Goal: Task Accomplishment & Management: Manage account settings

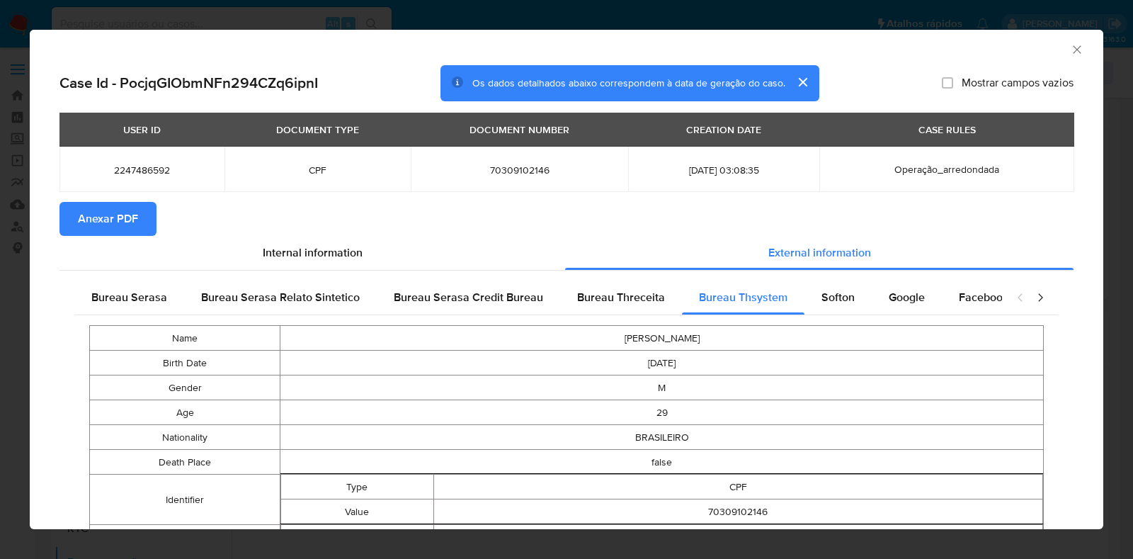
select select "10"
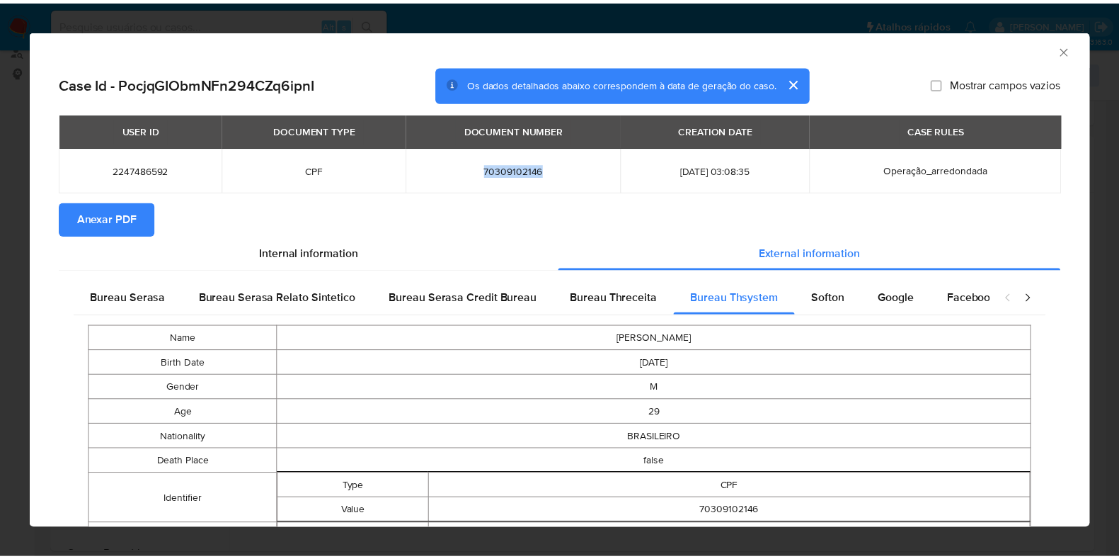
scroll to position [1, 0]
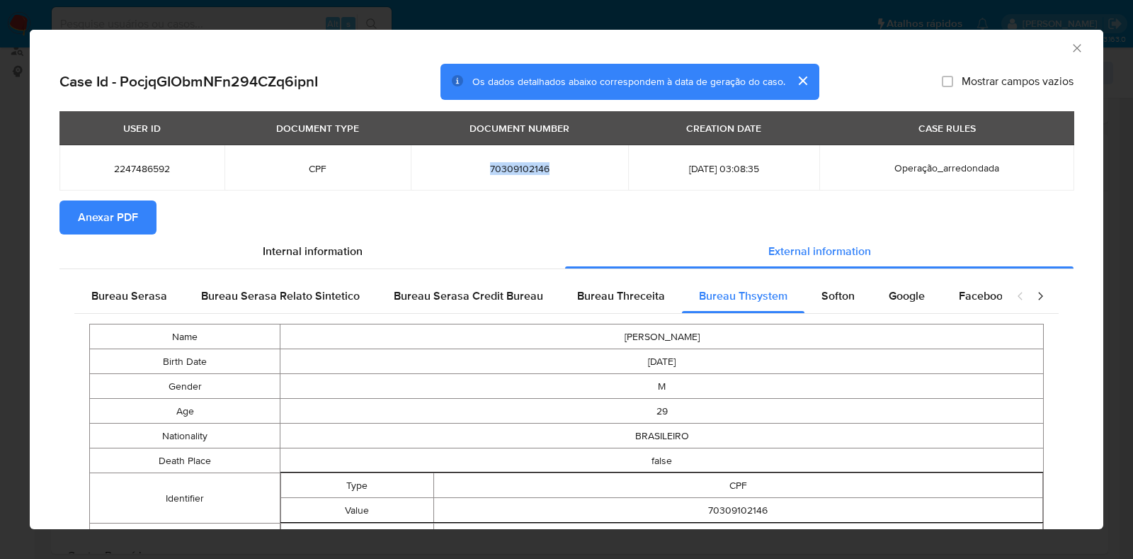
click at [1070, 47] on icon "Fechar a janela" at bounding box center [1077, 48] width 14 height 14
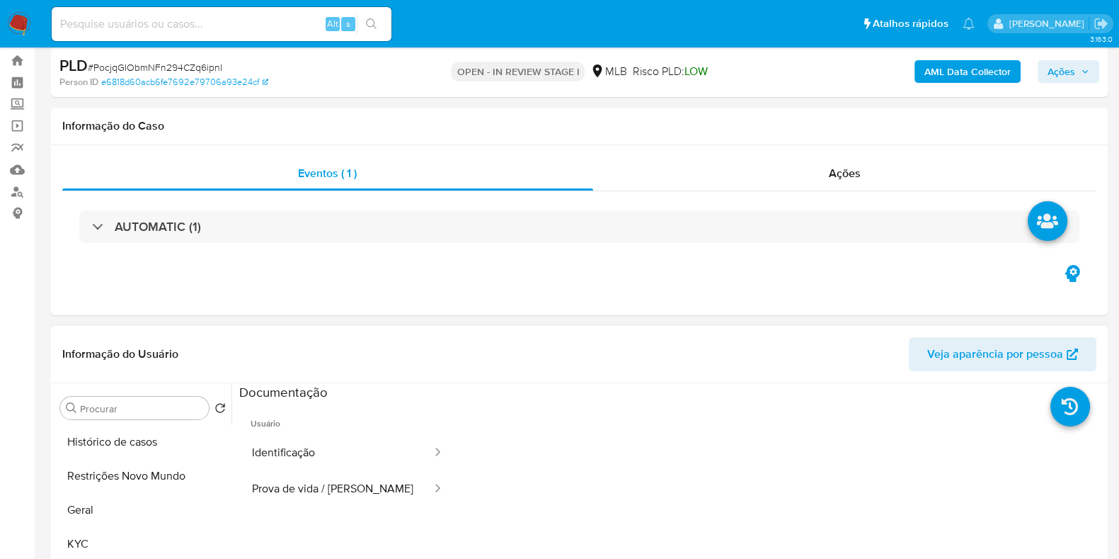
scroll to position [88, 0]
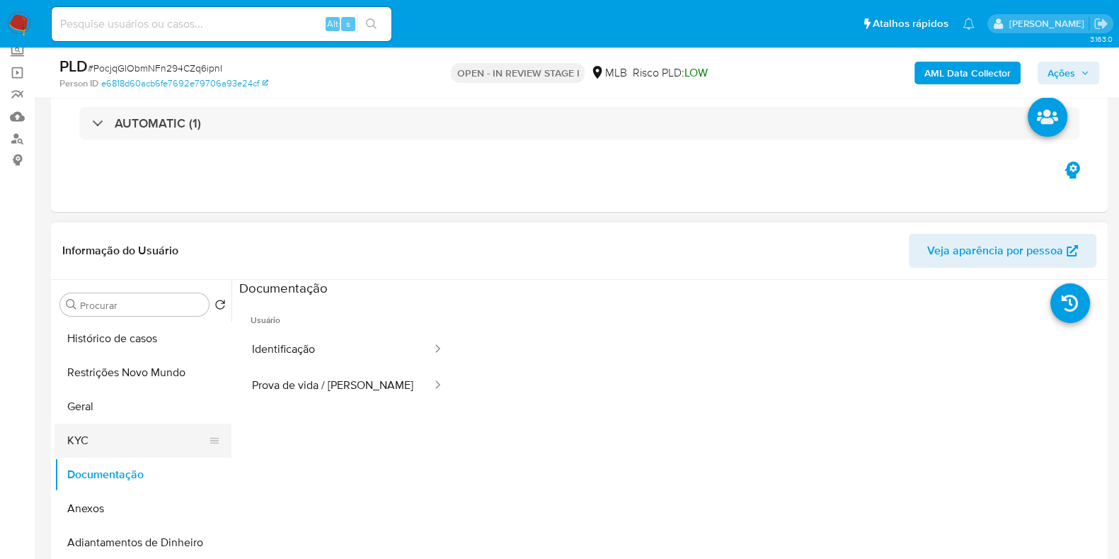
click at [131, 437] on button "KYC" at bounding box center [138, 440] width 166 height 34
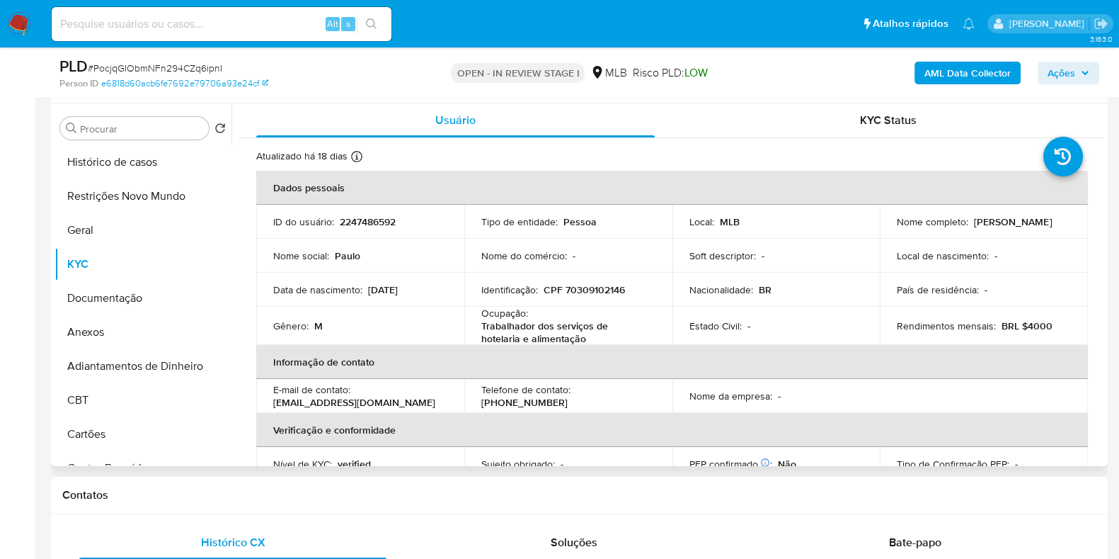
scroll to position [266, 0]
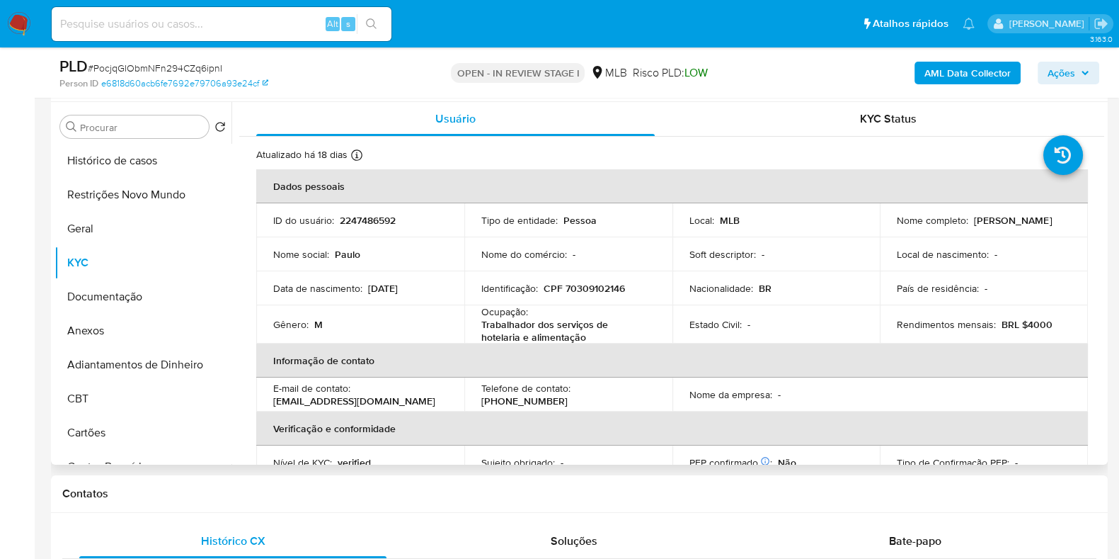
drag, startPoint x: 970, startPoint y: 228, endPoint x: 880, endPoint y: 228, distance: 89.9
click at [880, 228] on td "Nome completo : Paulo Henrique Oliveira de Azevedo" at bounding box center [984, 220] width 208 height 34
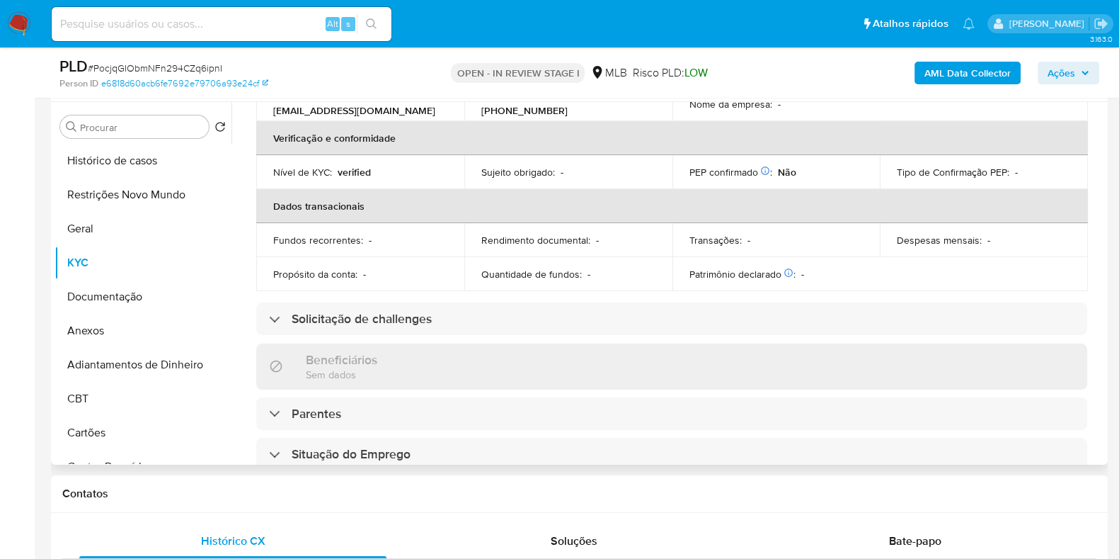
scroll to position [0, 0]
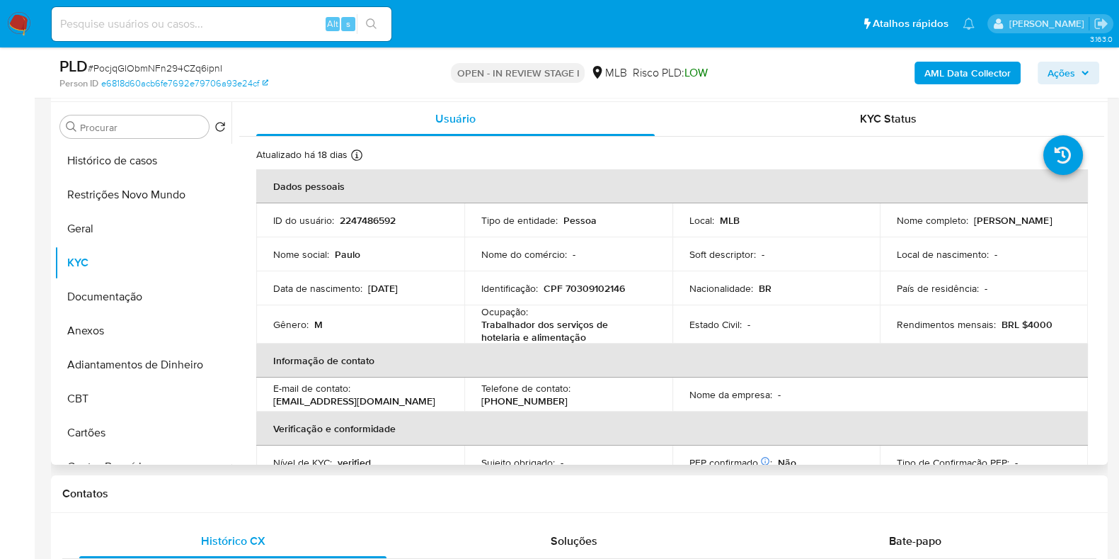
click at [583, 278] on td "Identificação : CPF 70309102146" at bounding box center [568, 288] width 208 height 34
click at [578, 286] on p "CPF 70309102146" at bounding box center [584, 288] width 81 height 13
copy p "70309102146"
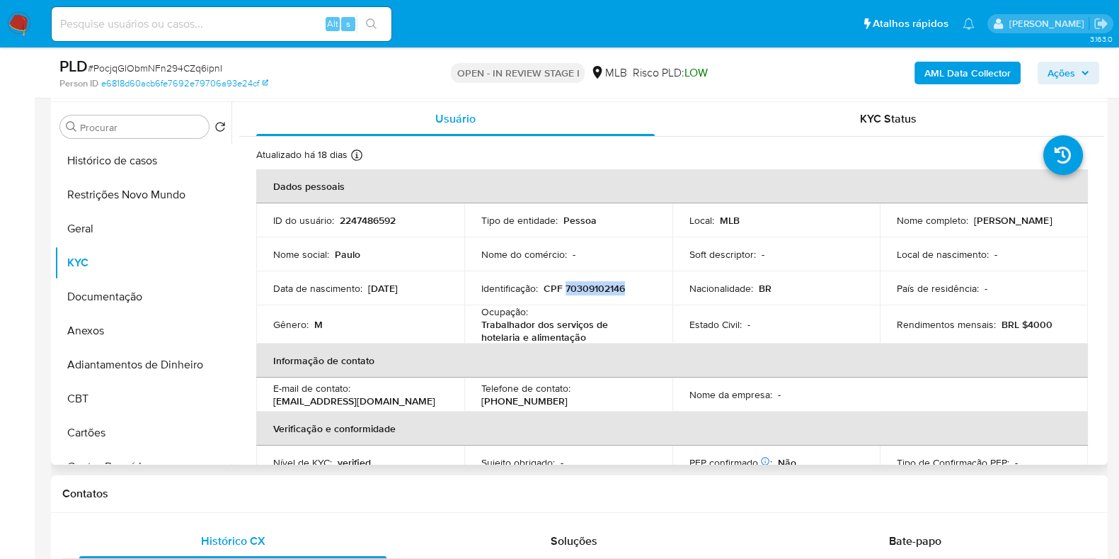
copy p "70309102146"
click at [123, 186] on button "Restrições Novo Mundo" at bounding box center [138, 195] width 166 height 34
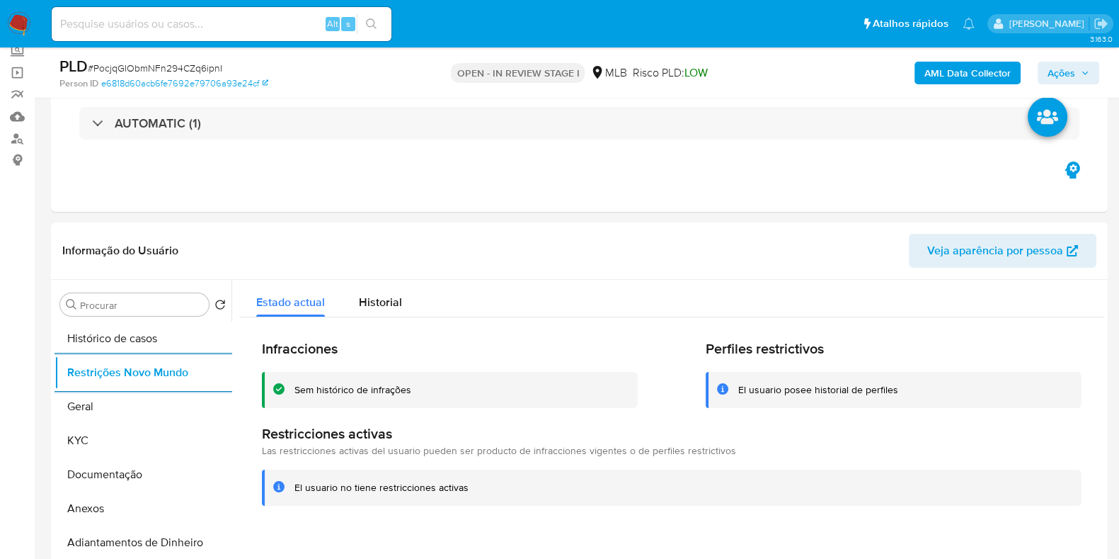
scroll to position [266, 0]
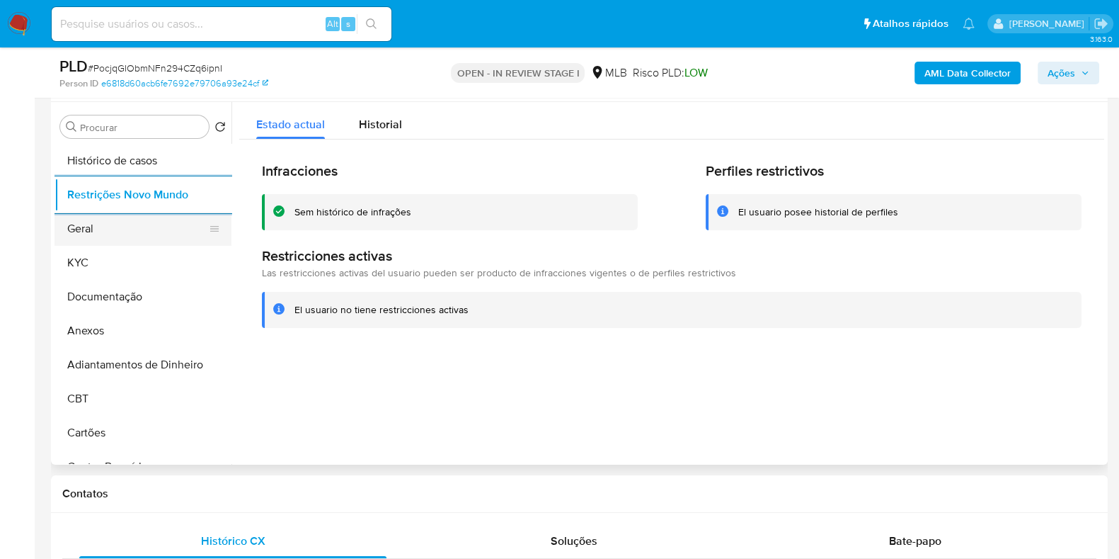
click at [93, 229] on button "Geral" at bounding box center [138, 229] width 166 height 34
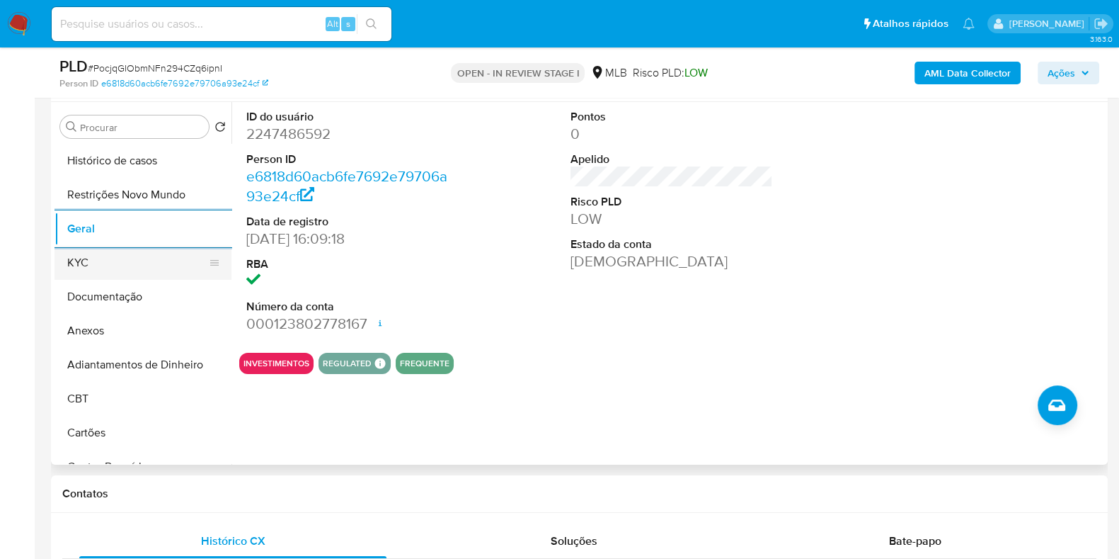
click at [115, 256] on button "KYC" at bounding box center [138, 263] width 166 height 34
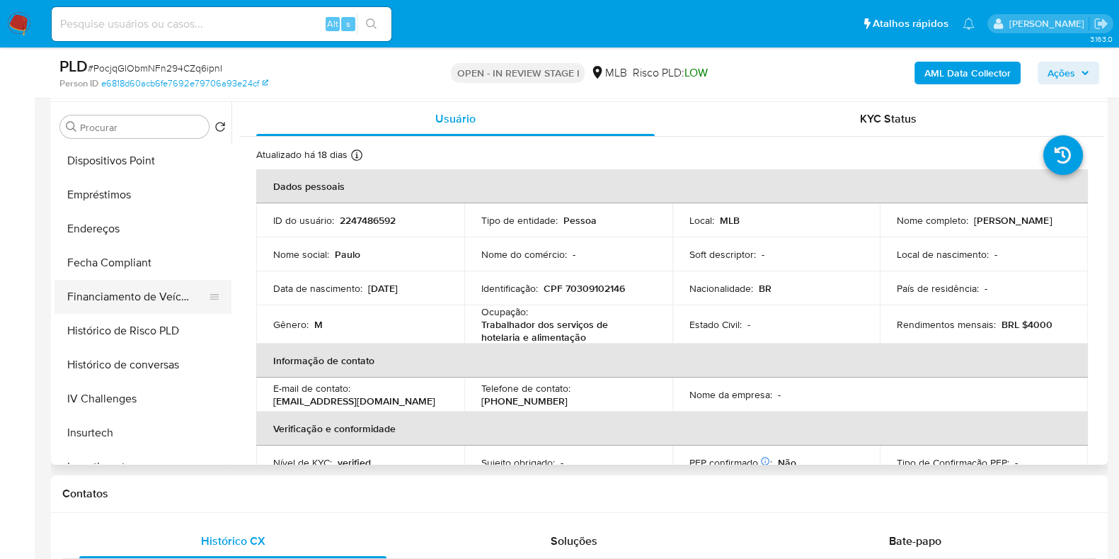
scroll to position [443, 0]
click at [132, 234] on button "Endereços" at bounding box center [138, 228] width 166 height 34
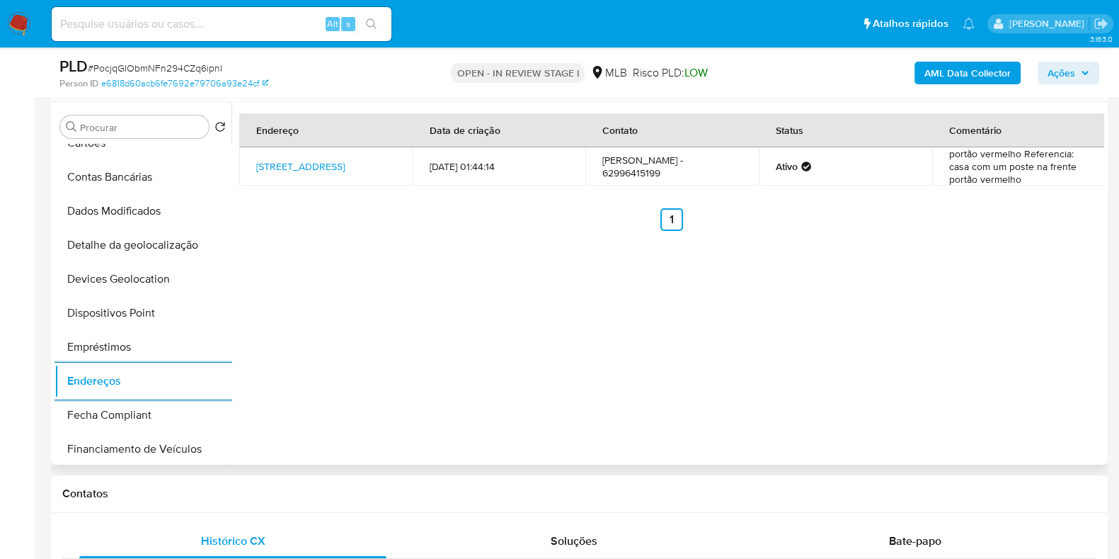
scroll to position [176, 0]
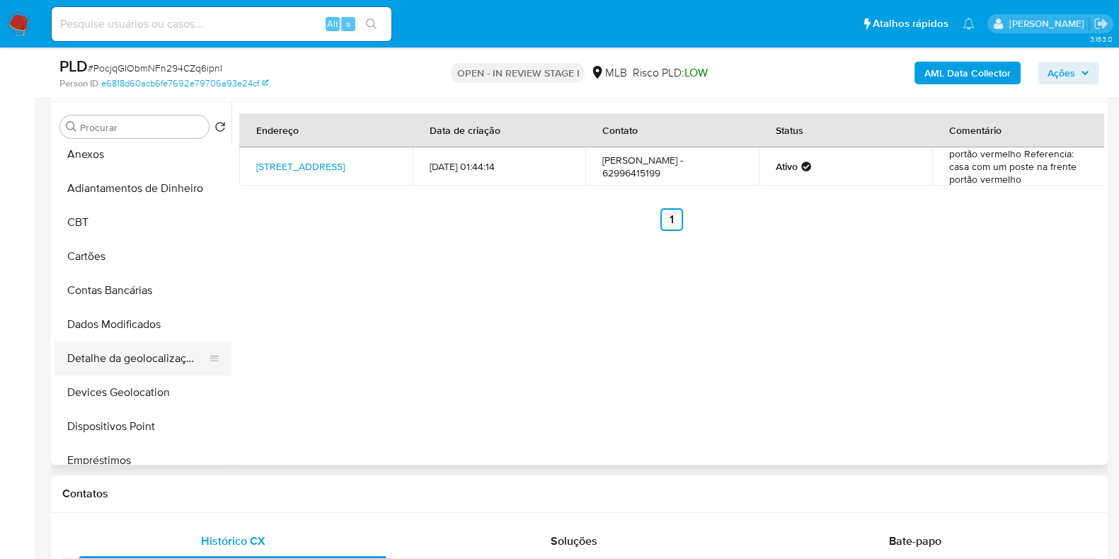
click at [134, 370] on button "Detalhe da geolocalização" at bounding box center [138, 358] width 166 height 34
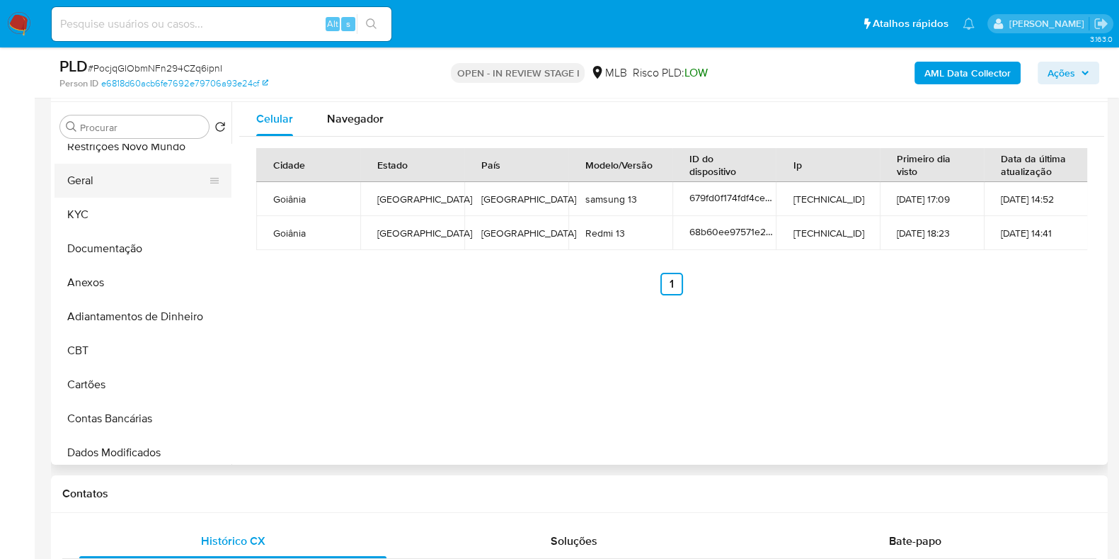
scroll to position [0, 0]
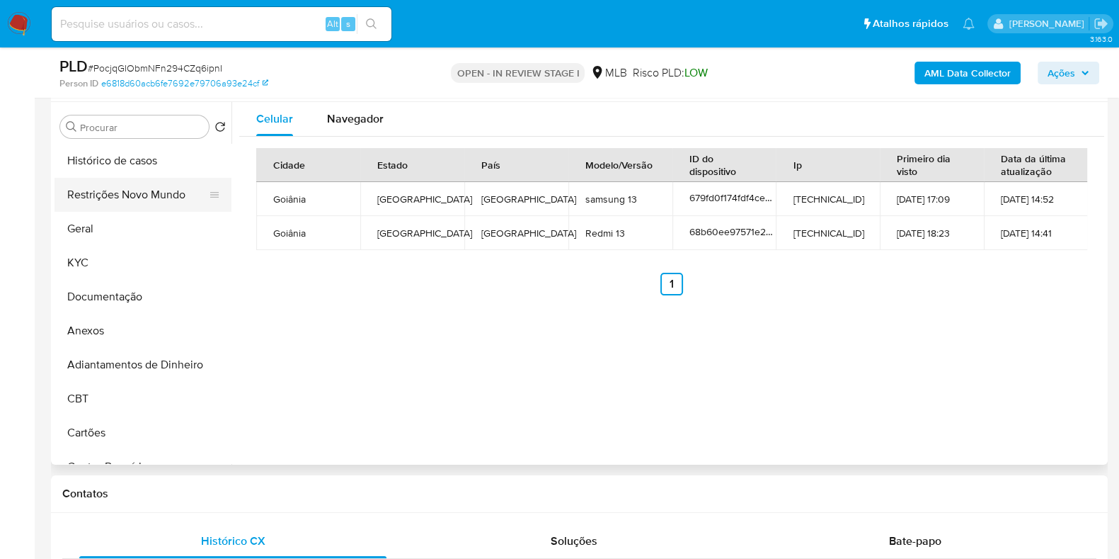
click at [161, 199] on button "Restrições Novo Mundo" at bounding box center [138, 195] width 166 height 34
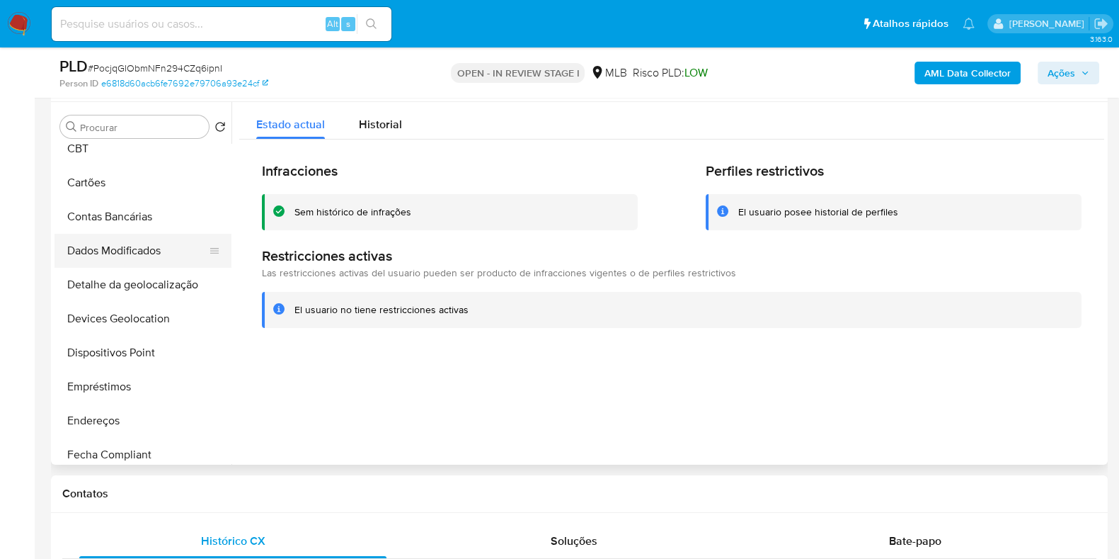
scroll to position [265, 0]
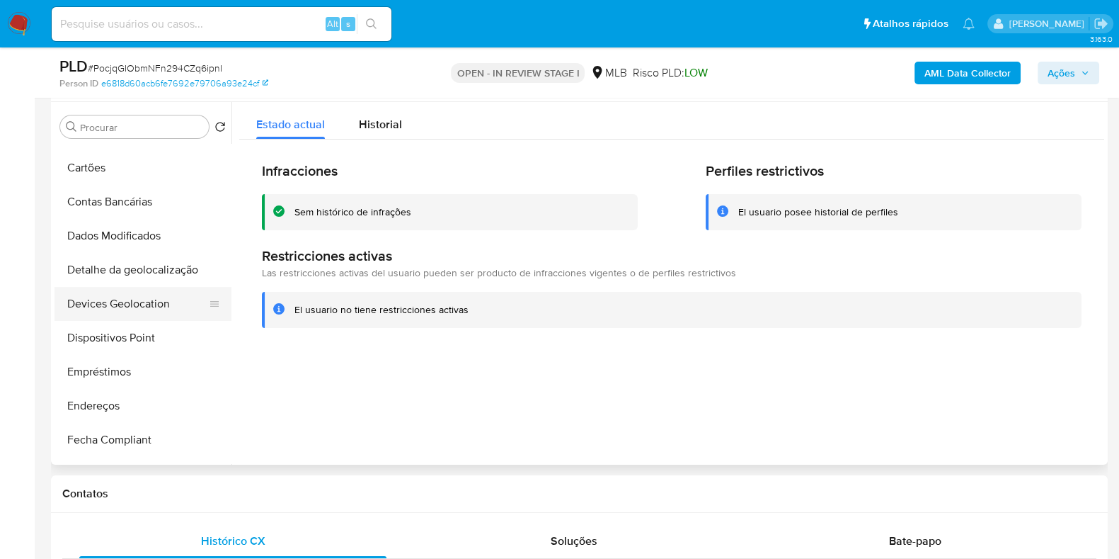
click at [126, 300] on button "Devices Geolocation" at bounding box center [138, 304] width 166 height 34
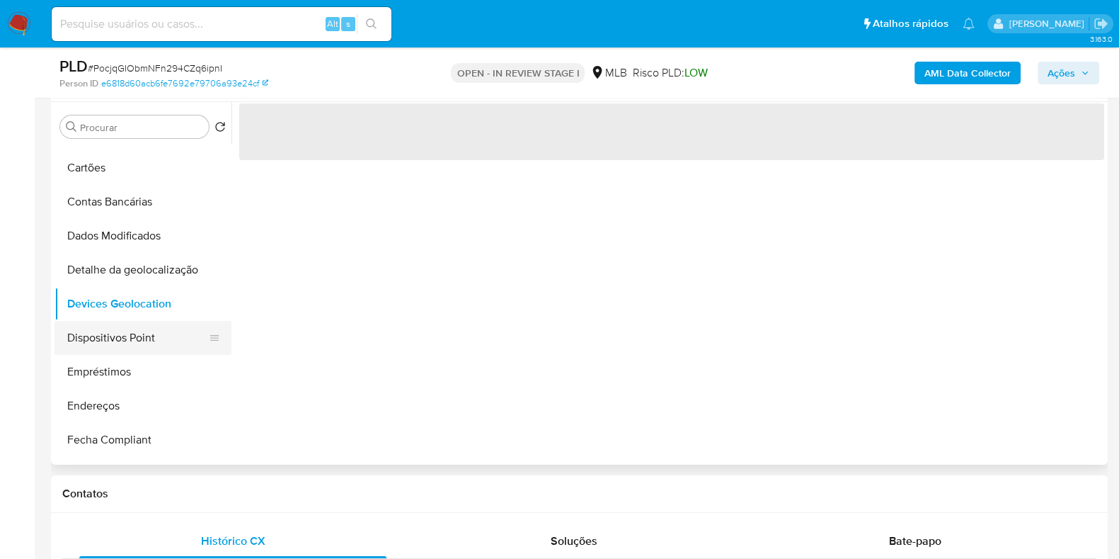
click at [143, 329] on button "Dispositivos Point" at bounding box center [138, 338] width 166 height 34
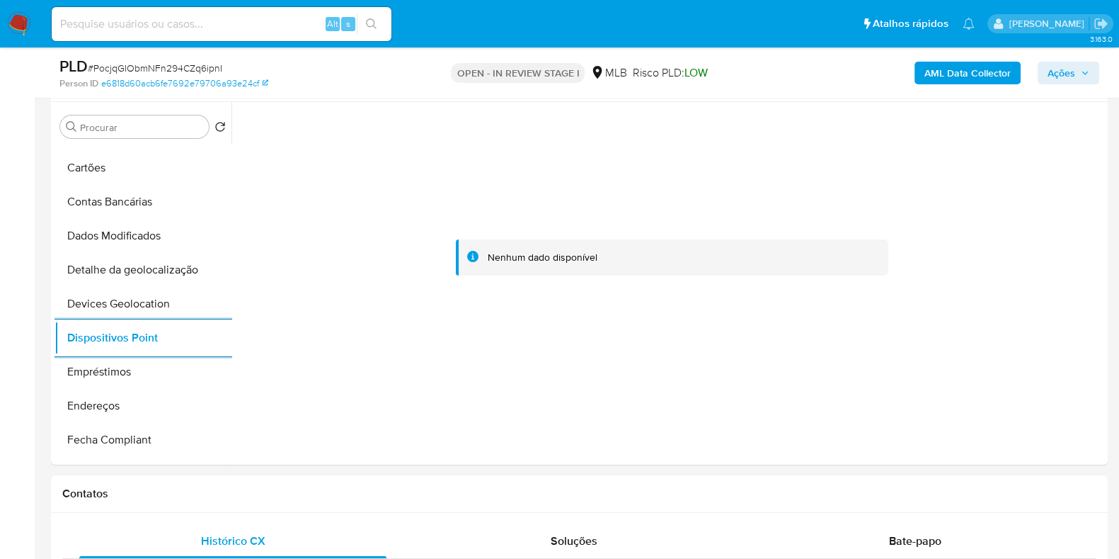
click at [942, 79] on b "AML Data Collector" at bounding box center [968, 73] width 86 height 23
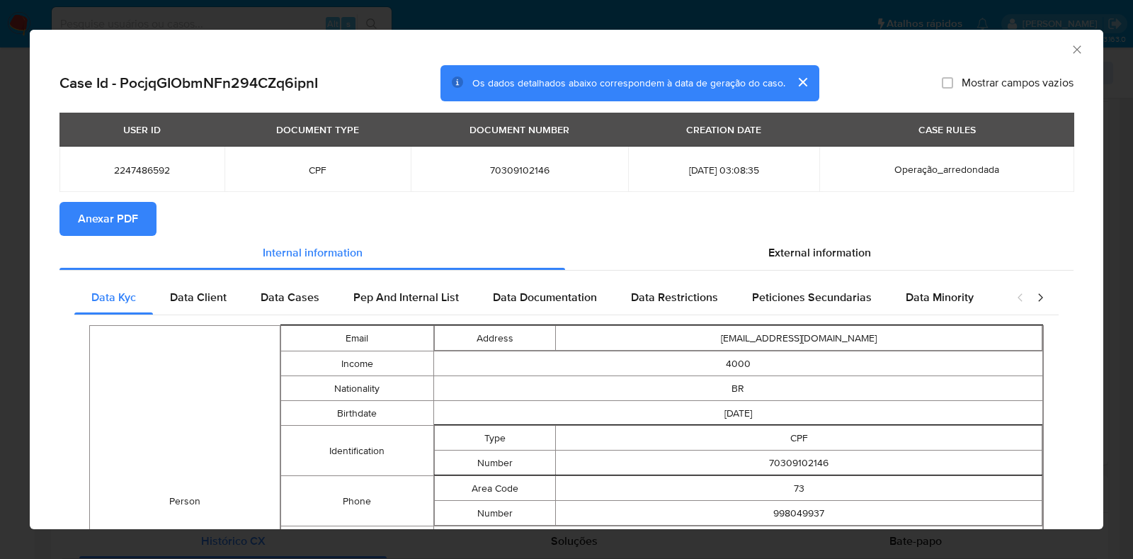
click at [118, 218] on span "Anexar PDF" at bounding box center [108, 218] width 60 height 31
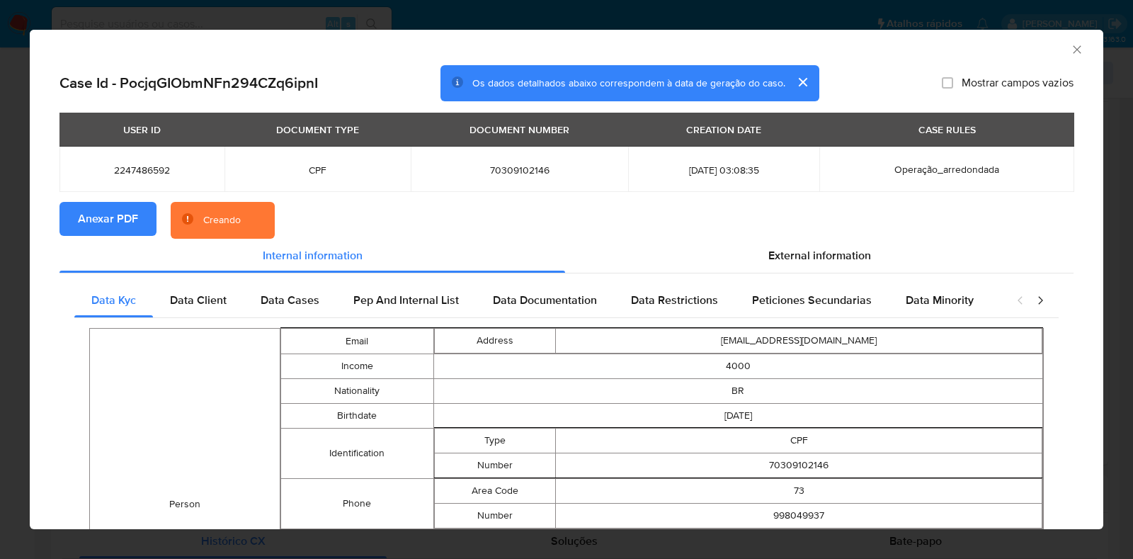
click at [0, 270] on div "AML Data Collector Case Id - PocjqGIObmNFn294CZq6ipnI Os dados detalhados abaix…" at bounding box center [566, 279] width 1133 height 559
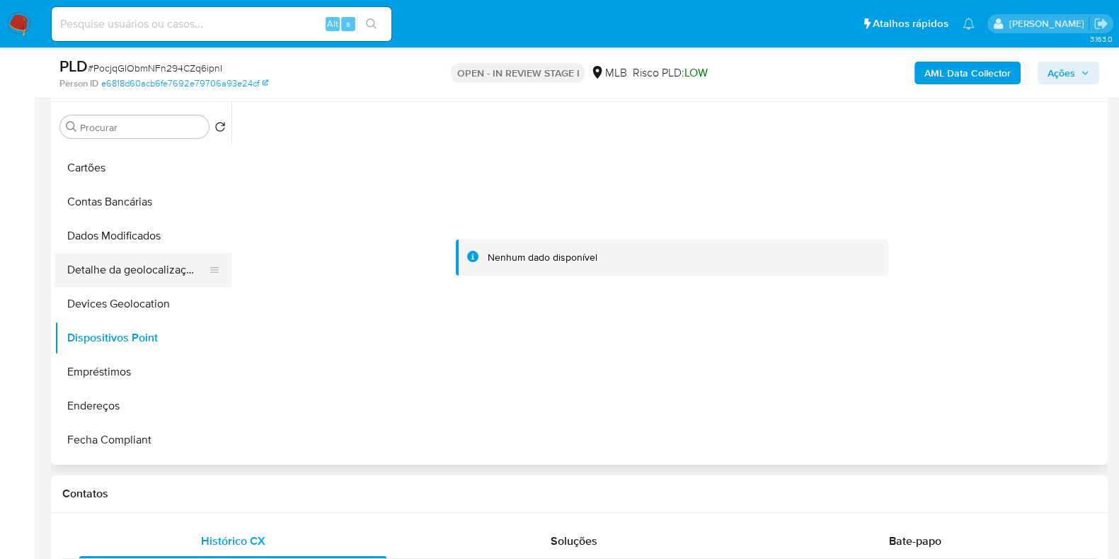
scroll to position [0, 0]
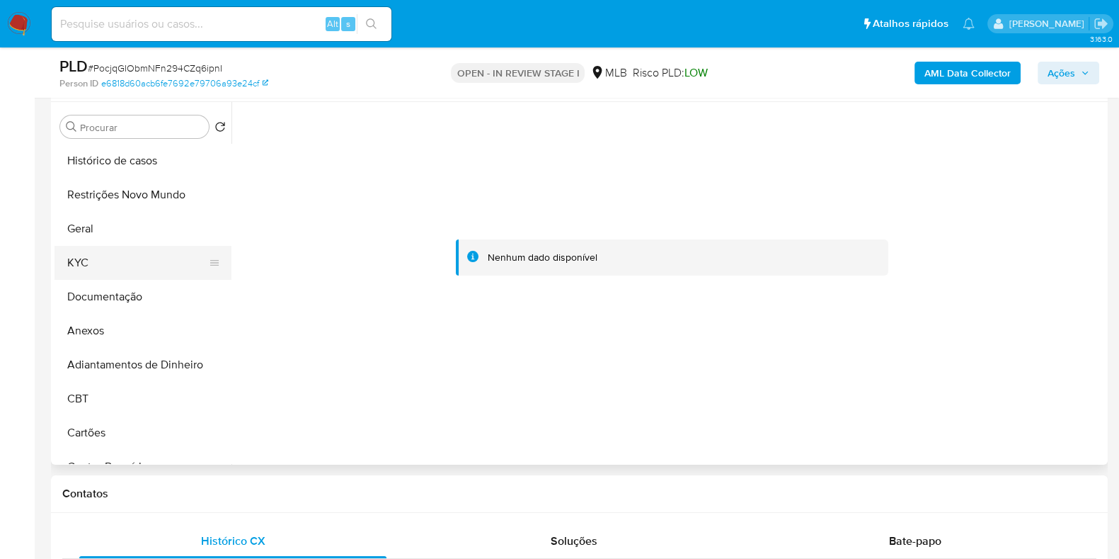
click at [117, 257] on button "KYC" at bounding box center [138, 263] width 166 height 34
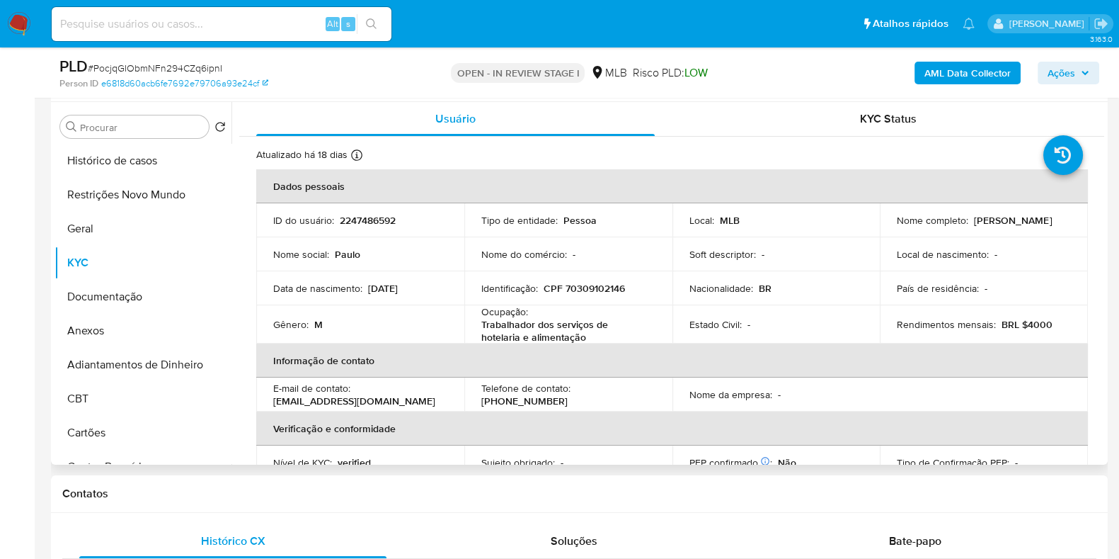
drag, startPoint x: 1069, startPoint y: 232, endPoint x: 889, endPoint y: 229, distance: 179.9
click at [890, 229] on td "Nome completo : Paulo Henrique Oliveira de Azevedo" at bounding box center [984, 220] width 208 height 34
copy p "Paulo Henrique Oliveira de Azevedo"
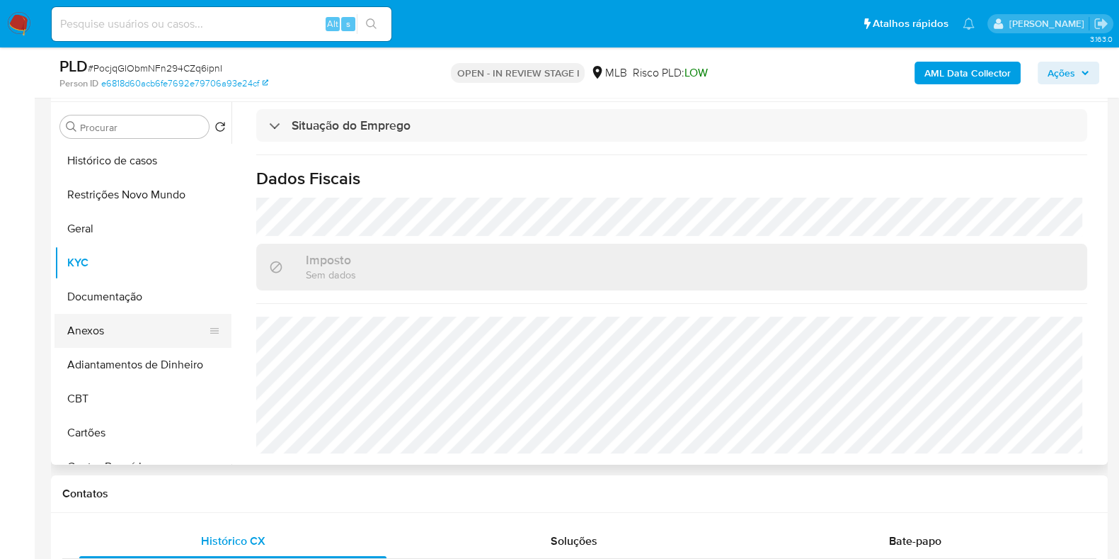
click at [123, 320] on button "Anexos" at bounding box center [138, 331] width 166 height 34
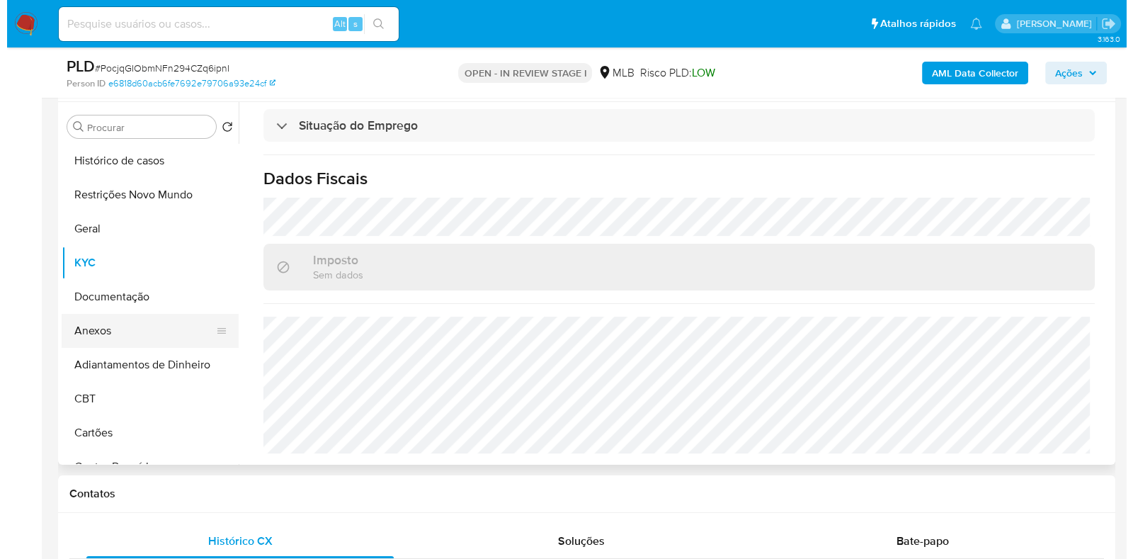
scroll to position [0, 0]
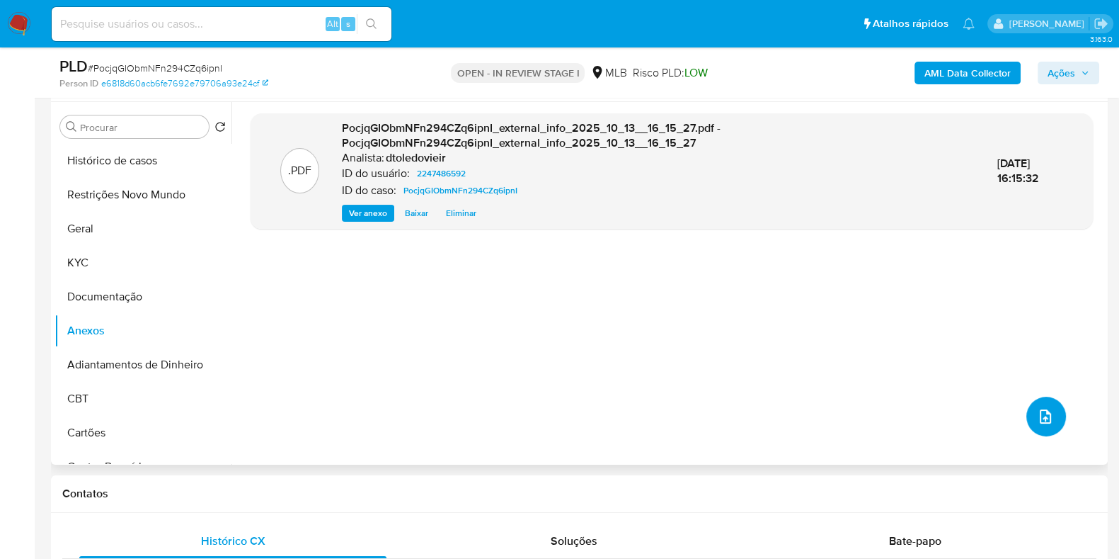
click at [1044, 398] on button "upload-file" at bounding box center [1047, 416] width 40 height 40
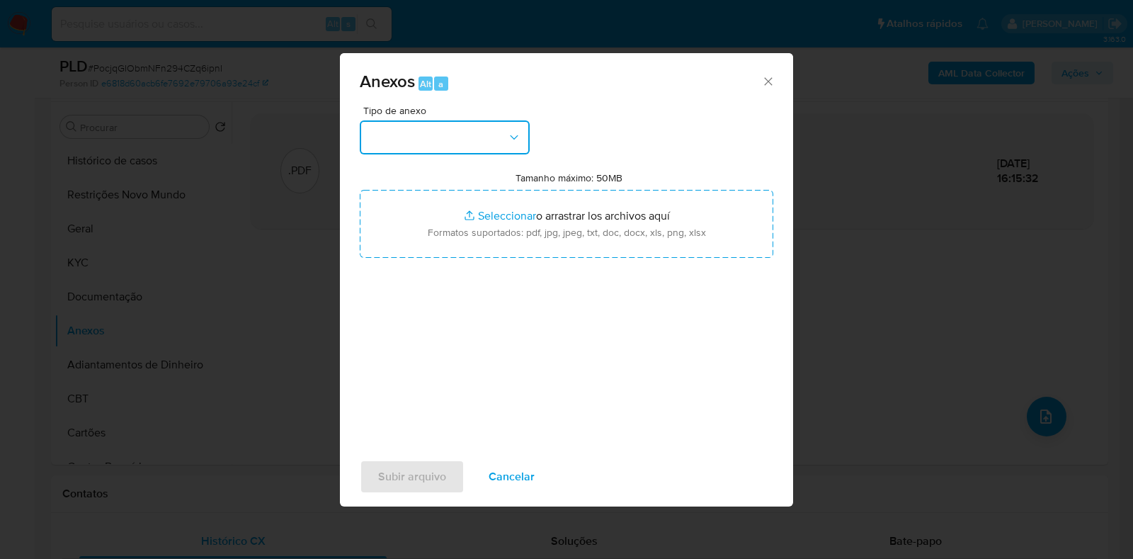
click at [460, 127] on button "button" at bounding box center [445, 137] width 170 height 34
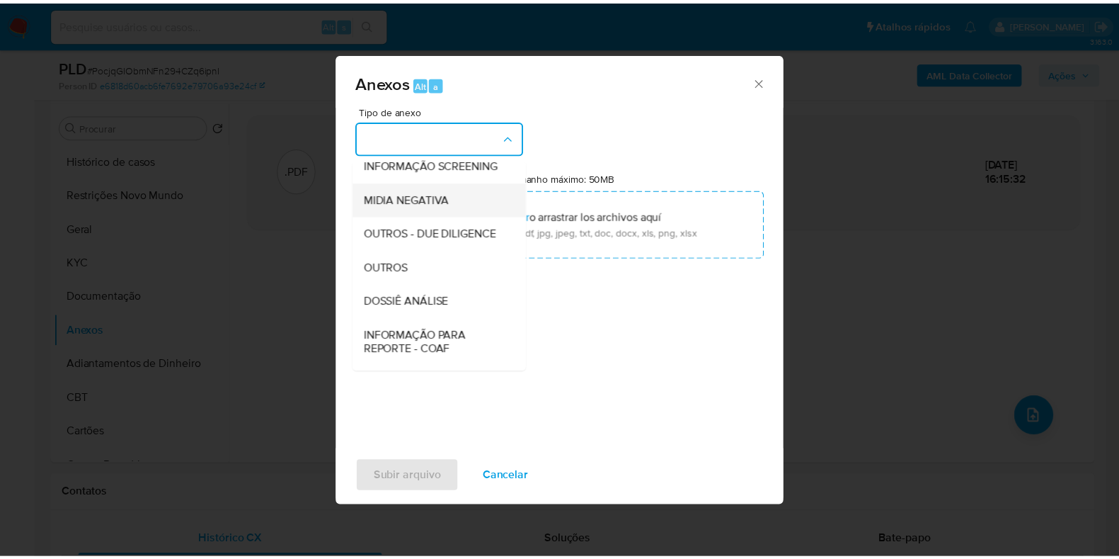
scroll to position [218, 0]
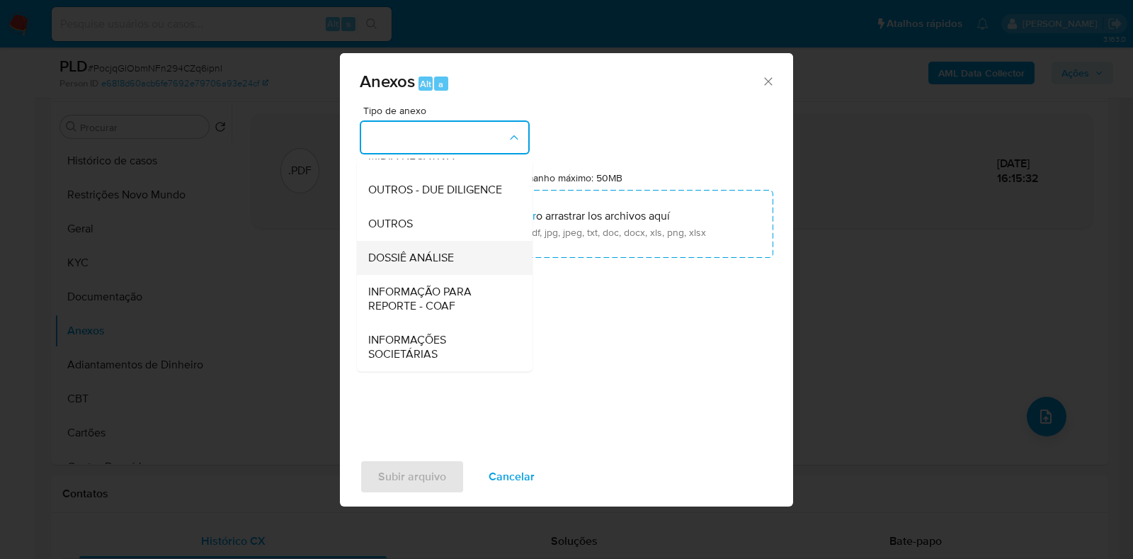
click at [429, 251] on span "DOSSIÊ ANÁLISE" at bounding box center [411, 258] width 86 height 14
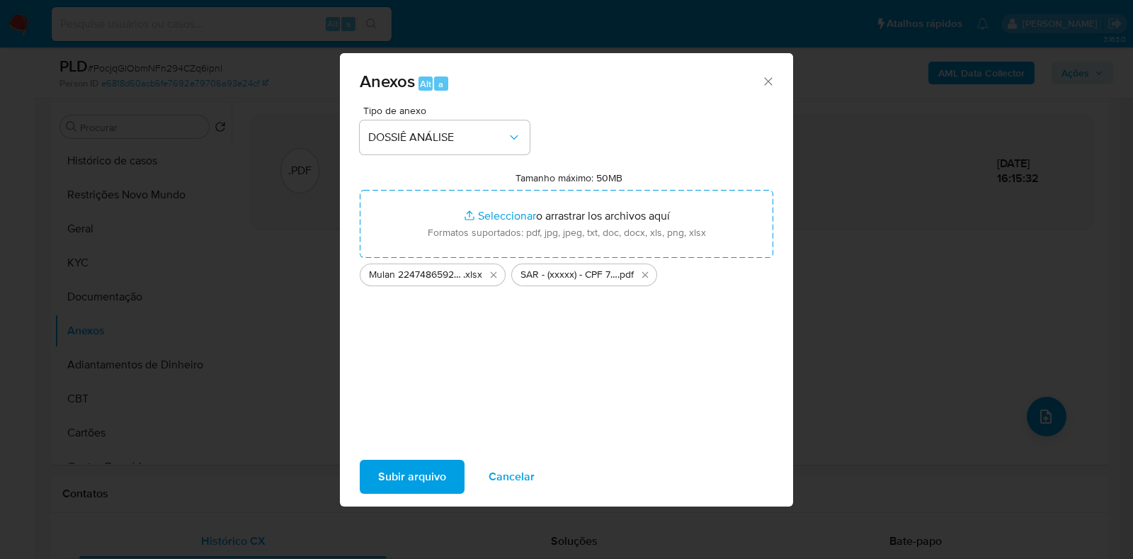
click at [375, 466] on button "Subir arquivo" at bounding box center [412, 477] width 105 height 34
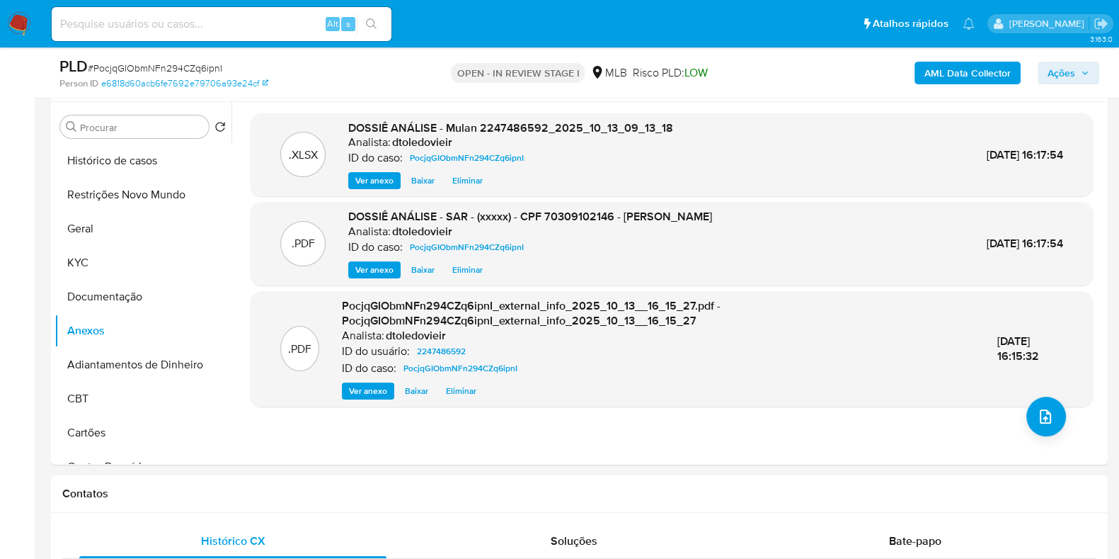
click at [1066, 71] on span "Ações" at bounding box center [1062, 73] width 28 height 23
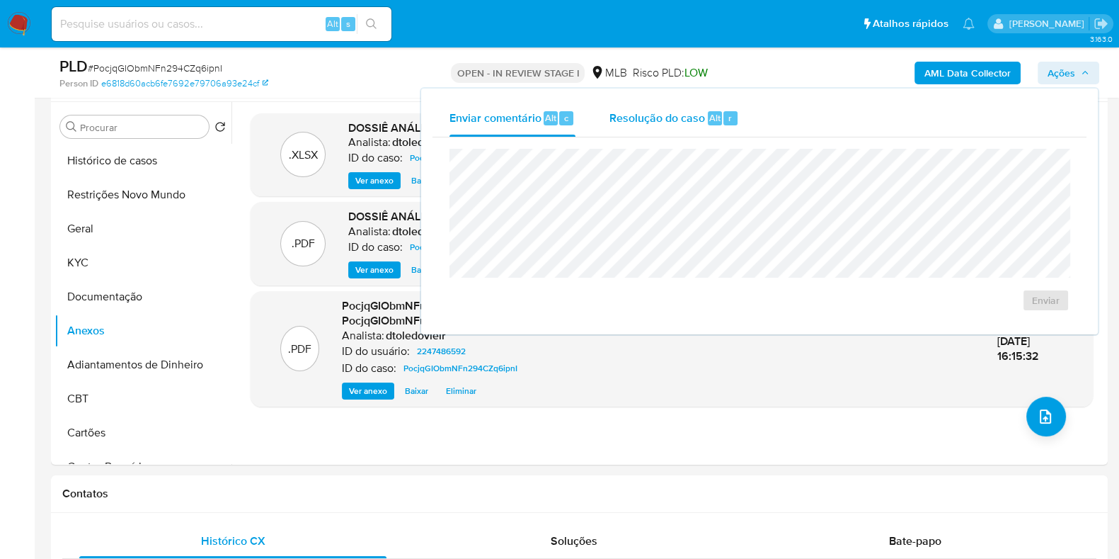
click at [632, 128] on div "Resolução do caso Alt r" at bounding box center [675, 118] width 130 height 37
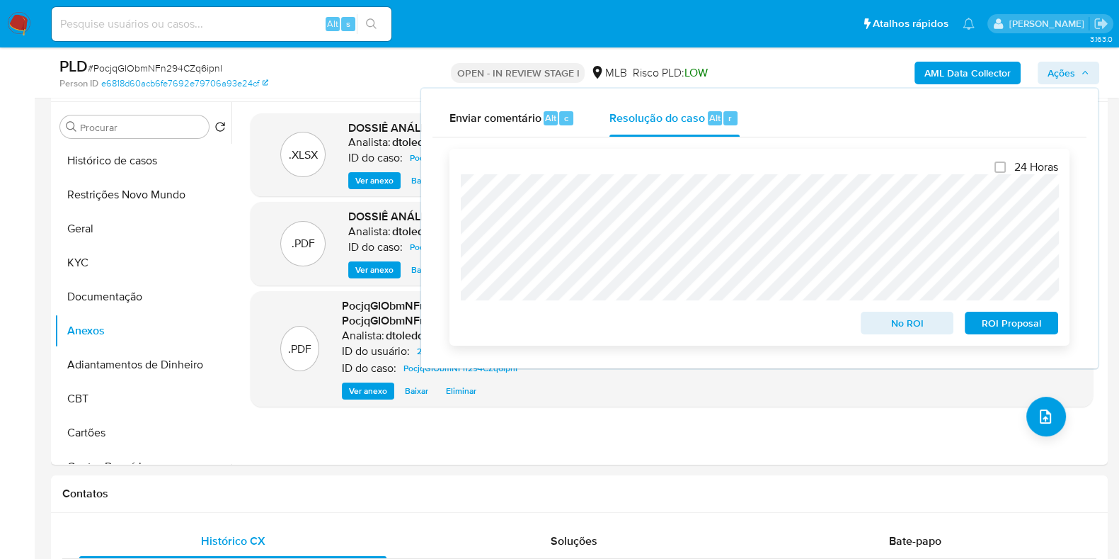
click at [1000, 320] on span "ROI Proposal" at bounding box center [1012, 323] width 74 height 20
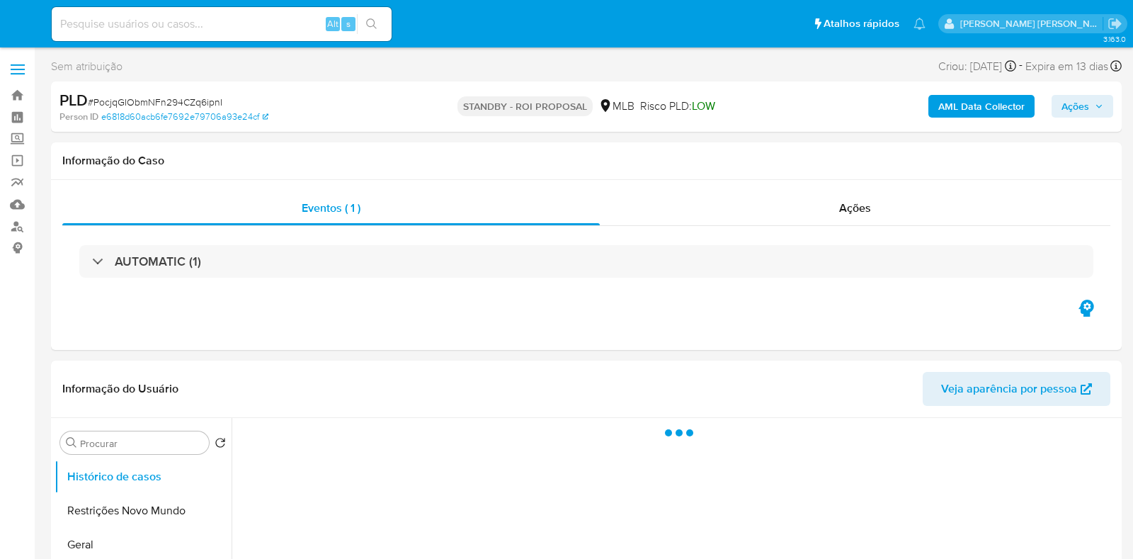
select select "10"
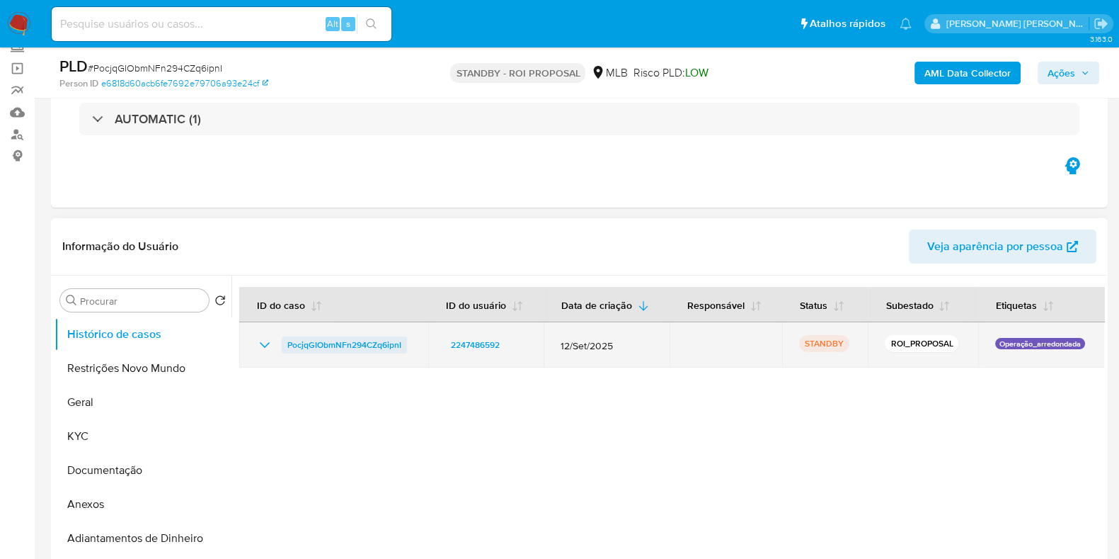
scroll to position [176, 0]
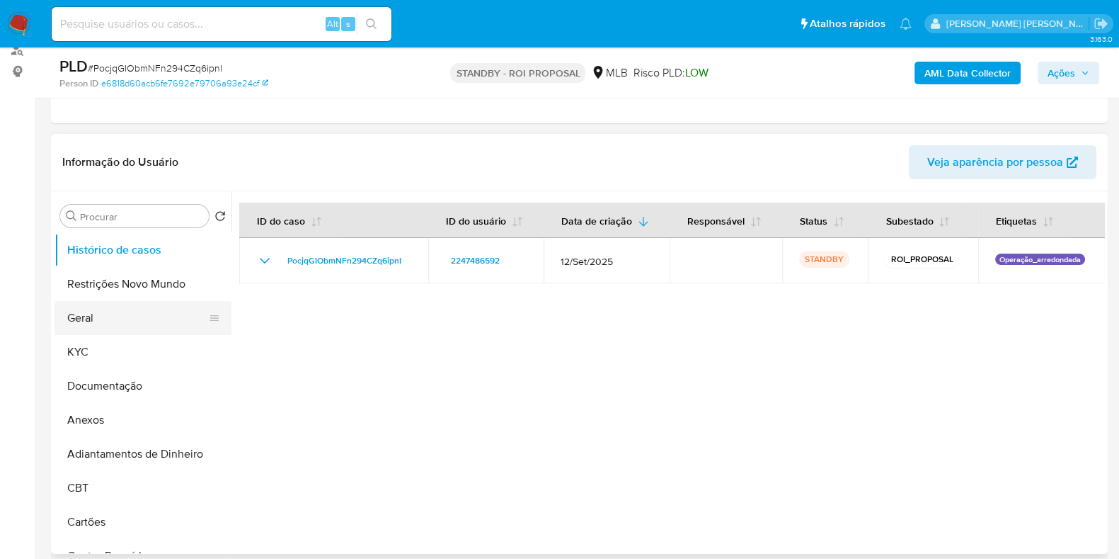
click at [103, 316] on button "Geral" at bounding box center [138, 318] width 166 height 34
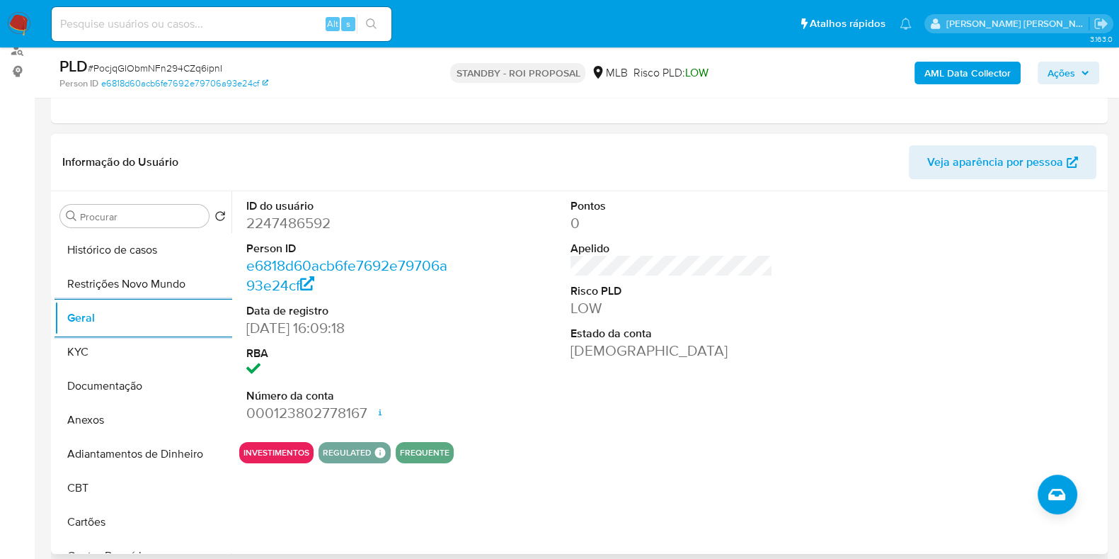
click at [276, 222] on dd "2247486592" at bounding box center [347, 223] width 202 height 20
copy dd "2247486592"
click at [273, 26] on input at bounding box center [222, 24] width 340 height 18
paste input "1371324225"
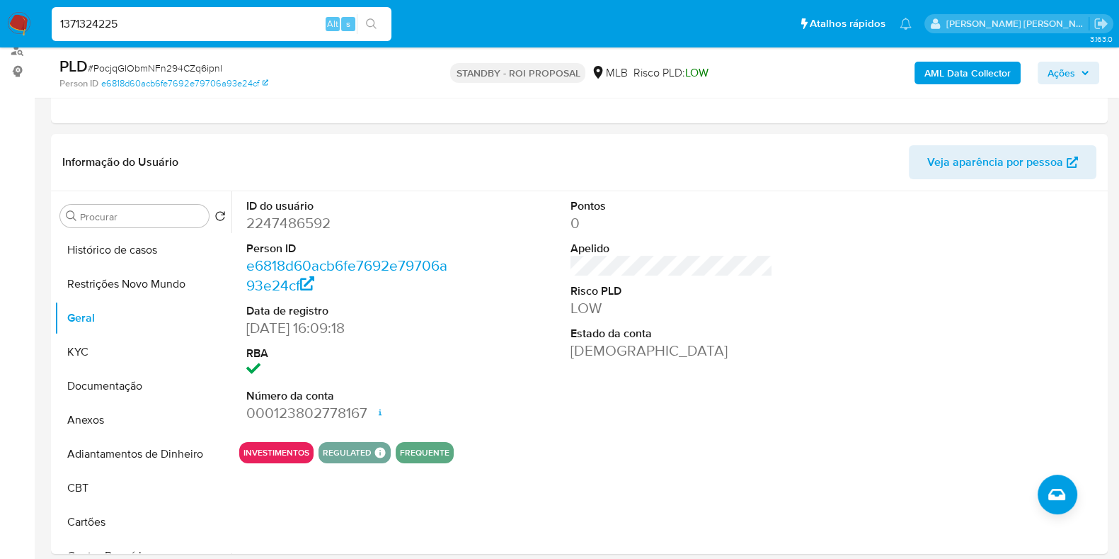
type input "1371324225"
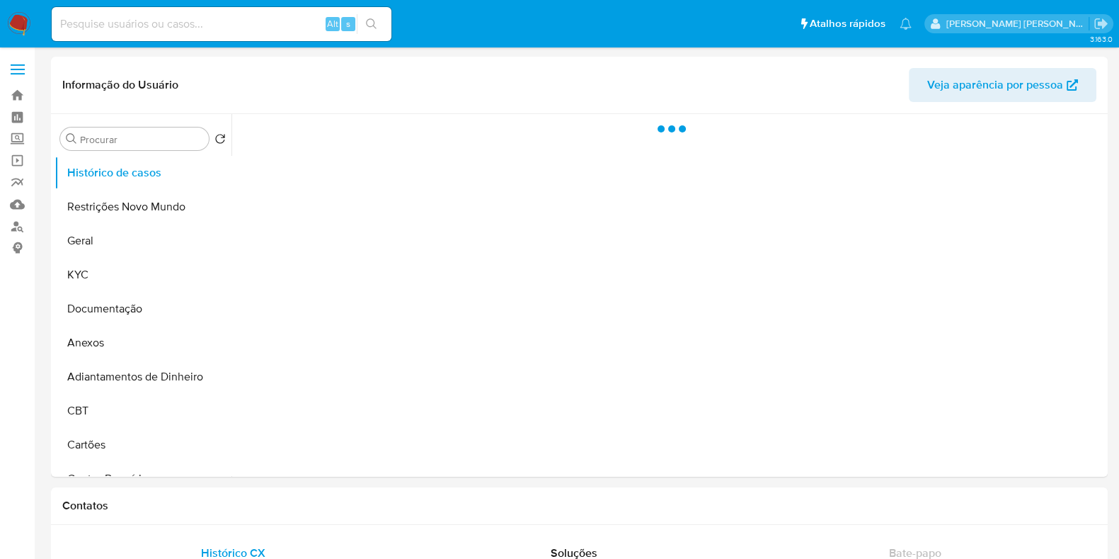
select select "10"
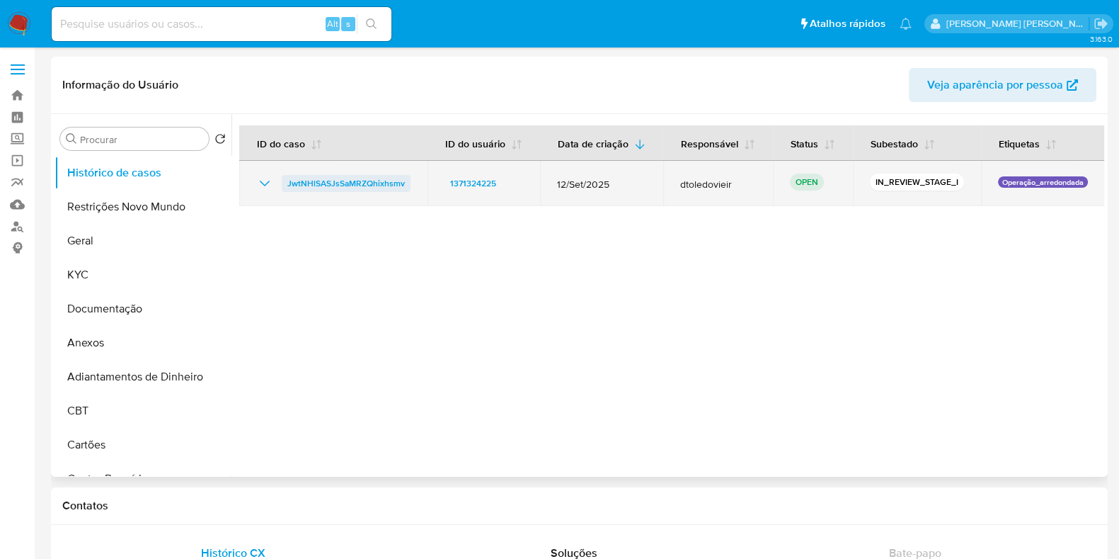
click at [357, 182] on span "JwtNHlSASJsSaMRZQhixhsmv" at bounding box center [346, 183] width 118 height 17
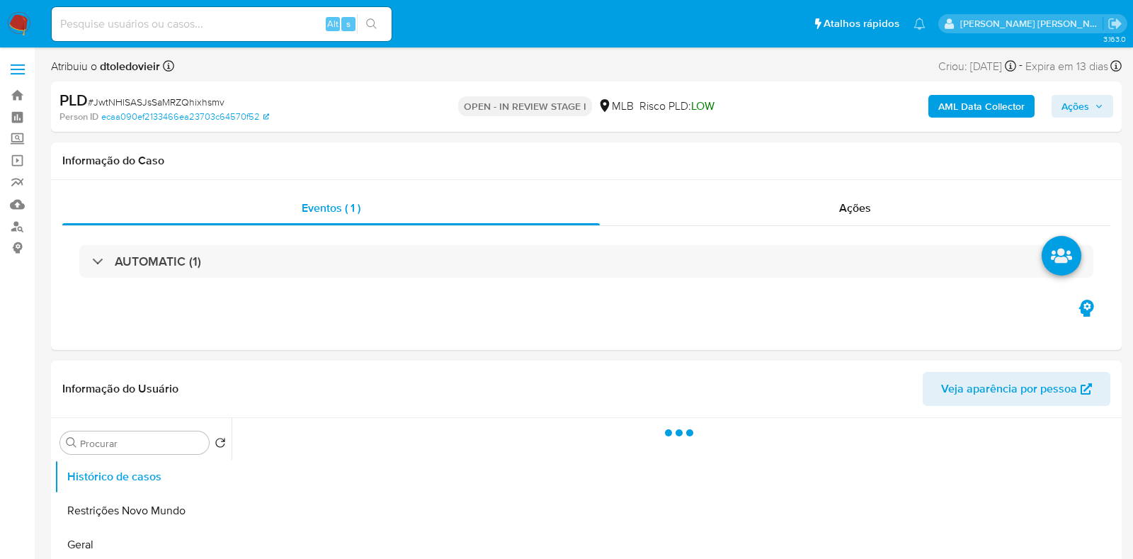
select select "10"
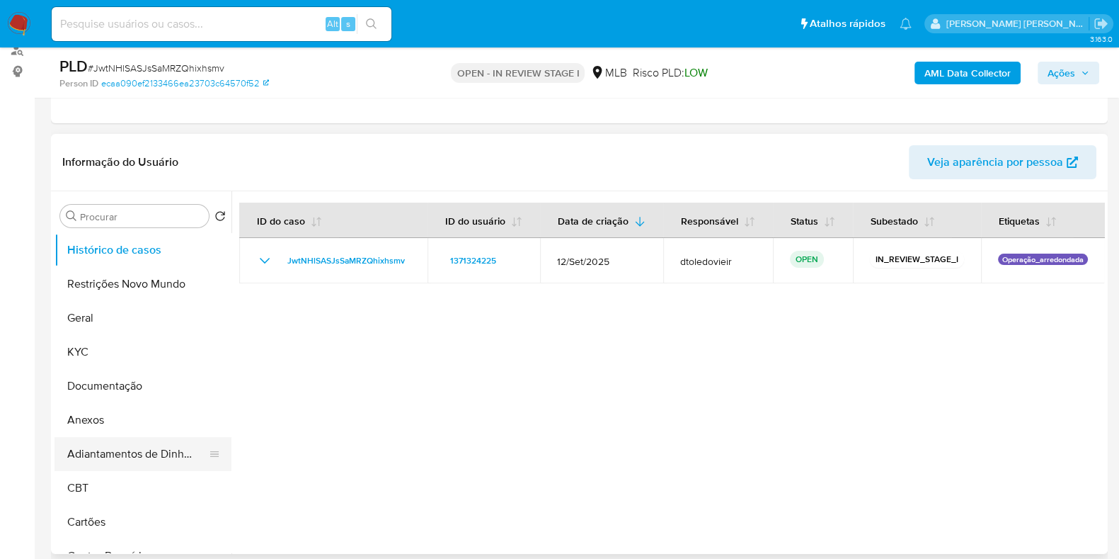
scroll to position [88, 0]
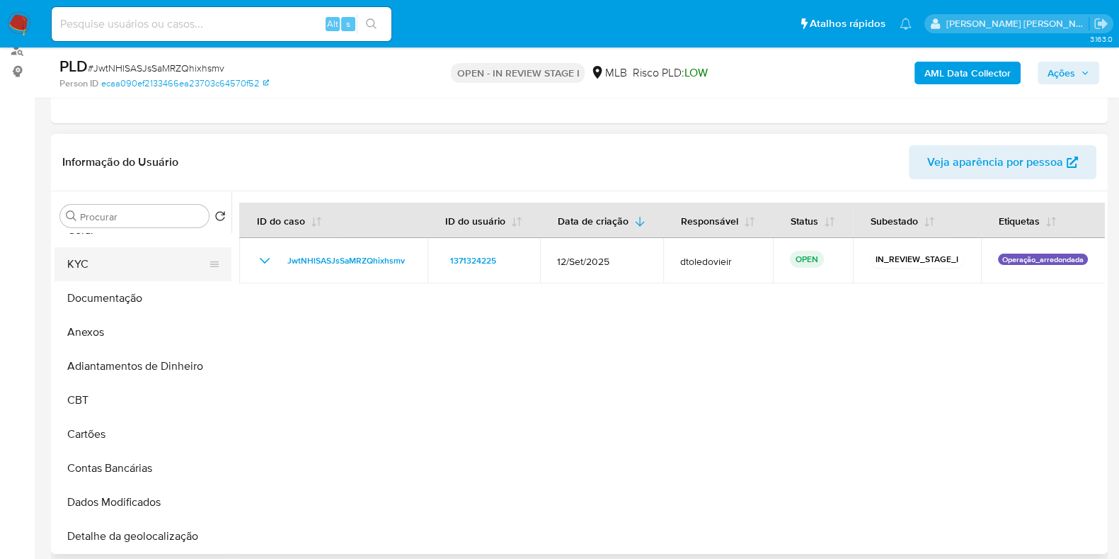
click at [131, 260] on button "KYC" at bounding box center [138, 264] width 166 height 34
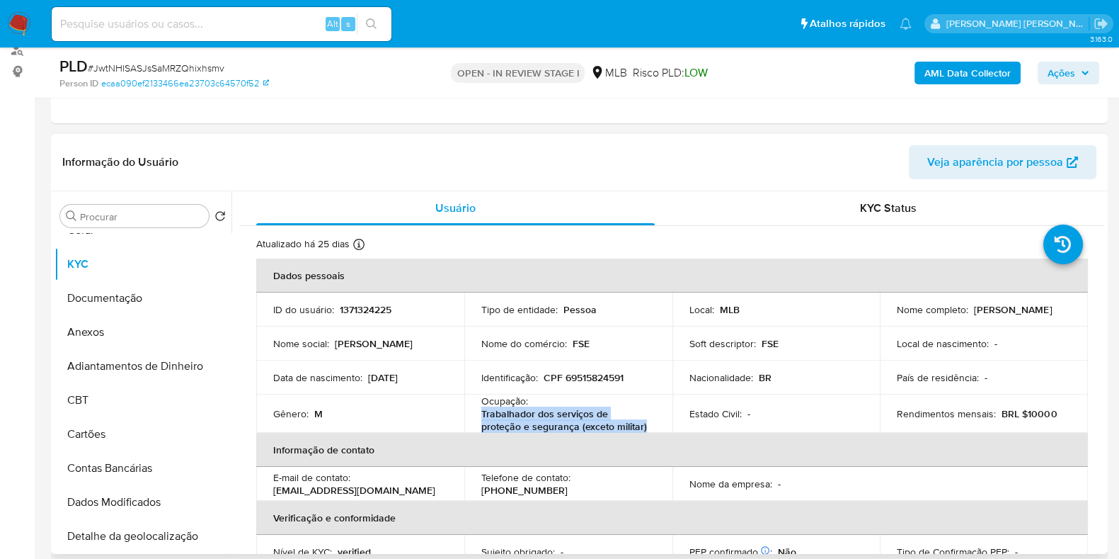
drag, startPoint x: 606, startPoint y: 428, endPoint x: 481, endPoint y: 418, distance: 125.0
click at [481, 418] on p "Trabalhador dos serviços de proteção e segurança (exceto militar)" at bounding box center [565, 419] width 169 height 25
copy p "Trabalhador dos serviços de proteção e segurança (exceto militar)"
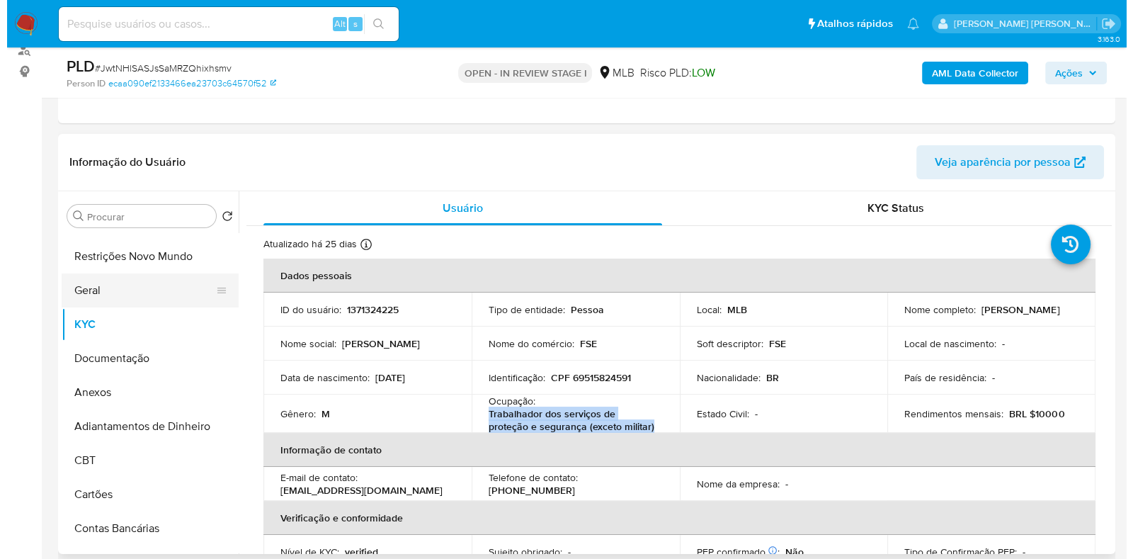
scroll to position [0, 0]
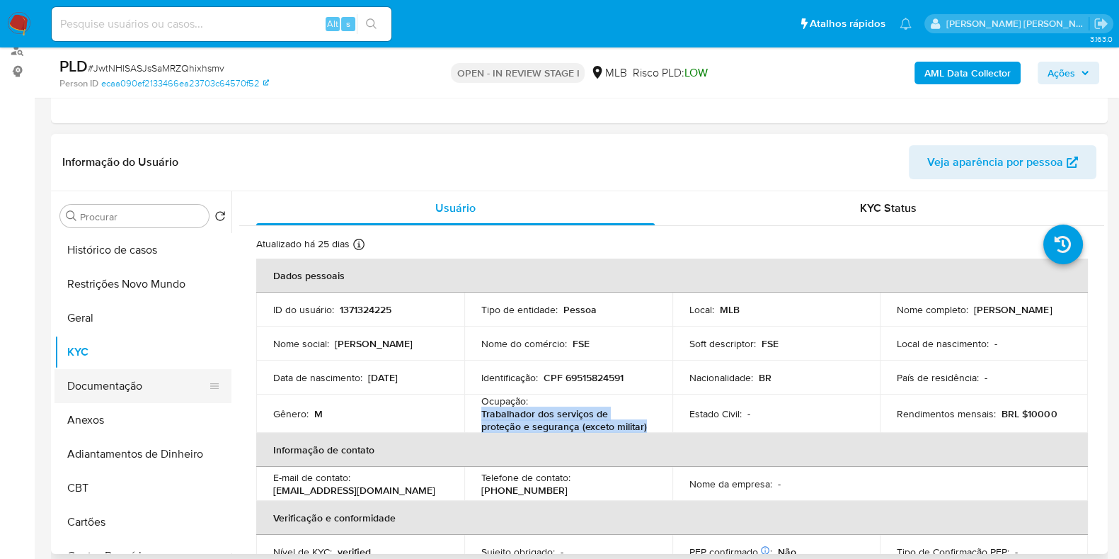
drag, startPoint x: 124, startPoint y: 371, endPoint x: 118, endPoint y: 379, distance: 9.6
click at [122, 375] on button "Documentação" at bounding box center [138, 386] width 166 height 34
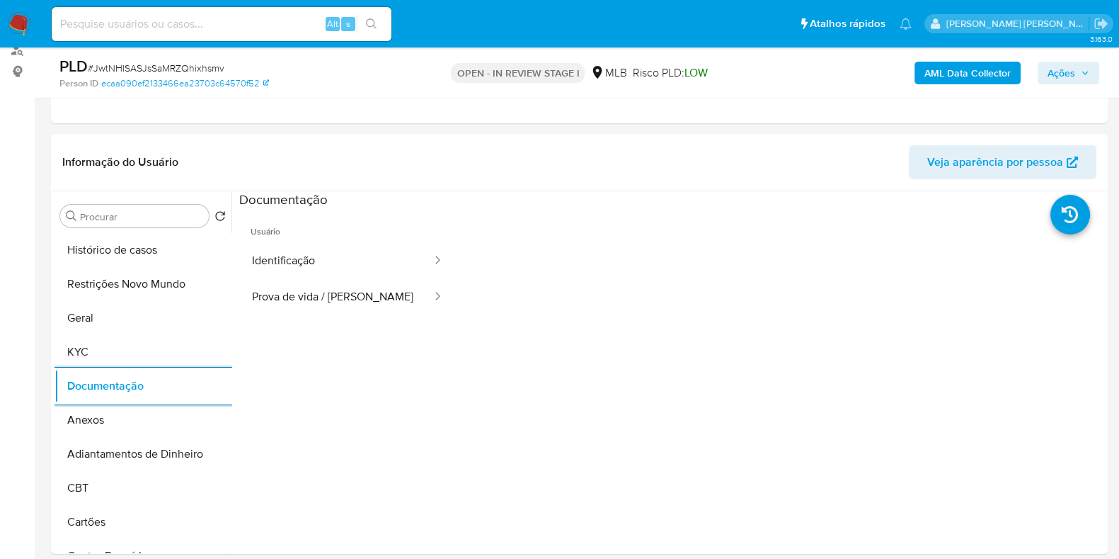
click at [983, 77] on b "AML Data Collector" at bounding box center [968, 73] width 86 height 23
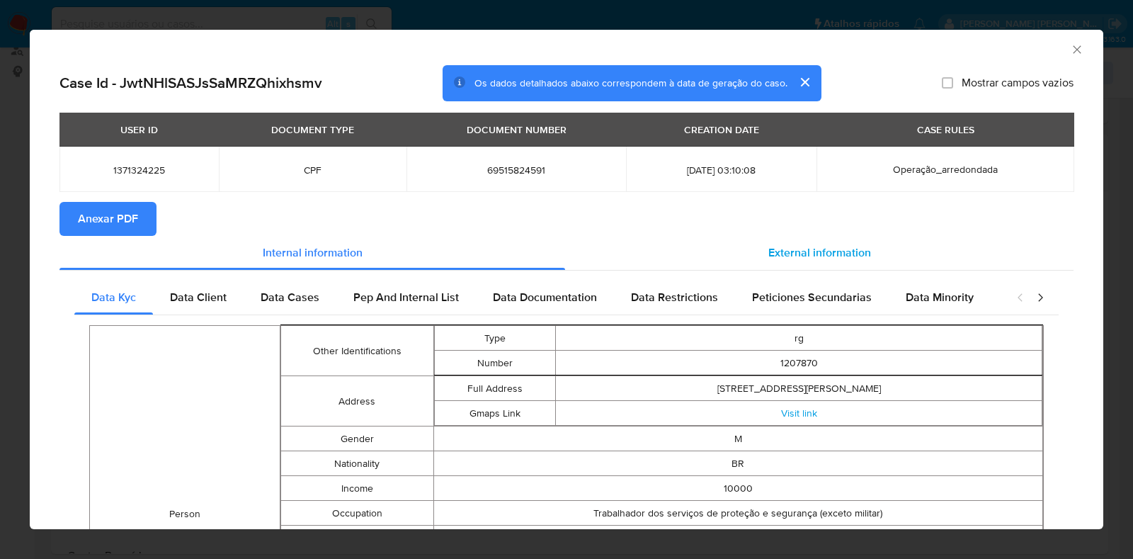
click at [847, 246] on span "External information" at bounding box center [819, 252] width 103 height 16
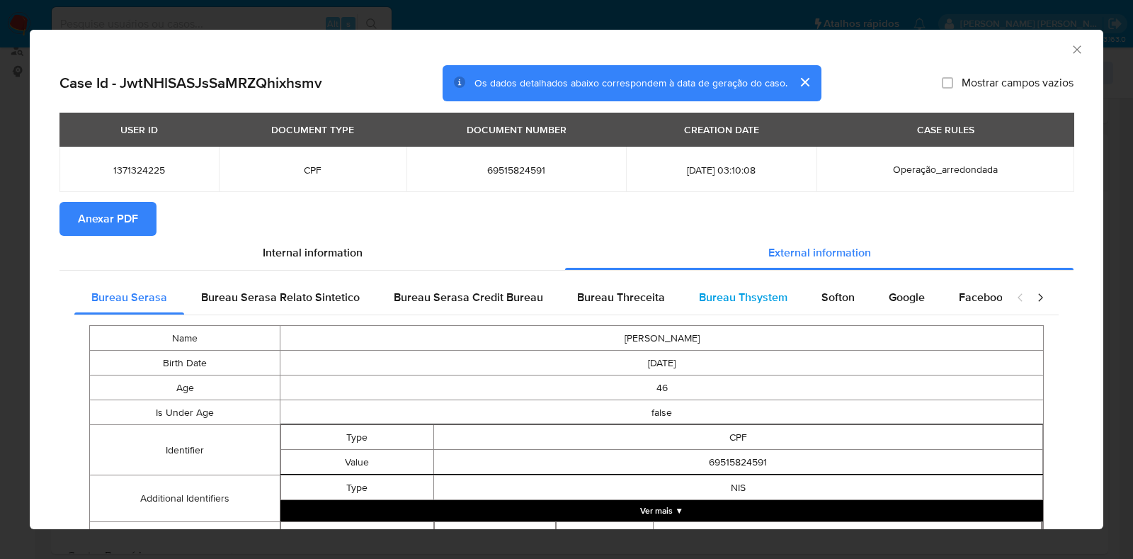
click at [714, 290] on span "Bureau Thsystem" at bounding box center [743, 297] width 89 height 16
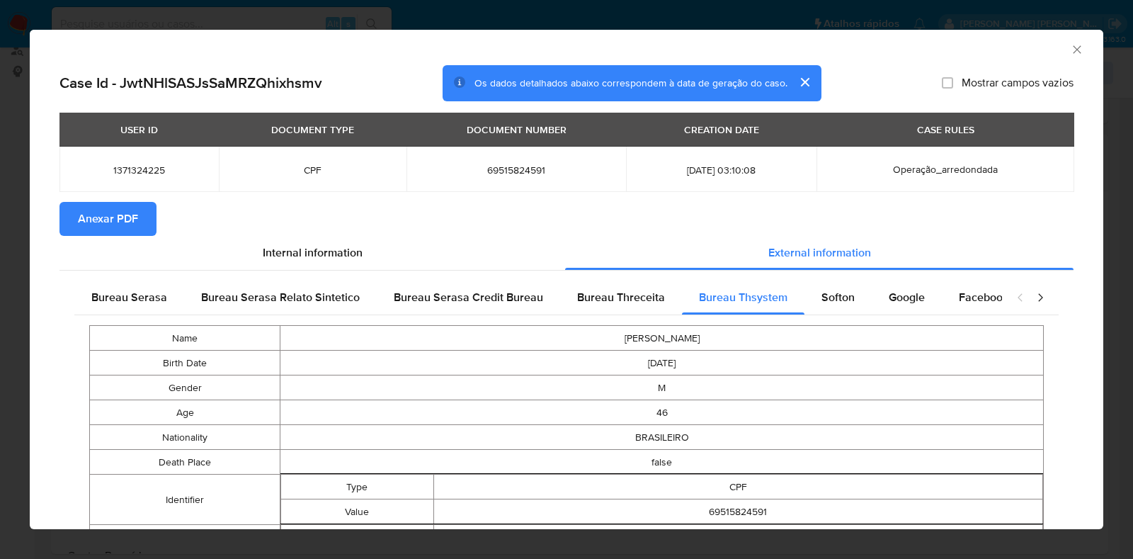
click at [481, 162] on td "69515824591" at bounding box center [515, 169] width 219 height 45
click at [481, 161] on td "69515824591" at bounding box center [515, 169] width 219 height 45
click at [499, 174] on span "69515824591" at bounding box center [516, 170] width 186 height 13
copy span "69515824591"
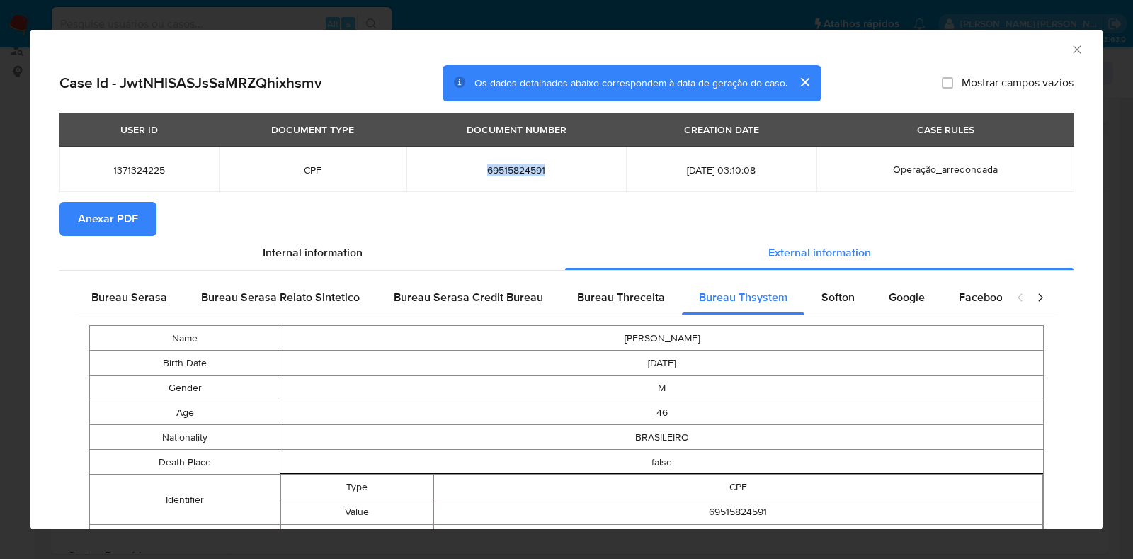
click at [1070, 51] on icon "Fechar a janela" at bounding box center [1077, 49] width 14 height 14
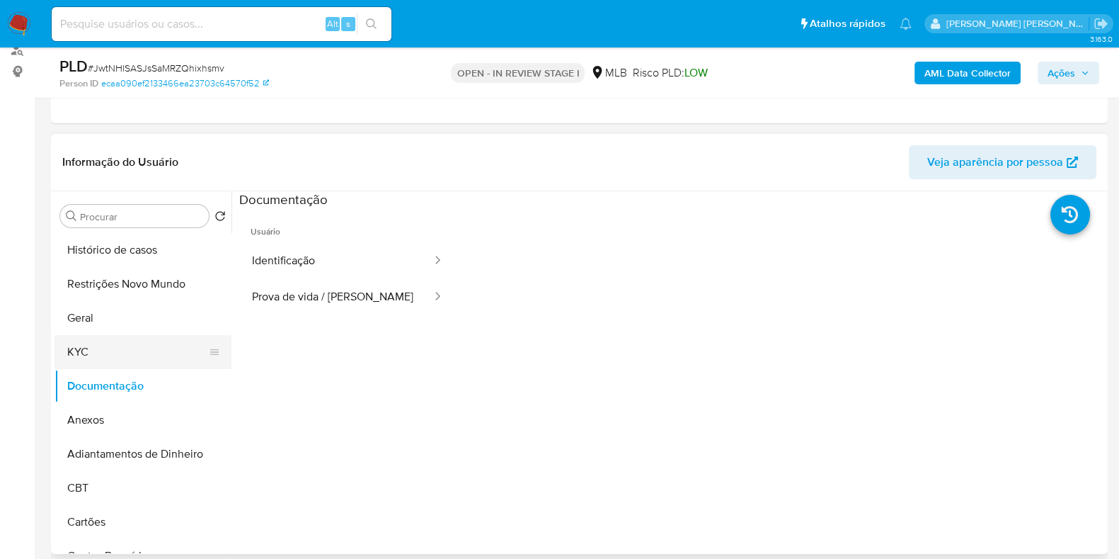
click at [92, 346] on button "KYC" at bounding box center [138, 352] width 166 height 34
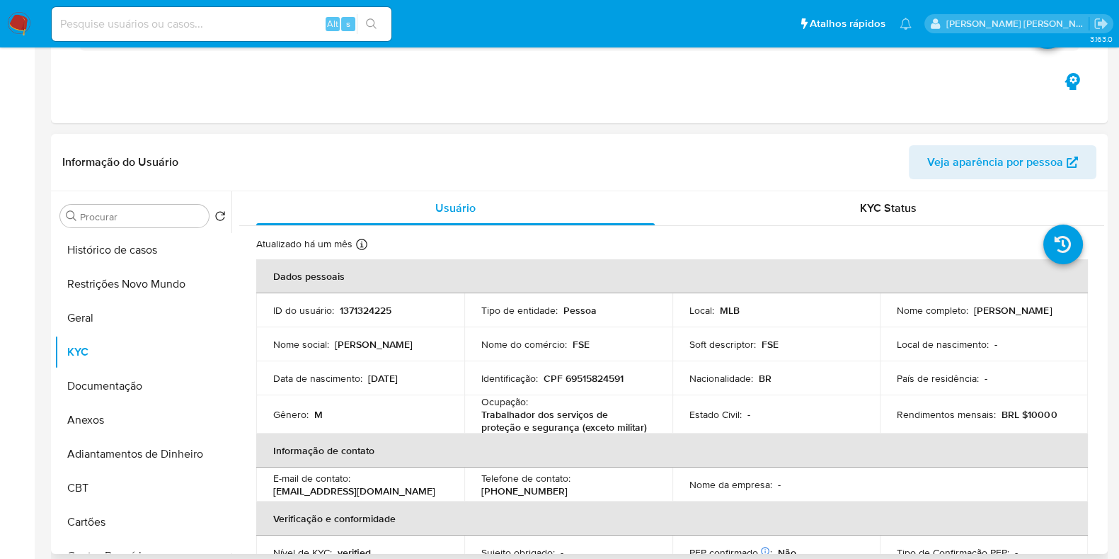
scroll to position [353, 0]
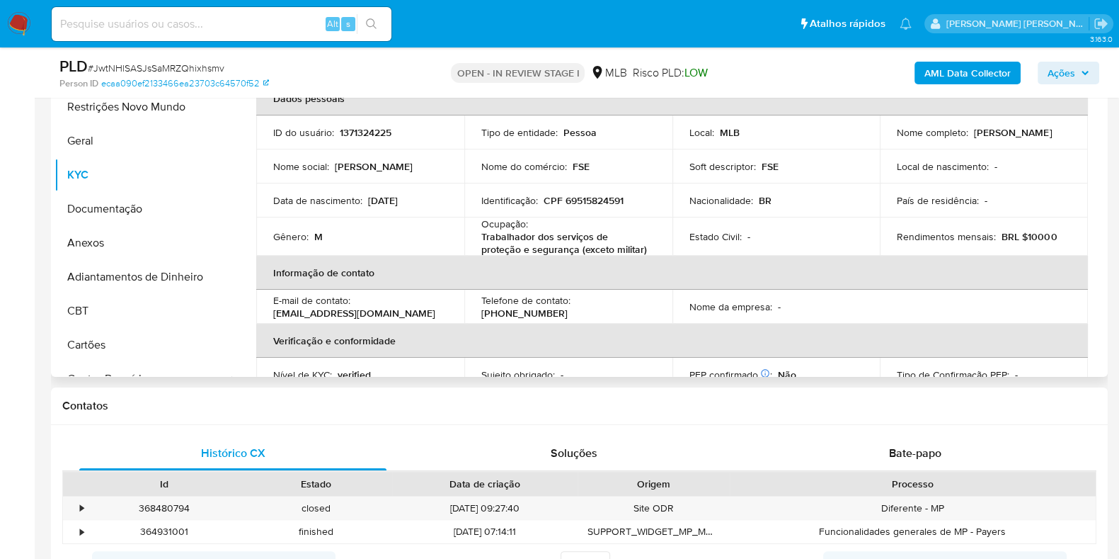
drag, startPoint x: 898, startPoint y: 138, endPoint x: 886, endPoint y: 138, distance: 12.0
click at [886, 138] on td "Nome completo : Rodrigo Figueiredo Silva" at bounding box center [984, 132] width 208 height 34
copy p "Rodrigo Figueiredo Silva"
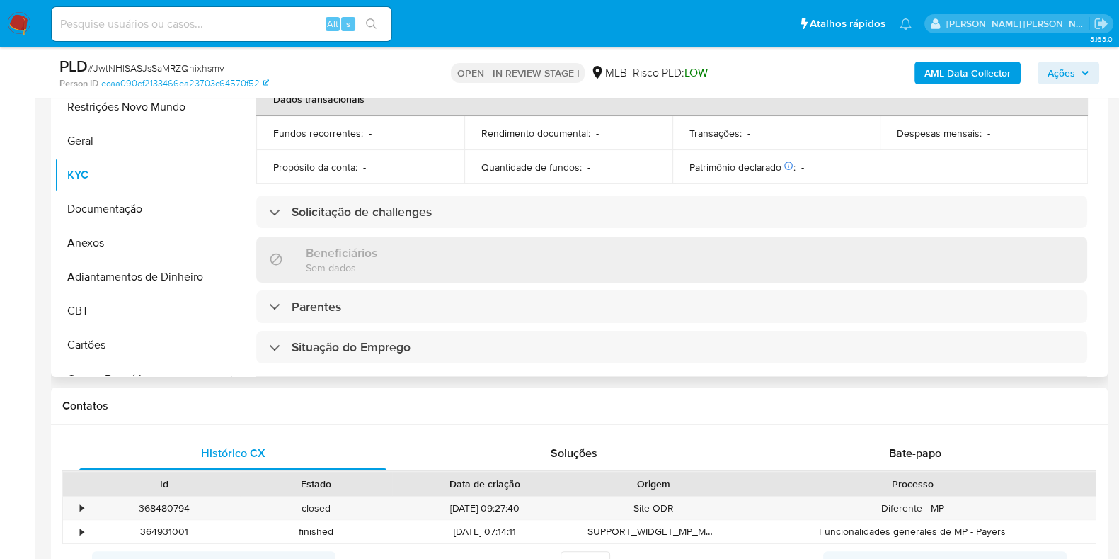
scroll to position [0, 0]
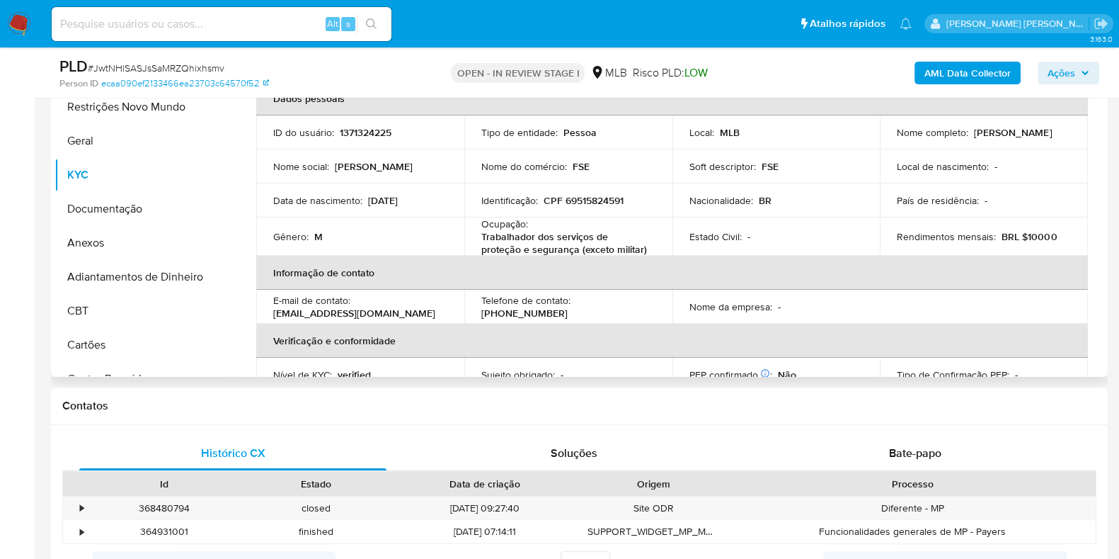
click at [591, 199] on p "CPF 69515824591" at bounding box center [584, 200] width 80 height 13
copy p "69515824591"
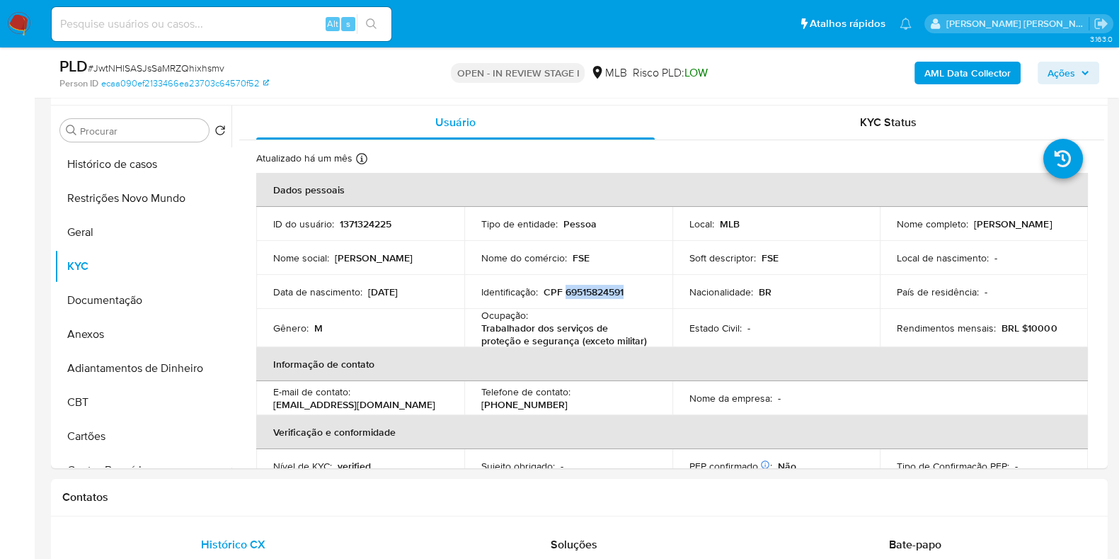
scroll to position [176, 0]
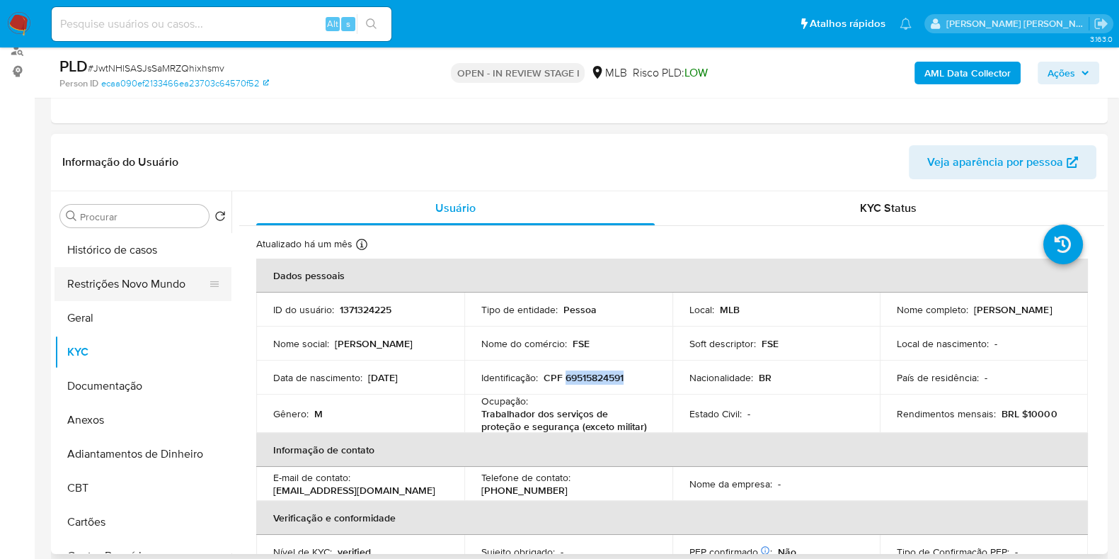
click at [96, 281] on button "Restrições Novo Mundo" at bounding box center [138, 284] width 166 height 34
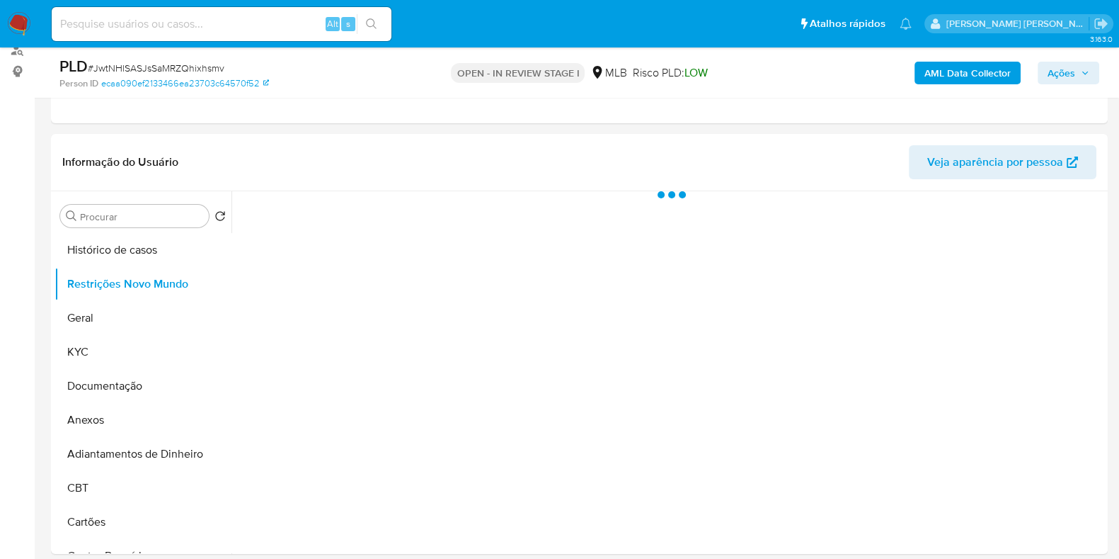
scroll to position [266, 0]
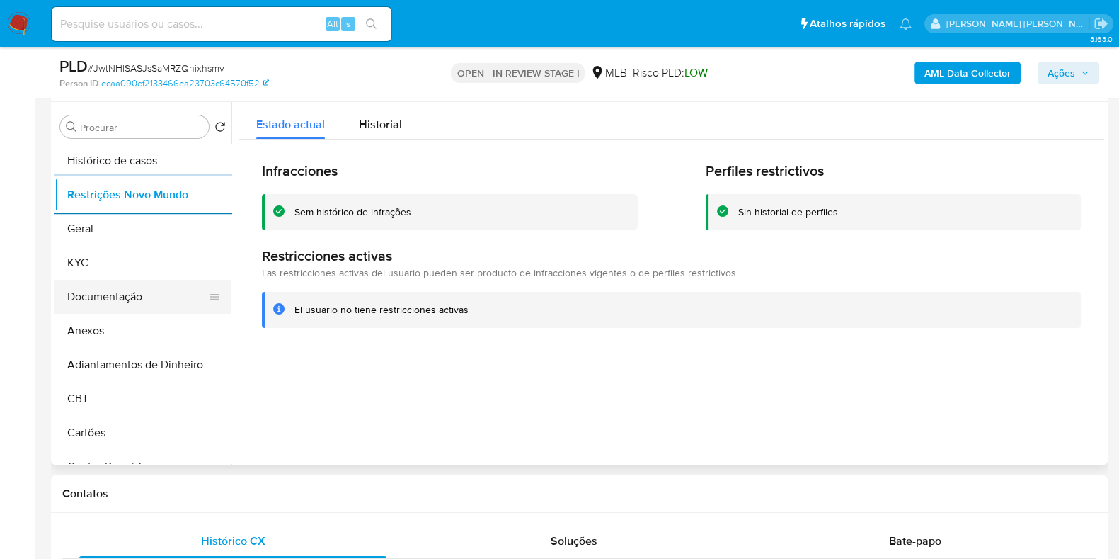
click at [113, 285] on button "Documentação" at bounding box center [138, 297] width 166 height 34
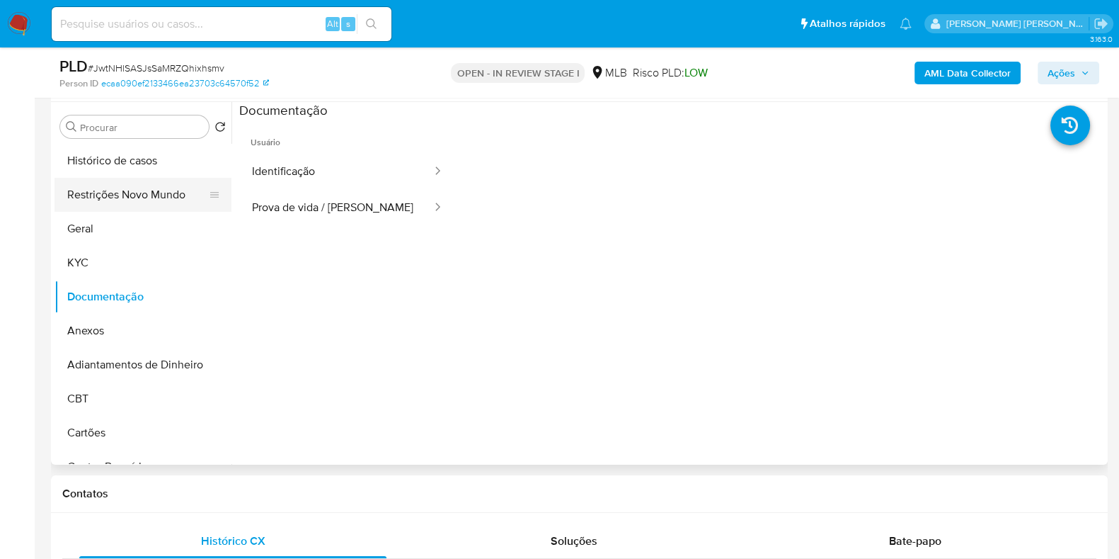
click at [137, 195] on button "Restrições Novo Mundo" at bounding box center [138, 195] width 166 height 34
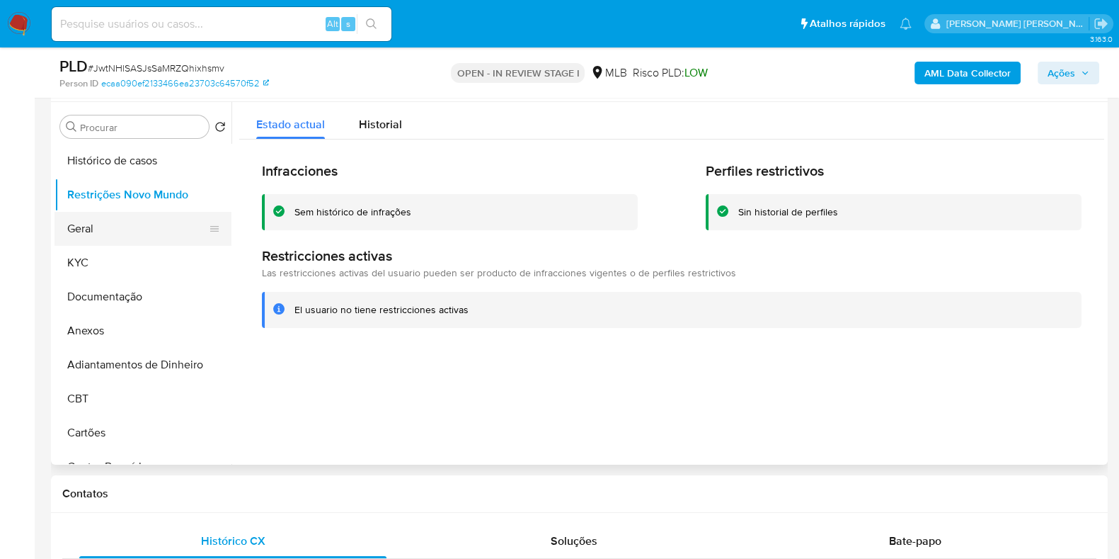
click at [94, 221] on button "Geral" at bounding box center [138, 229] width 166 height 34
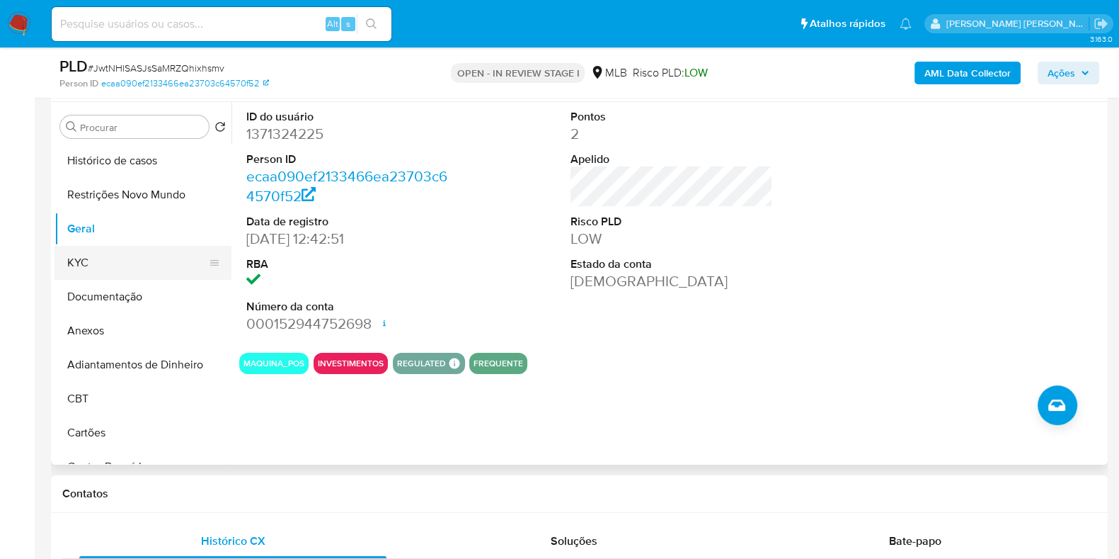
click at [119, 272] on button "KYC" at bounding box center [138, 263] width 166 height 34
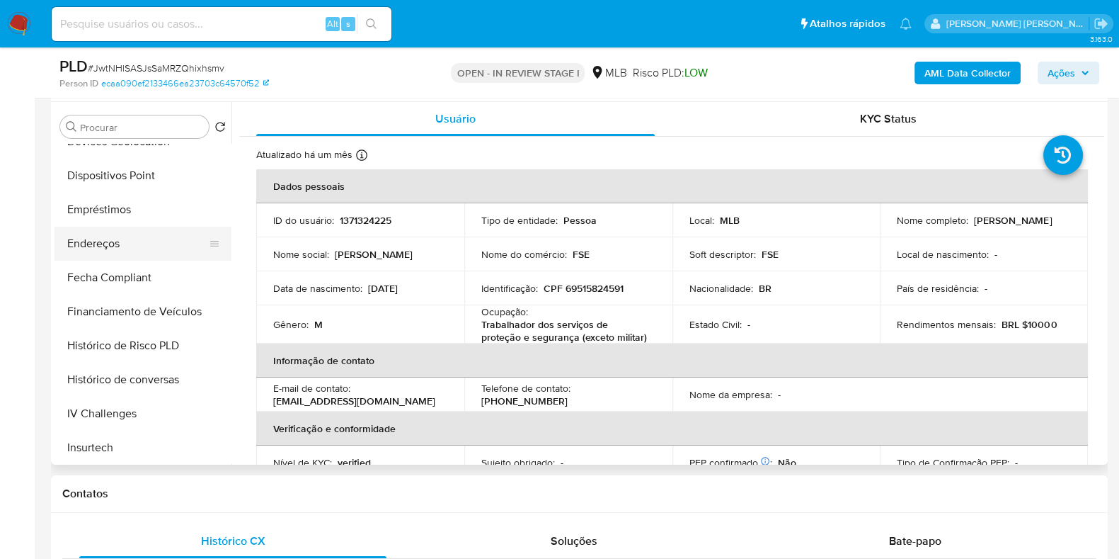
scroll to position [443, 0]
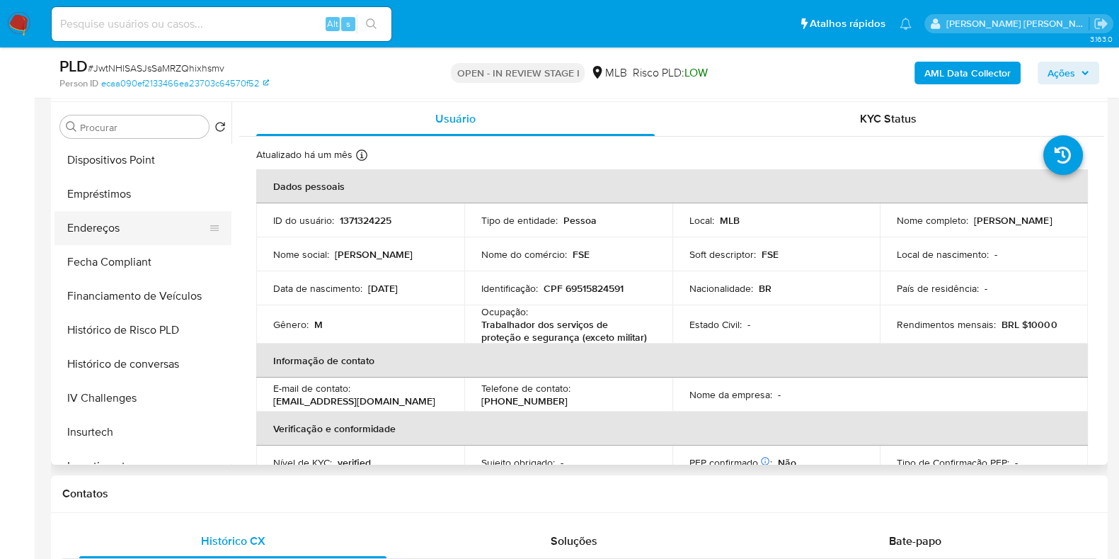
click at [138, 232] on button "Endereços" at bounding box center [138, 228] width 166 height 34
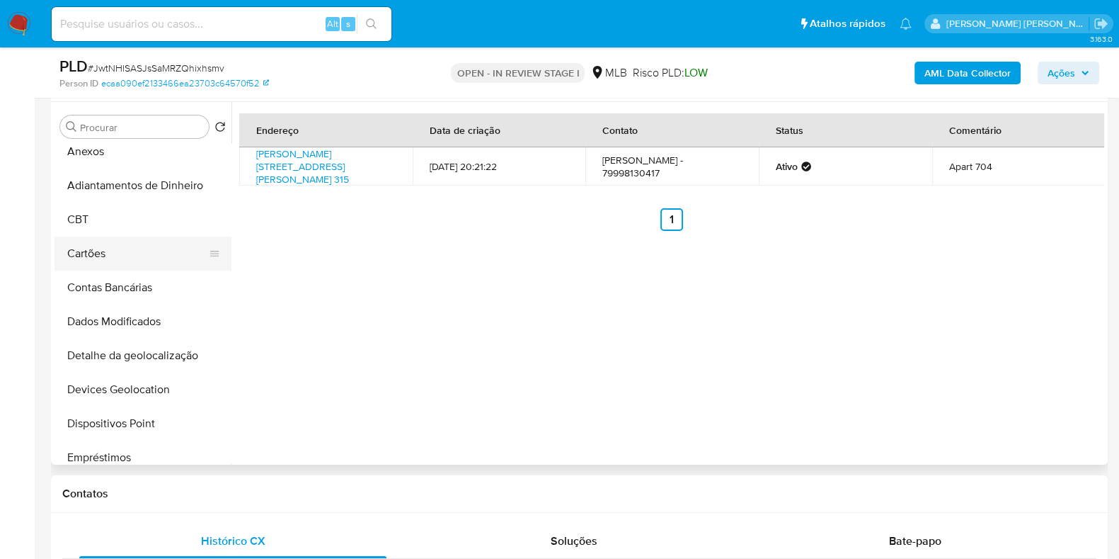
scroll to position [176, 0]
click at [126, 361] on button "Detalhe da geolocalização" at bounding box center [138, 358] width 166 height 34
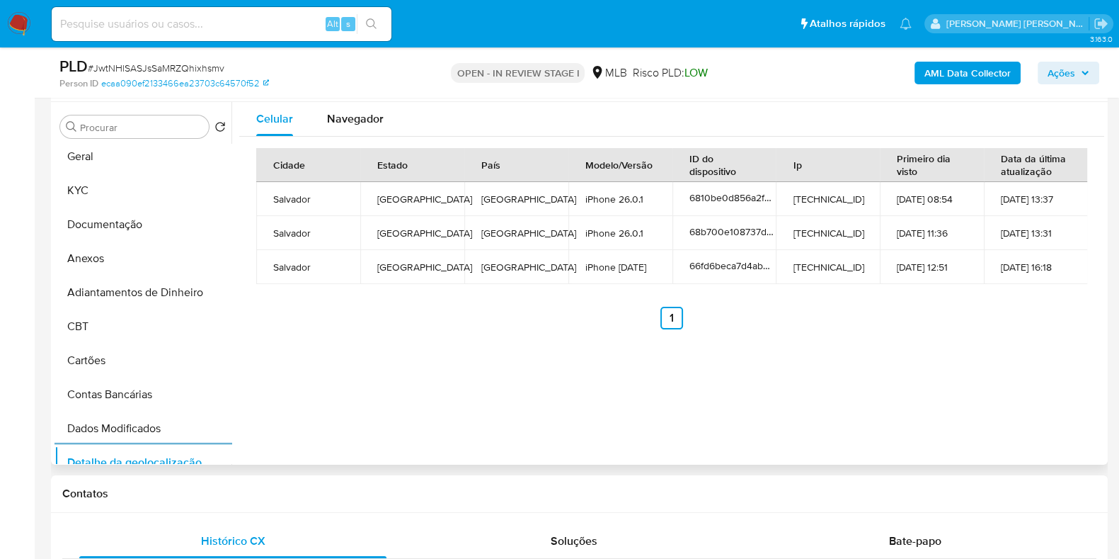
scroll to position [0, 0]
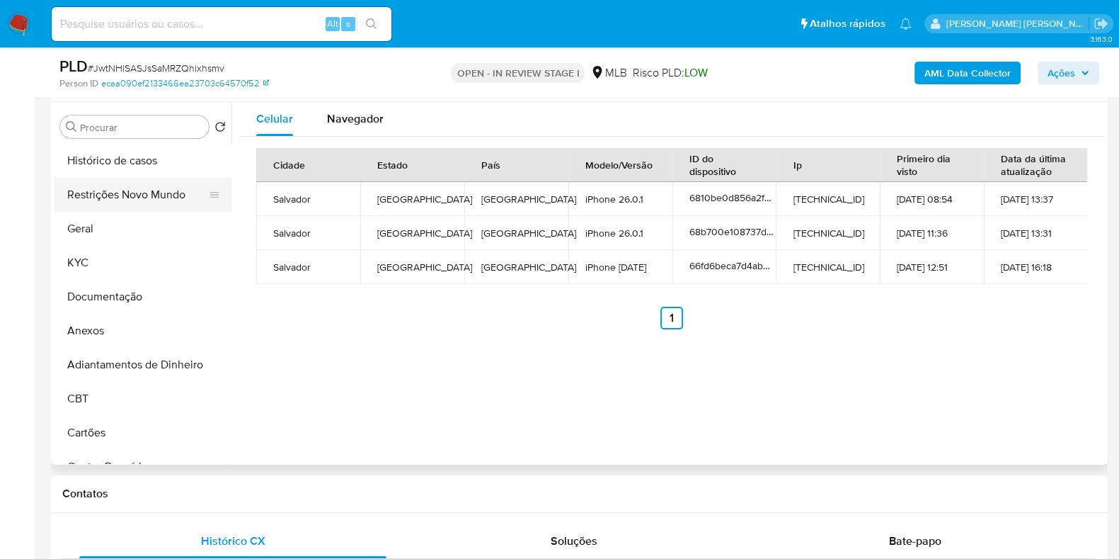
click at [118, 203] on button "Restrições Novo Mundo" at bounding box center [138, 195] width 166 height 34
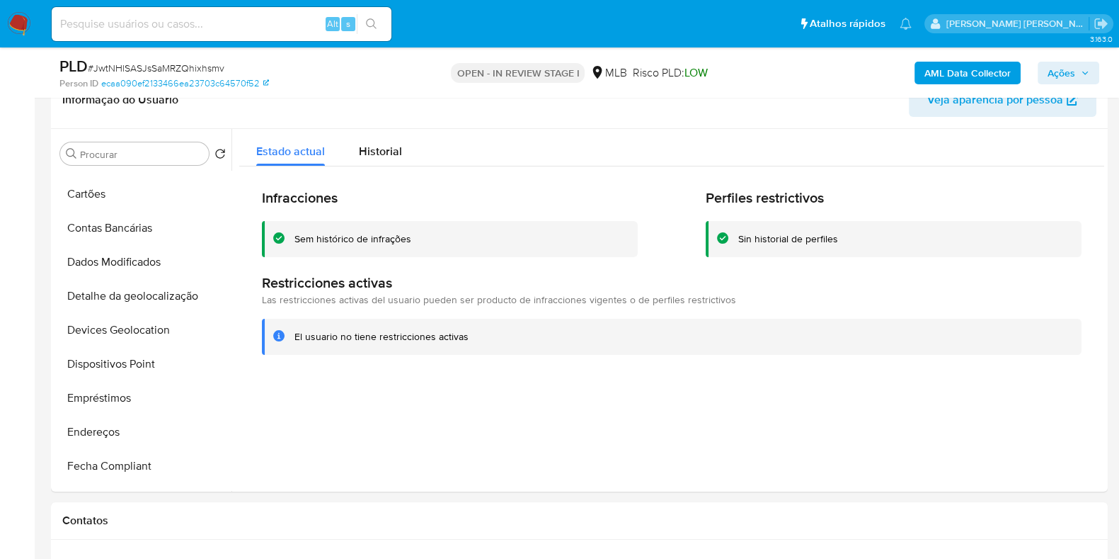
scroll to position [266, 0]
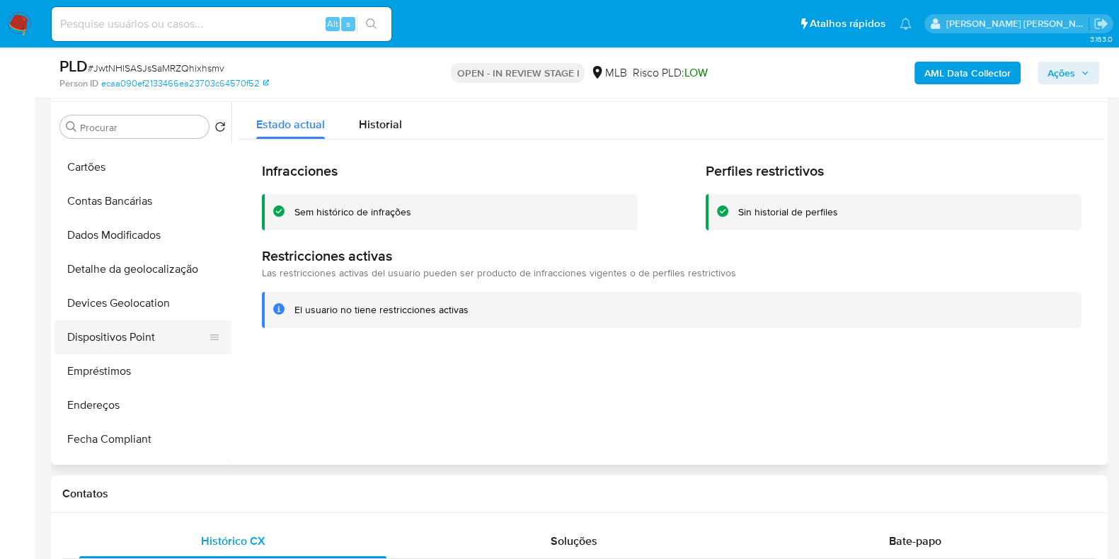
click at [122, 333] on button "Dispositivos Point" at bounding box center [138, 337] width 166 height 34
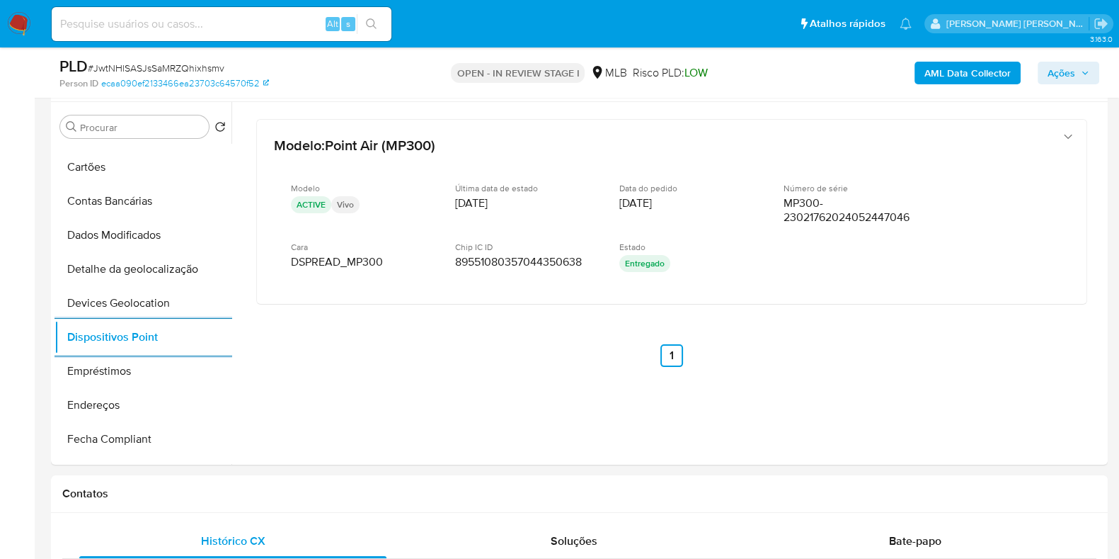
click at [979, 66] on b "AML Data Collector" at bounding box center [968, 73] width 86 height 23
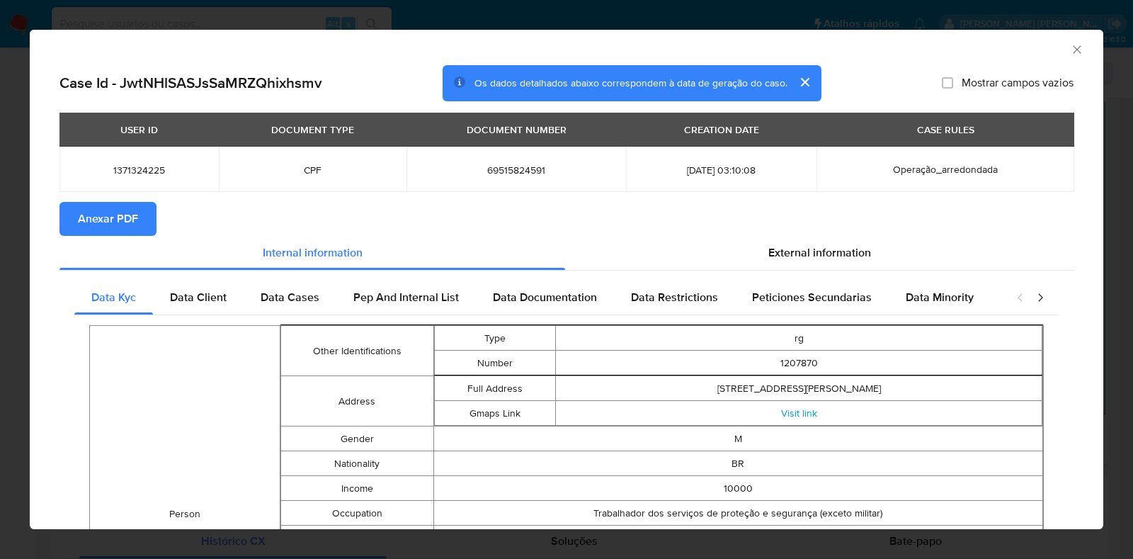
drag, startPoint x: 94, startPoint y: 208, endPoint x: 0, endPoint y: 210, distance: 94.2
click at [94, 209] on span "Anexar PDF" at bounding box center [108, 218] width 60 height 31
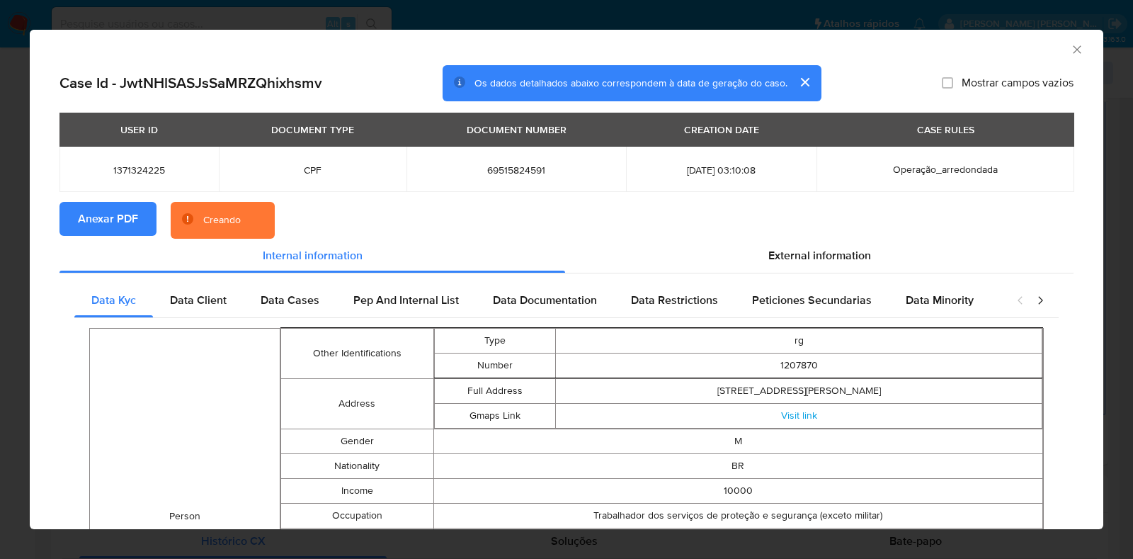
click at [0, 210] on div "AML Data Collector Case Id - JwtNHlSASJsSaMRZQhixhsmv Os dados detalhados abaix…" at bounding box center [566, 279] width 1133 height 559
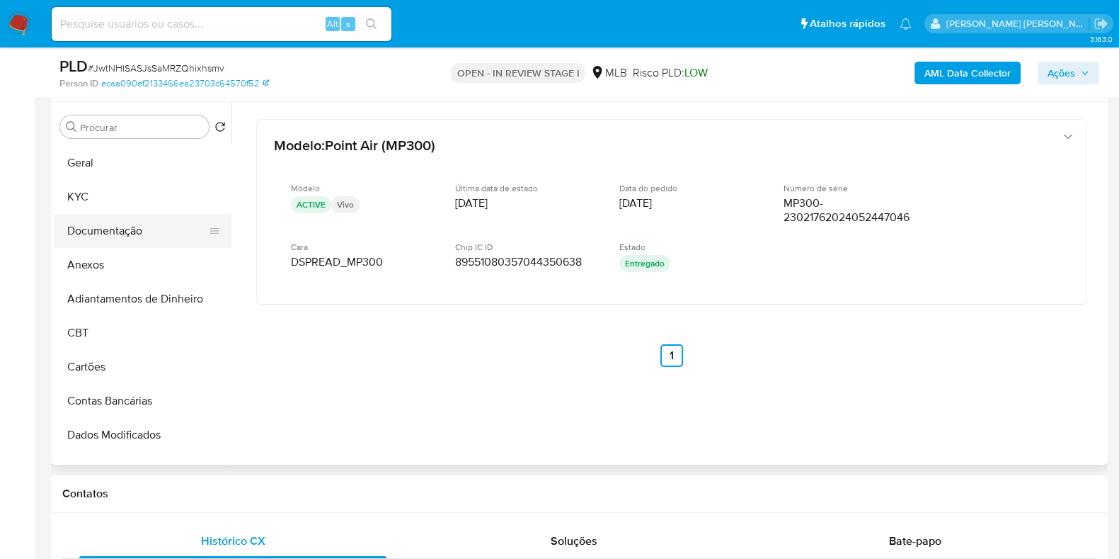
scroll to position [0, 0]
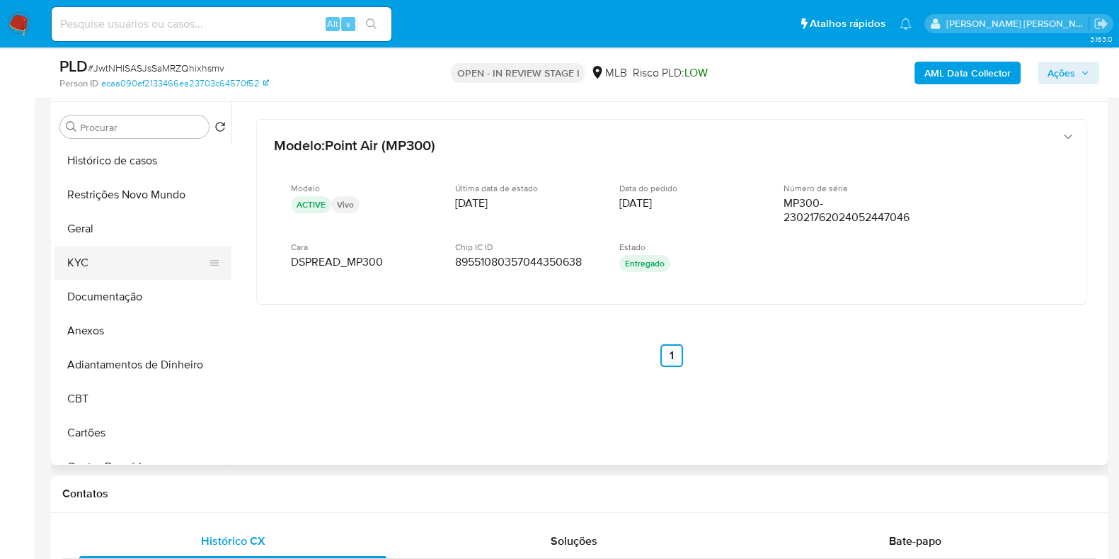
click at [102, 263] on button "KYC" at bounding box center [138, 263] width 166 height 34
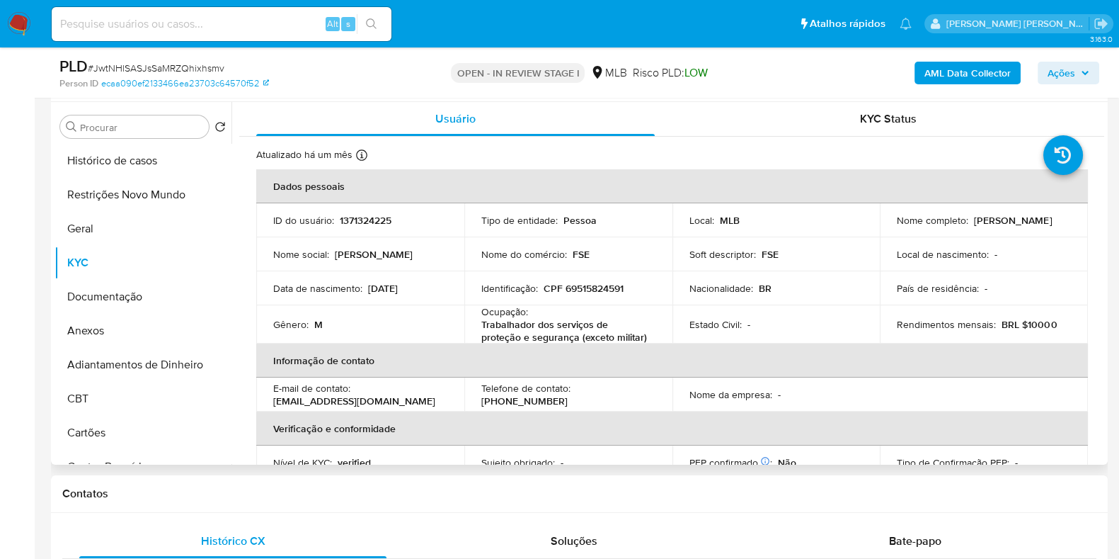
drag, startPoint x: 962, startPoint y: 232, endPoint x: 882, endPoint y: 224, distance: 80.4
click at [880, 227] on td "Nome completo : Rodrigo Figueiredo Silva" at bounding box center [984, 220] width 208 height 34
copy p "Rodrigo Figueiredo Silva"
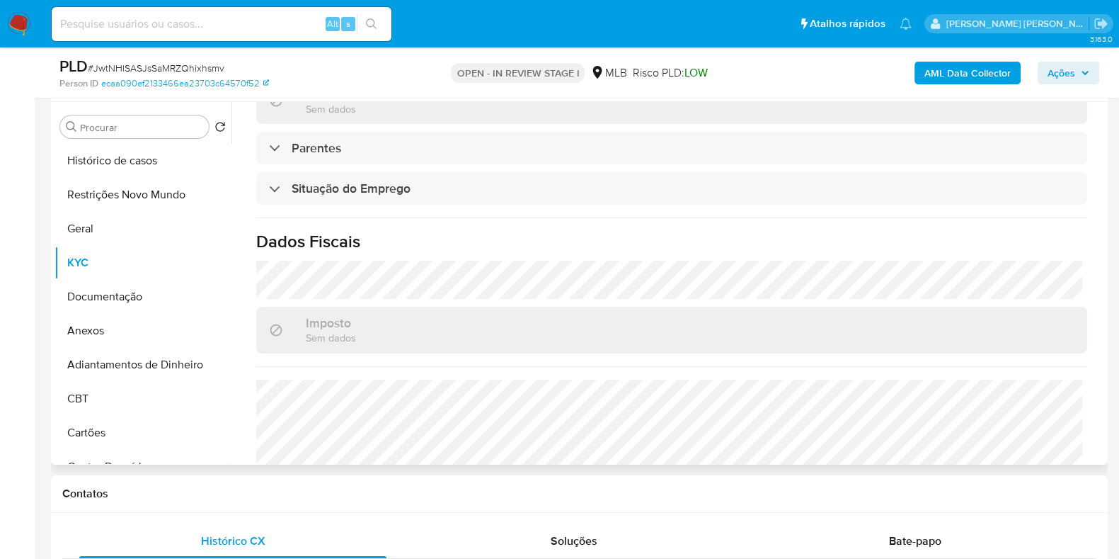
scroll to position [619, 0]
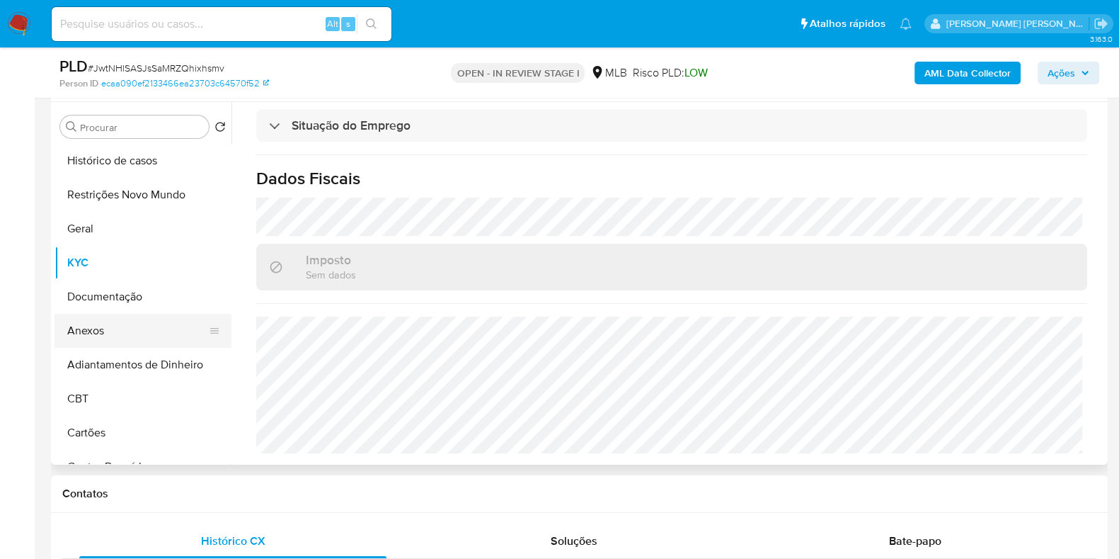
click at [125, 328] on button "Anexos" at bounding box center [138, 331] width 166 height 34
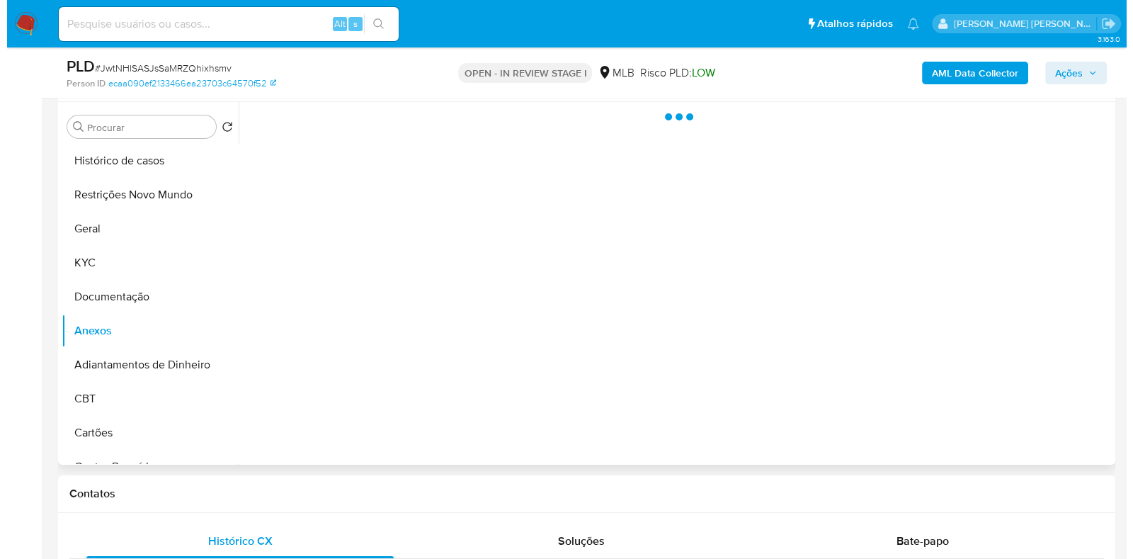
scroll to position [0, 0]
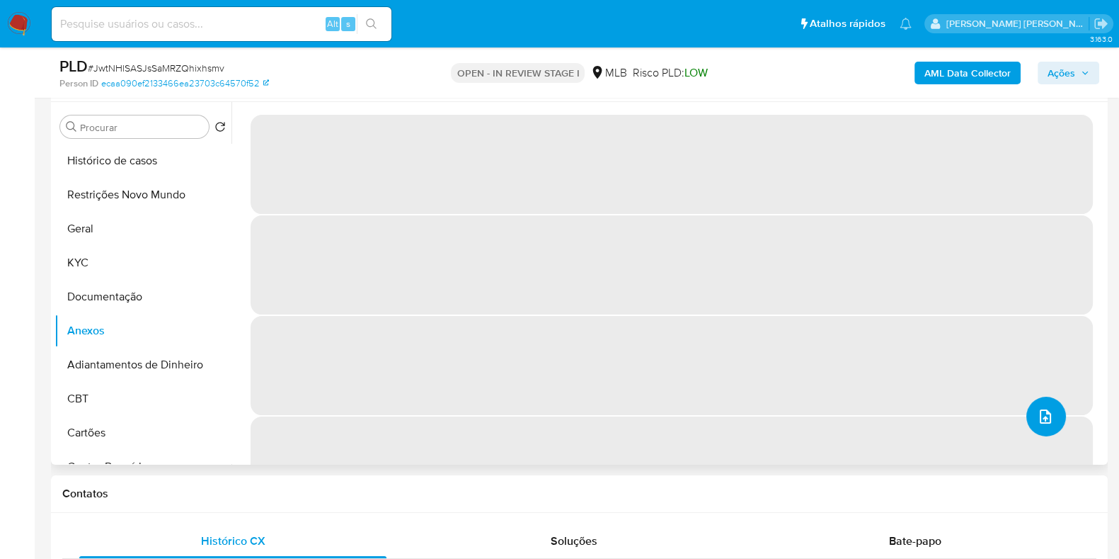
click at [1049, 419] on button "upload-file" at bounding box center [1047, 416] width 40 height 40
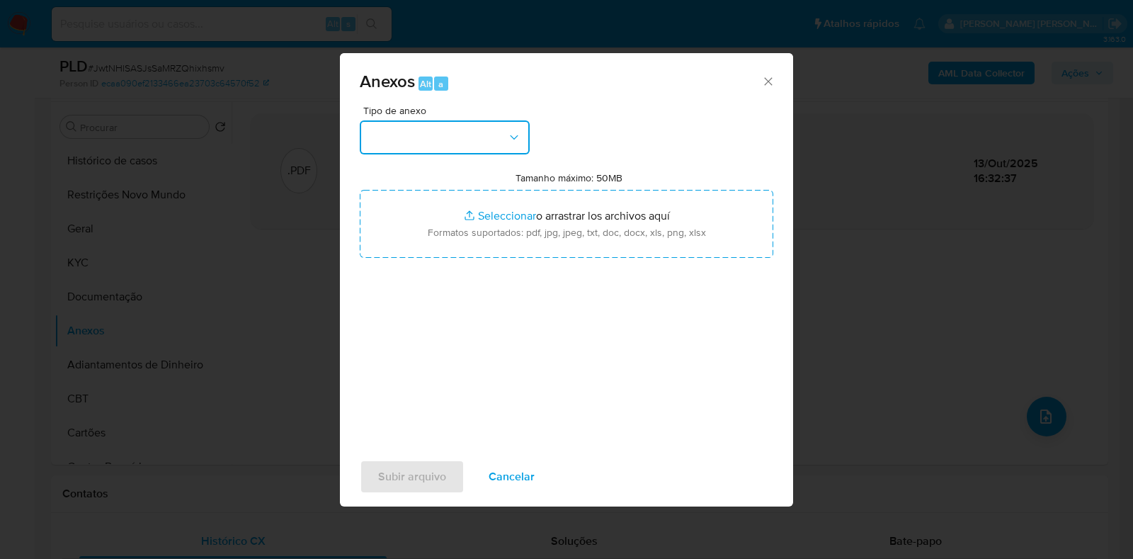
click at [471, 122] on button "button" at bounding box center [445, 137] width 170 height 34
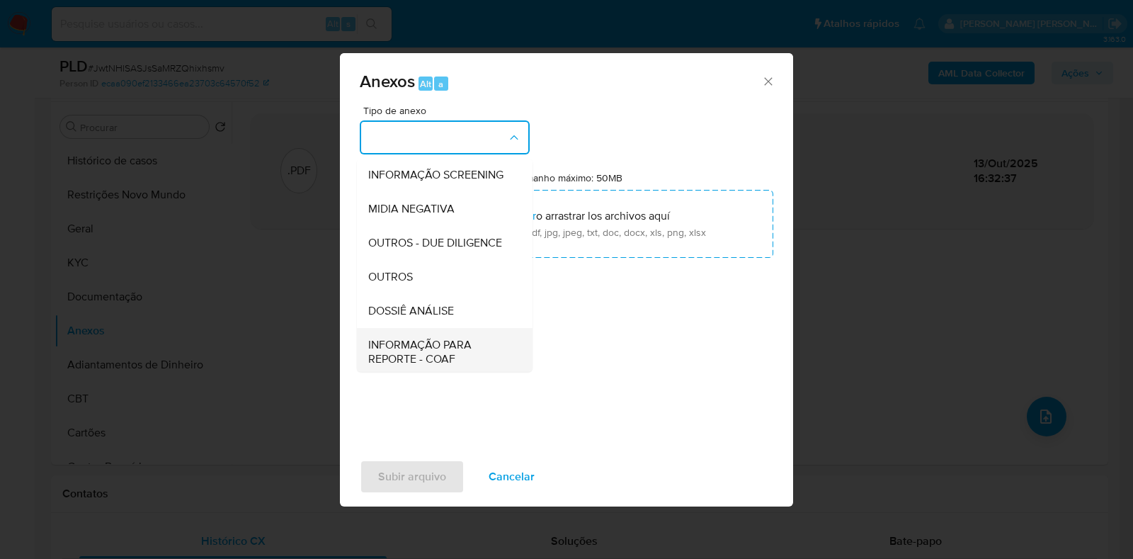
scroll to position [218, 0]
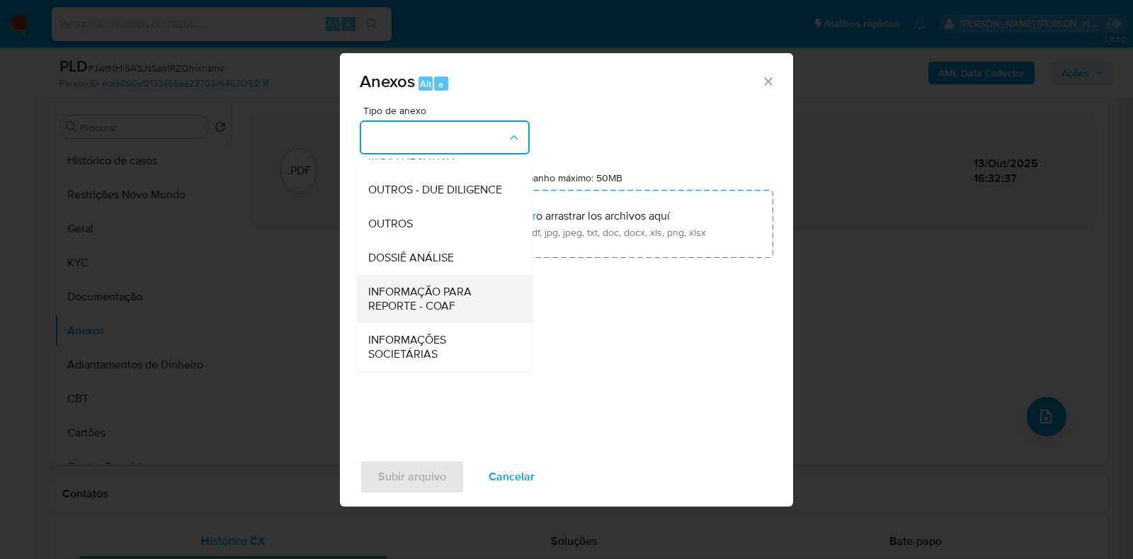
click at [435, 275] on div "INFORMAÇÃO PARA REPORTE - COAF" at bounding box center [440, 299] width 144 height 48
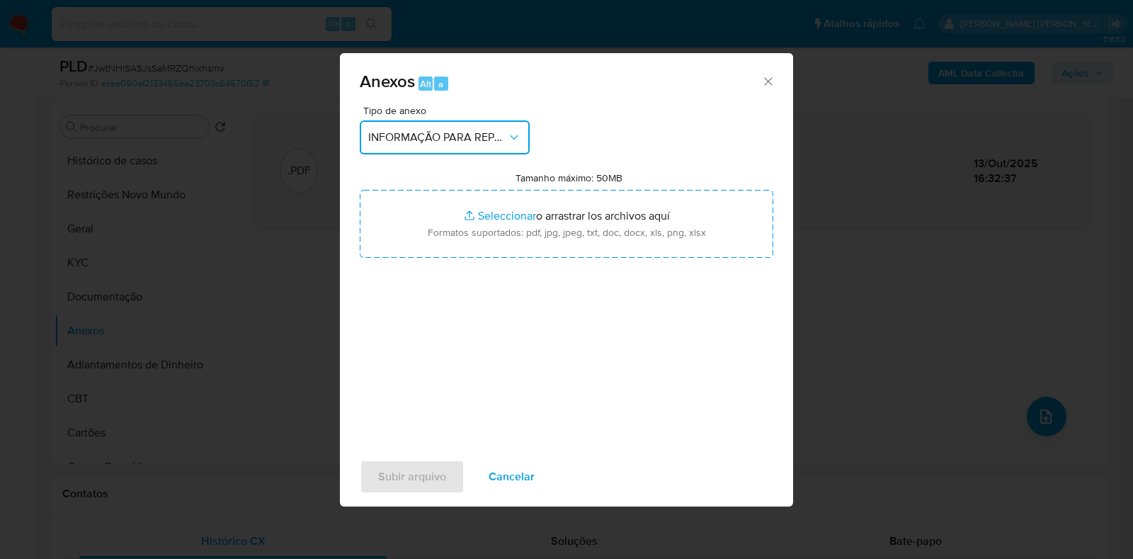
click at [439, 127] on button "INFORMAÇÃO PARA REPORTE - COAF" at bounding box center [445, 137] width 170 height 34
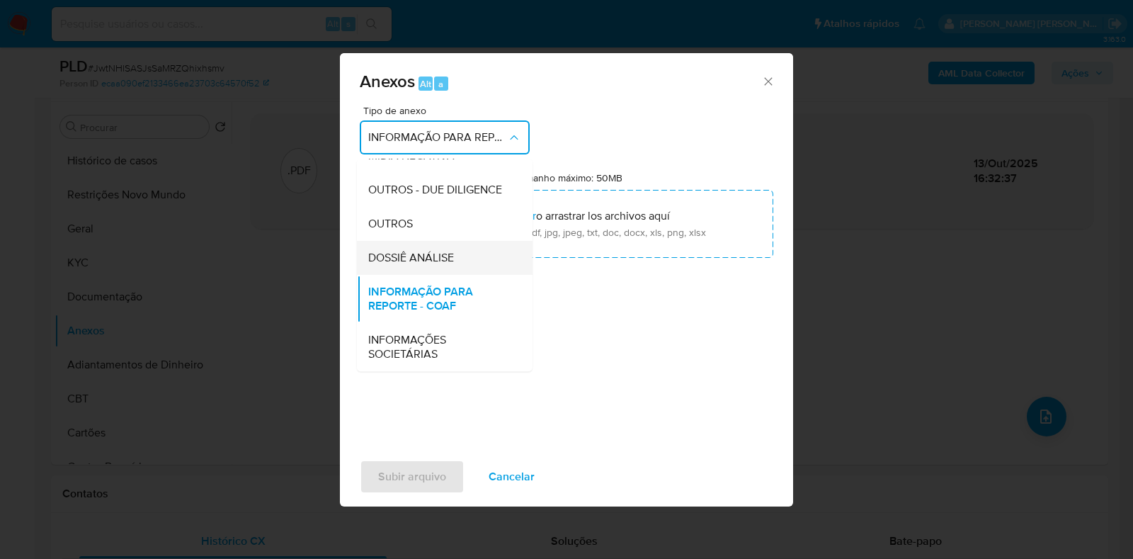
click at [440, 246] on div "DOSSIÊ ANÁLISE" at bounding box center [440, 258] width 144 height 34
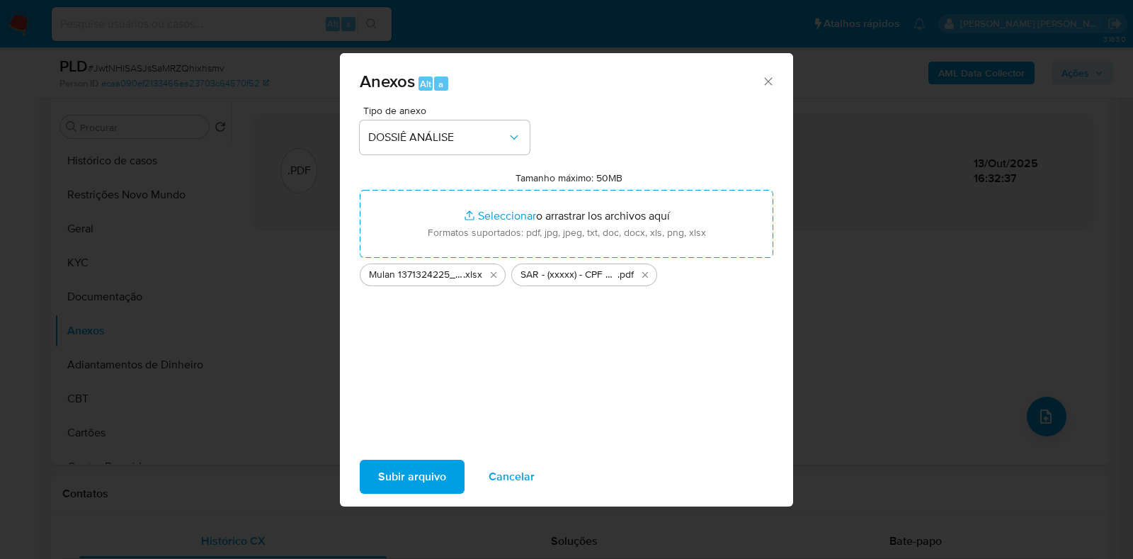
click at [427, 479] on span "Subir arquivo" at bounding box center [412, 476] width 68 height 31
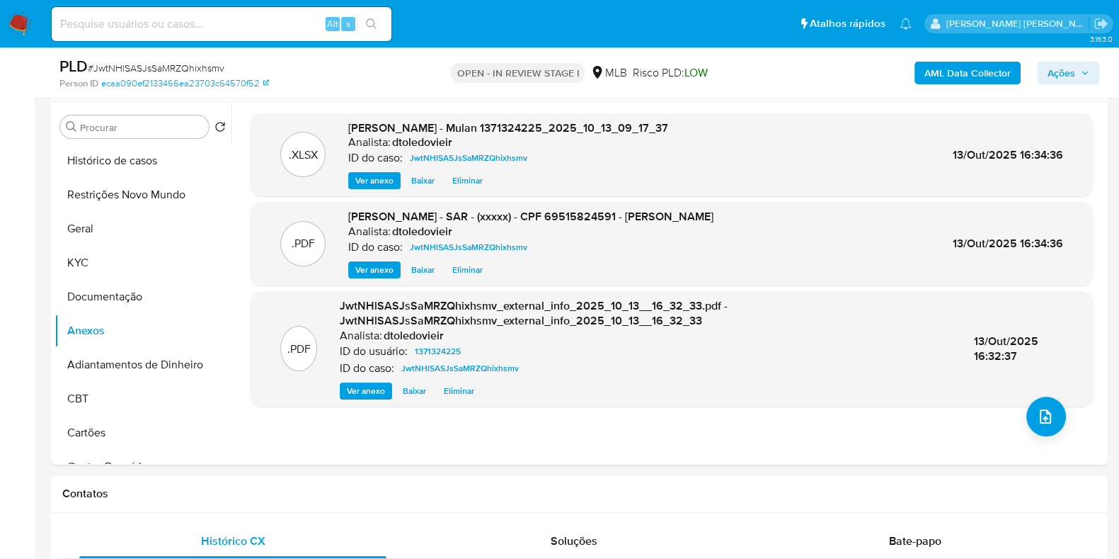
click at [1085, 72] on icon "button" at bounding box center [1085, 73] width 8 height 8
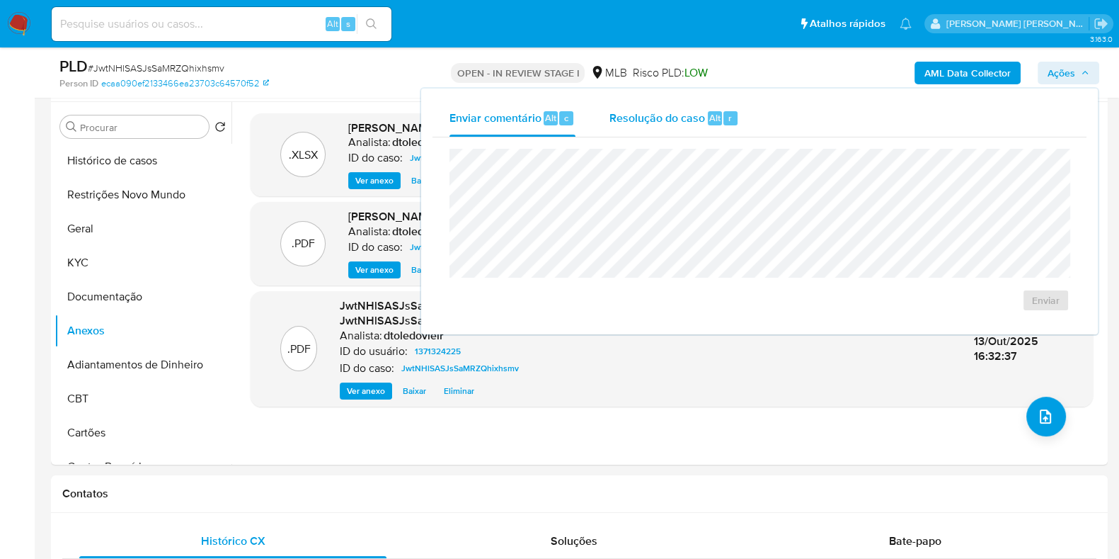
click at [700, 127] on div "Resolução do caso Alt r" at bounding box center [675, 118] width 130 height 37
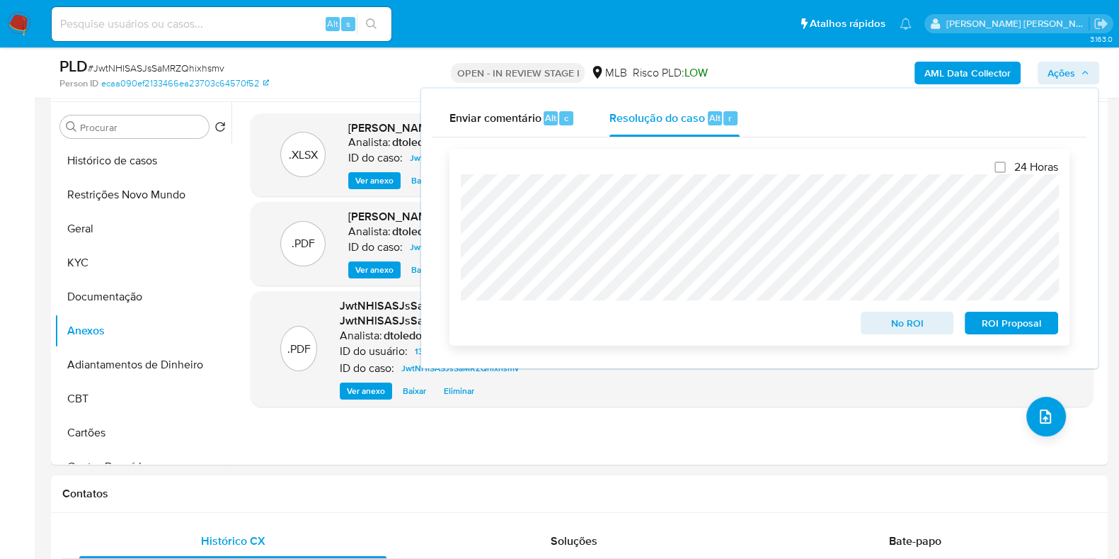
click at [1031, 329] on span "ROI Proposal" at bounding box center [1012, 323] width 74 height 20
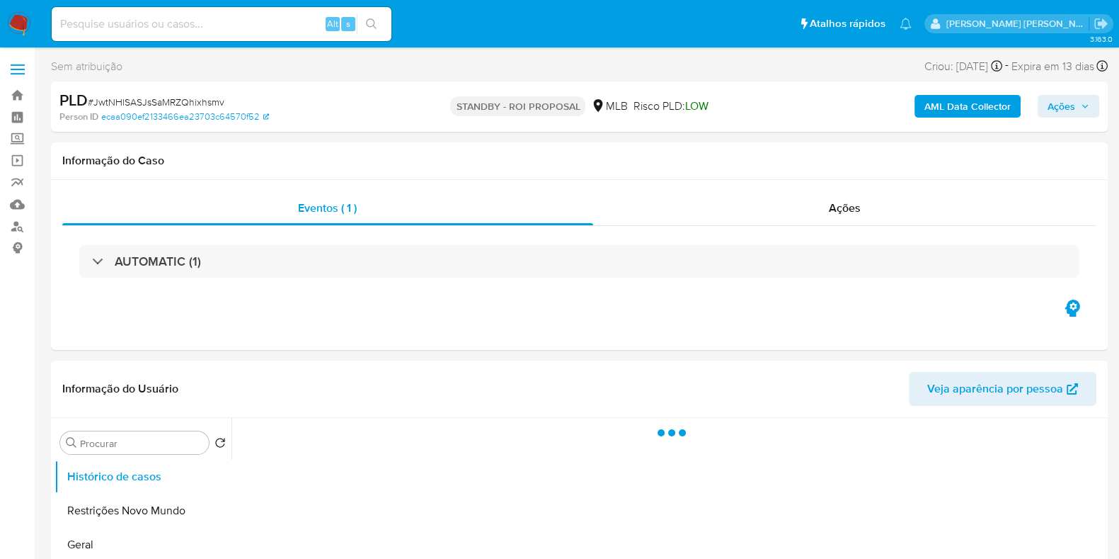
select select "10"
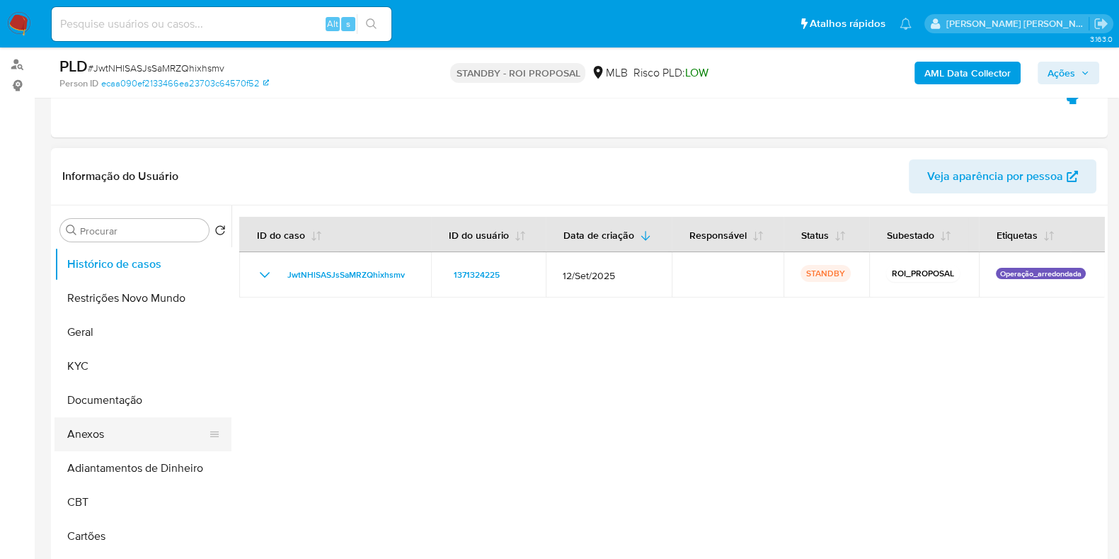
scroll to position [266, 0]
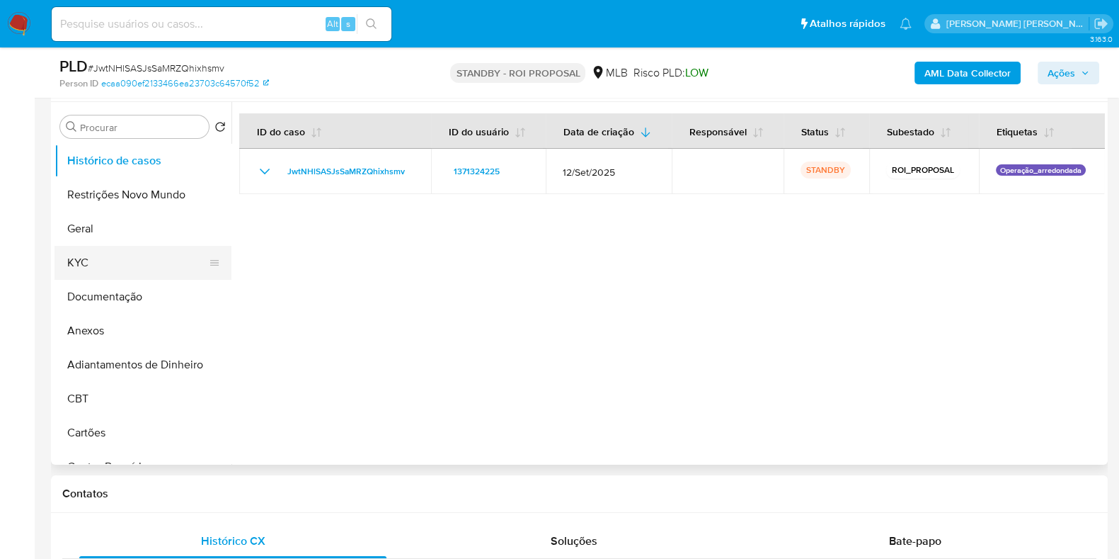
click at [95, 246] on button "KYC" at bounding box center [138, 263] width 166 height 34
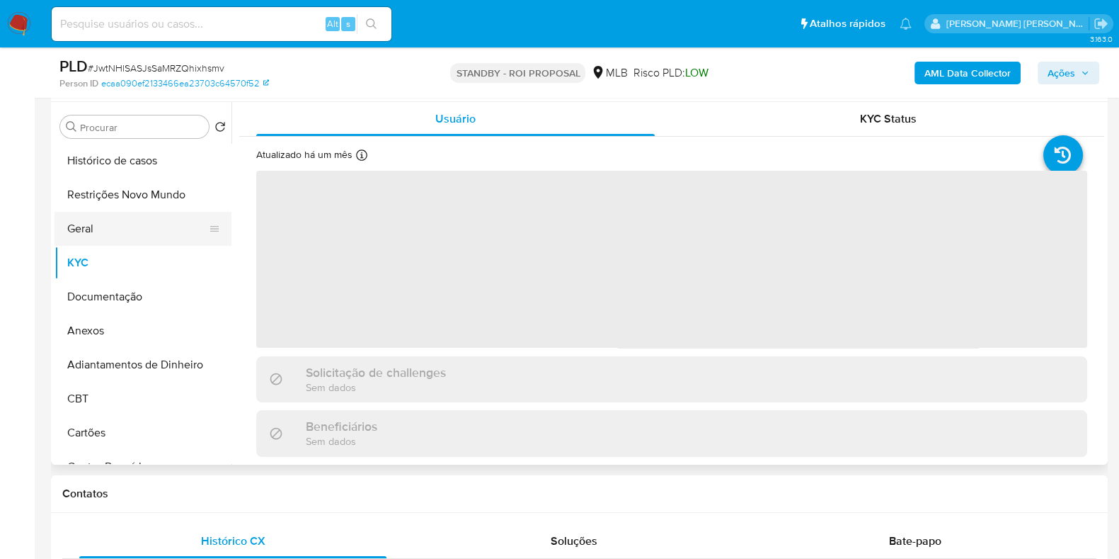
click at [113, 229] on button "Geral" at bounding box center [138, 229] width 166 height 34
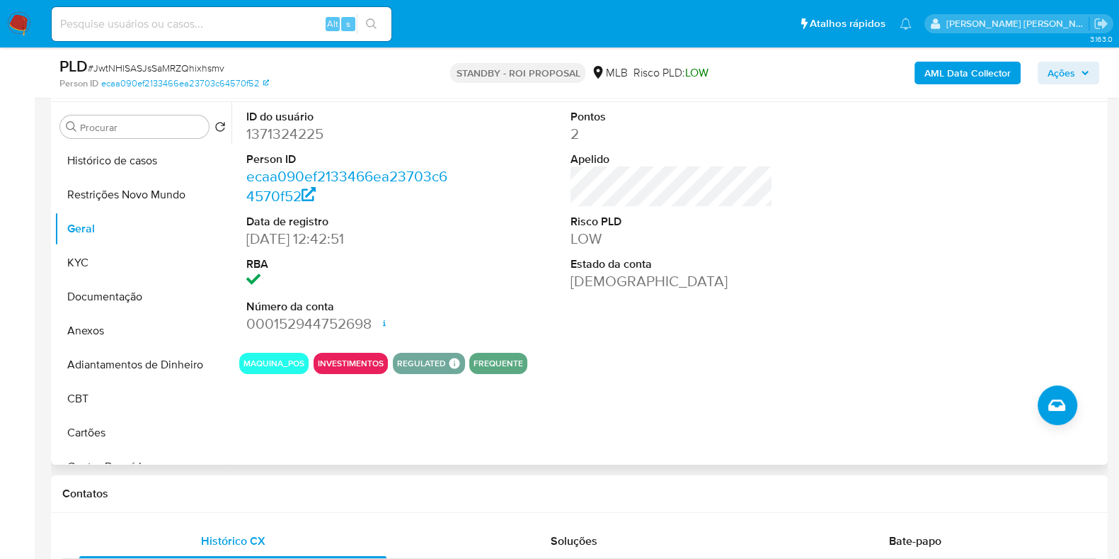
click at [295, 138] on dd "1371324225" at bounding box center [347, 134] width 202 height 20
copy dd "1371324225"
click at [178, 28] on input at bounding box center [222, 24] width 340 height 18
paste input "128231936"
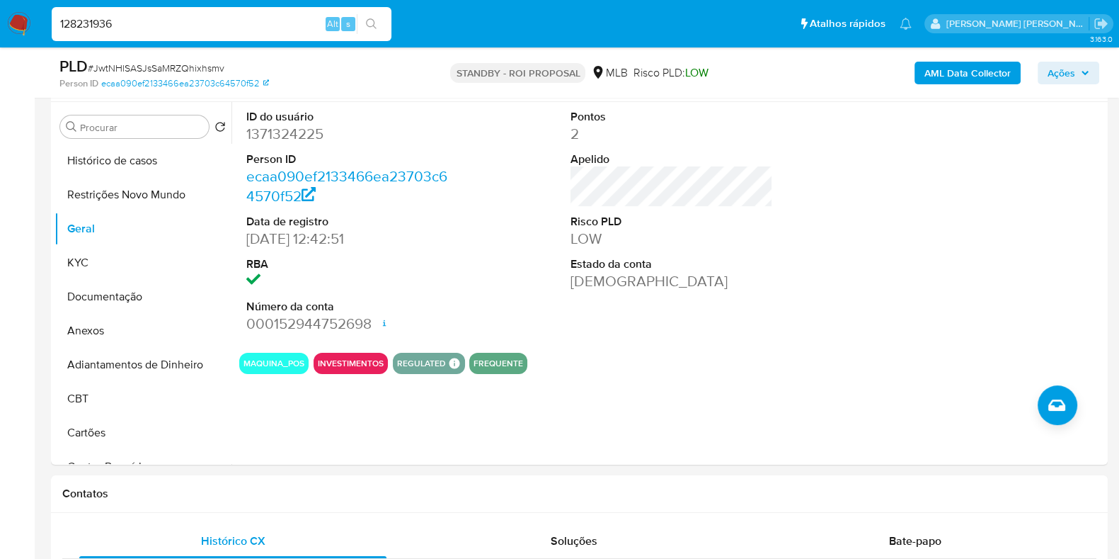
type input "128231936"
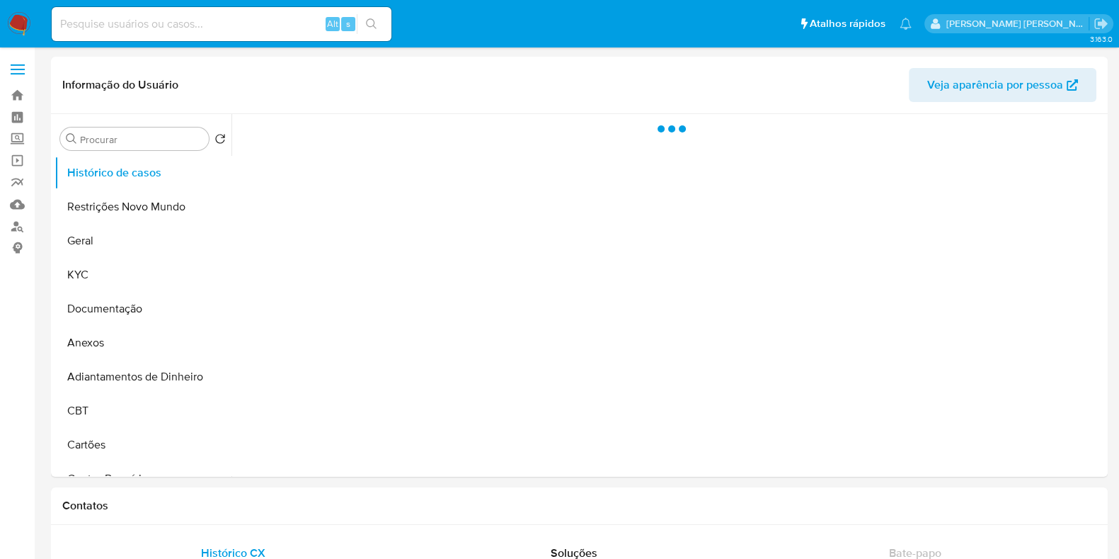
select select "10"
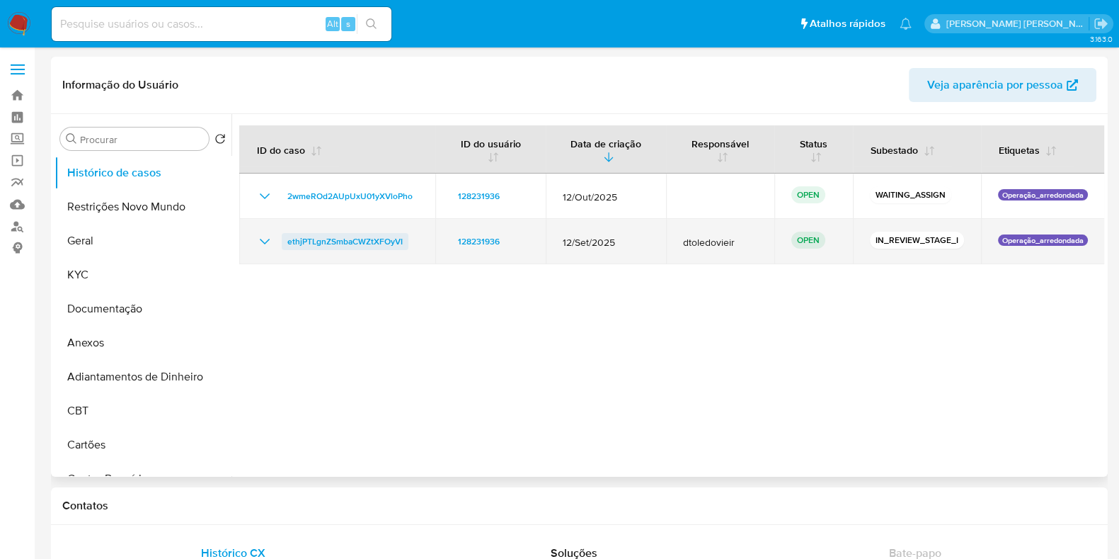
click at [375, 242] on span "ethjPTLgnZSmbaCWZtXFOyVI" at bounding box center [344, 241] width 115 height 17
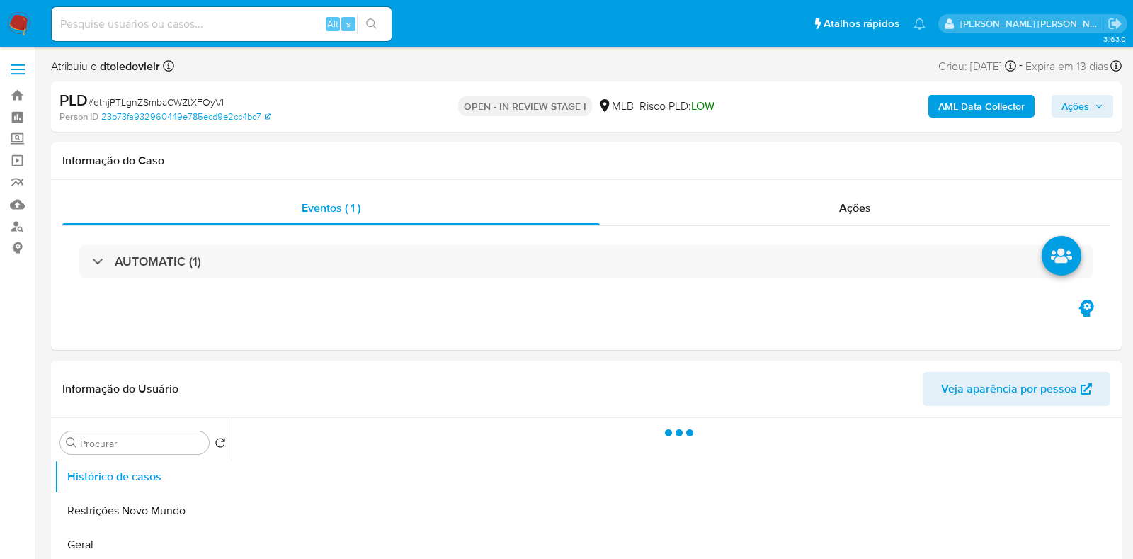
select select "10"
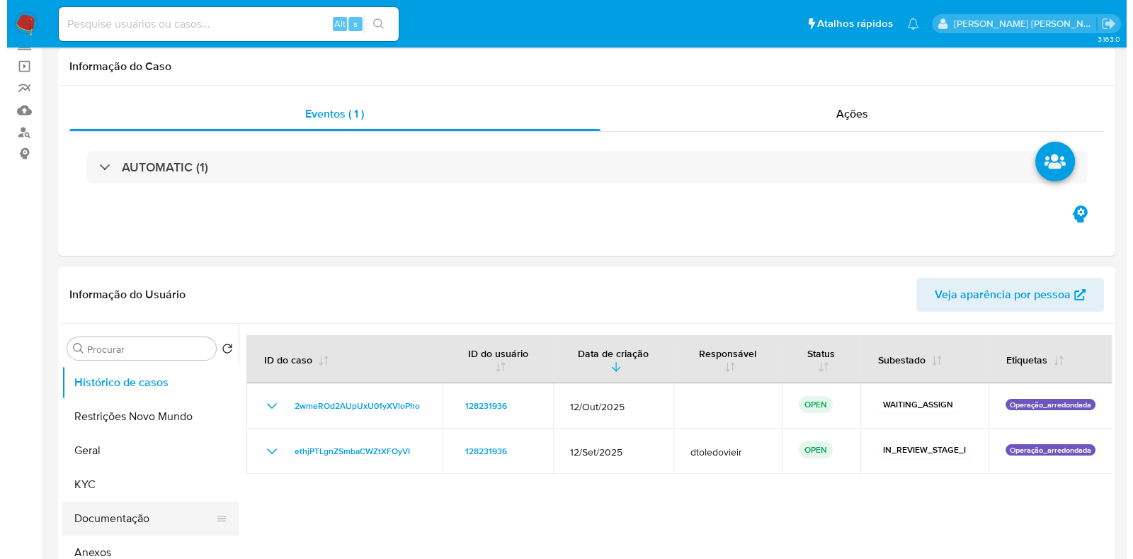
scroll to position [266, 0]
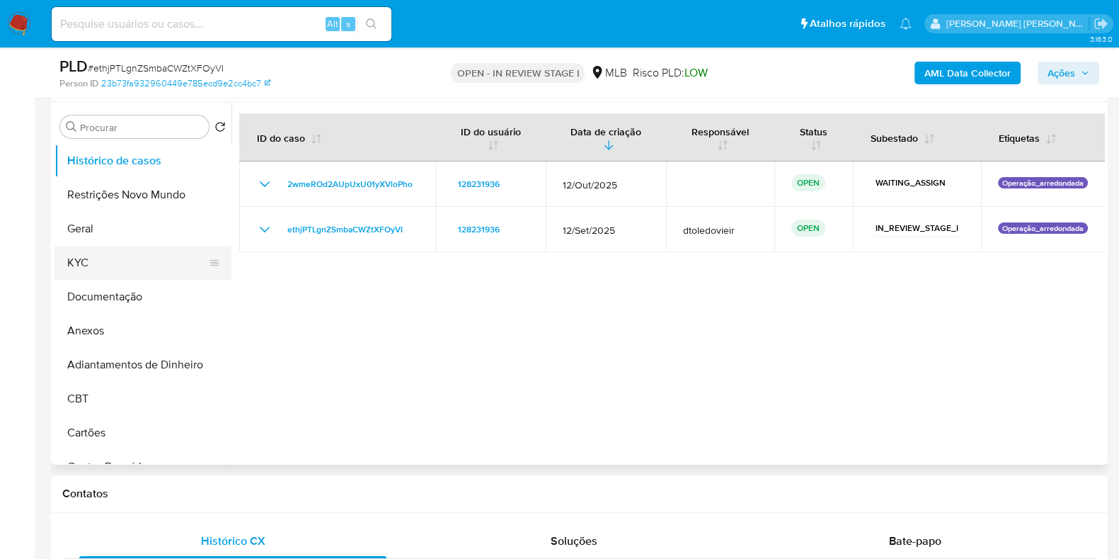
drag, startPoint x: 78, startPoint y: 240, endPoint x: 79, endPoint y: 250, distance: 10.0
click at [78, 240] on button "Geral" at bounding box center [143, 229] width 177 height 34
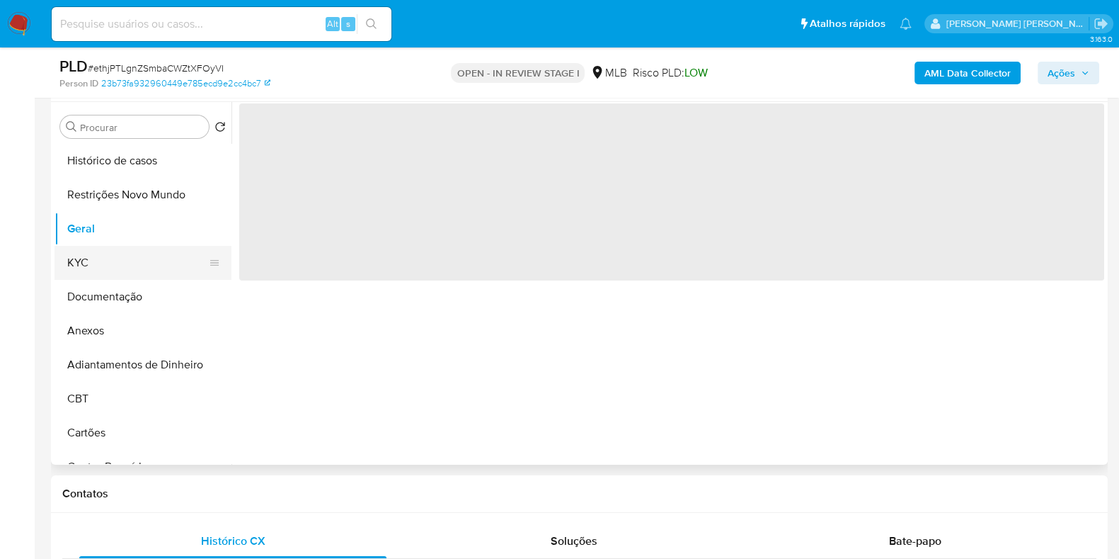
click at [84, 265] on button "KYC" at bounding box center [138, 263] width 166 height 34
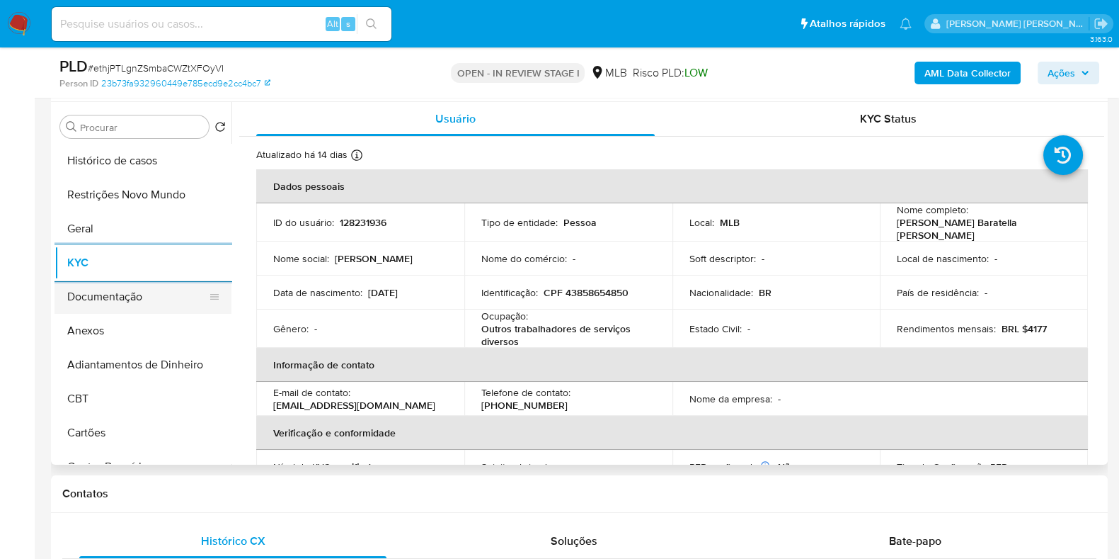
click at [147, 281] on button "Documentação" at bounding box center [138, 297] width 166 height 34
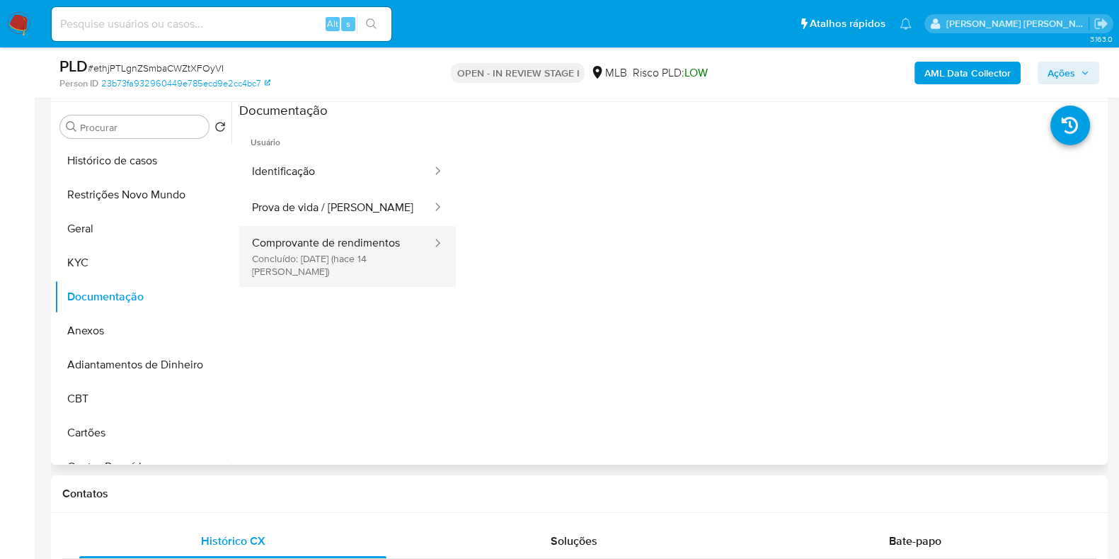
click at [292, 240] on button "Comprovante de rendimentos Concluído: [DATE] (hace 14 [PERSON_NAME])" at bounding box center [336, 256] width 194 height 61
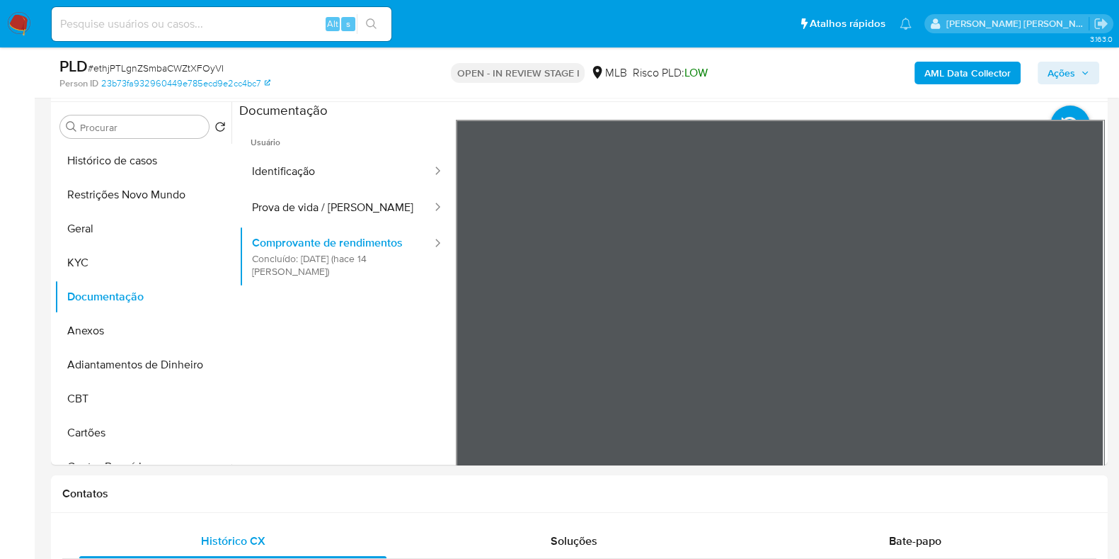
click at [957, 74] on b "AML Data Collector" at bounding box center [968, 73] width 86 height 23
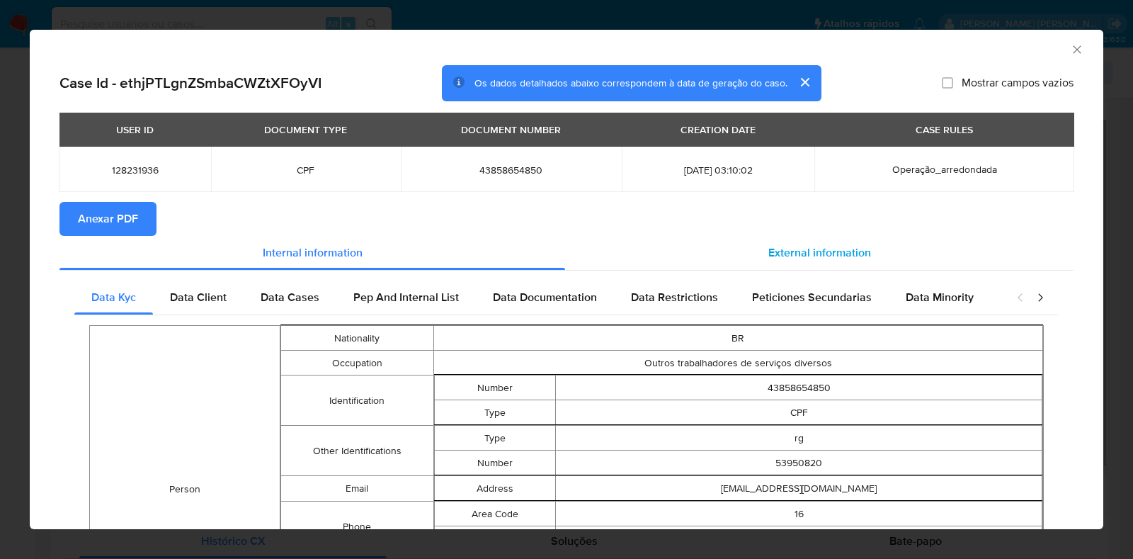
click at [831, 261] on div "External information" at bounding box center [819, 253] width 508 height 34
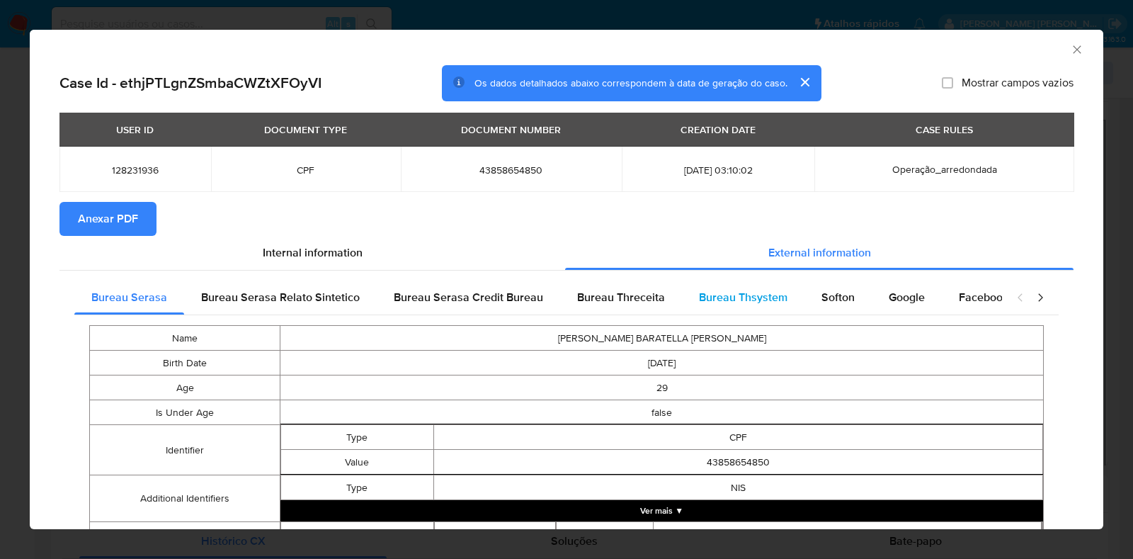
click at [772, 302] on span "Bureau Thsystem" at bounding box center [743, 297] width 89 height 16
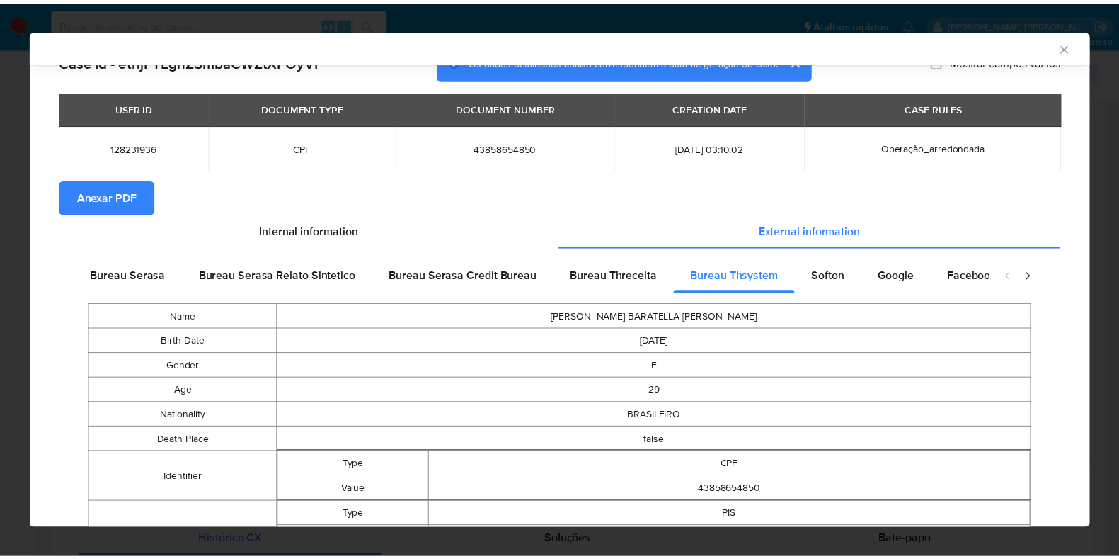
scroll to position [0, 0]
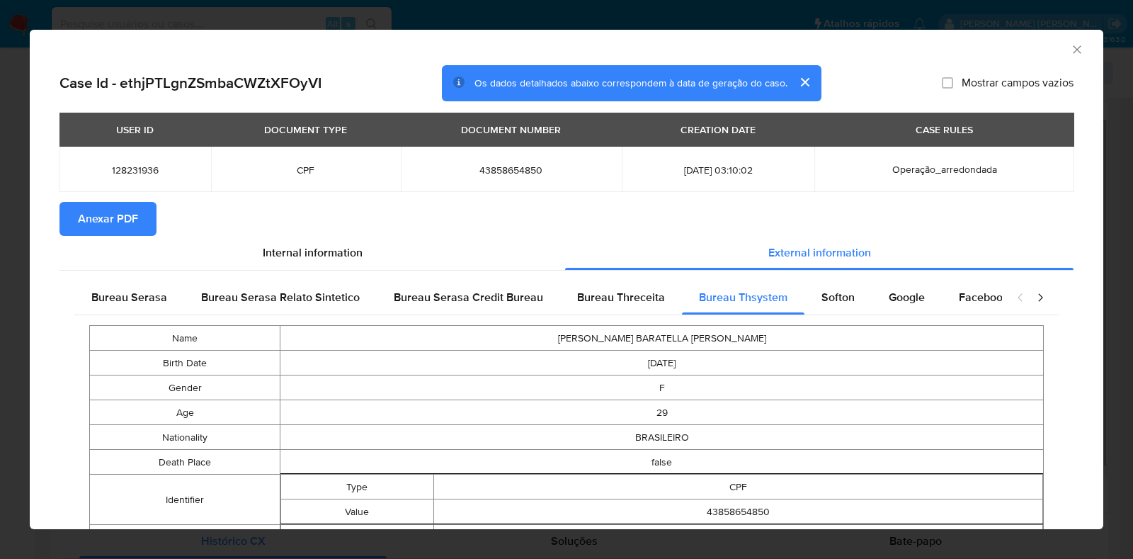
click at [492, 167] on span "43858654850" at bounding box center [512, 170] width 188 height 13
copy span "43858654850"
click at [1070, 45] on icon "Fechar a janela" at bounding box center [1077, 49] width 14 height 14
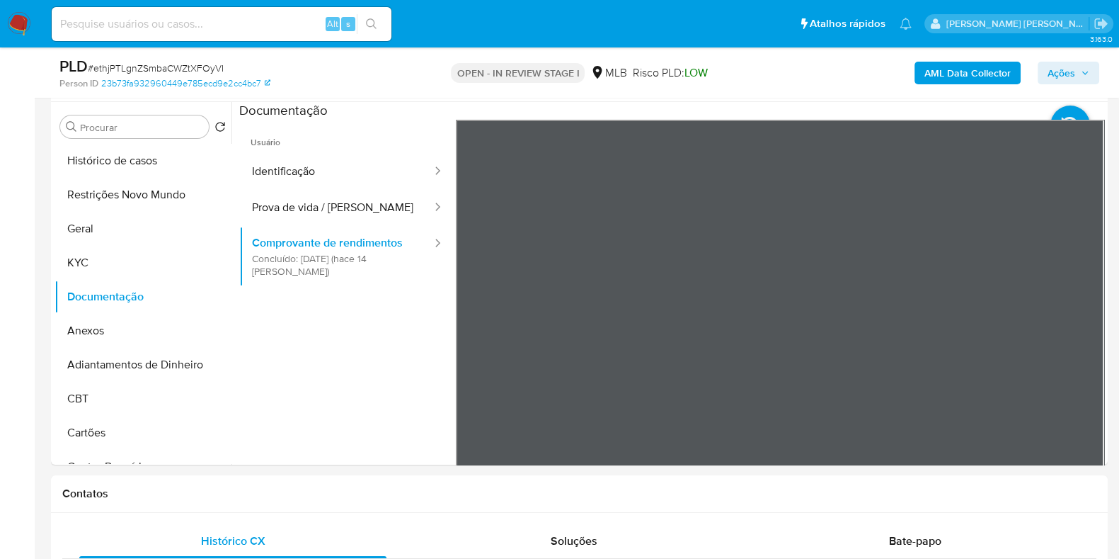
click at [1067, 69] on span "Ações" at bounding box center [1062, 73] width 28 height 23
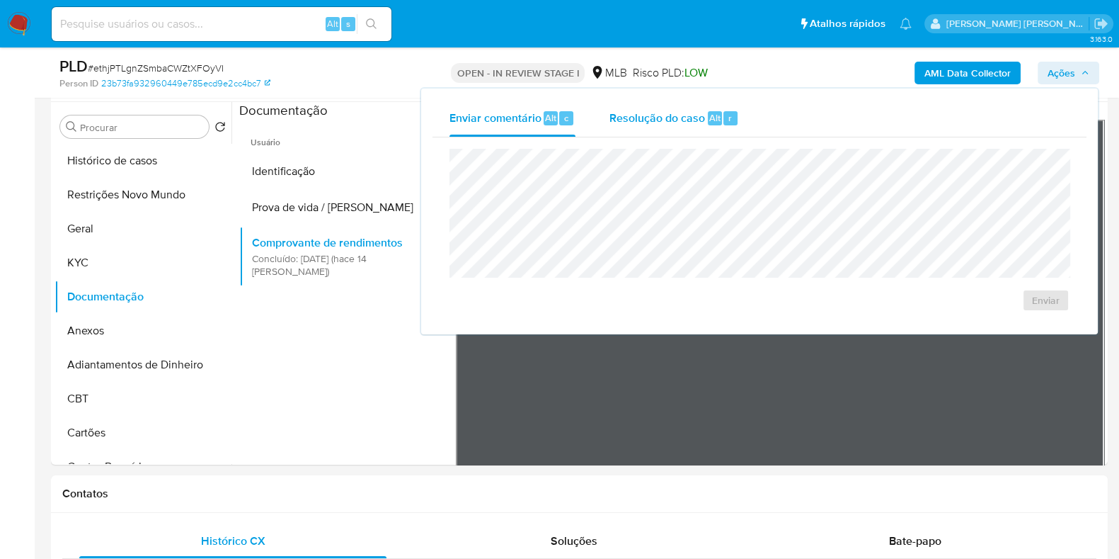
click at [649, 114] on span "Resolução do caso" at bounding box center [658, 117] width 96 height 16
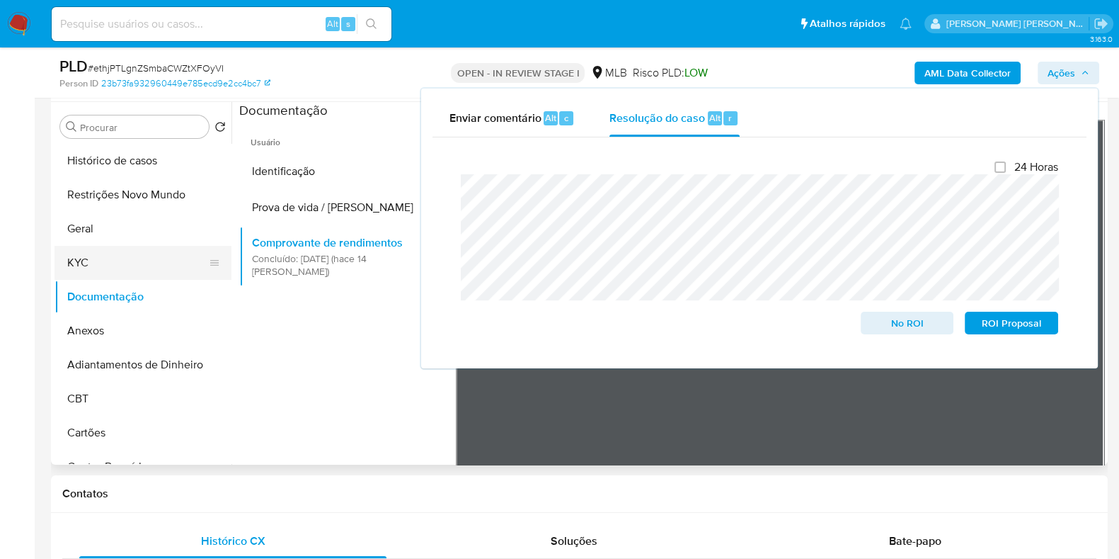
click at [116, 268] on button "KYC" at bounding box center [138, 263] width 166 height 34
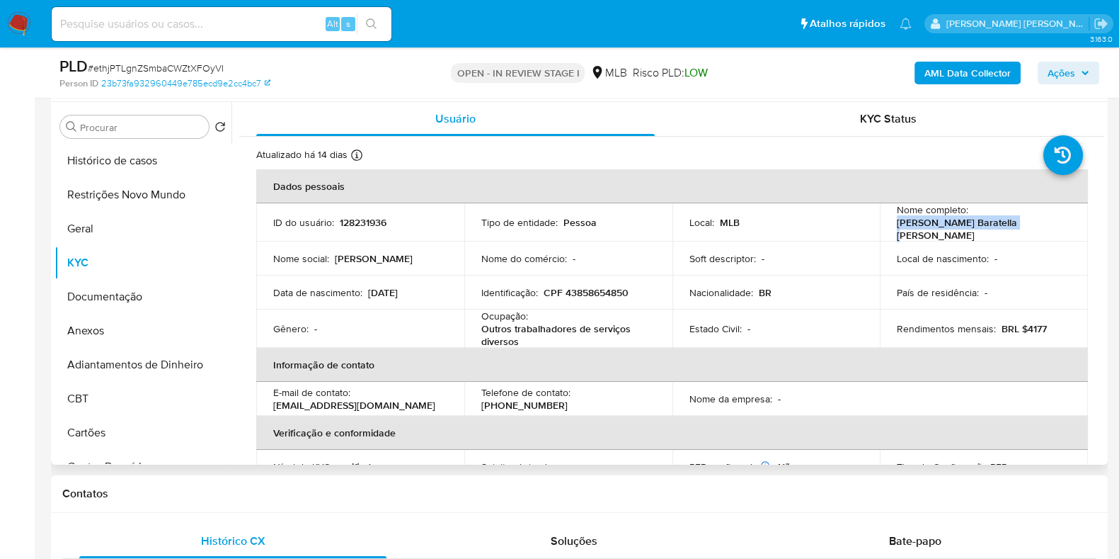
drag, startPoint x: 1011, startPoint y: 224, endPoint x: 884, endPoint y: 229, distance: 126.8
click at [884, 229] on td "Nome completo : Brenda Baratella Oliveira" at bounding box center [984, 222] width 208 height 38
copy p "Brenda Baratella Oliveira"
click at [588, 286] on p "CPF 43858654850" at bounding box center [586, 292] width 85 height 13
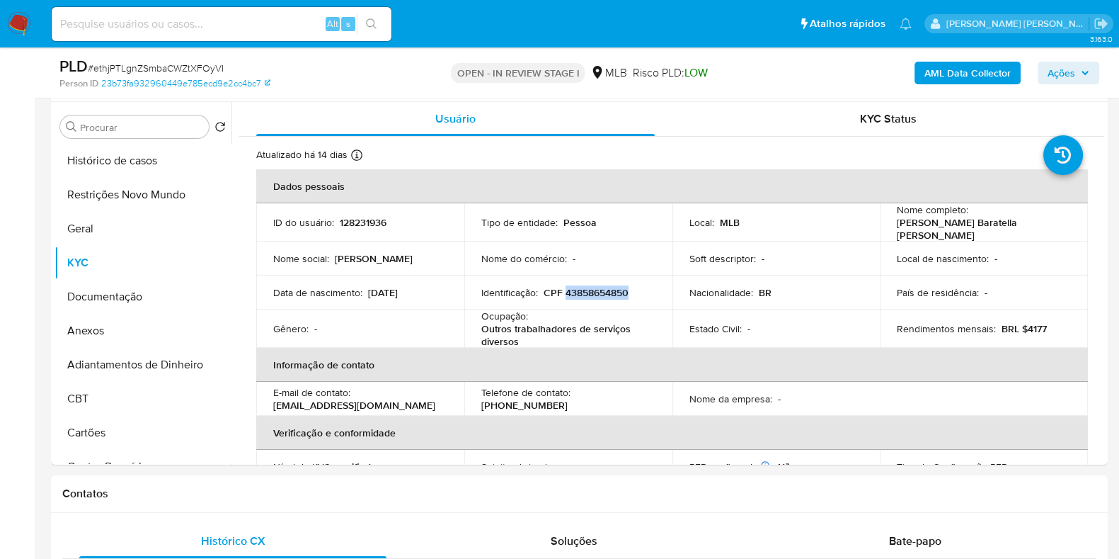
copy p "43858654850"
click at [144, 187] on button "Restrições Novo Mundo" at bounding box center [138, 195] width 166 height 34
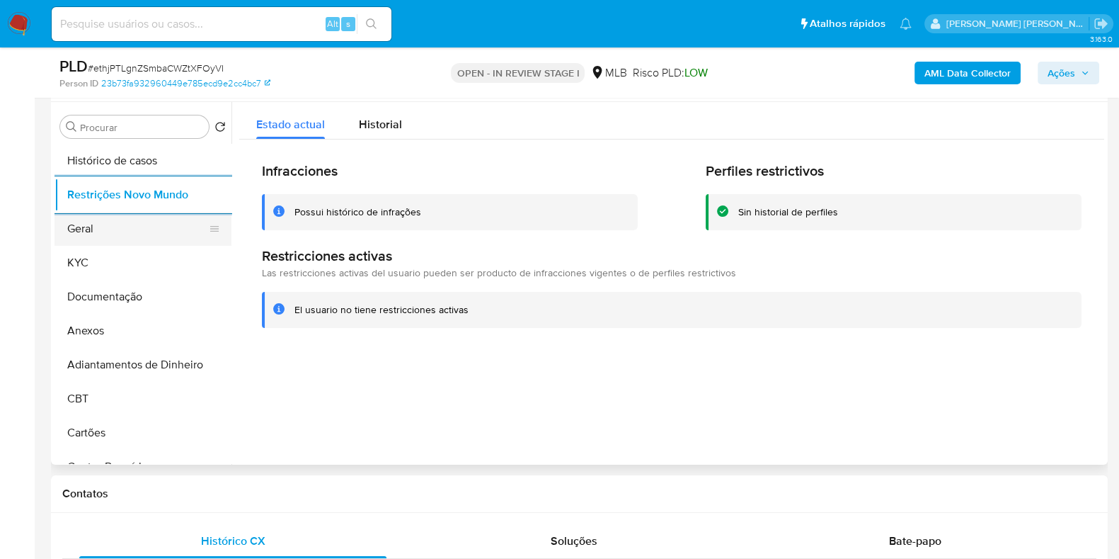
click at [88, 221] on button "Geral" at bounding box center [138, 229] width 166 height 34
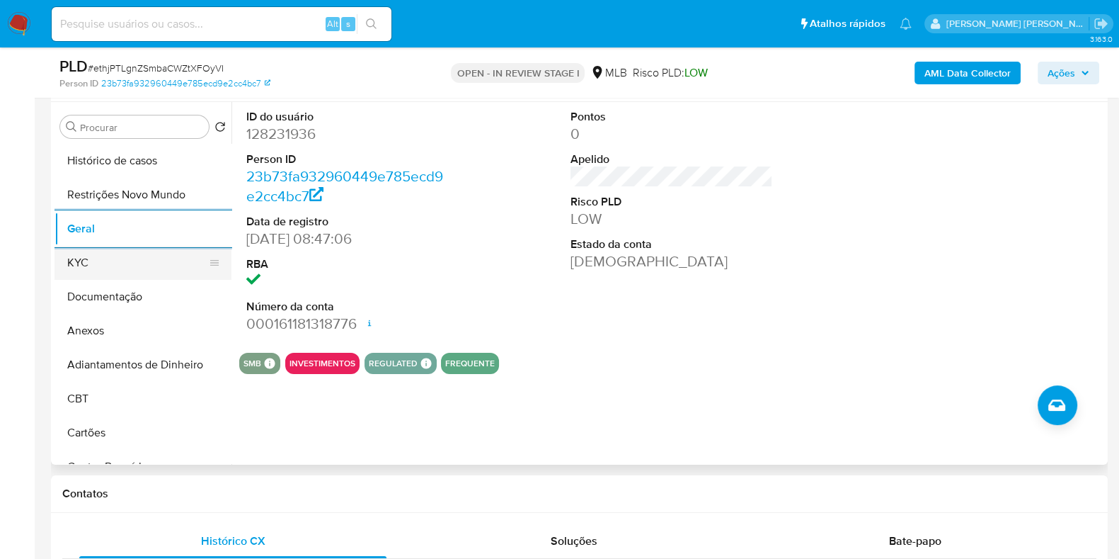
click at [124, 264] on button "KYC" at bounding box center [138, 263] width 166 height 34
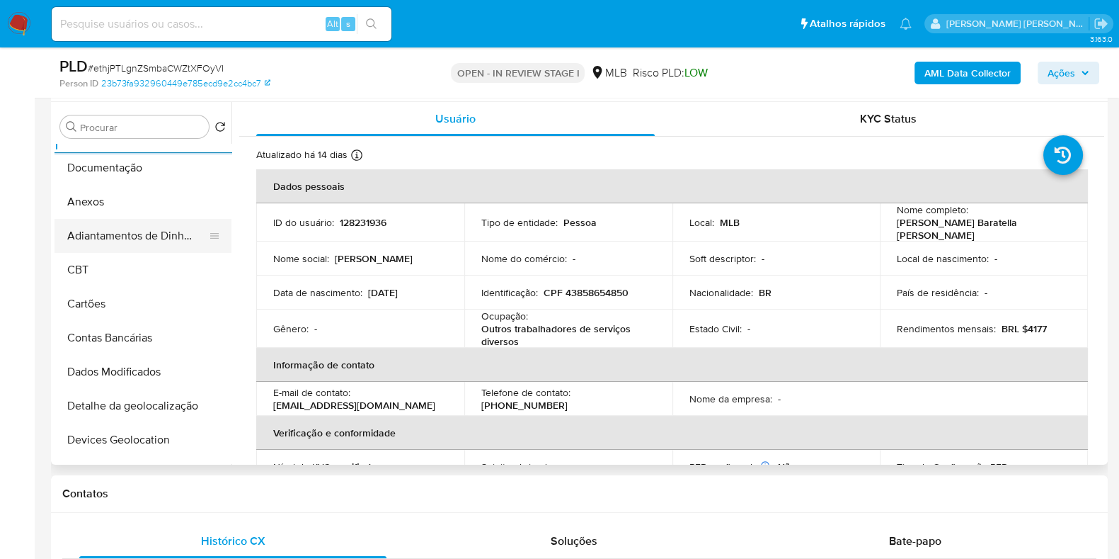
scroll to position [265, 0]
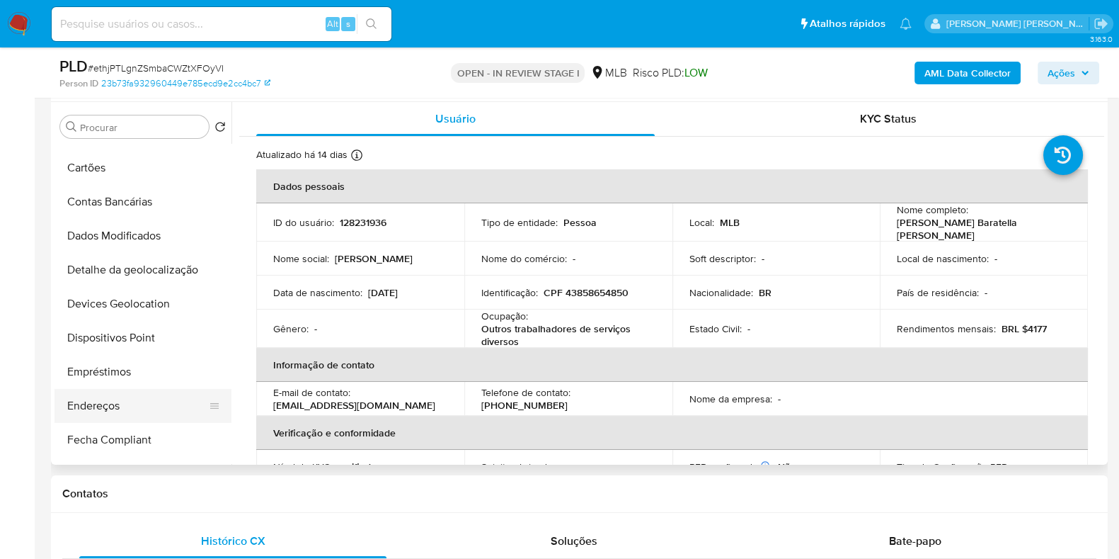
click at [119, 409] on button "Endereços" at bounding box center [138, 406] width 166 height 34
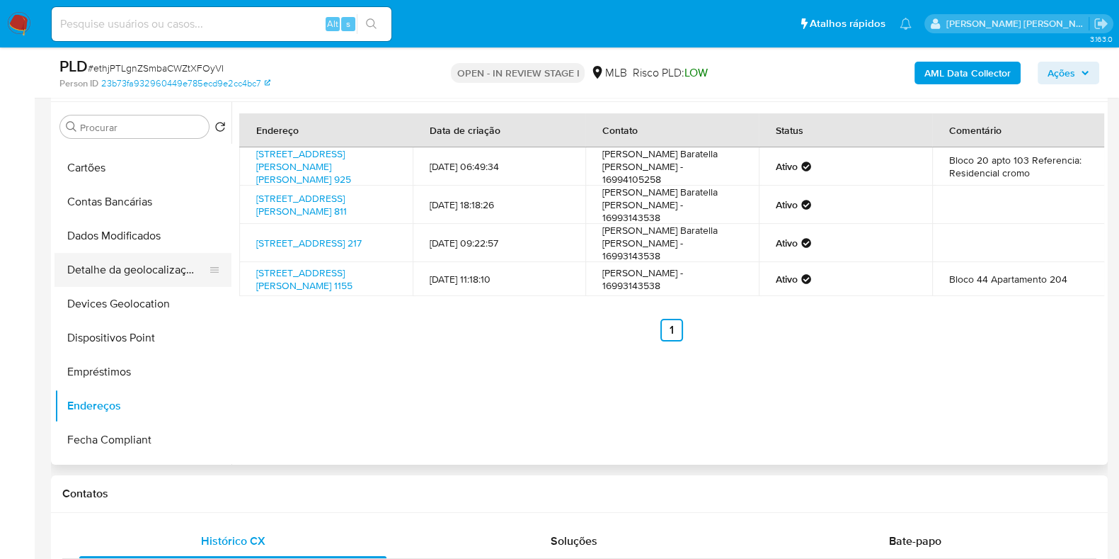
click at [135, 273] on button "Detalhe da geolocalização" at bounding box center [138, 270] width 166 height 34
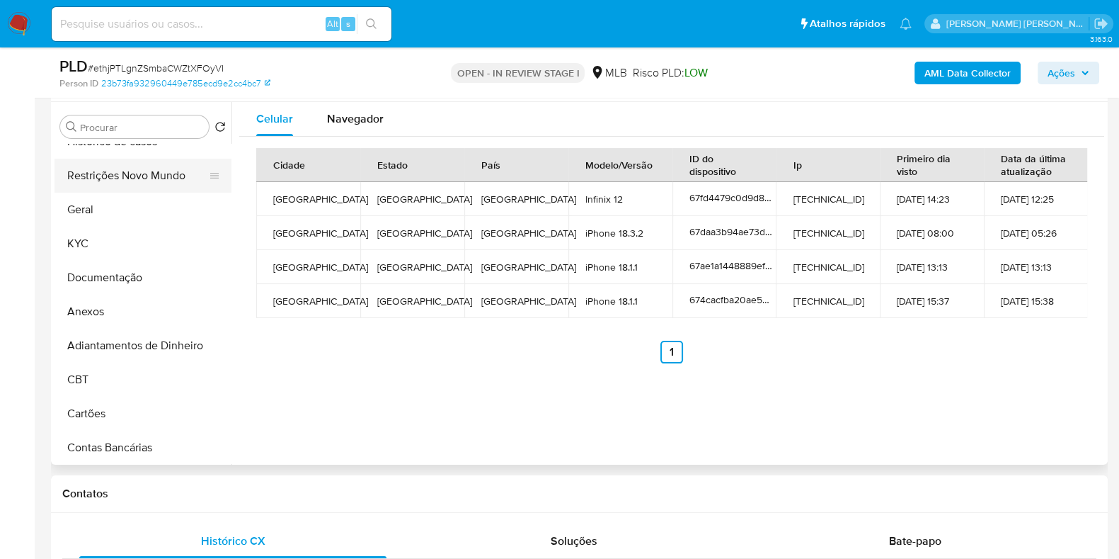
scroll to position [0, 0]
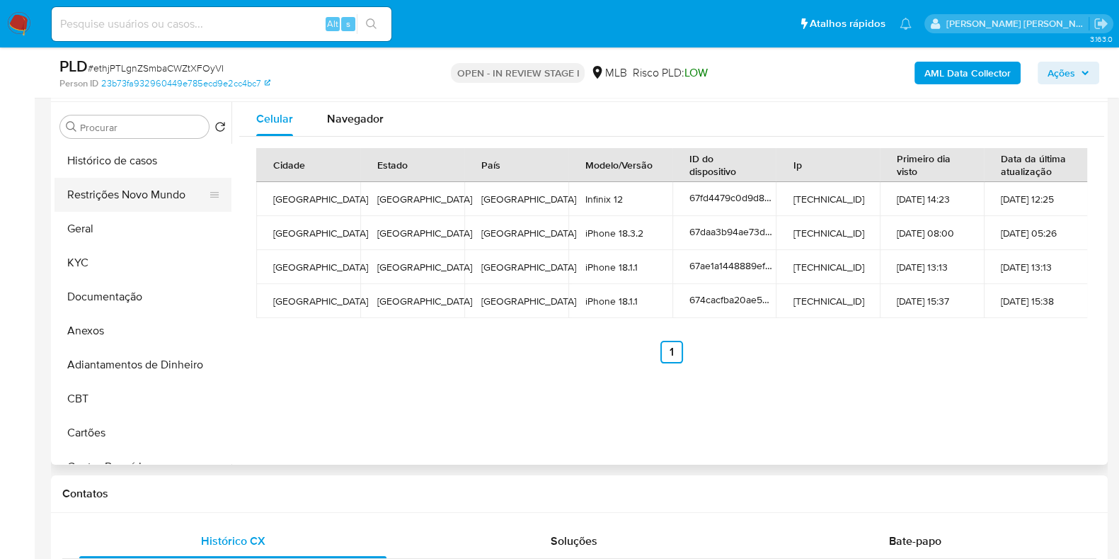
click at [142, 190] on button "Restrições Novo Mundo" at bounding box center [138, 195] width 166 height 34
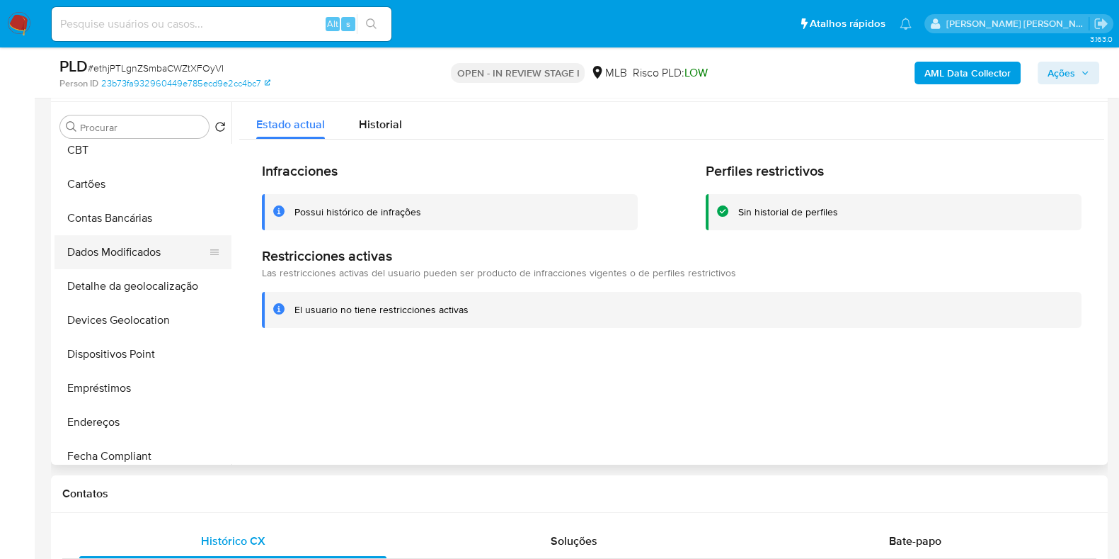
scroll to position [265, 0]
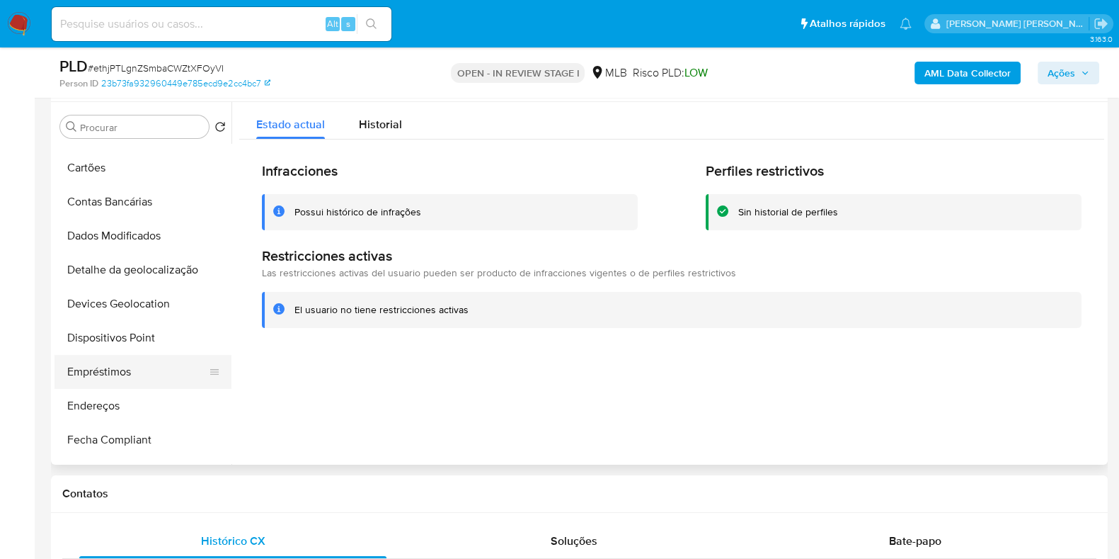
drag, startPoint x: 141, startPoint y: 331, endPoint x: 212, endPoint y: 360, distance: 76.9
click at [141, 332] on button "Dispositivos Point" at bounding box center [143, 338] width 177 height 34
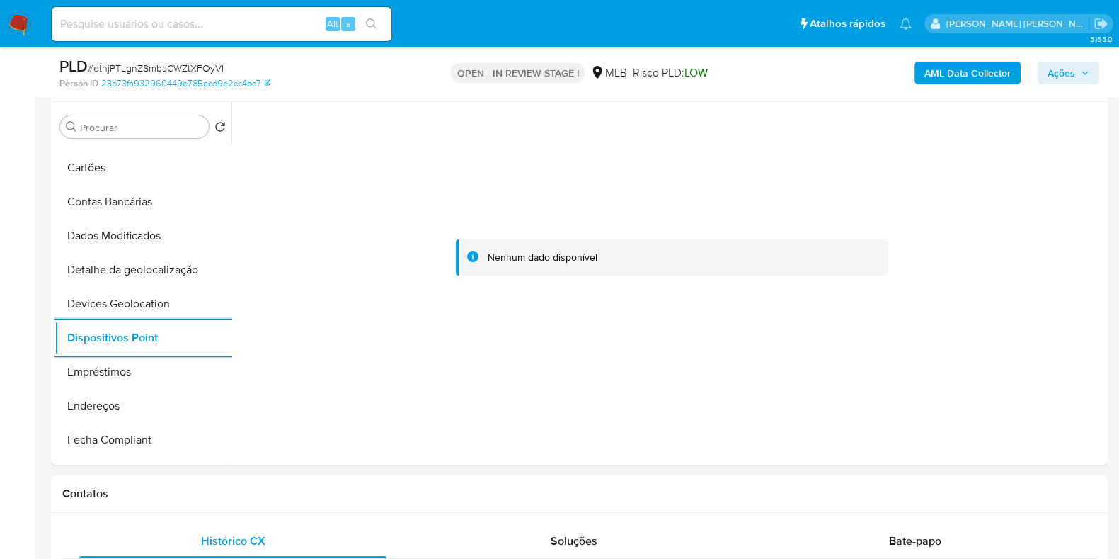
click at [948, 67] on b "AML Data Collector" at bounding box center [968, 73] width 86 height 23
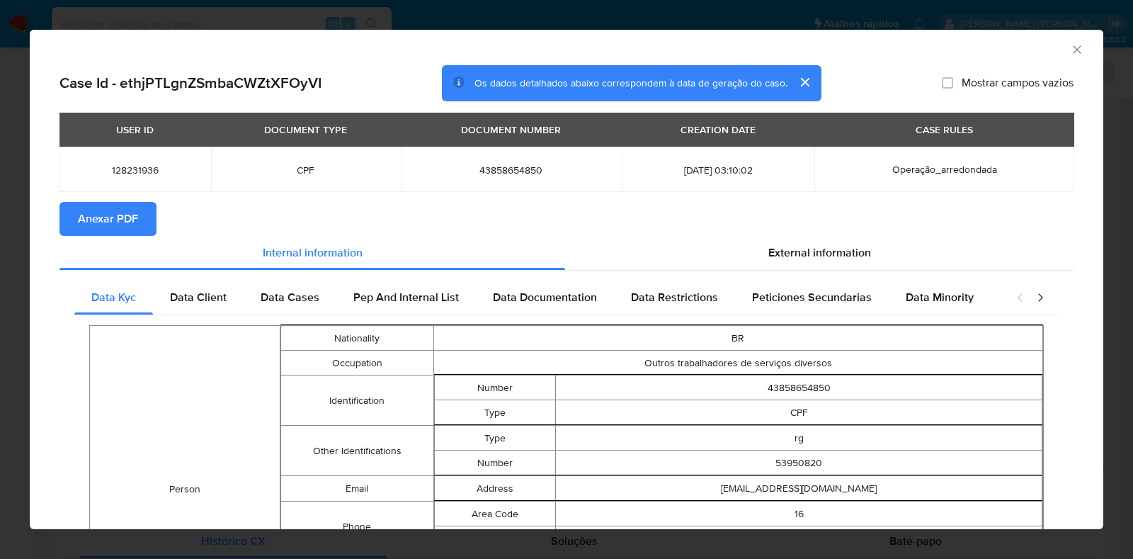
click at [110, 224] on span "Anexar PDF" at bounding box center [108, 218] width 60 height 31
click at [0, 251] on div "AML Data Collector Case Id - ethjPTLgnZSmbaCWZtXFOyVI Os dados detalhados abaix…" at bounding box center [566, 279] width 1133 height 559
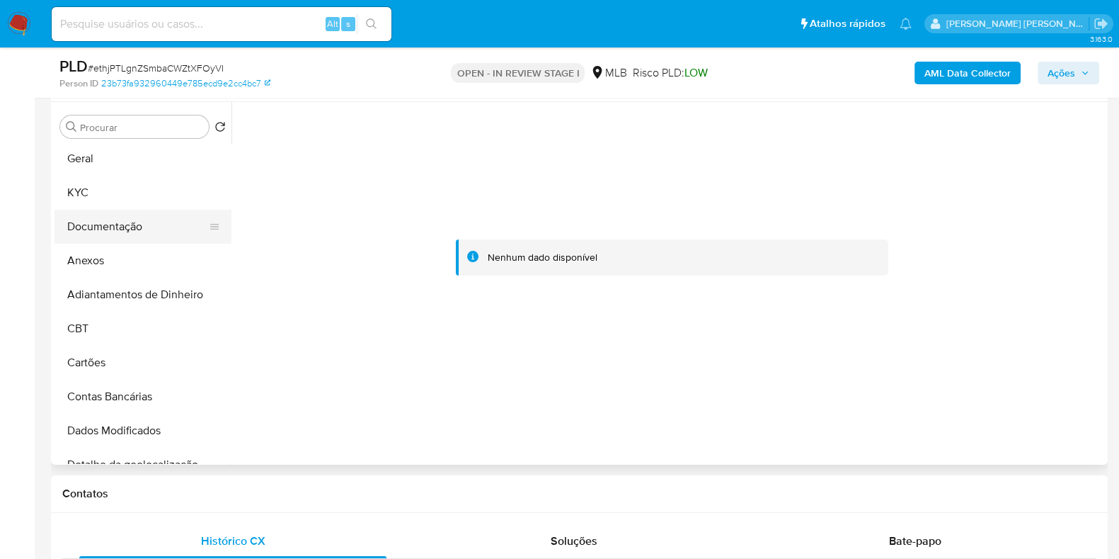
scroll to position [0, 0]
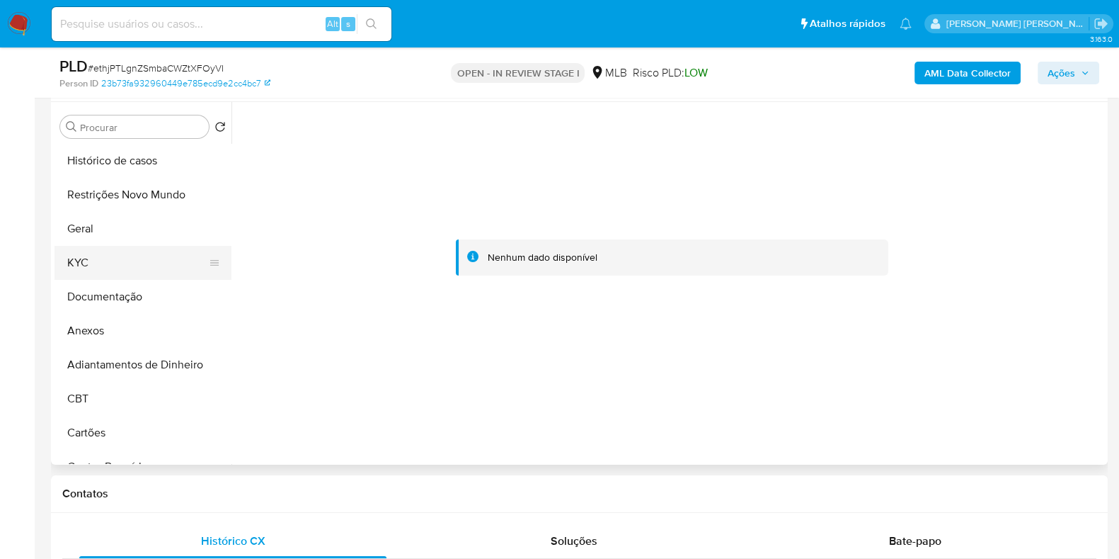
click at [118, 259] on button "KYC" at bounding box center [138, 263] width 166 height 34
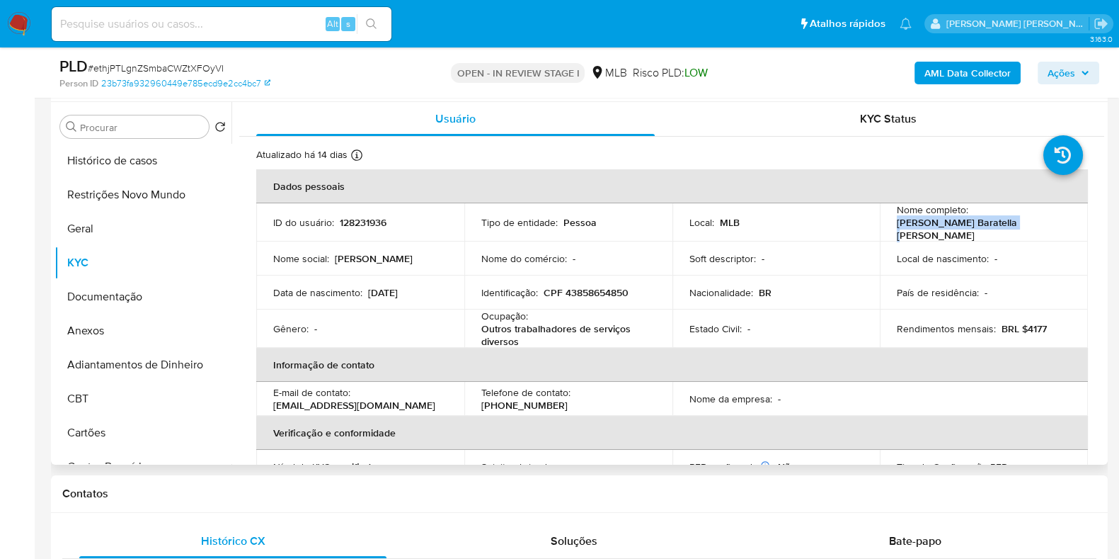
drag, startPoint x: 1023, startPoint y: 224, endPoint x: 889, endPoint y: 232, distance: 134.7
click at [889, 232] on td "Nome completo : Brenda Baratella Oliveira" at bounding box center [984, 222] width 208 height 38
copy p "[PERSON_NAME] Baratella [PERSON_NAME]"
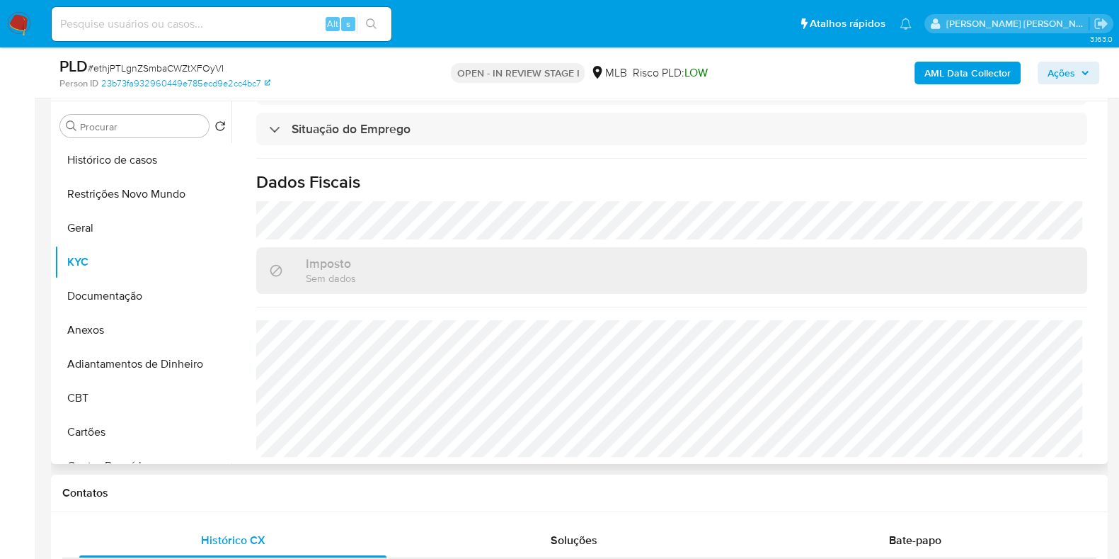
scroll to position [266, 0]
click at [109, 334] on button "Anexos" at bounding box center [138, 331] width 166 height 34
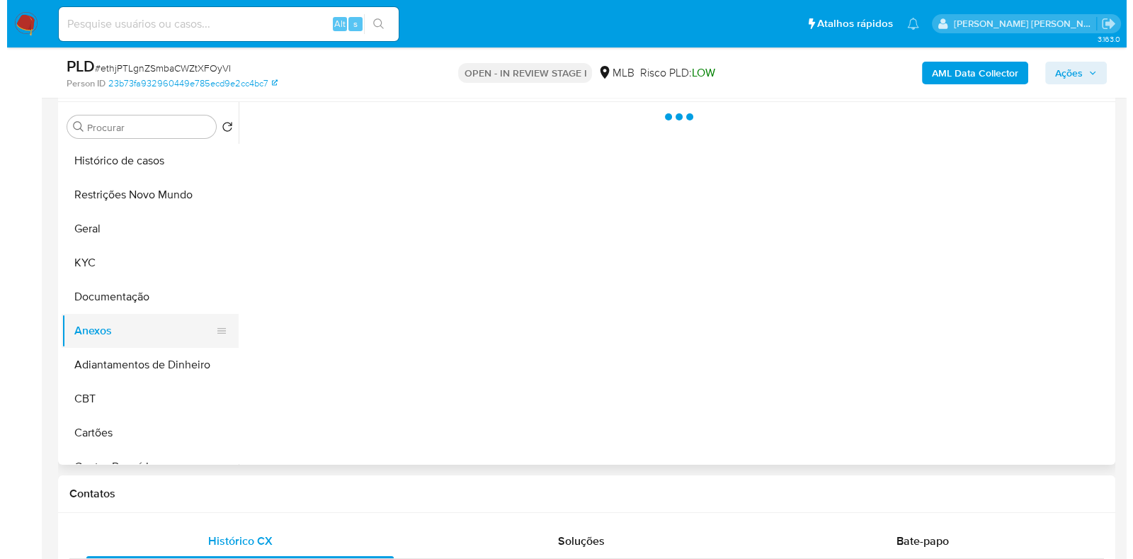
scroll to position [0, 0]
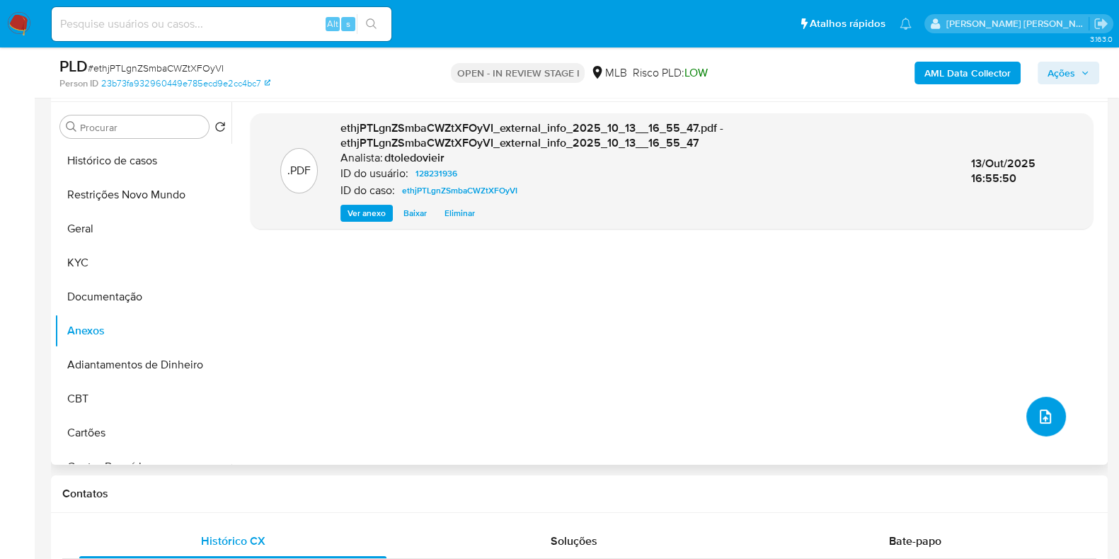
click at [1037, 416] on icon "upload-file" at bounding box center [1045, 416] width 17 height 17
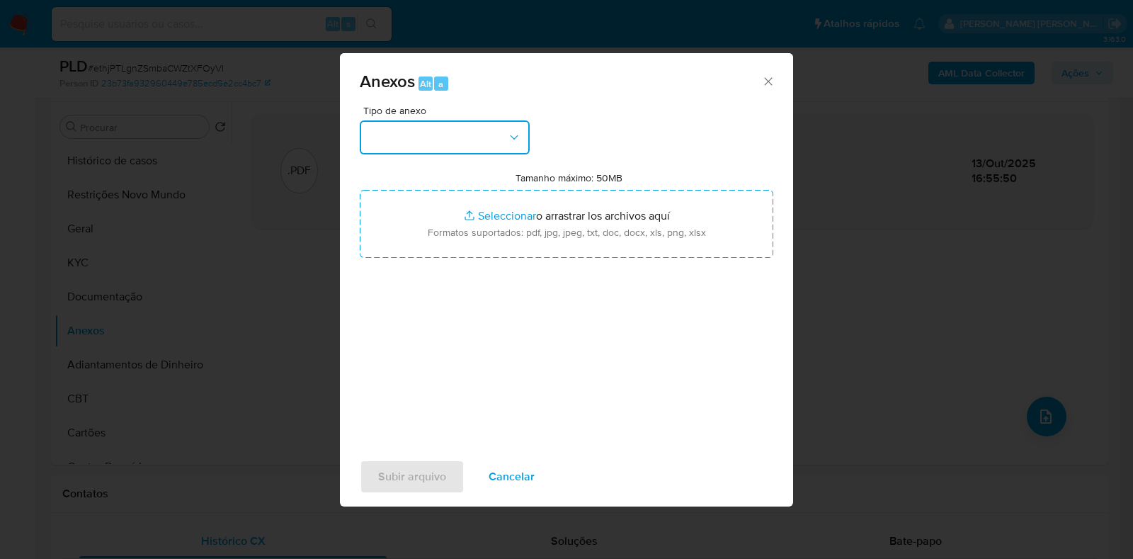
click at [443, 144] on button "button" at bounding box center [445, 137] width 170 height 34
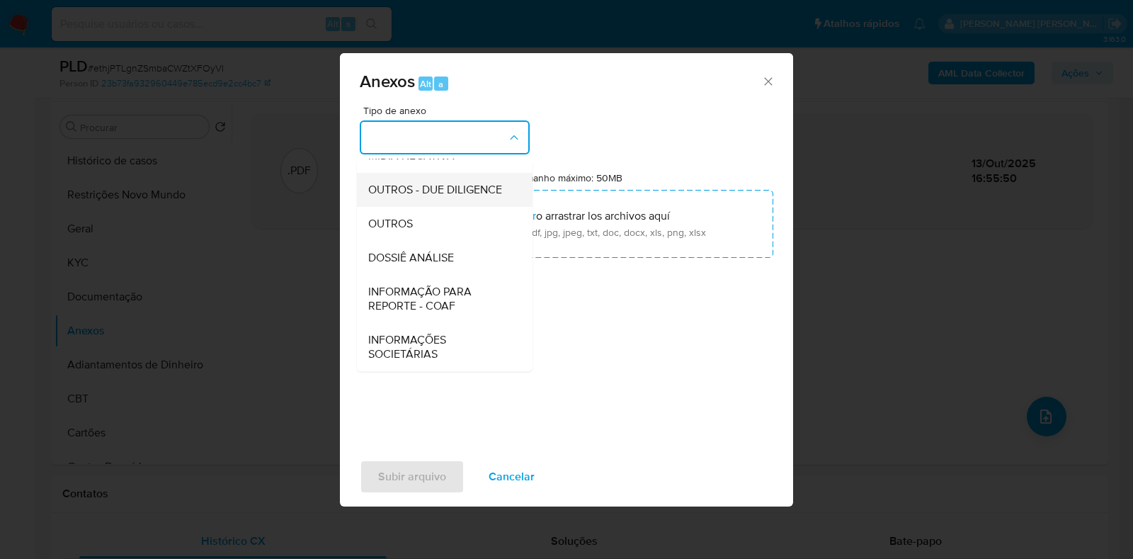
scroll to position [218, 0]
click at [424, 256] on span "DOSSIÊ ANÁLISE" at bounding box center [411, 258] width 86 height 14
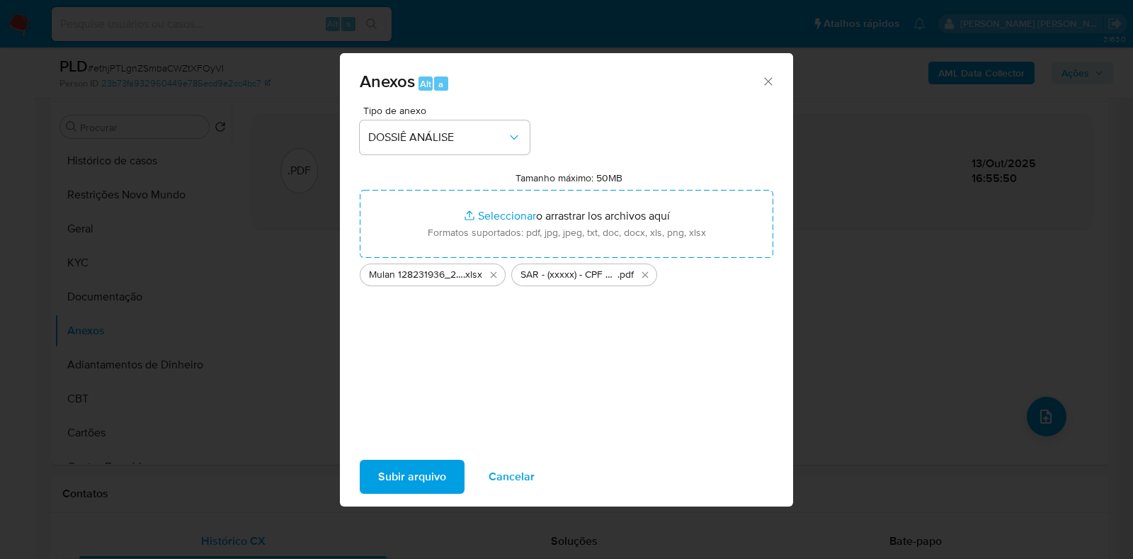
click at [428, 469] on span "Subir arquivo" at bounding box center [412, 476] width 68 height 31
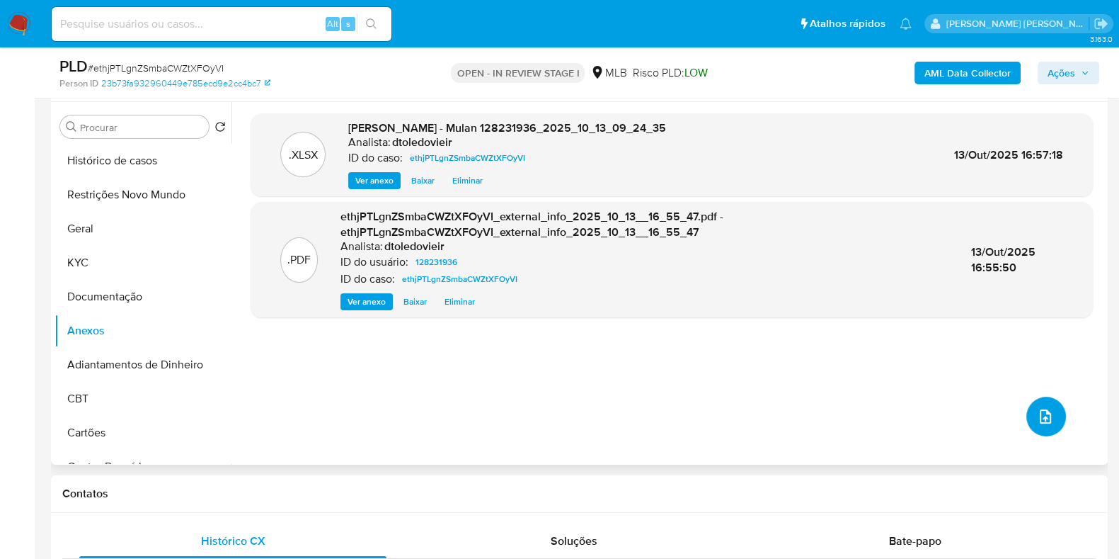
click at [1041, 419] on icon "upload-file" at bounding box center [1045, 416] width 17 height 17
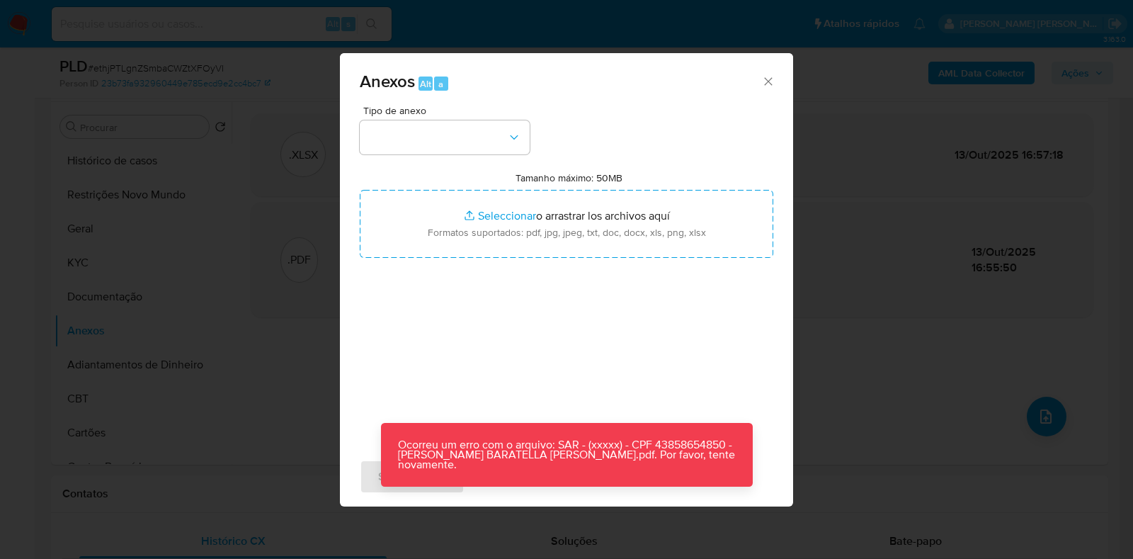
click at [319, 206] on div "Anexos Alt a Tipo de anexo Tamanho máximo: 50MB Seleccionar archivos Selecciona…" at bounding box center [566, 279] width 1133 height 559
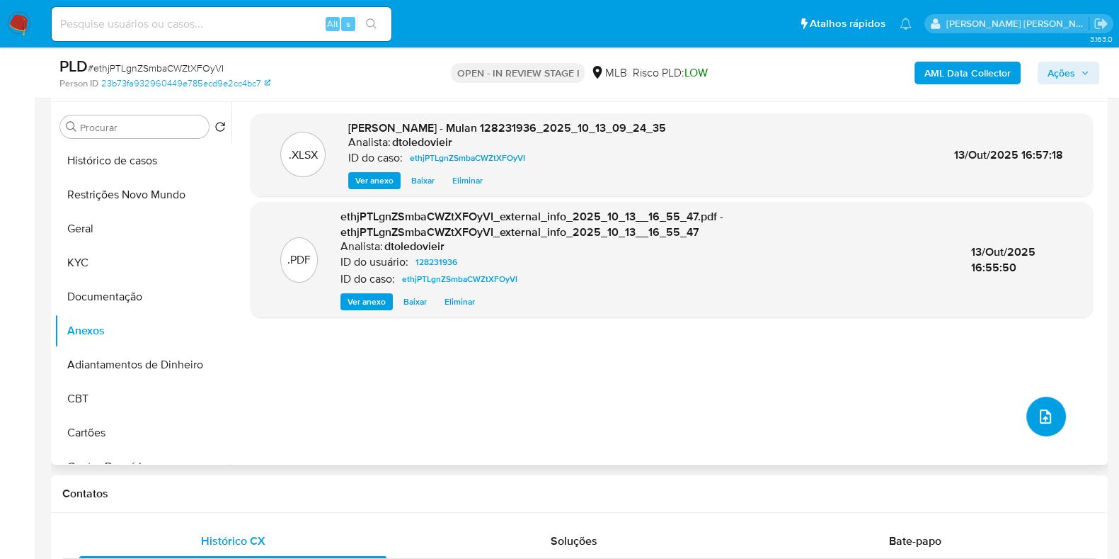
click at [1037, 412] on icon "upload-file" at bounding box center [1045, 416] width 17 height 17
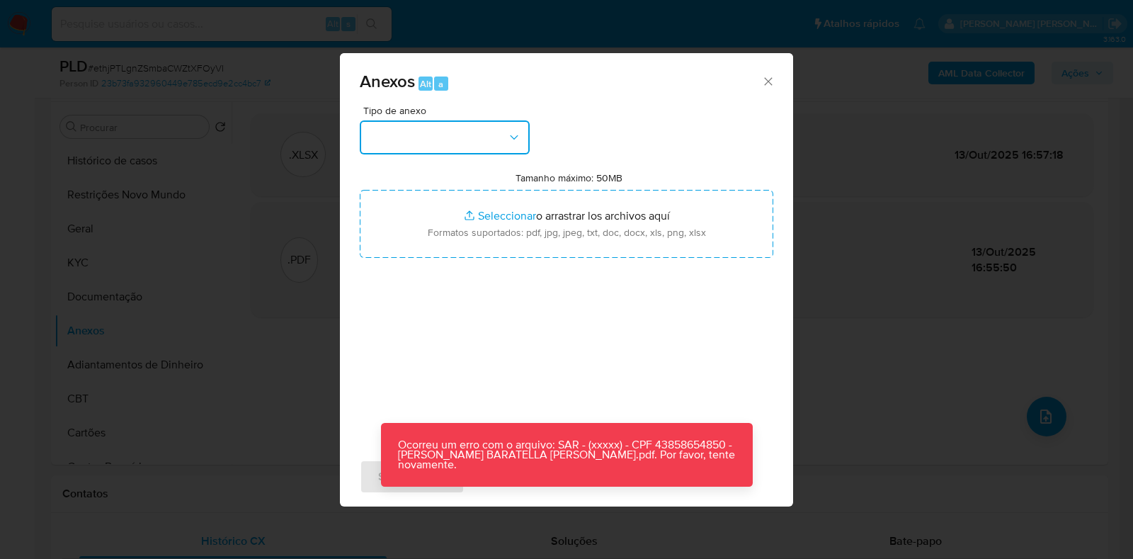
drag, startPoint x: 450, startPoint y: 122, endPoint x: 446, endPoint y: 152, distance: 30.0
click at [450, 125] on button "button" at bounding box center [445, 137] width 170 height 34
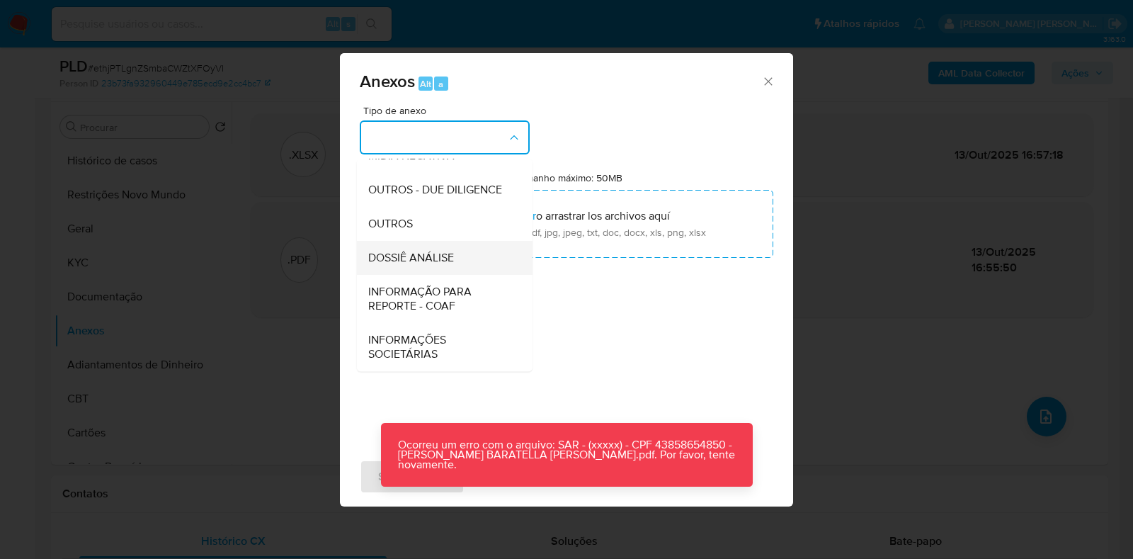
click at [439, 251] on span "DOSSIÊ ANÁLISE" at bounding box center [411, 258] width 86 height 14
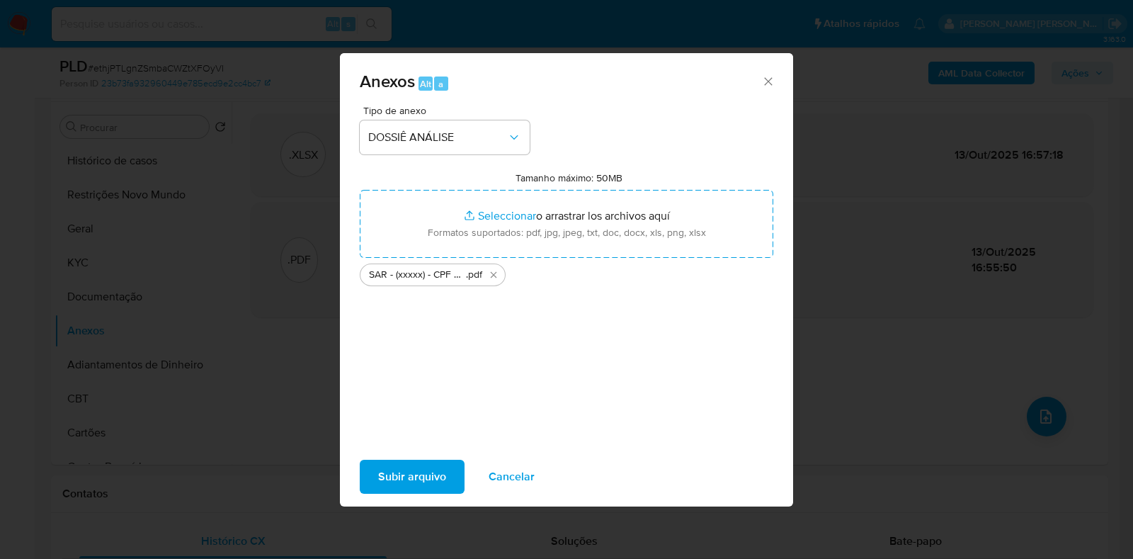
click at [375, 482] on button "Subir arquivo" at bounding box center [412, 477] width 105 height 34
click at [404, 498] on div "Subir arquivo Cancelar" at bounding box center [566, 477] width 453 height 54
click at [413, 483] on span "Subir arquivo" at bounding box center [412, 476] width 68 height 31
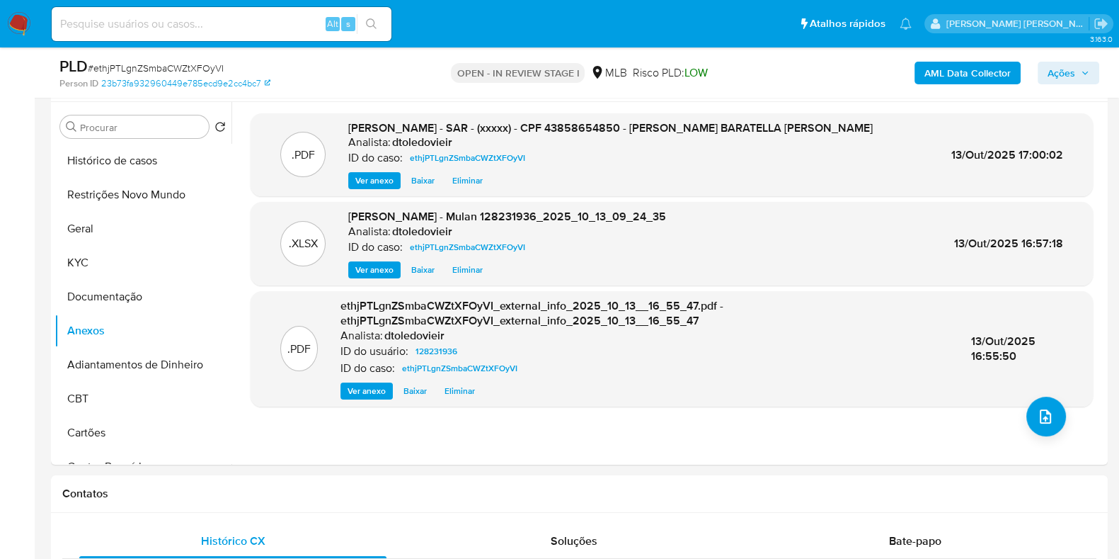
click at [1048, 65] on span "Ações" at bounding box center [1062, 73] width 28 height 23
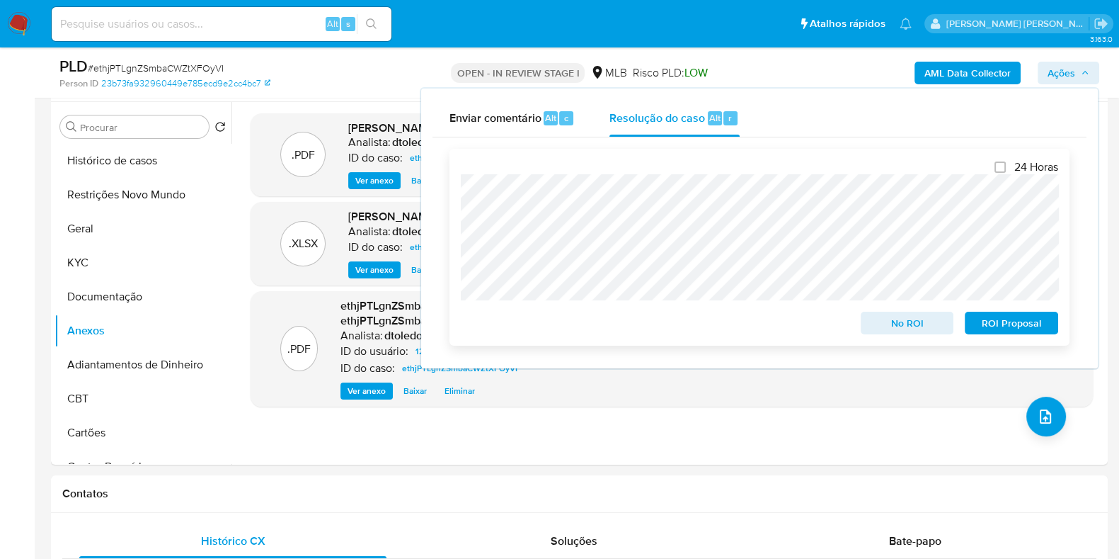
click at [1012, 324] on span "ROI Proposal" at bounding box center [1012, 323] width 74 height 20
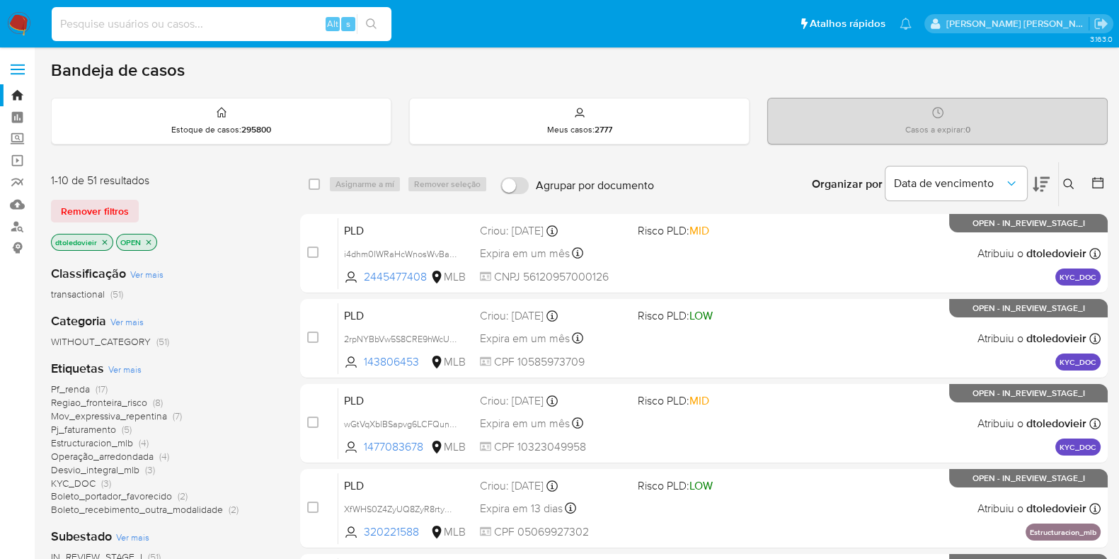
click at [184, 19] on input at bounding box center [222, 24] width 340 height 18
paste input "2645759912"
type input "2645759912"
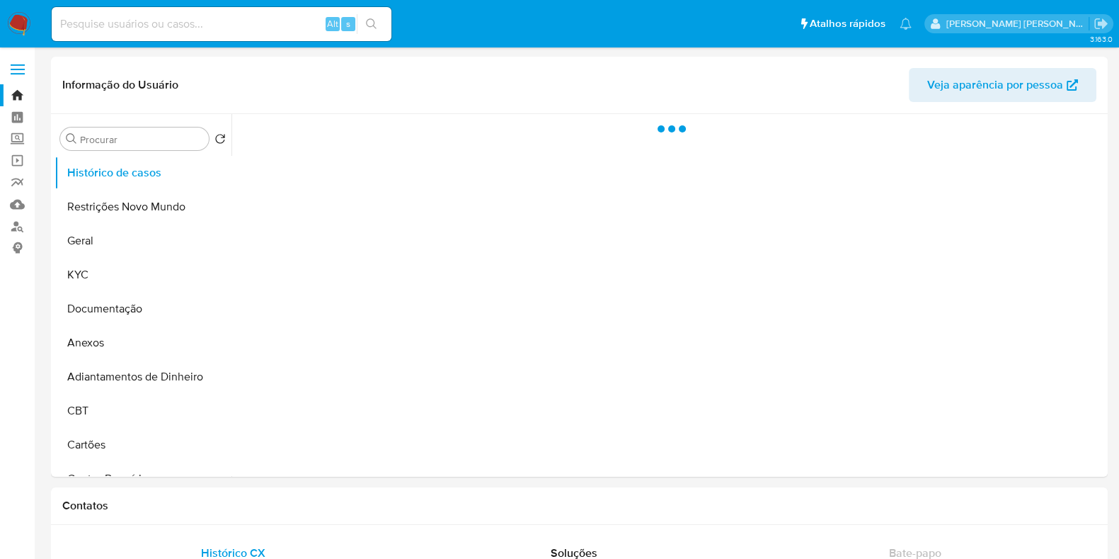
select select "10"
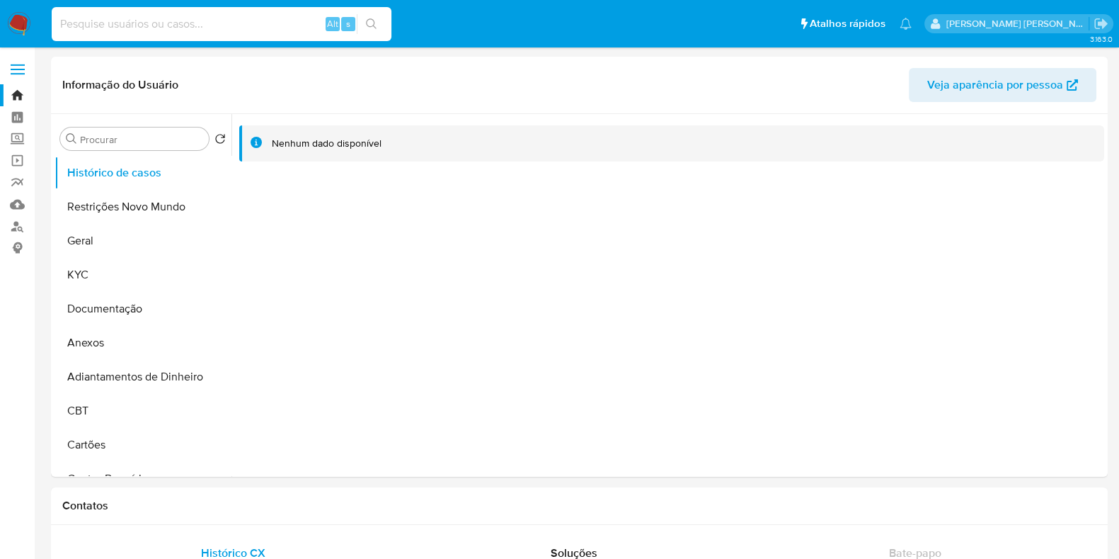
click at [209, 24] on input at bounding box center [222, 24] width 340 height 18
paste input "2471144638"
type input "2471144638"
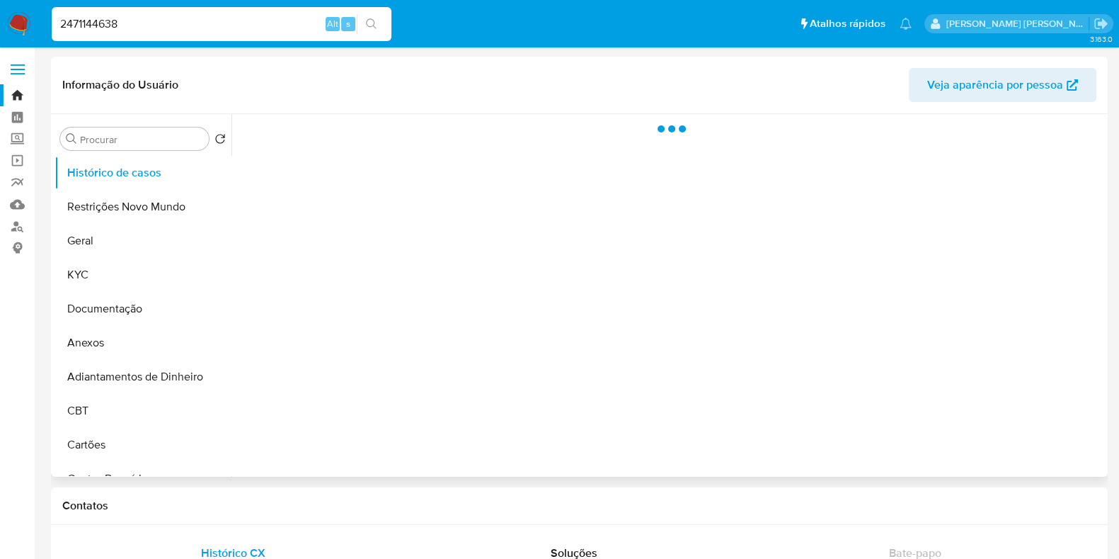
select select "10"
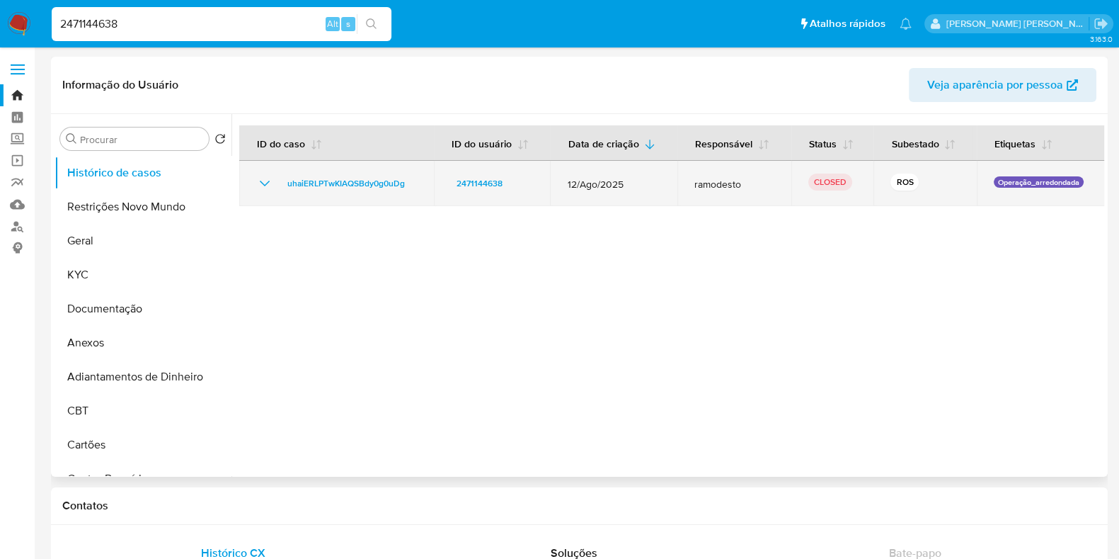
drag, startPoint x: 263, startPoint y: 183, endPoint x: 273, endPoint y: 186, distance: 9.6
click at [263, 183] on icon "Mostrar/Ocultar" at bounding box center [264, 183] width 17 height 17
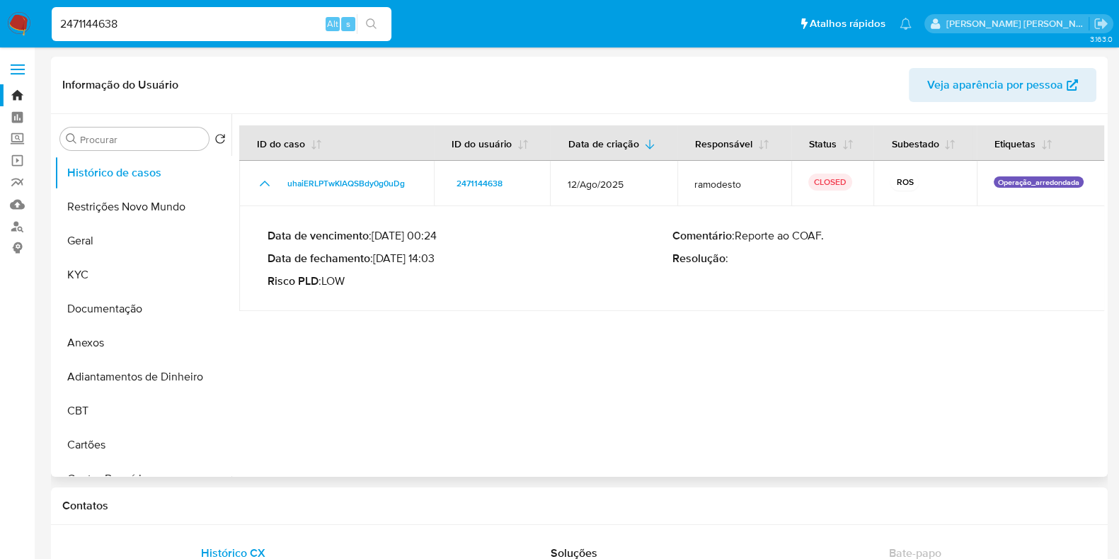
drag, startPoint x: 432, startPoint y: 258, endPoint x: 380, endPoint y: 261, distance: 51.8
click at [380, 261] on p "Data de fechamento : [DATE] 14:03" at bounding box center [470, 258] width 405 height 14
click at [186, 25] on input "2471144638" at bounding box center [222, 24] width 340 height 18
paste input "706257546"
type input "2706257546"
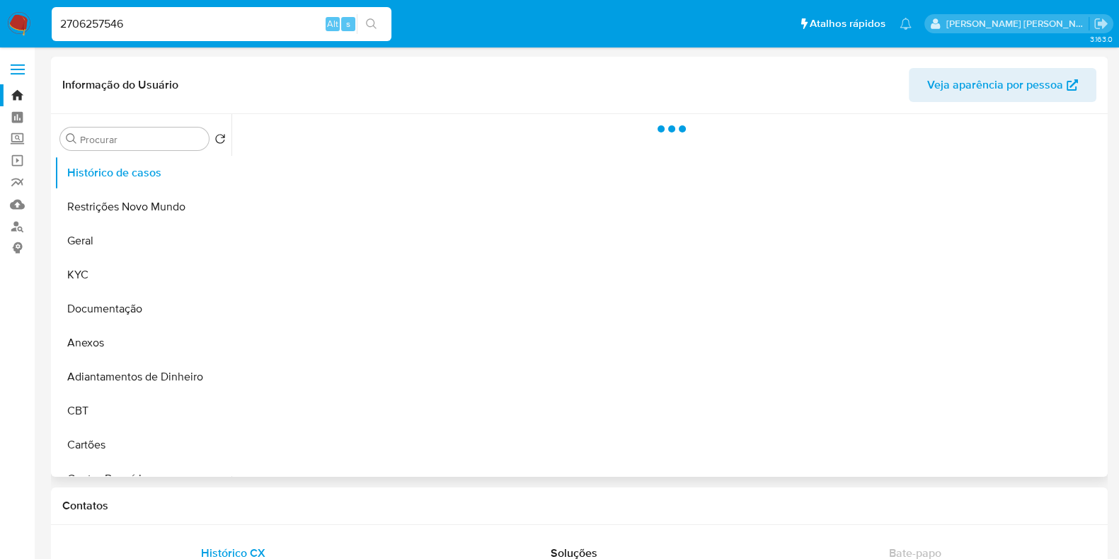
select select "10"
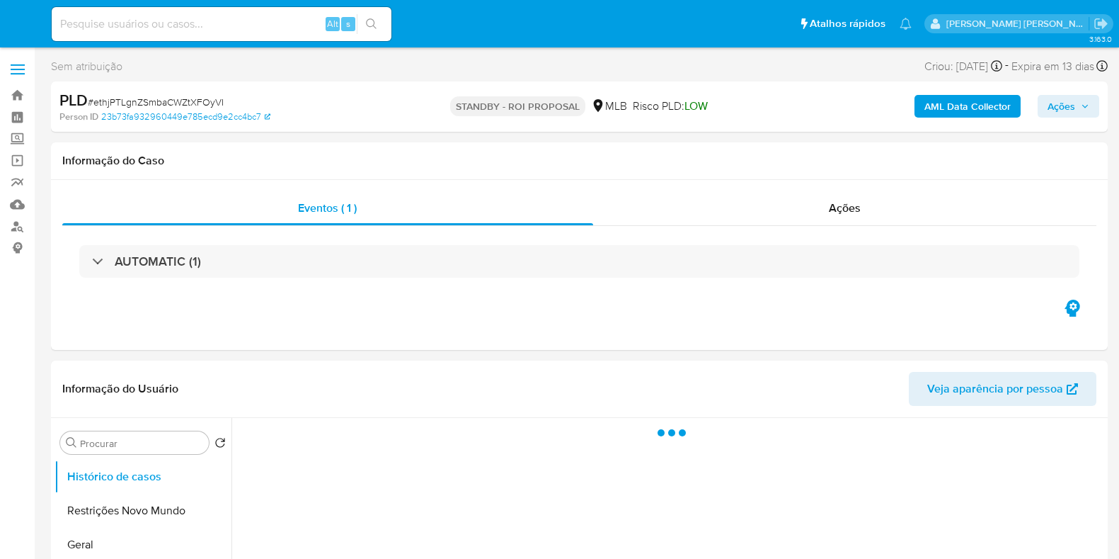
select select "10"
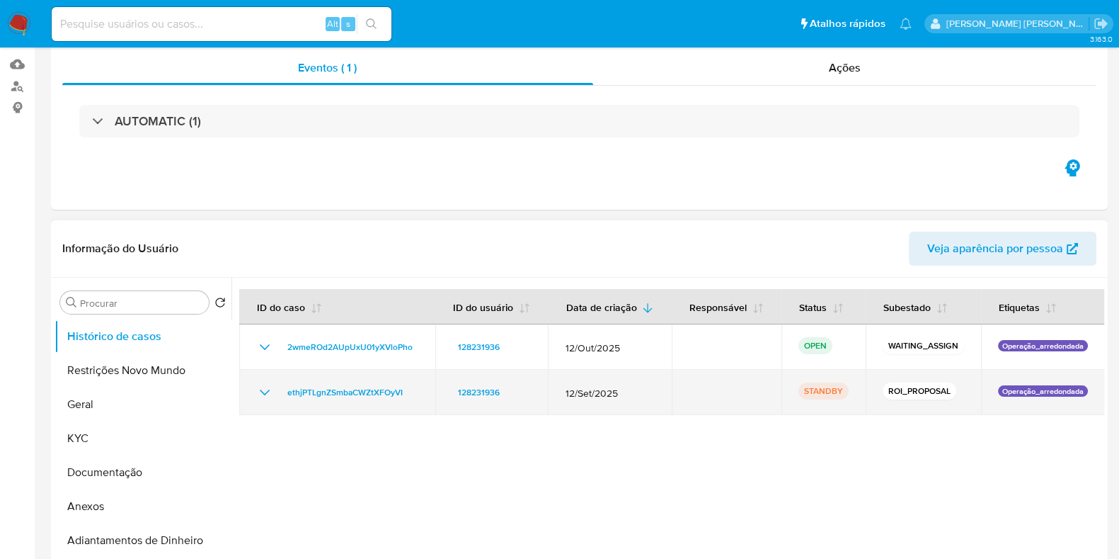
scroll to position [176, 0]
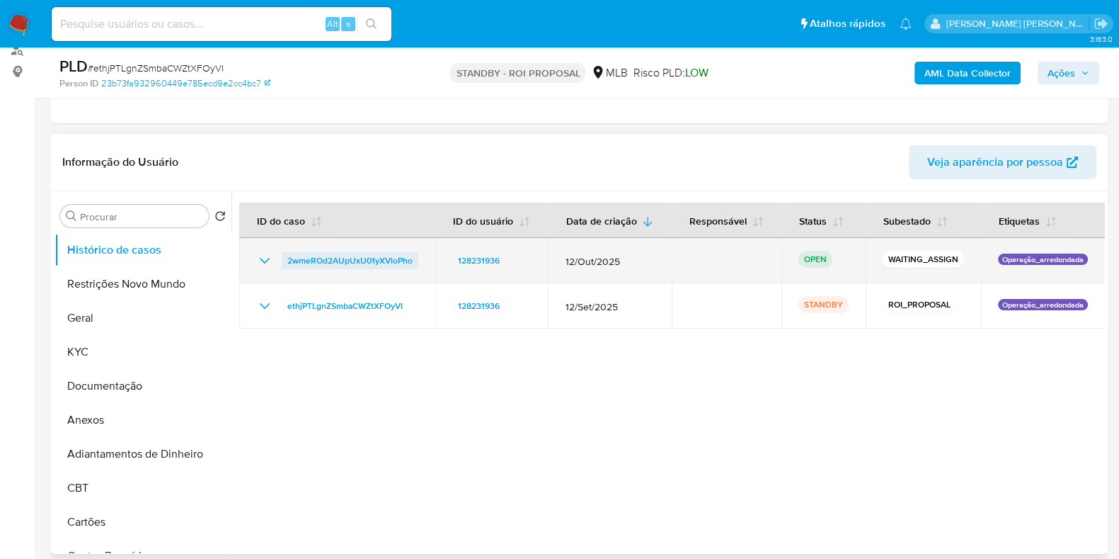
drag, startPoint x: 422, startPoint y: 255, endPoint x: 285, endPoint y: 261, distance: 136.8
click at [285, 261] on td "2wmeROd2AUpUxU01yXVloPho" at bounding box center [337, 260] width 196 height 45
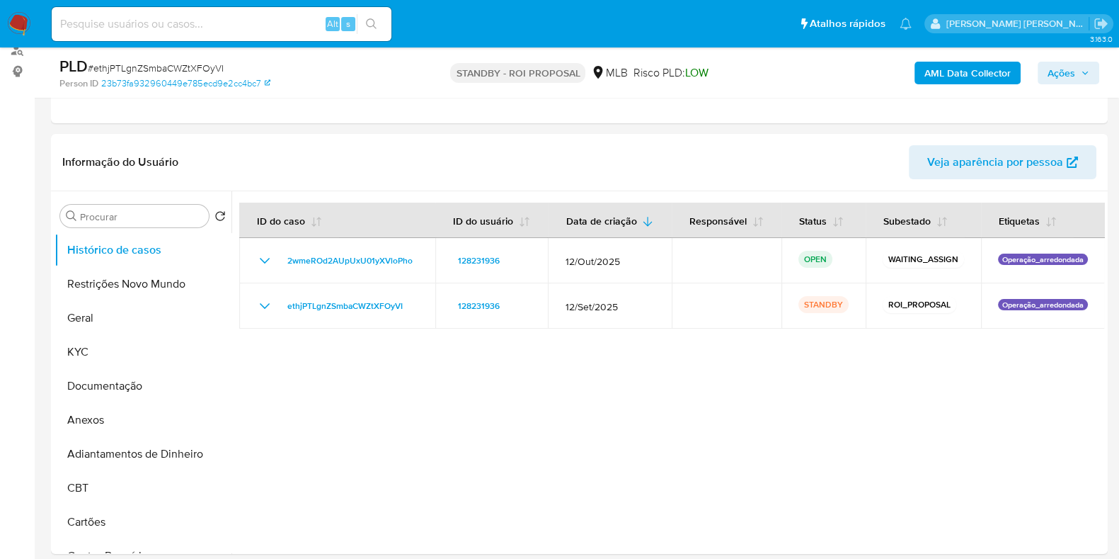
click at [10, 22] on img at bounding box center [19, 24] width 24 height 24
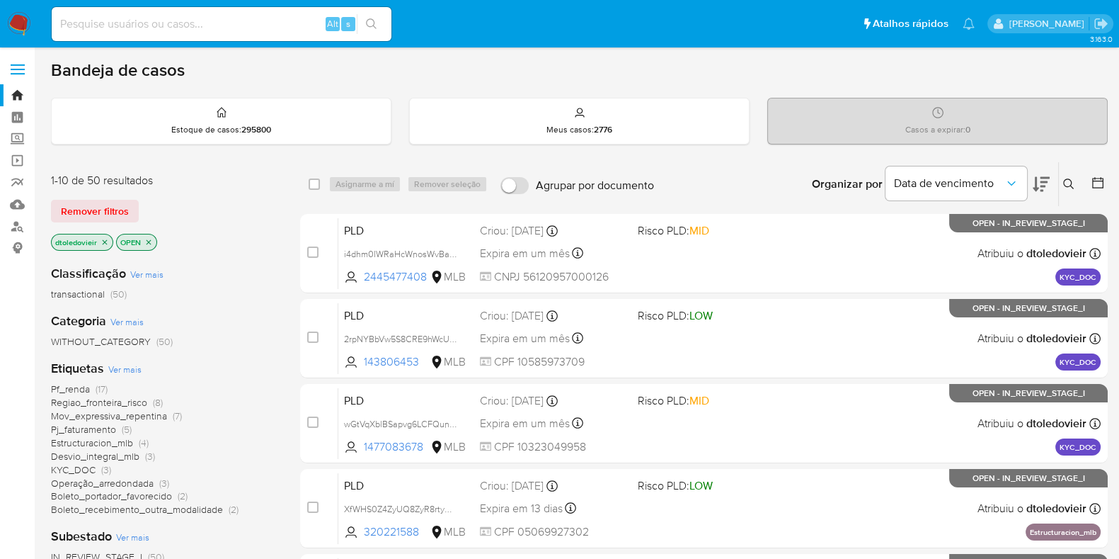
click at [1063, 182] on icon at bounding box center [1068, 183] width 11 height 11
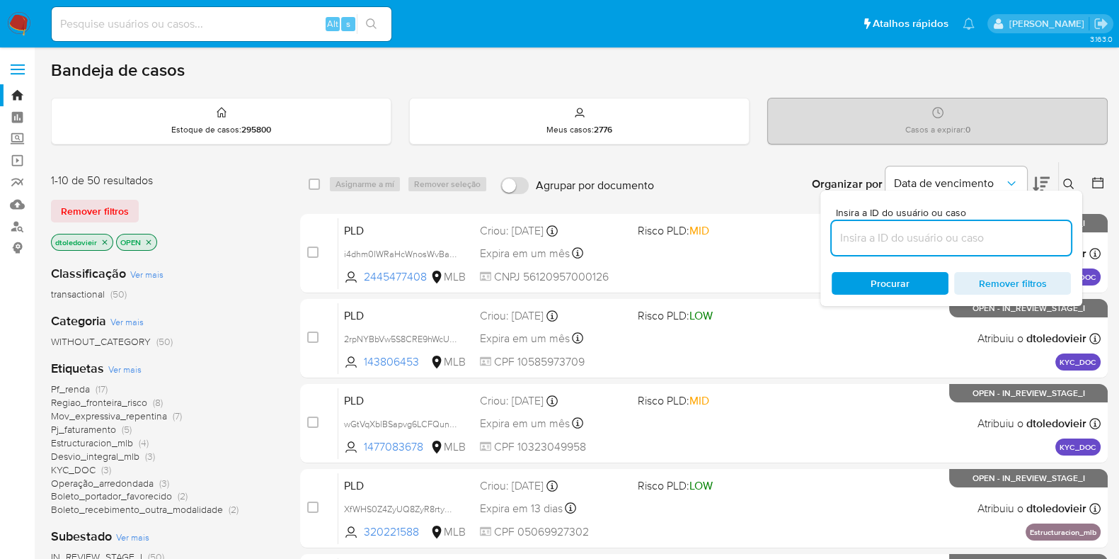
click at [898, 236] on input at bounding box center [951, 238] width 239 height 18
type input "2wmeROd2AUpUxU01yXVloPho"
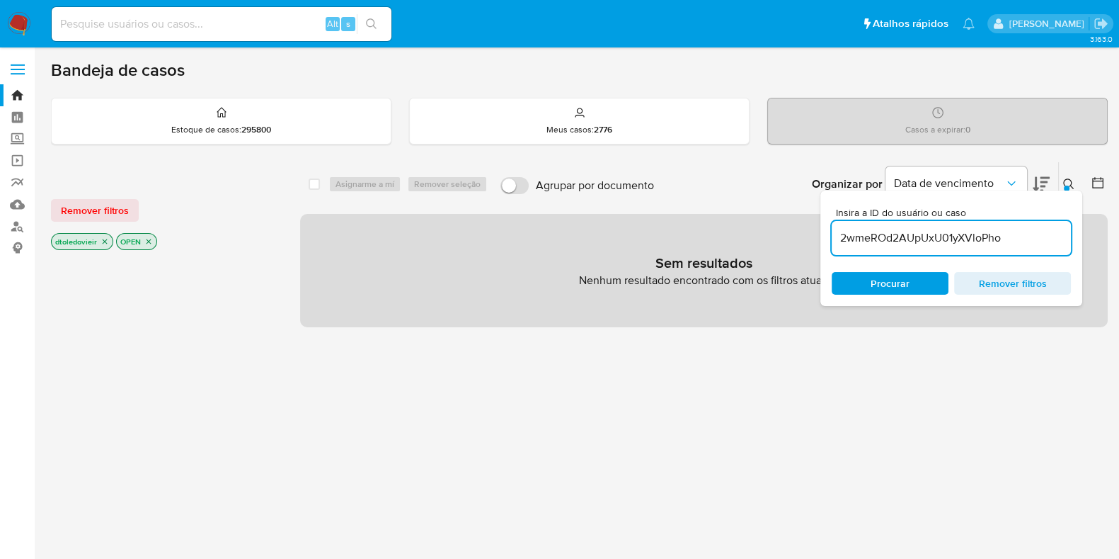
click at [101, 237] on icon "close-filter" at bounding box center [105, 241] width 8 height 8
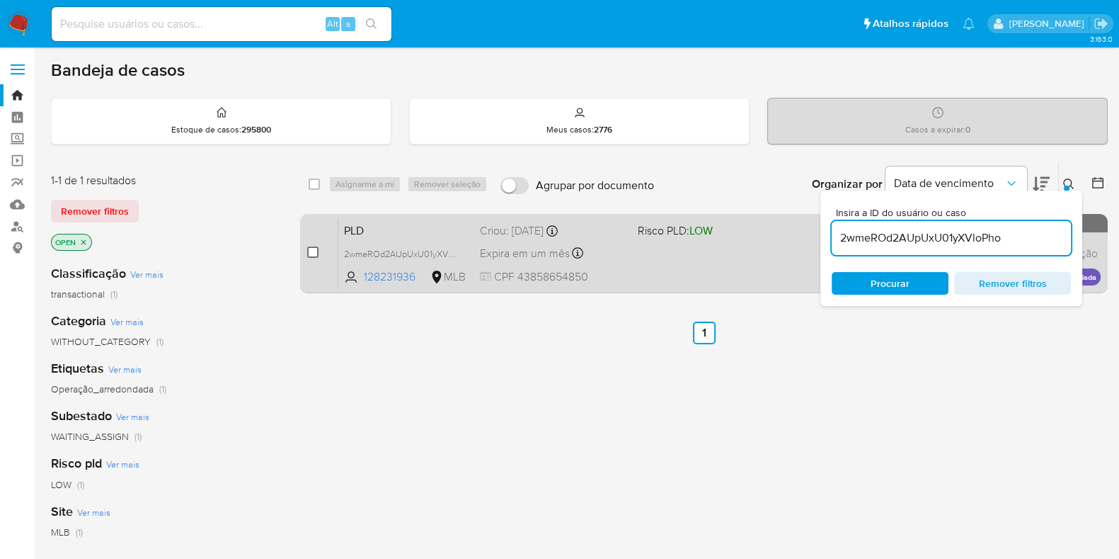
click at [318, 254] on div "case-item-checkbox Incapaz de atribuir o caso" at bounding box center [322, 253] width 31 height 72
click at [313, 253] on input "checkbox" at bounding box center [312, 251] width 11 height 11
checkbox input "true"
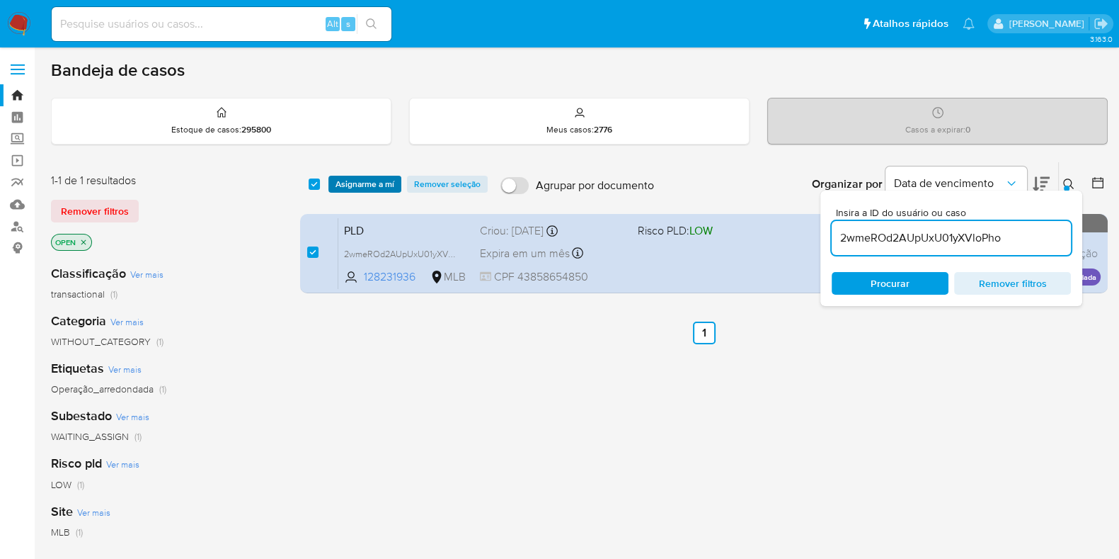
click at [389, 177] on span "Asignarme a mí" at bounding box center [365, 184] width 59 height 14
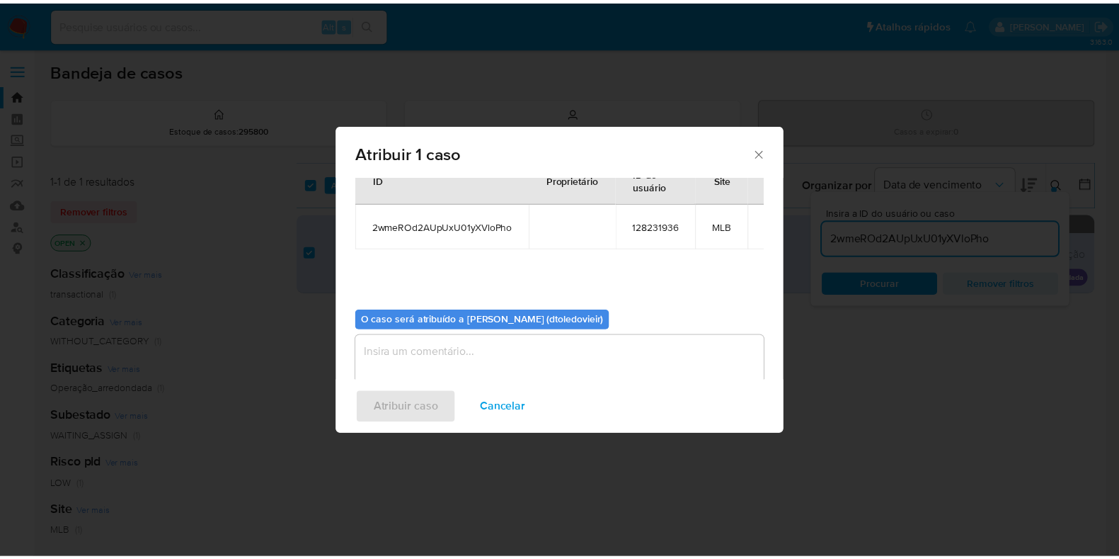
scroll to position [73, 0]
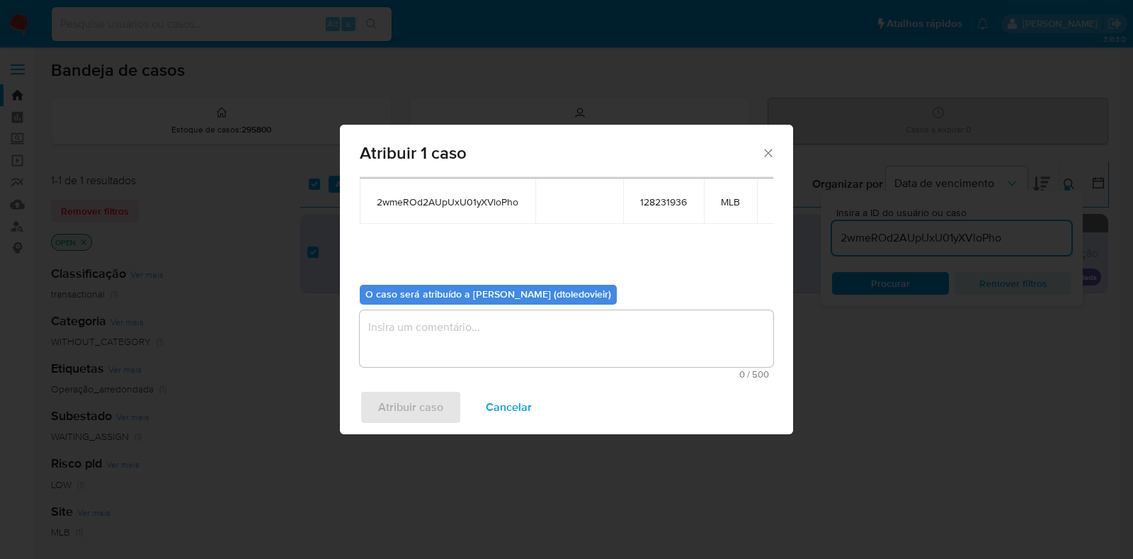
click at [435, 331] on textarea "assign-modal" at bounding box center [566, 338] width 413 height 57
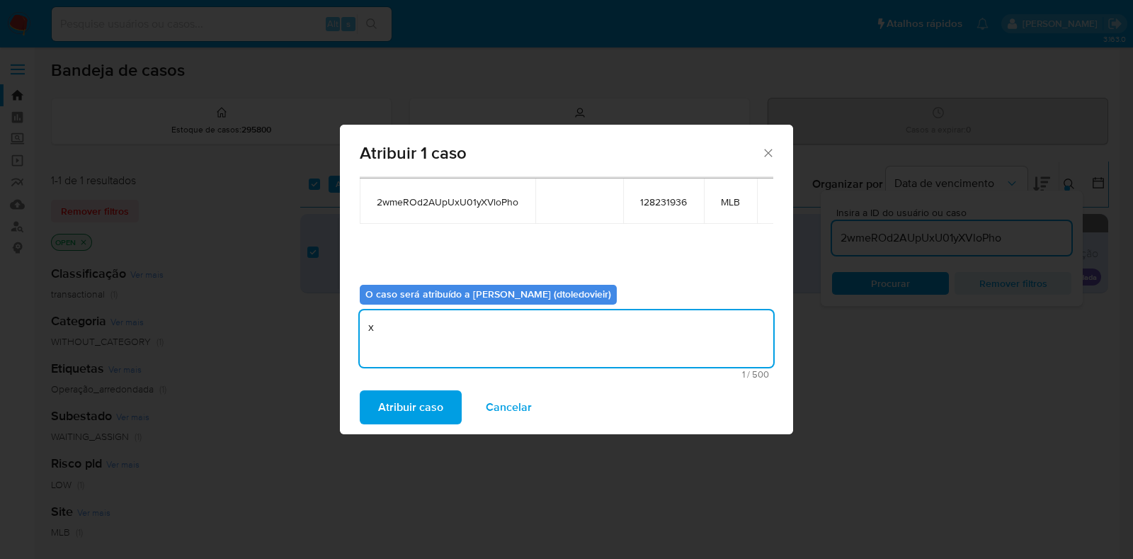
type textarea "x"
click at [416, 388] on div "Atribuir caso Cancelar" at bounding box center [566, 407] width 453 height 54
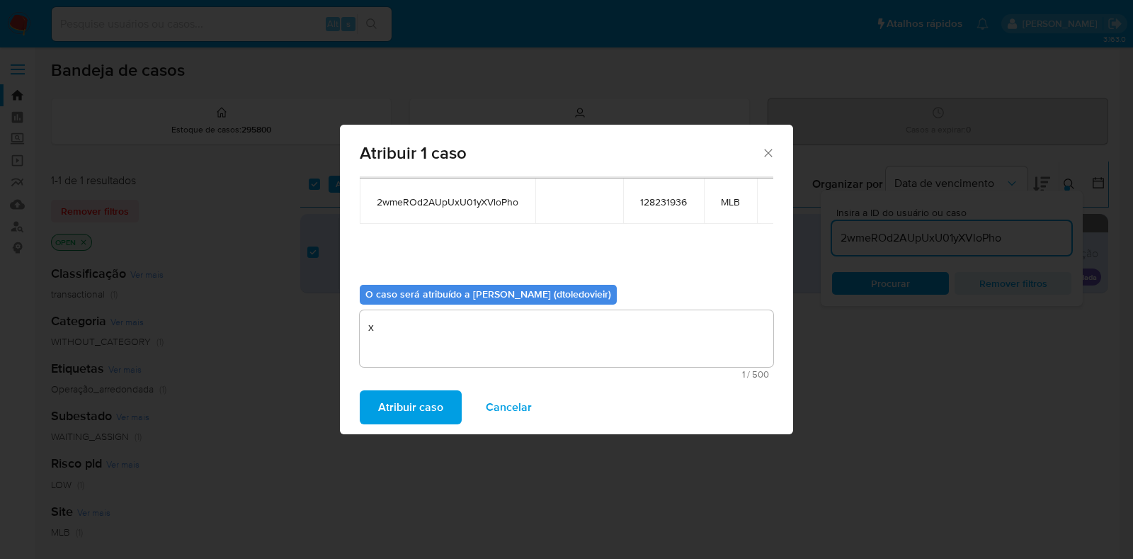
click at [418, 399] on span "Atribuir caso" at bounding box center [410, 407] width 65 height 31
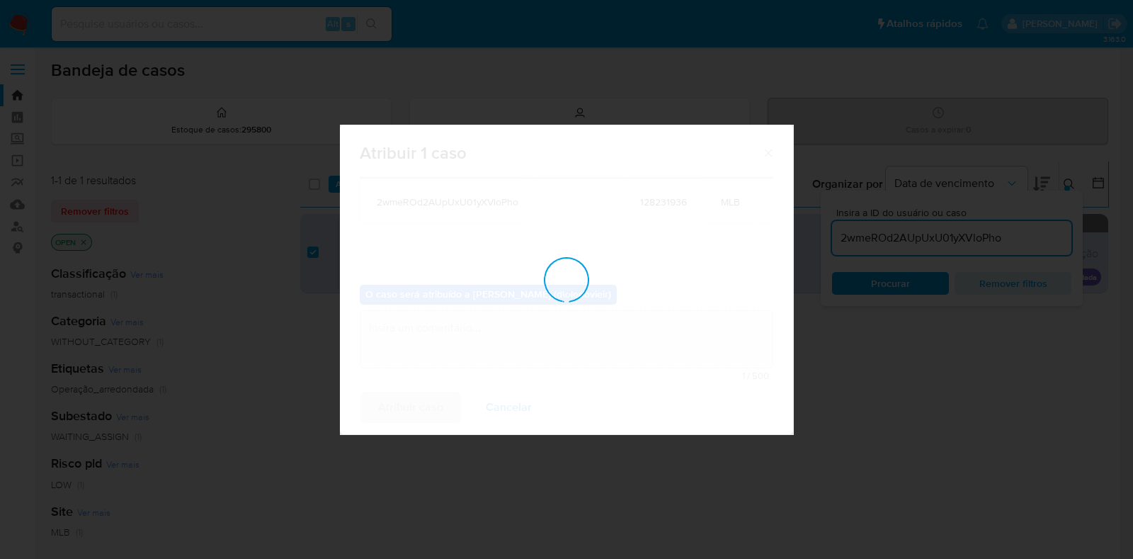
checkbox input "false"
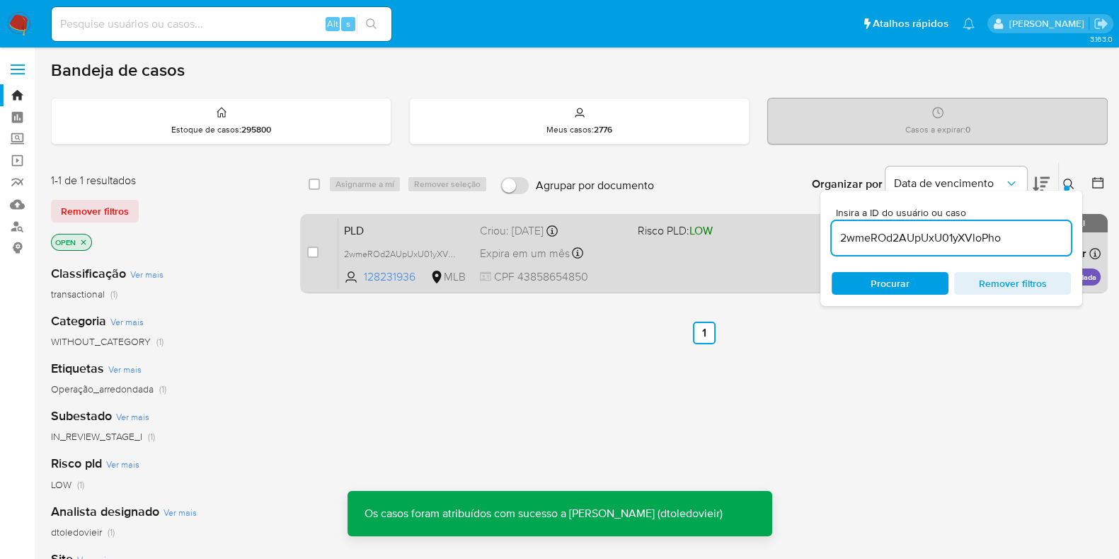
click at [645, 266] on div "PLD 2wmeROd2AUpUxU01yXVloPho 128231936 MLB Risco PLD: LOW Criou: [DATE] Criou: …" at bounding box center [719, 253] width 763 height 72
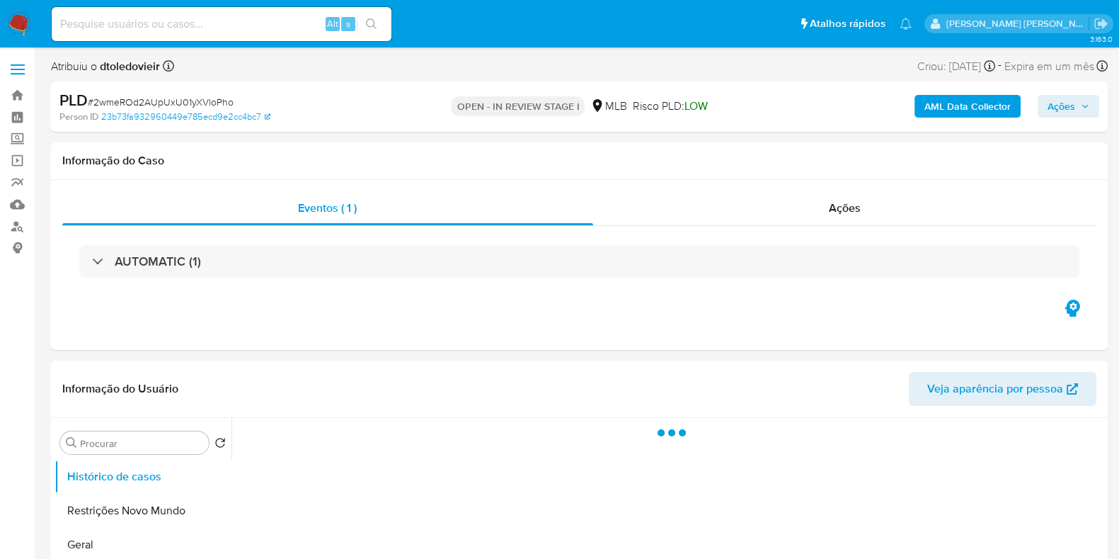
select select "10"
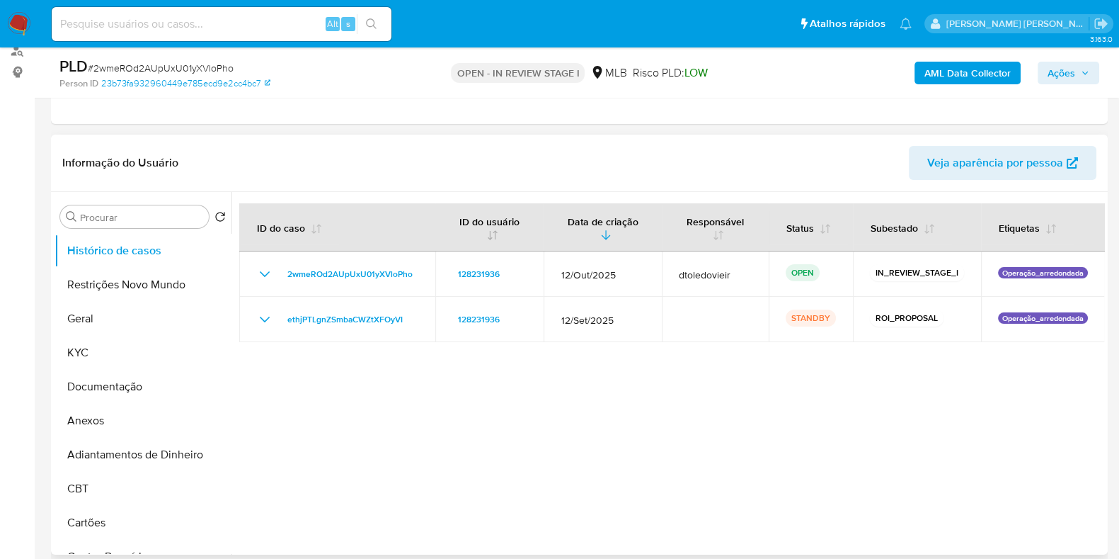
scroll to position [176, 0]
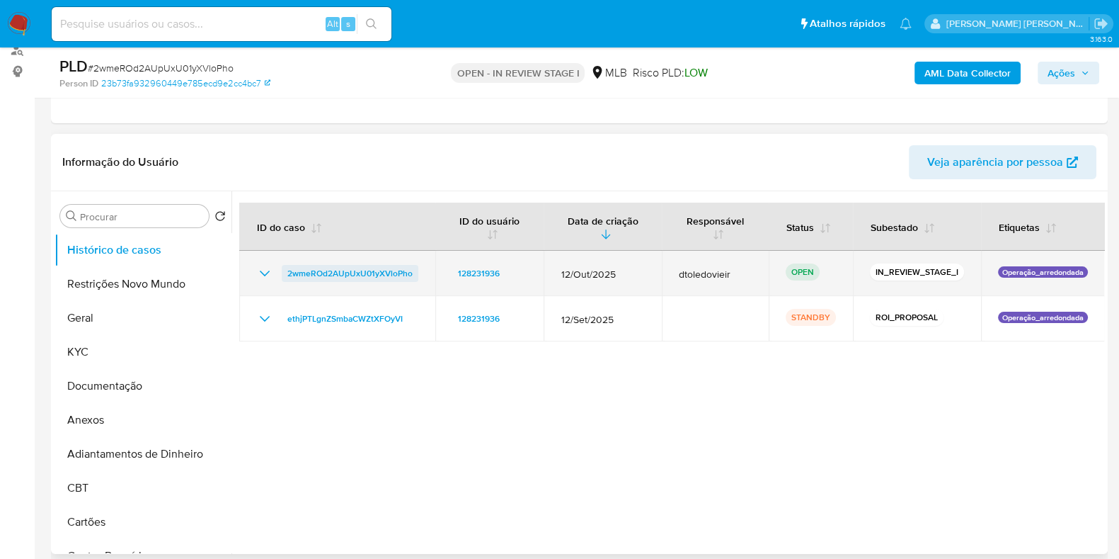
click at [358, 275] on span "2wmeROd2AUpUxU01yXVloPho" at bounding box center [349, 273] width 125 height 17
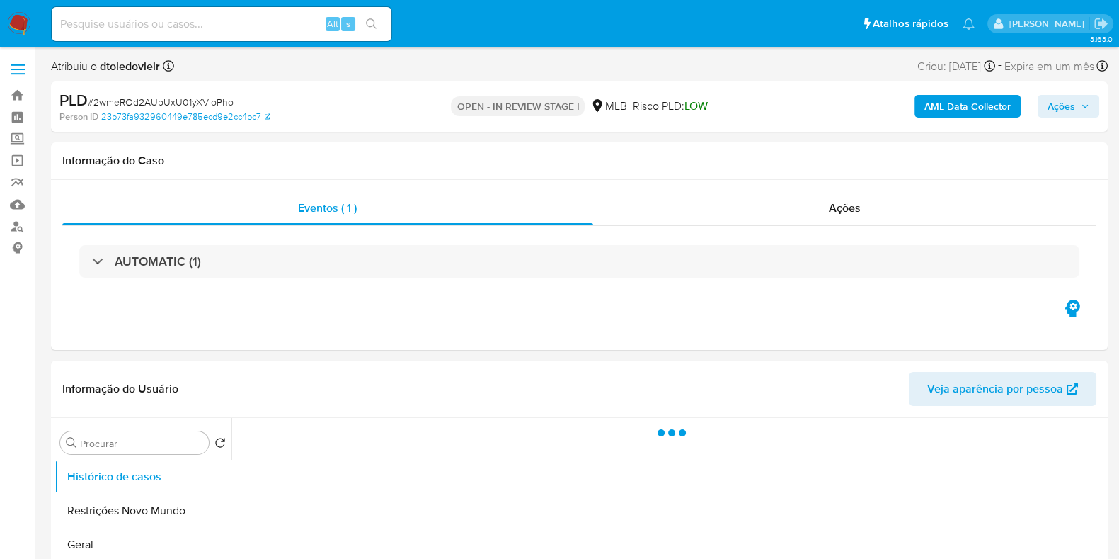
select select "10"
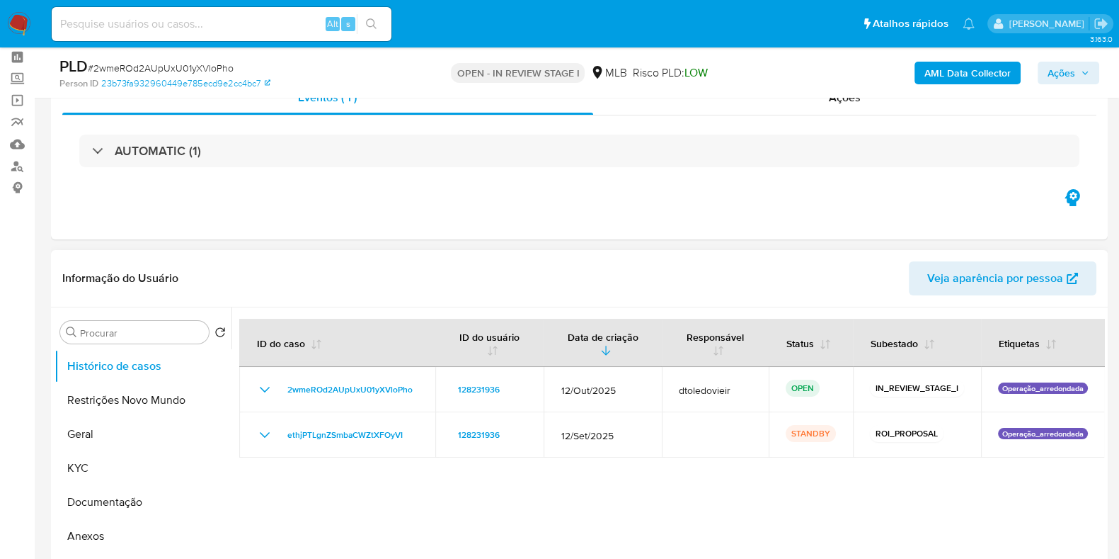
scroll to position [88, 0]
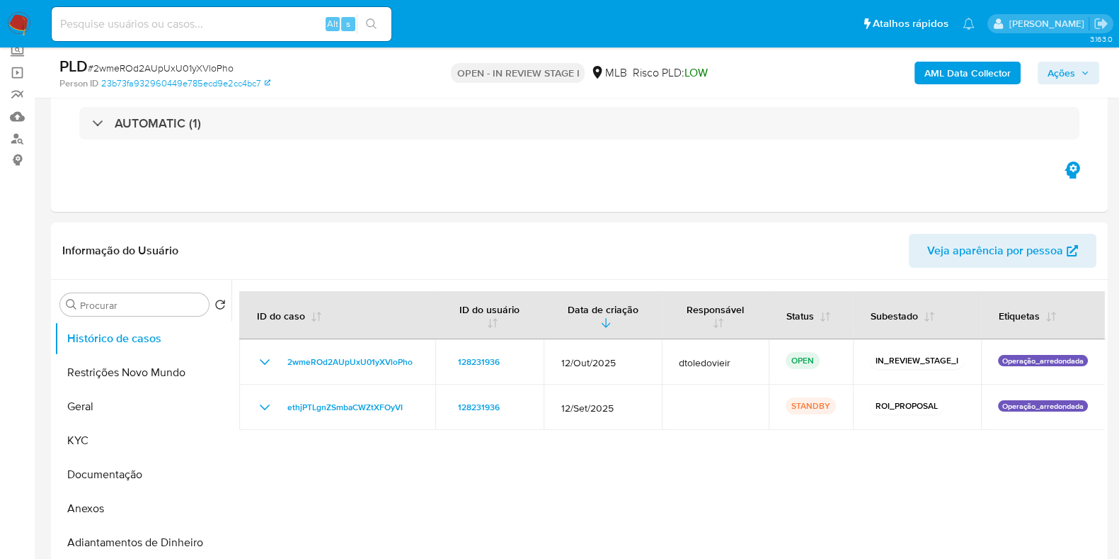
click at [171, 68] on span "# 2wmeROd2AUpUxU01yXVloPho" at bounding box center [161, 68] width 146 height 14
copy span "2wmeROd2AUpUxU01yXVloPho"
click at [214, 63] on span "# 2wmeROd2AUpUxU01yXVloPho" at bounding box center [161, 68] width 146 height 14
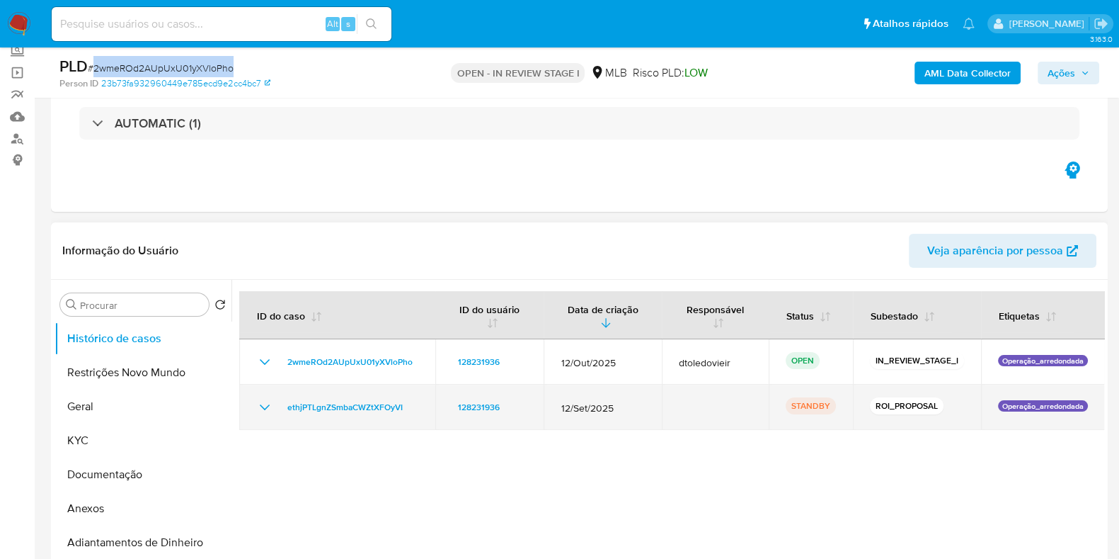
click at [263, 405] on icon "Mostrar/Ocultar" at bounding box center [264, 407] width 17 height 17
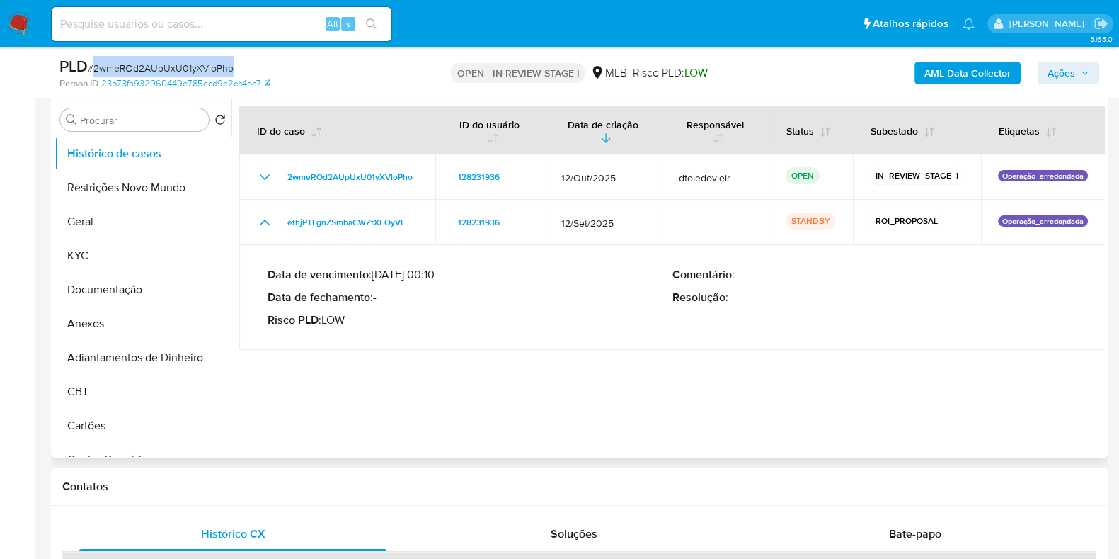
scroll to position [176, 0]
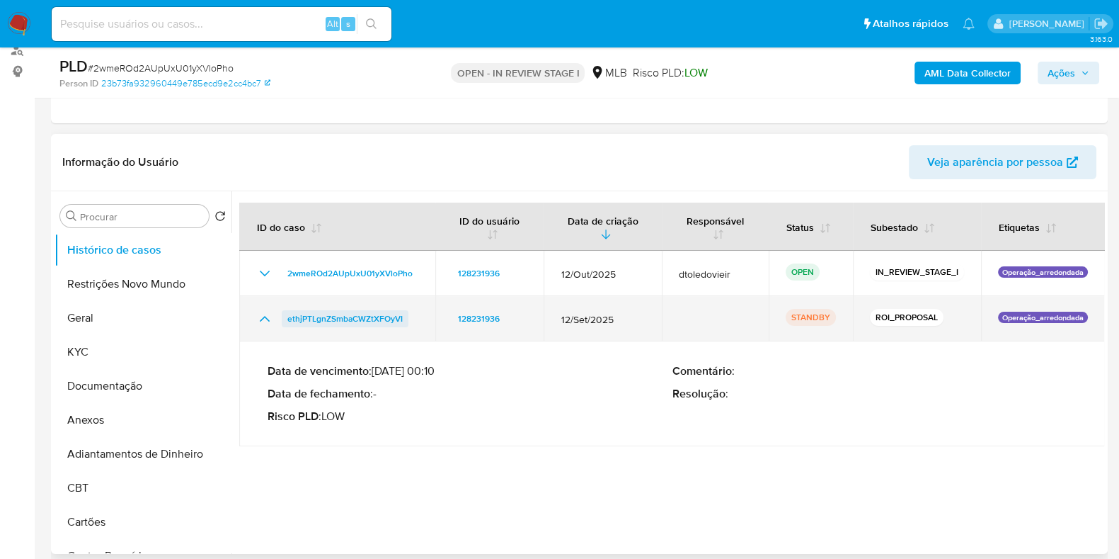
drag, startPoint x: 331, startPoint y: 316, endPoint x: 287, endPoint y: 319, distance: 44.7
click at [287, 319] on div "ethjPTLgnZSmbaCWZtXFOyVI" at bounding box center [337, 318] width 162 height 17
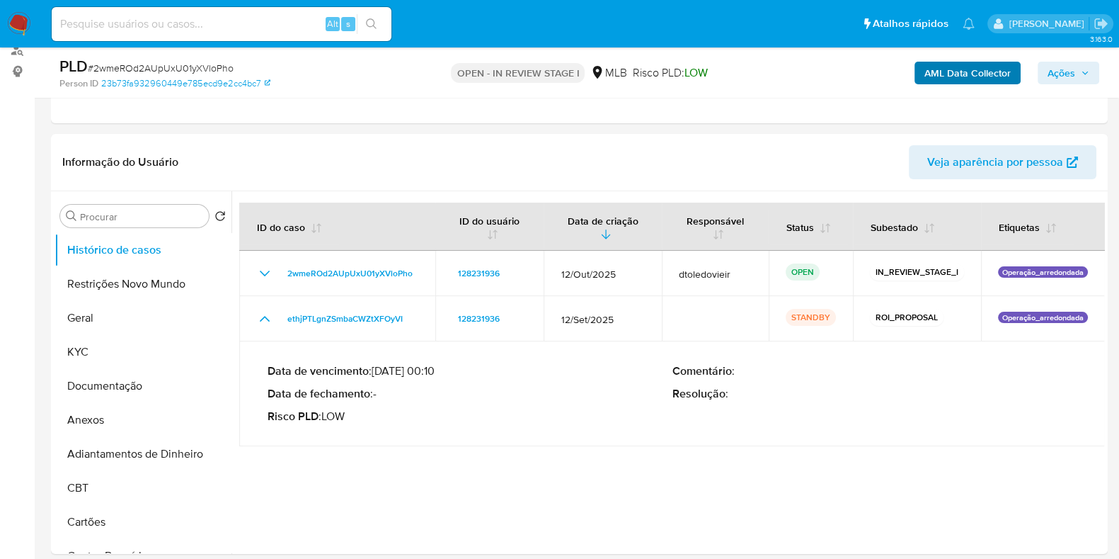
drag, startPoint x: 1066, startPoint y: 82, endPoint x: 1020, endPoint y: 79, distance: 46.1
click at [1067, 80] on span "Ações" at bounding box center [1062, 73] width 28 height 23
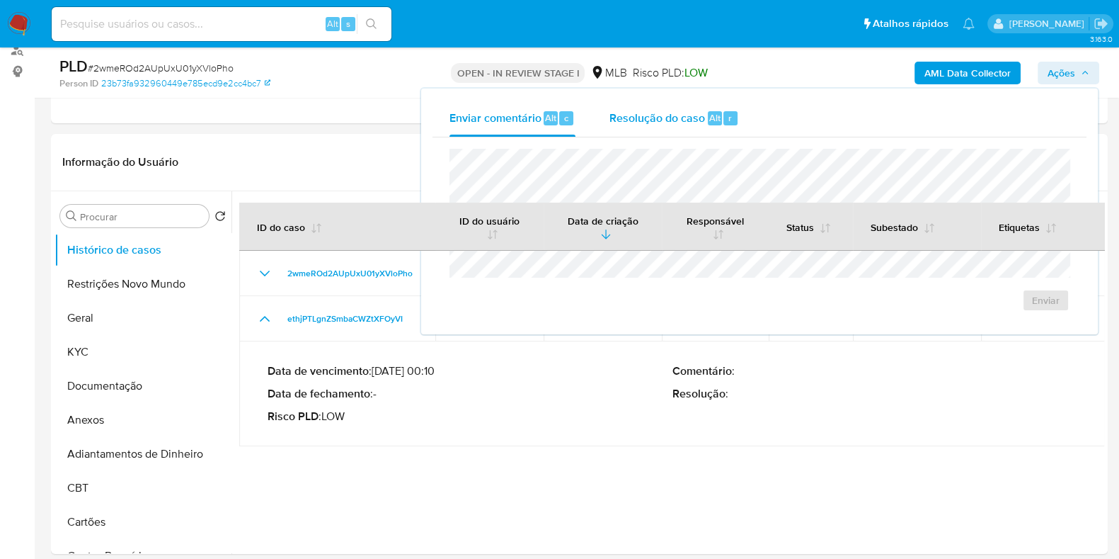
click at [667, 132] on div "Resolução do caso Alt r" at bounding box center [675, 118] width 130 height 37
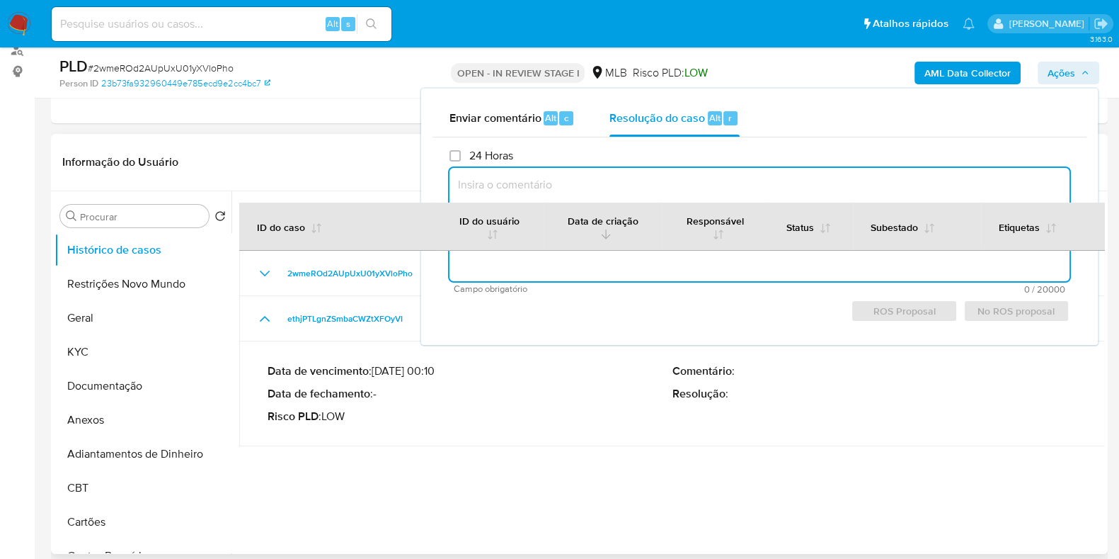
scroll to position [0, 0]
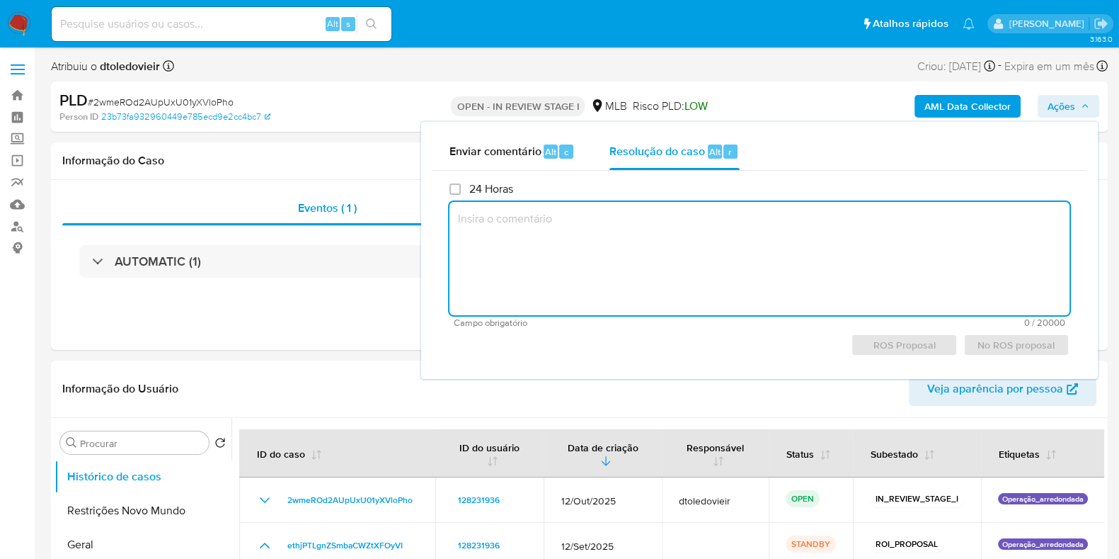
paste textarea "Em suma, as informações que resultam neste declínio são: Cliente já analisado n…"
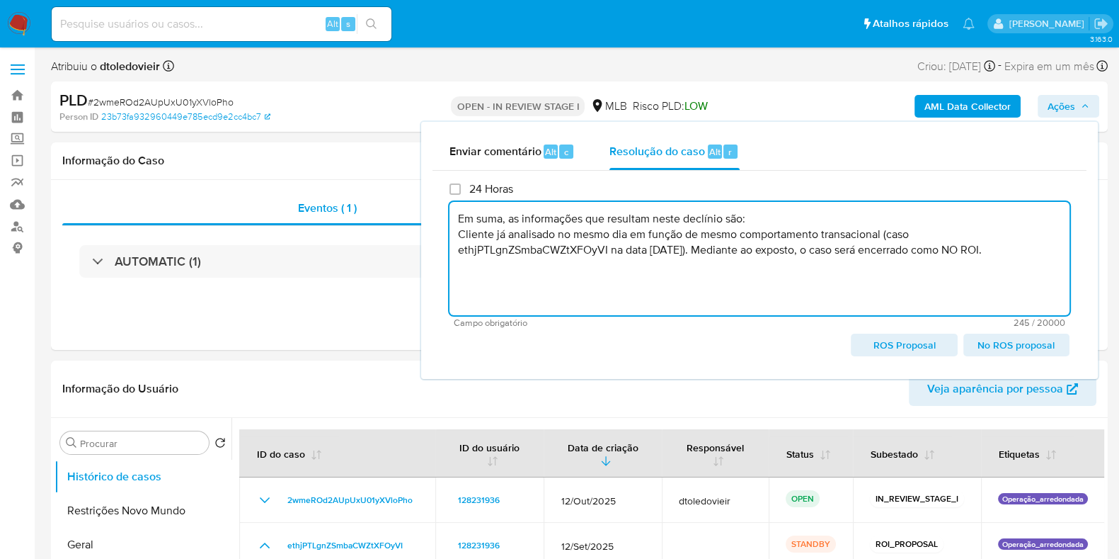
type textarea "Em suma, as informações que resultam neste declínio são: Cliente já analisado n…"
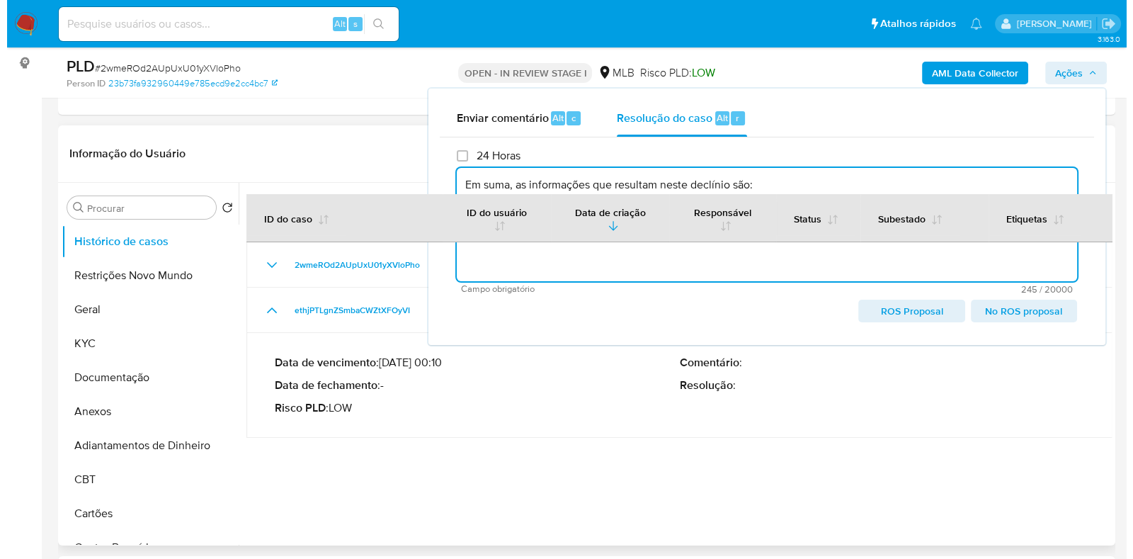
scroll to position [353, 0]
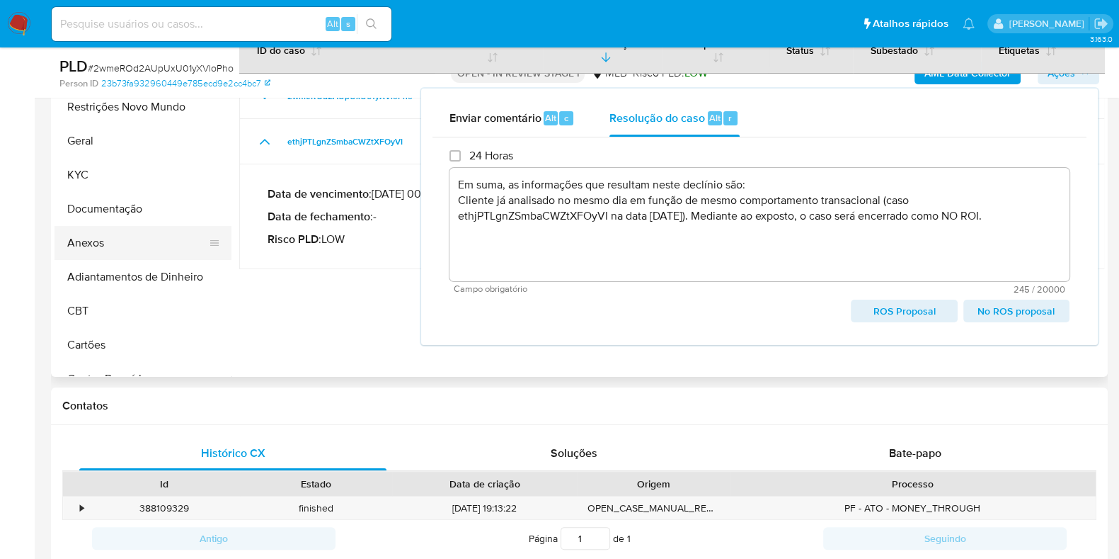
click at [130, 245] on button "Anexos" at bounding box center [138, 243] width 166 height 34
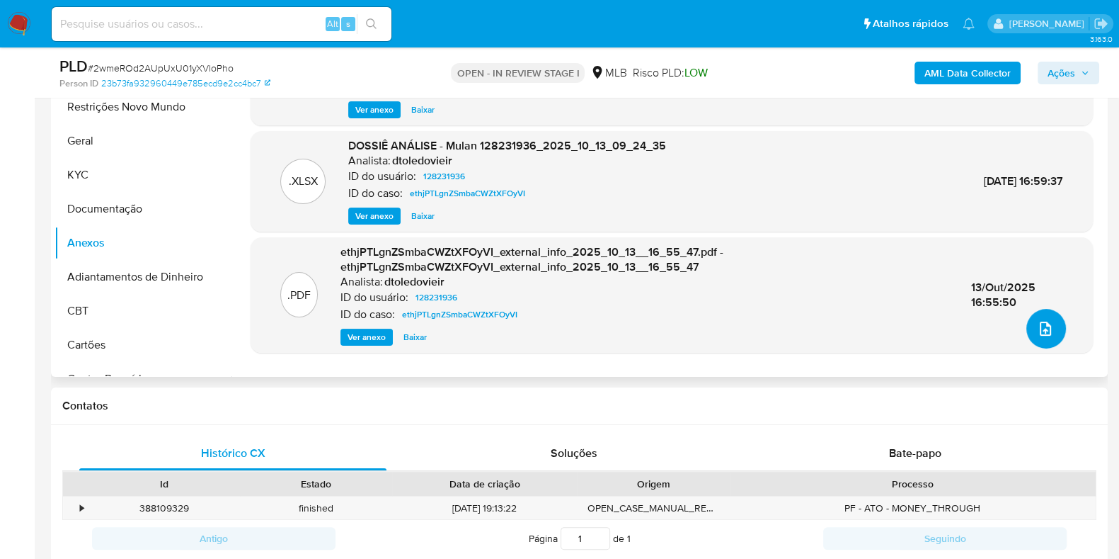
click at [1046, 327] on icon "upload-file" at bounding box center [1045, 328] width 11 height 14
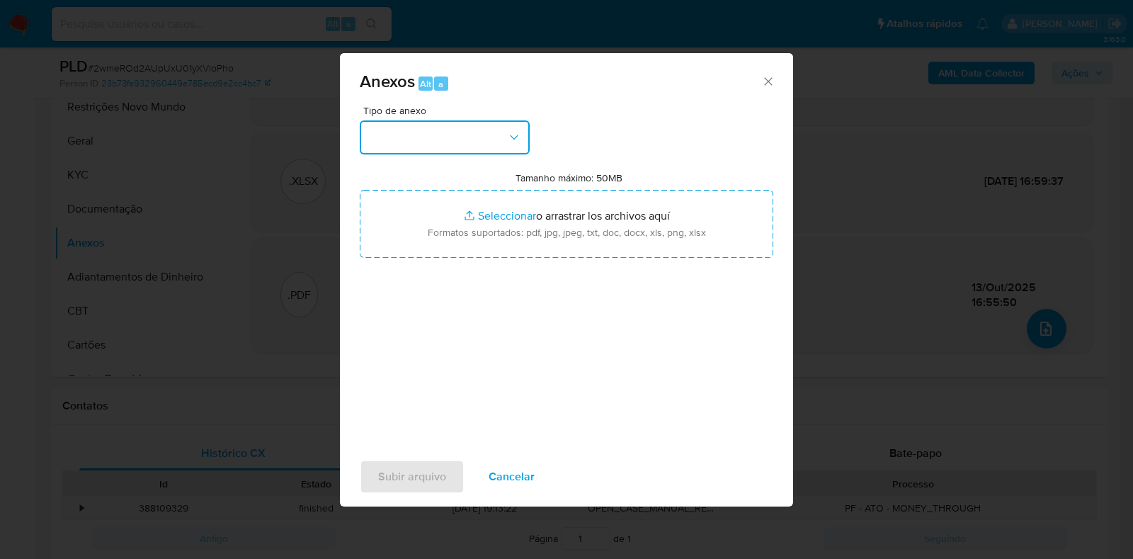
click at [471, 135] on button "button" at bounding box center [445, 137] width 170 height 34
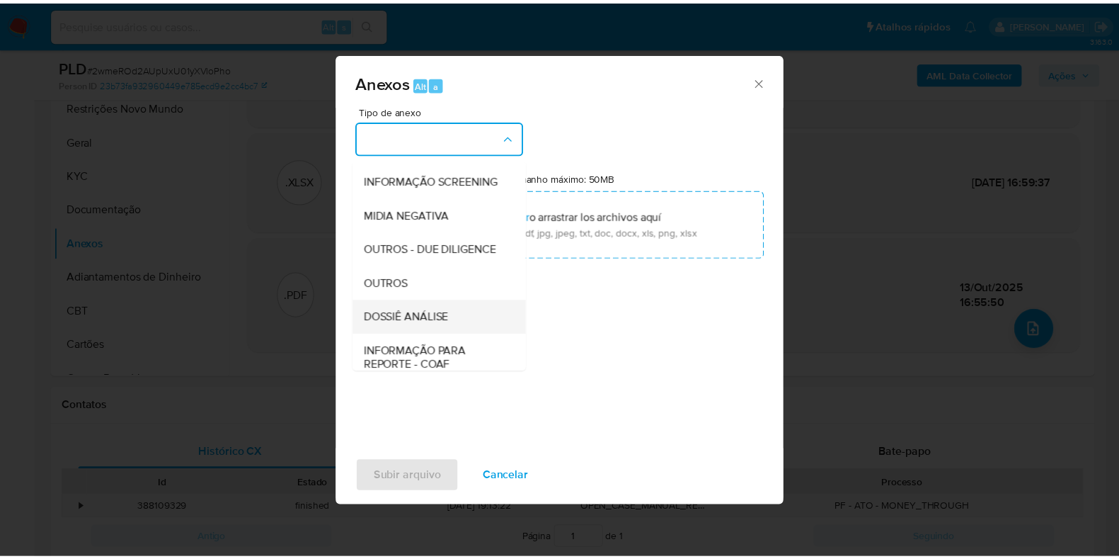
scroll to position [218, 0]
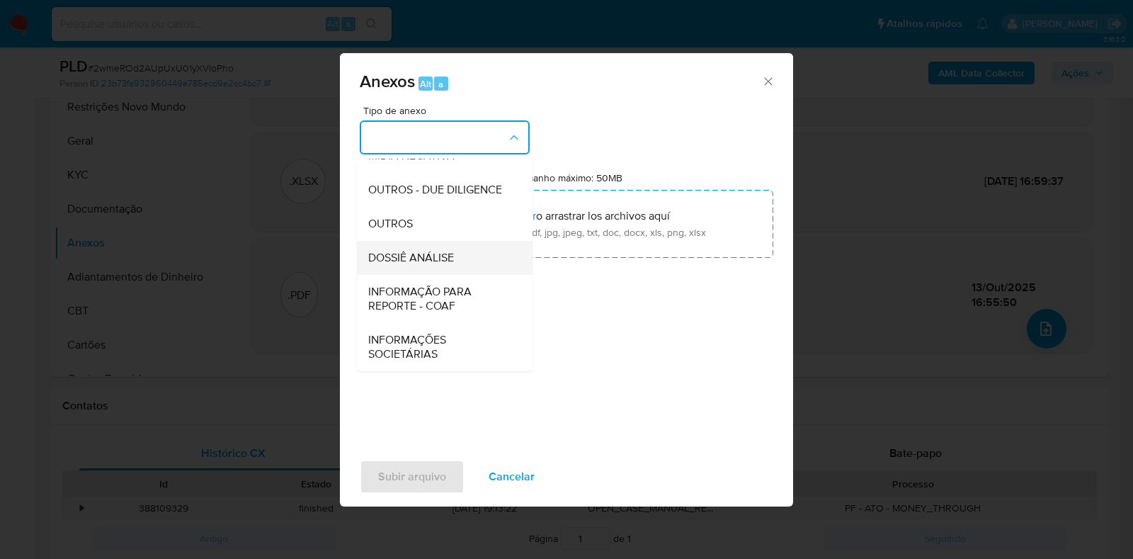
click at [450, 258] on span "DOSSIÊ ANÁLISE" at bounding box center [411, 258] width 86 height 14
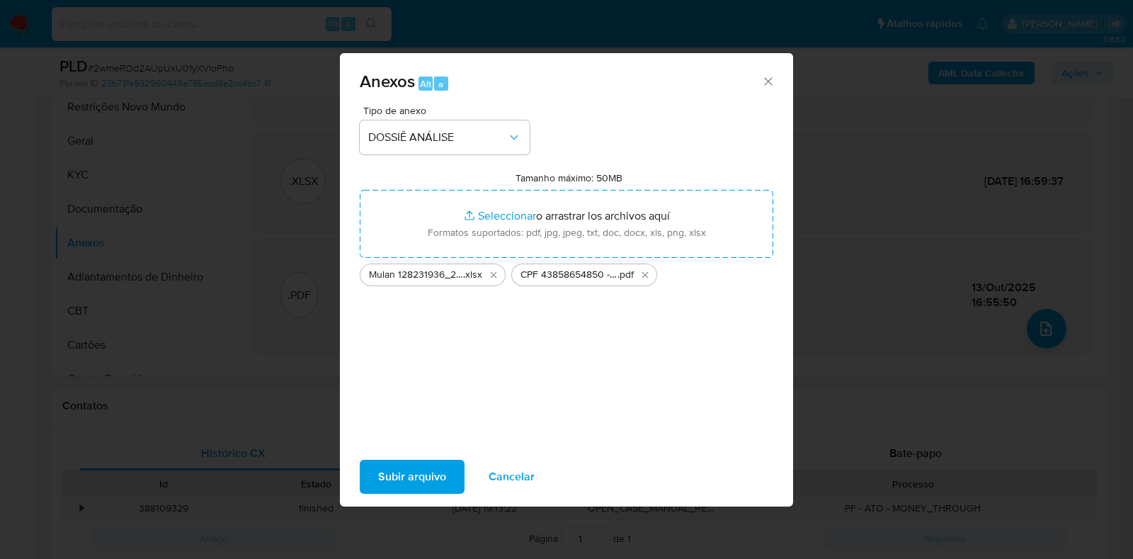
click at [398, 469] on span "Subir arquivo" at bounding box center [412, 476] width 68 height 31
click at [388, 481] on span "Subir arquivo" at bounding box center [412, 476] width 68 height 31
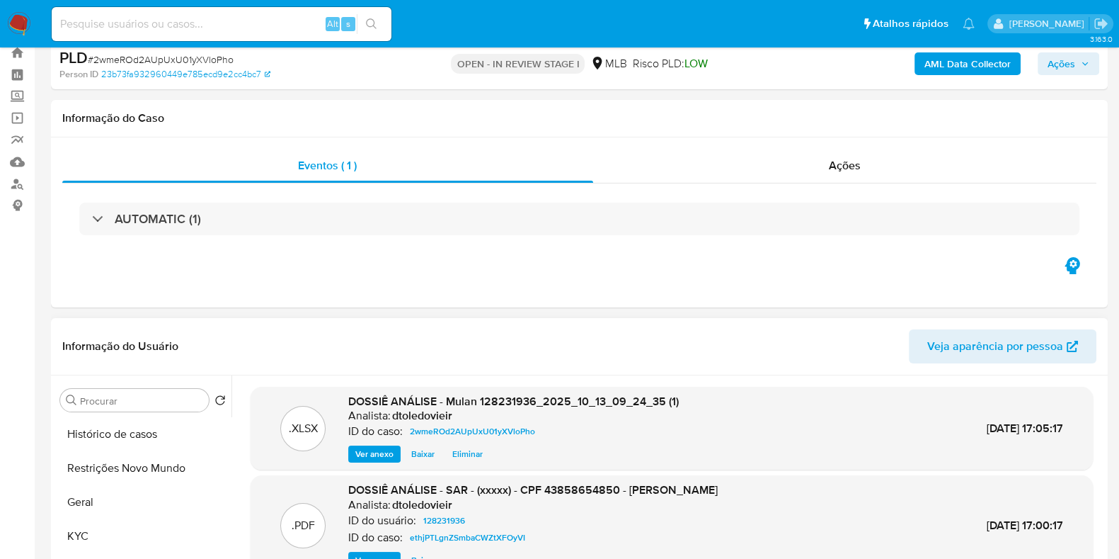
scroll to position [176, 0]
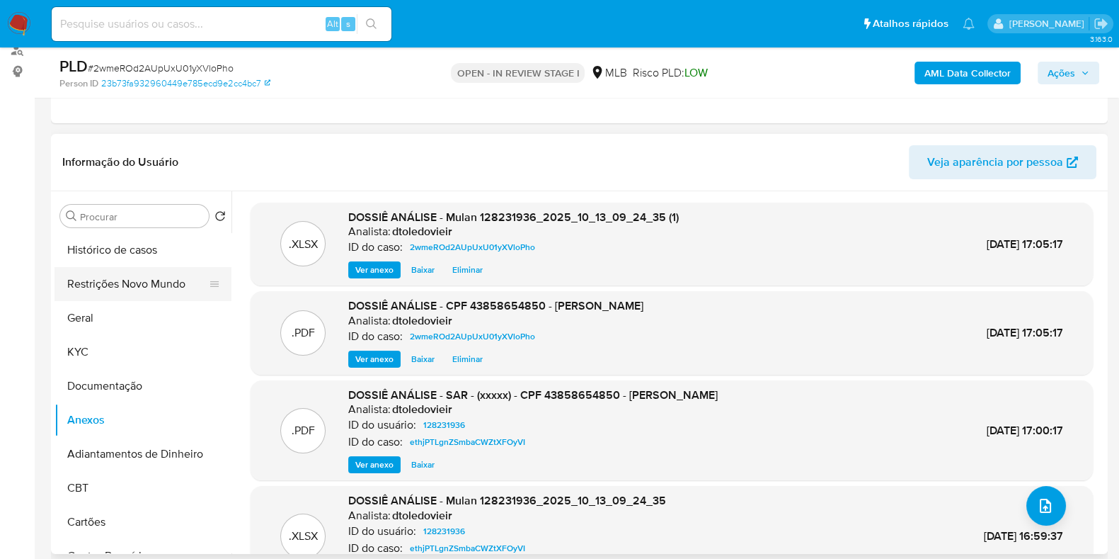
click at [113, 288] on button "Restrições Novo Mundo" at bounding box center [138, 284] width 166 height 34
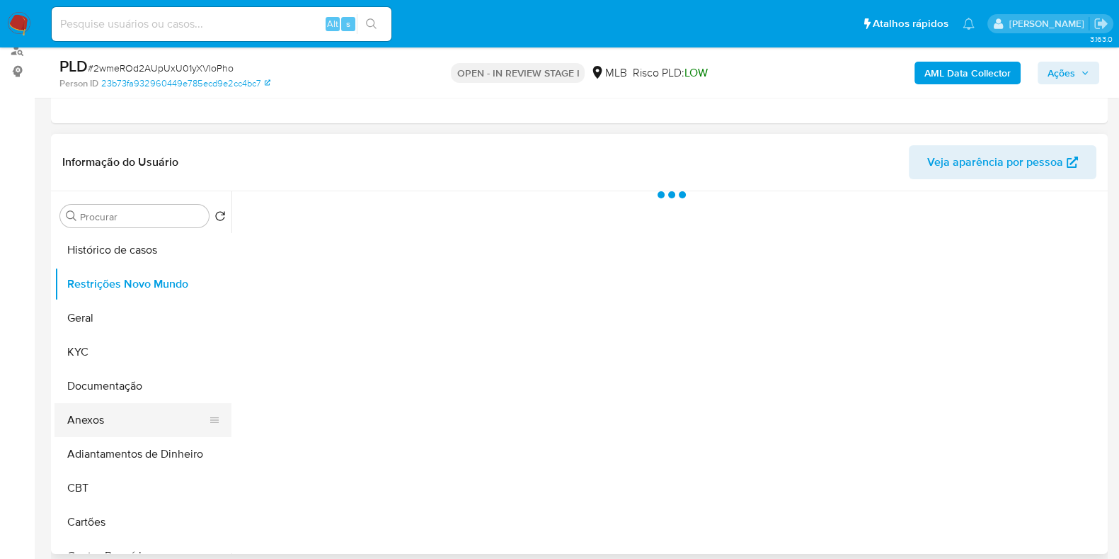
click at [106, 421] on button "Anexos" at bounding box center [138, 420] width 166 height 34
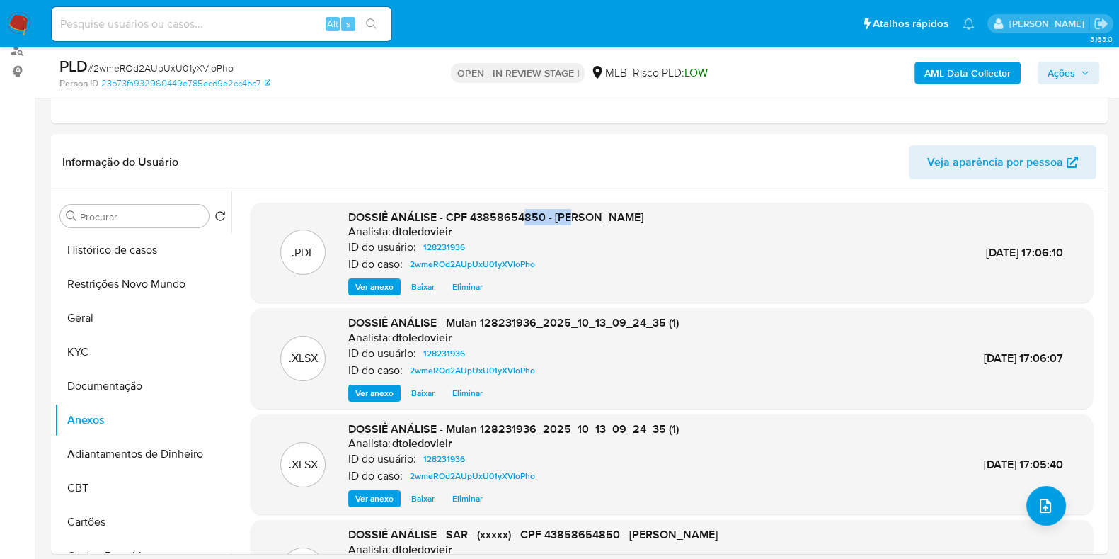
drag, startPoint x: 521, startPoint y: 212, endPoint x: 595, endPoint y: 210, distance: 73.7
click at [578, 212] on span "DOSSIÊ ANÁLISE - CPF 43858654850 - BRENDA BARATELLA OLIVEIRA" at bounding box center [495, 217] width 295 height 16
click at [616, 209] on span "DOSSIÊ ANÁLISE - CPF 43858654850 - BRENDA BARATELLA OLIVEIRA" at bounding box center [495, 217] width 295 height 16
drag, startPoint x: 477, startPoint y: 216, endPoint x: 593, endPoint y: 216, distance: 116.1
click at [586, 216] on span "DOSSIÊ ANÁLISE - CPF 43858654850 - BRENDA BARATELLA OLIVEIRA" at bounding box center [495, 217] width 295 height 16
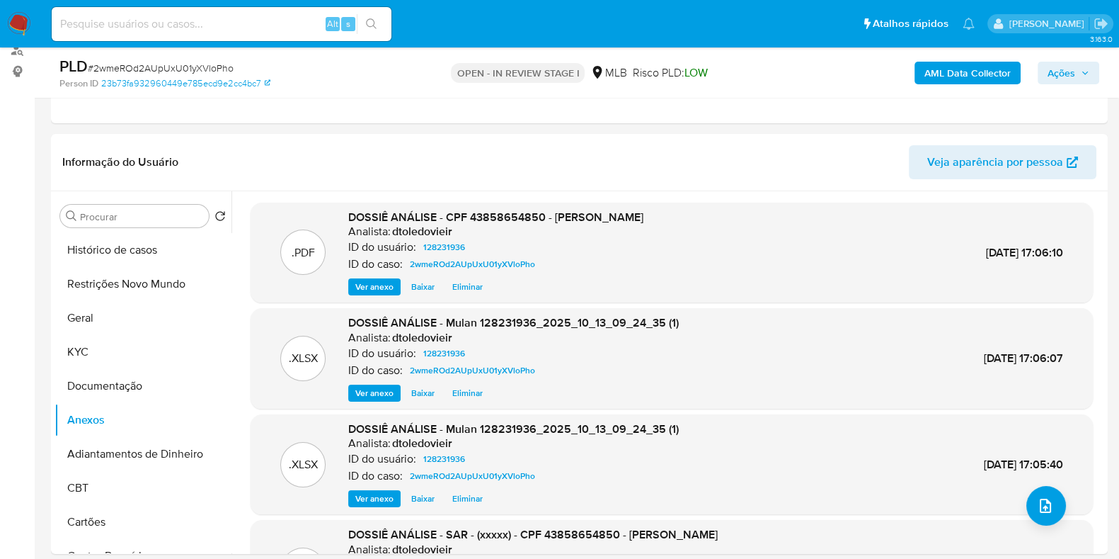
click at [612, 216] on span "DOSSIÊ ANÁLISE - CPF 43858654850 - BRENDA BARATELLA OLIVEIRA" at bounding box center [495, 217] width 295 height 16
click at [1094, 74] on button "Ações" at bounding box center [1069, 73] width 62 height 23
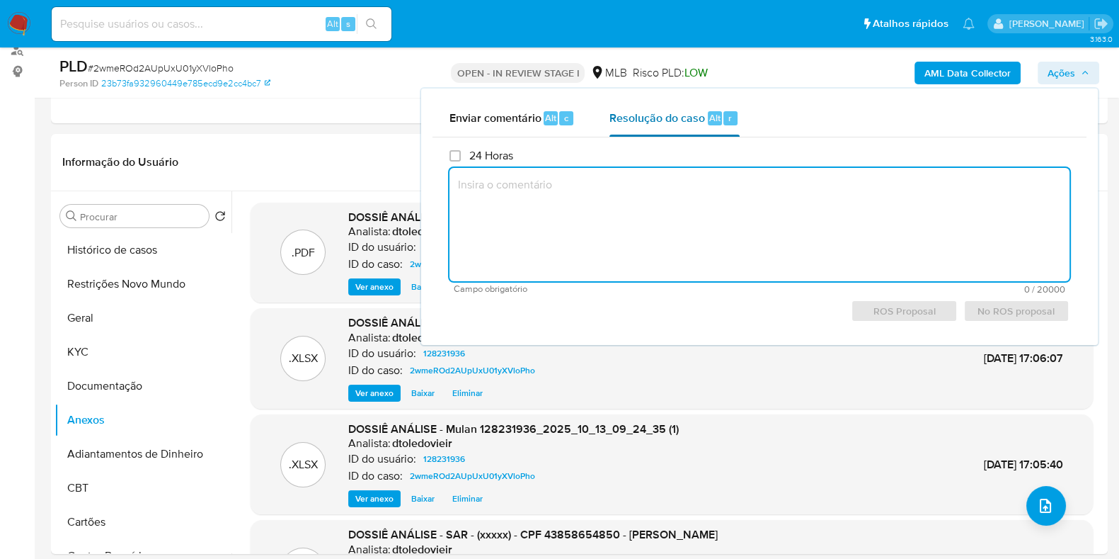
click at [701, 127] on div "Resolução do caso Alt r" at bounding box center [675, 118] width 130 height 37
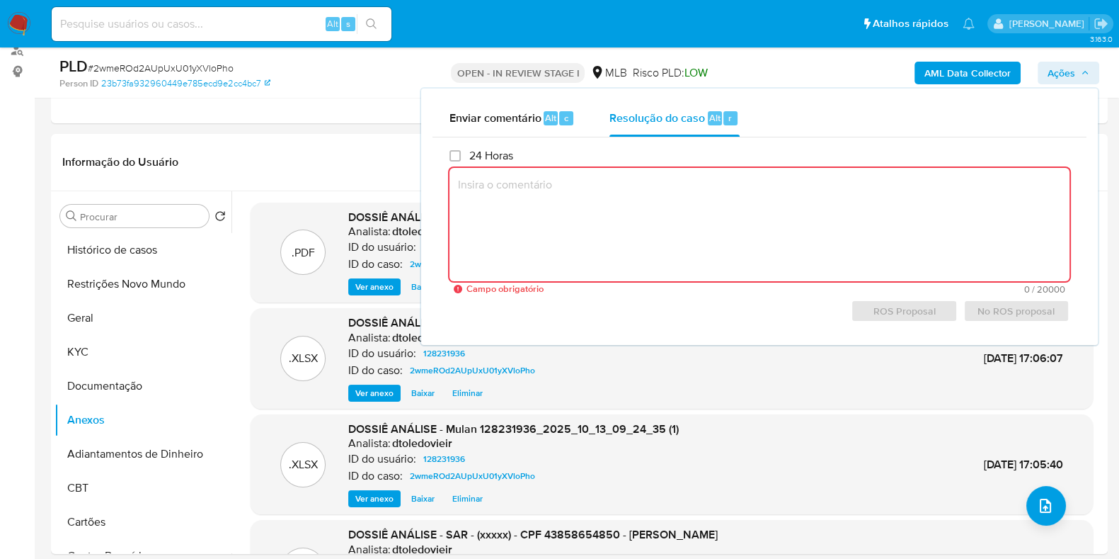
click at [639, 237] on textarea at bounding box center [760, 224] width 620 height 113
click at [666, 221] on textarea at bounding box center [760, 224] width 620 height 113
click at [527, 195] on textarea at bounding box center [760, 224] width 620 height 113
paste textarea "Em suma, as informações que resultam neste declínio são: Cliente já analisado n…"
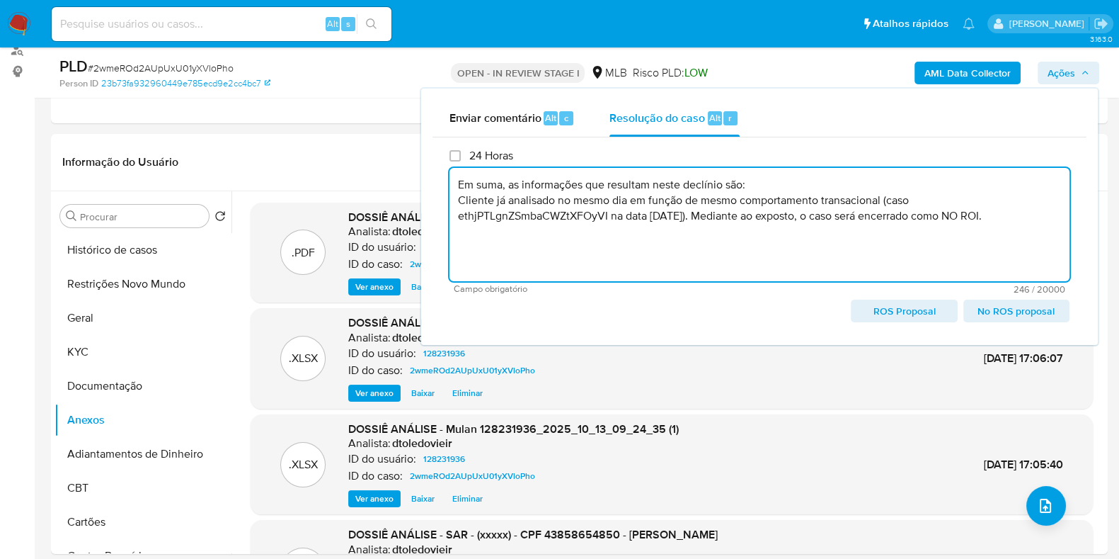
click at [995, 316] on span "No ROS proposal" at bounding box center [1017, 311] width 86 height 20
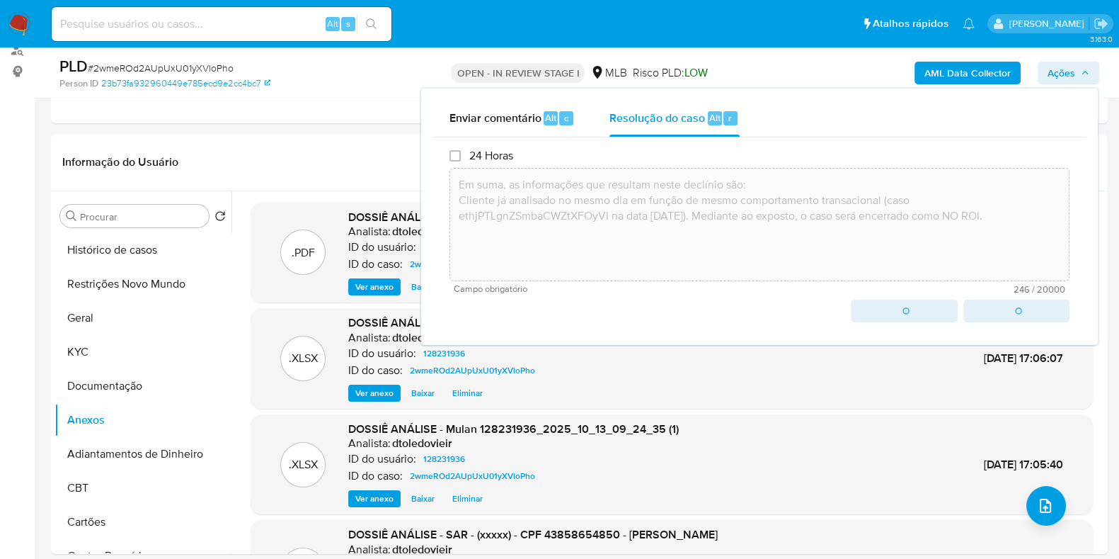
type textarea "Em suma, as informações que resultam neste declínio são: Cliente já analisado n…"
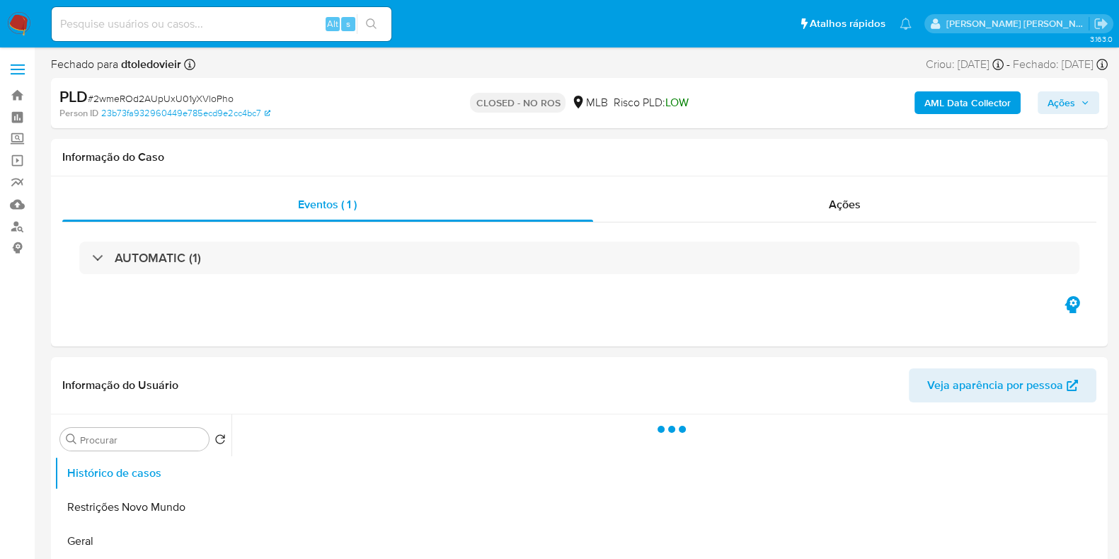
select select "10"
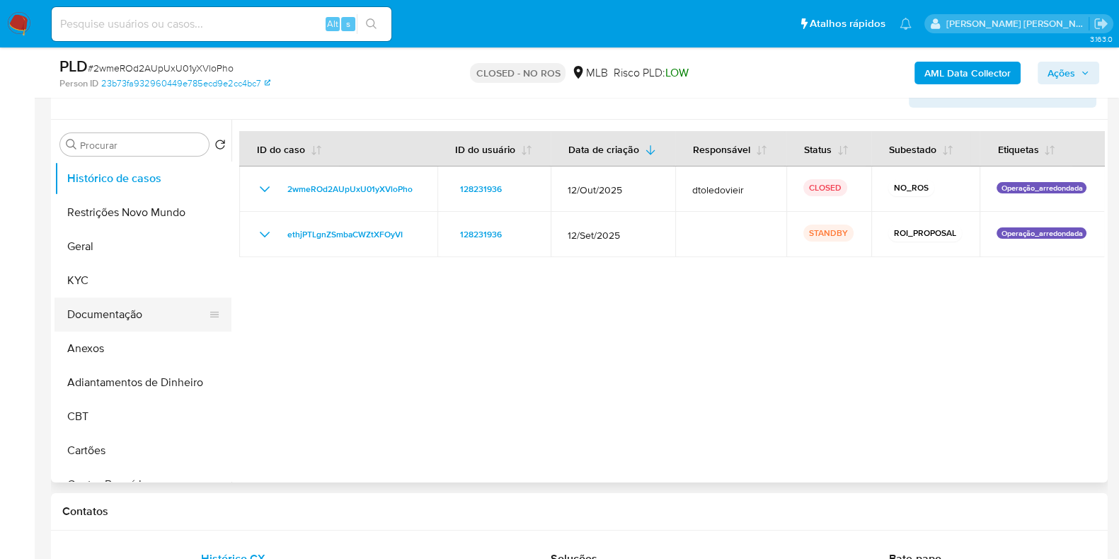
scroll to position [266, 0]
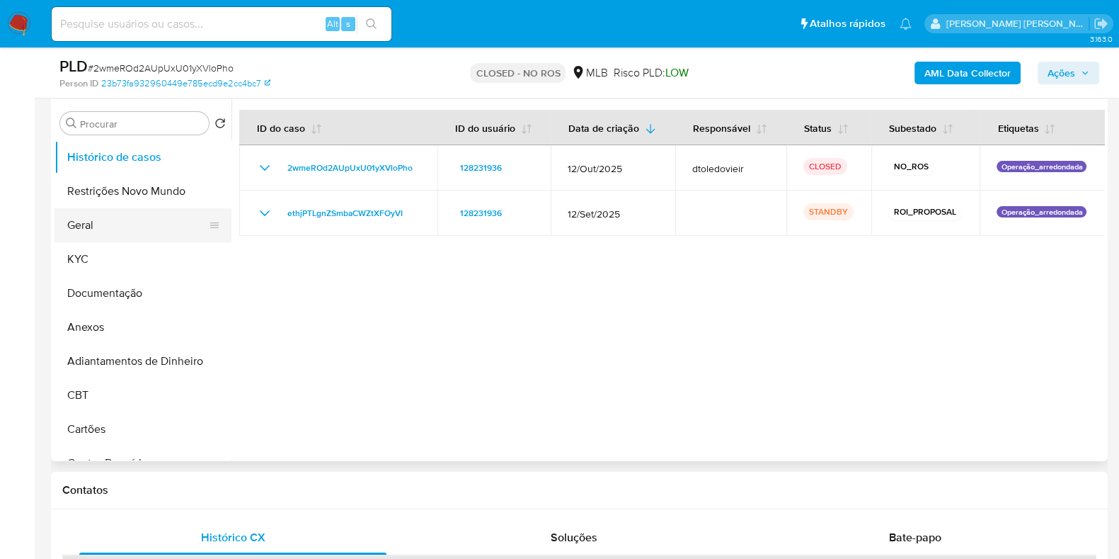
click at [115, 226] on button "Geral" at bounding box center [138, 225] width 166 height 34
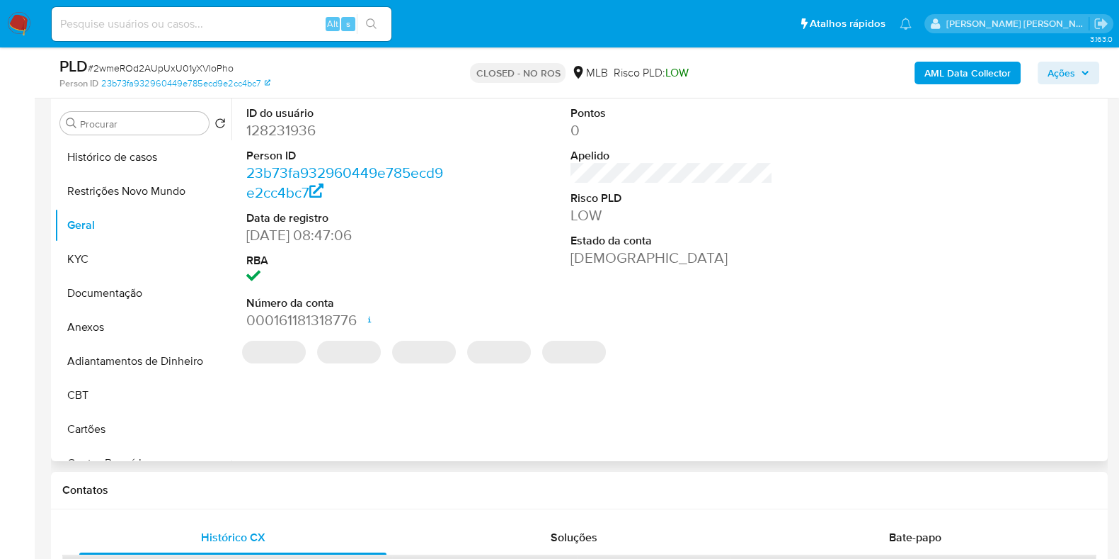
click at [269, 121] on dd "128231936" at bounding box center [347, 130] width 202 height 20
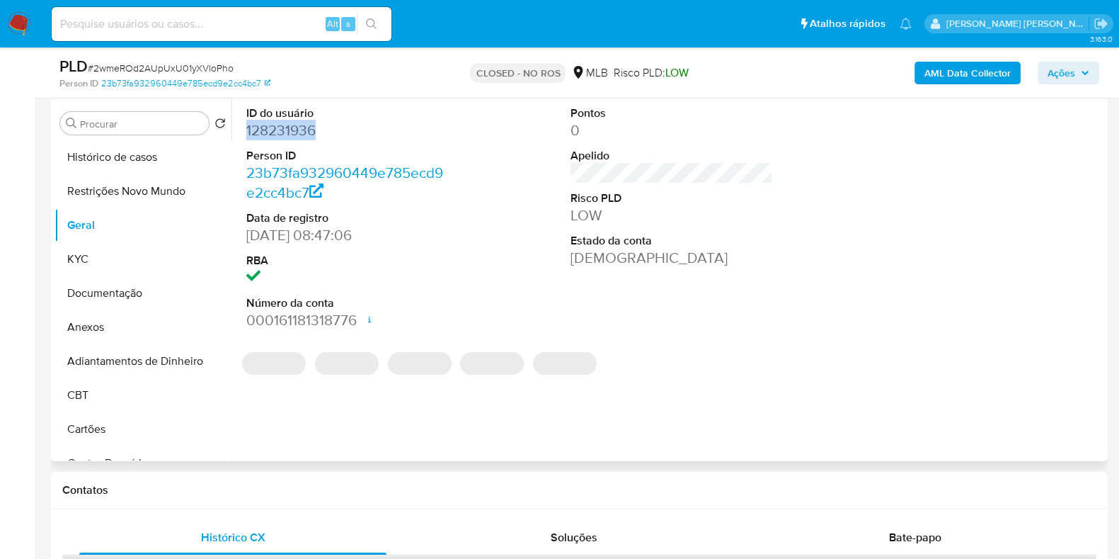
copy dd "128231936"
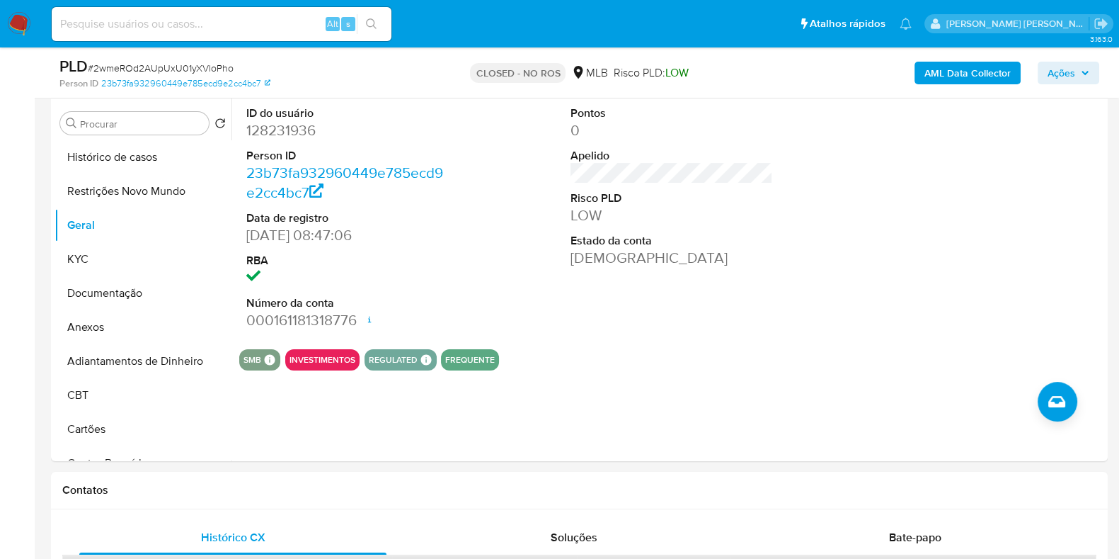
click at [275, 30] on input at bounding box center [222, 24] width 340 height 18
paste input "203765386"
type input "203765386"
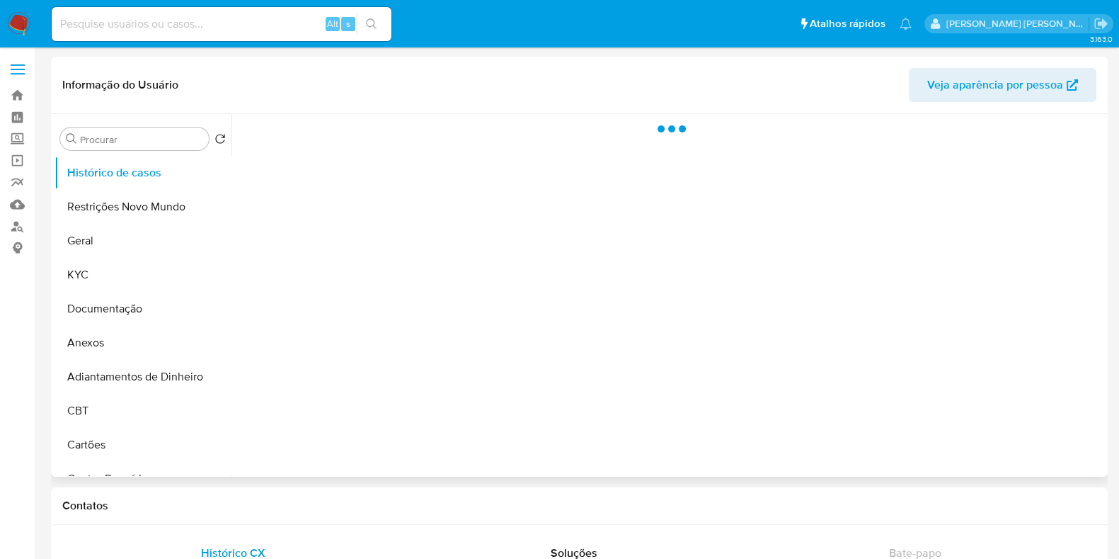
select select "10"
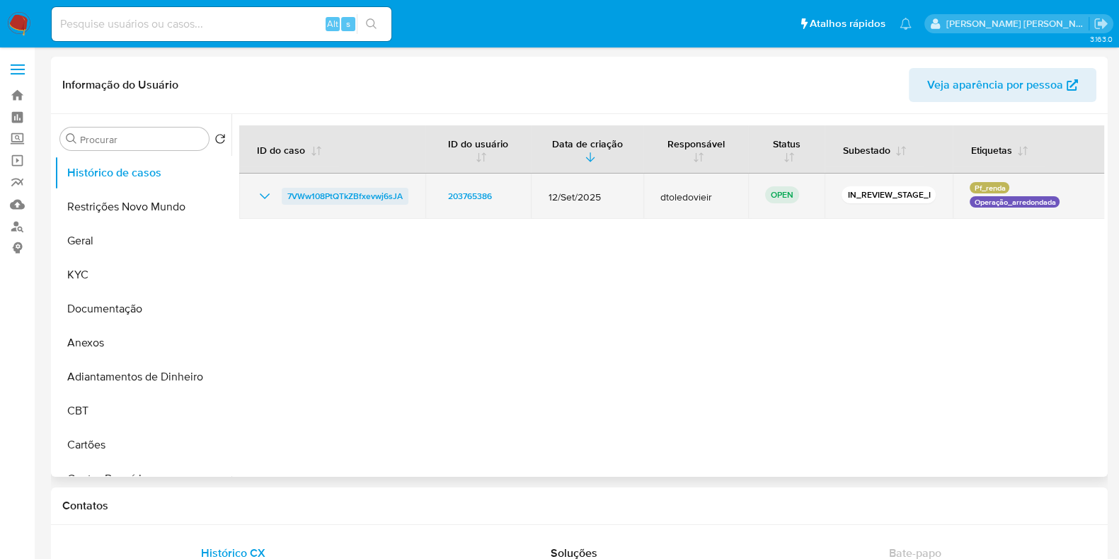
click at [368, 198] on span "7VWw108PtQTkZBfxevwj6sJA" at bounding box center [344, 196] width 115 height 17
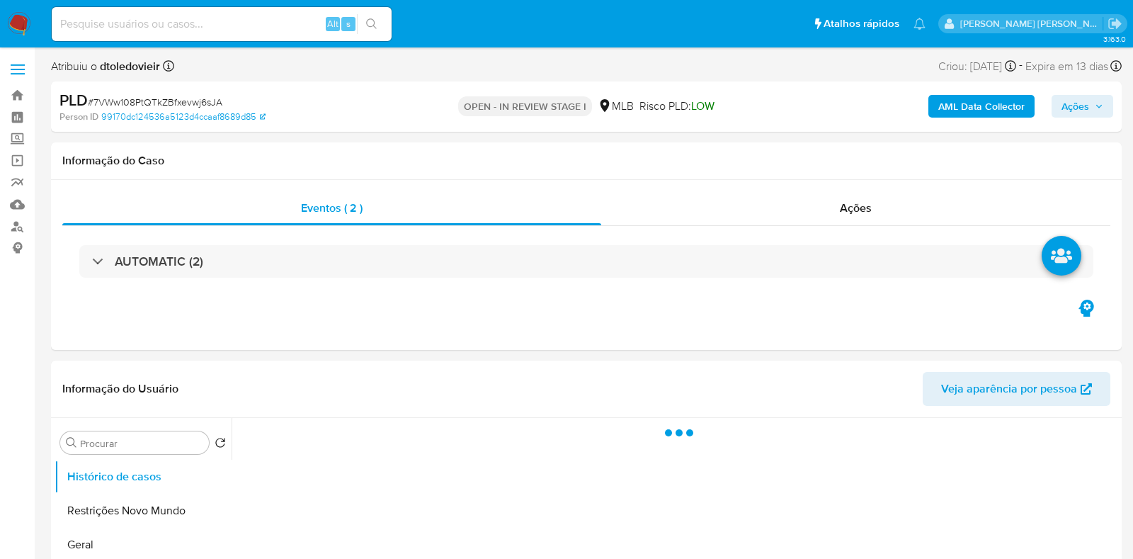
select select "10"
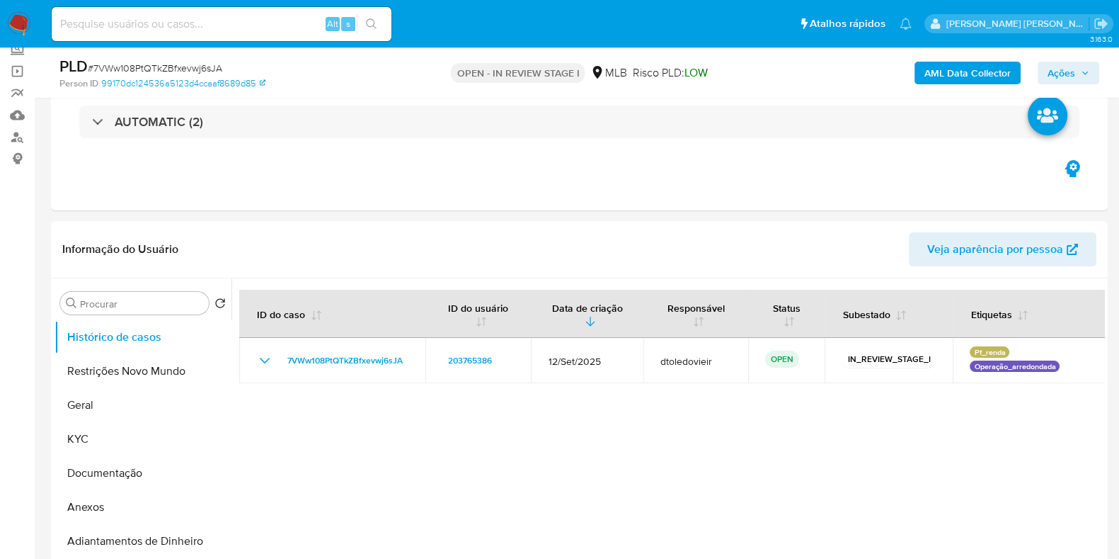
scroll to position [176, 0]
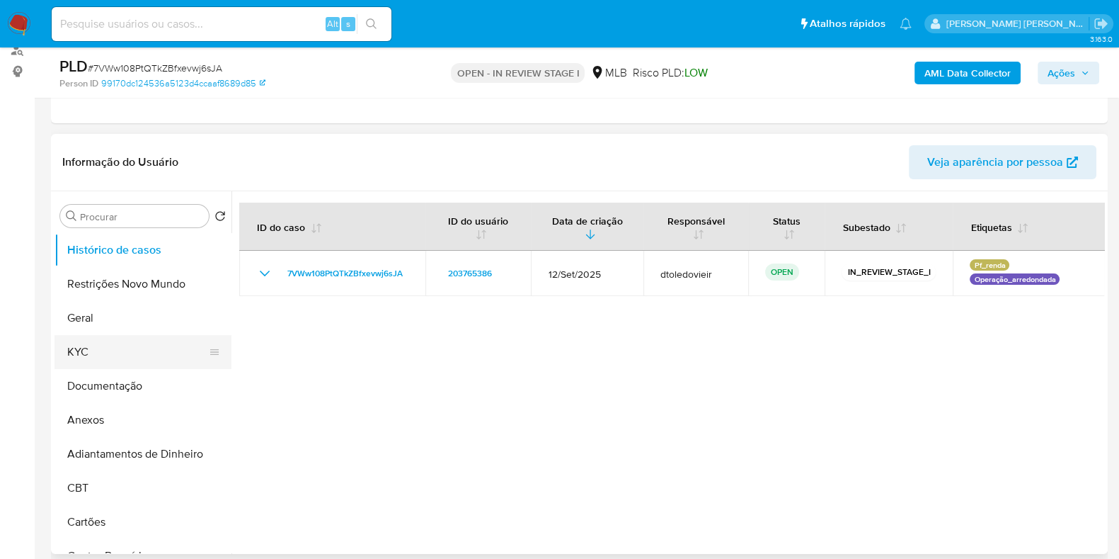
click at [109, 348] on button "KYC" at bounding box center [138, 352] width 166 height 34
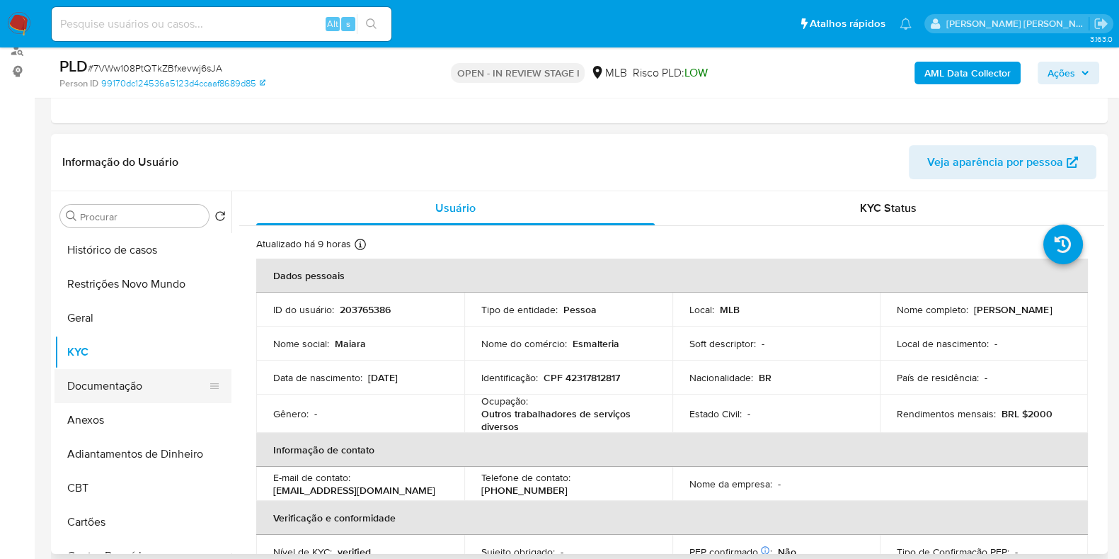
click at [147, 384] on button "Documentação" at bounding box center [138, 386] width 166 height 34
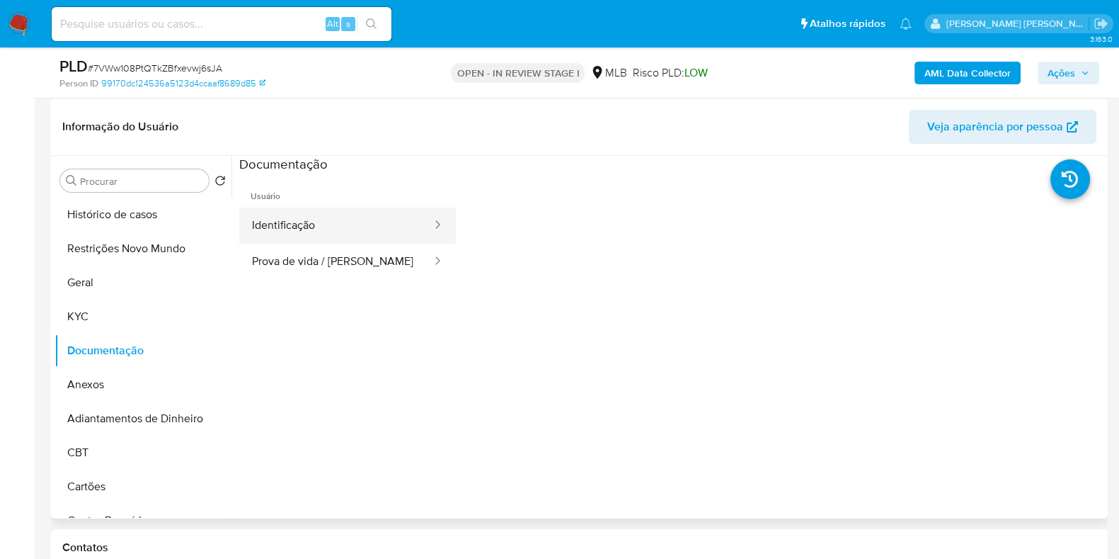
scroll to position [266, 0]
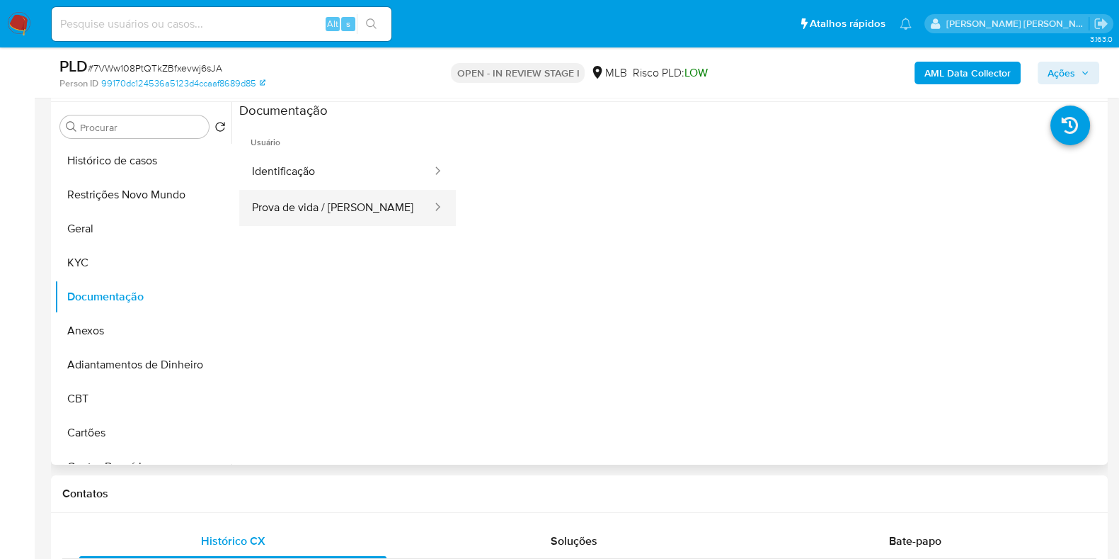
click at [324, 212] on button "Prova de vida / [PERSON_NAME]" at bounding box center [336, 208] width 194 height 36
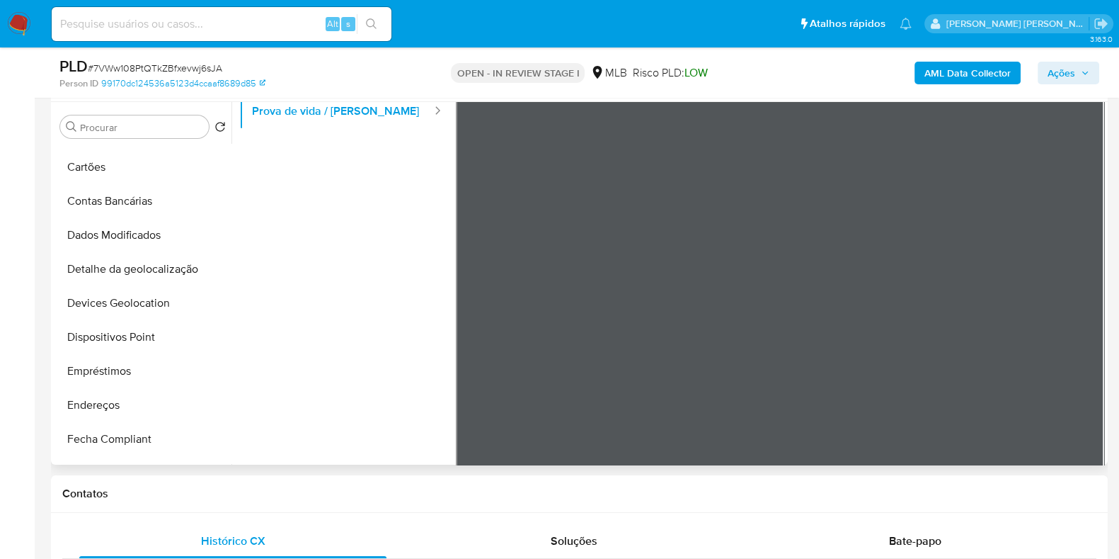
scroll to position [120, 0]
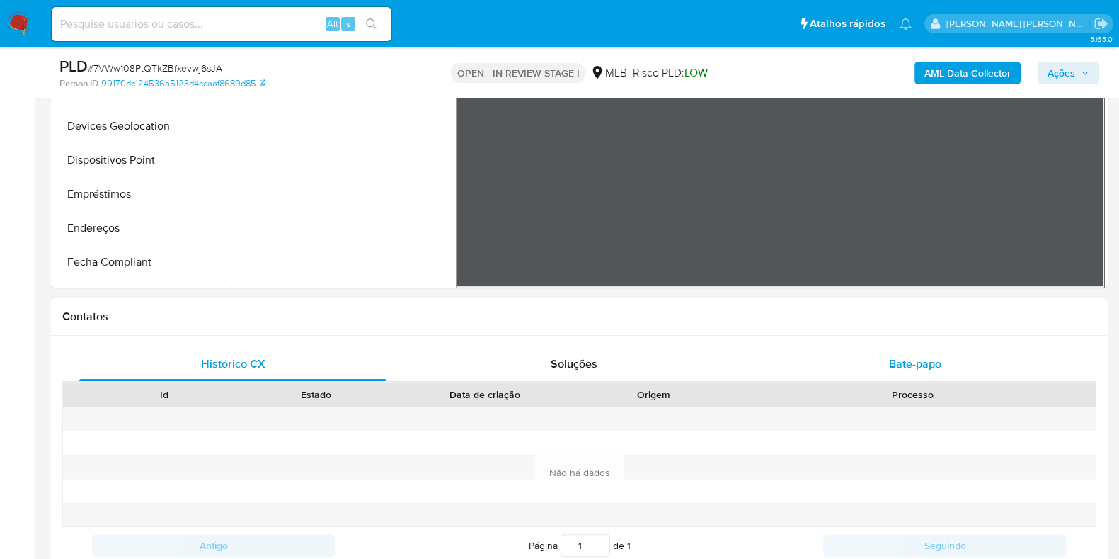
click at [934, 355] on span "Bate-papo" at bounding box center [915, 363] width 52 height 16
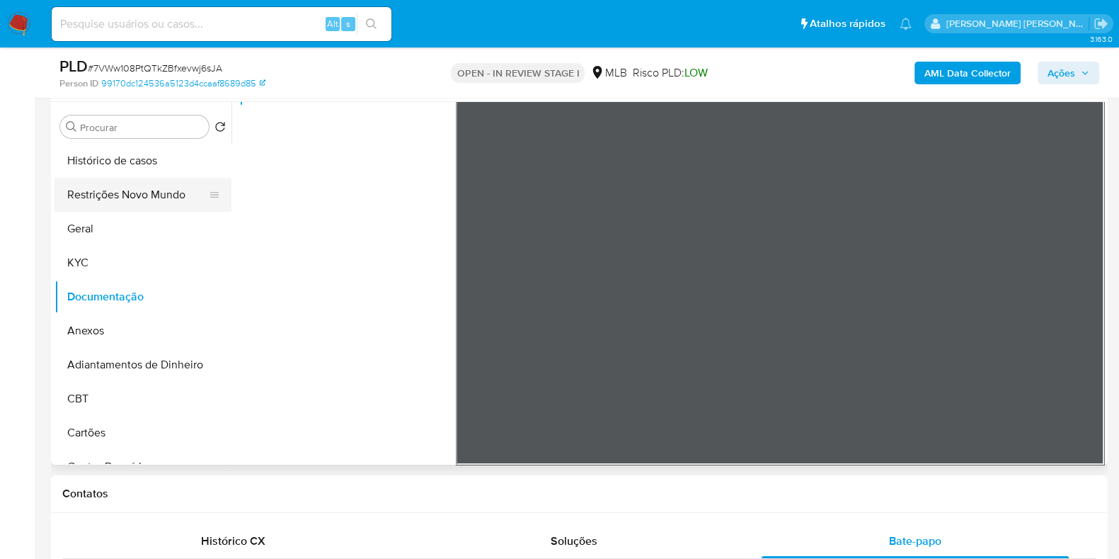
scroll to position [176, 0]
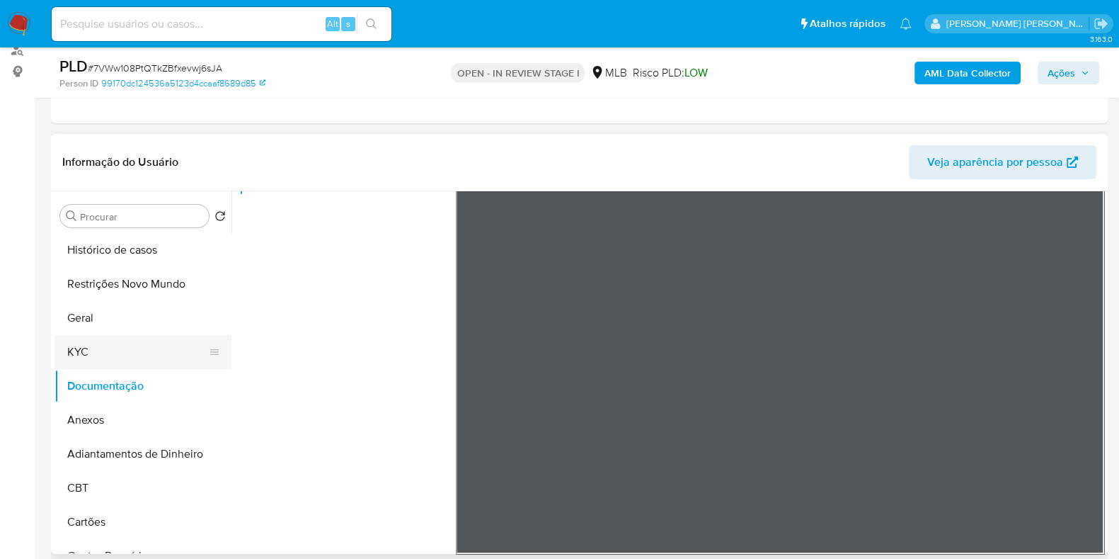
click at [101, 338] on button "KYC" at bounding box center [138, 352] width 166 height 34
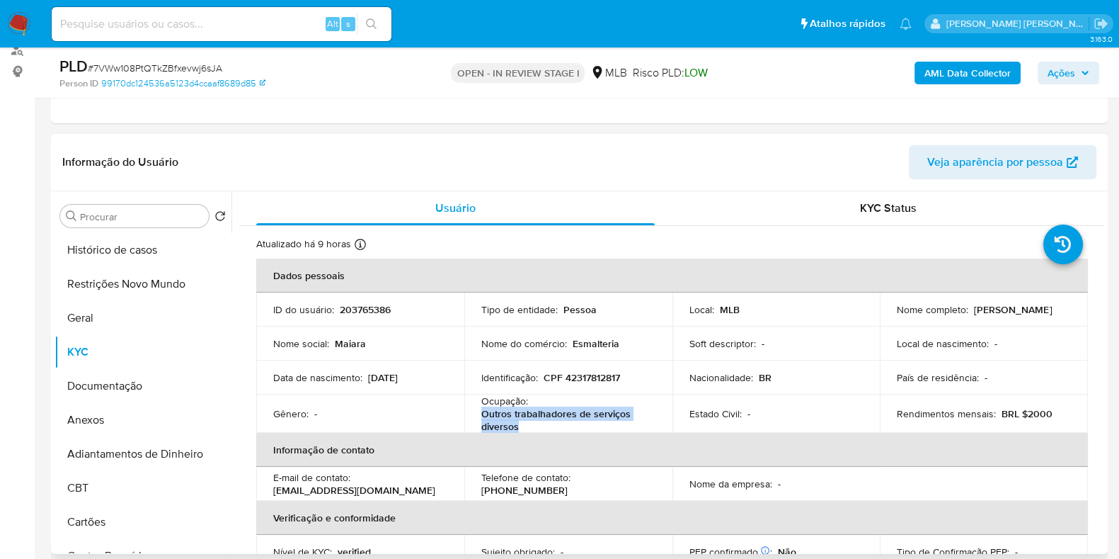
drag, startPoint x: 524, startPoint y: 428, endPoint x: 483, endPoint y: 415, distance: 43.0
click at [483, 415] on p "Outros trabalhadores de serviços diversos" at bounding box center [565, 419] width 169 height 25
copy p "Outros trabalhadores de serviços diversos"
drag, startPoint x: 96, startPoint y: 377, endPoint x: 99, endPoint y: 367, distance: 9.9
click at [96, 377] on button "Documentação" at bounding box center [138, 386] width 166 height 34
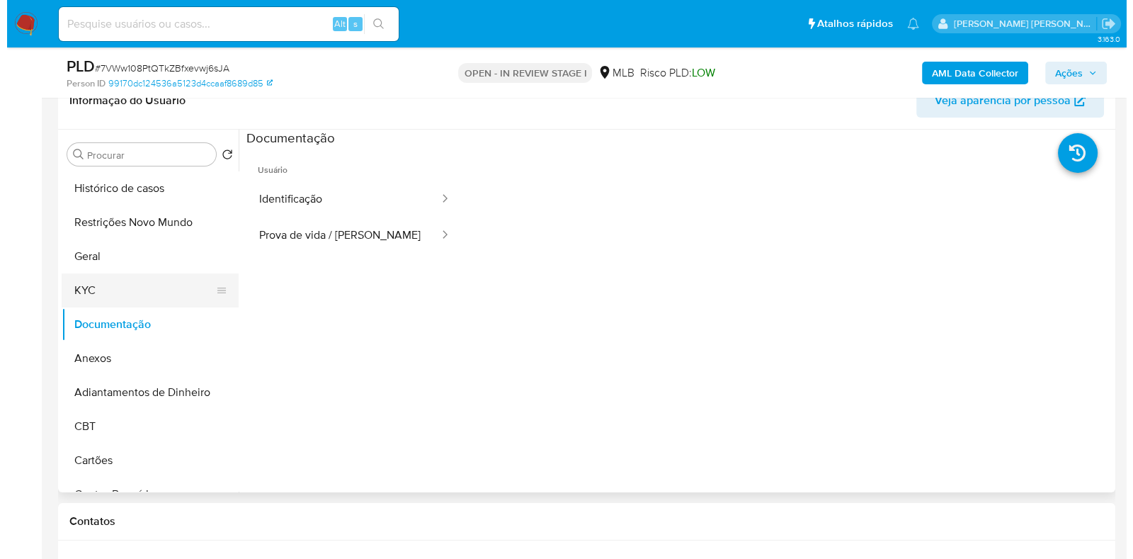
scroll to position [266, 0]
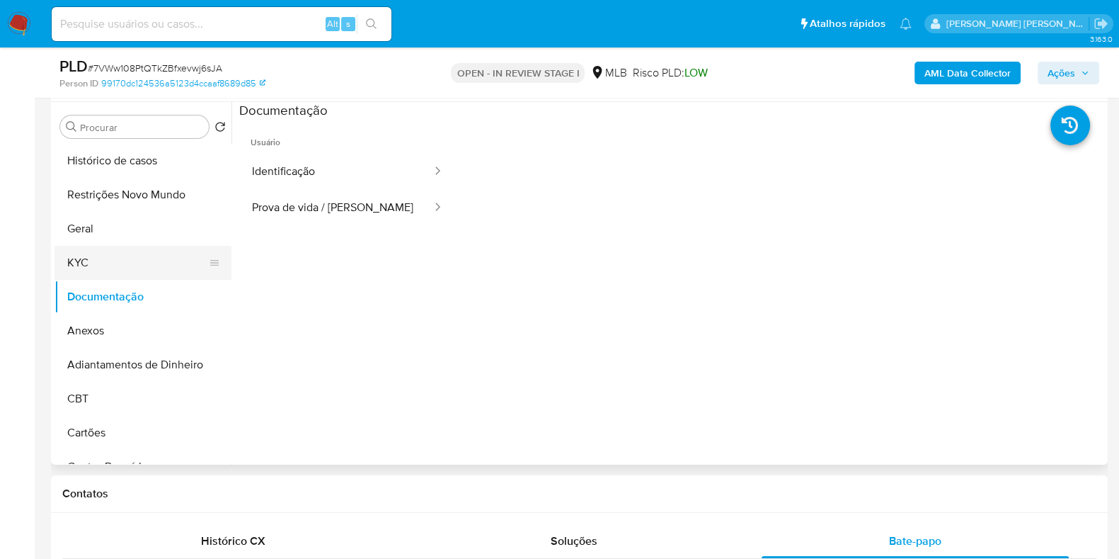
click at [136, 278] on button "KYC" at bounding box center [138, 263] width 166 height 34
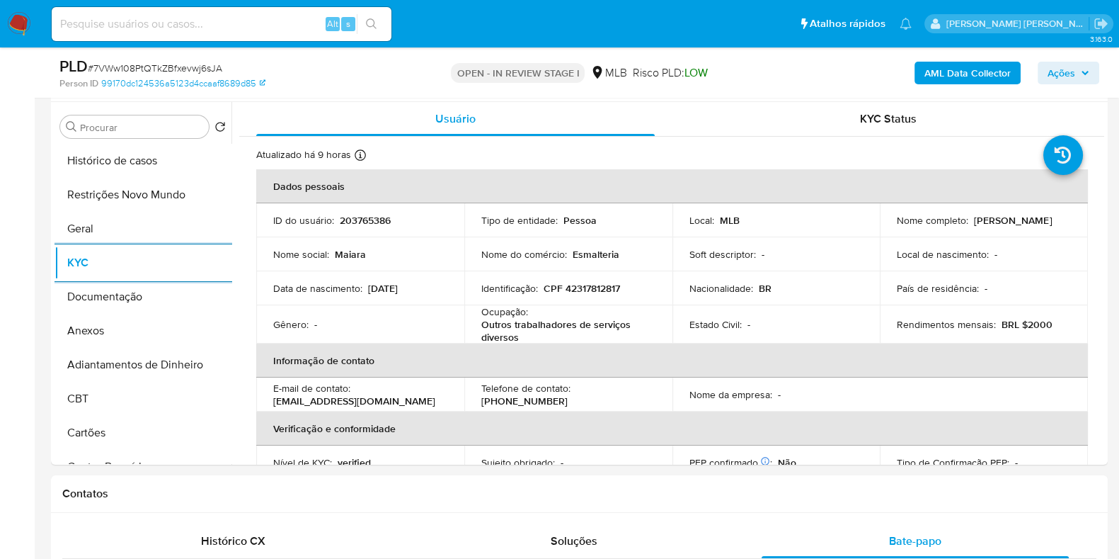
click at [995, 71] on b "AML Data Collector" at bounding box center [968, 73] width 86 height 23
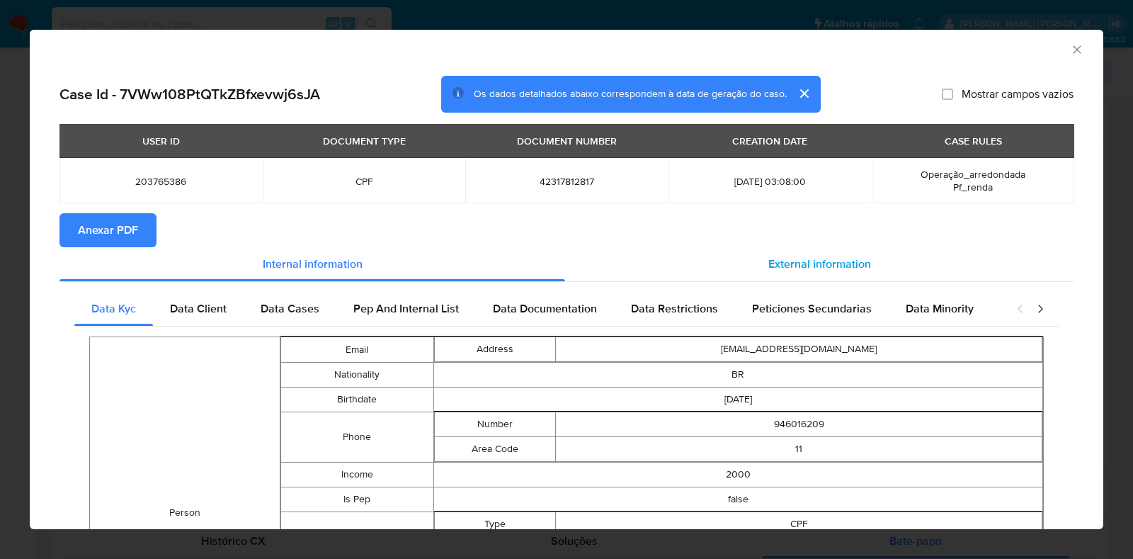
click at [790, 256] on span "External information" at bounding box center [819, 264] width 103 height 16
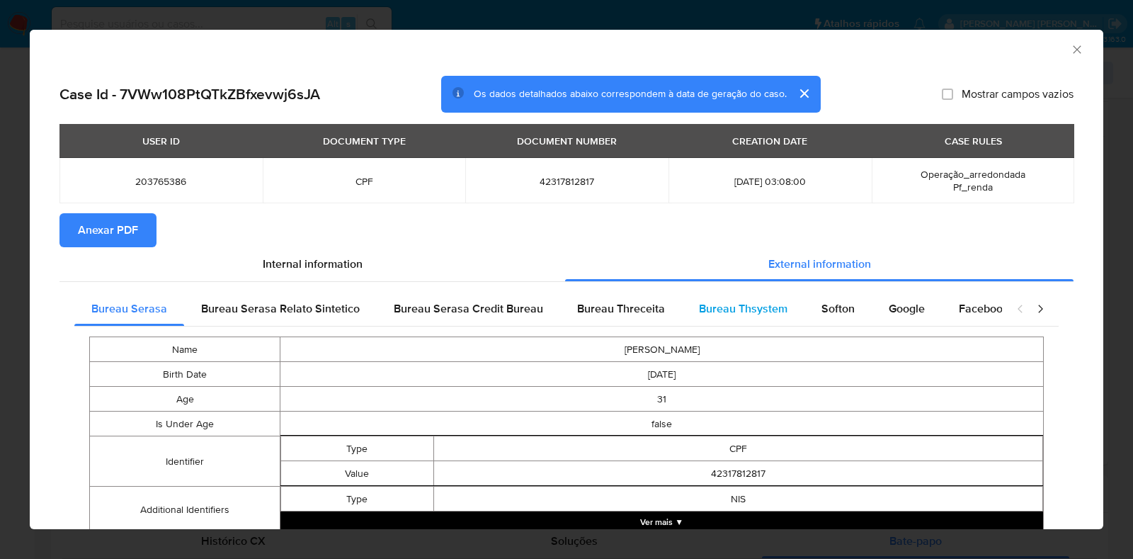
click at [735, 314] on span "Bureau Thsystem" at bounding box center [743, 308] width 89 height 16
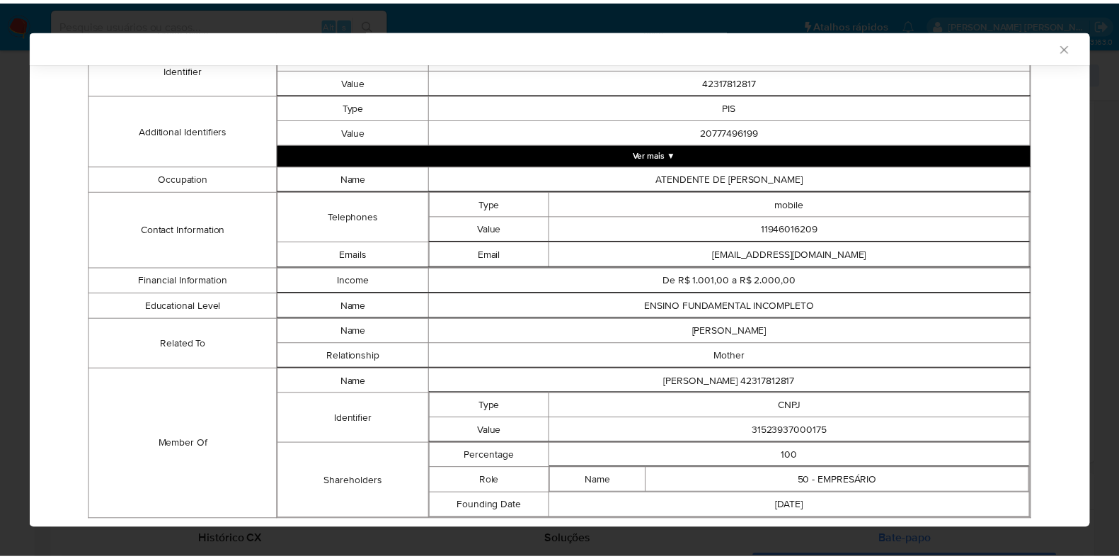
scroll to position [487, 0]
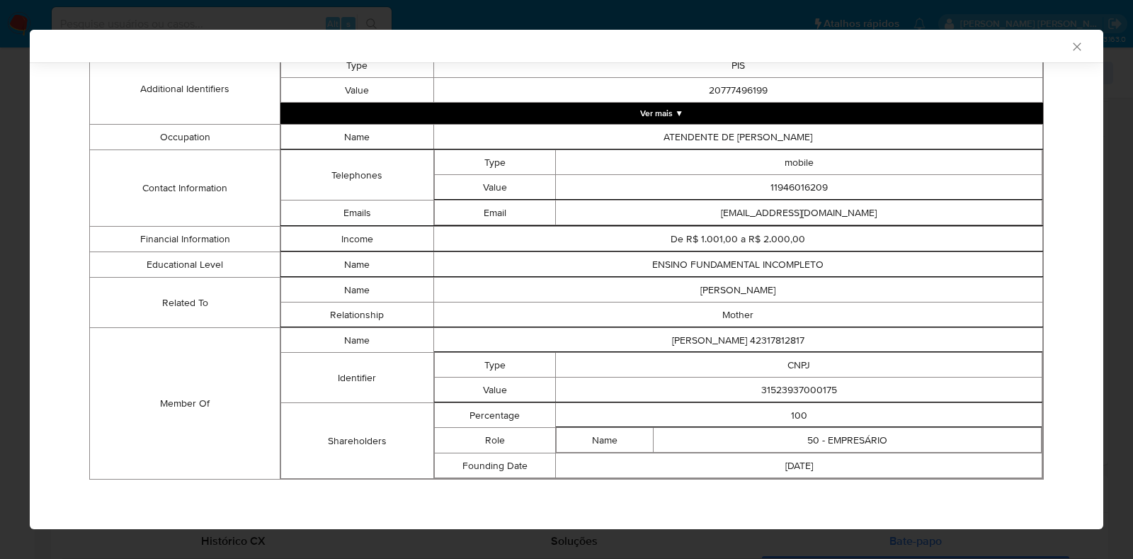
click at [774, 388] on td "31523937000175" at bounding box center [799, 389] width 486 height 25
copy td "31523937000175"
click at [0, 267] on div "AML Data Collector Case Id - 7VWw108PtQTkZBfxevwj6sJA Os dados detalhados abaix…" at bounding box center [566, 279] width 1133 height 559
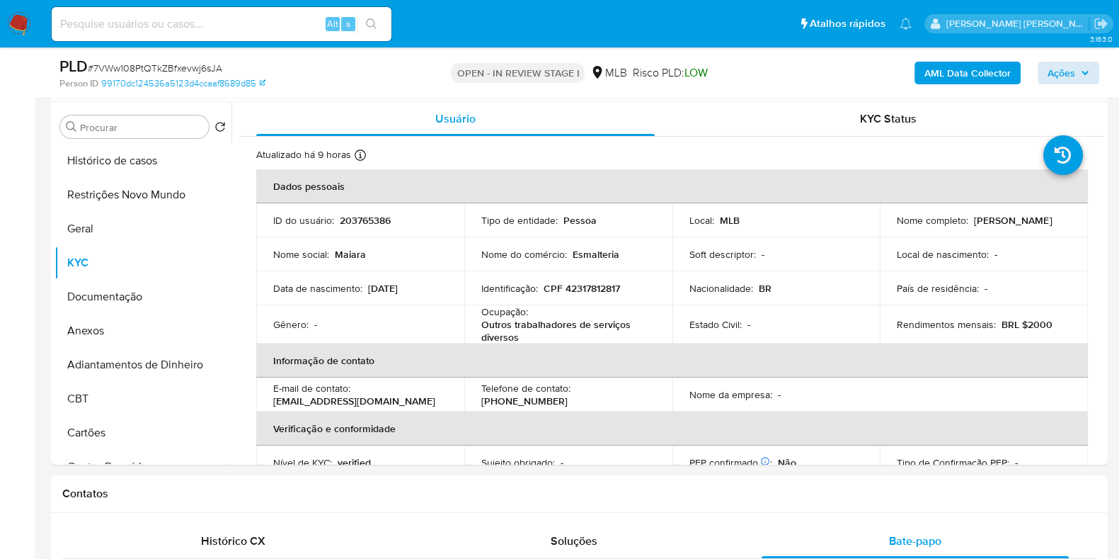
click at [1100, 71] on div "PLD # 7VWw108PtQTkZBfxevwj6sJA Person ID 99170dc124536a5123d4ccaaf8689d85 OPEN …" at bounding box center [579, 72] width 1057 height 50
click at [1058, 72] on span "Ações" at bounding box center [1062, 73] width 28 height 23
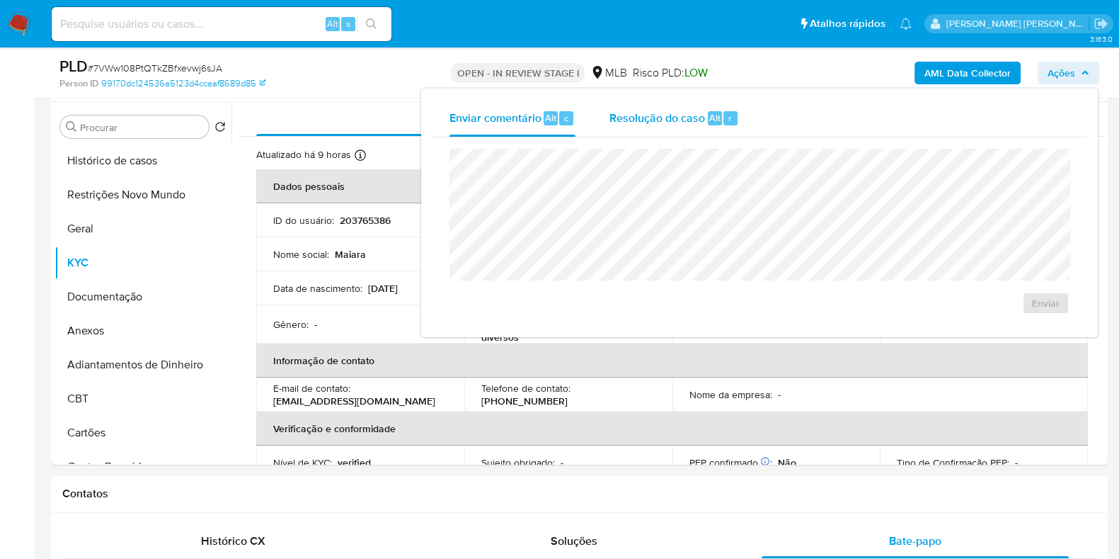
click at [653, 113] on span "Resolução do caso" at bounding box center [658, 117] width 96 height 16
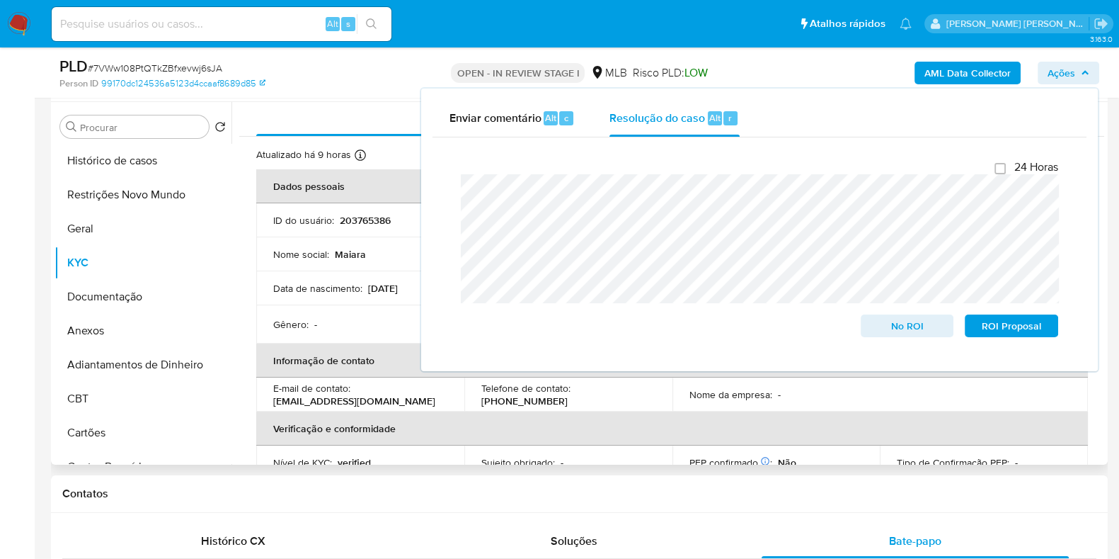
click at [354, 272] on td "Data de nascimento : 14/11/1993" at bounding box center [360, 288] width 208 height 34
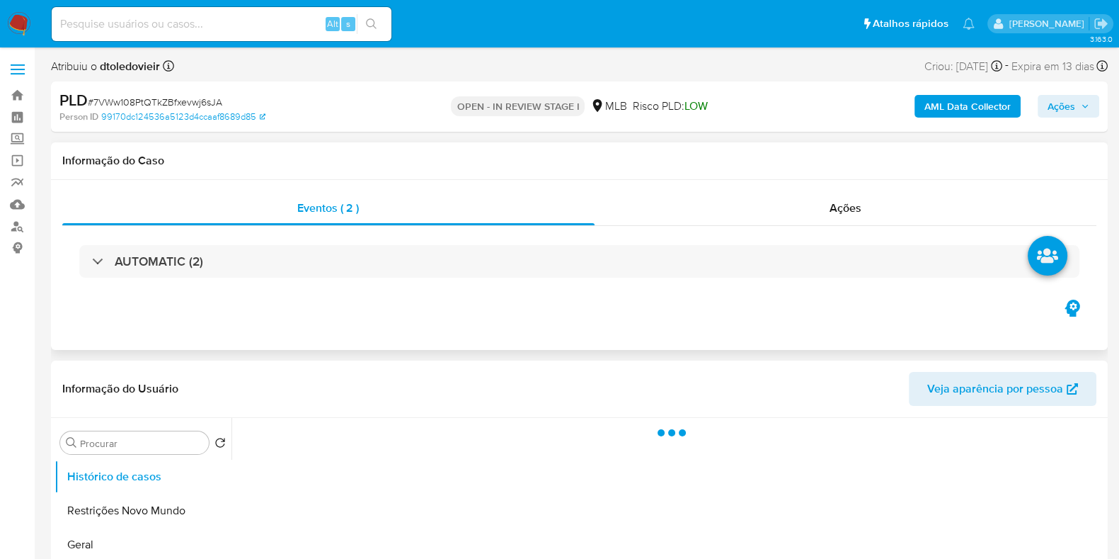
select select "10"
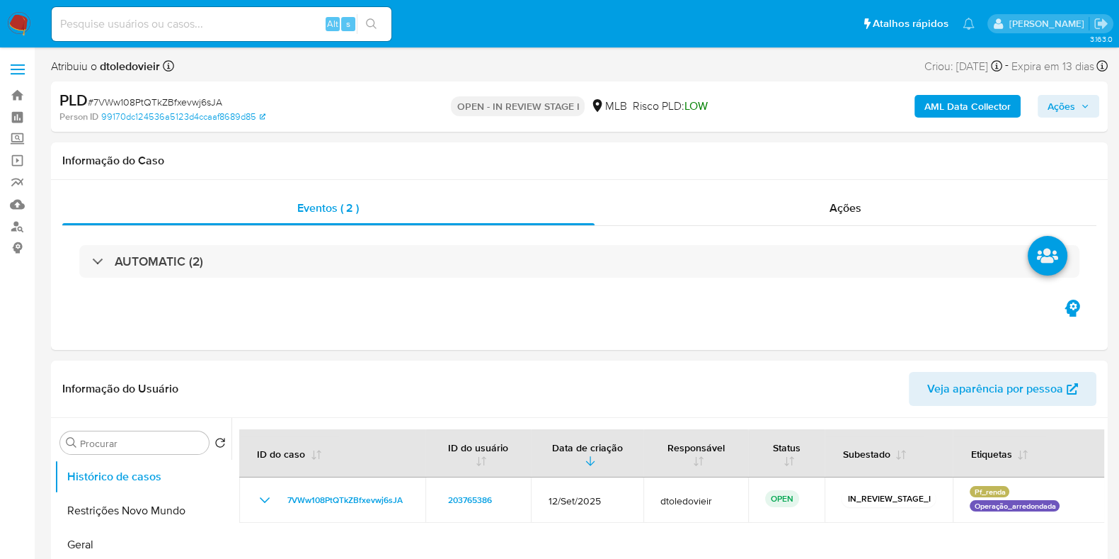
click at [1073, 104] on span "Ações" at bounding box center [1062, 106] width 28 height 23
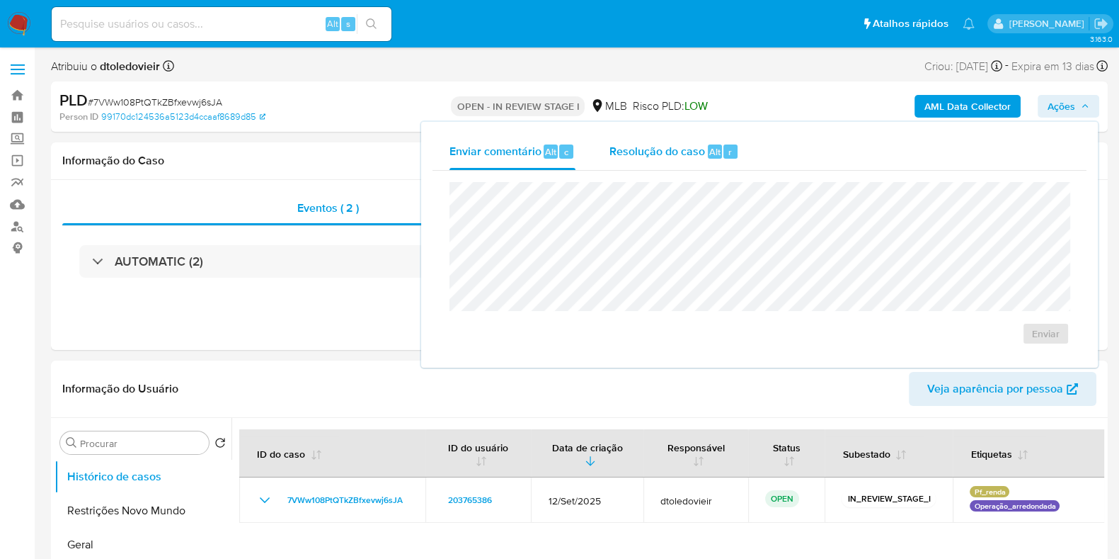
click at [647, 155] on span "Resolução do caso" at bounding box center [658, 151] width 96 height 16
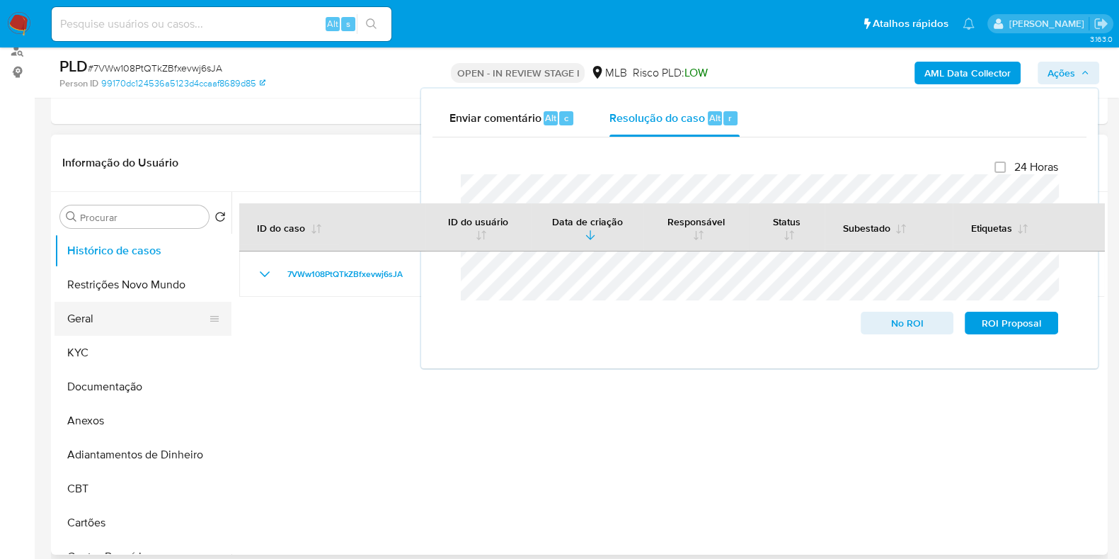
scroll to position [176, 0]
click at [101, 350] on button "KYC" at bounding box center [138, 352] width 166 height 34
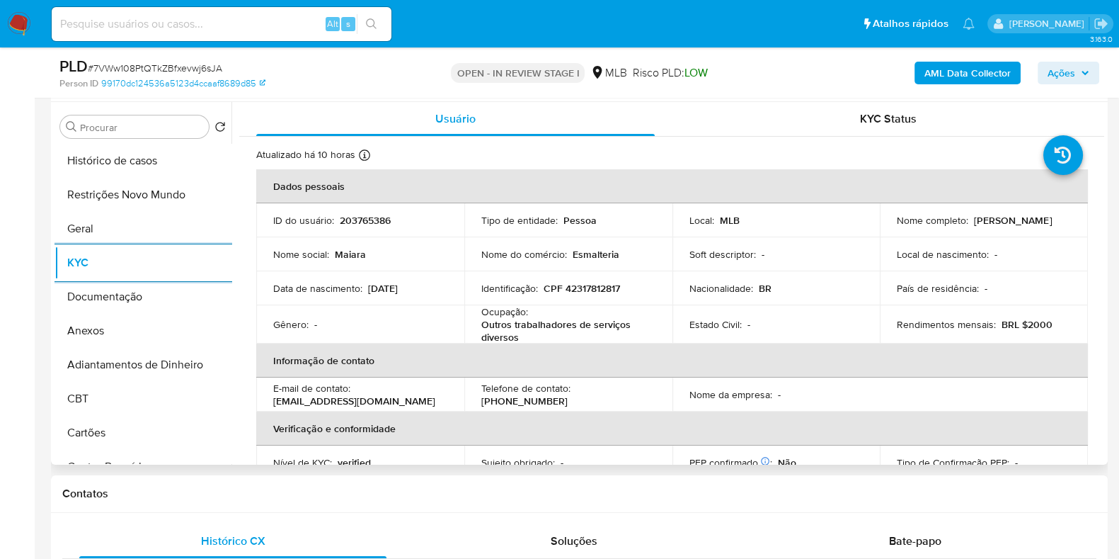
scroll to position [0, 0]
click at [578, 293] on p "CPF 42317812817" at bounding box center [582, 288] width 76 height 13
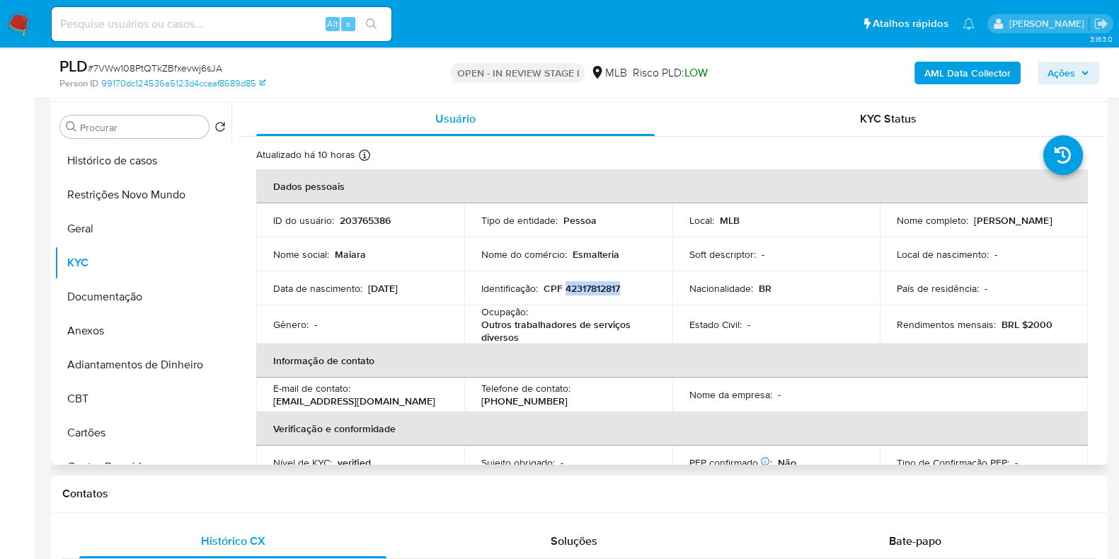
click at [578, 293] on p "CPF 42317812817" at bounding box center [582, 288] width 76 height 13
copy p "42317812817"
click at [117, 187] on button "Restrições Novo Mundo" at bounding box center [138, 195] width 166 height 34
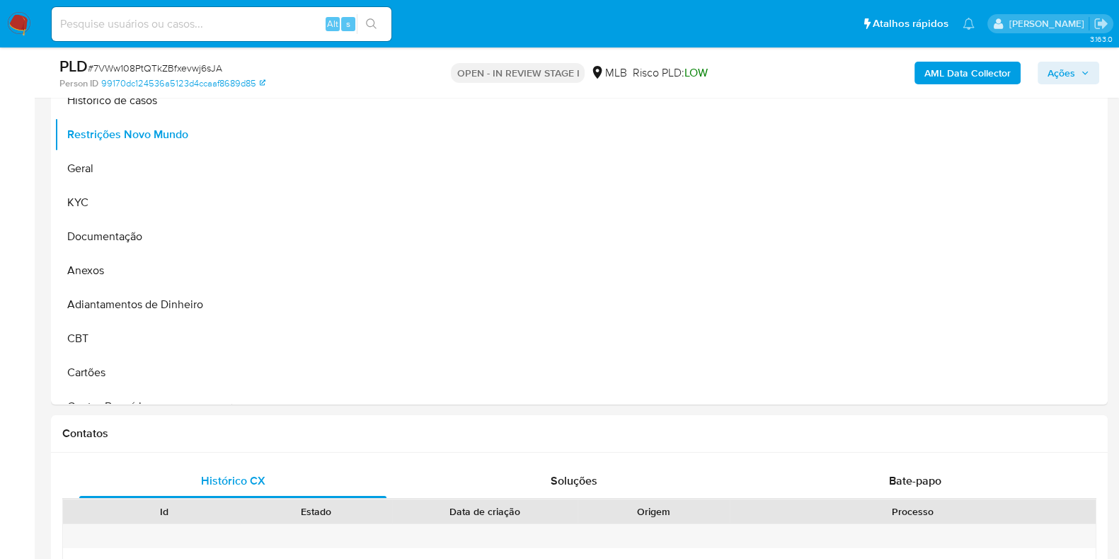
scroll to position [353, 0]
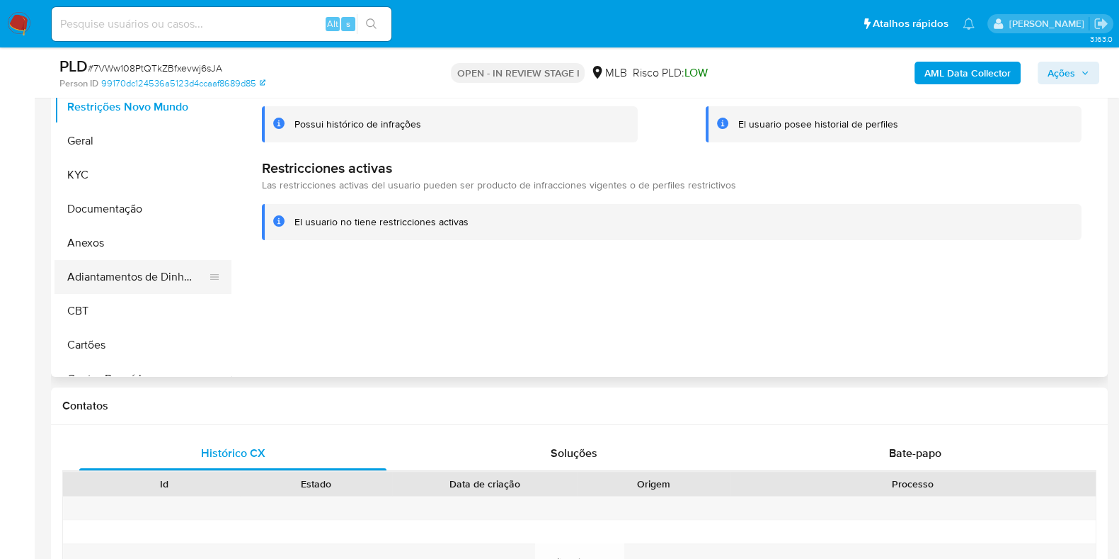
click at [129, 261] on button "Adiantamentos de Dinheiro" at bounding box center [138, 277] width 166 height 34
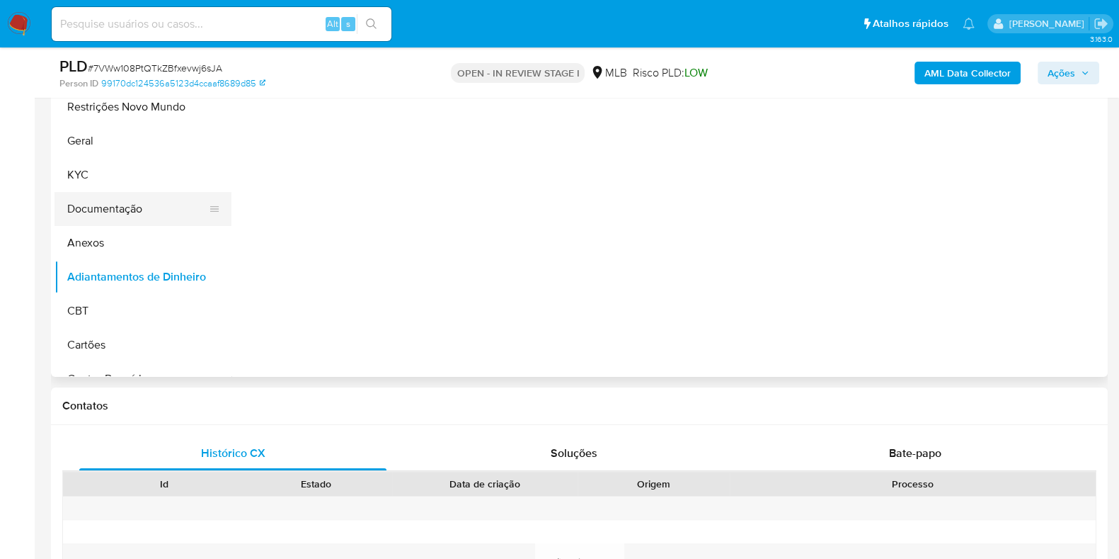
click at [139, 198] on button "Documentação" at bounding box center [138, 209] width 166 height 34
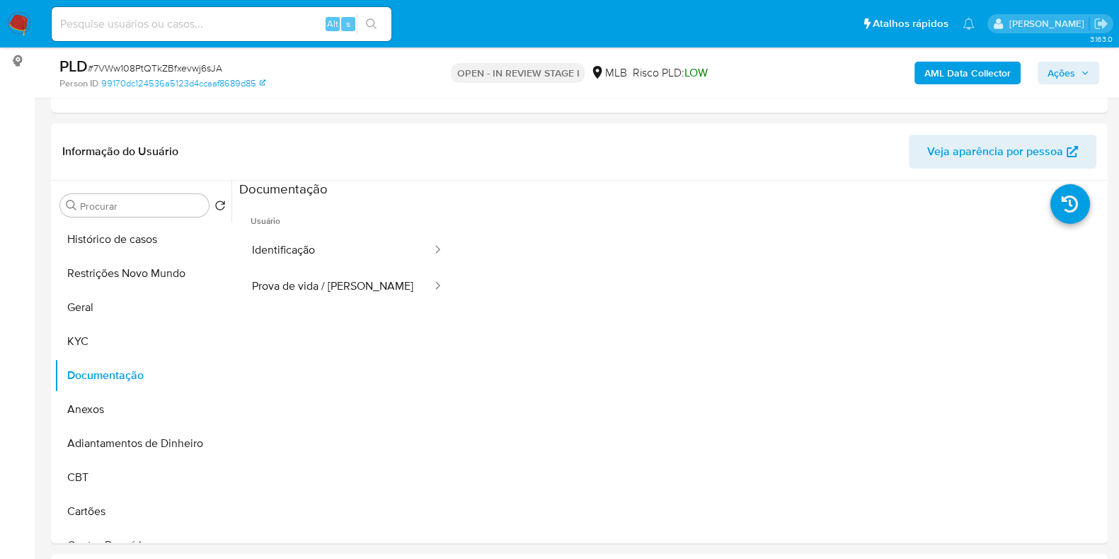
scroll to position [176, 0]
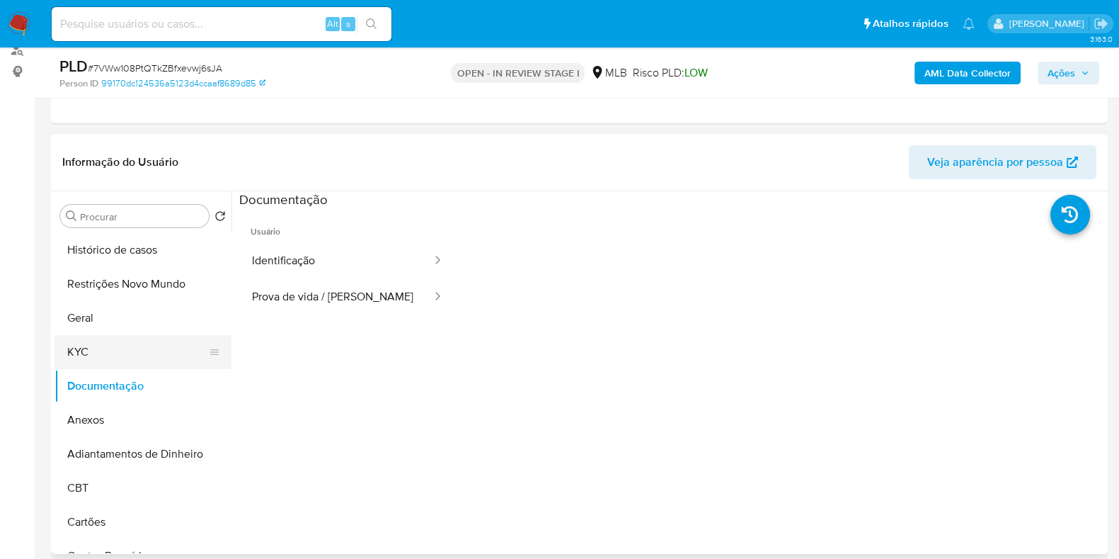
click at [108, 347] on button "KYC" at bounding box center [138, 352] width 166 height 34
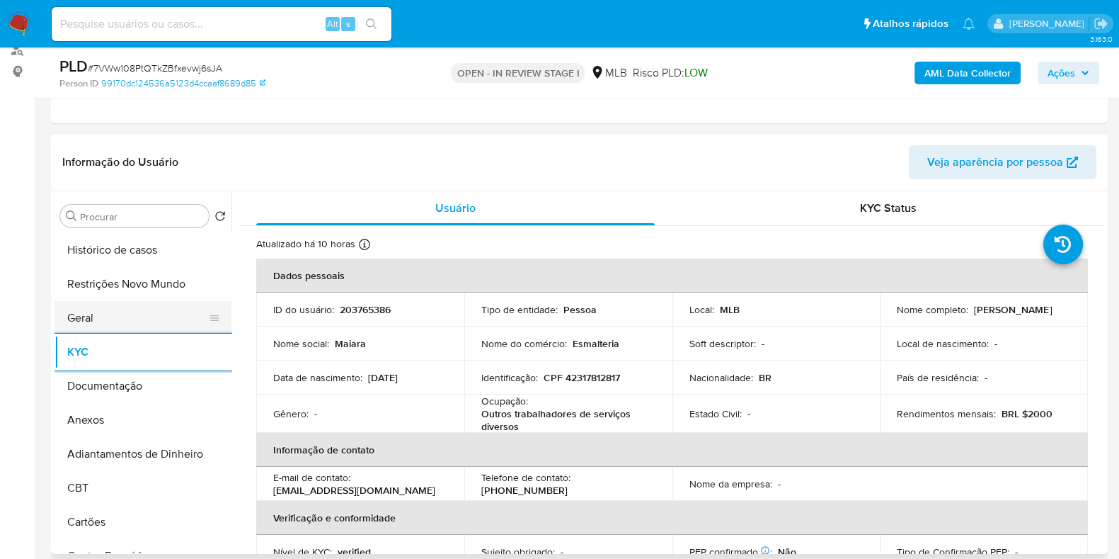
click at [97, 309] on button "Geral" at bounding box center [138, 318] width 166 height 34
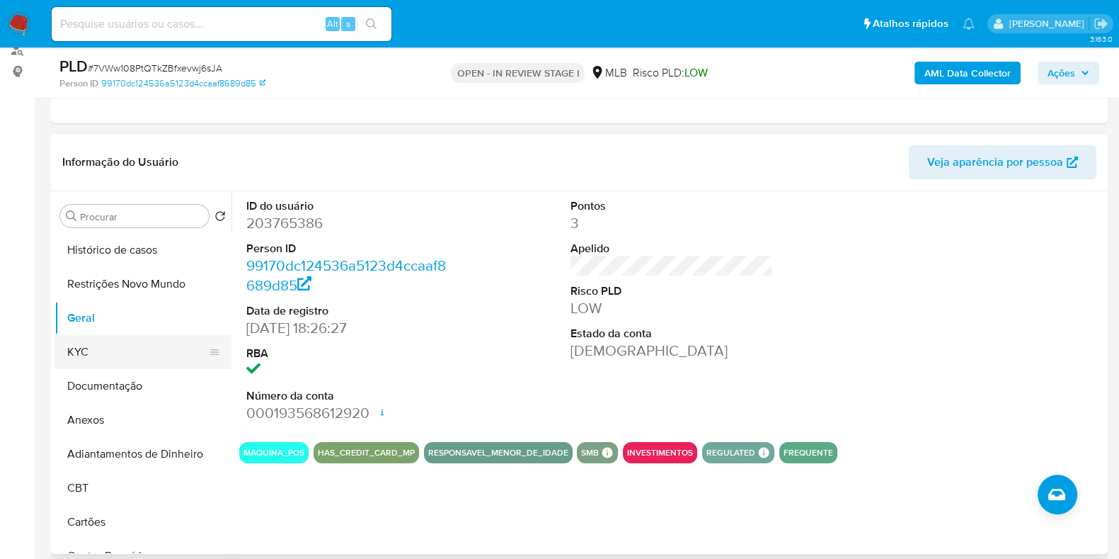
click at [123, 358] on button "KYC" at bounding box center [138, 352] width 166 height 34
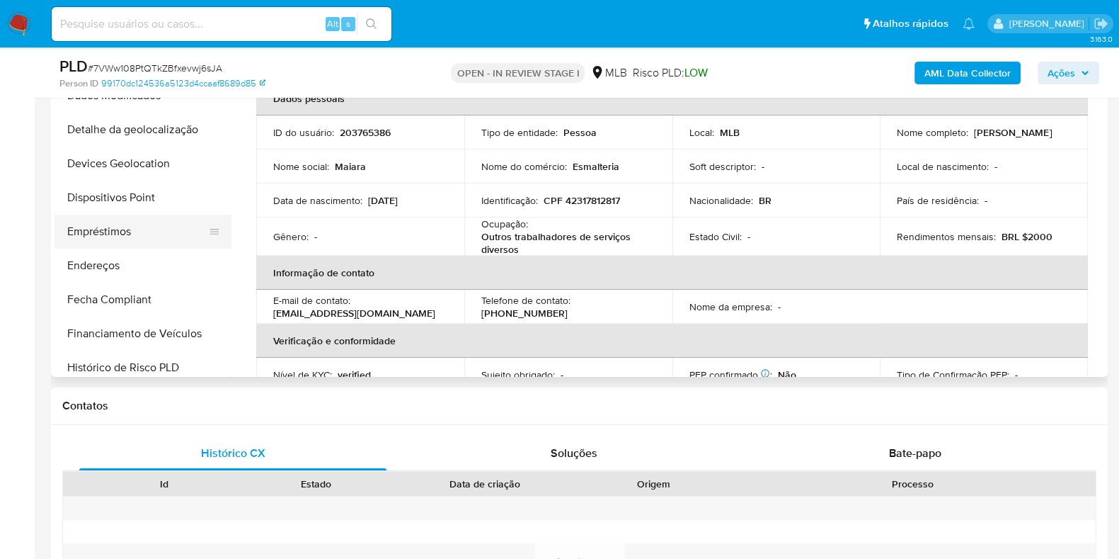
scroll to position [353, 0]
click at [139, 217] on button "Endereços" at bounding box center [138, 229] width 166 height 34
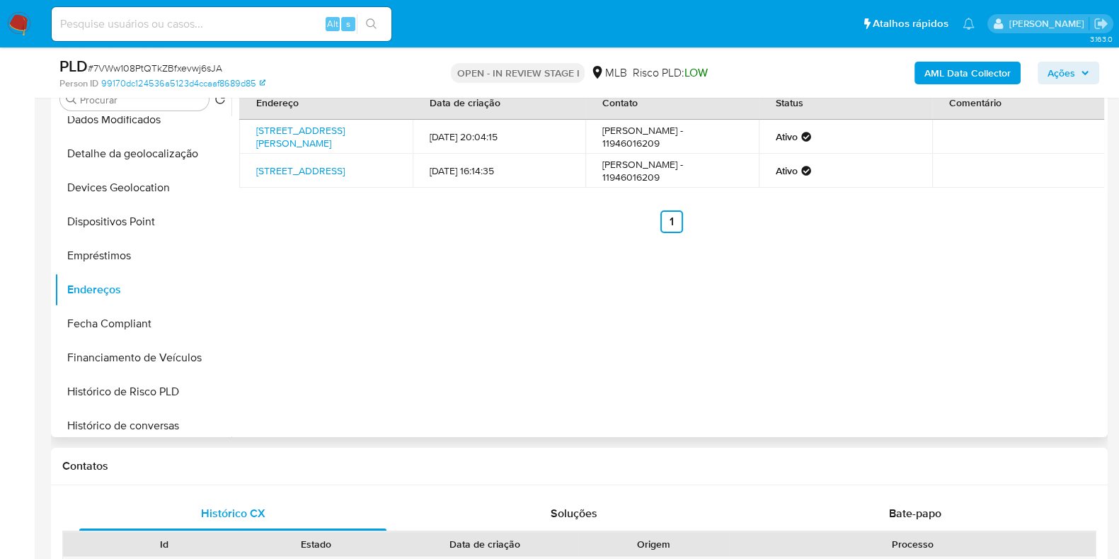
scroll to position [266, 0]
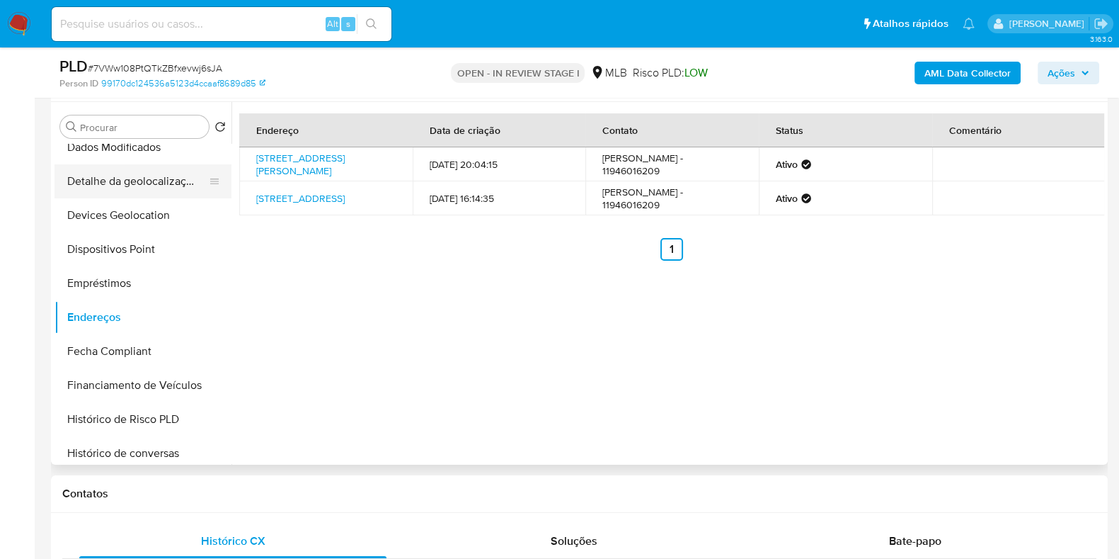
click at [148, 182] on button "Detalhe da geolocalização" at bounding box center [138, 181] width 166 height 34
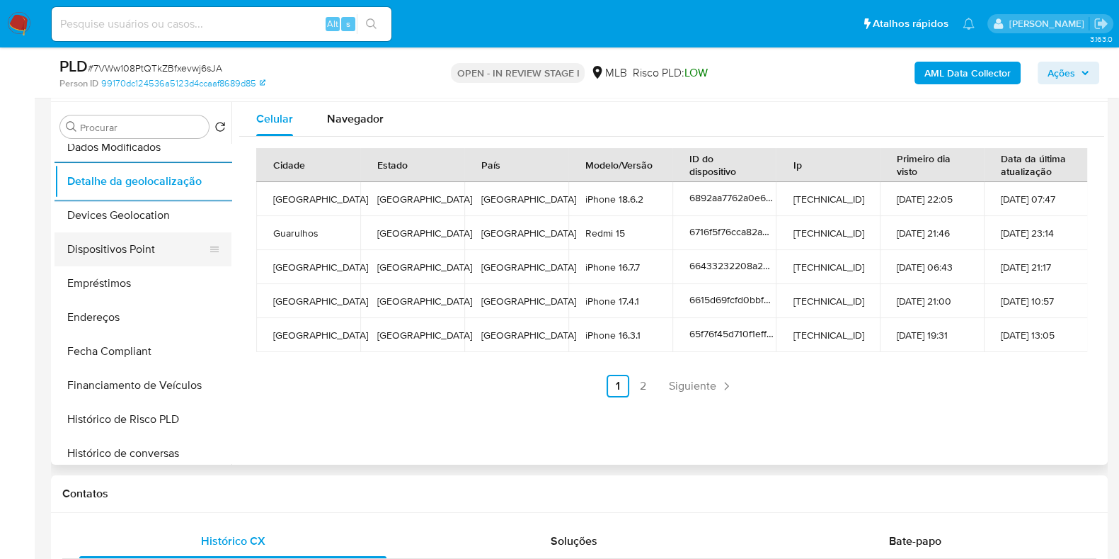
scroll to position [0, 0]
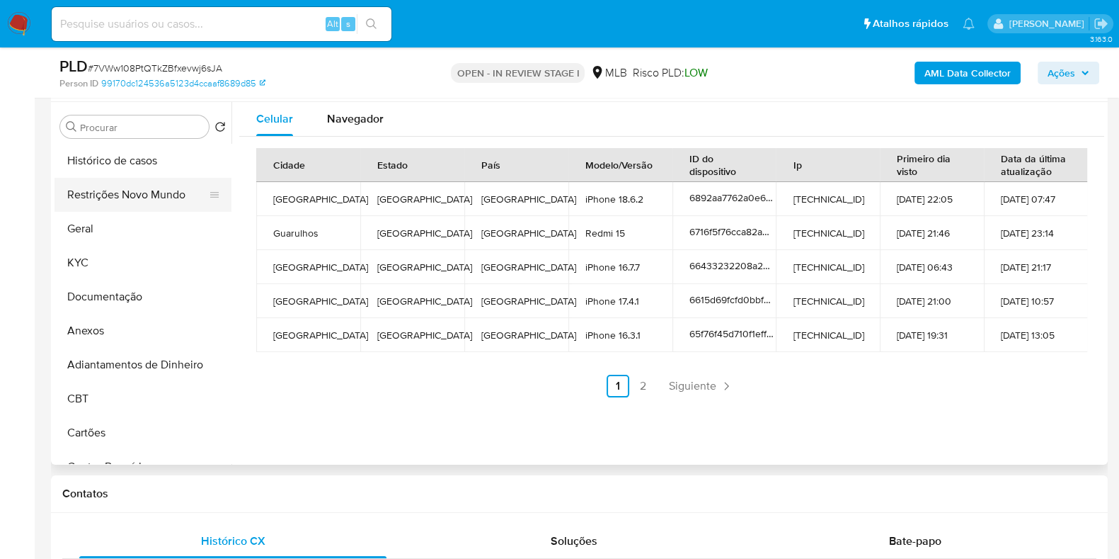
click at [140, 198] on button "Restrições Novo Mundo" at bounding box center [138, 195] width 166 height 34
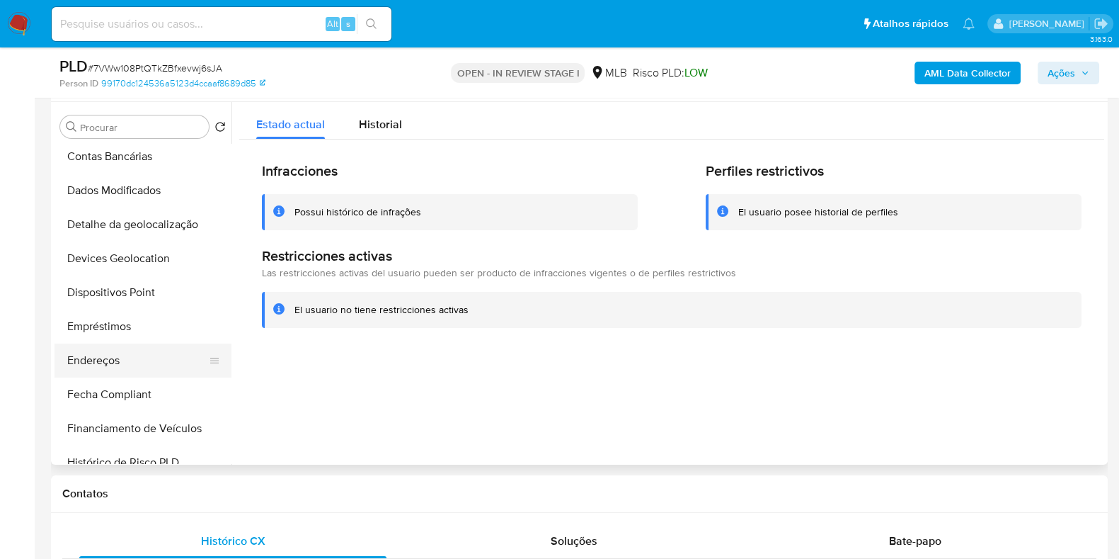
scroll to position [353, 0]
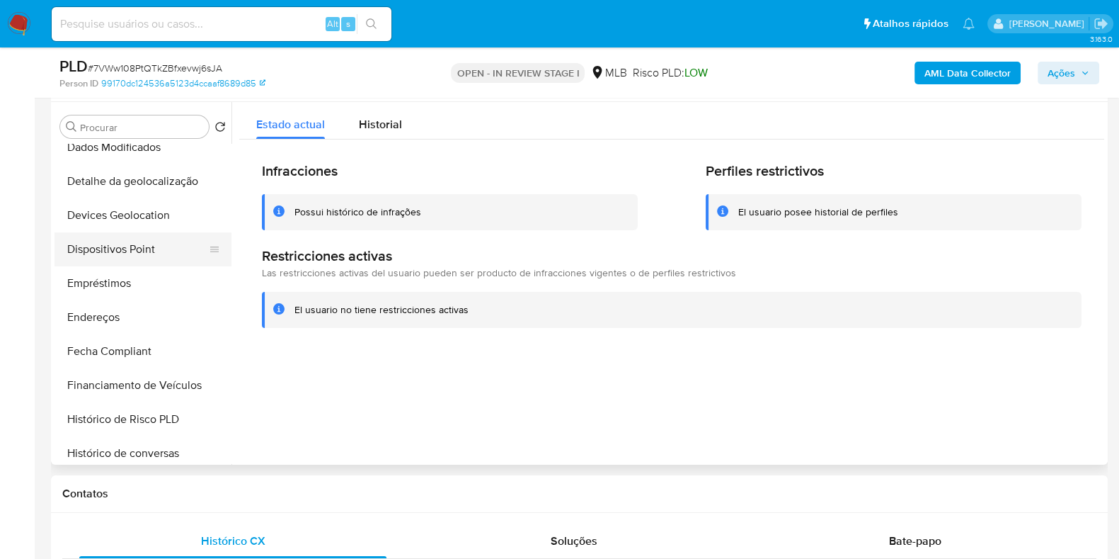
click at [152, 259] on button "Dispositivos Point" at bounding box center [138, 249] width 166 height 34
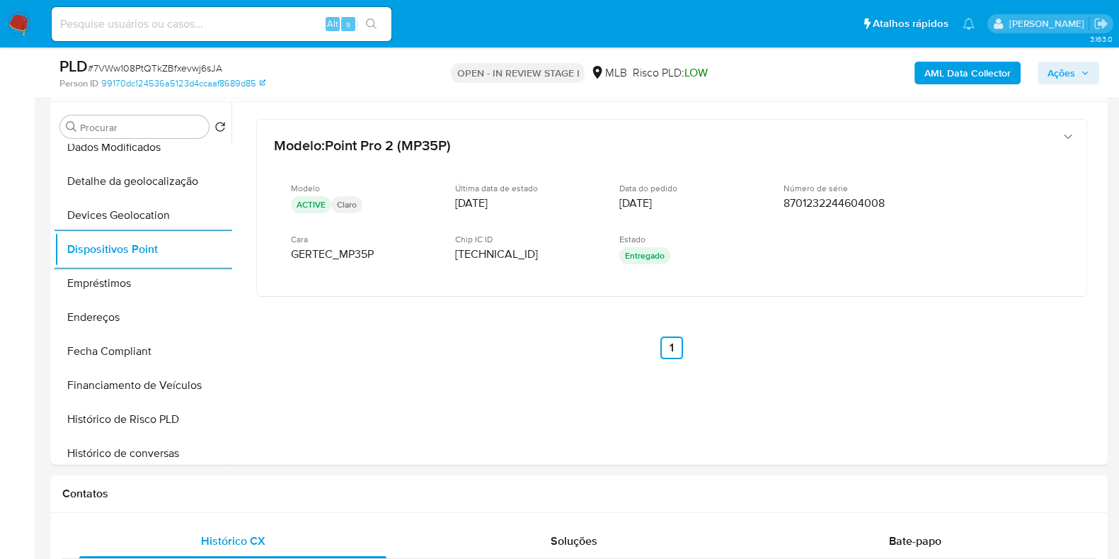
click at [978, 69] on b "AML Data Collector" at bounding box center [968, 73] width 86 height 23
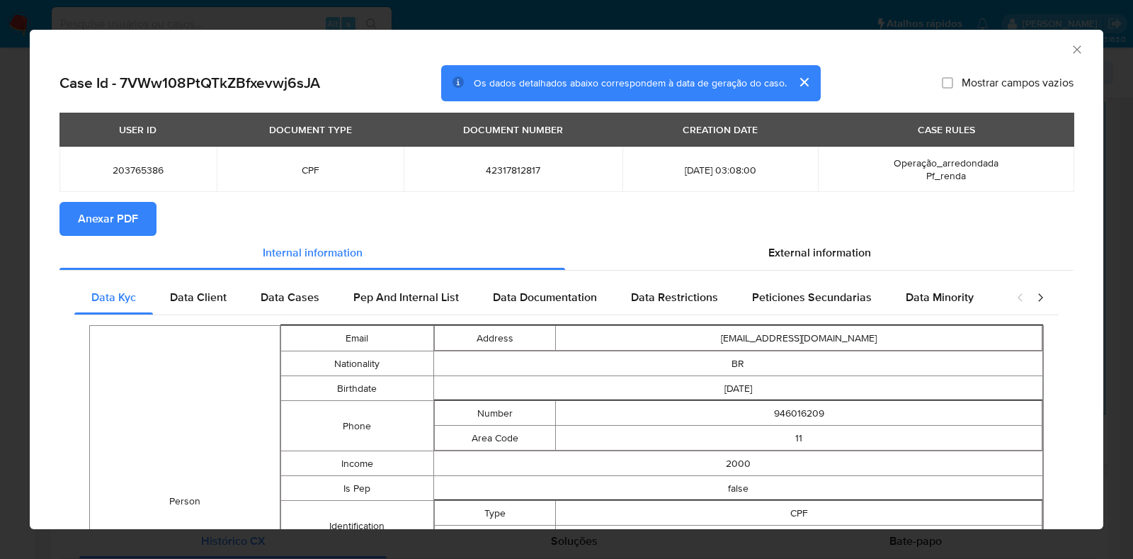
click at [125, 219] on span "Anexar PDF" at bounding box center [108, 218] width 60 height 31
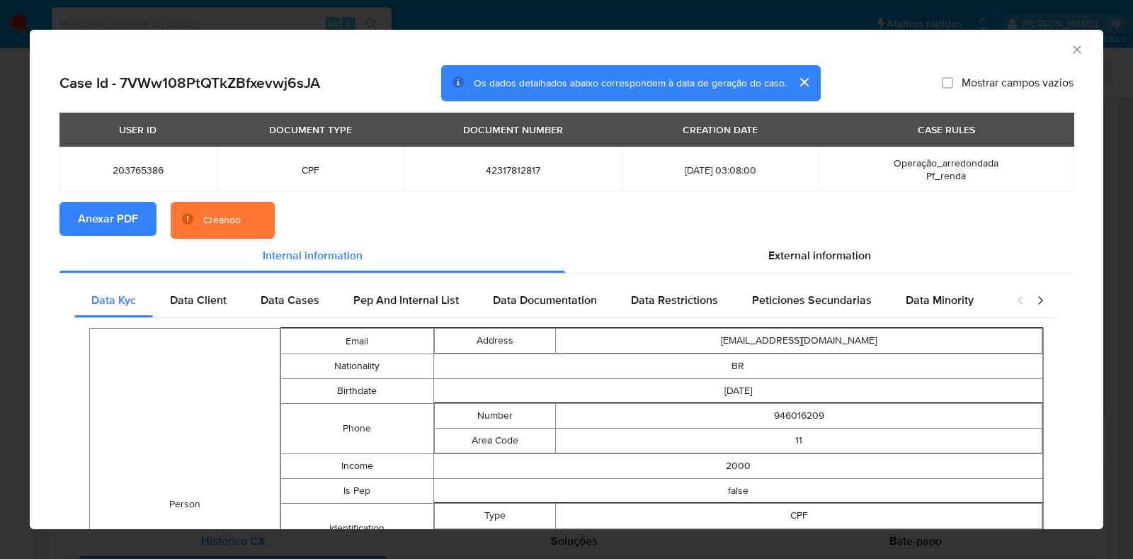
click at [0, 228] on div "AML Data Collector Case Id - 7VWw108PtQTkZBfxevwj6sJA Os dados detalhados abaix…" at bounding box center [566, 279] width 1133 height 559
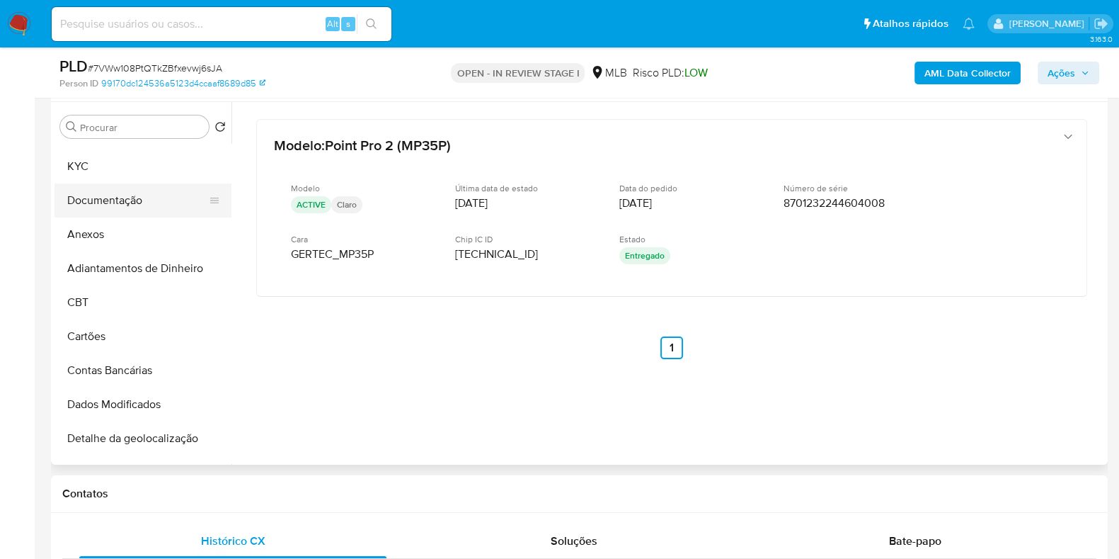
scroll to position [0, 0]
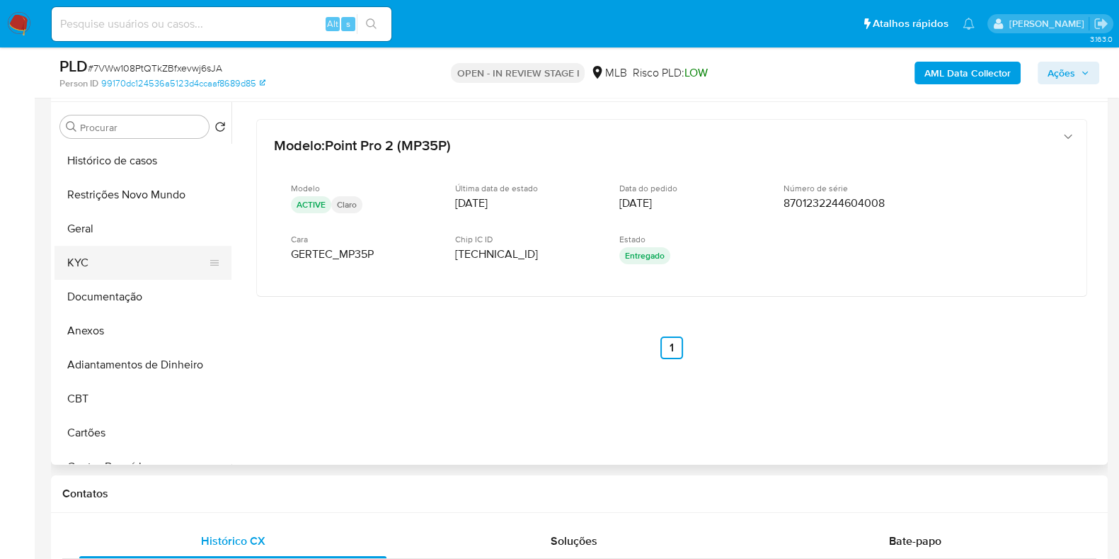
click at [128, 261] on button "KYC" at bounding box center [138, 263] width 166 height 34
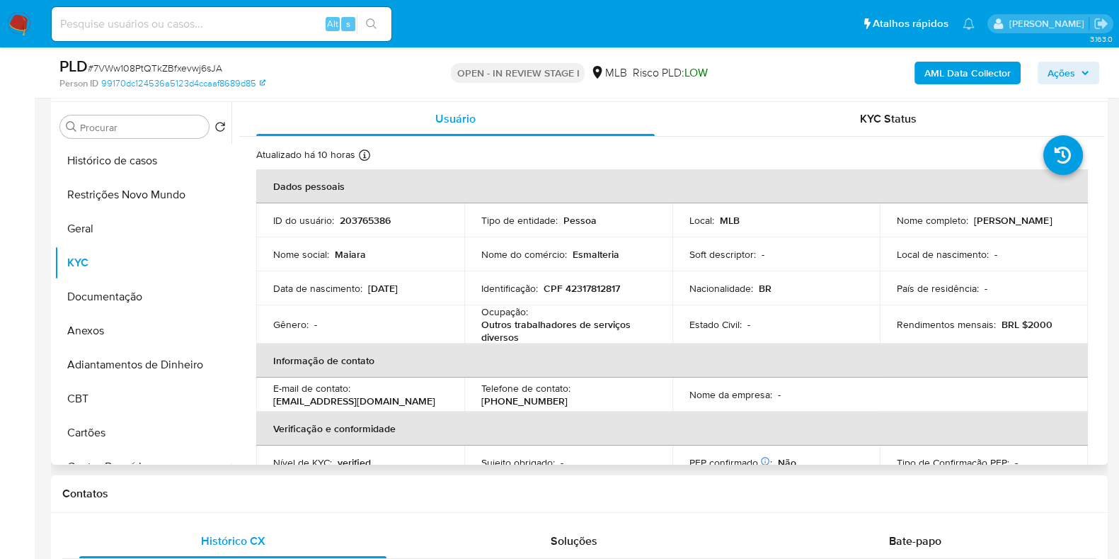
drag, startPoint x: 1043, startPoint y: 219, endPoint x: 973, endPoint y: 219, distance: 70.1
click at [973, 219] on div "Nome completo : Maiara Silva Santos" at bounding box center [984, 220] width 174 height 13
copy p "Maiara Silva Santos"
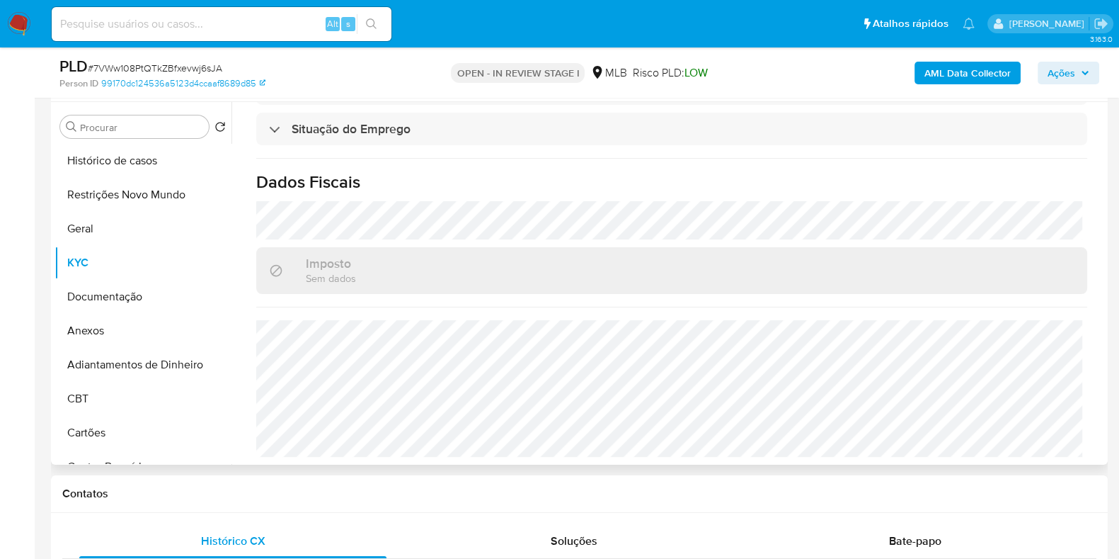
scroll to position [619, 0]
click at [1069, 79] on span "Ações" at bounding box center [1062, 73] width 28 height 23
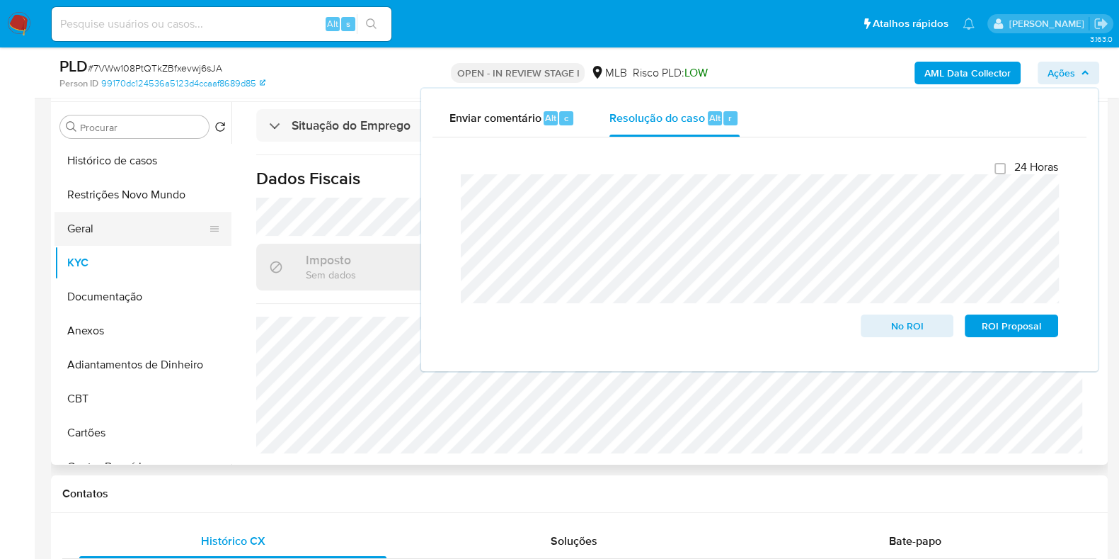
click at [122, 229] on button "Geral" at bounding box center [138, 229] width 166 height 34
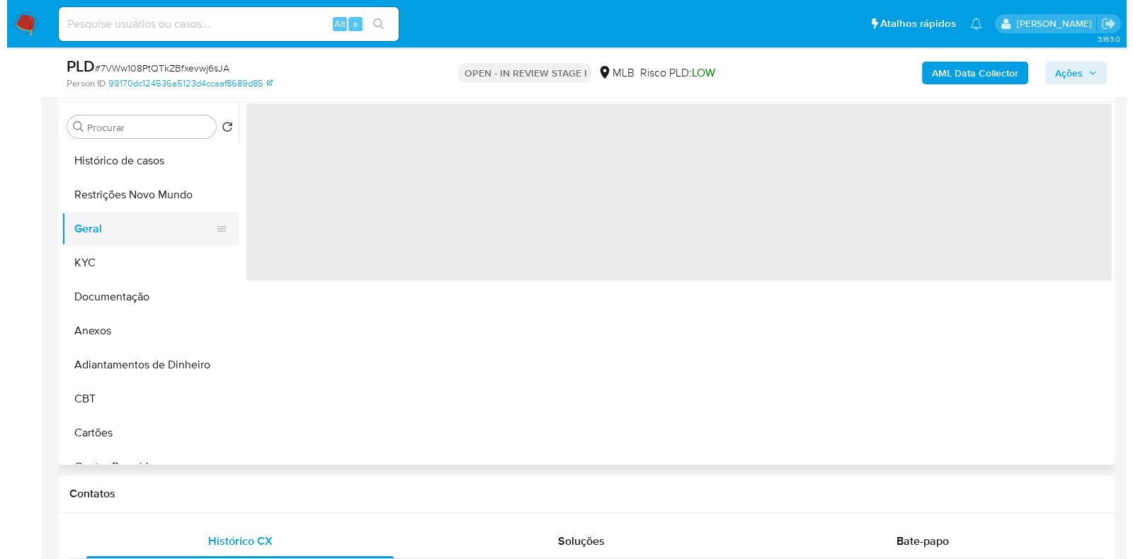
scroll to position [0, 0]
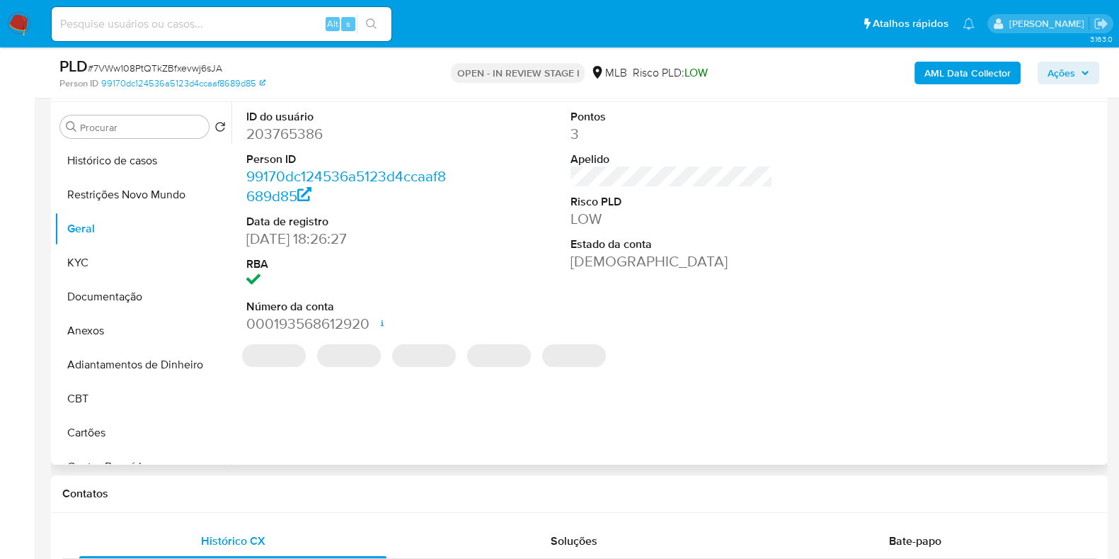
click at [294, 139] on dd "203765386" at bounding box center [347, 134] width 202 height 20
copy dd "203765386"
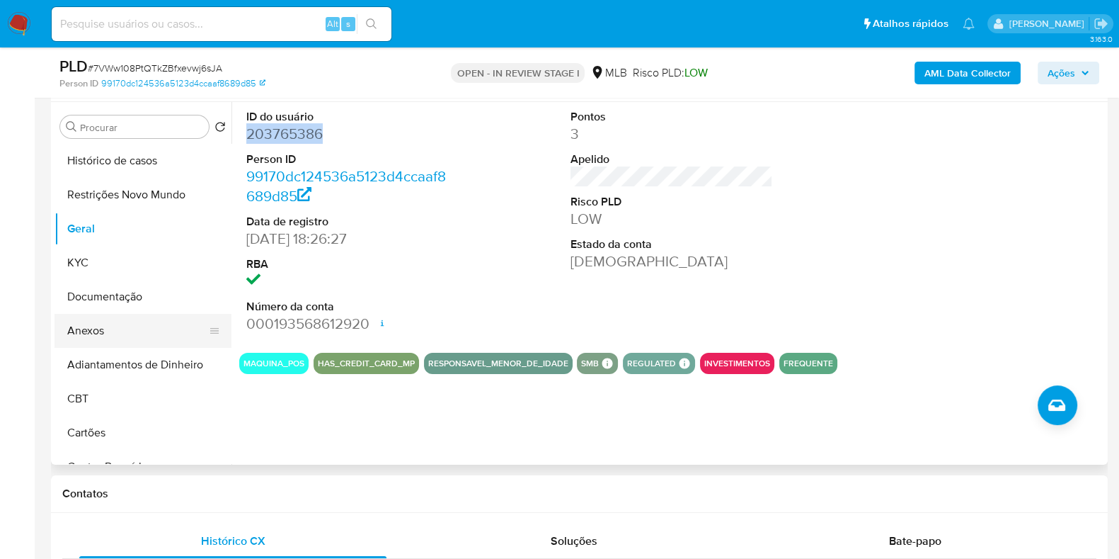
click at [105, 333] on button "Anexos" at bounding box center [138, 331] width 166 height 34
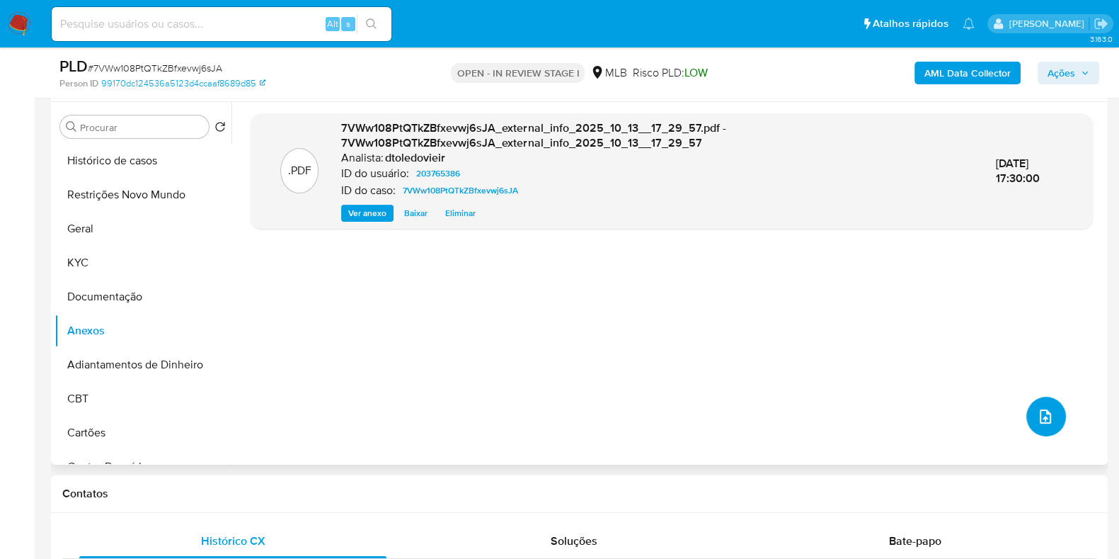
click at [1038, 413] on icon "upload-file" at bounding box center [1045, 416] width 17 height 17
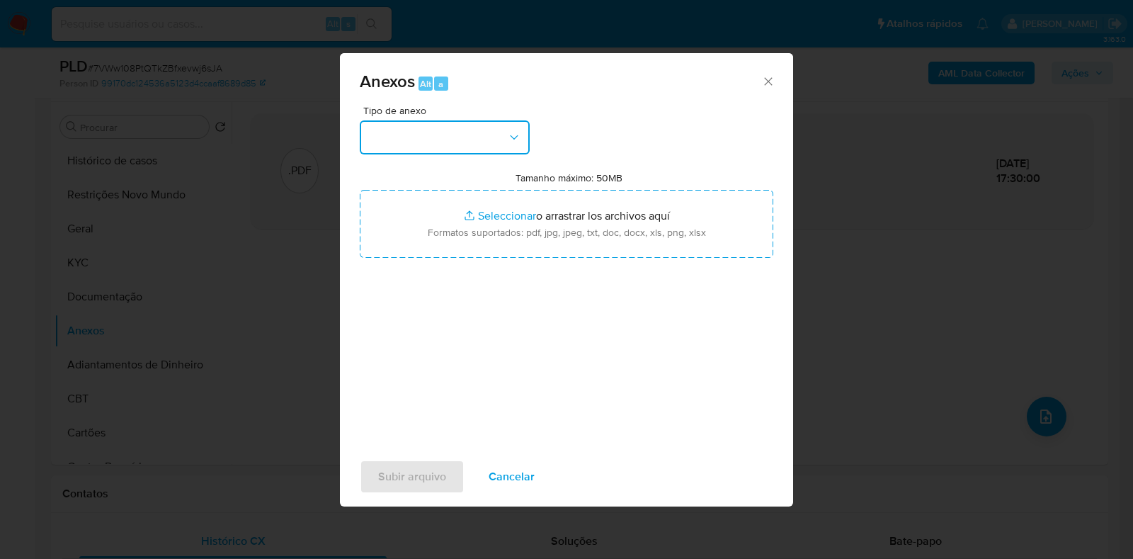
click at [469, 120] on button "button" at bounding box center [445, 137] width 170 height 34
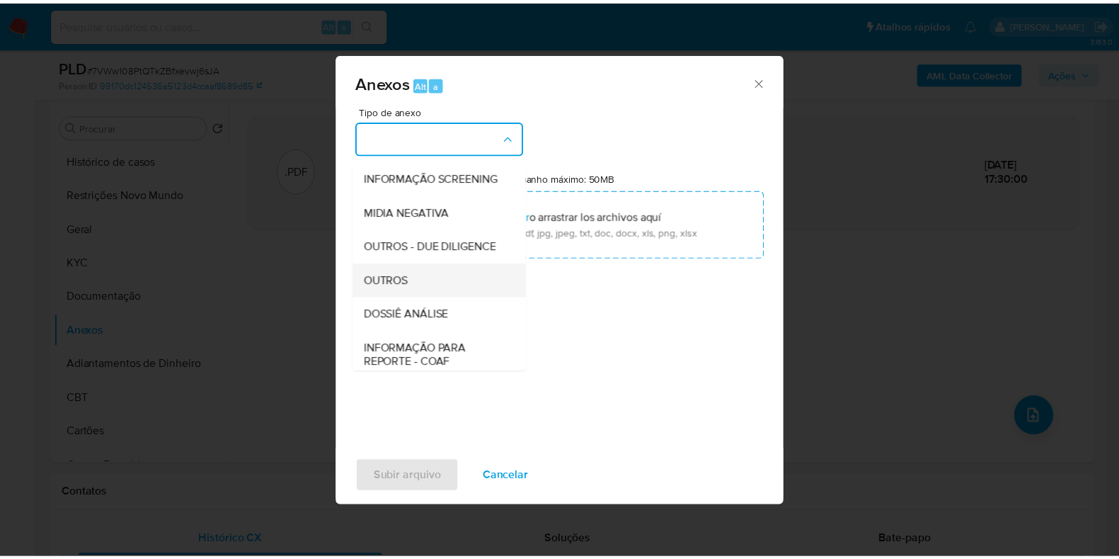
scroll to position [218, 0]
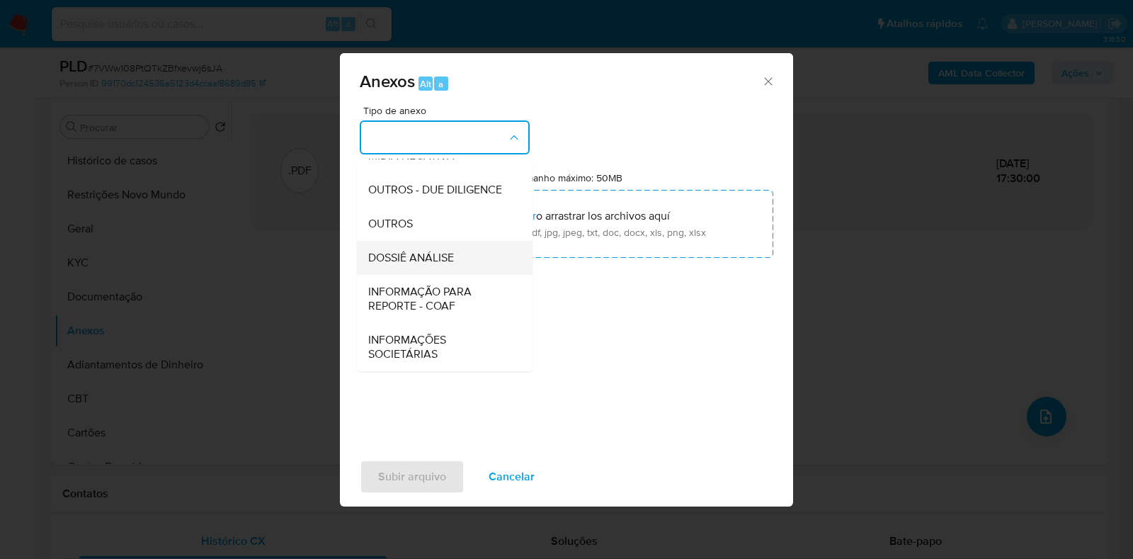
click at [401, 253] on span "DOSSIÊ ANÁLISE" at bounding box center [411, 258] width 86 height 14
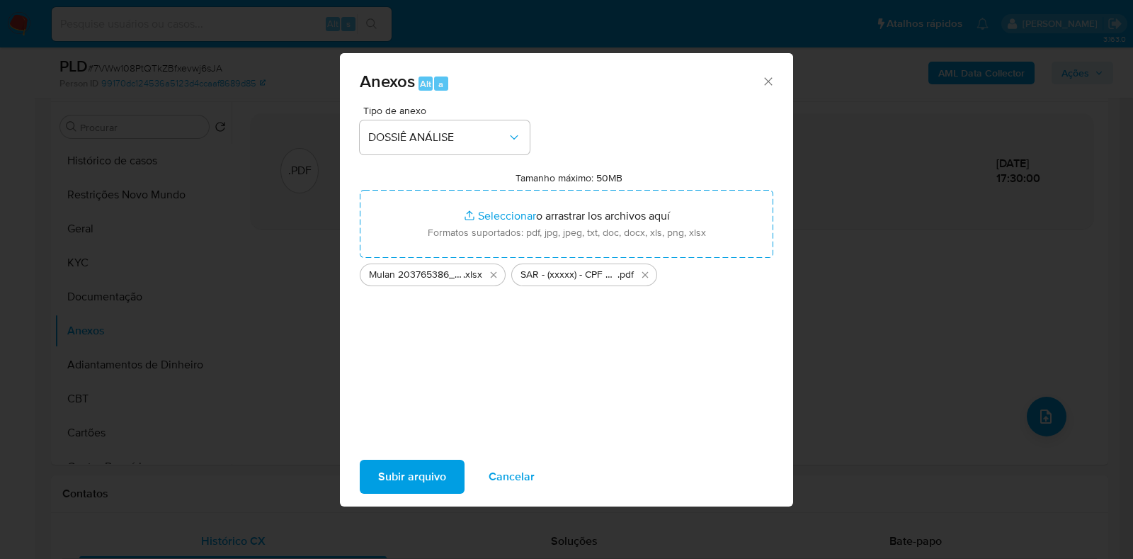
click at [391, 475] on span "Subir arquivo" at bounding box center [412, 476] width 68 height 31
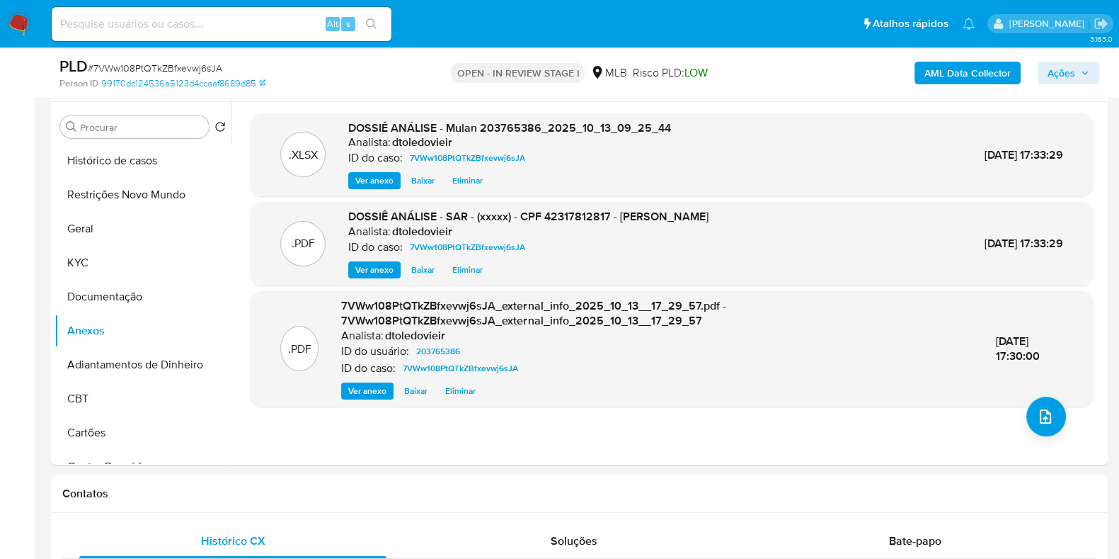
click at [1065, 76] on span "Ações" at bounding box center [1062, 73] width 28 height 23
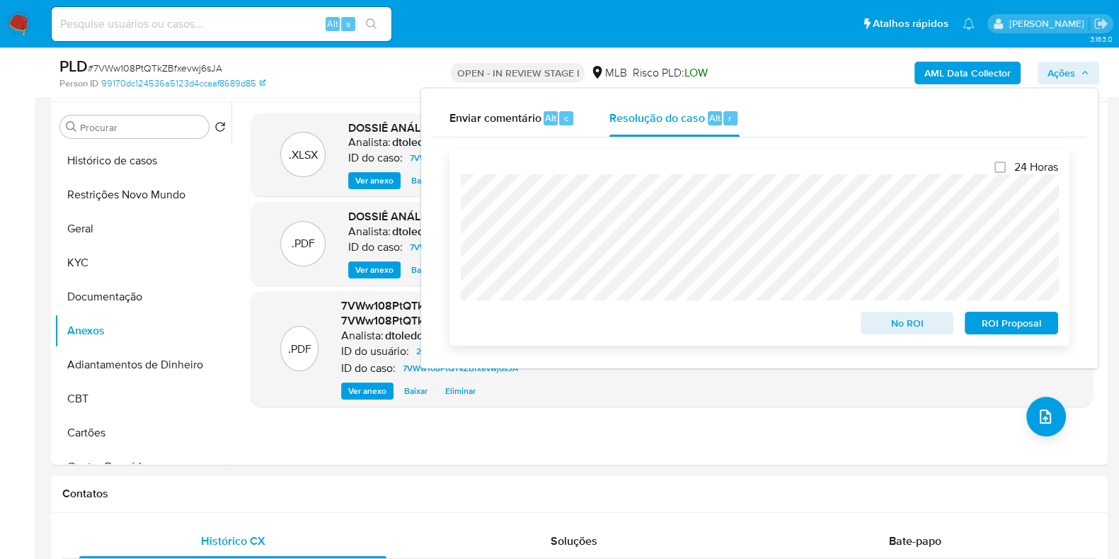
click at [1003, 339] on div "24 Horas No ROI ROI Proposal" at bounding box center [760, 247] width 620 height 197
click at [1008, 333] on span "ROI Proposal" at bounding box center [1012, 323] width 74 height 20
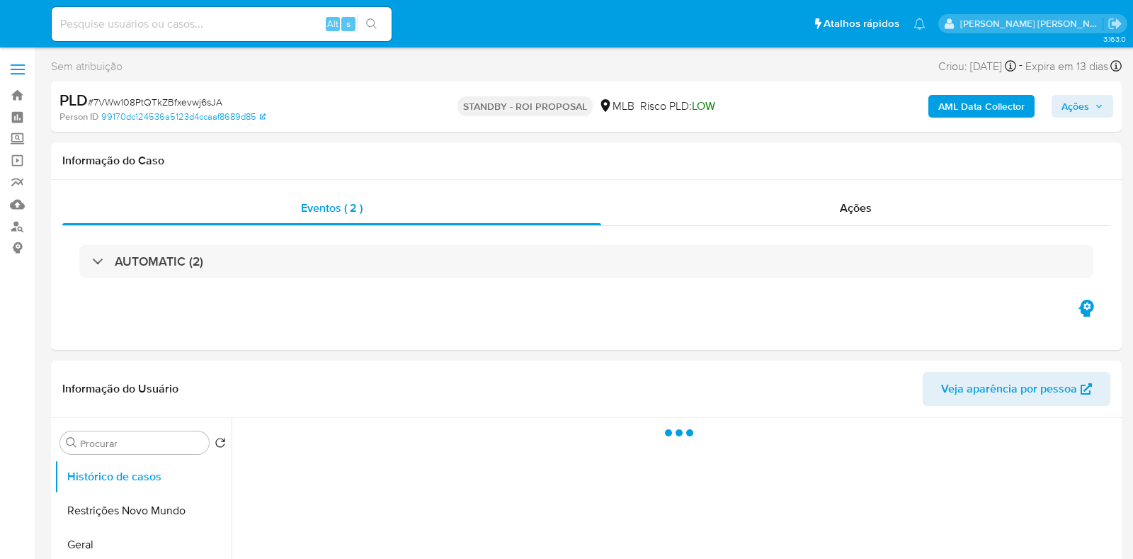
select select "10"
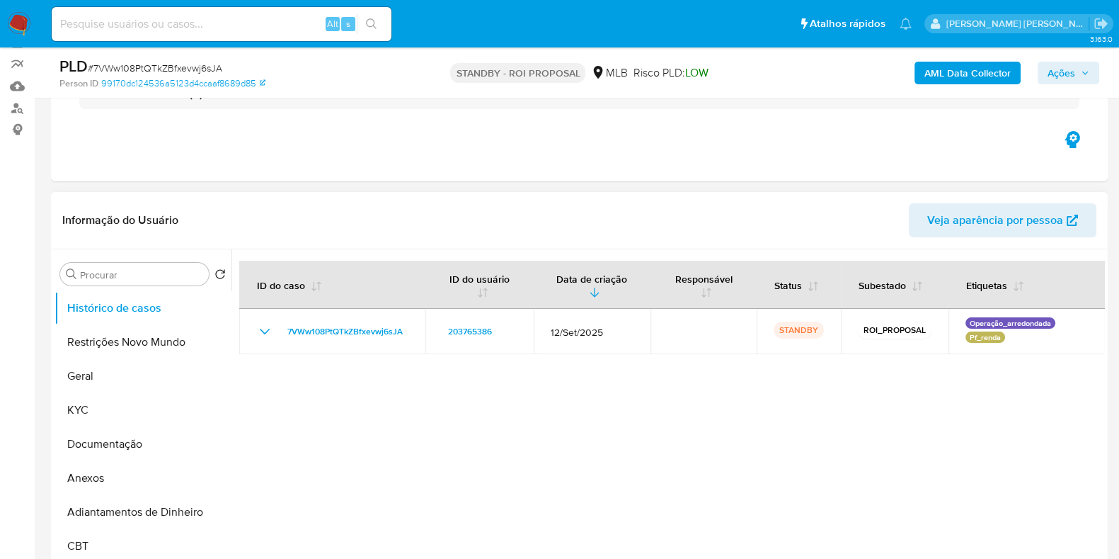
scroll to position [266, 0]
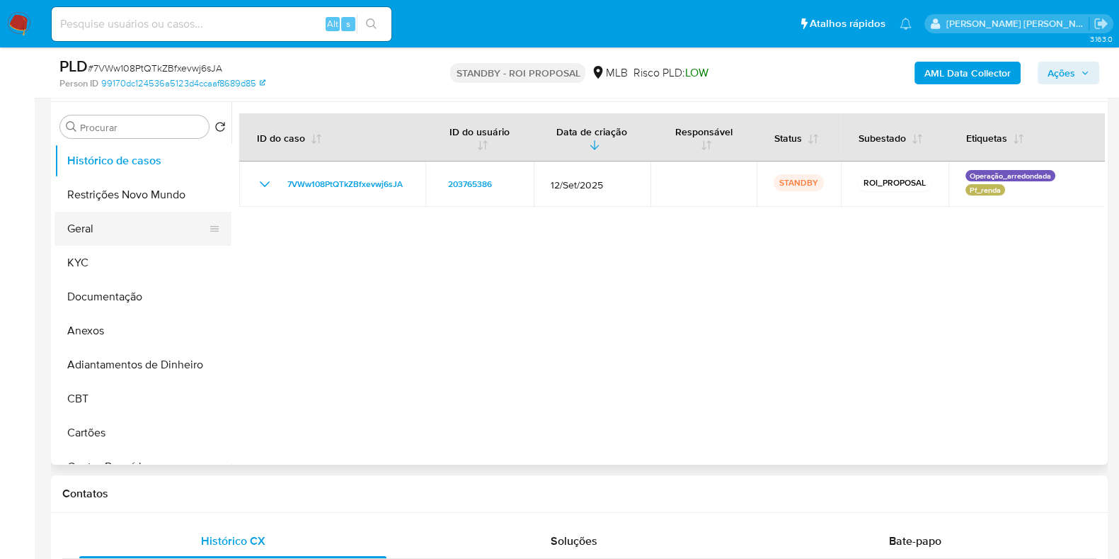
click at [134, 233] on button "Geral" at bounding box center [138, 229] width 166 height 34
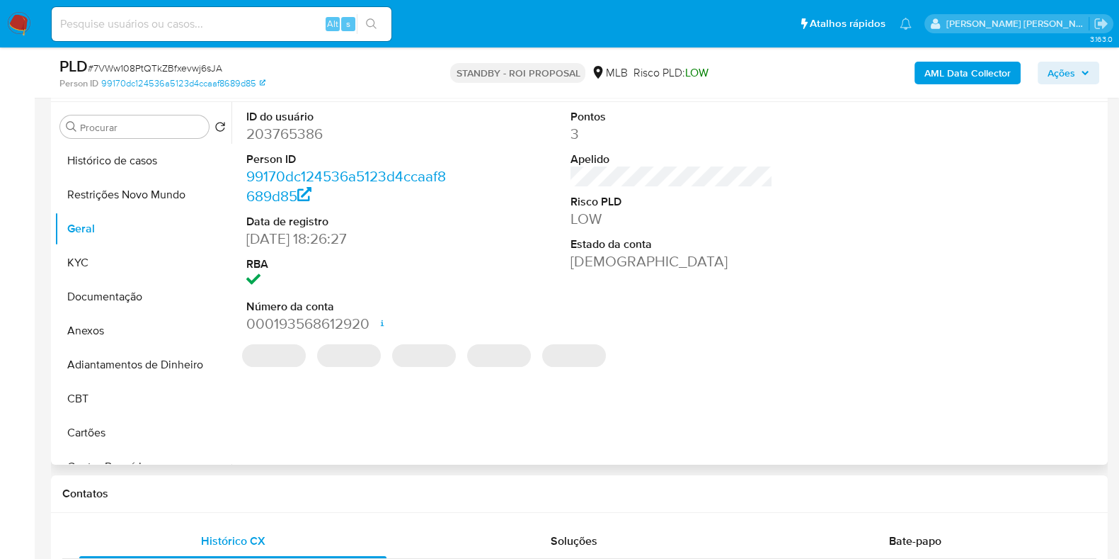
click at [293, 139] on dd "203765386" at bounding box center [347, 134] width 202 height 20
copy dd "203765386"
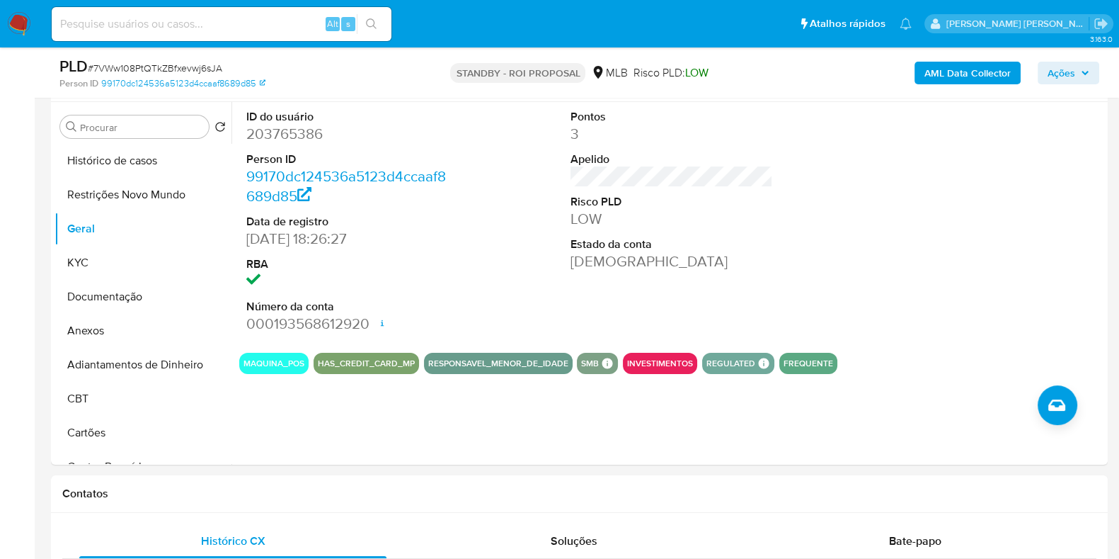
click at [195, 28] on input at bounding box center [222, 24] width 340 height 18
paste input "186940902"
type input "186940902"
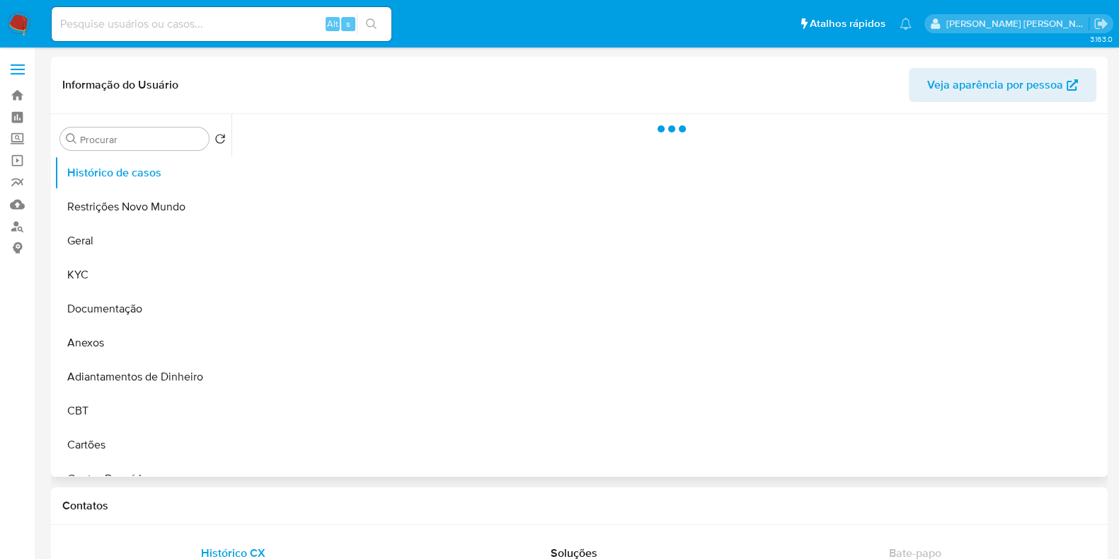
select select "10"
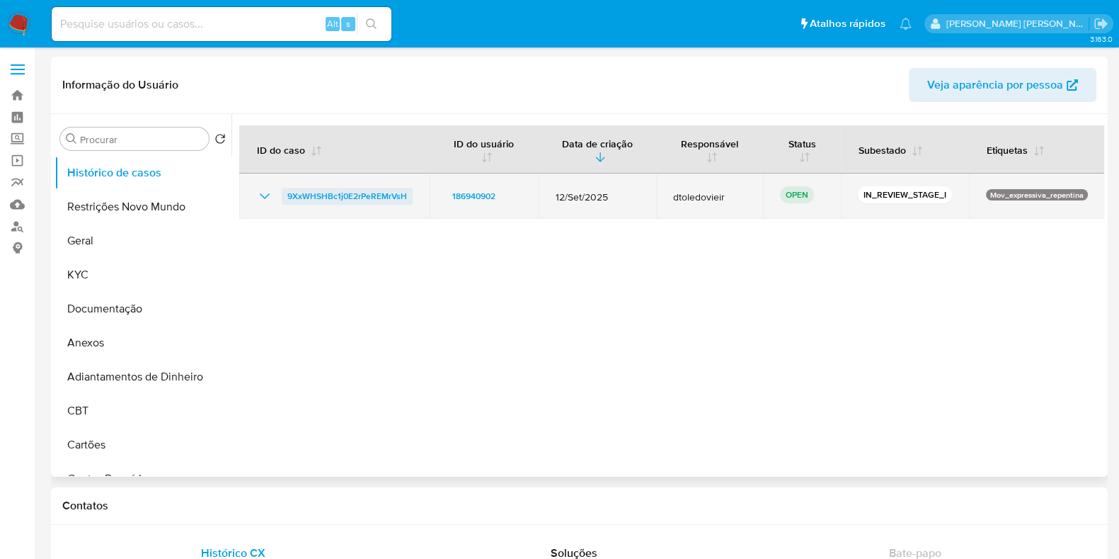
click at [343, 189] on span "9XxWHSHBc1j0E2rPeREMrVsH" at bounding box center [347, 196] width 120 height 17
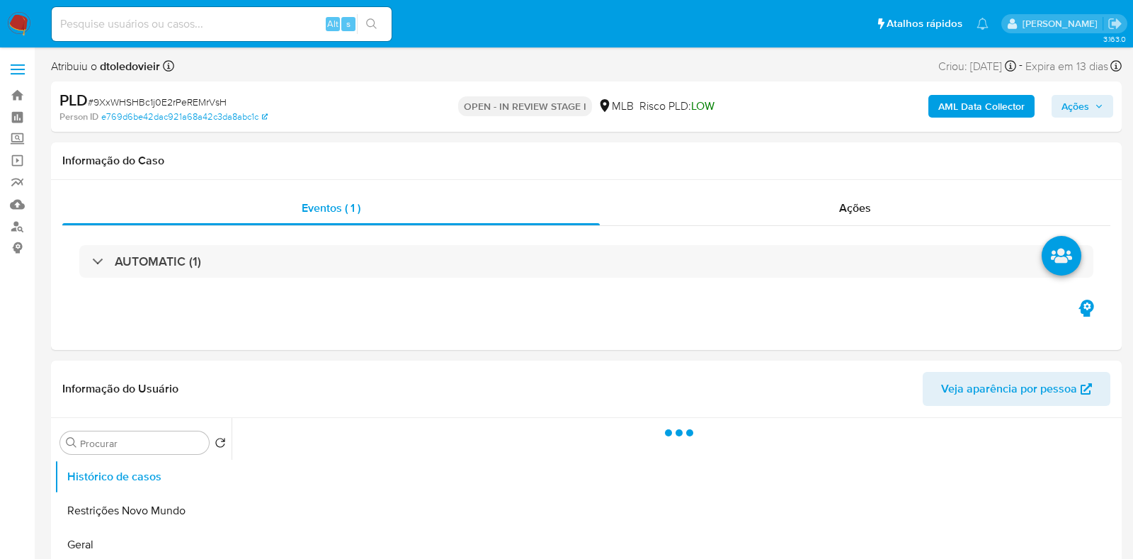
select select "10"
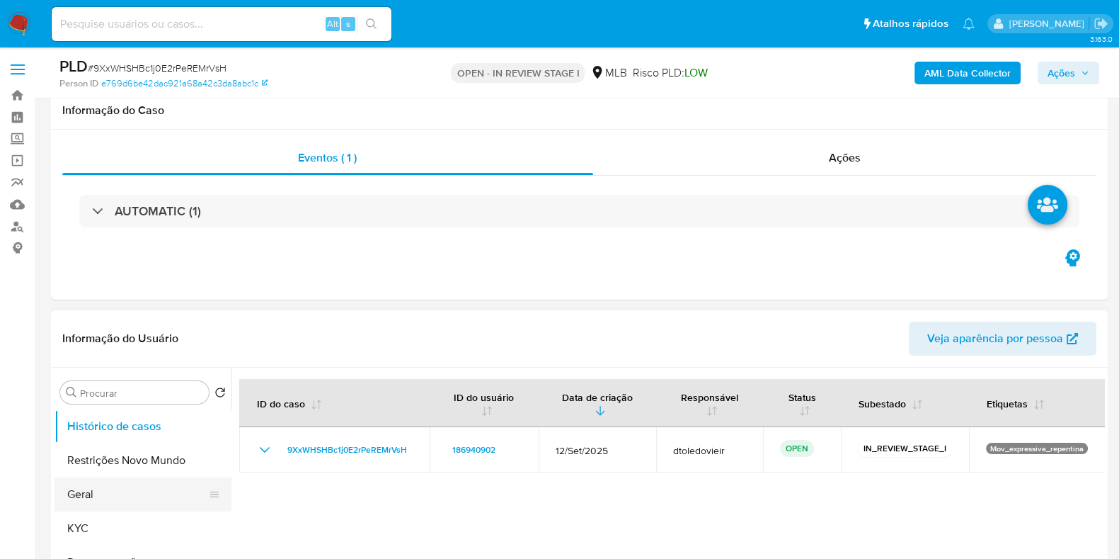
scroll to position [176, 0]
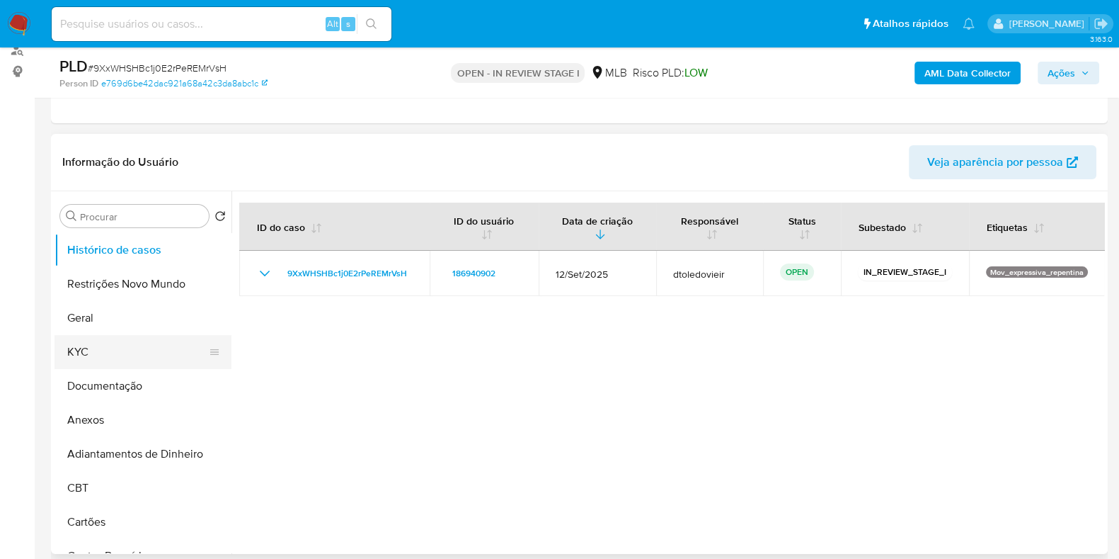
click at [113, 355] on button "KYC" at bounding box center [138, 352] width 166 height 34
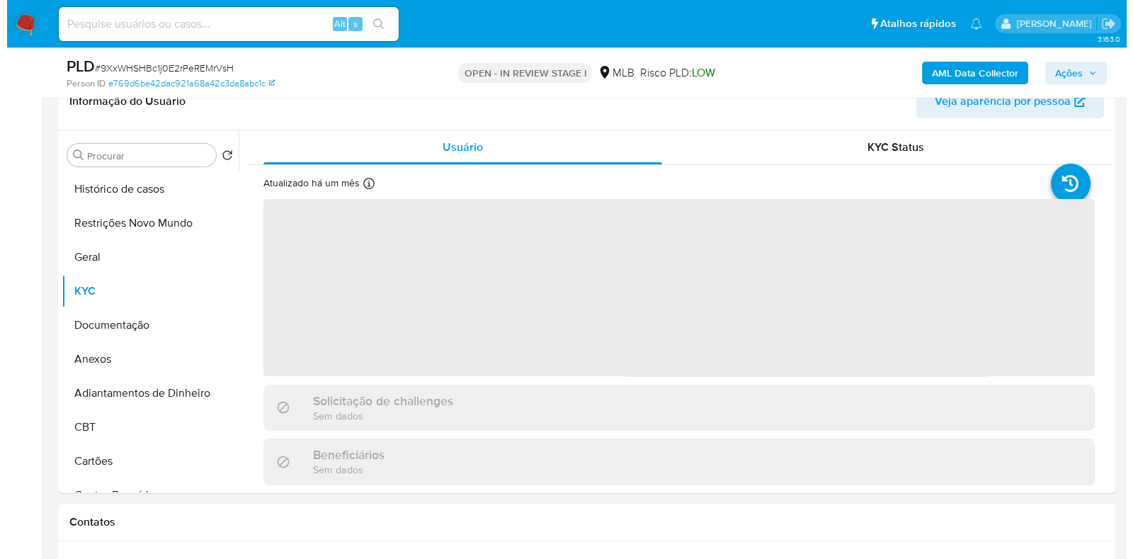
scroll to position [266, 0]
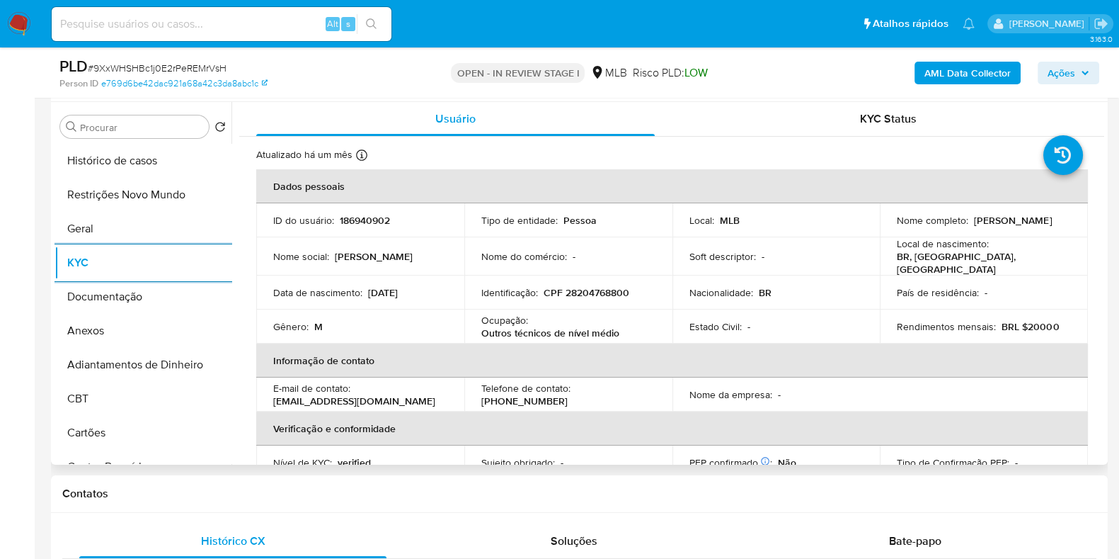
click at [360, 219] on p "186940902" at bounding box center [365, 220] width 50 height 13
copy p "186940902"
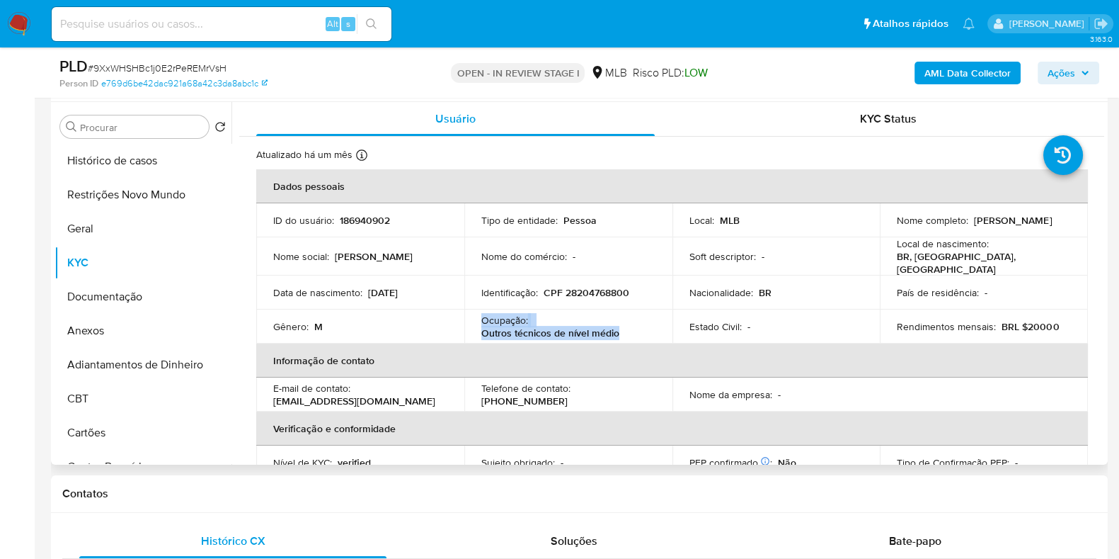
drag, startPoint x: 623, startPoint y: 331, endPoint x: 458, endPoint y: 330, distance: 165.0
click at [458, 330] on tr "Gênero : M Ocupação : Outros técnicos de nível médio Estado Civil : - Rendiment…" at bounding box center [672, 326] width 832 height 34
click at [467, 327] on td "Ocupação : Outros técnicos de nível médio" at bounding box center [568, 326] width 208 height 34
drag, startPoint x: 470, startPoint y: 327, endPoint x: 632, endPoint y: 324, distance: 162.2
click at [632, 324] on td "Ocupação : Outros técnicos de nível médio" at bounding box center [568, 326] width 208 height 34
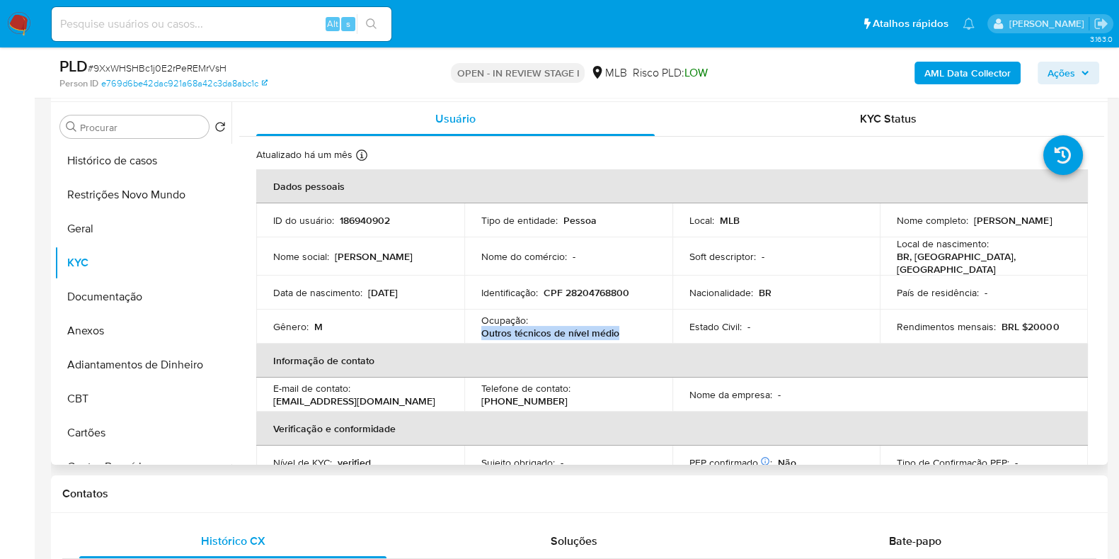
copy p "Outros técnicos de nível médio"
click at [137, 314] on button "Anexos" at bounding box center [138, 331] width 166 height 34
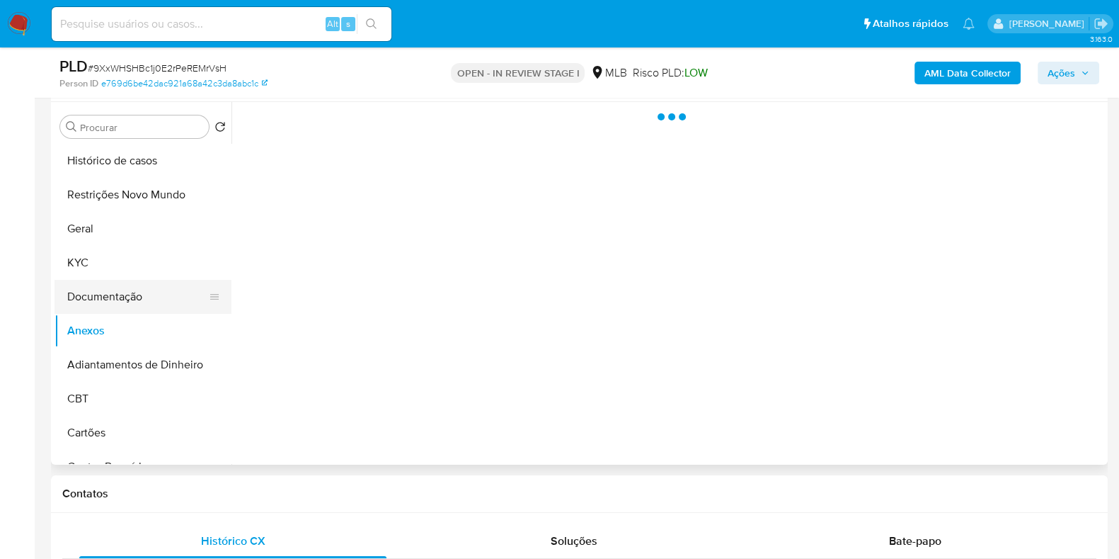
click at [137, 297] on button "Documentação" at bounding box center [138, 297] width 166 height 34
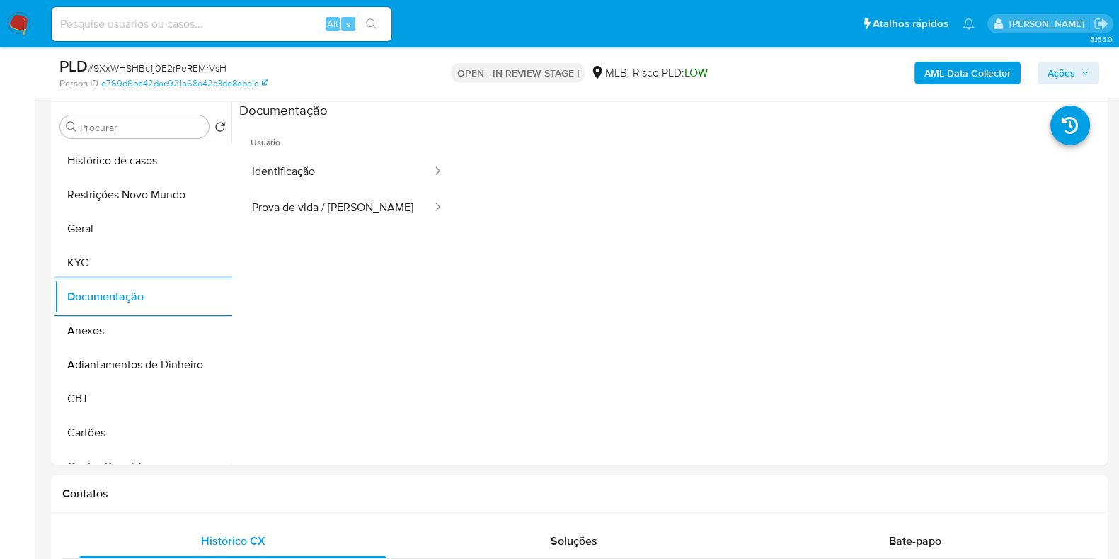
click at [932, 77] on b "AML Data Collector" at bounding box center [968, 73] width 86 height 23
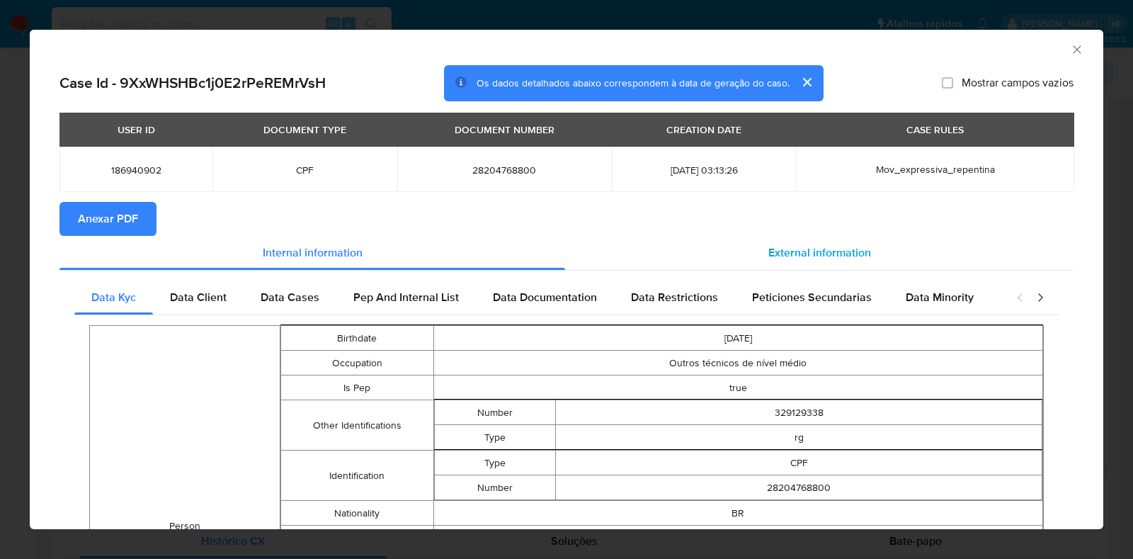
click at [778, 249] on span "External information" at bounding box center [819, 252] width 103 height 16
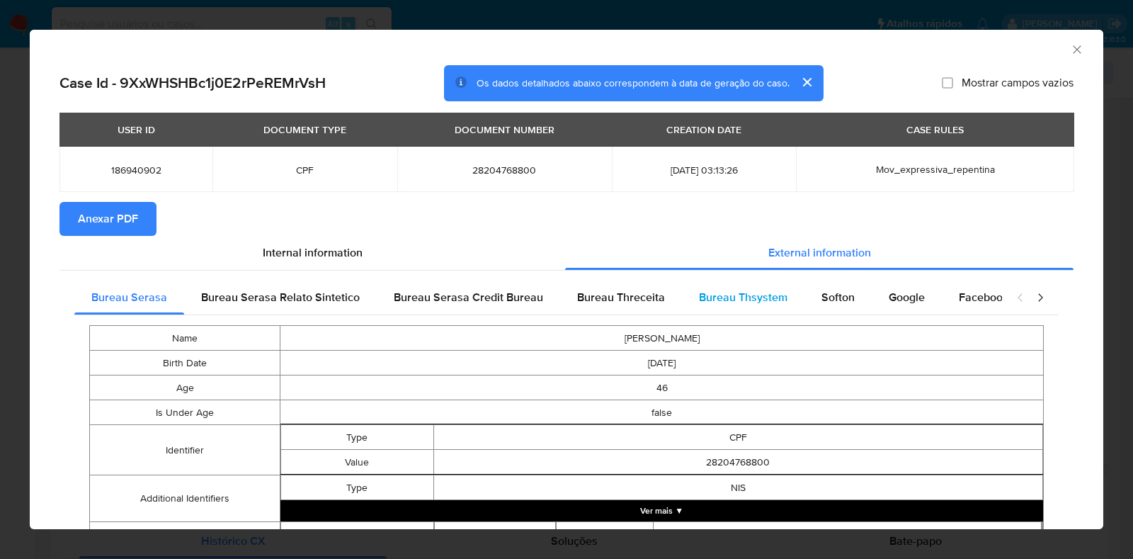
click at [717, 302] on span "Bureau Thsystem" at bounding box center [743, 297] width 89 height 16
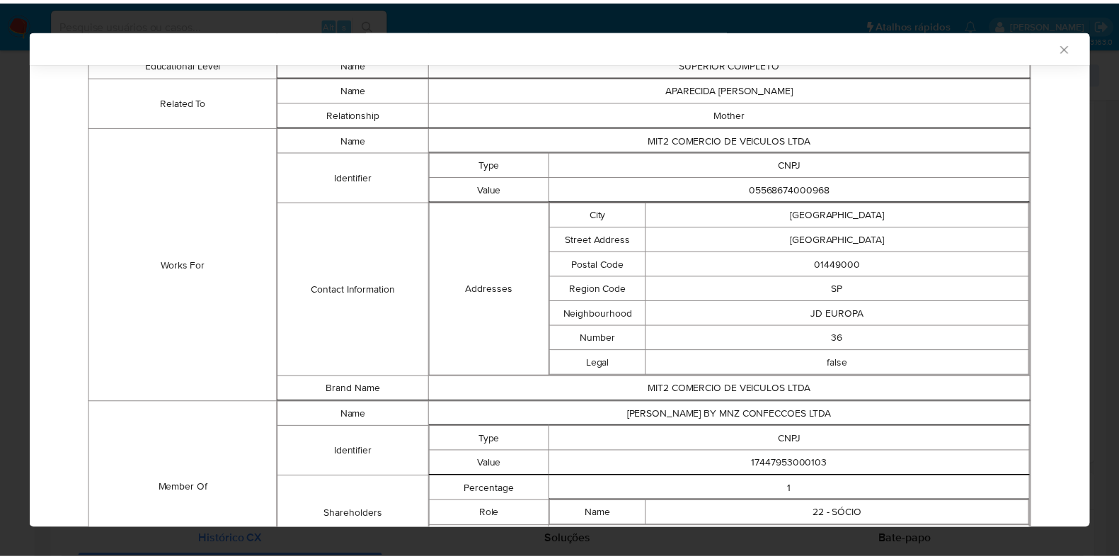
scroll to position [1020, 0]
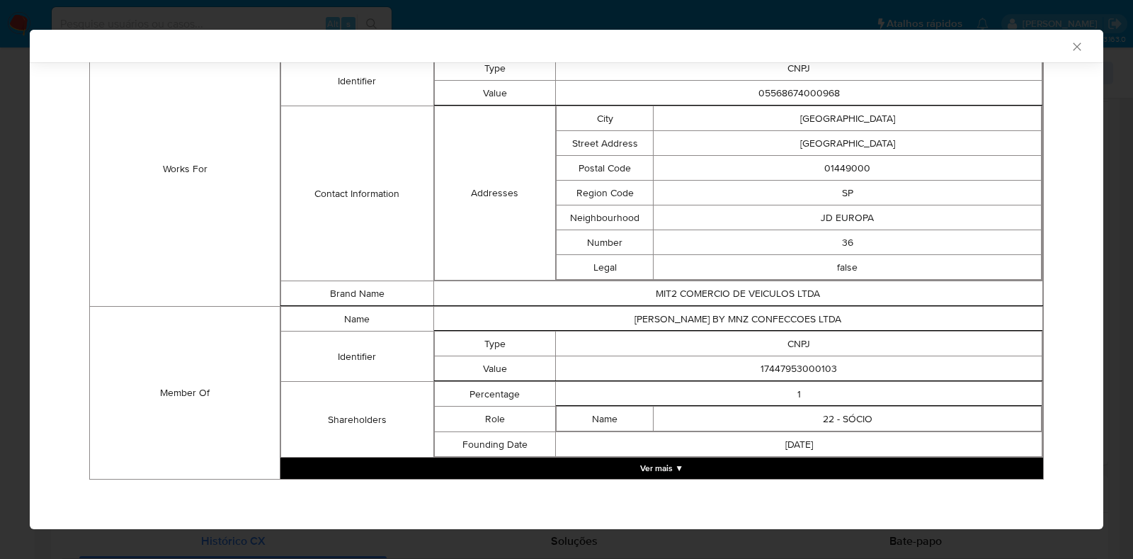
click at [811, 364] on td "17447953000103" at bounding box center [799, 368] width 486 height 25
copy td "17447953000103"
click at [0, 312] on div "AML Data Collector Case Id - 9XxWHSHBc1j0E2rPeREMrVsH Os dados detalhados abaix…" at bounding box center [566, 279] width 1133 height 559
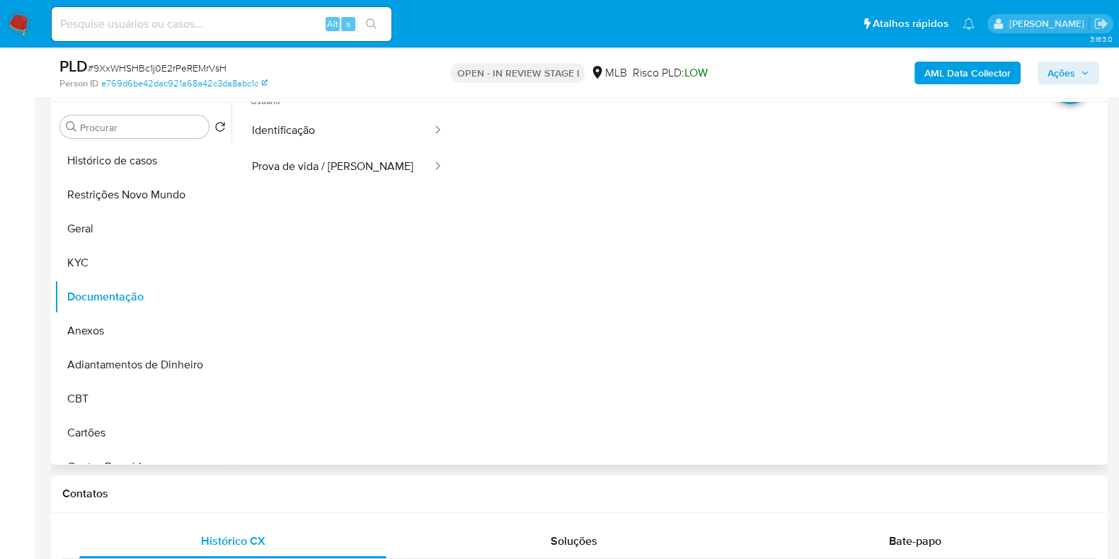
scroll to position [0, 0]
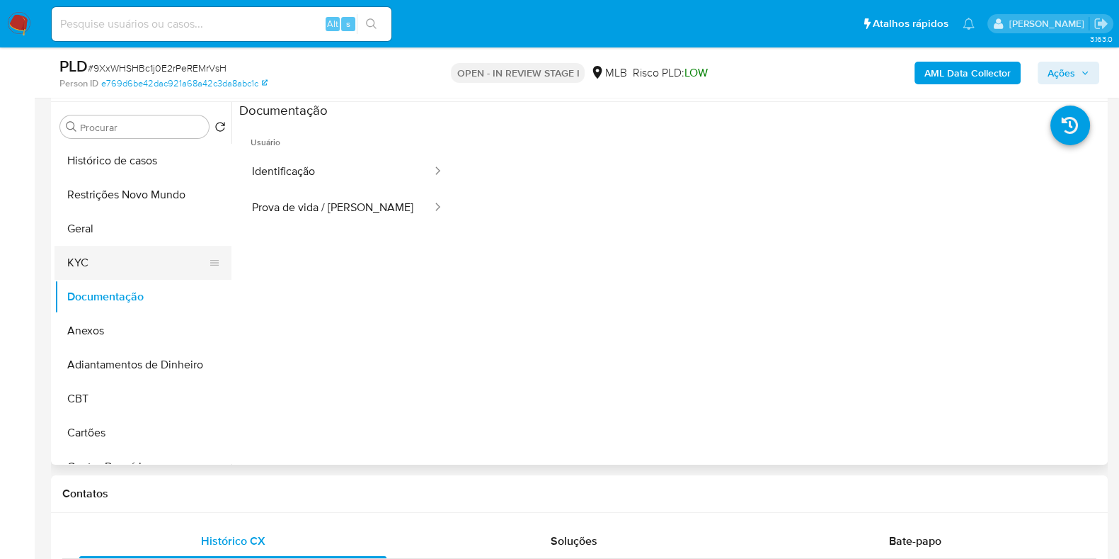
click at [103, 269] on button "KYC" at bounding box center [138, 263] width 166 height 34
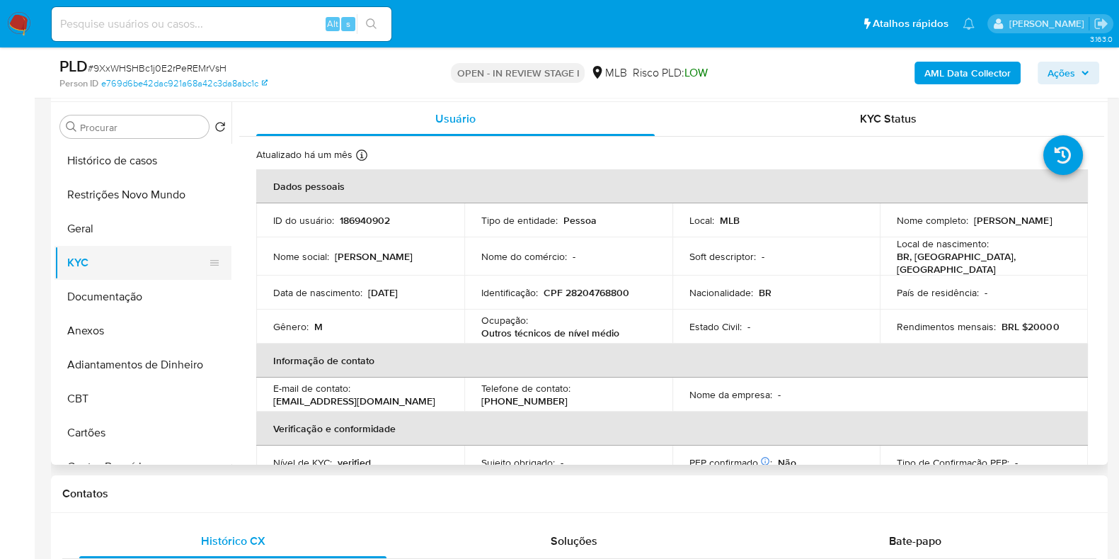
click at [85, 255] on button "KYC" at bounding box center [138, 263] width 166 height 34
click at [110, 234] on button "Geral" at bounding box center [138, 229] width 166 height 34
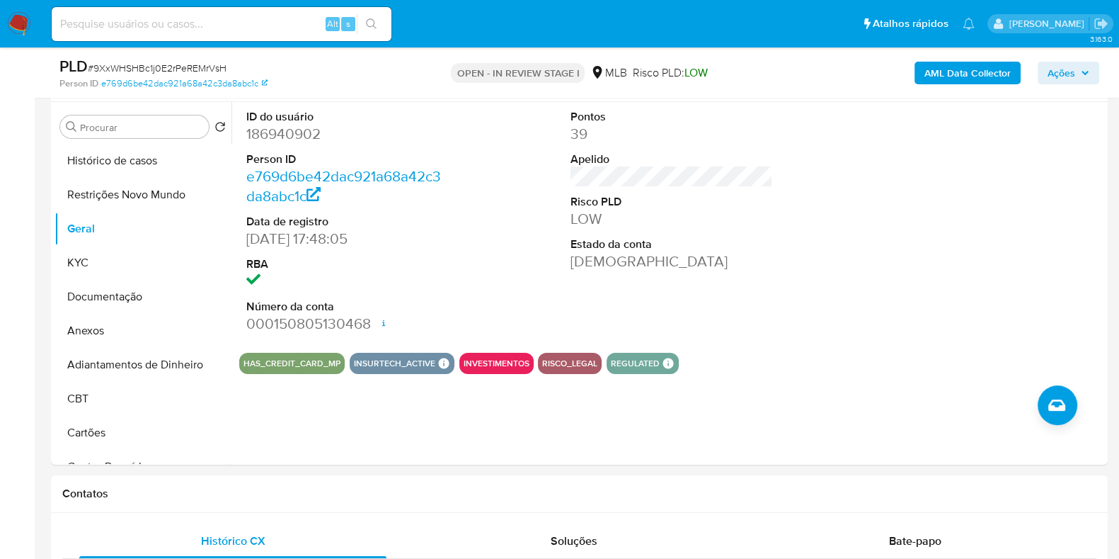
click at [1088, 69] on icon "button" at bounding box center [1085, 73] width 8 height 8
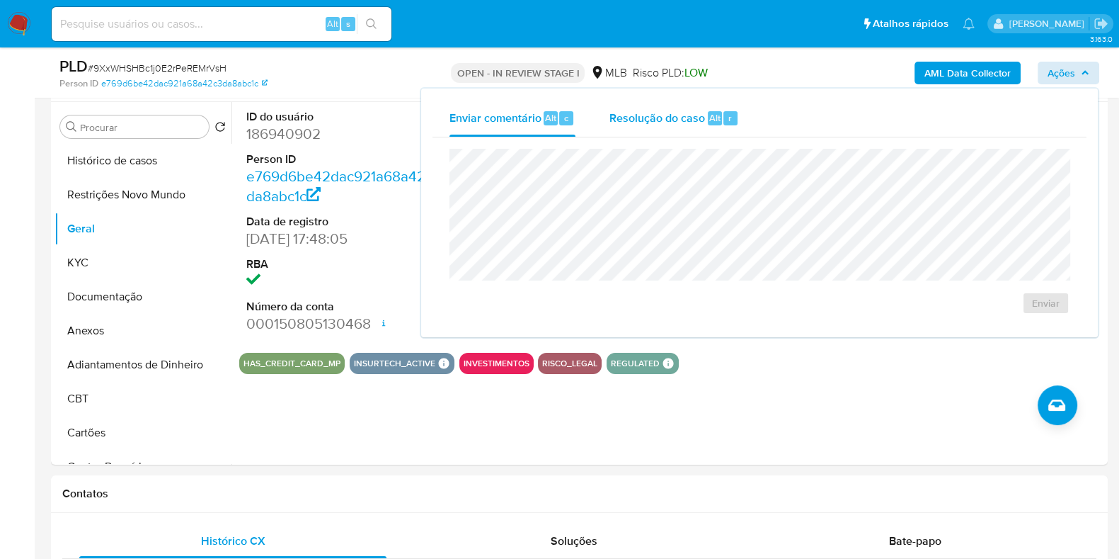
click at [639, 122] on span "Resolução do caso" at bounding box center [658, 117] width 96 height 16
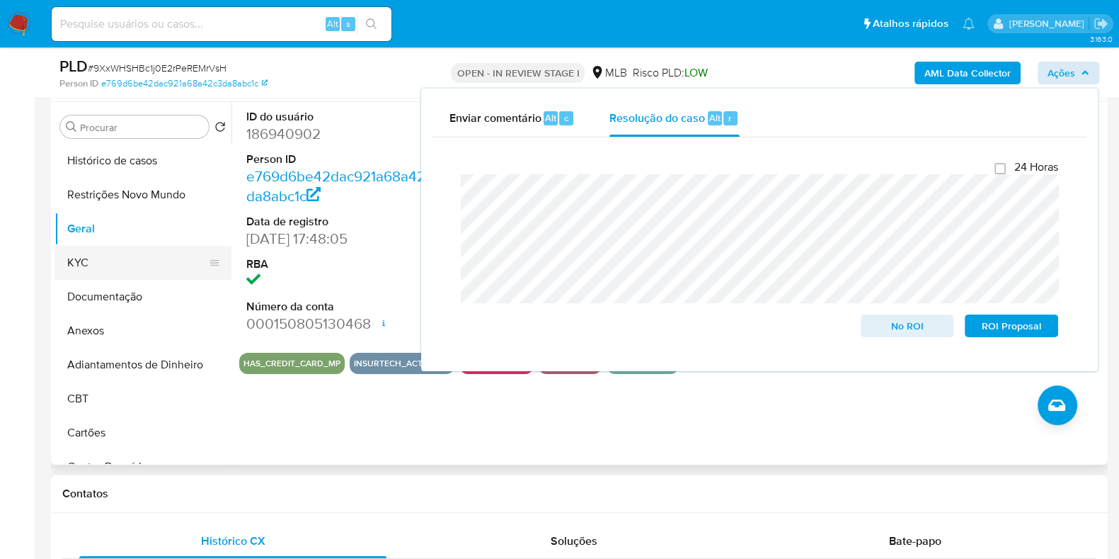
click at [113, 256] on button "KYC" at bounding box center [138, 263] width 166 height 34
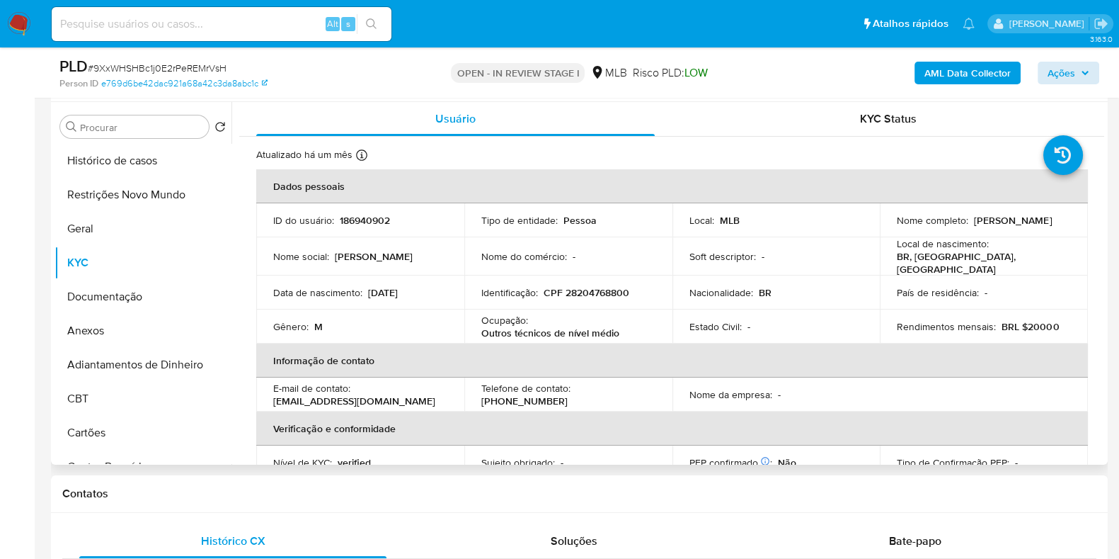
drag, startPoint x: 1037, startPoint y: 228, endPoint x: 888, endPoint y: 227, distance: 149.4
click at [888, 227] on td "Nome completo : Ricardo Pereira Dos Santos Lima" at bounding box center [984, 220] width 208 height 34
copy p "Ricardo Pereira Dos Santos Lima"
click at [602, 286] on p "CPF 28204768800" at bounding box center [587, 292] width 86 height 13
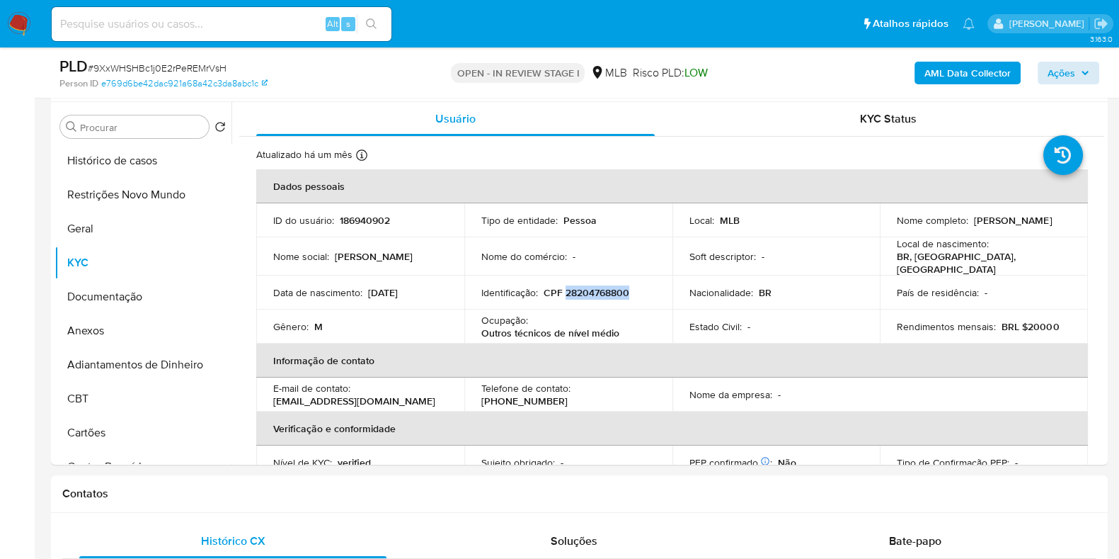
copy p "28204768800"
click at [119, 186] on button "Restrições Novo Mundo" at bounding box center [138, 195] width 166 height 34
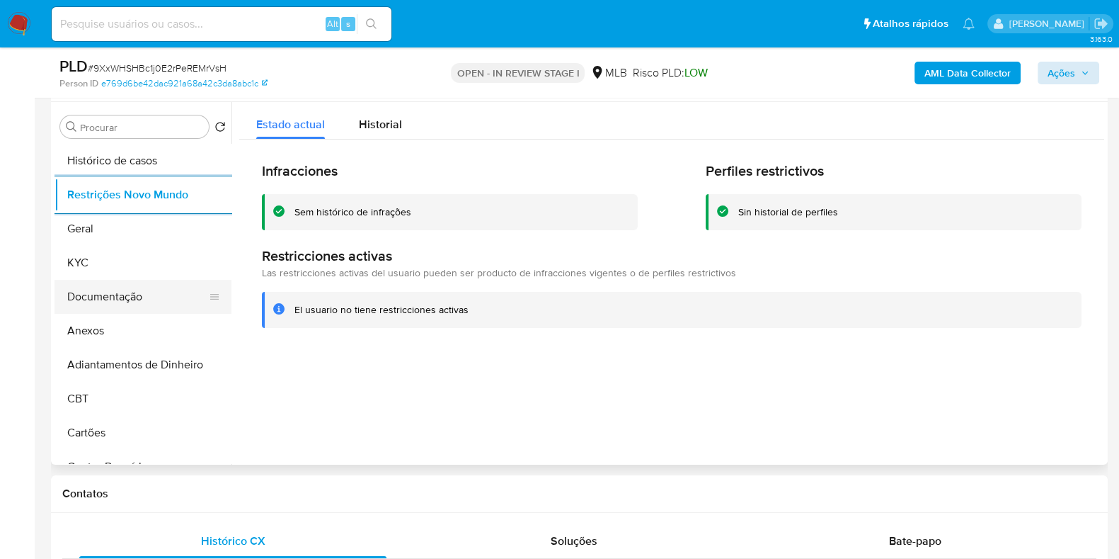
click at [117, 292] on button "Documentação" at bounding box center [138, 297] width 166 height 34
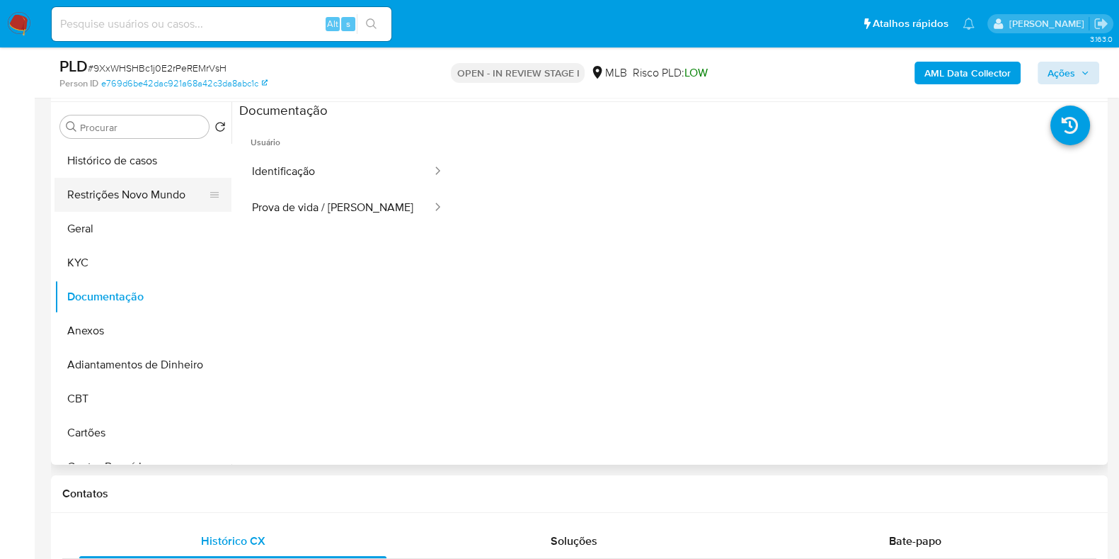
click at [163, 191] on button "Restrições Novo Mundo" at bounding box center [138, 195] width 166 height 34
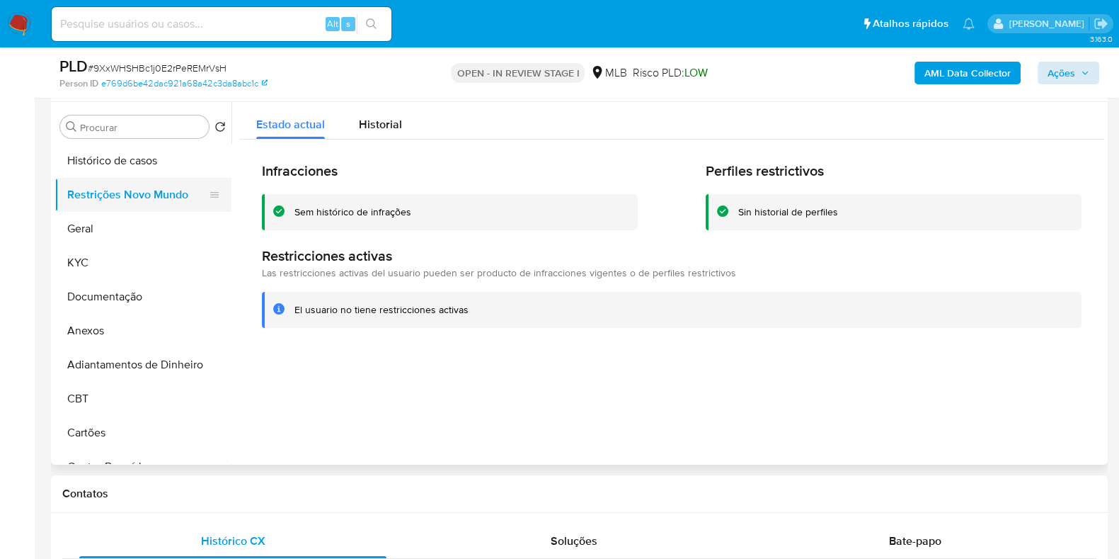
click at [115, 204] on button "Restrições Novo Mundo" at bounding box center [138, 195] width 166 height 34
click at [110, 214] on button "Geral" at bounding box center [138, 229] width 166 height 34
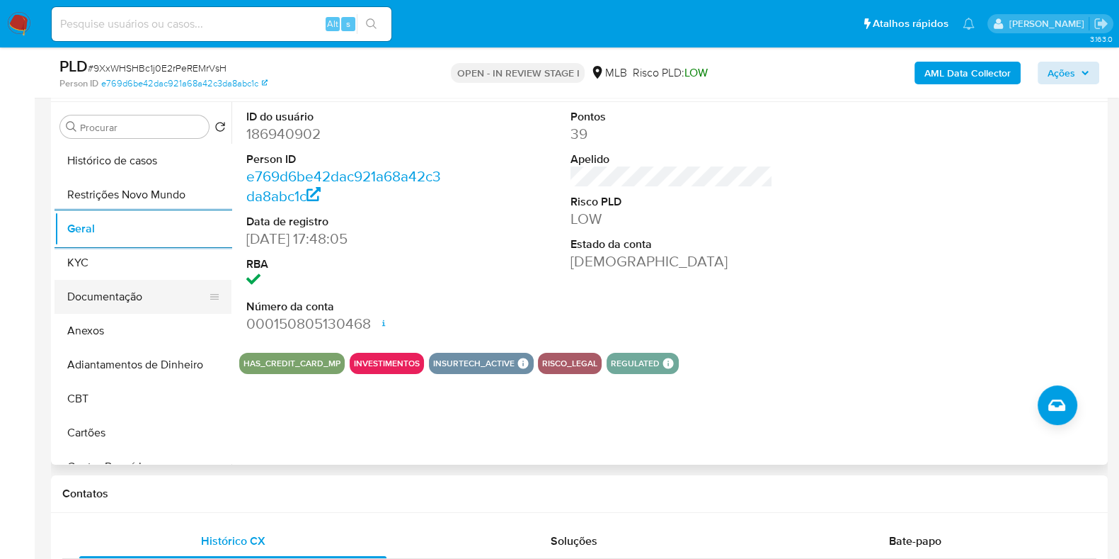
click at [137, 282] on button "Documentação" at bounding box center [138, 297] width 166 height 34
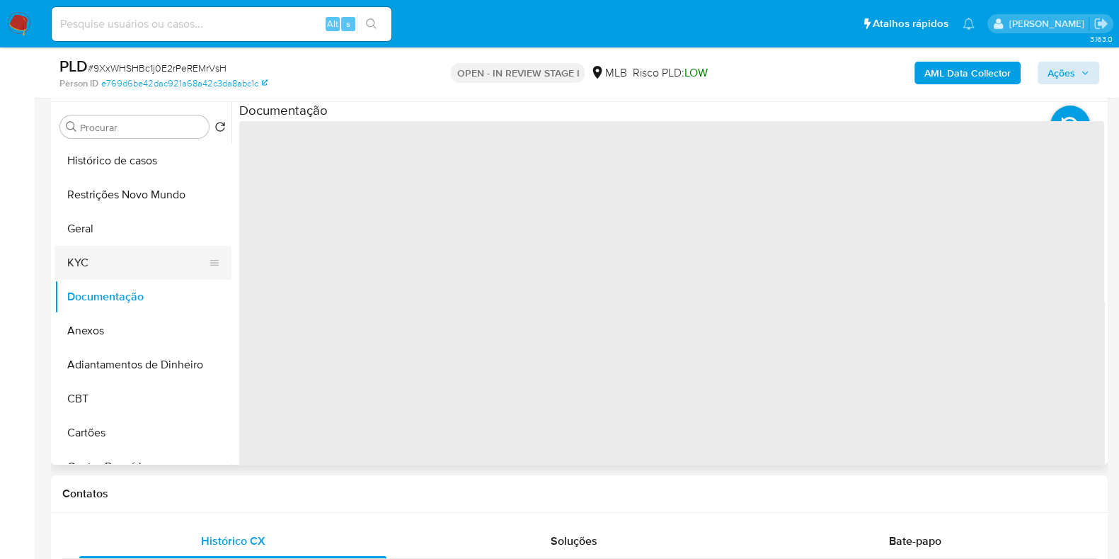
click at [130, 260] on button "KYC" at bounding box center [138, 263] width 166 height 34
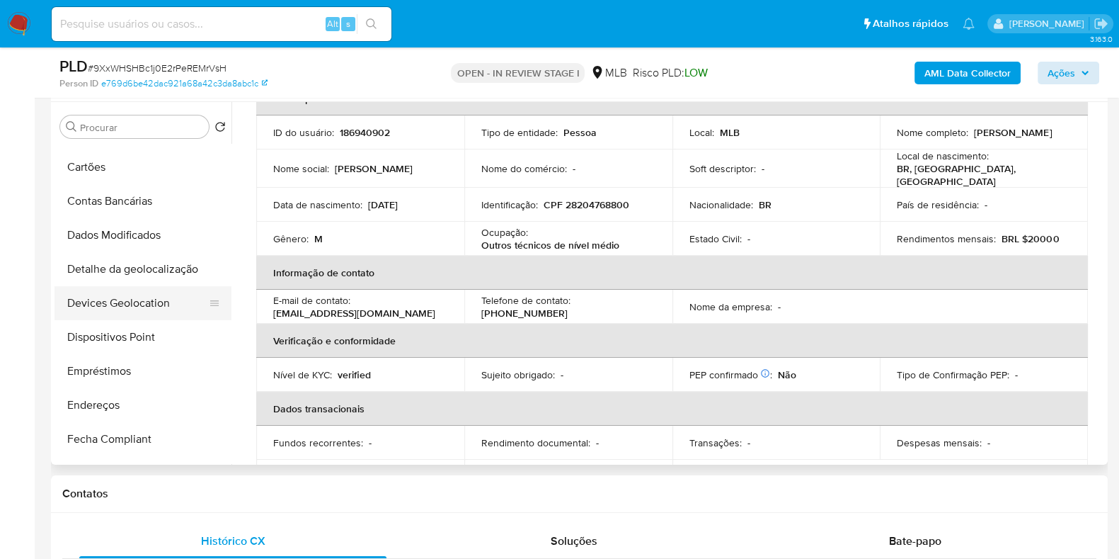
scroll to position [265, 0]
click at [120, 411] on button "Endereços" at bounding box center [138, 406] width 166 height 34
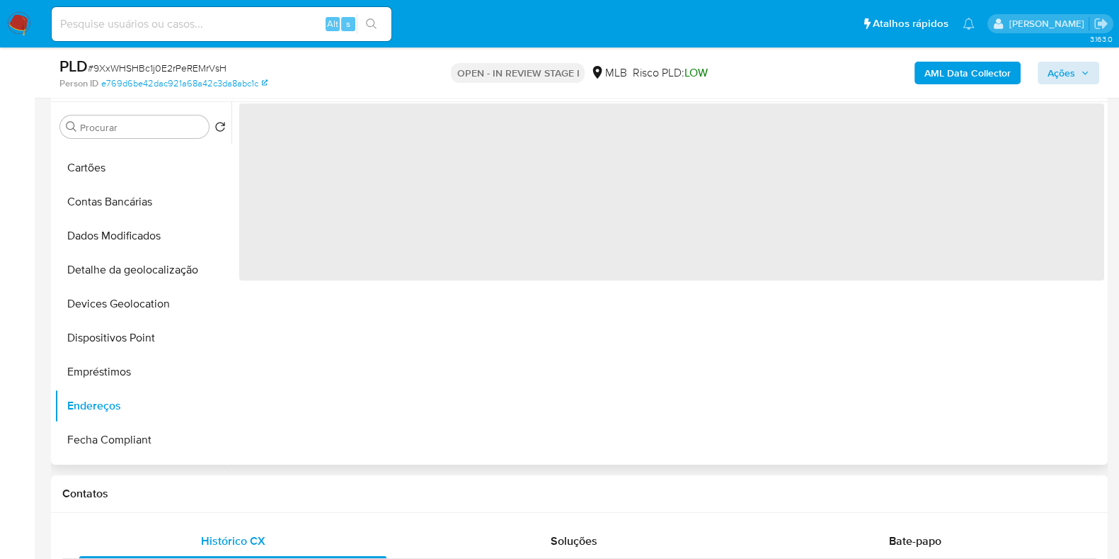
scroll to position [0, 0]
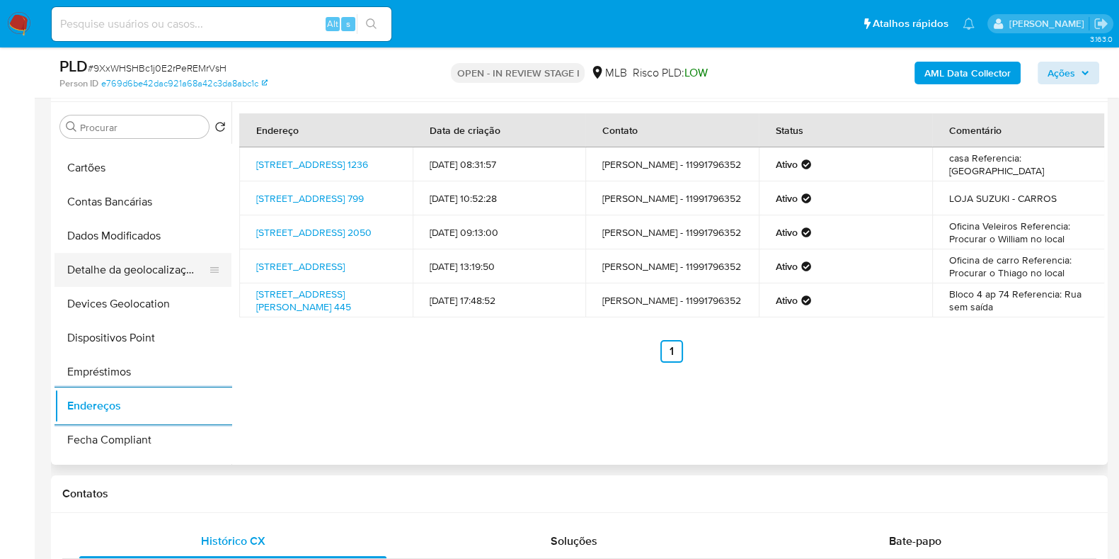
click at [142, 270] on button "Detalhe da geolocalização" at bounding box center [138, 270] width 166 height 34
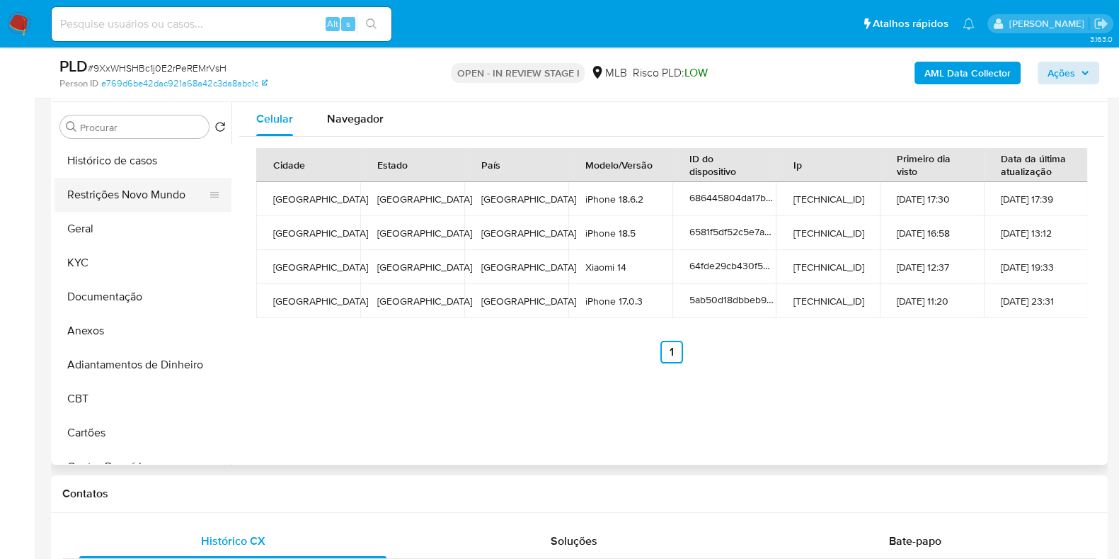
click at [135, 196] on button "Restrições Novo Mundo" at bounding box center [138, 195] width 166 height 34
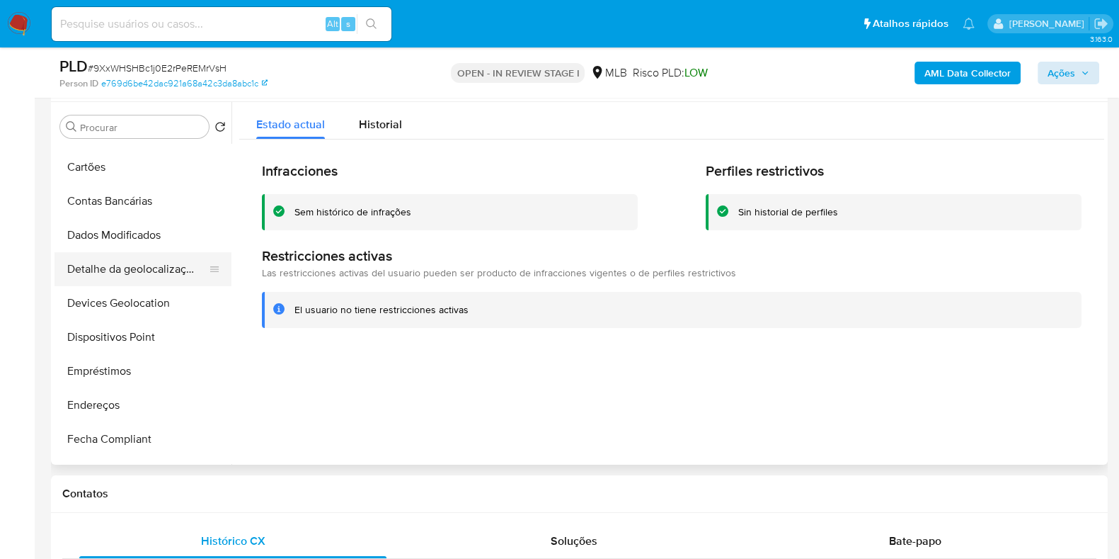
scroll to position [265, 0]
click at [125, 336] on button "Dispositivos Point" at bounding box center [138, 338] width 166 height 34
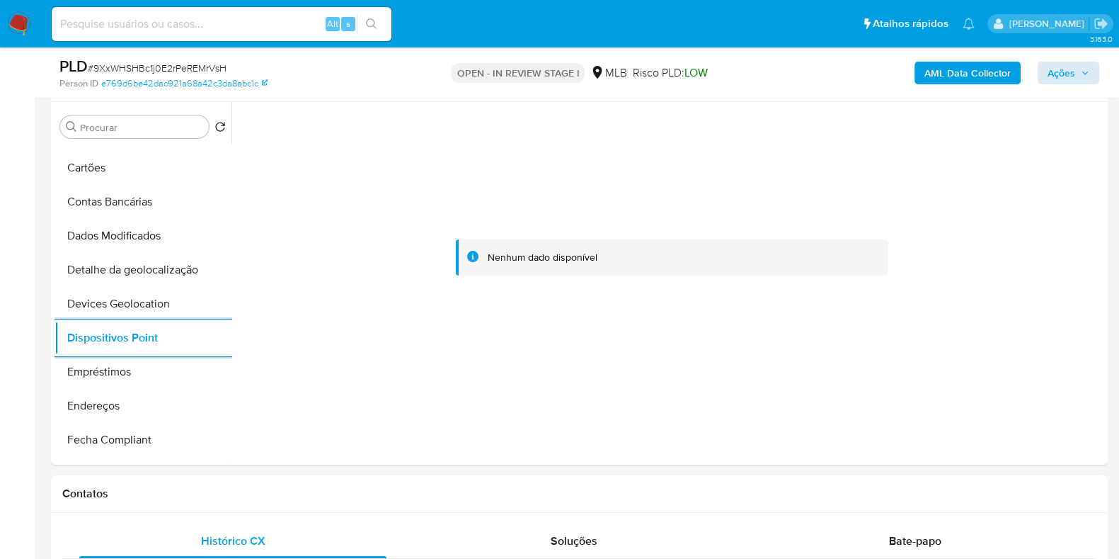
click at [949, 71] on b "AML Data Collector" at bounding box center [968, 73] width 86 height 23
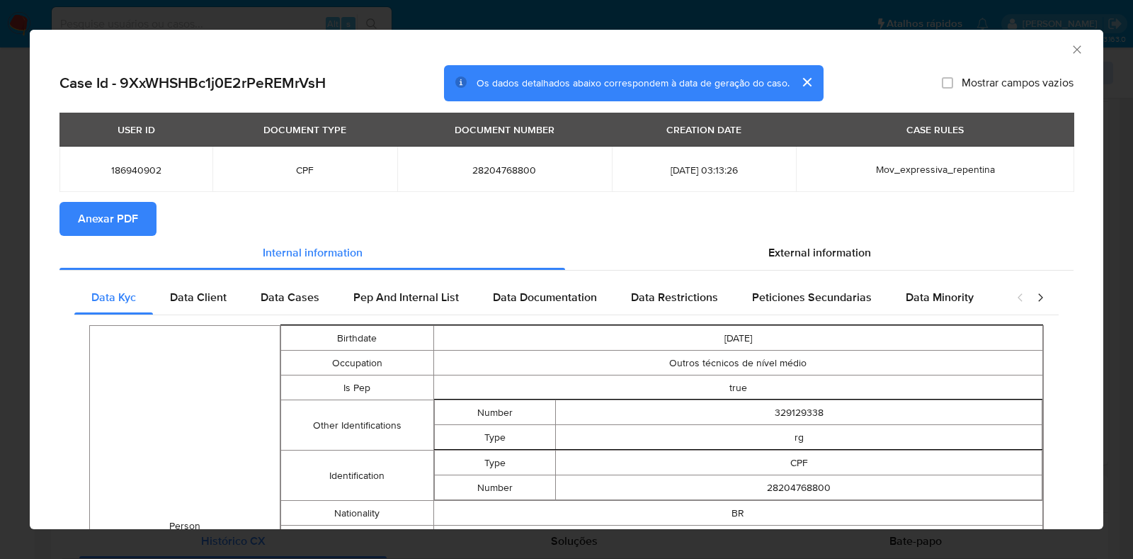
click at [133, 228] on span "Anexar PDF" at bounding box center [108, 218] width 60 height 31
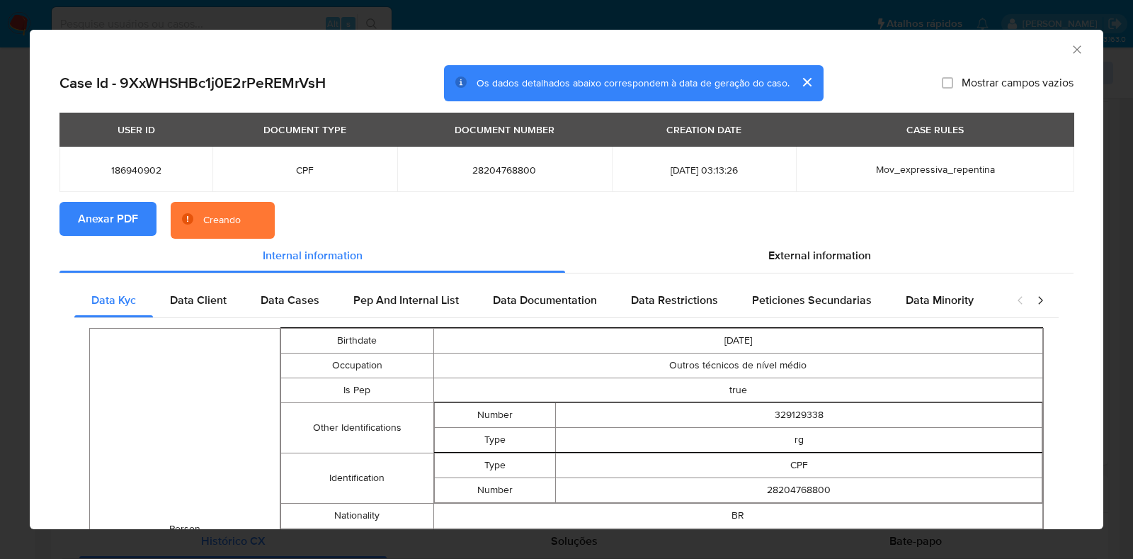
click at [13, 246] on div "AML Data Collector Case Id - 9XxWHSHBc1j0E2rPeREMrVsH Os dados detalhados abaix…" at bounding box center [566, 279] width 1133 height 559
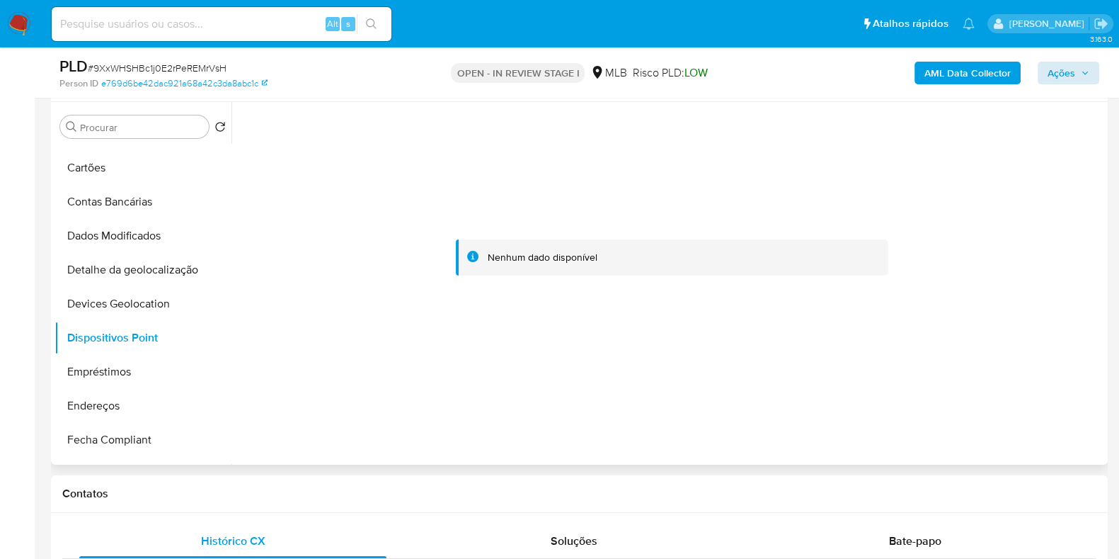
scroll to position [0, 0]
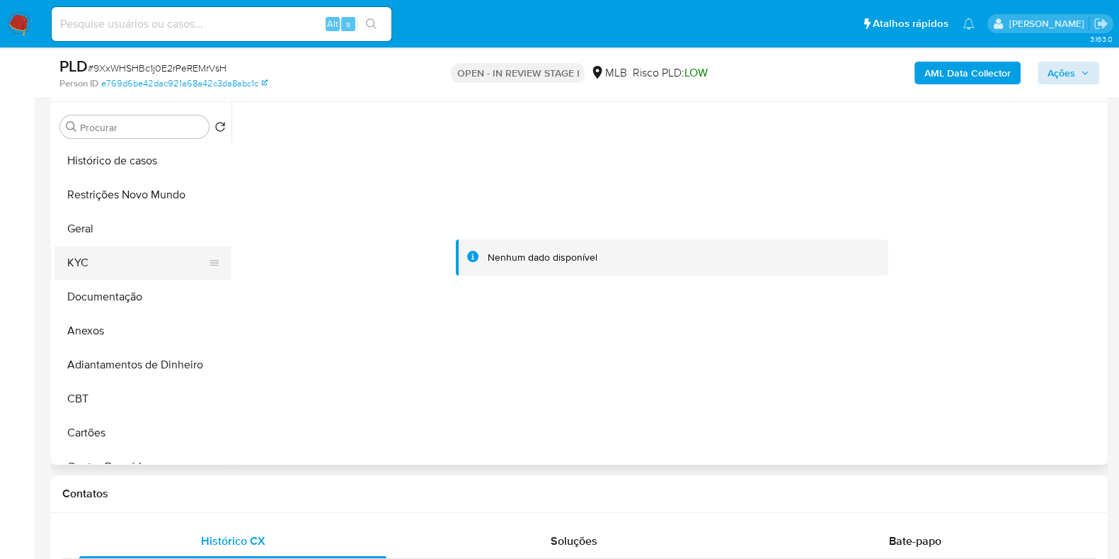
click at [98, 272] on button "KYC" at bounding box center [138, 263] width 166 height 34
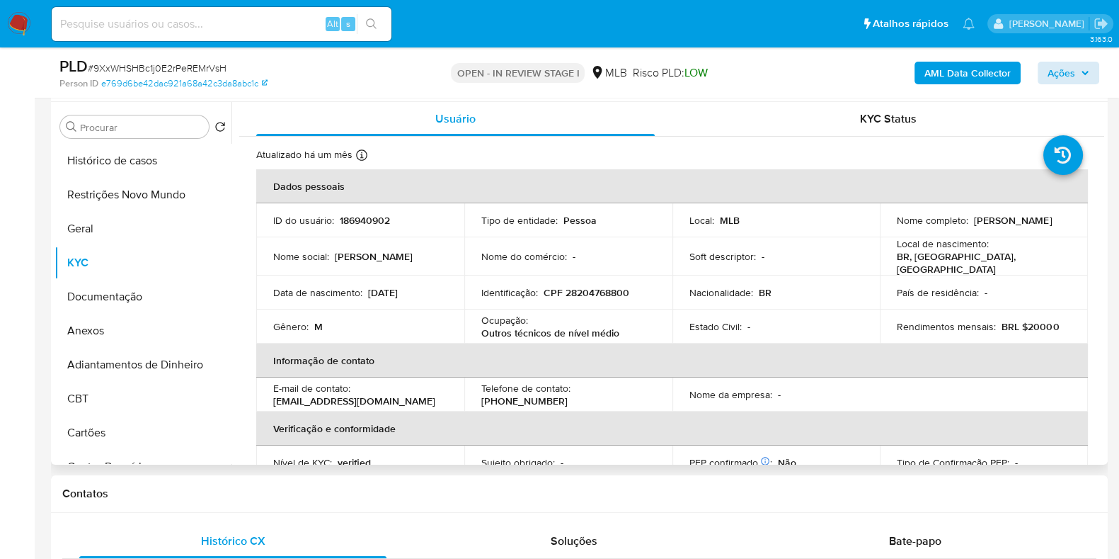
drag, startPoint x: 1051, startPoint y: 227, endPoint x: 878, endPoint y: 232, distance: 173.6
click at [880, 232] on td "Nome completo : Ricardo Pereira Dos Santos Lima" at bounding box center [984, 220] width 208 height 34
copy p "Ricardo Pereira Dos Santos Lima"
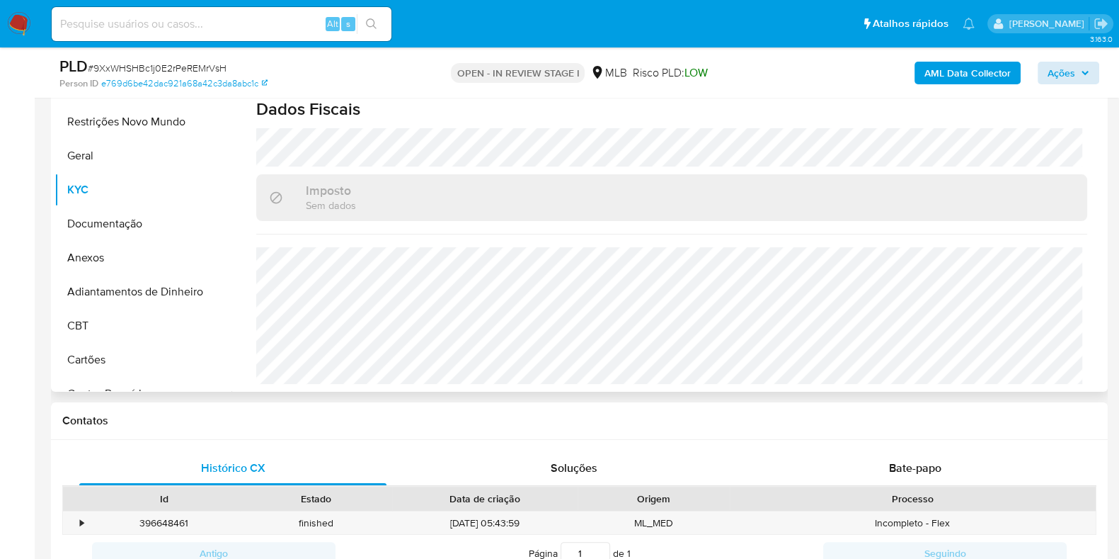
scroll to position [353, 0]
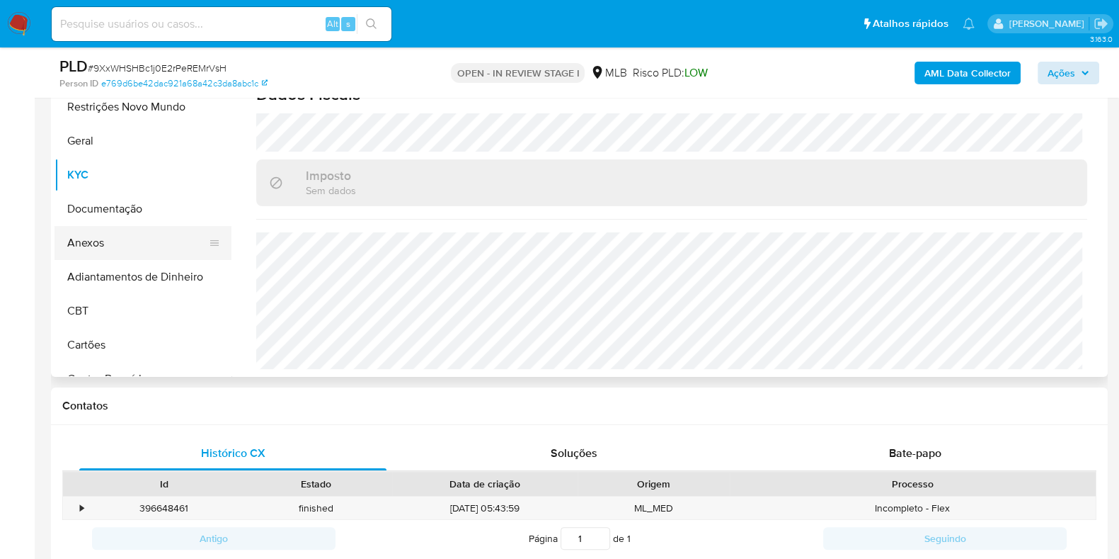
click at [118, 242] on button "Anexos" at bounding box center [138, 243] width 166 height 34
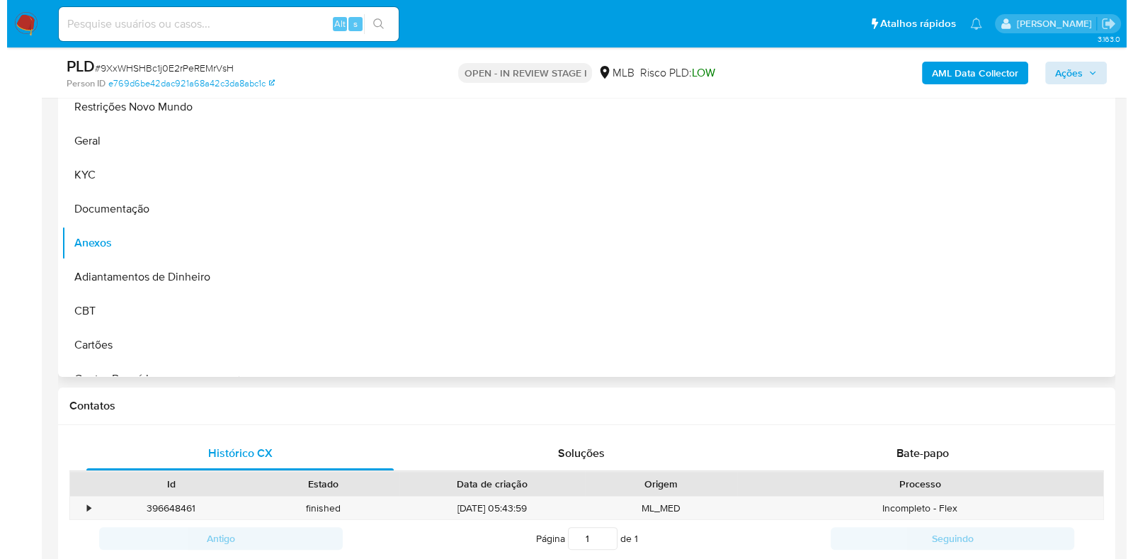
scroll to position [0, 0]
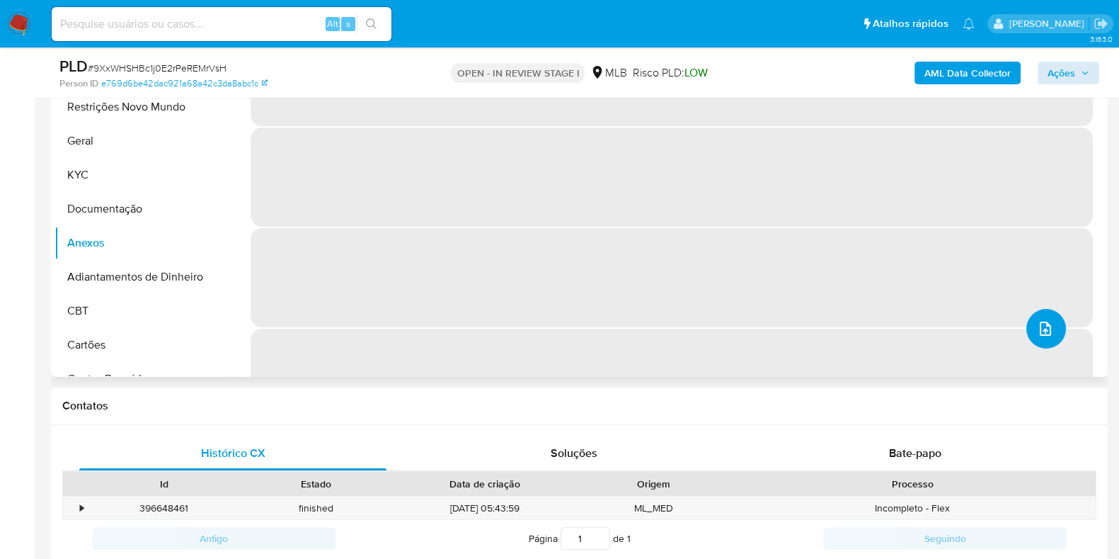
click at [1055, 338] on button "upload-file" at bounding box center [1047, 329] width 40 height 40
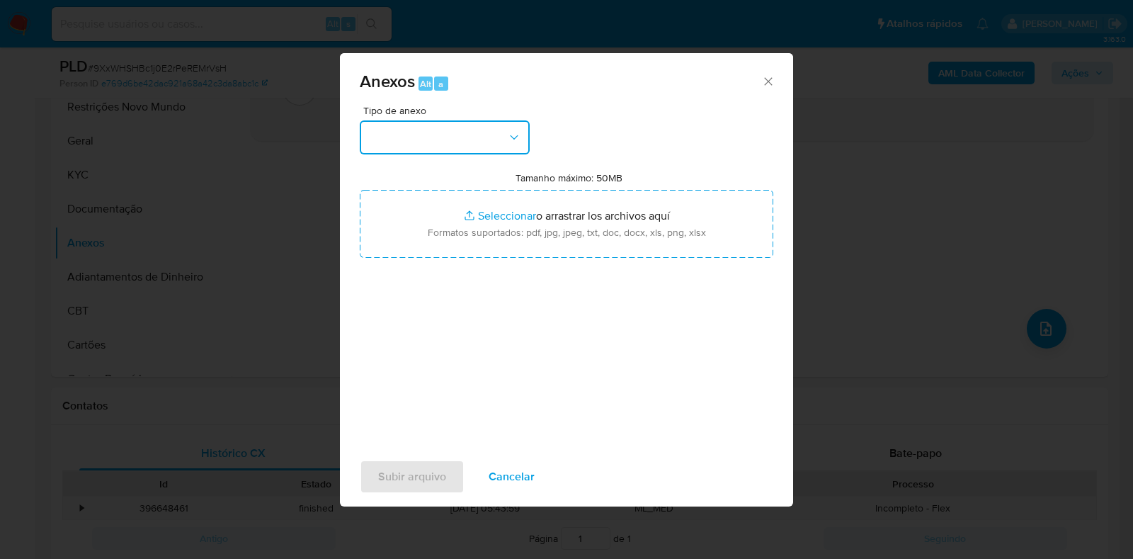
drag, startPoint x: 449, startPoint y: 132, endPoint x: 447, endPoint y: 151, distance: 18.5
click at [449, 132] on button "button" at bounding box center [445, 137] width 170 height 34
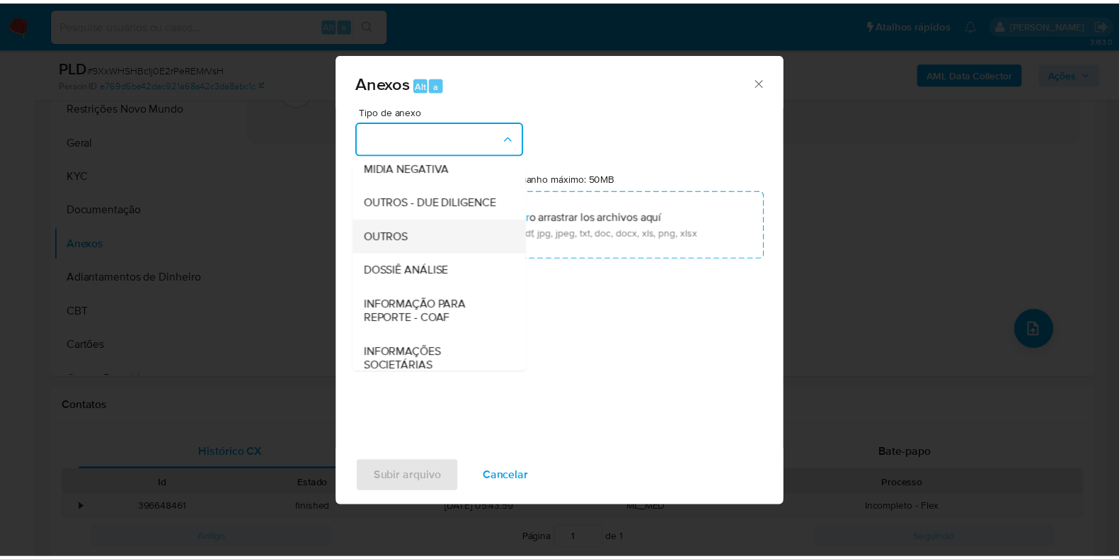
scroll to position [218, 0]
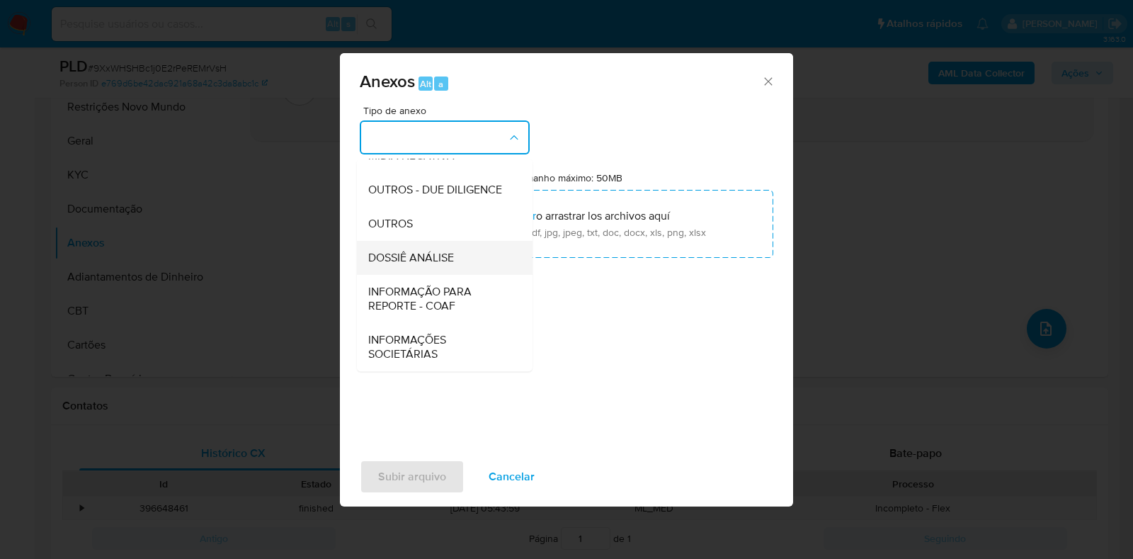
click at [407, 252] on span "DOSSIÊ ANÁLISE" at bounding box center [411, 258] width 86 height 14
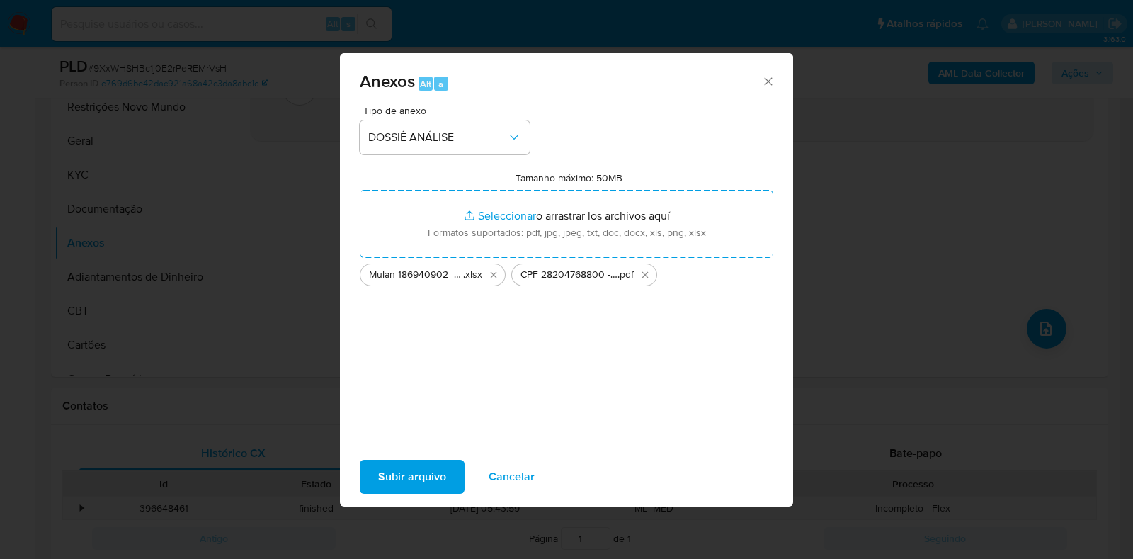
click at [403, 474] on span "Subir arquivo" at bounding box center [412, 476] width 68 height 31
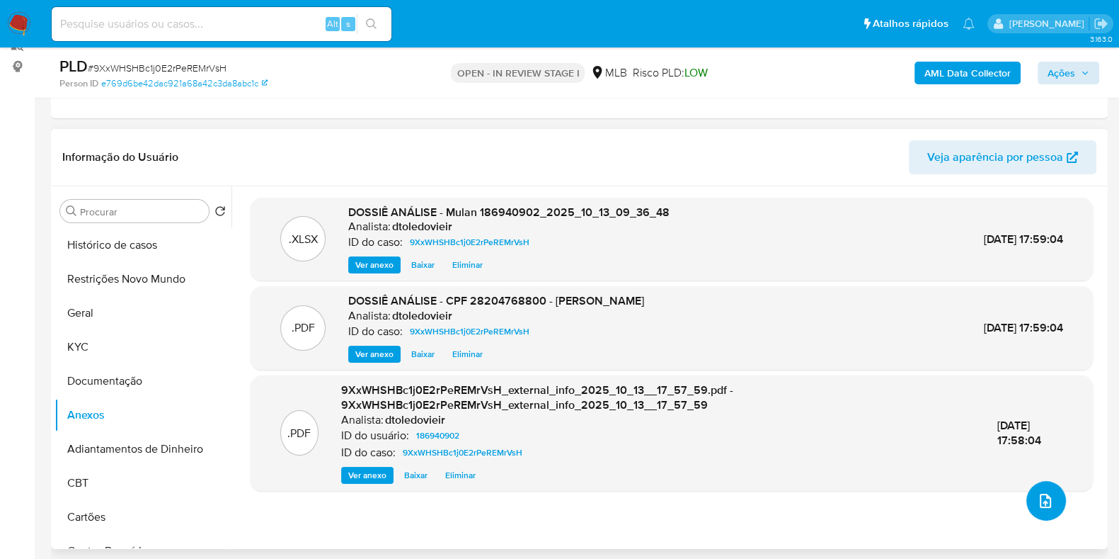
scroll to position [176, 0]
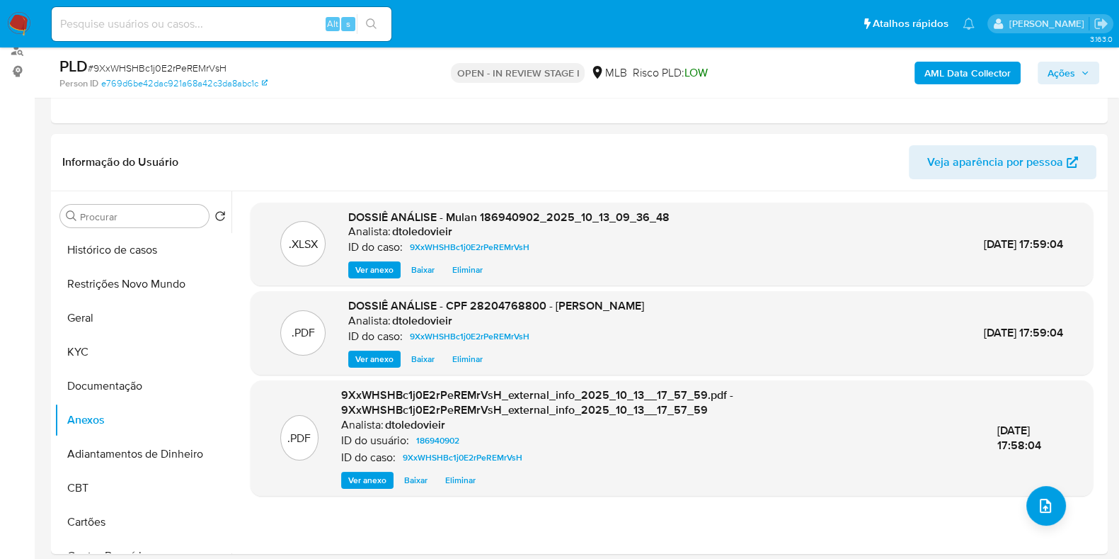
click at [1056, 78] on span "Ações" at bounding box center [1062, 73] width 28 height 23
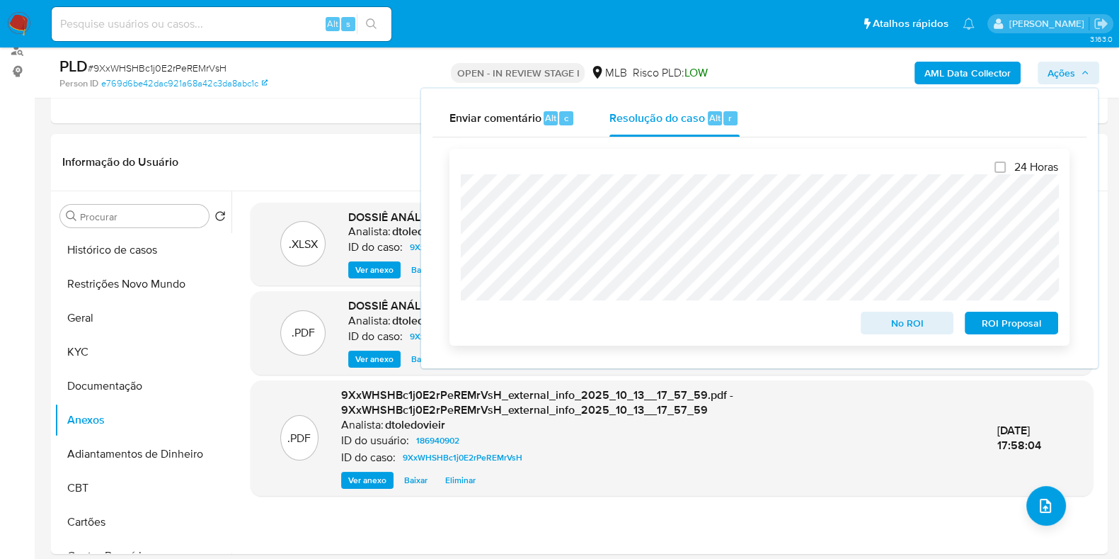
click at [900, 320] on span "No ROI" at bounding box center [908, 323] width 74 height 20
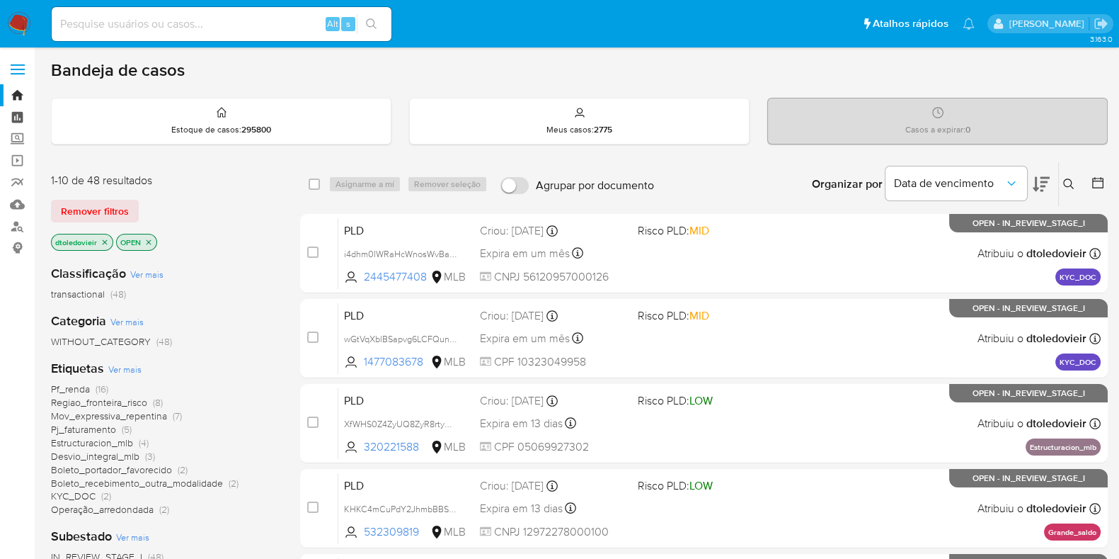
click at [12, 120] on link "Painel" at bounding box center [84, 117] width 169 height 22
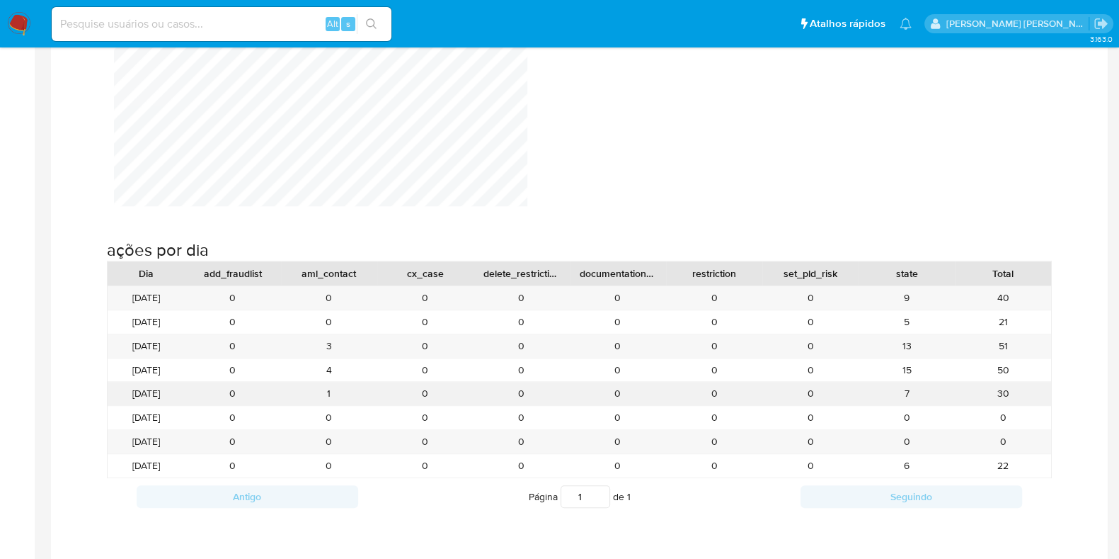
scroll to position [1415, 0]
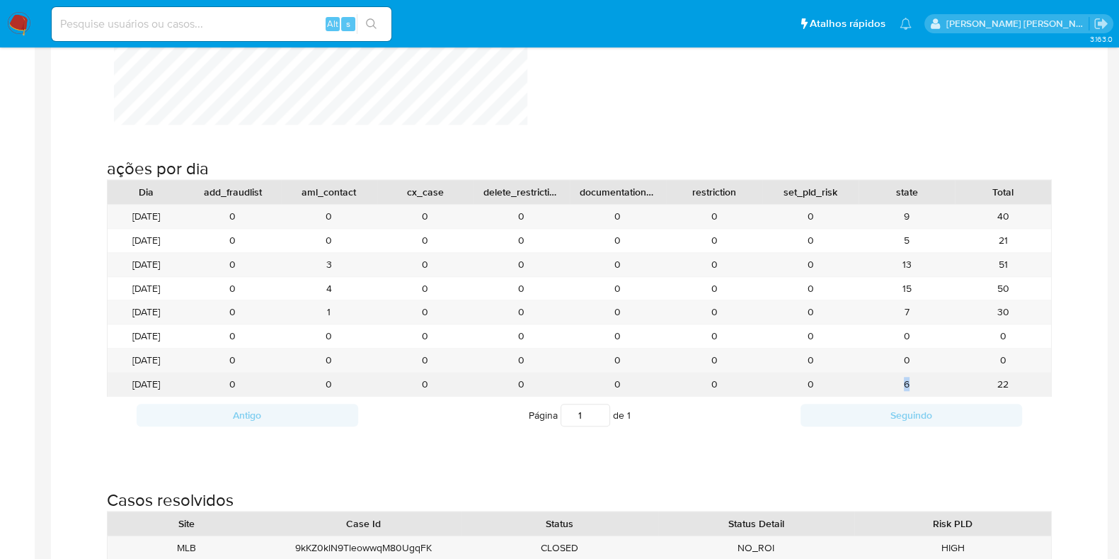
drag, startPoint x: 923, startPoint y: 382, endPoint x: 886, endPoint y: 382, distance: 36.8
click at [886, 382] on div "6" at bounding box center [907, 383] width 96 height 23
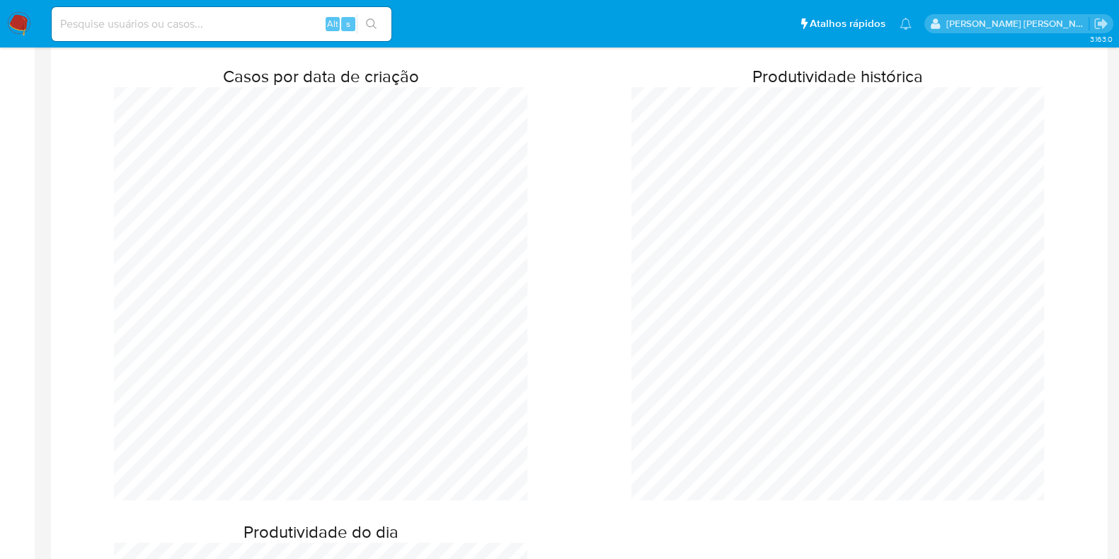
scroll to position [266, 0]
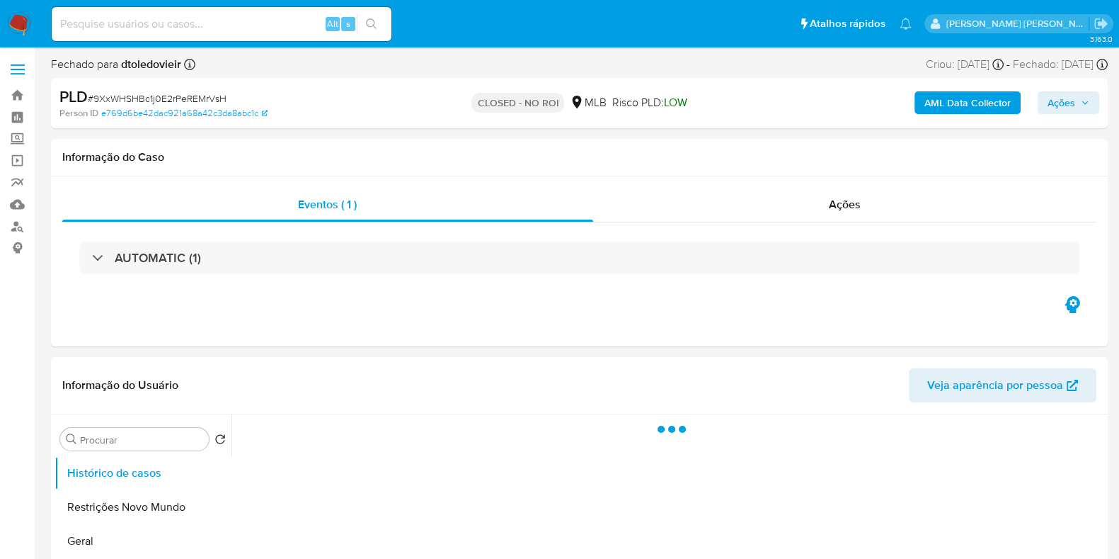
select select "10"
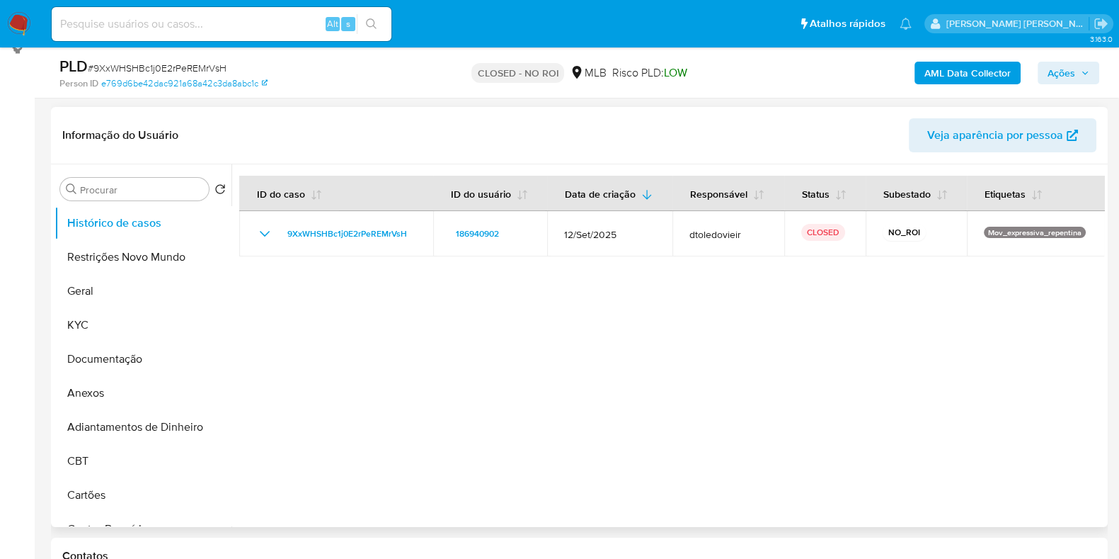
scroll to position [266, 0]
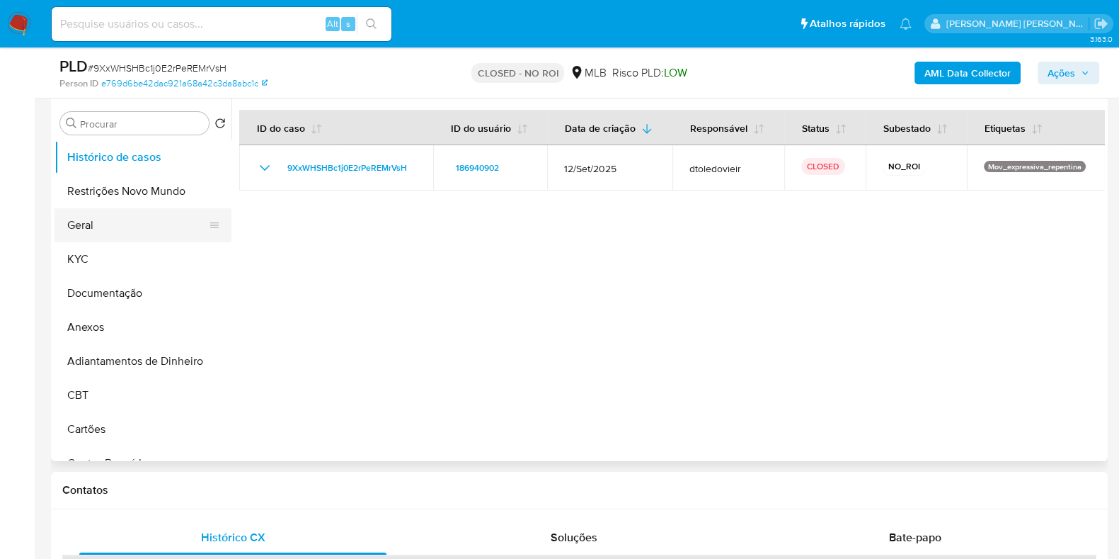
click at [120, 228] on button "Geral" at bounding box center [138, 225] width 166 height 34
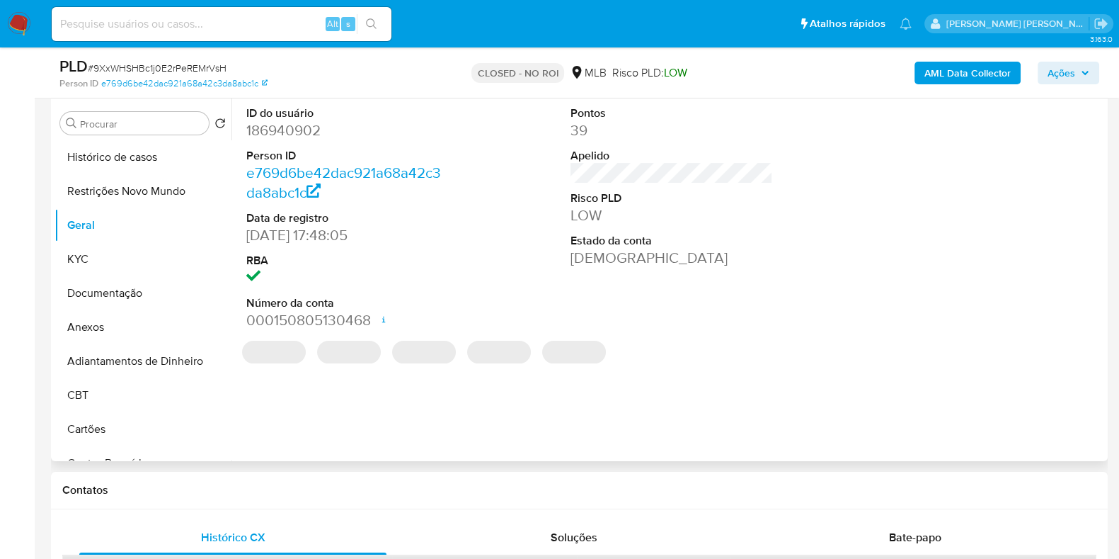
click at [280, 134] on dd "186940902" at bounding box center [347, 130] width 202 height 20
copy dd "186940902"
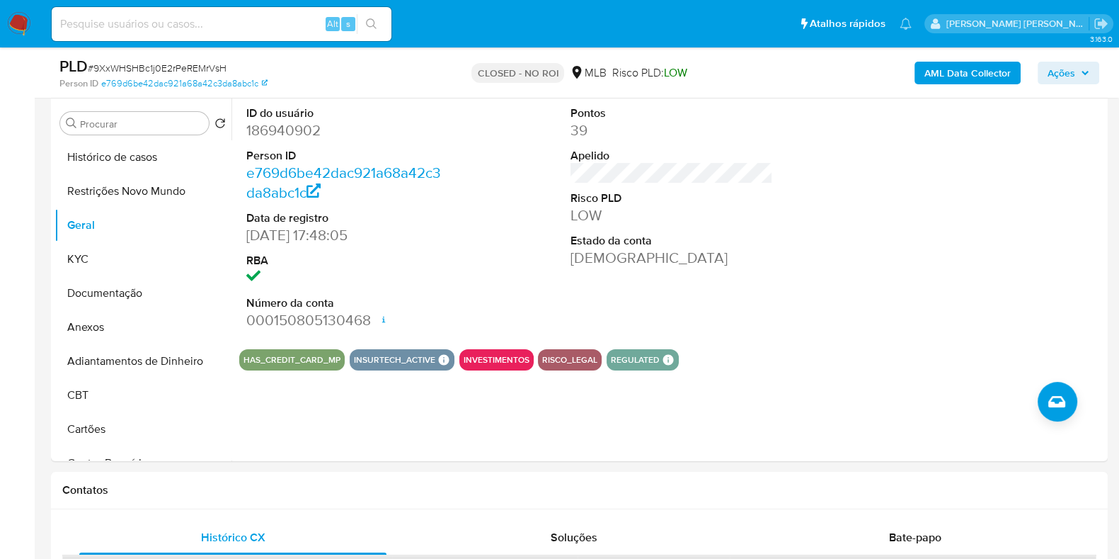
click at [278, 23] on input at bounding box center [222, 24] width 340 height 18
paste input "138266091"
type input "138266091"
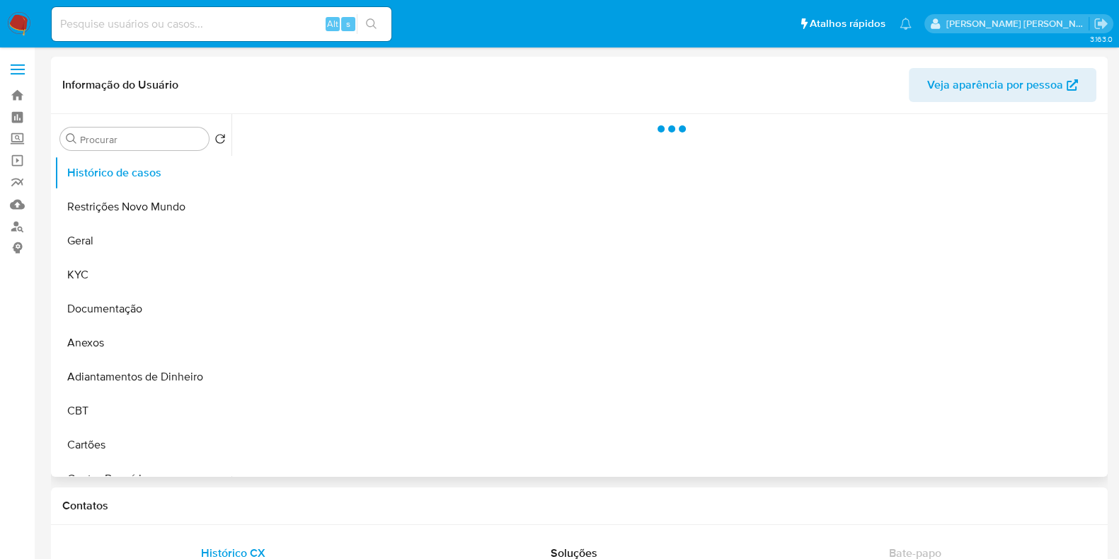
select select "10"
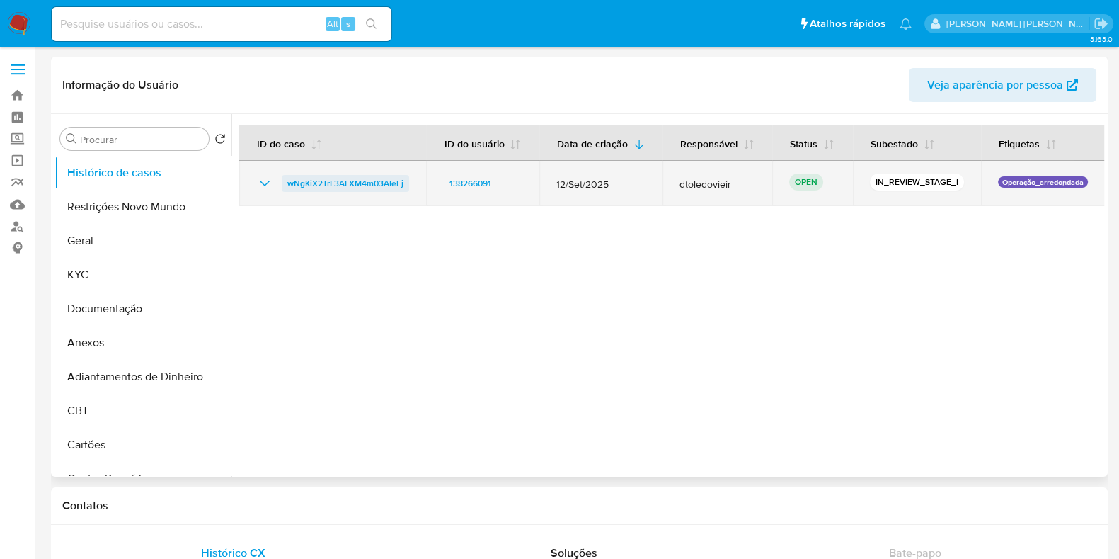
click at [360, 192] on span "wNgKiX2TrL3ALXM4m03AIeEj" at bounding box center [345, 183] width 116 height 17
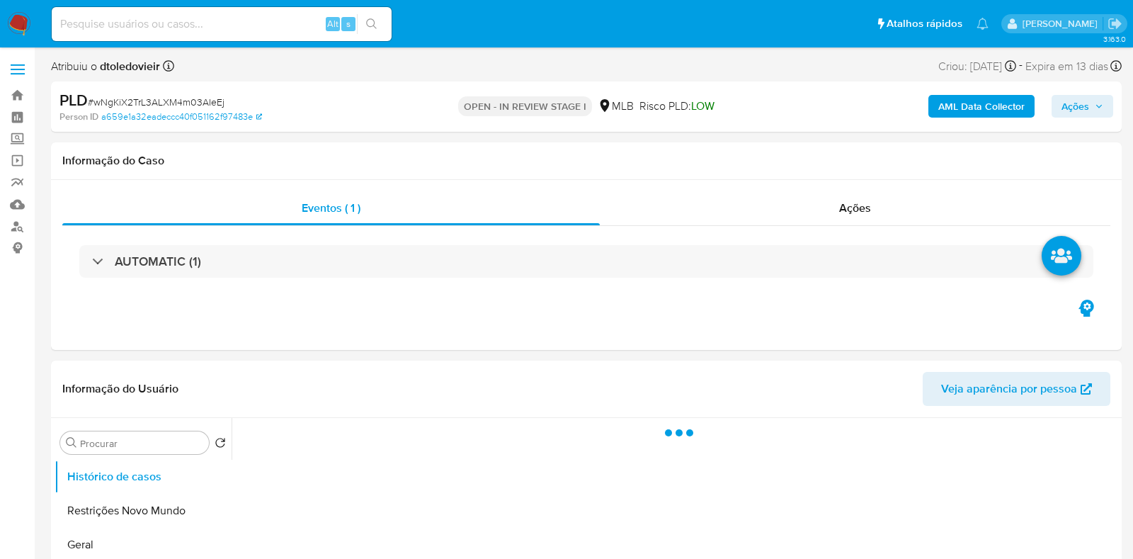
select select "10"
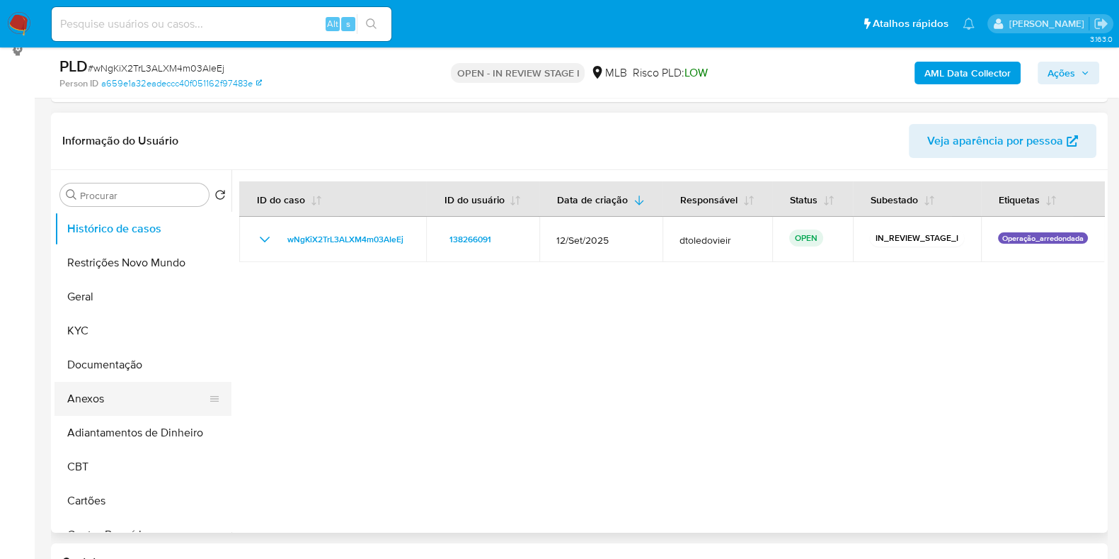
scroll to position [266, 0]
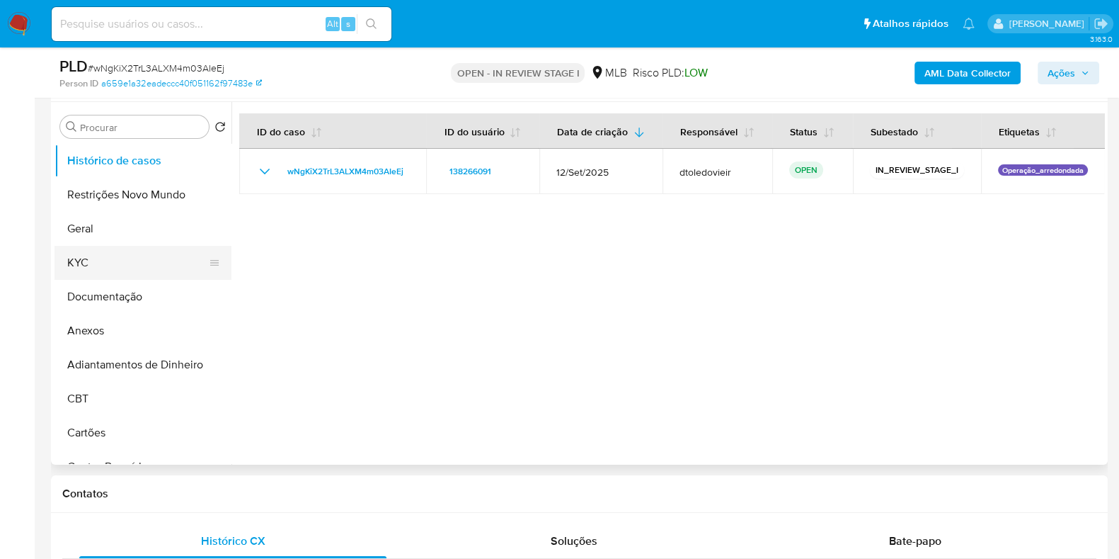
click at [116, 261] on button "KYC" at bounding box center [138, 263] width 166 height 34
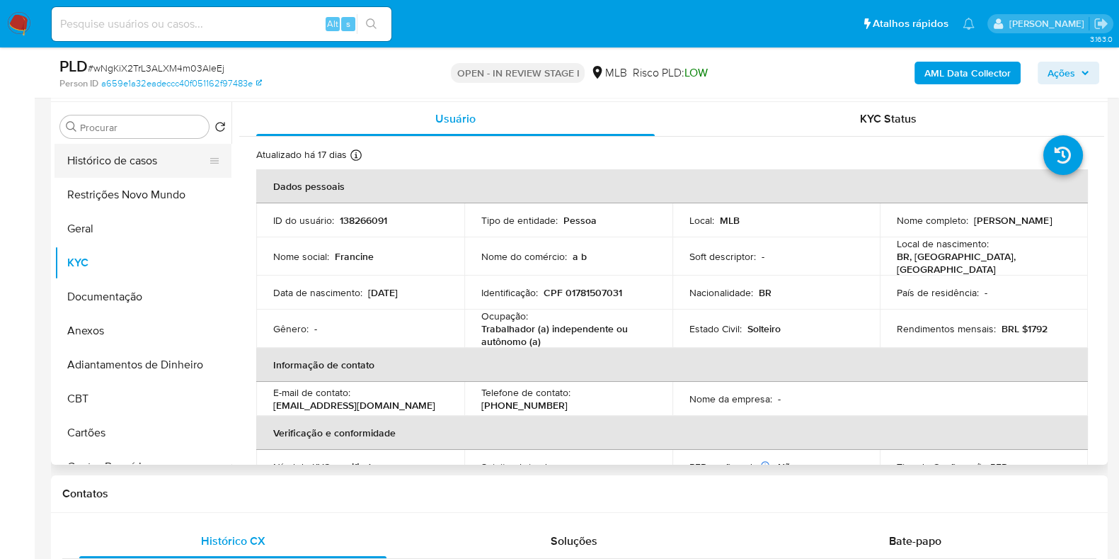
drag, startPoint x: 186, startPoint y: 146, endPoint x: 176, endPoint y: 150, distance: 10.8
click at [181, 149] on button "Histórico de casos" at bounding box center [138, 161] width 166 height 34
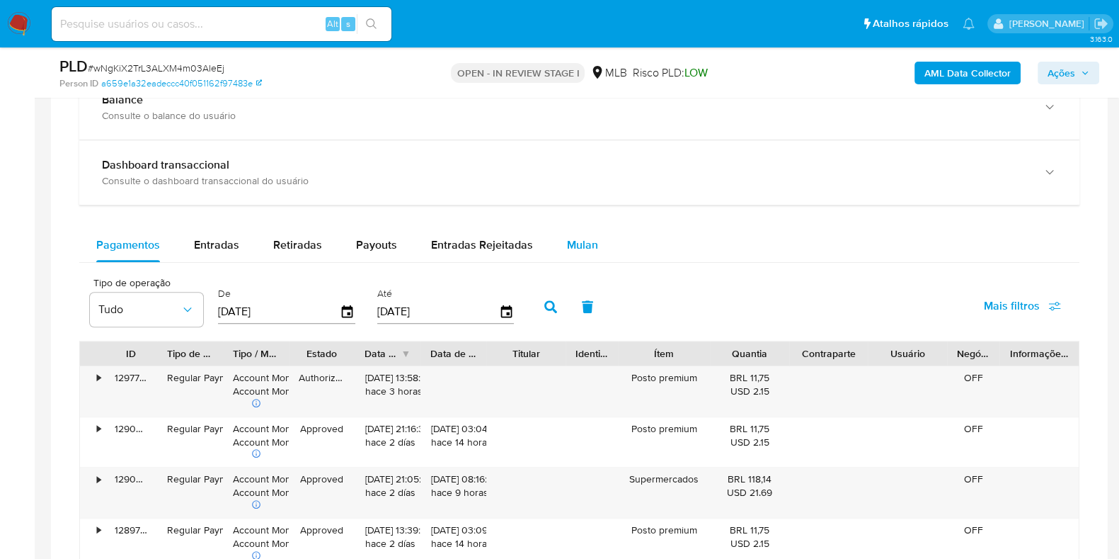
click at [595, 232] on button "Mulan" at bounding box center [582, 245] width 65 height 34
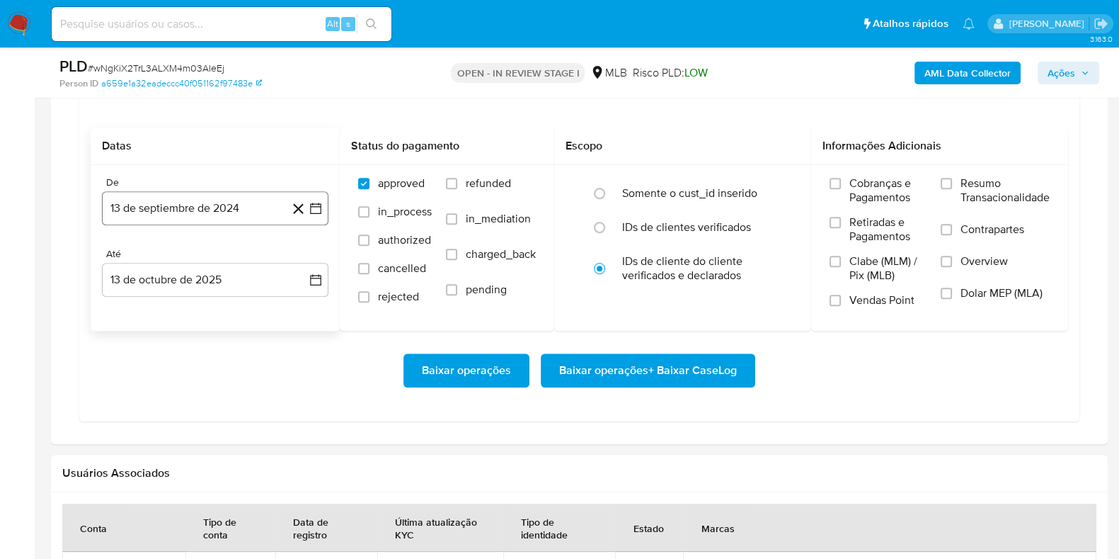
click at [222, 200] on button "13 de septiembre de 2024" at bounding box center [215, 208] width 227 height 34
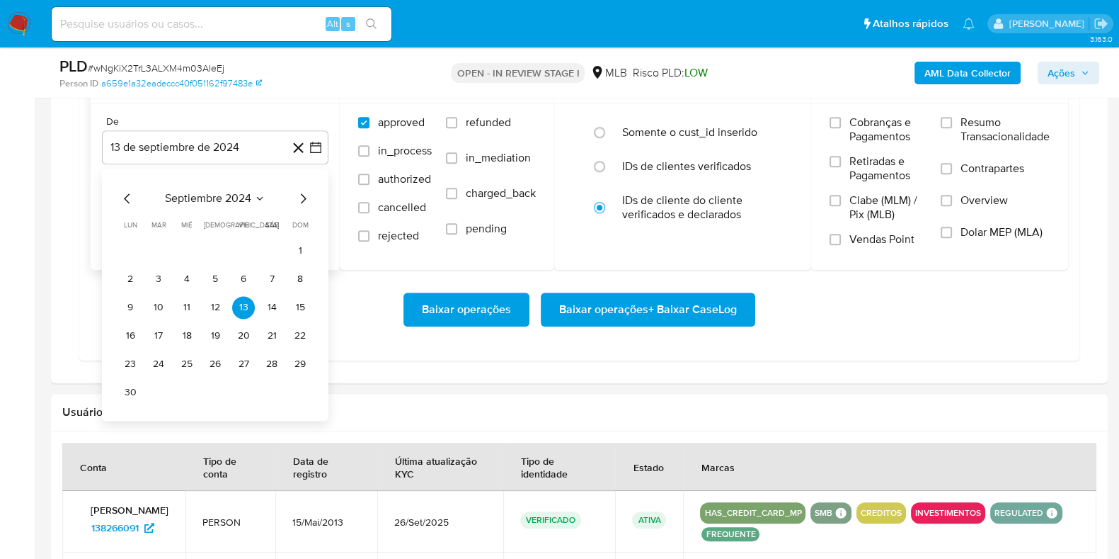
scroll to position [1327, 0]
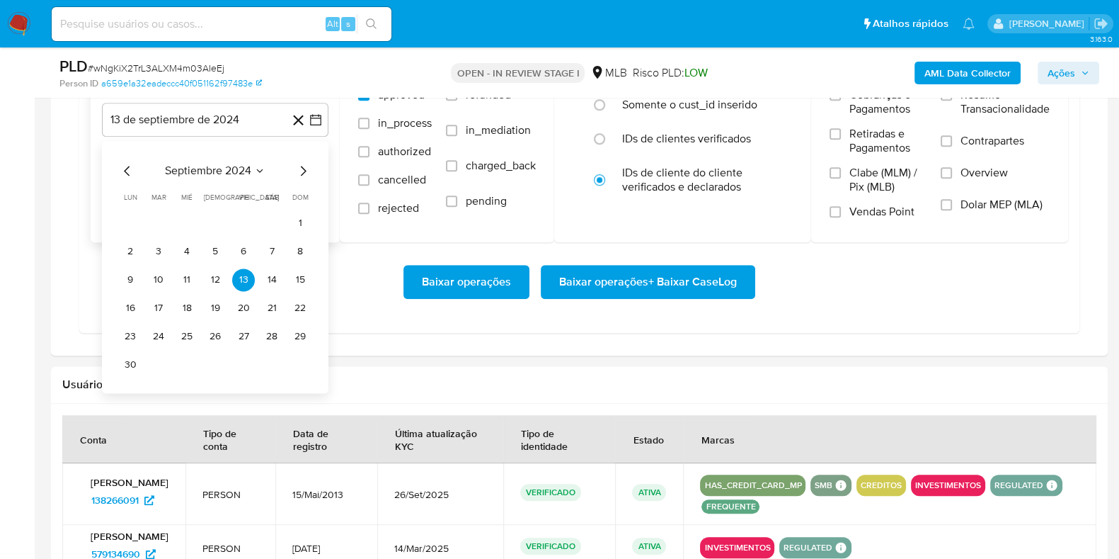
click at [304, 162] on icon "Mes siguiente" at bounding box center [303, 170] width 17 height 17
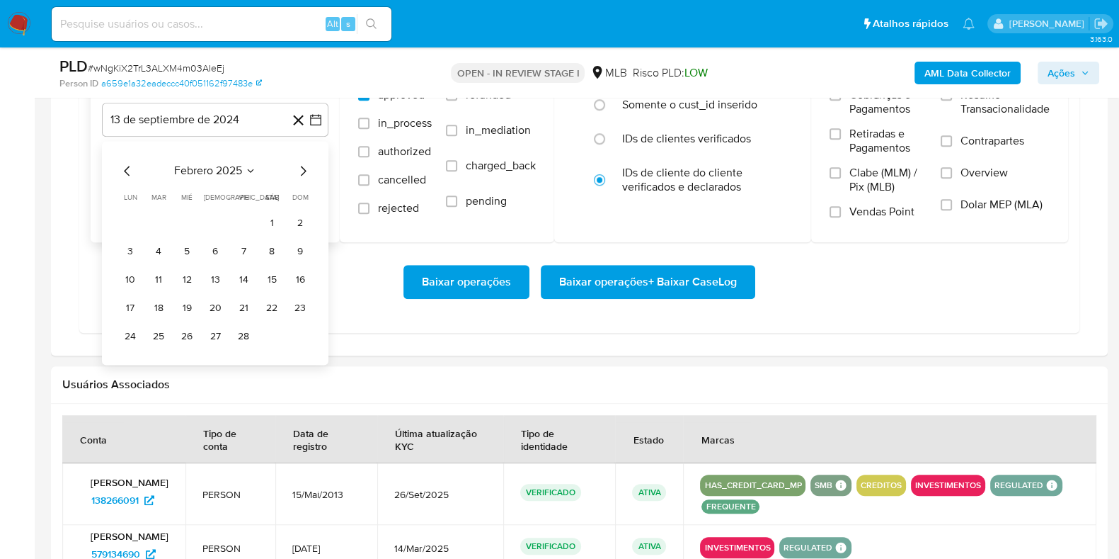
click at [122, 166] on icon "Mes anterior" at bounding box center [127, 170] width 17 height 17
click at [192, 219] on button "1" at bounding box center [187, 223] width 23 height 23
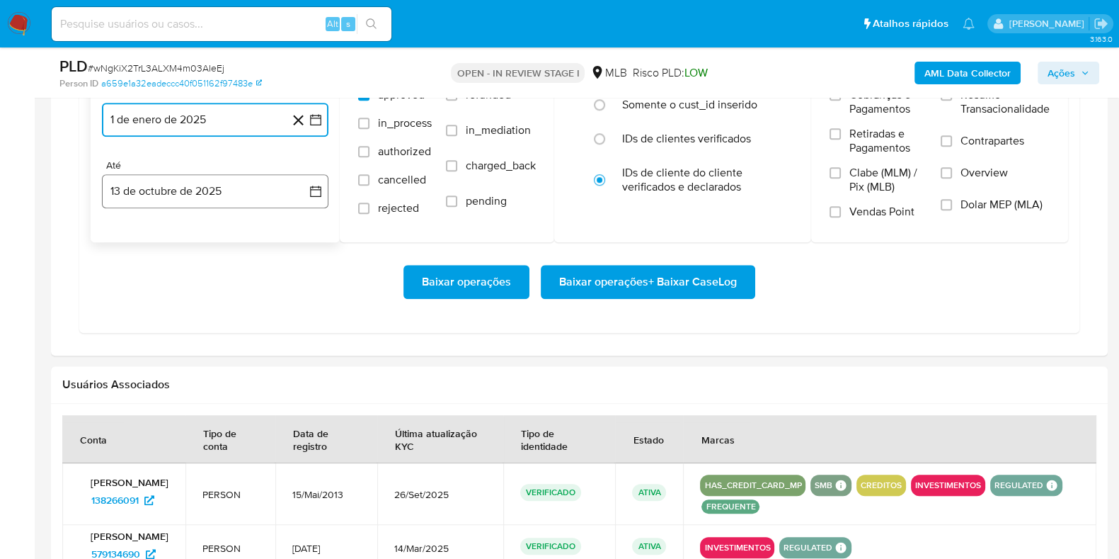
click at [183, 189] on button "13 de octubre de 2025" at bounding box center [215, 191] width 227 height 34
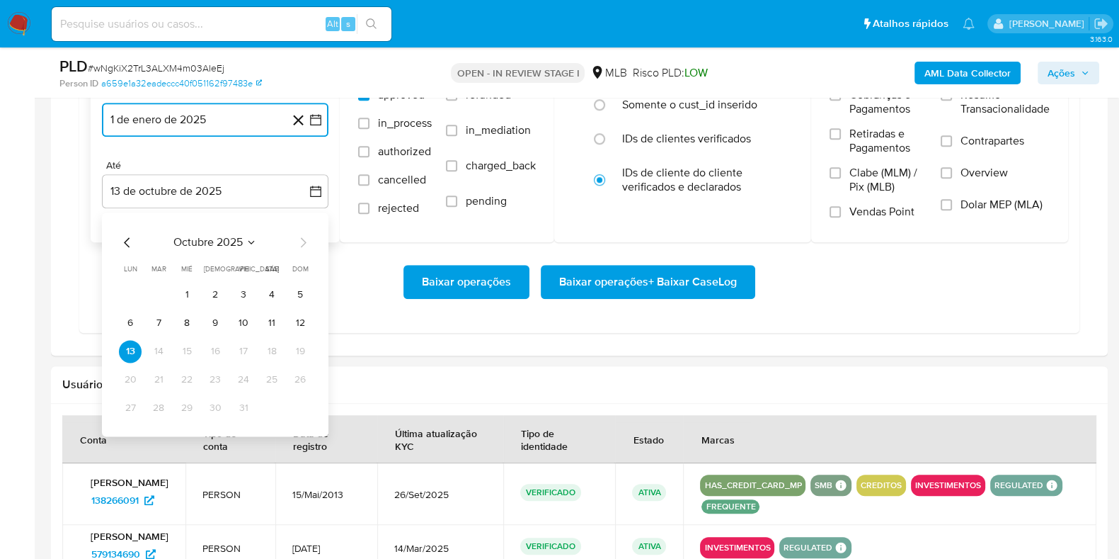
click at [134, 236] on icon "Mes anterior" at bounding box center [127, 242] width 17 height 17
click at [131, 239] on icon "Mes anterior" at bounding box center [127, 242] width 17 height 17
click at [217, 403] on button "31" at bounding box center [215, 407] width 23 height 23
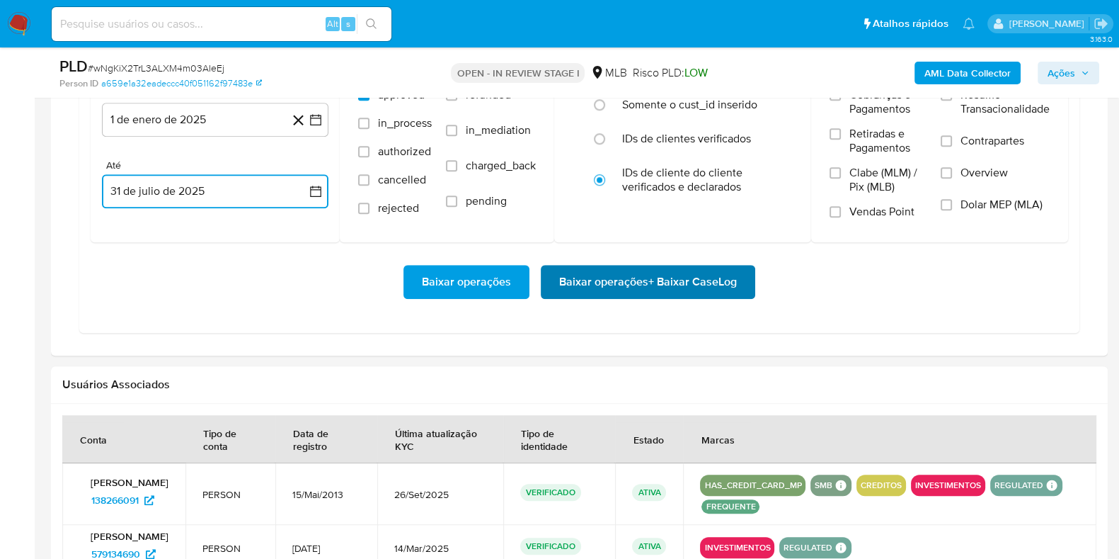
click at [619, 283] on span "Baixar operações + Baixar CaseLog" at bounding box center [648, 281] width 178 height 31
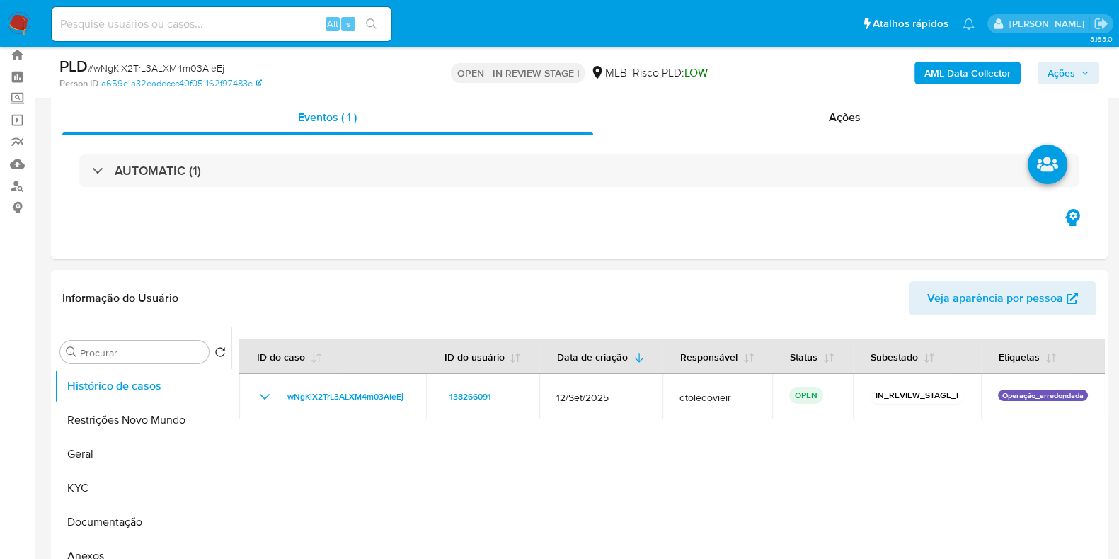
scroll to position [0, 0]
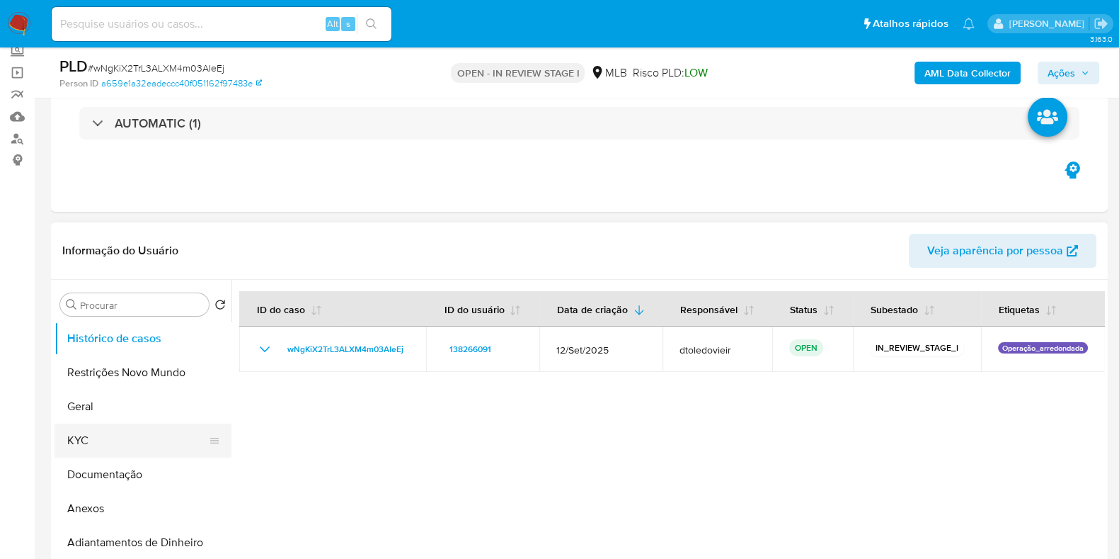
click at [124, 442] on button "KYC" at bounding box center [138, 440] width 166 height 34
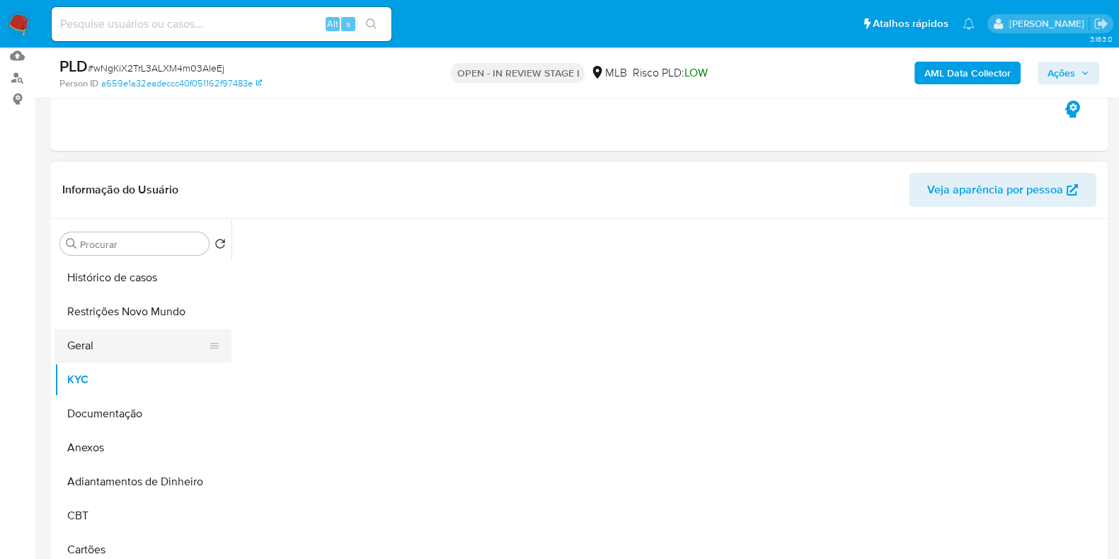
scroll to position [176, 0]
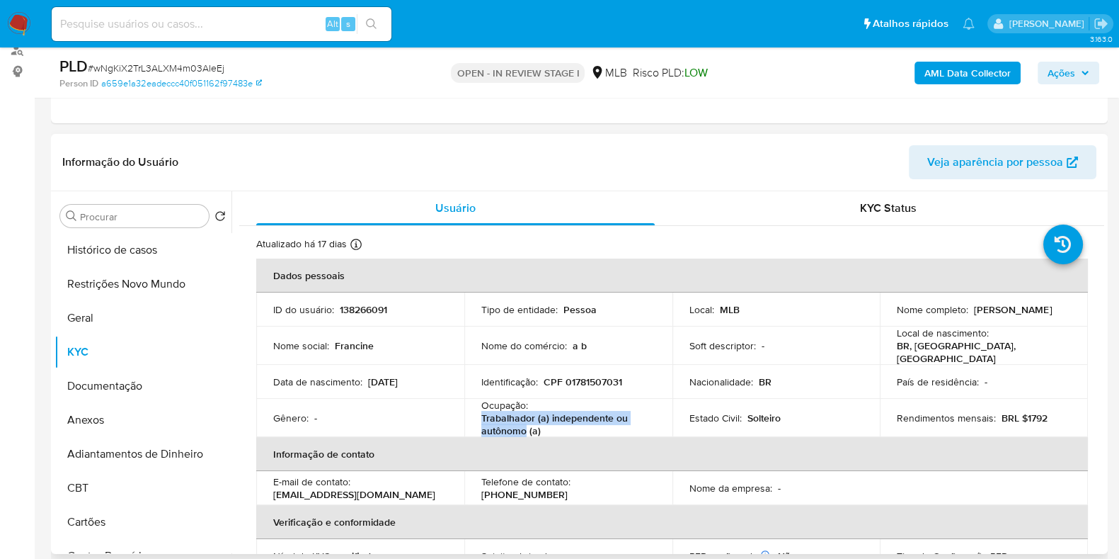
drag, startPoint x: 522, startPoint y: 427, endPoint x: 480, endPoint y: 414, distance: 43.7
click at [481, 414] on p "Trabalhador (a) independente ou autônomo (a)" at bounding box center [565, 423] width 169 height 25
copy p "Trabalhador (a) independente ou autônomo"
click at [102, 377] on button "Documentação" at bounding box center [138, 386] width 166 height 34
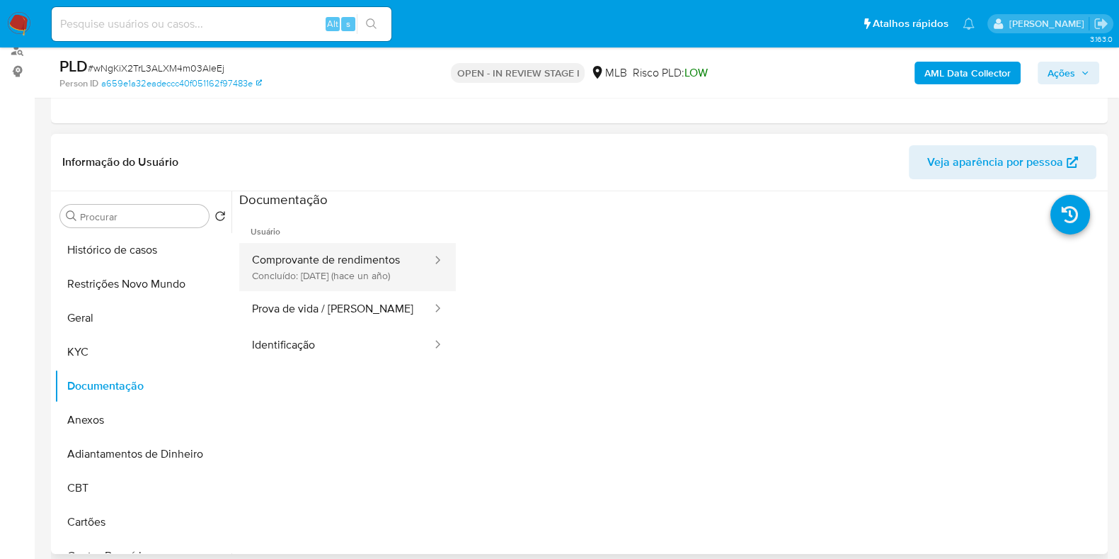
click at [272, 291] on button "Comprovante de rendimentos Concluído: 28/10/2024 (hace un año)" at bounding box center [336, 267] width 194 height 48
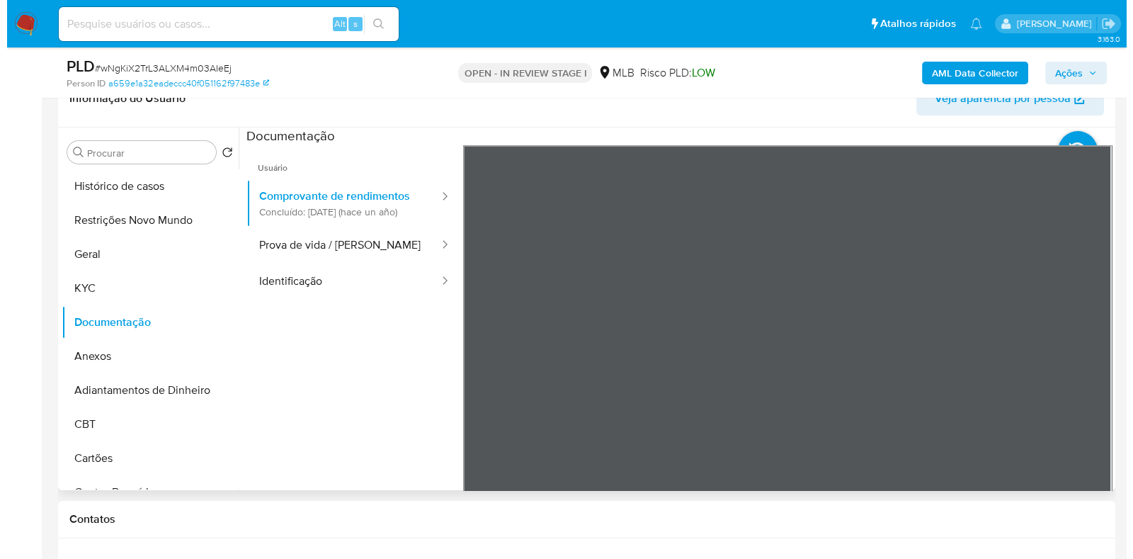
scroll to position [266, 0]
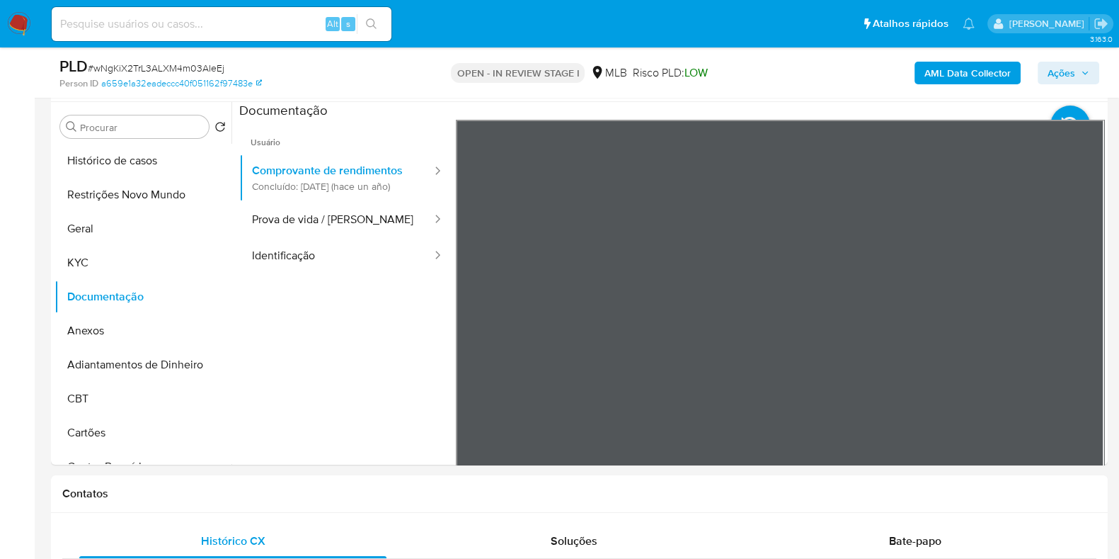
click at [941, 62] on b "AML Data Collector" at bounding box center [968, 73] width 86 height 23
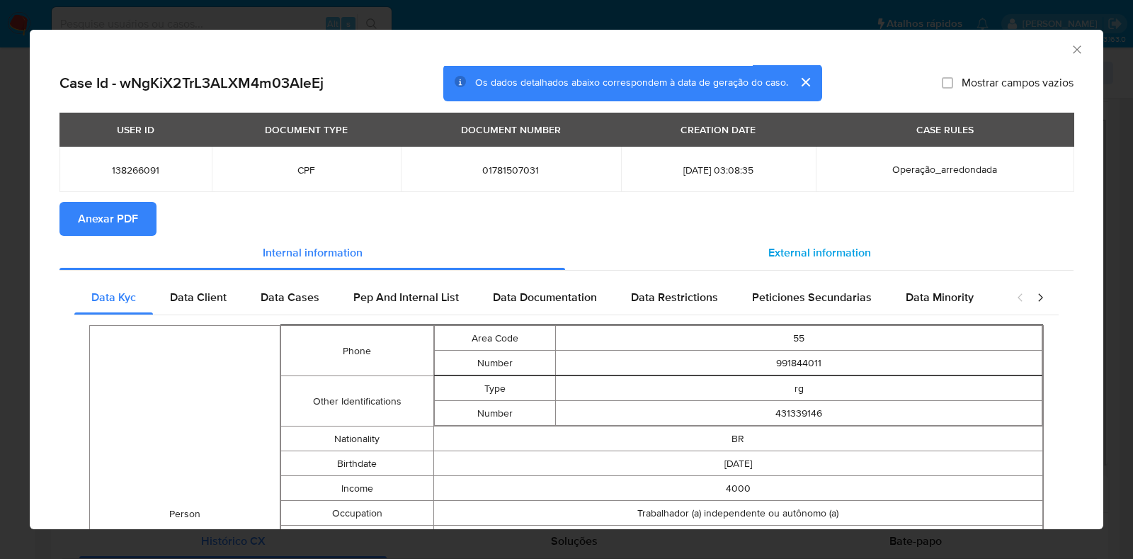
click at [810, 240] on div "External information" at bounding box center [819, 253] width 508 height 34
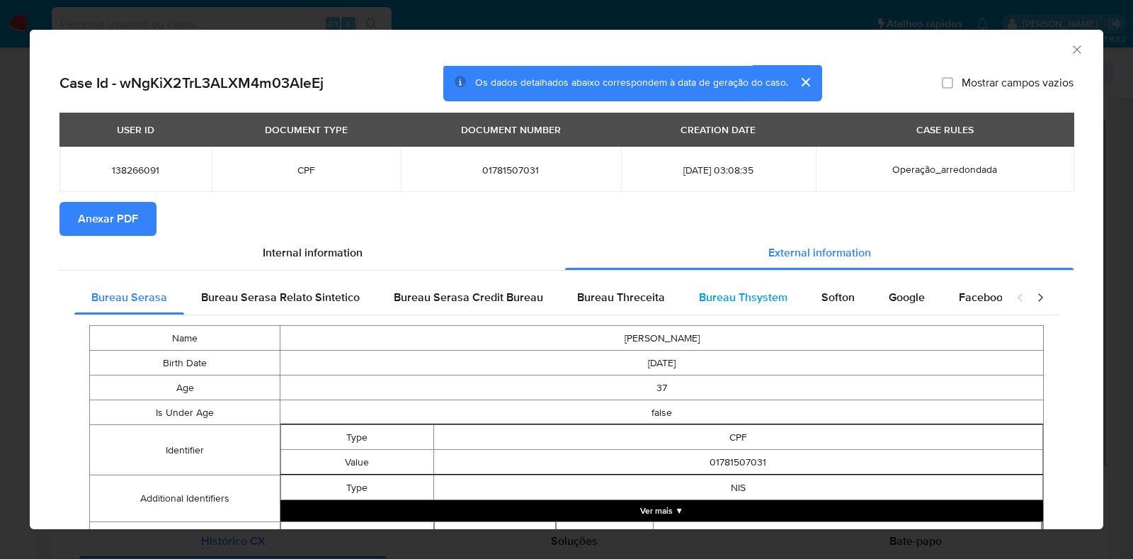
click at [684, 282] on div "Bureau Thsystem" at bounding box center [743, 297] width 122 height 34
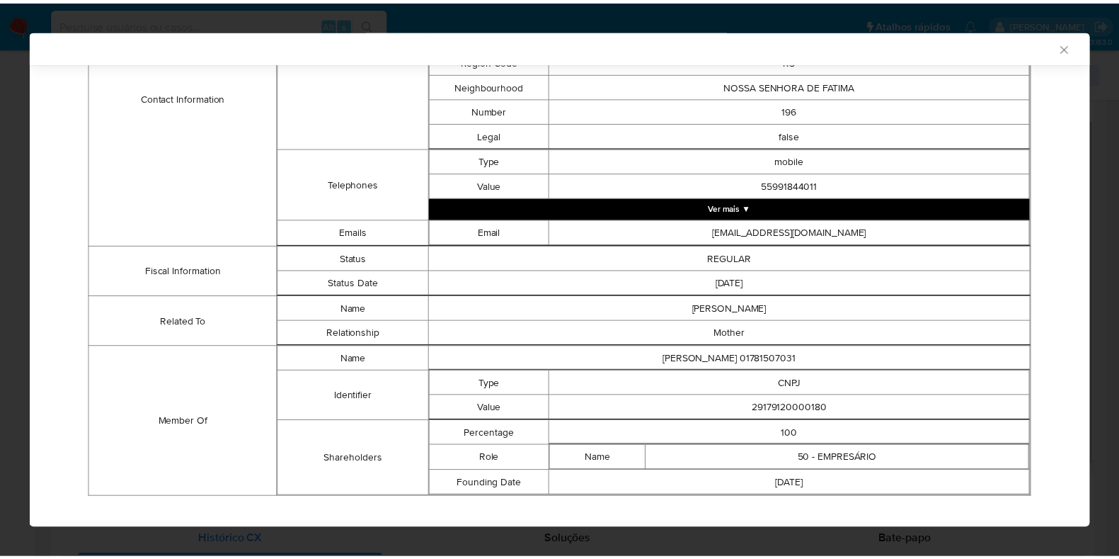
scroll to position [572, 0]
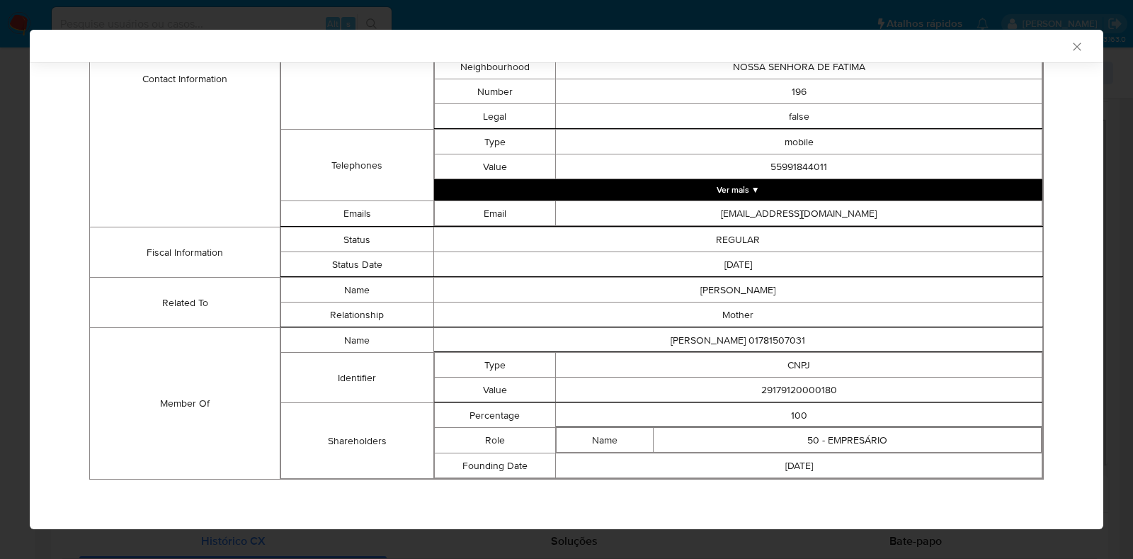
click at [775, 387] on td "29179120000180" at bounding box center [799, 389] width 486 height 25
copy td "29179120000180"
click at [0, 324] on div "AML Data Collector Case Id - wNgKiX2TrL3ALXM4m03AIeEj Os dados detalhados abaix…" at bounding box center [566, 279] width 1133 height 559
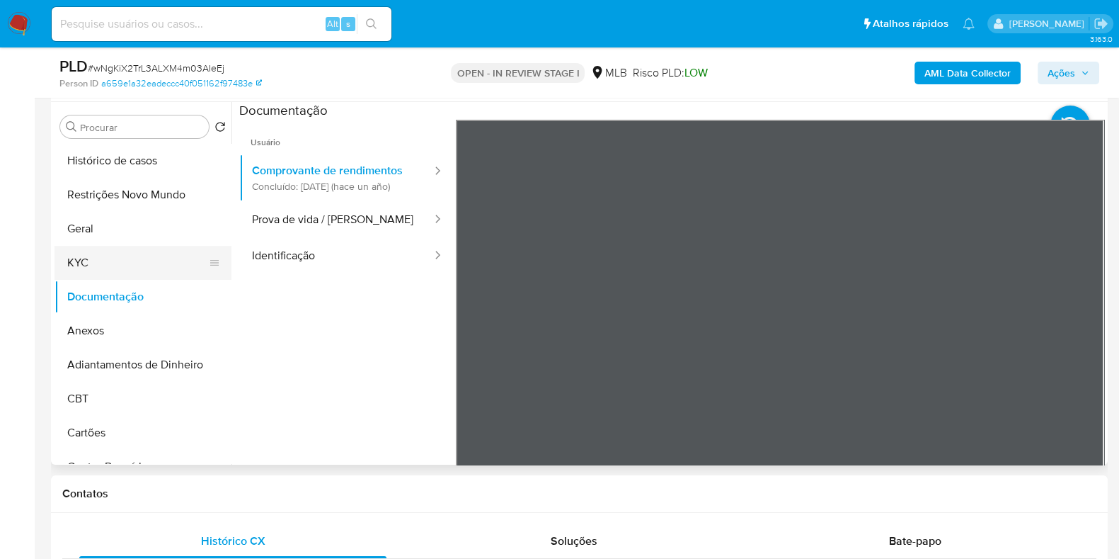
click at [150, 255] on button "KYC" at bounding box center [138, 263] width 166 height 34
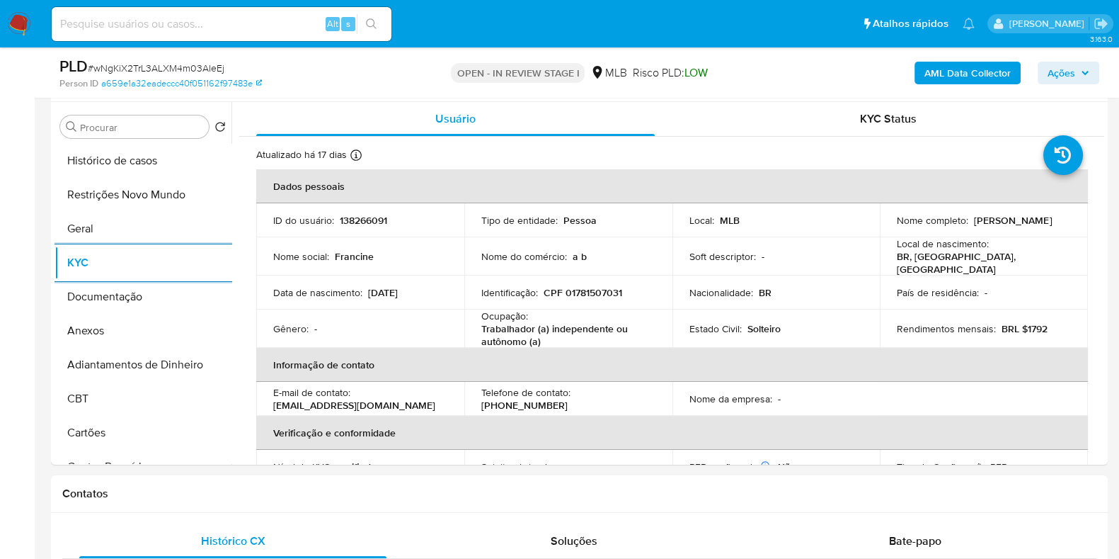
click at [1081, 67] on span "Ações" at bounding box center [1069, 73] width 42 height 20
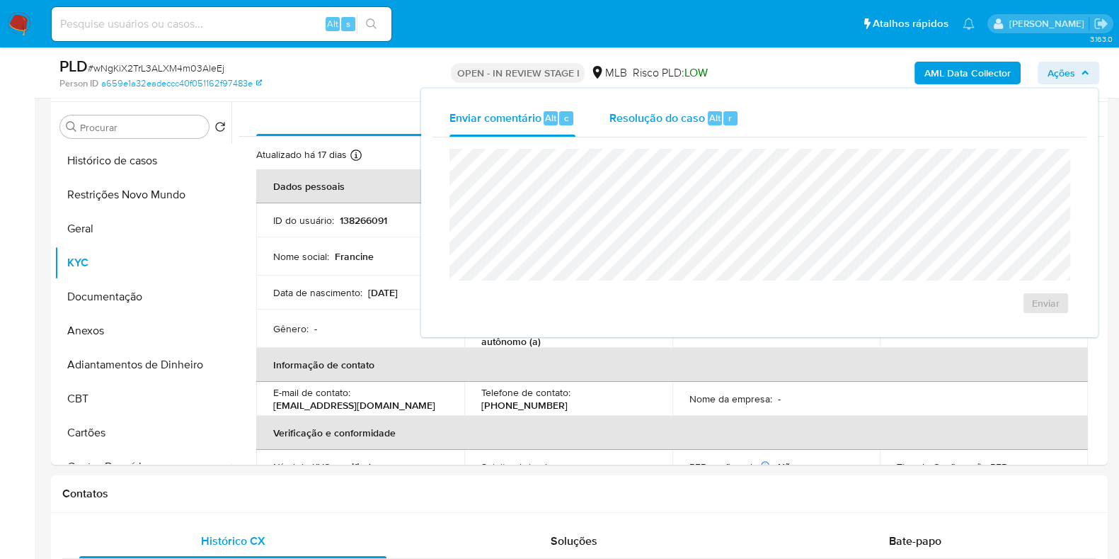
click at [670, 127] on div "Resolução do caso Alt r" at bounding box center [675, 118] width 130 height 37
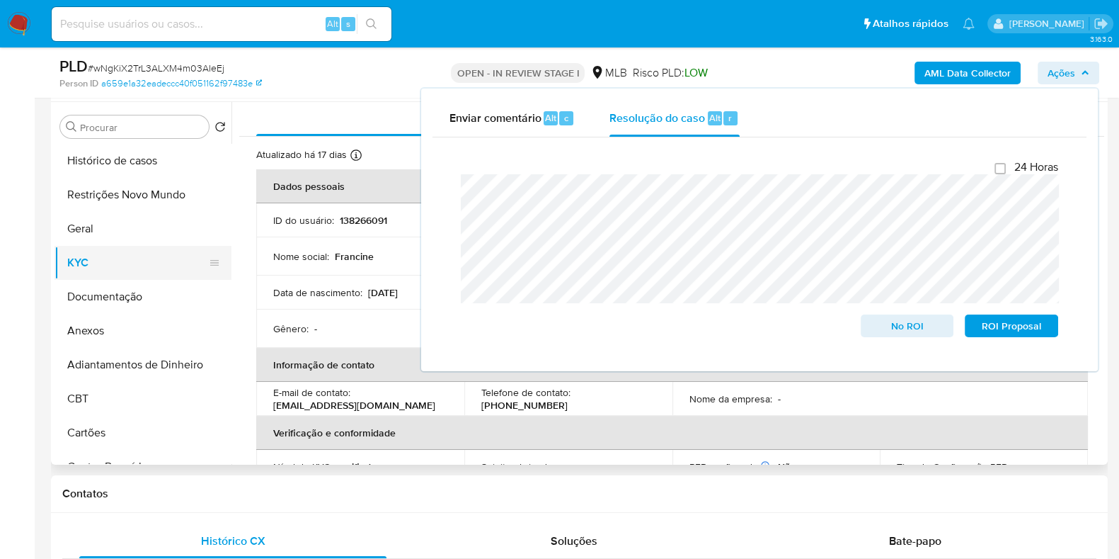
click at [123, 270] on button "KYC" at bounding box center [138, 263] width 166 height 34
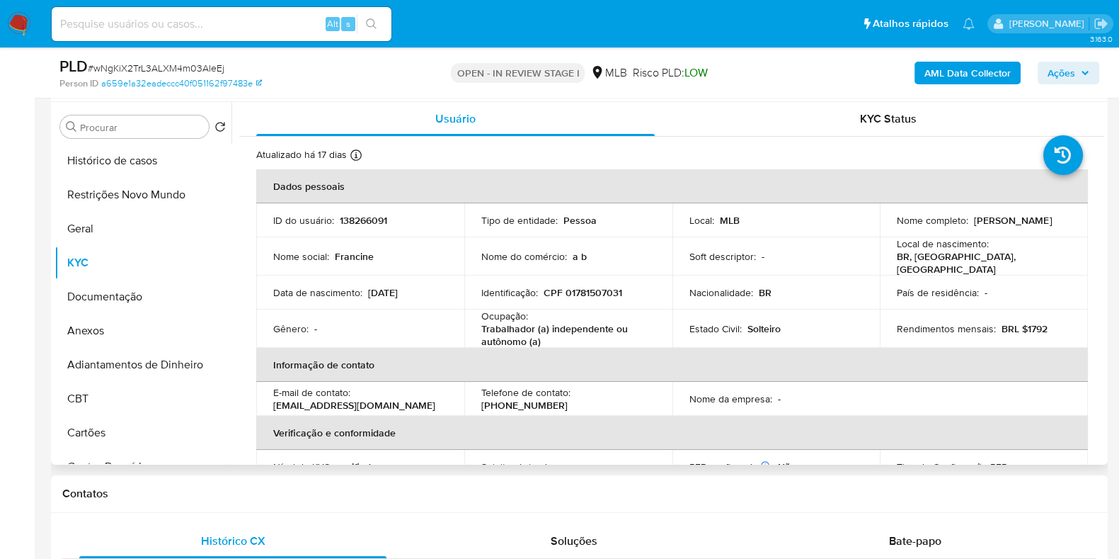
drag, startPoint x: 949, startPoint y: 226, endPoint x: 891, endPoint y: 228, distance: 58.1
click at [891, 228] on td "Nome completo : Francine Pinto Vieira" at bounding box center [984, 220] width 208 height 34
copy p "Francine Pinto Vieira"
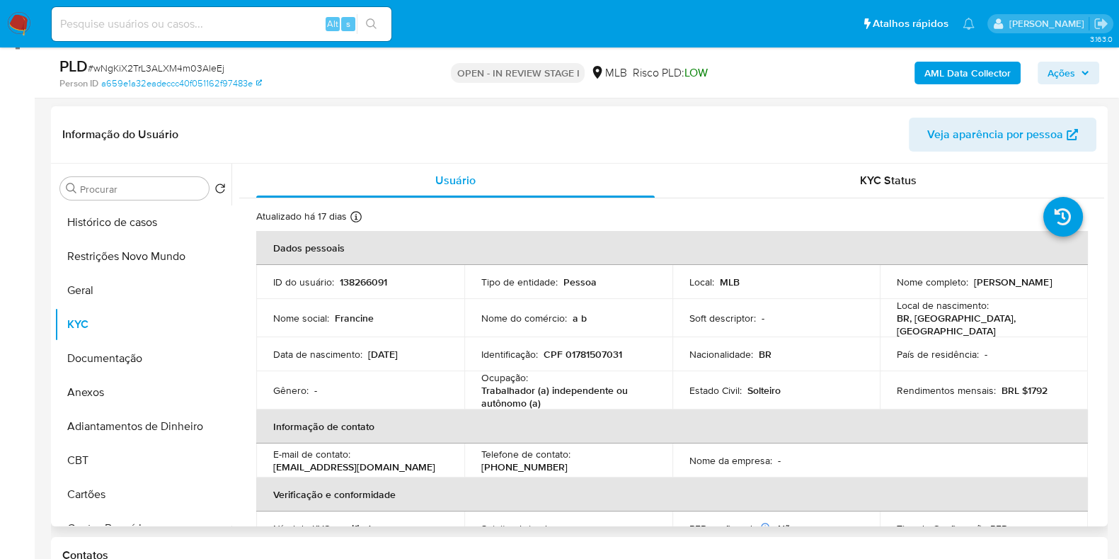
scroll to position [176, 0]
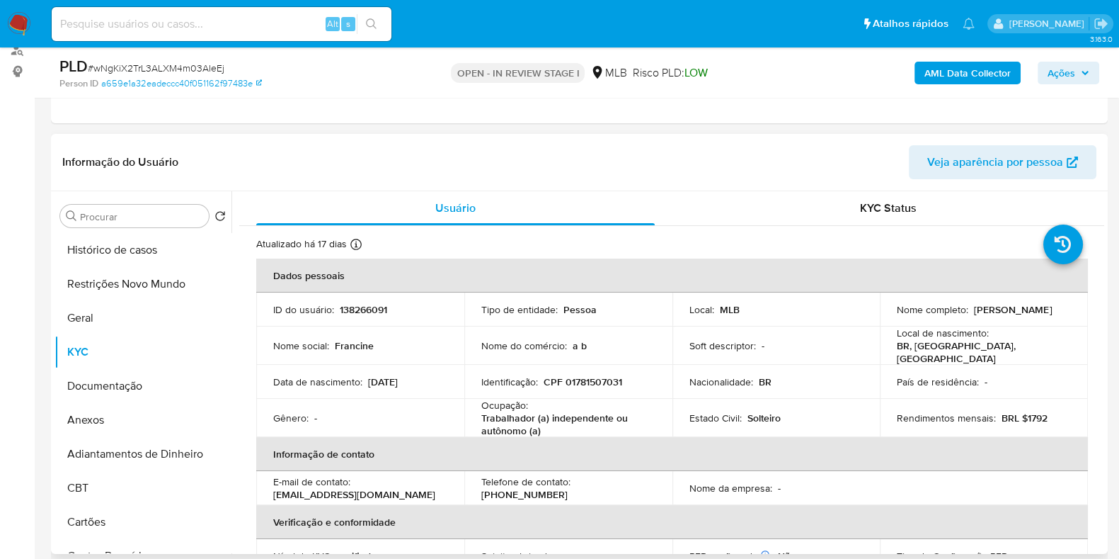
copy p "Francine Pinto Vieira"
click at [581, 375] on p "CPF 01781507031" at bounding box center [583, 381] width 79 height 13
copy p "01781507031"
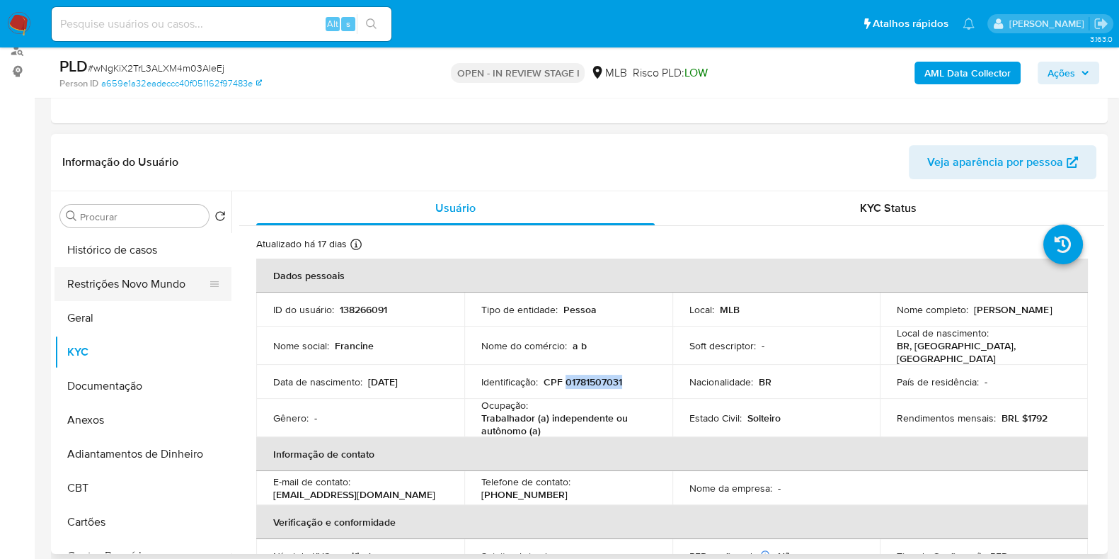
click at [98, 288] on button "Restrições Novo Mundo" at bounding box center [138, 284] width 166 height 34
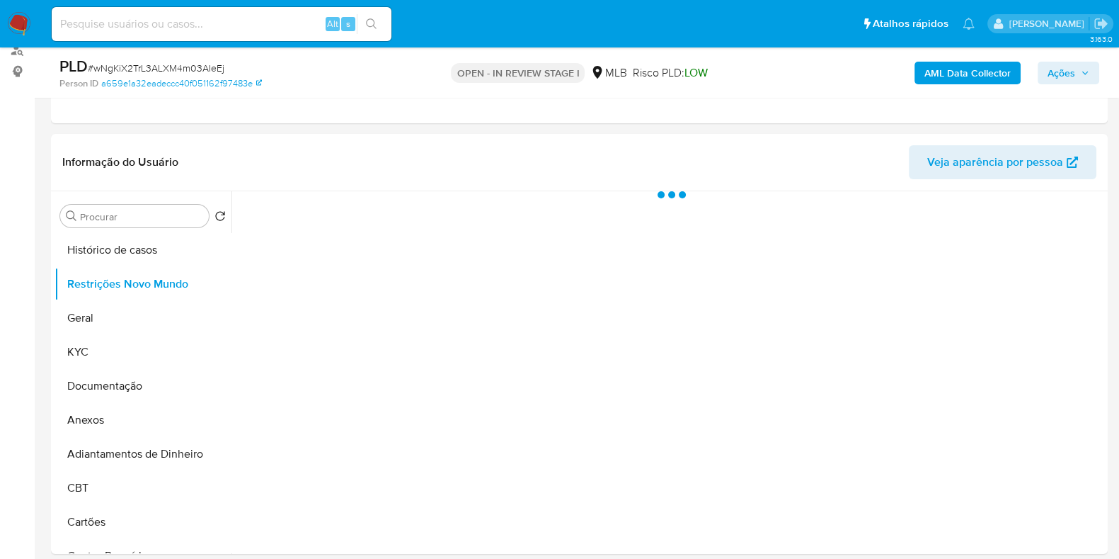
scroll to position [266, 0]
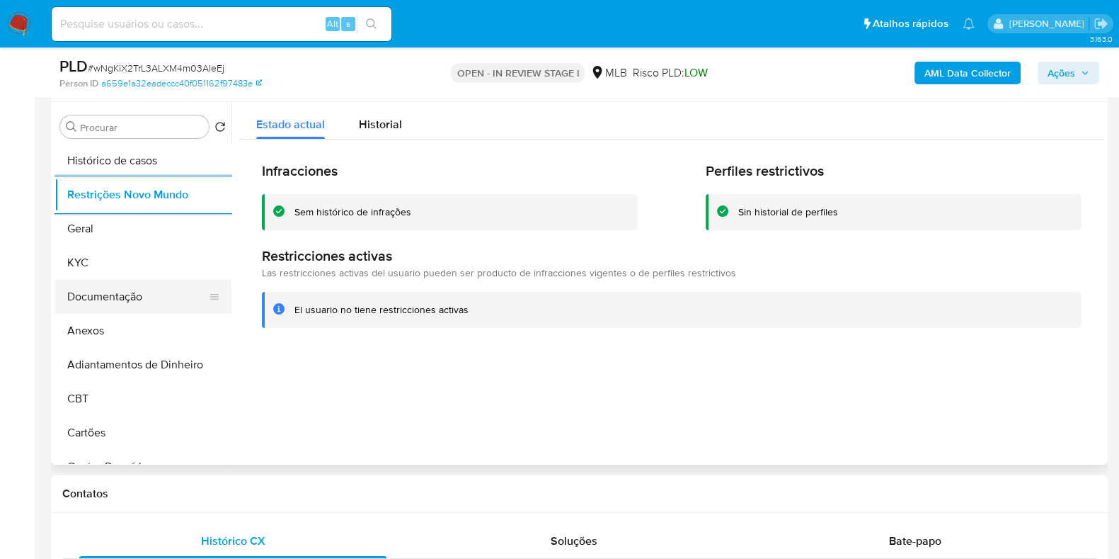
click at [124, 297] on button "Documentação" at bounding box center [138, 297] width 166 height 34
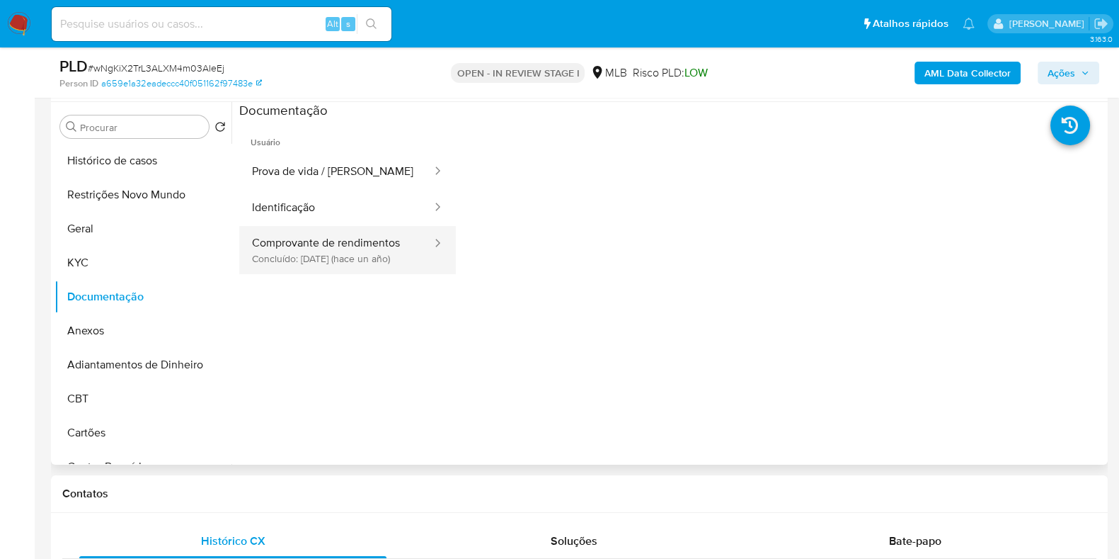
click at [321, 266] on button "Comprovante de rendimentos Concluído: 28/10/2024 (hace un año)" at bounding box center [336, 250] width 194 height 48
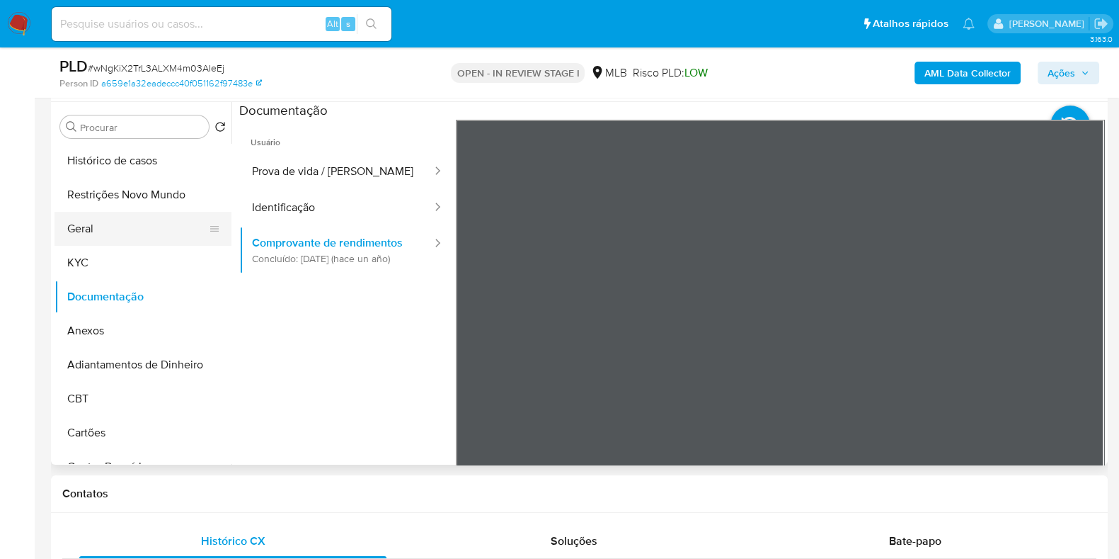
click at [67, 239] on button "Geral" at bounding box center [138, 229] width 166 height 34
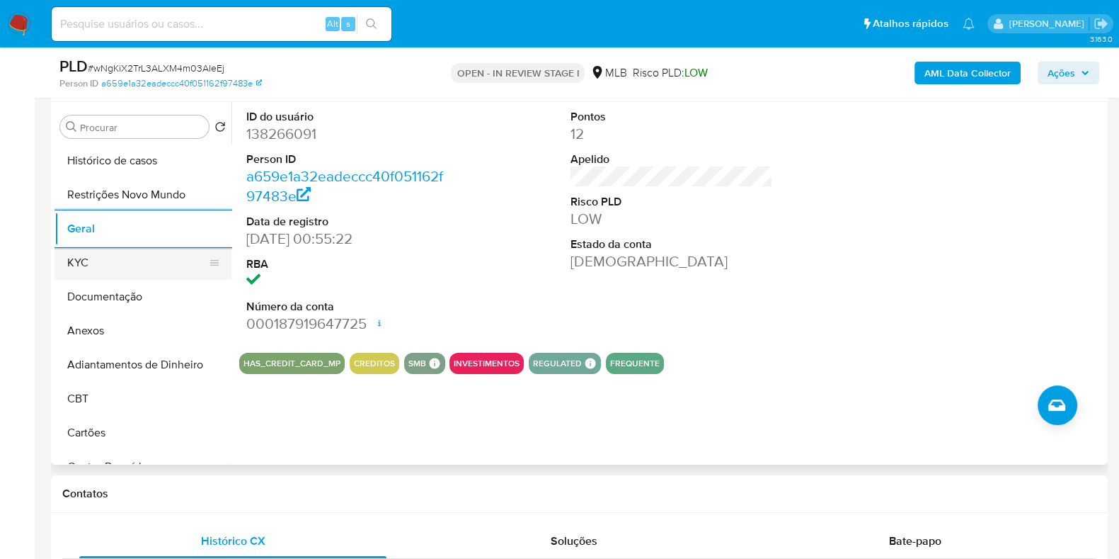
click at [117, 270] on button "KYC" at bounding box center [138, 263] width 166 height 34
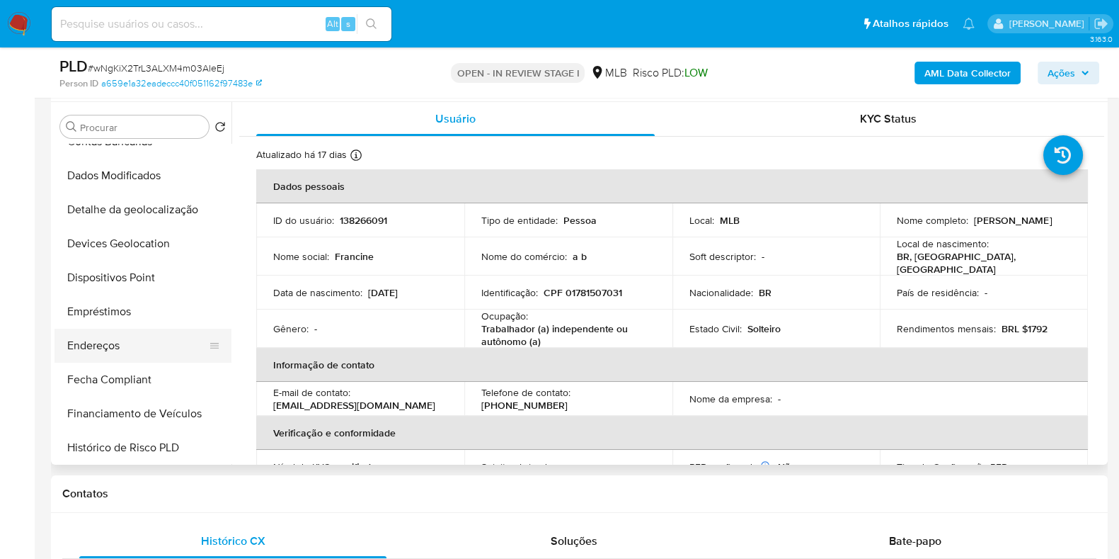
scroll to position [353, 0]
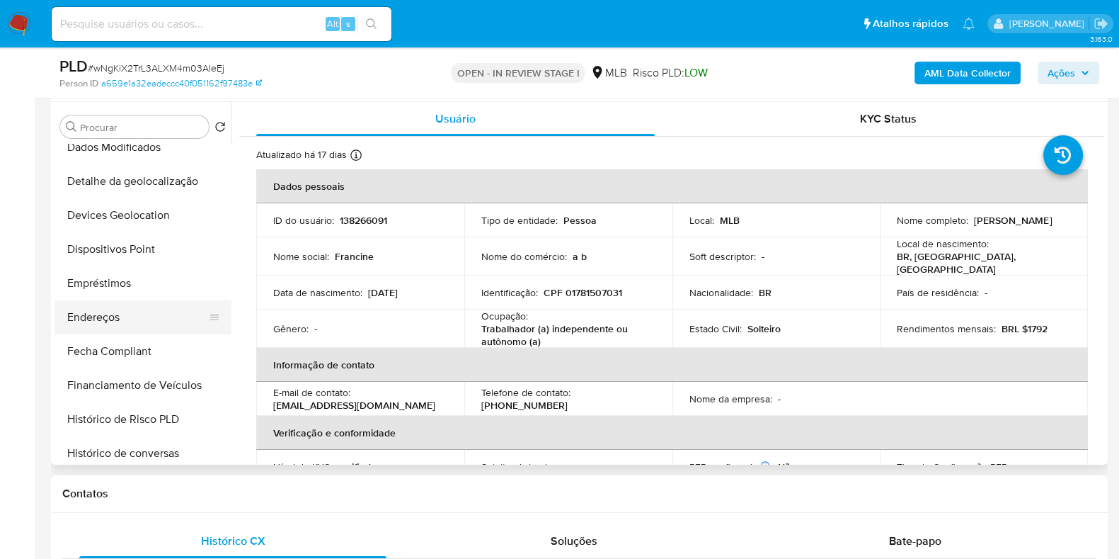
click at [125, 320] on button "Endereços" at bounding box center [138, 317] width 166 height 34
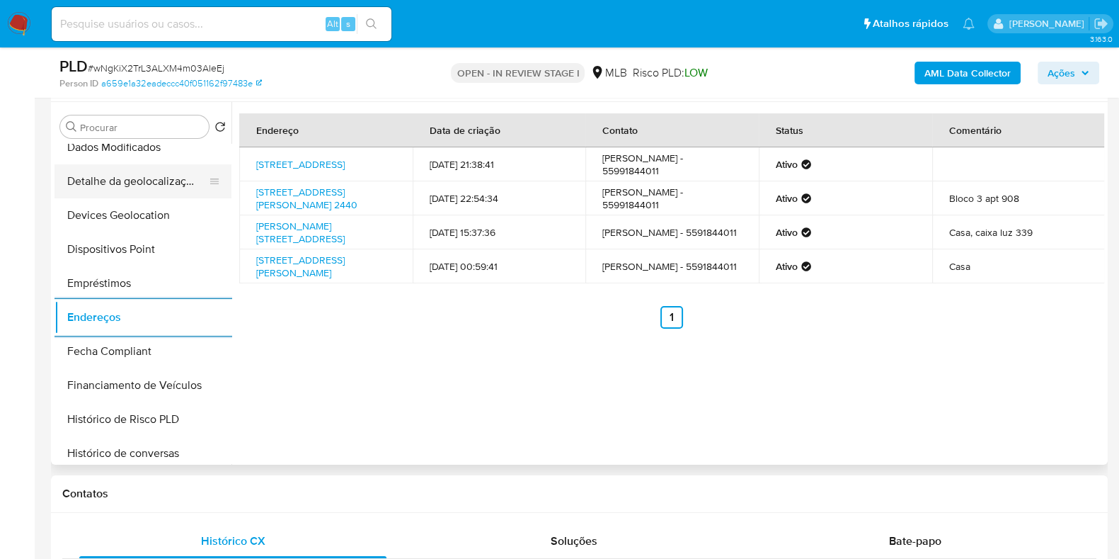
click at [151, 182] on button "Detalhe da geolocalização" at bounding box center [138, 181] width 166 height 34
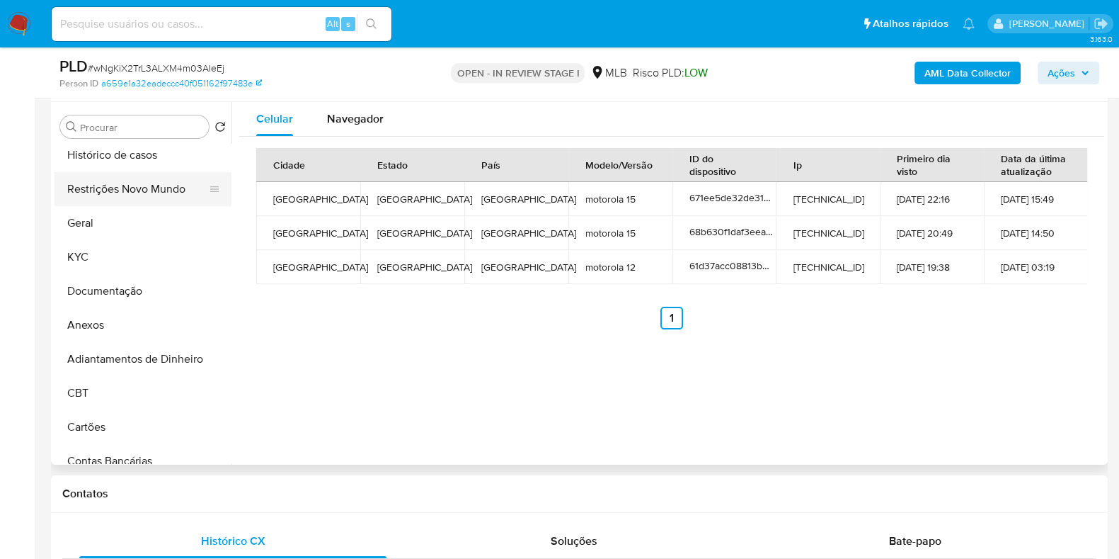
scroll to position [0, 0]
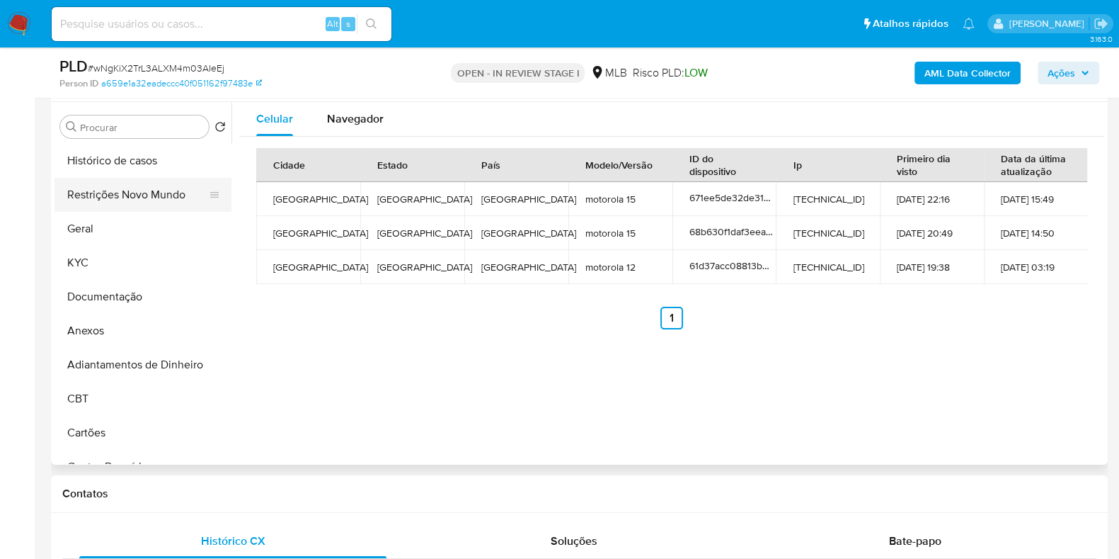
click at [149, 189] on button "Restrições Novo Mundo" at bounding box center [138, 195] width 166 height 34
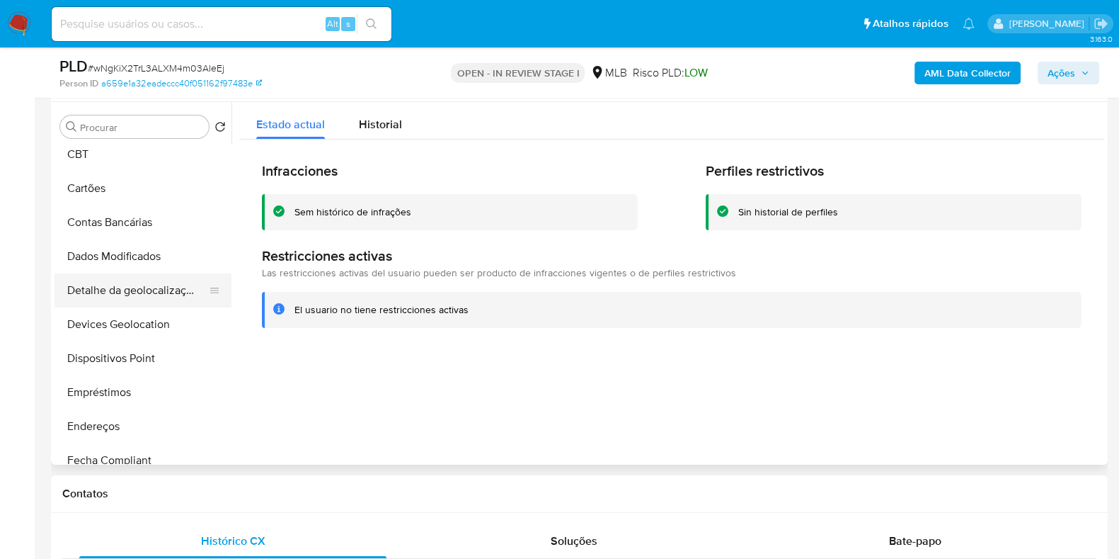
scroll to position [266, 0]
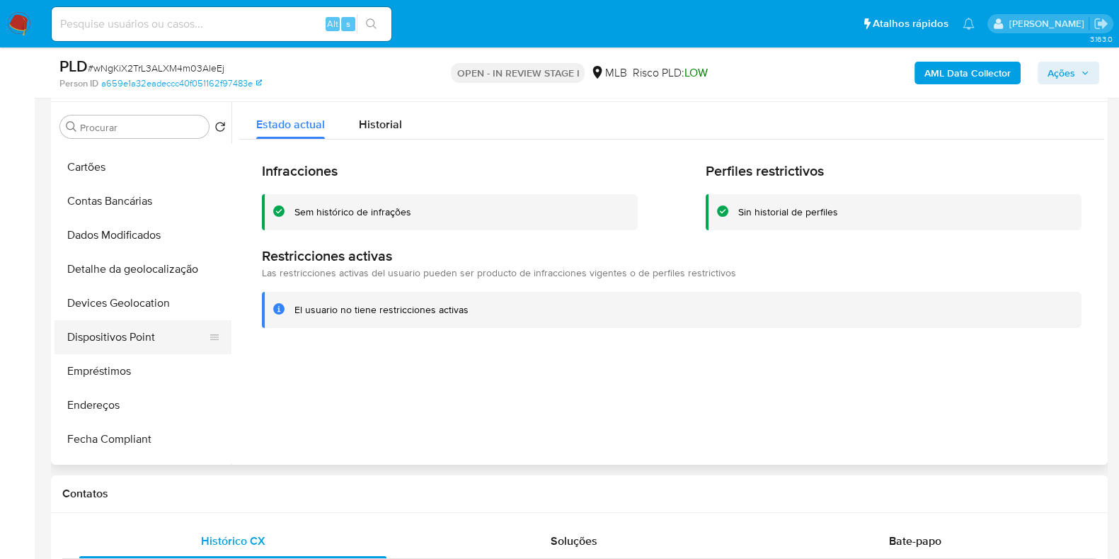
click at [131, 343] on button "Dispositivos Point" at bounding box center [138, 337] width 166 height 34
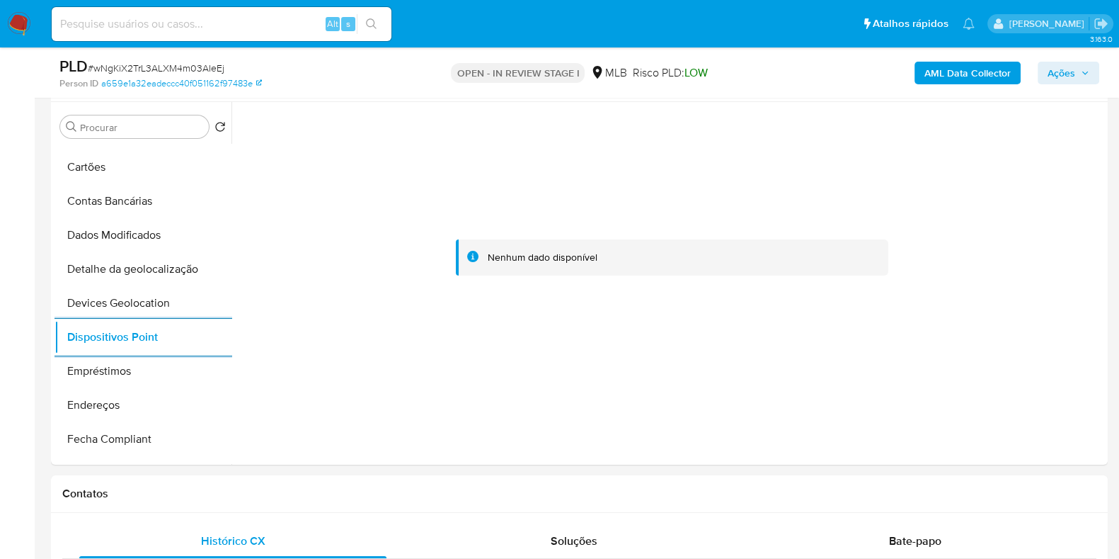
click at [960, 72] on b "AML Data Collector" at bounding box center [968, 73] width 86 height 23
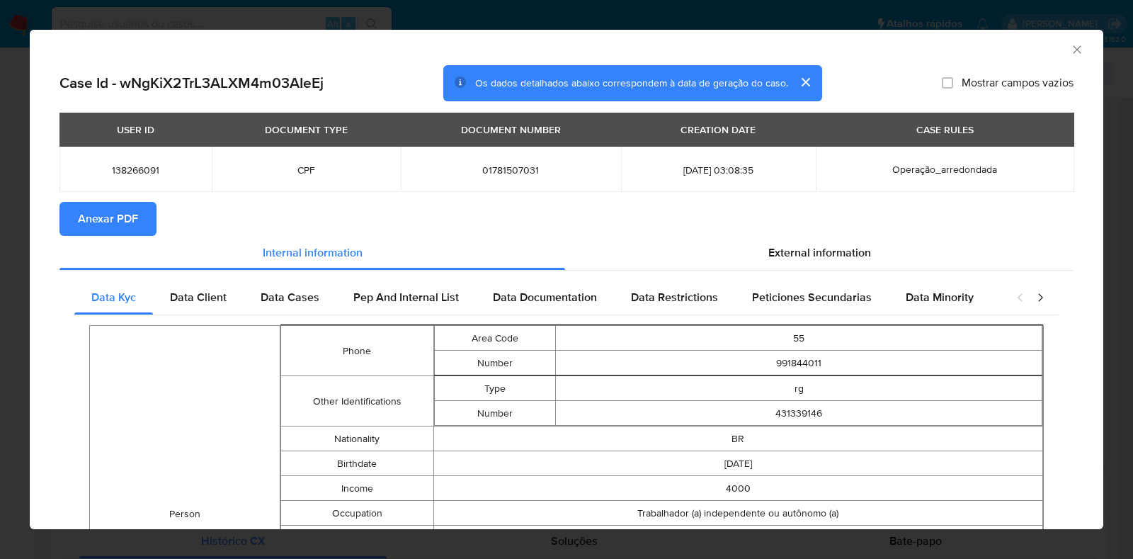
click at [137, 218] on button "Anexar PDF" at bounding box center [107, 219] width 97 height 34
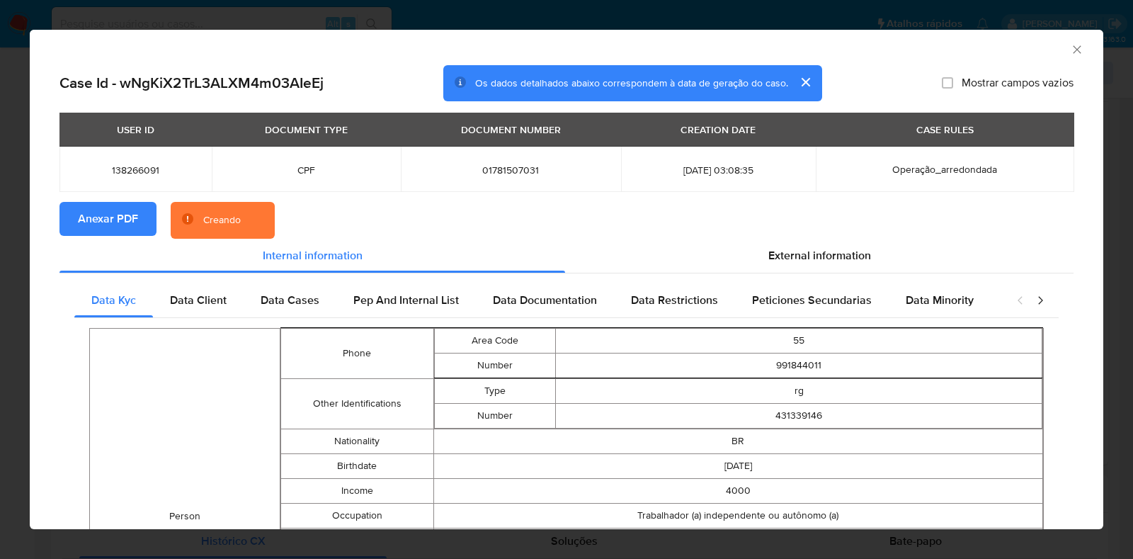
click at [0, 303] on div "AML Data Collector Case Id - wNgKiX2TrL3ALXM4m03AIeEj Os dados detalhados abaix…" at bounding box center [566, 279] width 1133 height 559
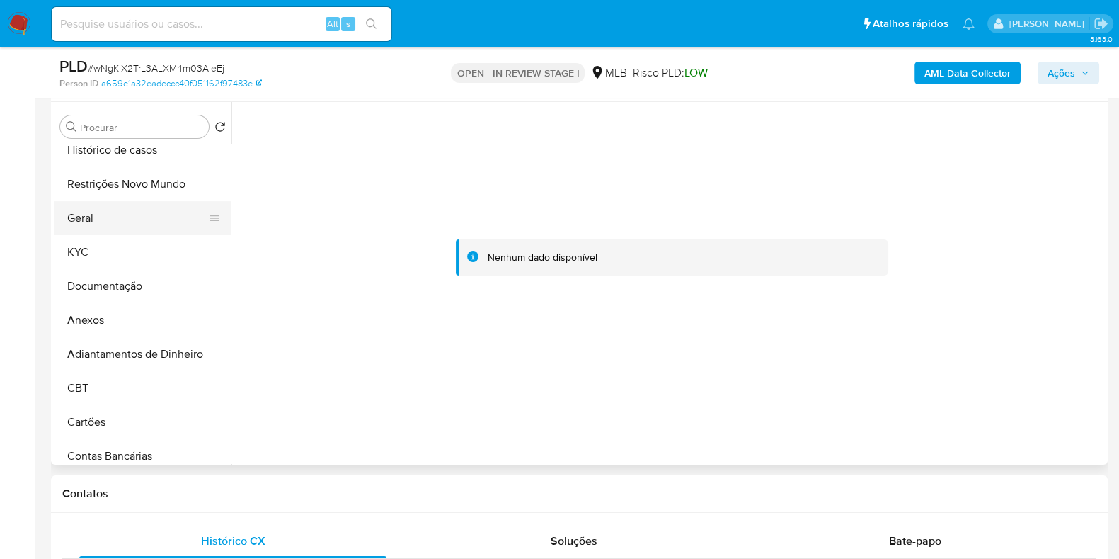
scroll to position [0, 0]
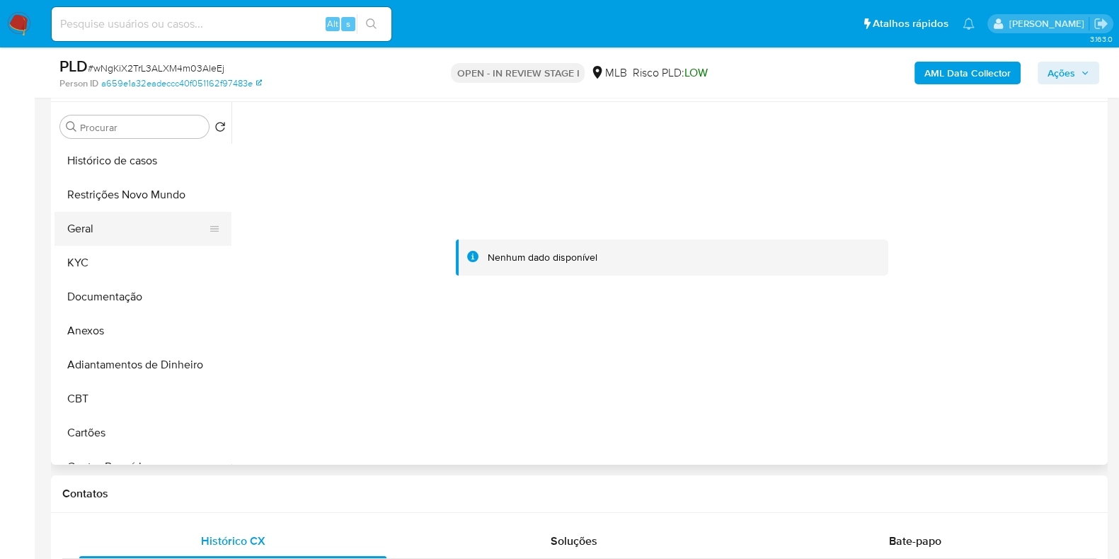
click at [119, 242] on button "Geral" at bounding box center [138, 229] width 166 height 34
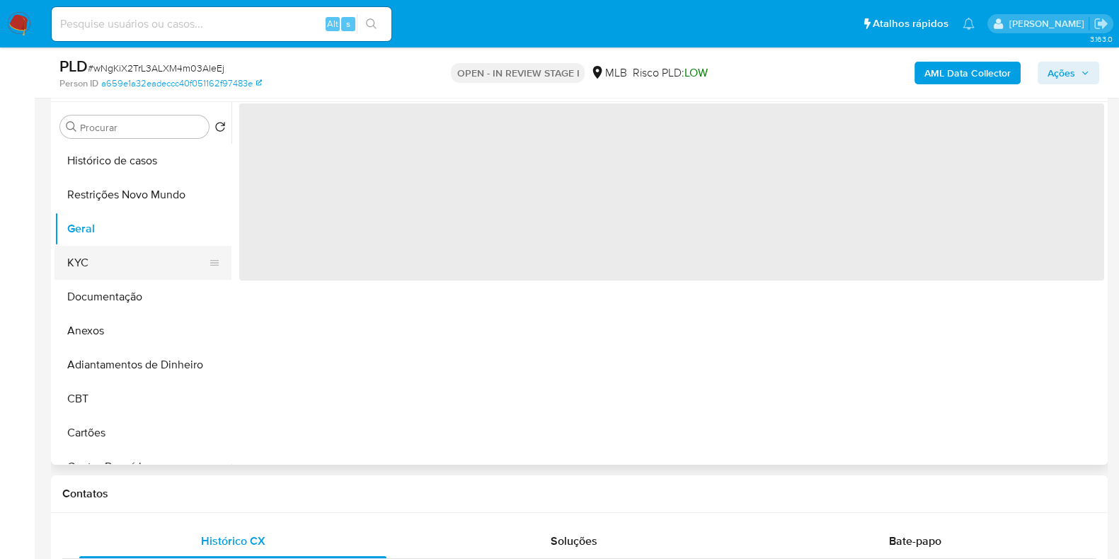
click at [110, 255] on button "KYC" at bounding box center [138, 263] width 166 height 34
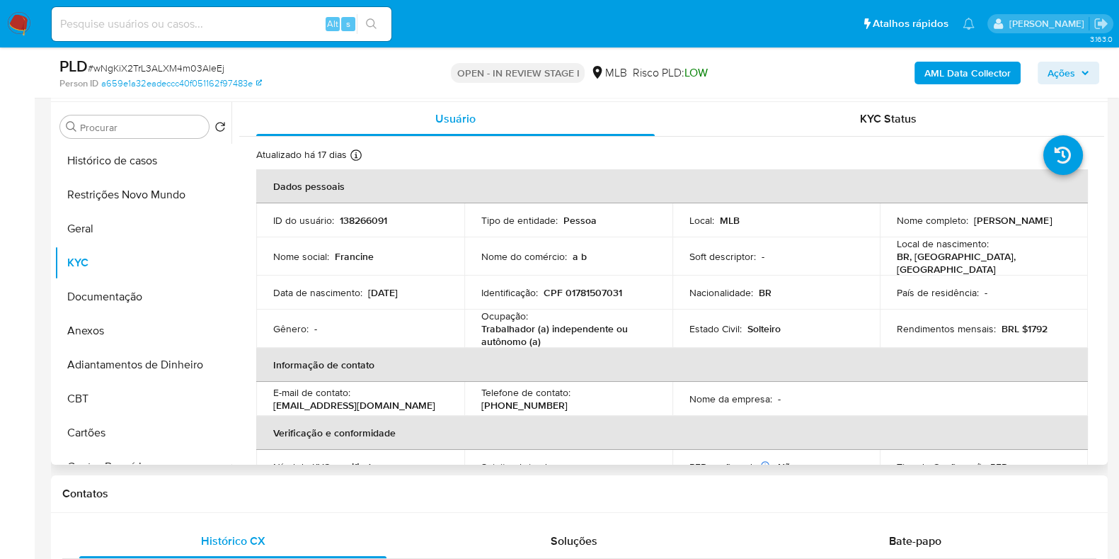
drag, startPoint x: 988, startPoint y: 227, endPoint x: 872, endPoint y: 227, distance: 115.4
click at [872, 227] on tr "ID do usuário : 138266091 Tipo de entidade : Pessoa Local : MLB Nome completo :…" at bounding box center [672, 220] width 832 height 34
click at [974, 224] on p "Francine Pinto Vieira" at bounding box center [1013, 220] width 78 height 13
drag, startPoint x: 992, startPoint y: 226, endPoint x: 873, endPoint y: 224, distance: 119.0
click at [873, 224] on tr "ID do usuário : 138266091 Tipo de entidade : Pessoa Local : MLB Nome completo :…" at bounding box center [672, 220] width 832 height 34
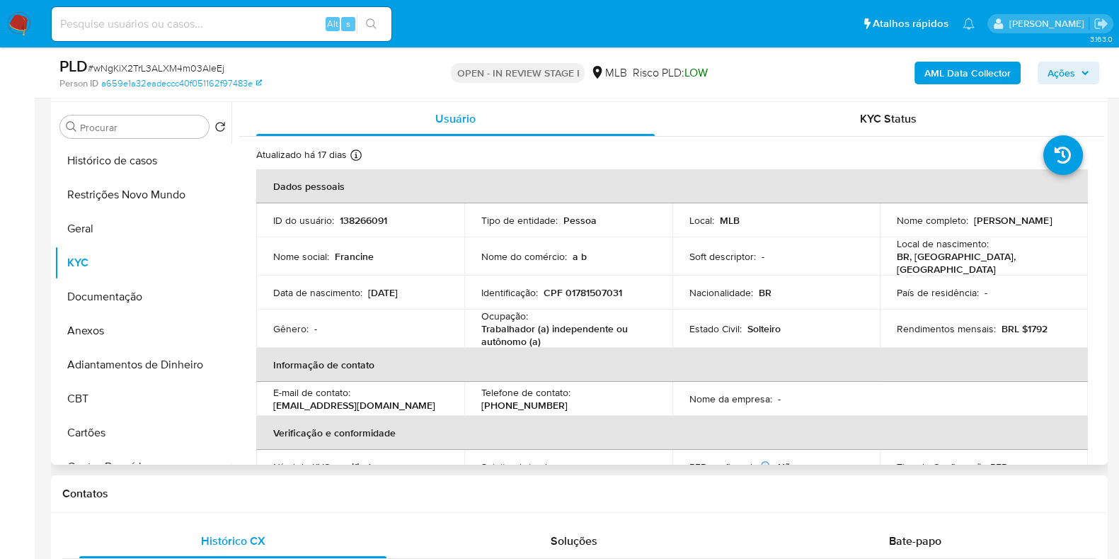
click at [977, 225] on p "Francine Pinto Vieira" at bounding box center [1013, 220] width 78 height 13
drag, startPoint x: 998, startPoint y: 227, endPoint x: 974, endPoint y: 226, distance: 24.8
click at [983, 227] on div "Nome completo : Francine Pinto Vieira" at bounding box center [984, 220] width 174 height 13
drag, startPoint x: 993, startPoint y: 227, endPoint x: 892, endPoint y: 228, distance: 100.5
click at [897, 227] on div "Nome completo : Francine Pinto Vieira" at bounding box center [984, 220] width 174 height 13
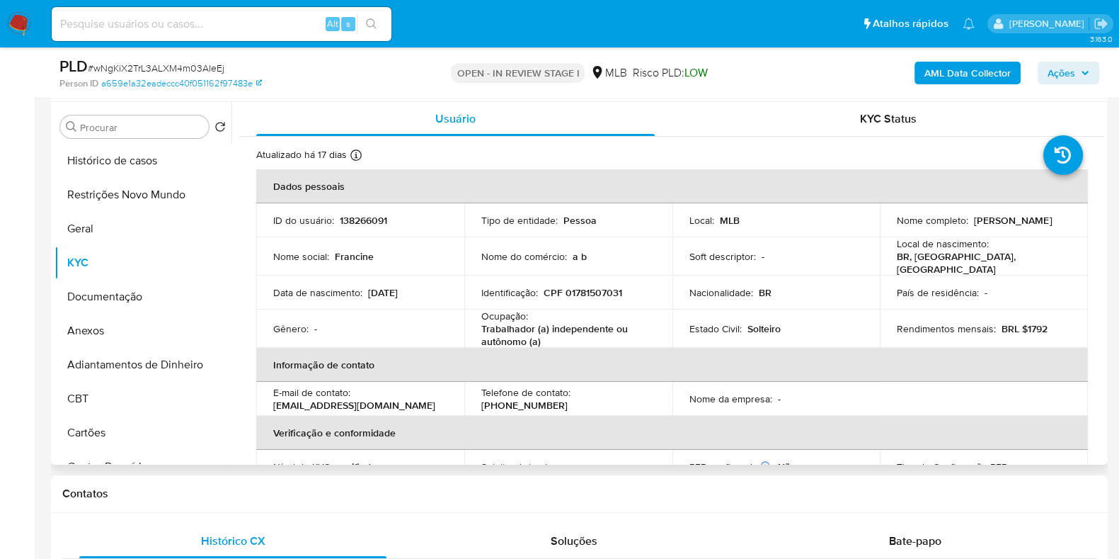
copy p "Francine Pinto Vieira"
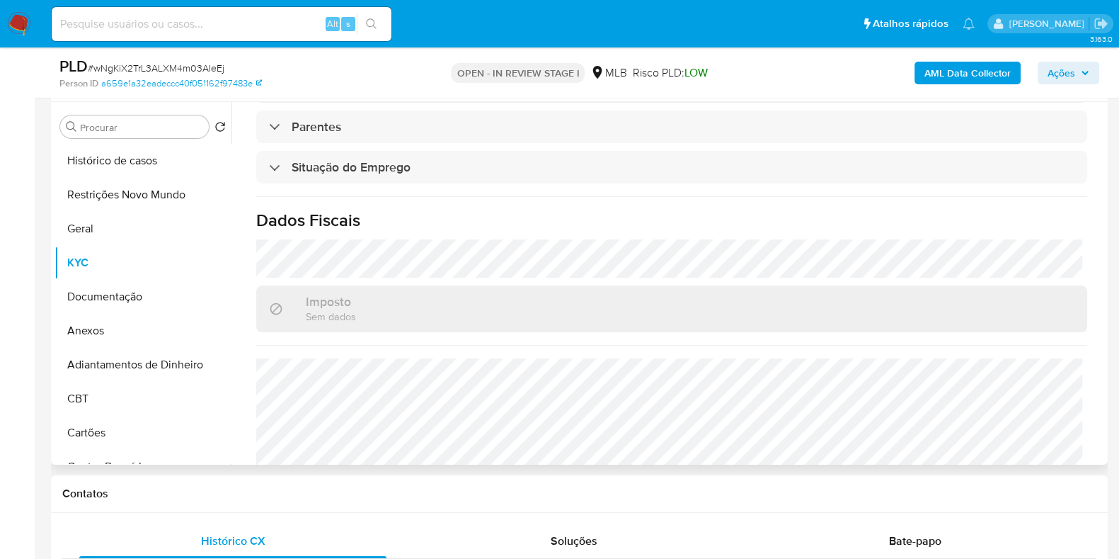
scroll to position [619, 0]
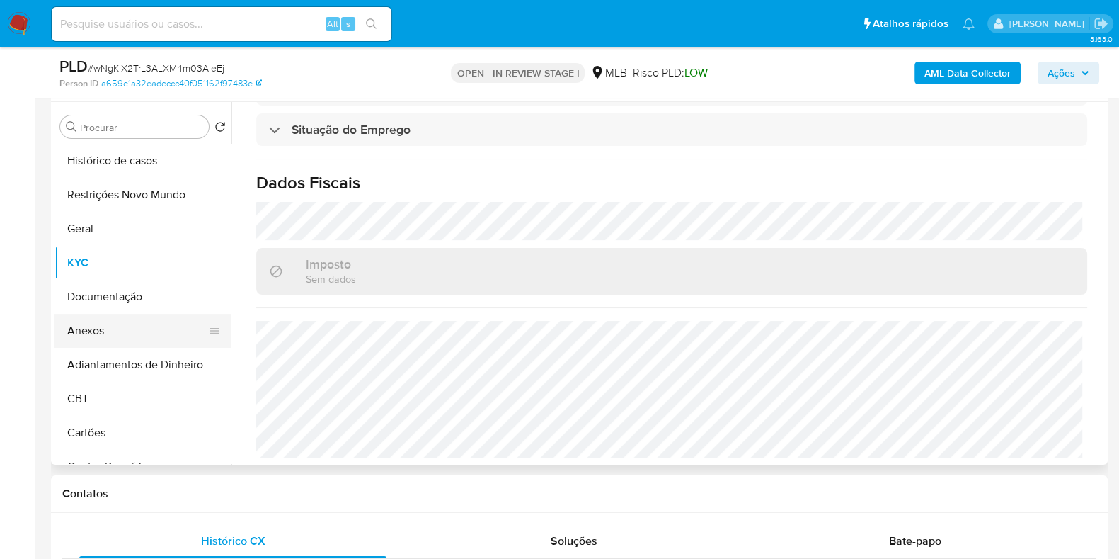
click at [100, 331] on button "Anexos" at bounding box center [138, 331] width 166 height 34
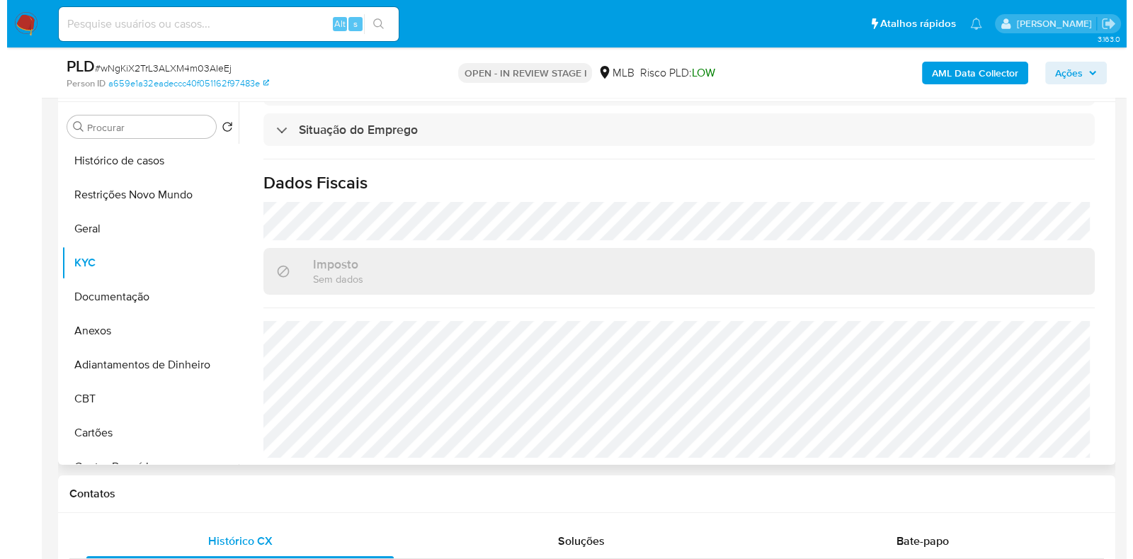
scroll to position [0, 0]
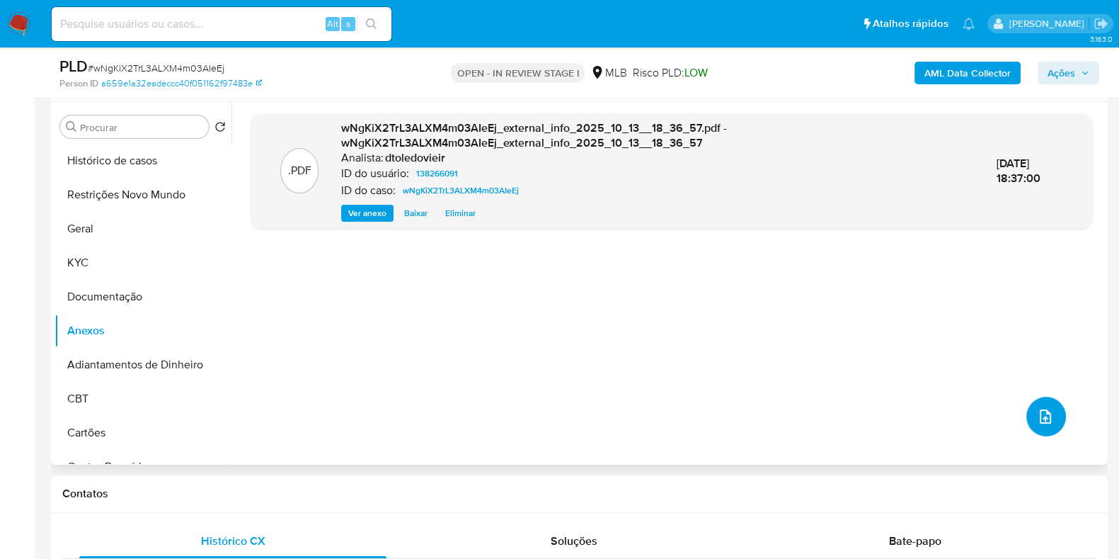
click at [1048, 412] on icon "upload-file" at bounding box center [1045, 416] width 17 height 17
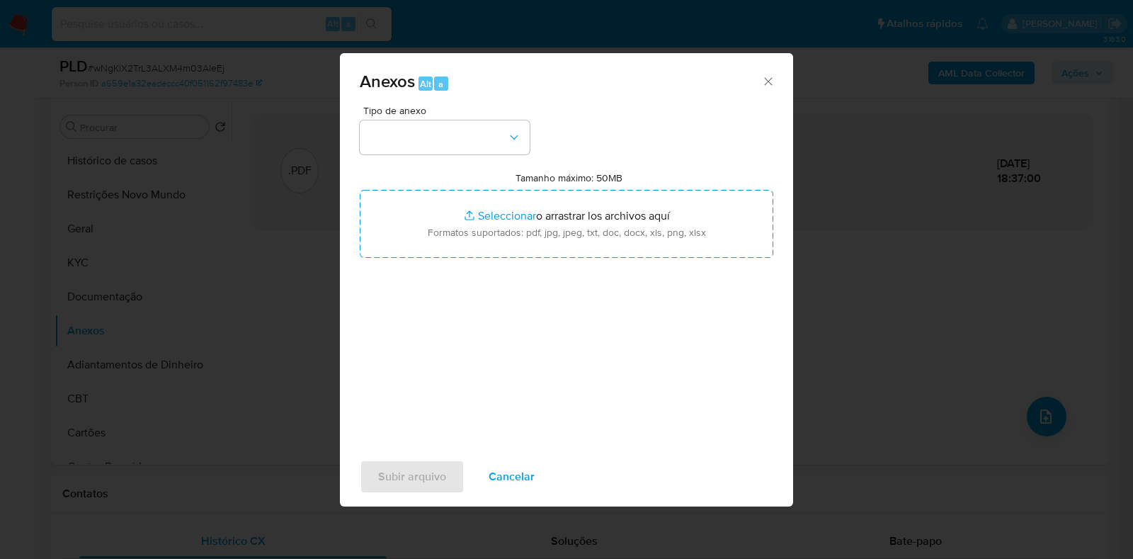
click at [469, 120] on button "button" at bounding box center [445, 137] width 170 height 34
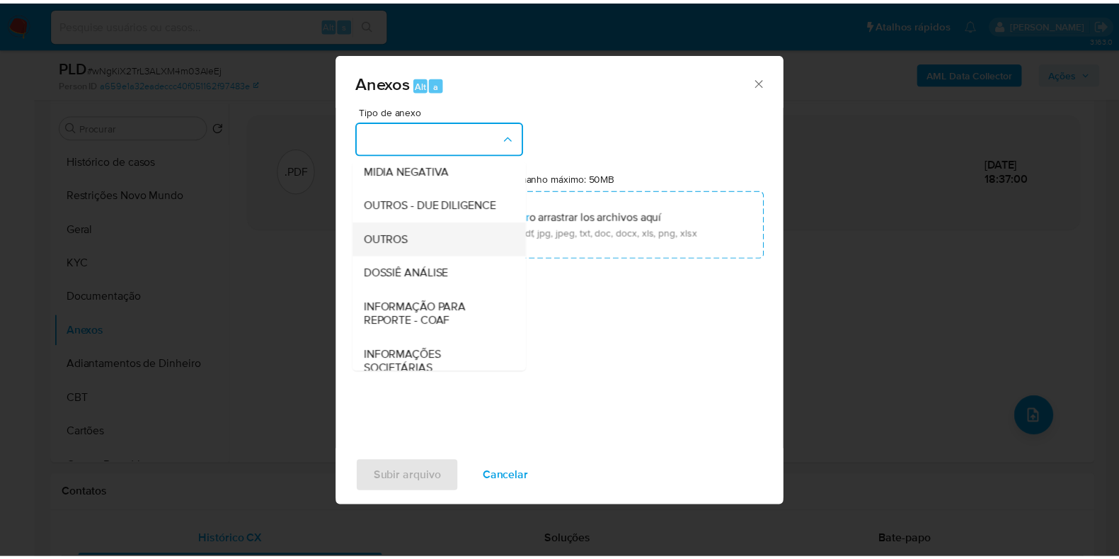
scroll to position [218, 0]
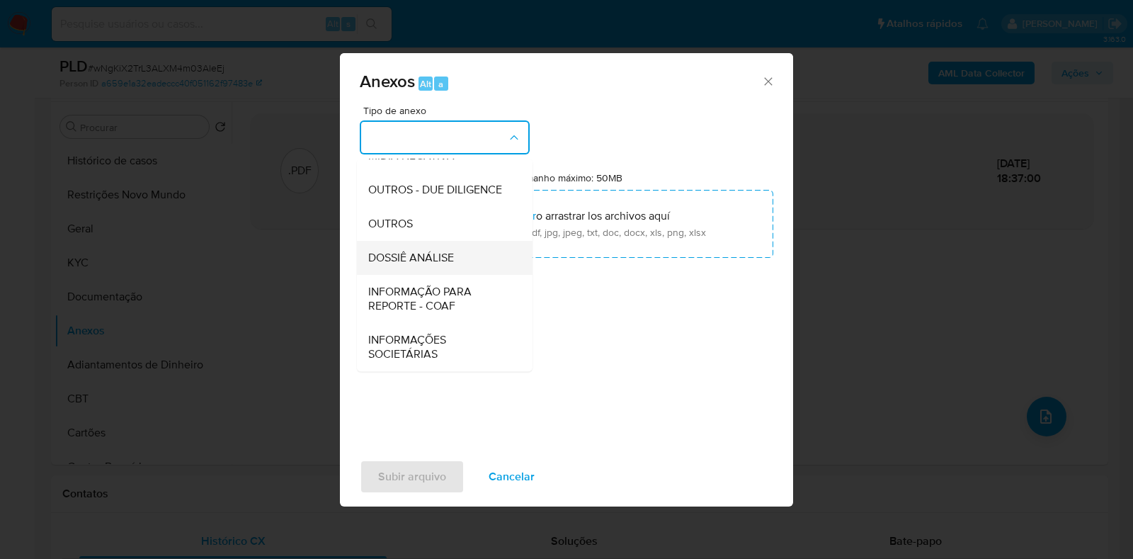
click at [416, 253] on span "DOSSIÊ ANÁLISE" at bounding box center [411, 258] width 86 height 14
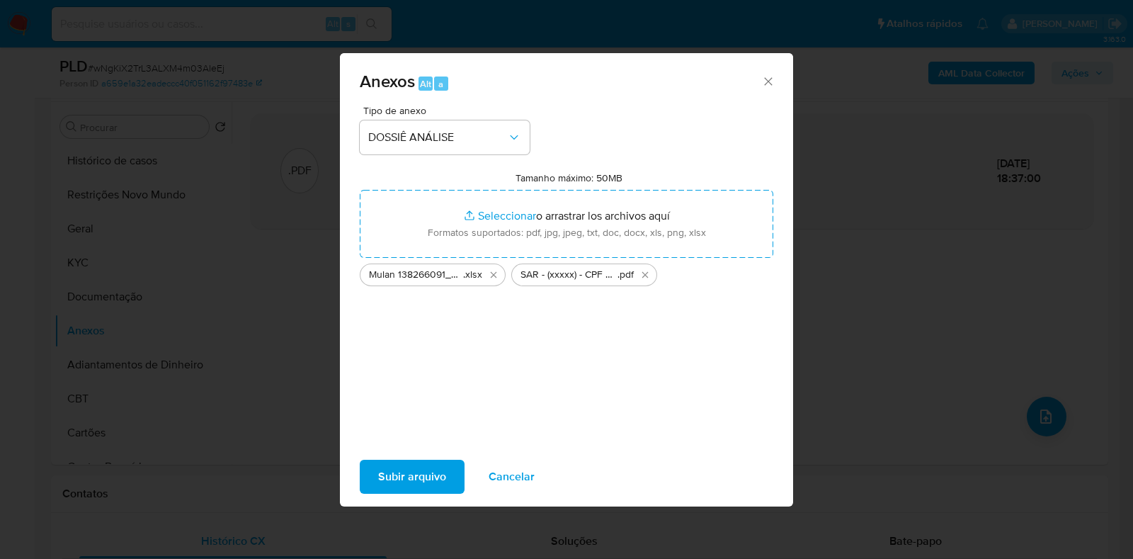
click at [408, 479] on span "Subir arquivo" at bounding box center [412, 476] width 68 height 31
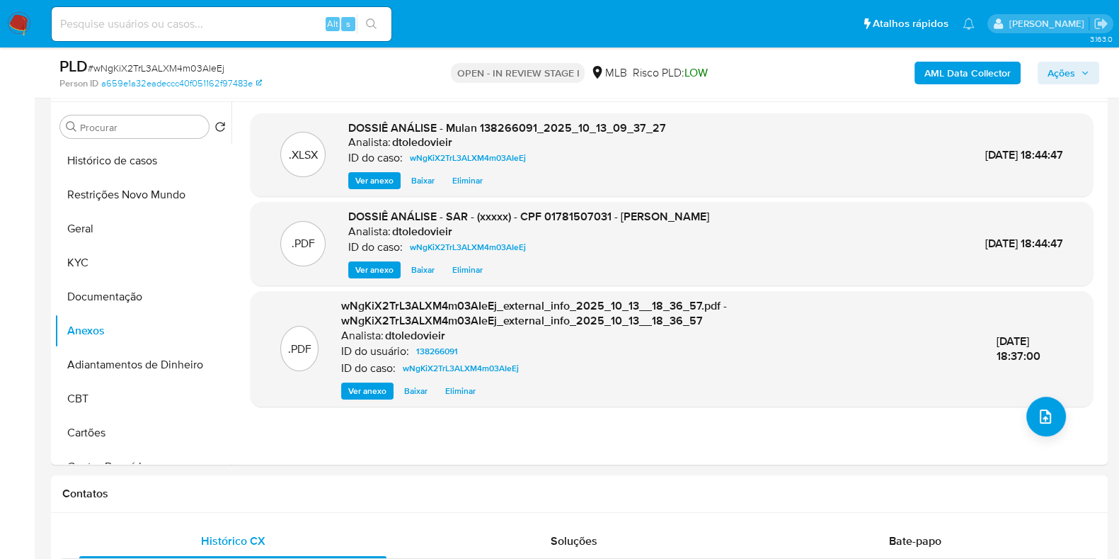
click at [1076, 81] on span "Ações" at bounding box center [1069, 73] width 42 height 20
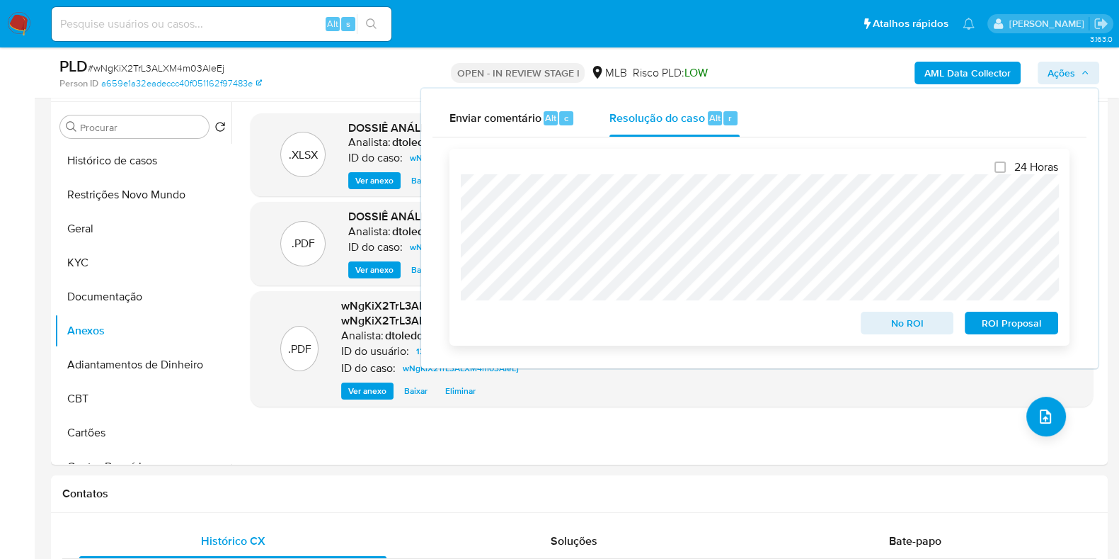
click at [991, 319] on span "ROI Proposal" at bounding box center [1012, 323] width 74 height 20
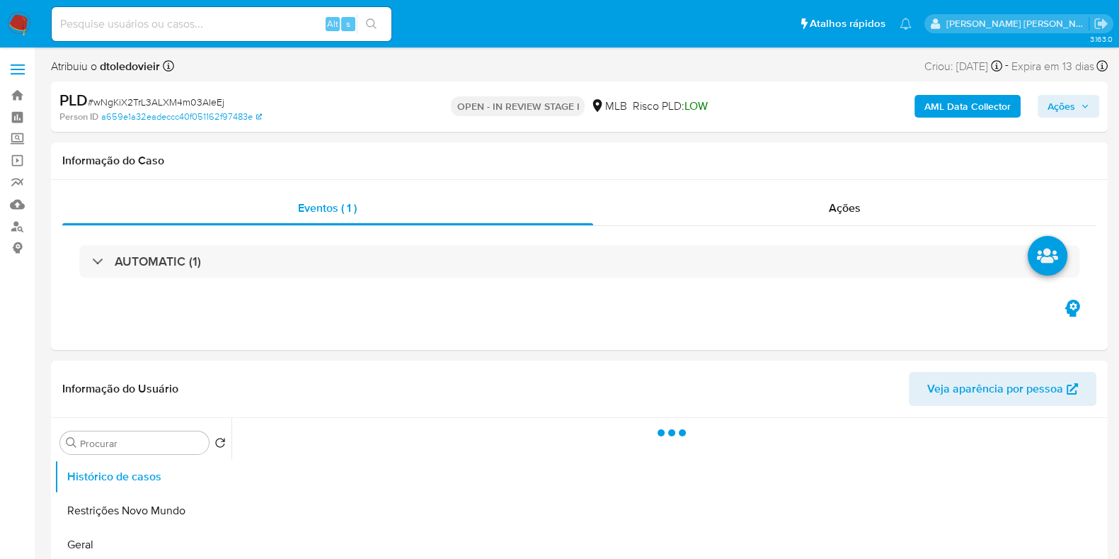
click at [1055, 111] on span "Ações" at bounding box center [1062, 106] width 28 height 23
select select "10"
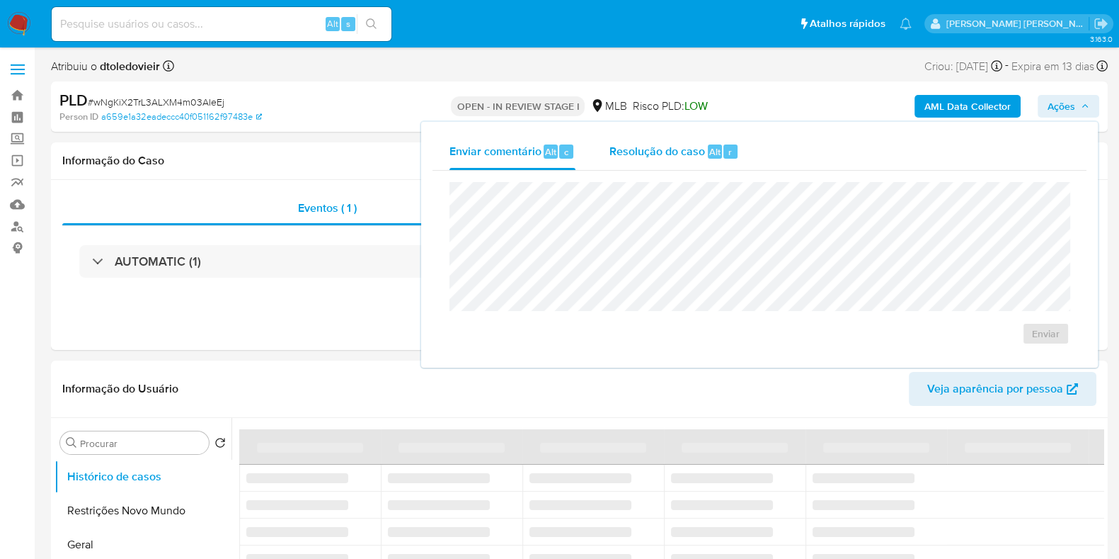
click at [621, 149] on span "Resolução do caso" at bounding box center [658, 151] width 96 height 16
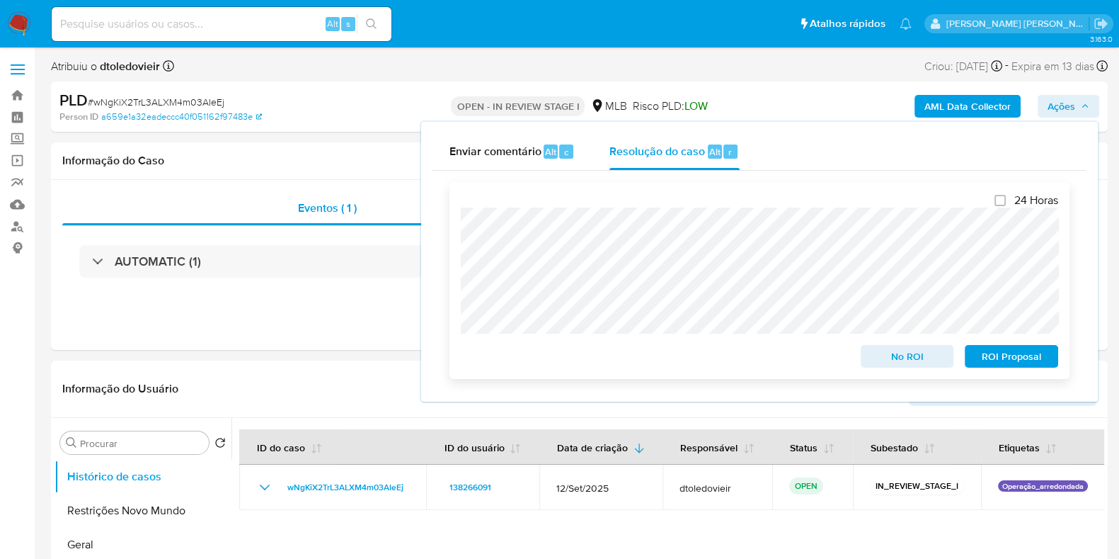
click at [1002, 357] on span "ROI Proposal" at bounding box center [1012, 356] width 74 height 20
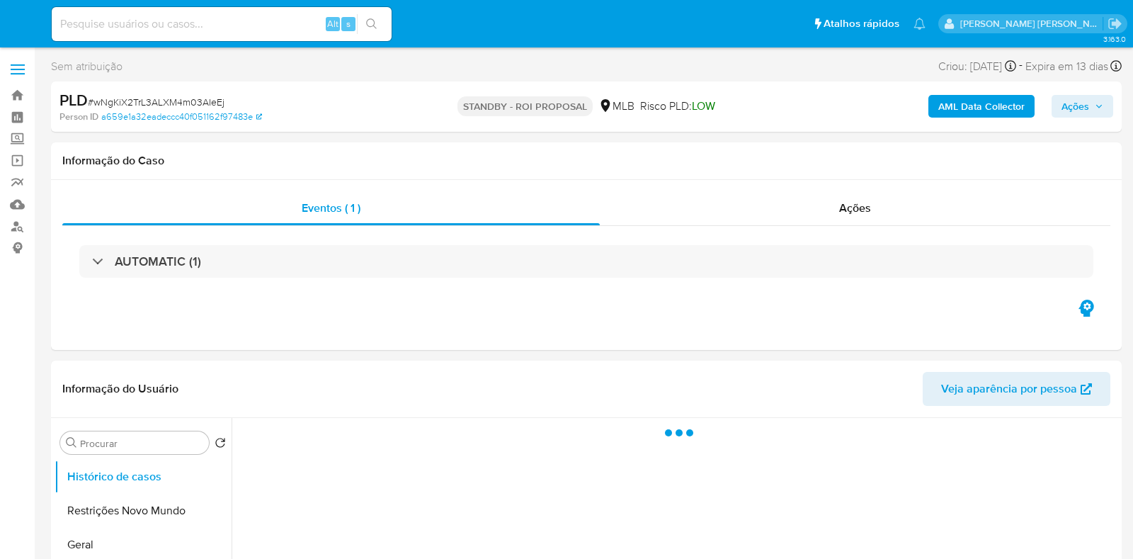
select select "10"
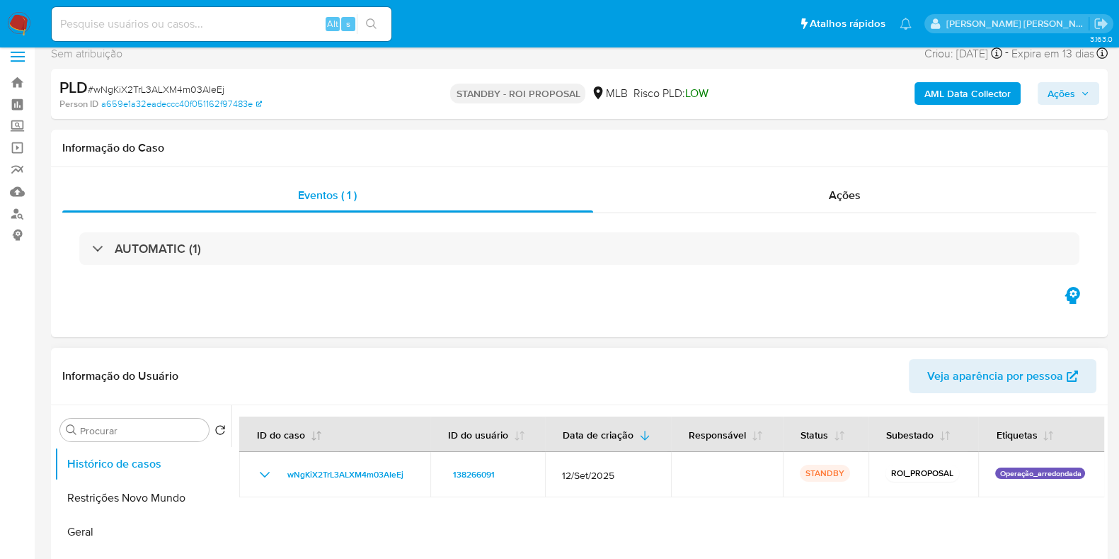
scroll to position [176, 0]
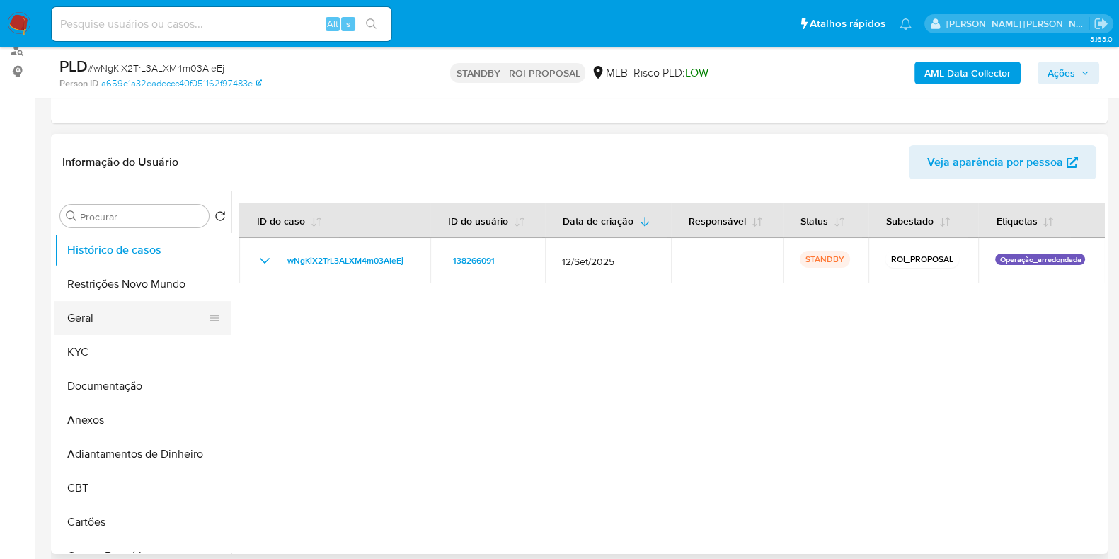
click at [82, 326] on button "Geral" at bounding box center [138, 318] width 166 height 34
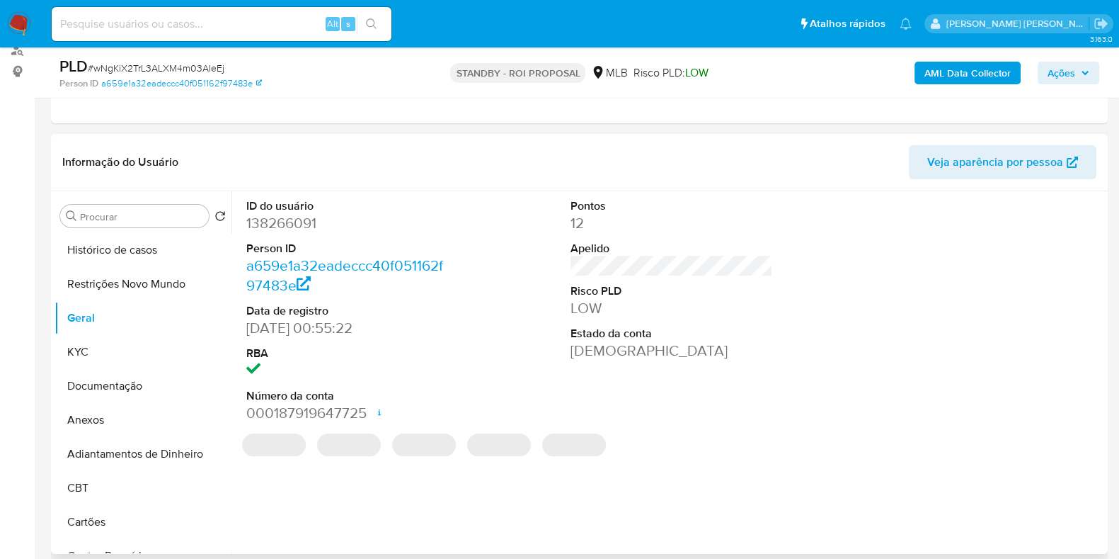
click at [298, 216] on dd "138266091" at bounding box center [347, 223] width 202 height 20
copy dd "138266091"
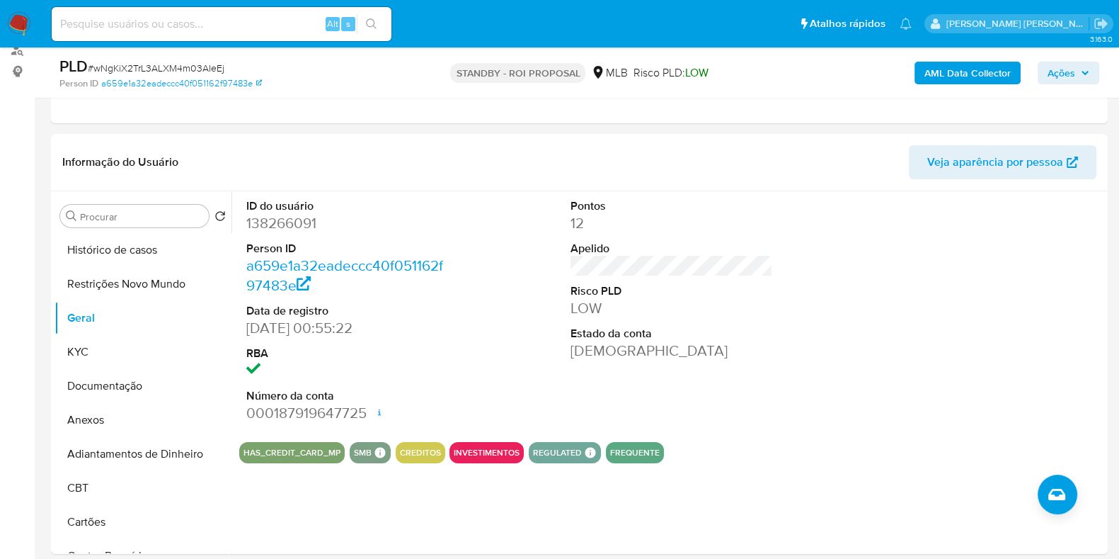
click at [225, 23] on input at bounding box center [222, 24] width 340 height 18
paste input "2117360907"
type input "2117360907"
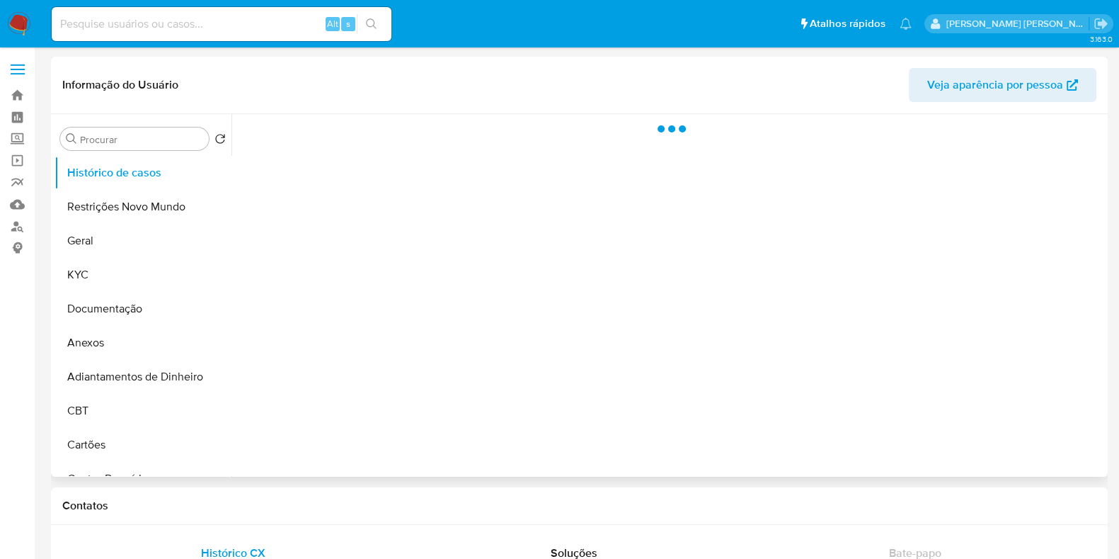
select select "10"
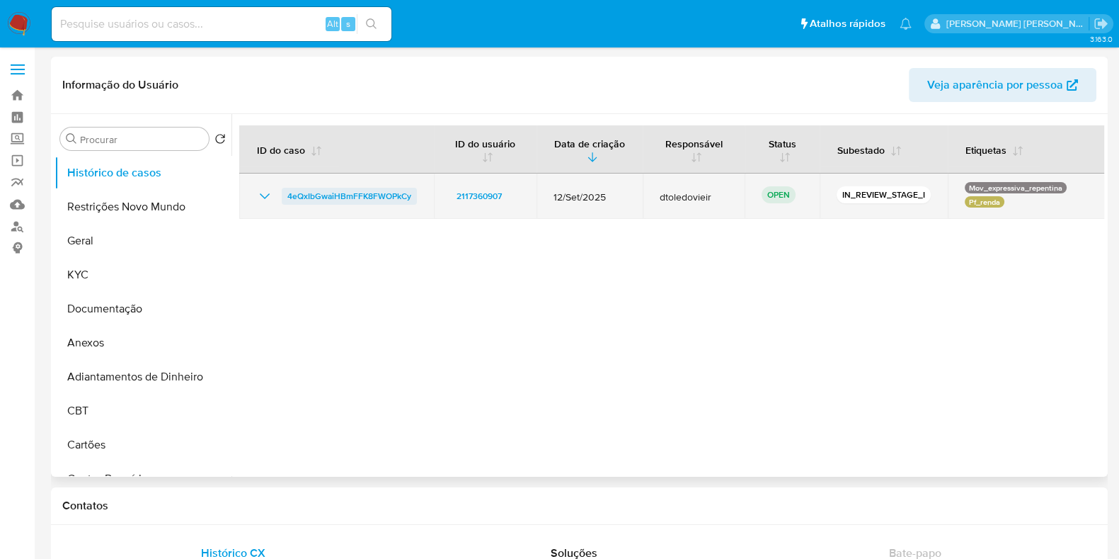
click at [384, 188] on span "4eQxIbGwaiHBmFFK8FWOPkCy" at bounding box center [349, 196] width 124 height 17
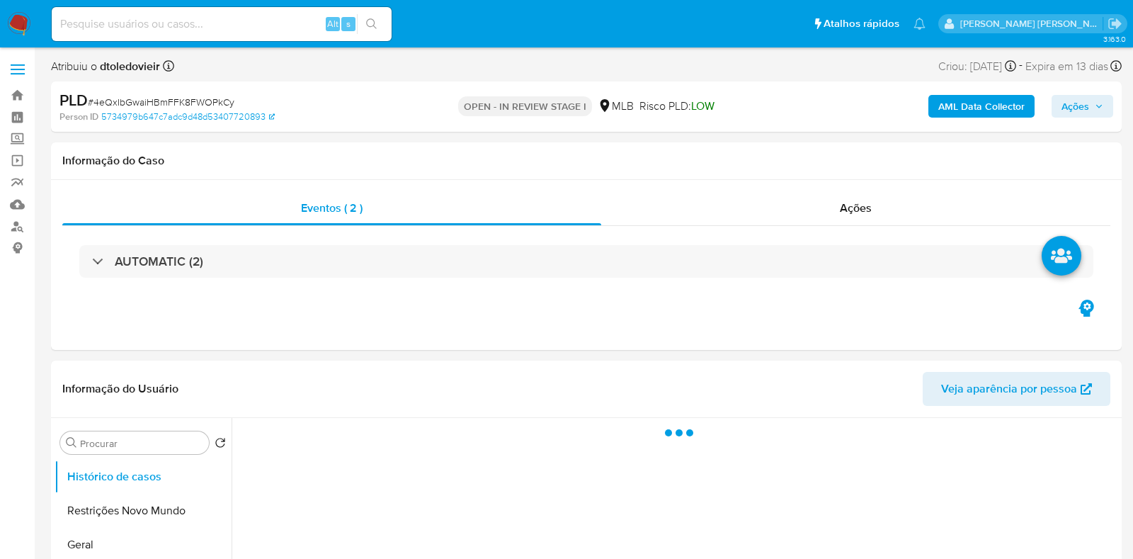
select select "10"
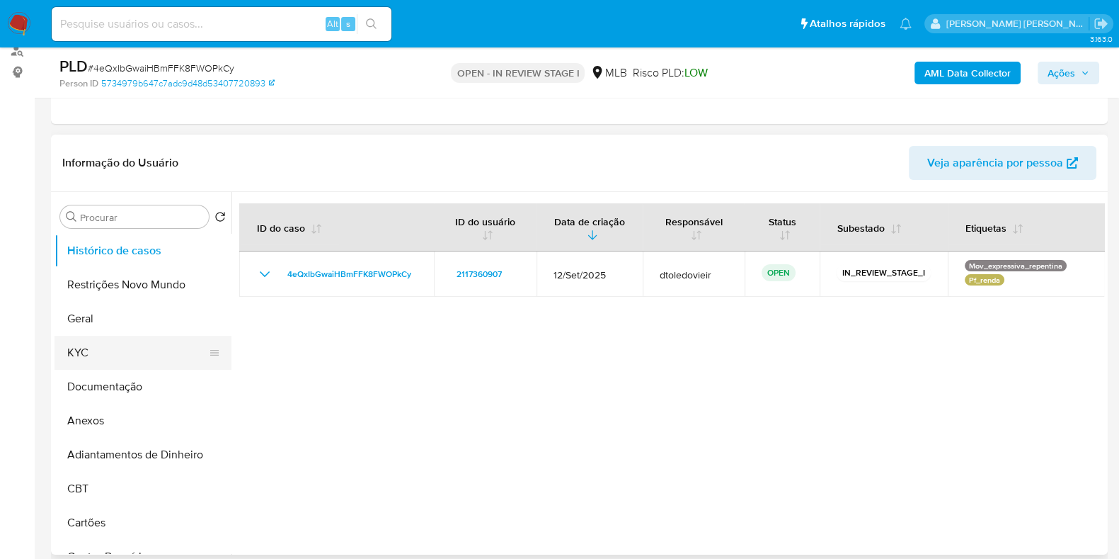
scroll to position [176, 0]
click at [106, 344] on button "KYC" at bounding box center [138, 352] width 166 height 34
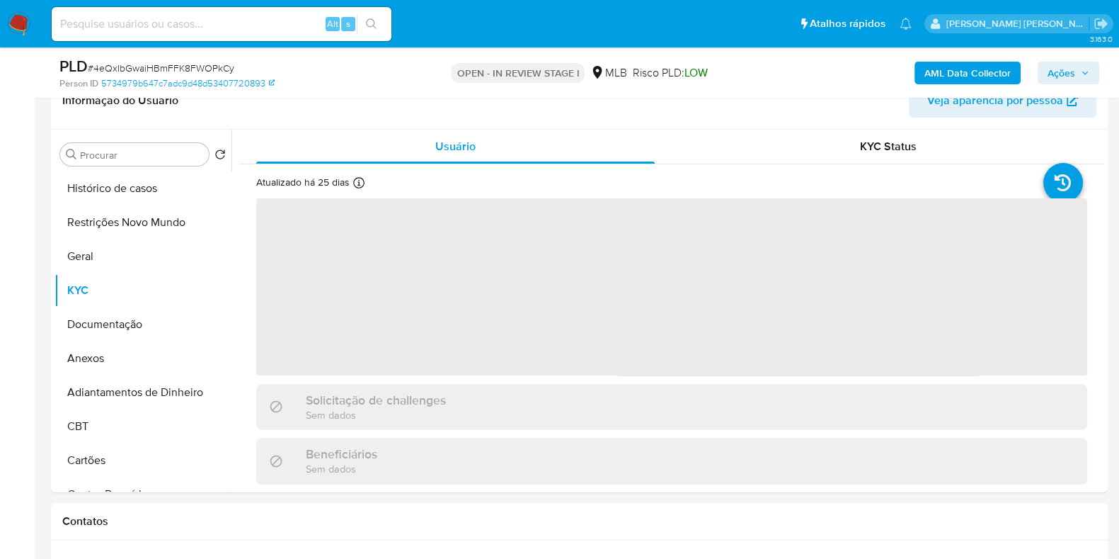
scroll to position [266, 0]
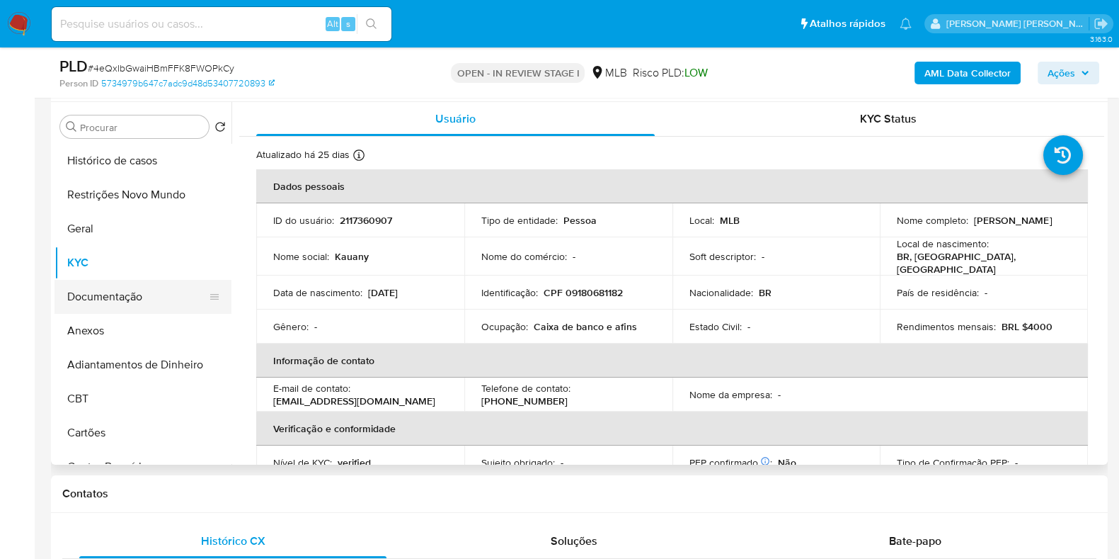
click at [164, 302] on button "Documentação" at bounding box center [138, 297] width 166 height 34
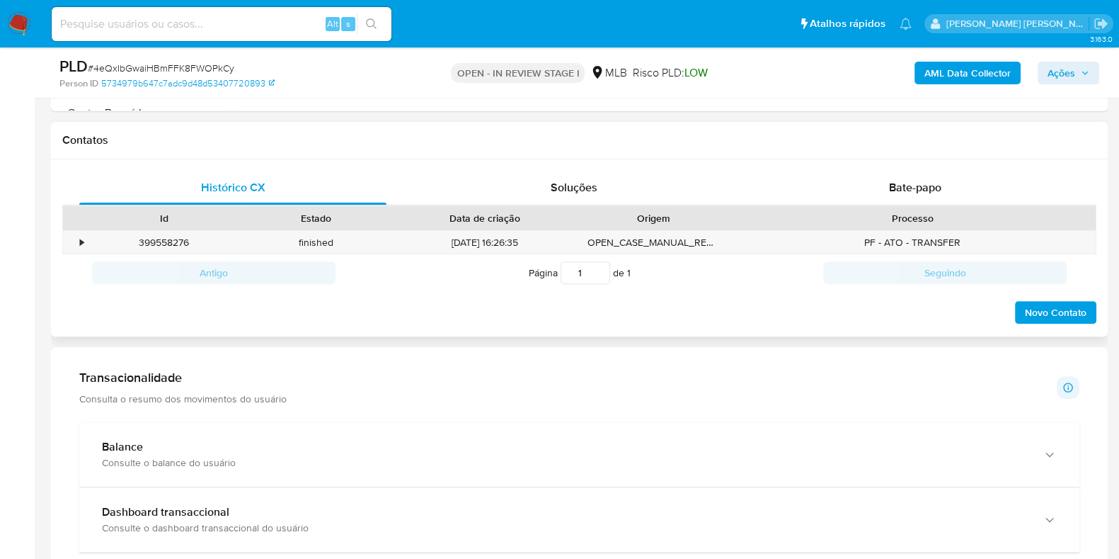
scroll to position [619, 0]
click at [905, 186] on span "Bate-papo" at bounding box center [915, 187] width 52 height 16
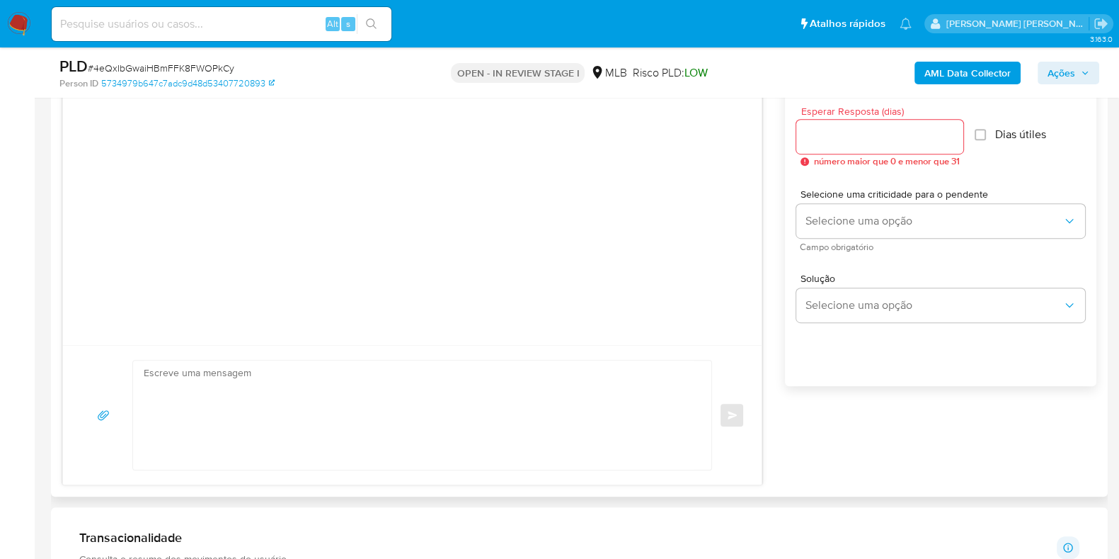
scroll to position [797, 0]
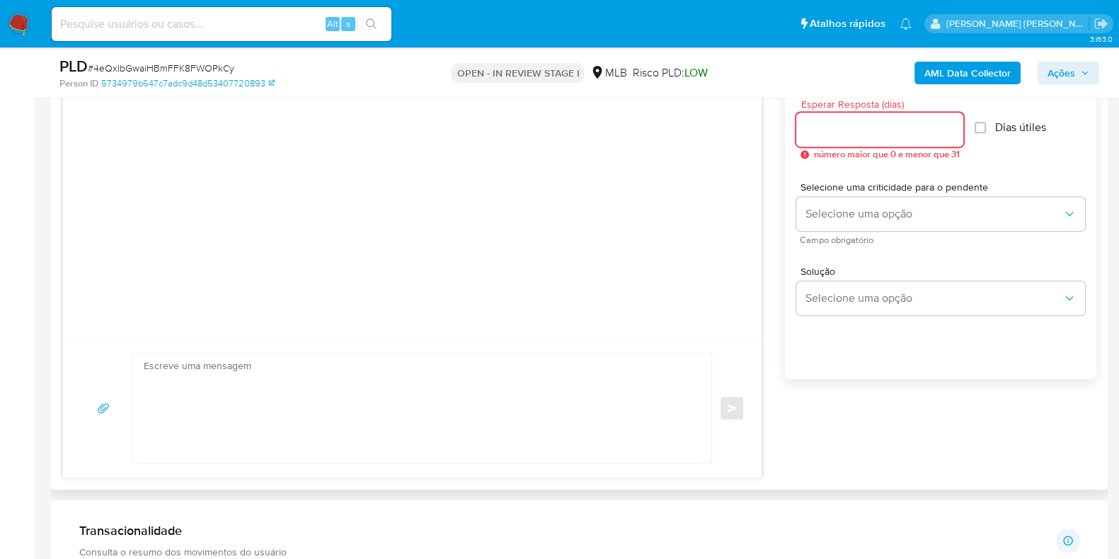
click at [867, 133] on input "Esperar Resposta (dias)" at bounding box center [880, 129] width 167 height 18
type input "3"
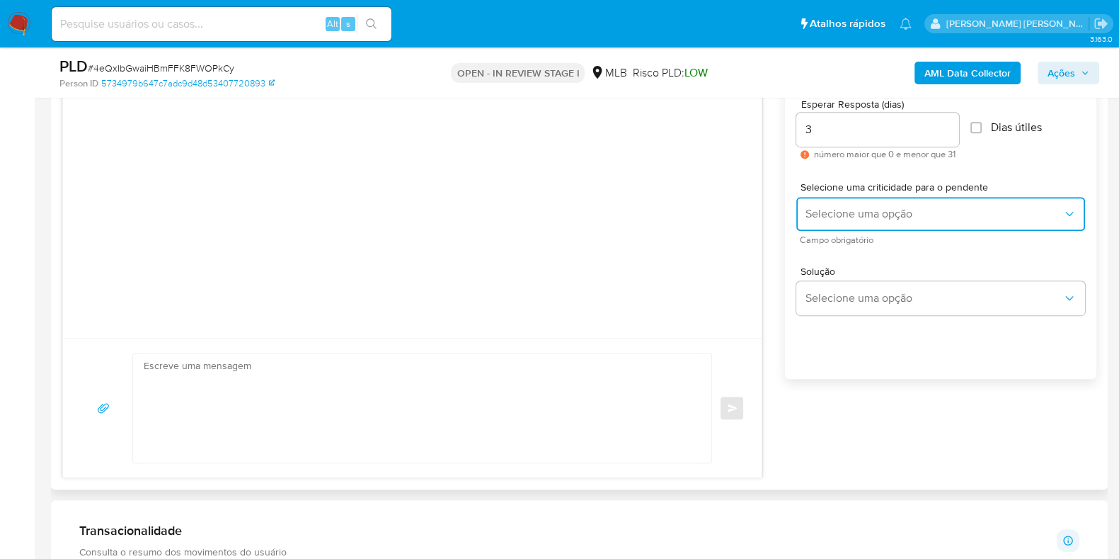
click at [874, 215] on span "Selecione uma opção" at bounding box center [934, 214] width 258 height 14
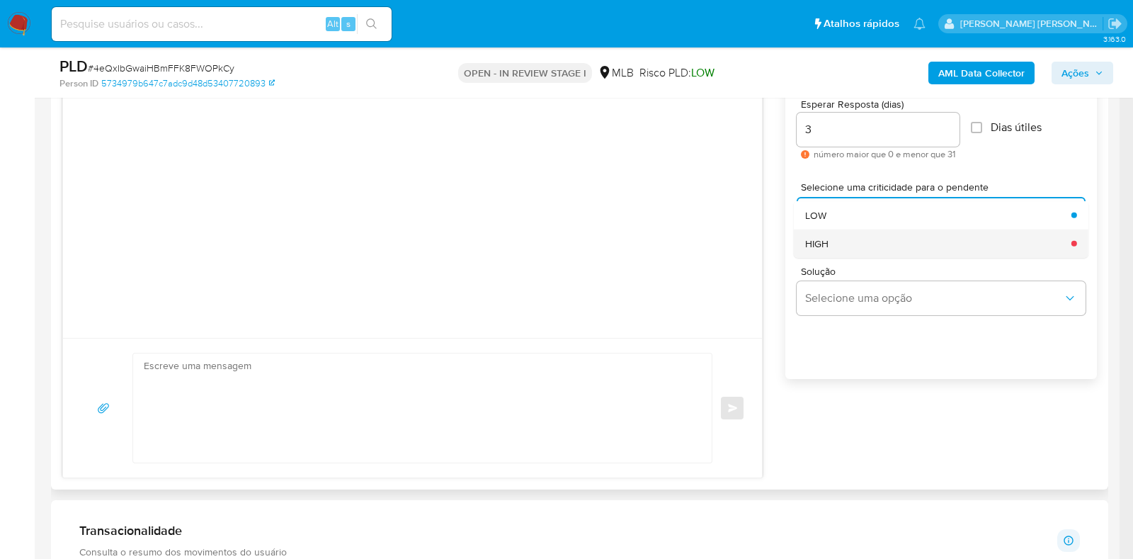
click at [856, 246] on div "HIGH" at bounding box center [934, 243] width 258 height 28
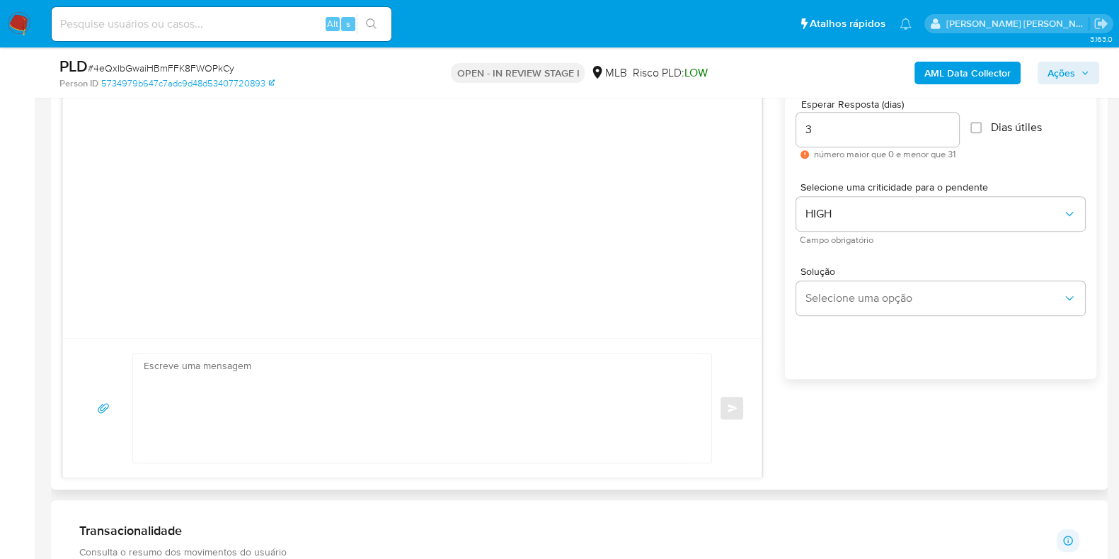
click at [551, 395] on textarea at bounding box center [419, 407] width 550 height 109
paste textarea "Olá, Estamos realizando uma verificação adicional de segurança em contas de usu…"
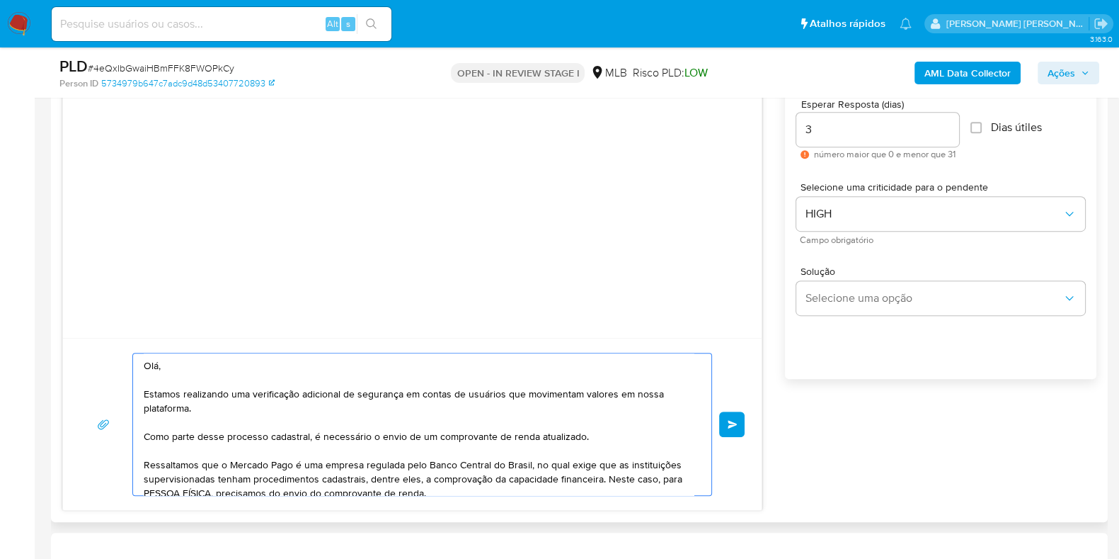
scroll to position [161, 0]
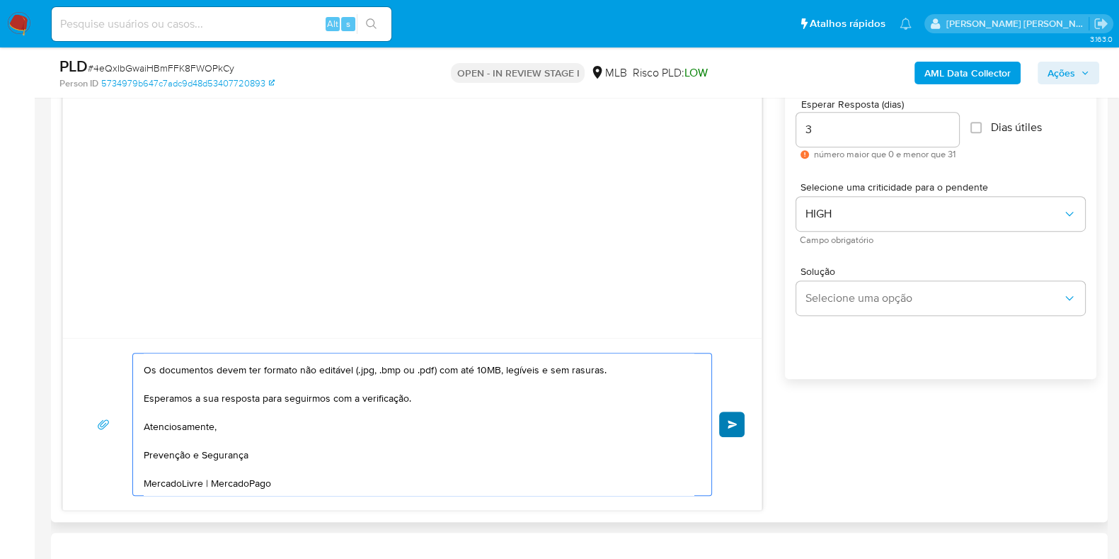
type textarea "Olá, Estamos realizando uma verificação adicional de segurança em contas de usu…"
click at [737, 420] on span "common.send" at bounding box center [733, 424] width 10 height 8
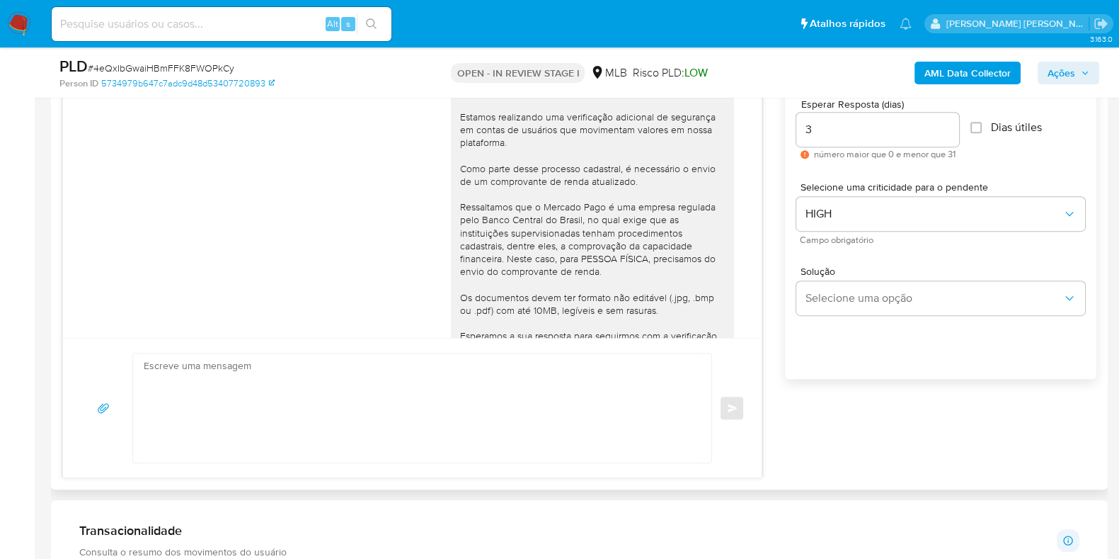
scroll to position [114, 0]
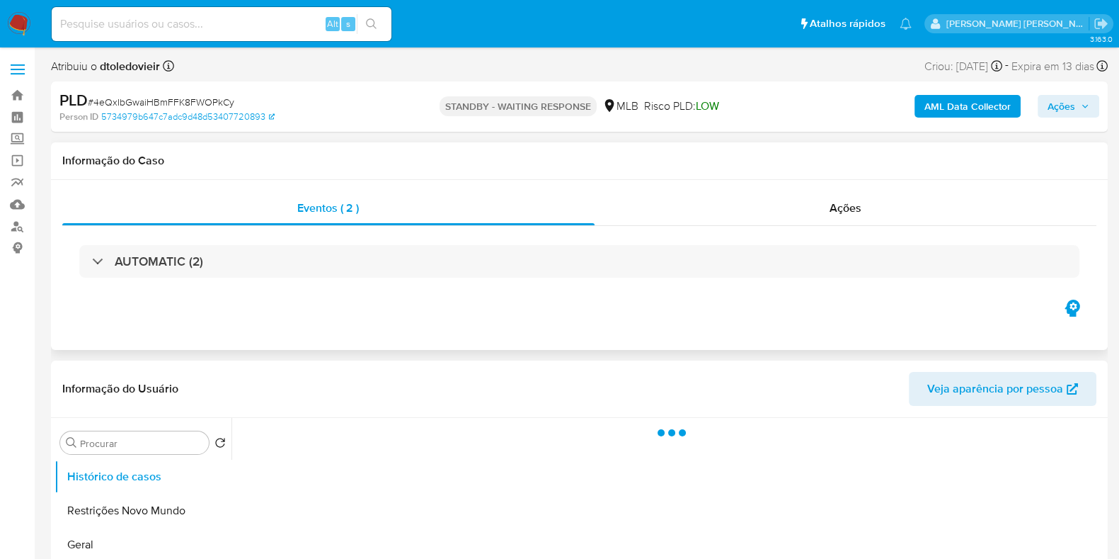
select select "10"
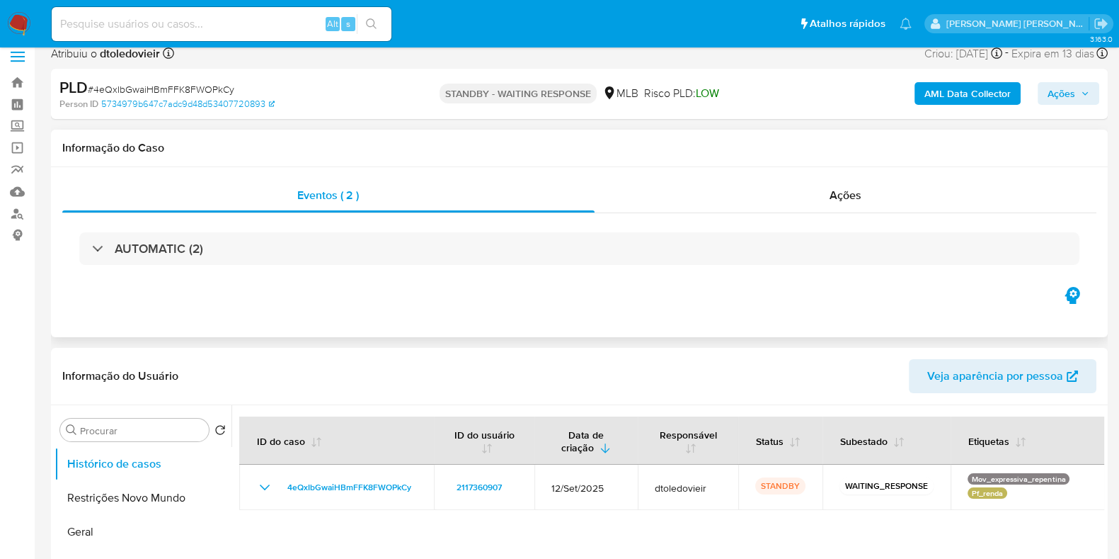
scroll to position [176, 0]
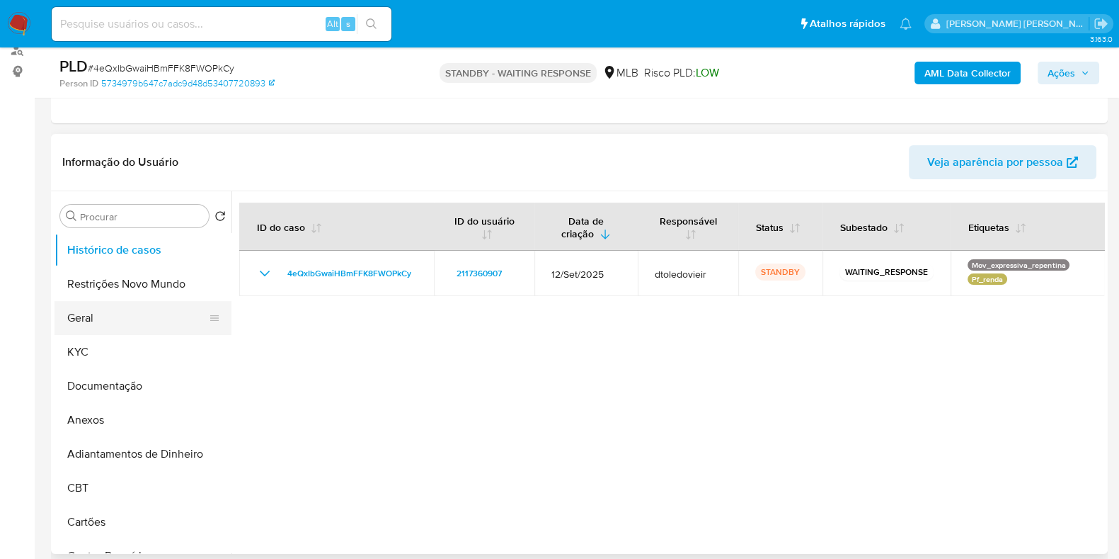
click at [125, 306] on button "Geral" at bounding box center [138, 318] width 166 height 34
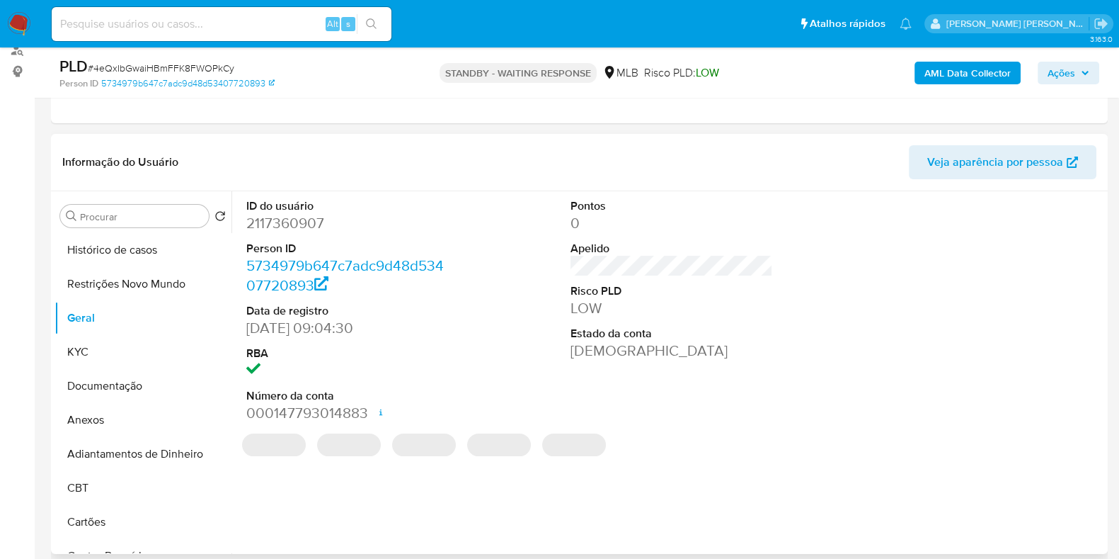
click at [299, 222] on dd "2117360907" at bounding box center [347, 223] width 202 height 20
copy dd "2117360907"
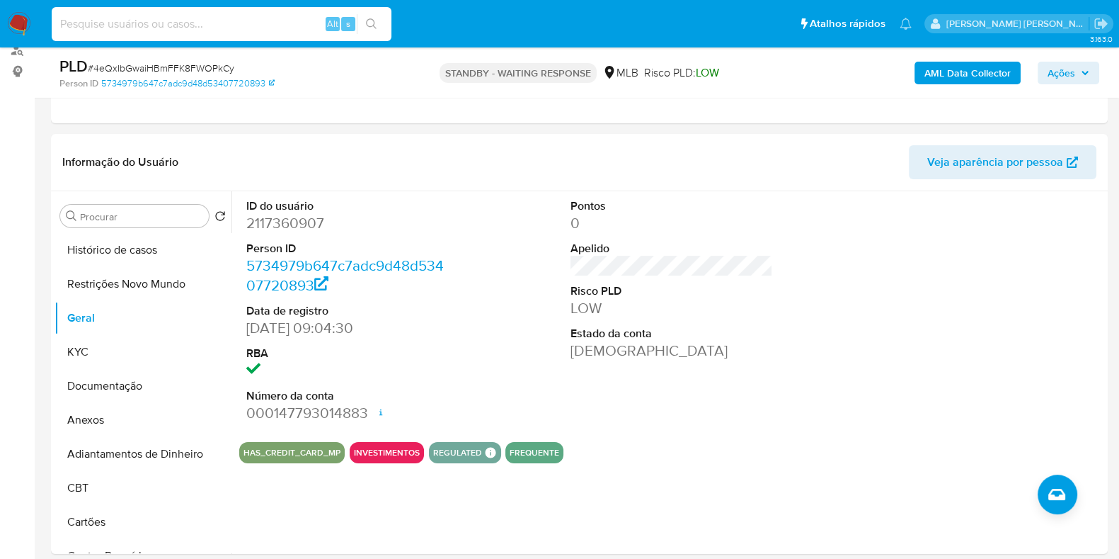
click at [178, 29] on input at bounding box center [222, 24] width 340 height 18
paste input "202169745"
type input "202169745"
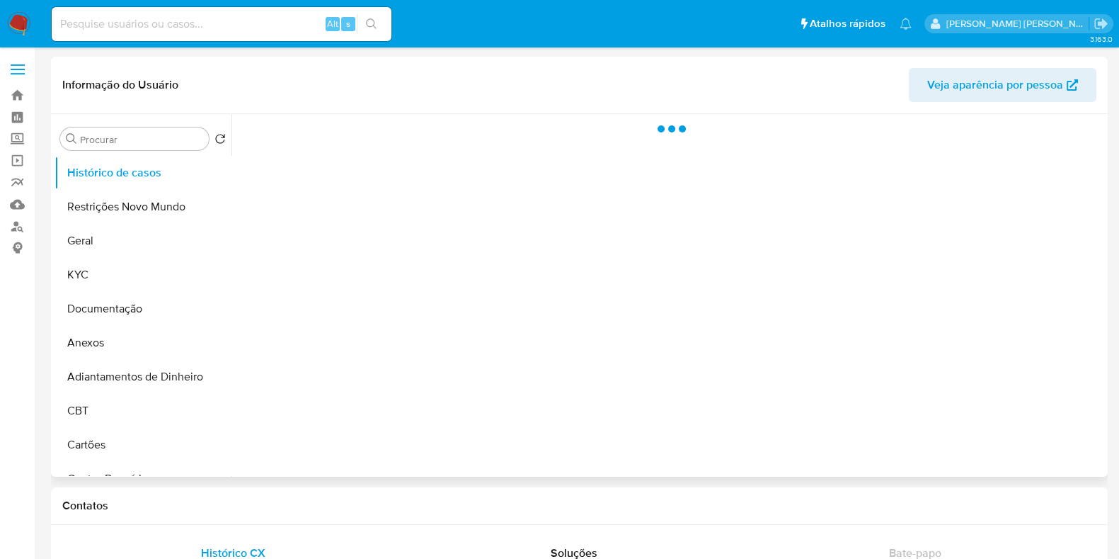
select select "10"
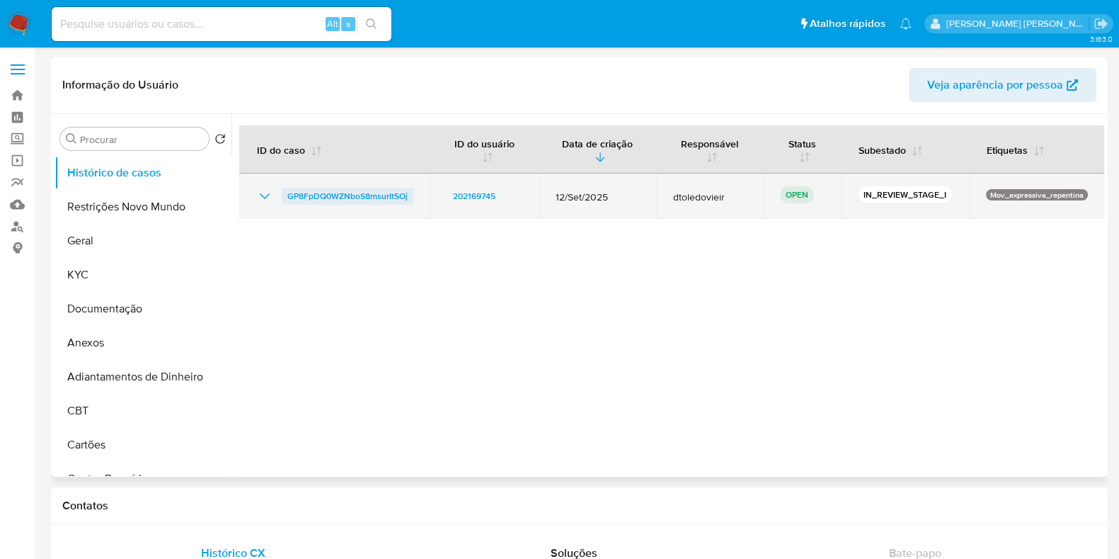
click at [347, 194] on span "GP8FpDQ0WZNboS8msurItSOj" at bounding box center [347, 196] width 120 height 17
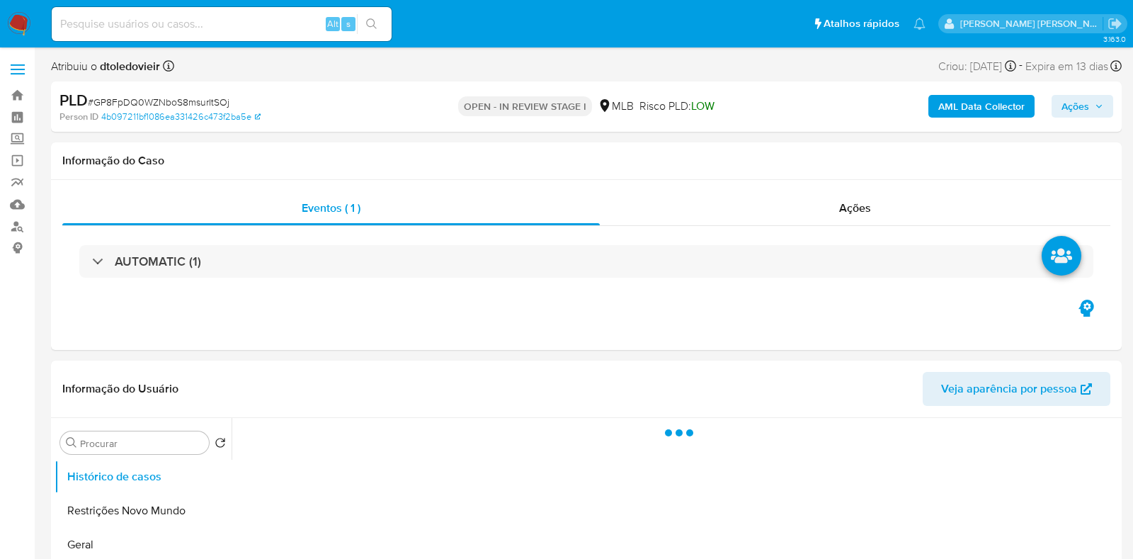
select select "10"
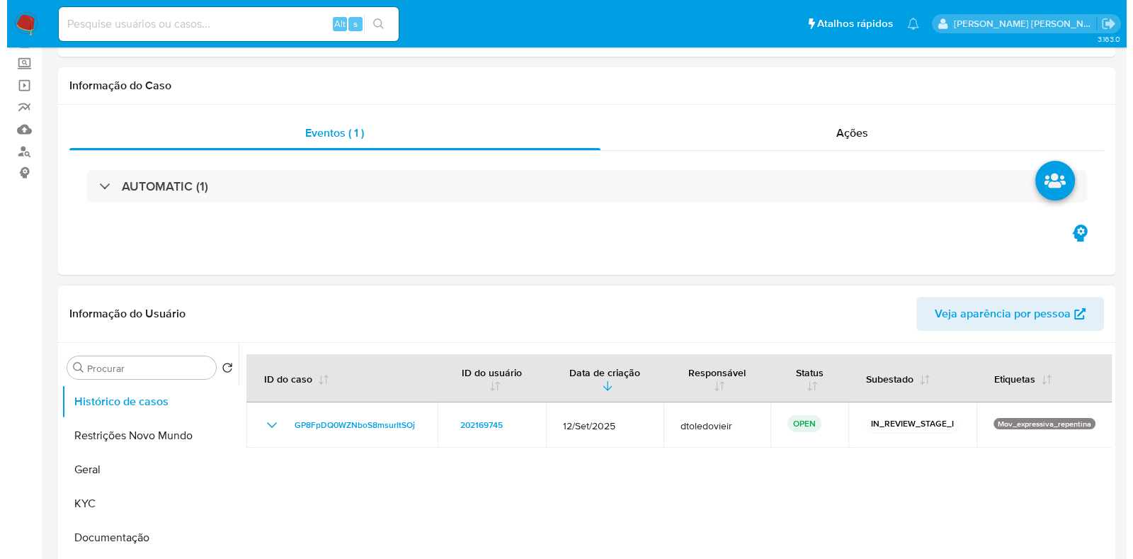
scroll to position [176, 0]
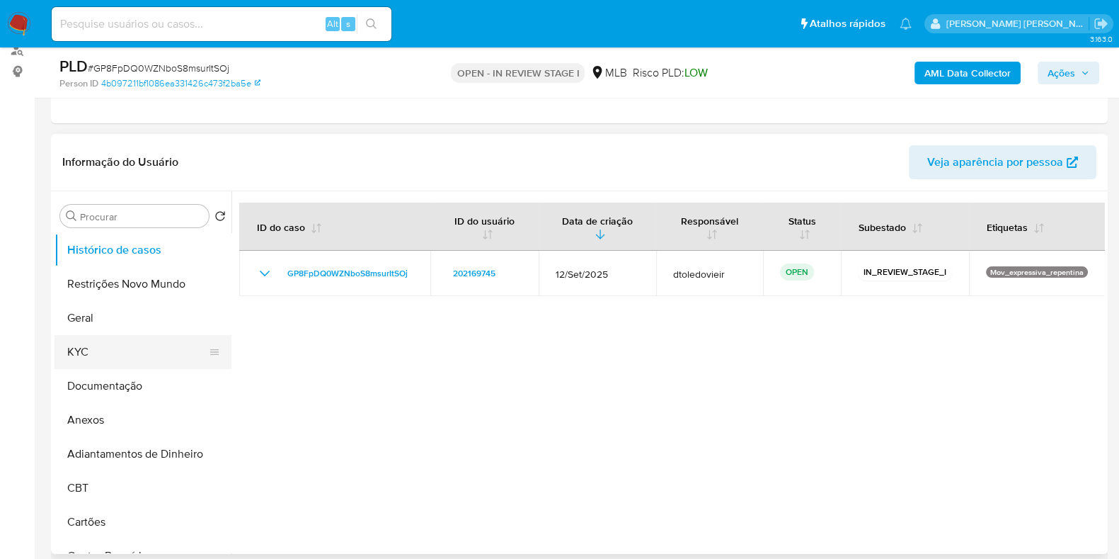
click at [130, 363] on button "KYC" at bounding box center [138, 352] width 166 height 34
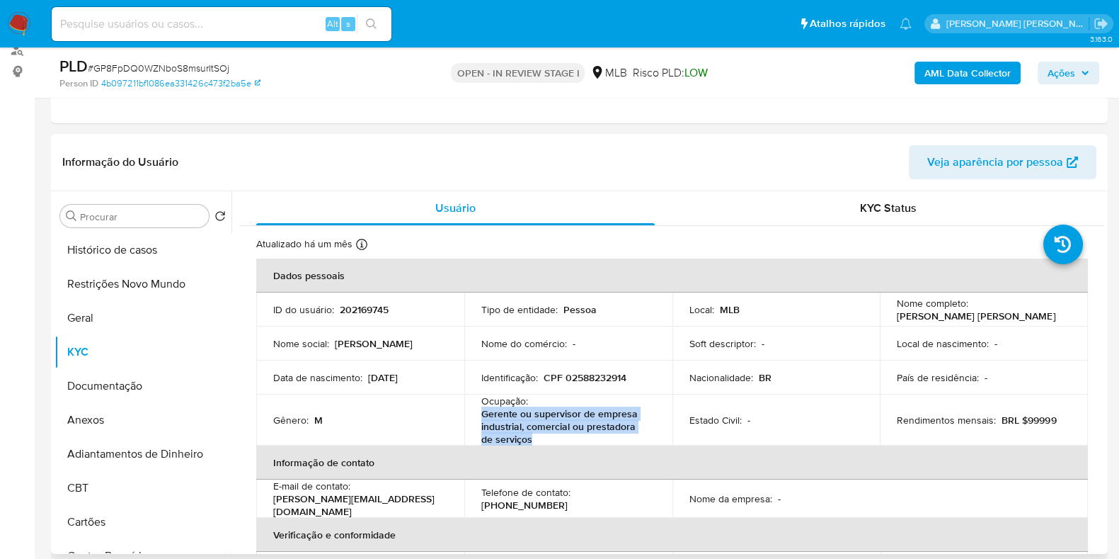
drag, startPoint x: 522, startPoint y: 433, endPoint x: 477, endPoint y: 412, distance: 49.4
click at [477, 412] on td "Ocupação : Gerente ou supervisor de empresa industrial, comercial ou prestadora…" at bounding box center [568, 419] width 208 height 51
copy p "Gerente ou supervisor de empresa industrial, comercial ou prestadora de serviços"
click at [97, 403] on button "Anexos" at bounding box center [143, 420] width 177 height 34
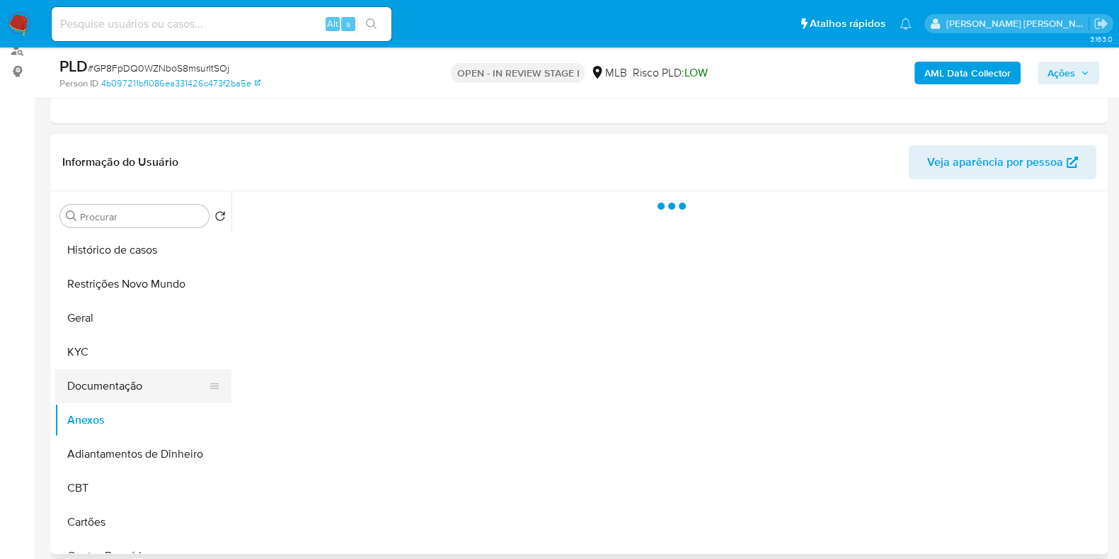
click at [122, 384] on button "Documentação" at bounding box center [138, 386] width 166 height 34
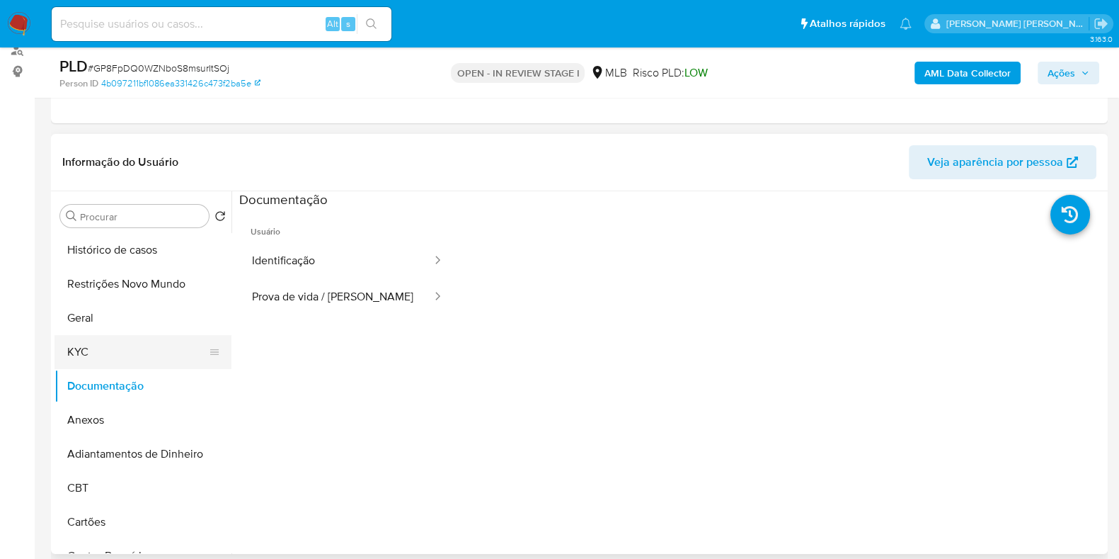
click at [130, 345] on button "KYC" at bounding box center [138, 352] width 166 height 34
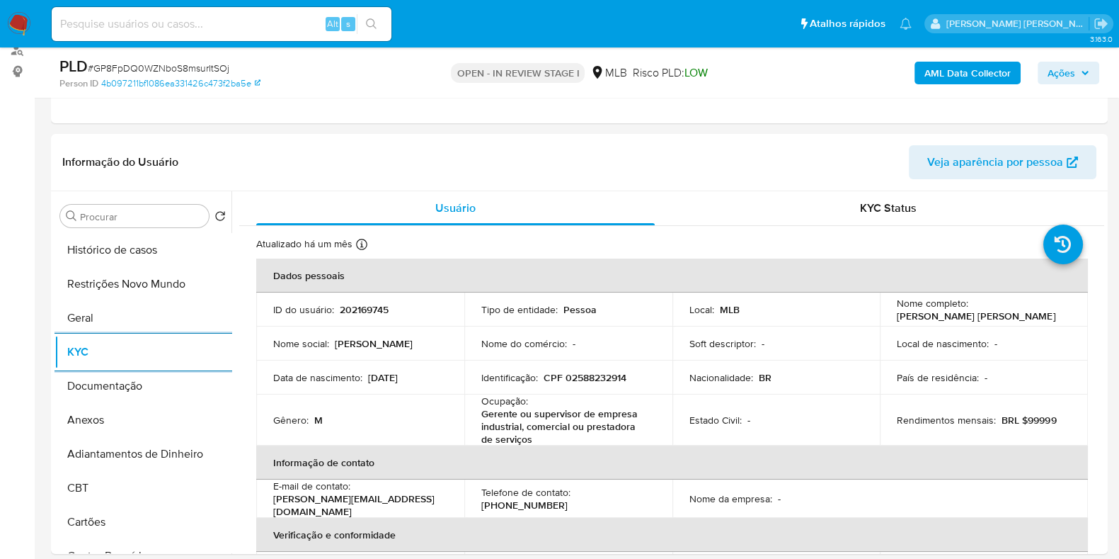
click at [945, 76] on b "AML Data Collector" at bounding box center [968, 73] width 86 height 23
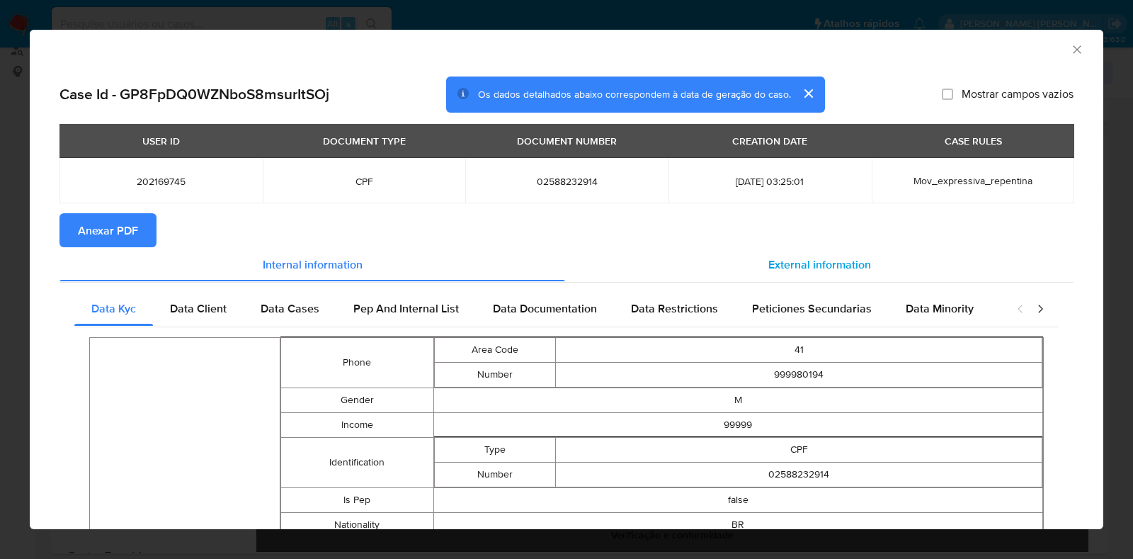
click at [796, 260] on span "External information" at bounding box center [819, 264] width 103 height 16
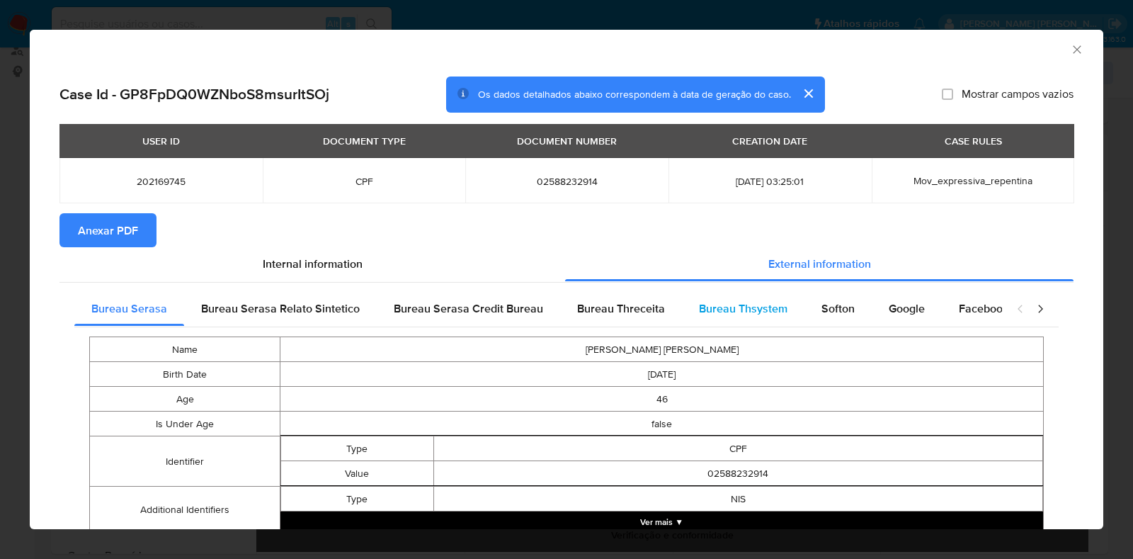
click at [755, 314] on span "Bureau Thsystem" at bounding box center [743, 308] width 89 height 16
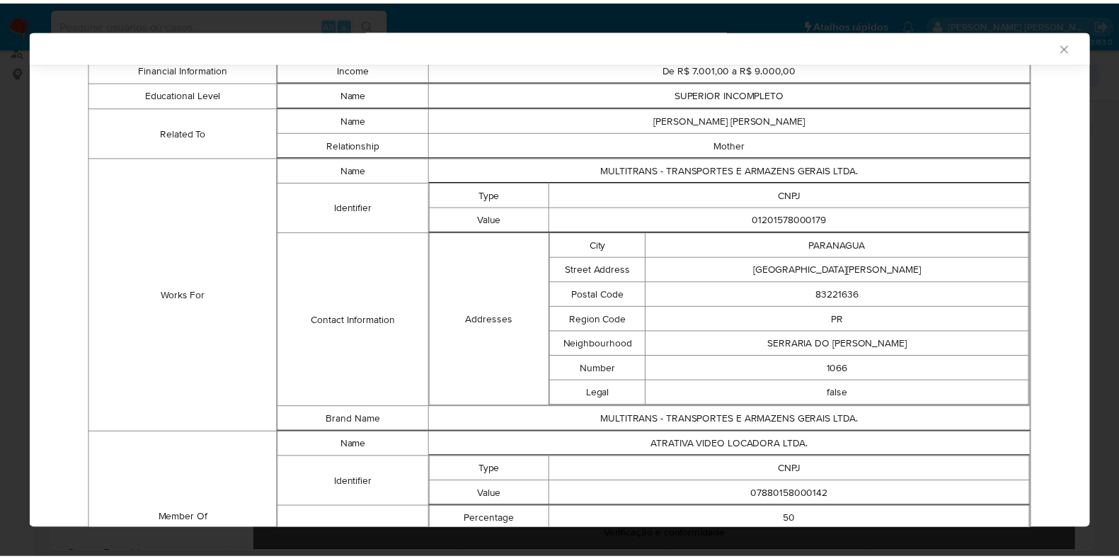
scroll to position [959, 0]
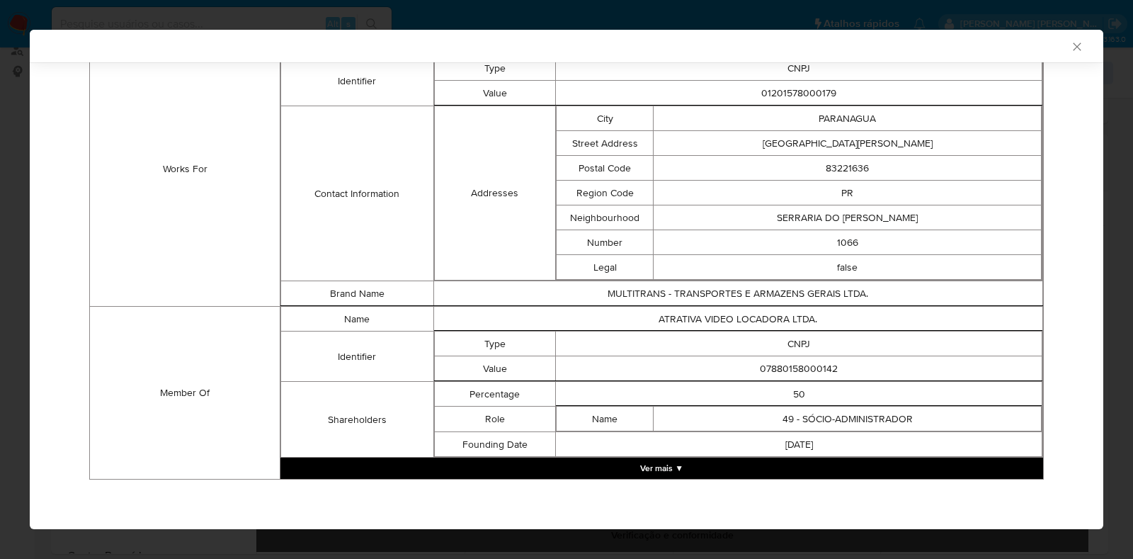
click at [804, 365] on td "07880158000142" at bounding box center [799, 368] width 486 height 25
copy td "07880158000142"
click at [0, 342] on div "AML Data Collector Case Id - GP8FpDQ0WZNboS8msurItSOj Os dados detalhados abaix…" at bounding box center [566, 279] width 1133 height 559
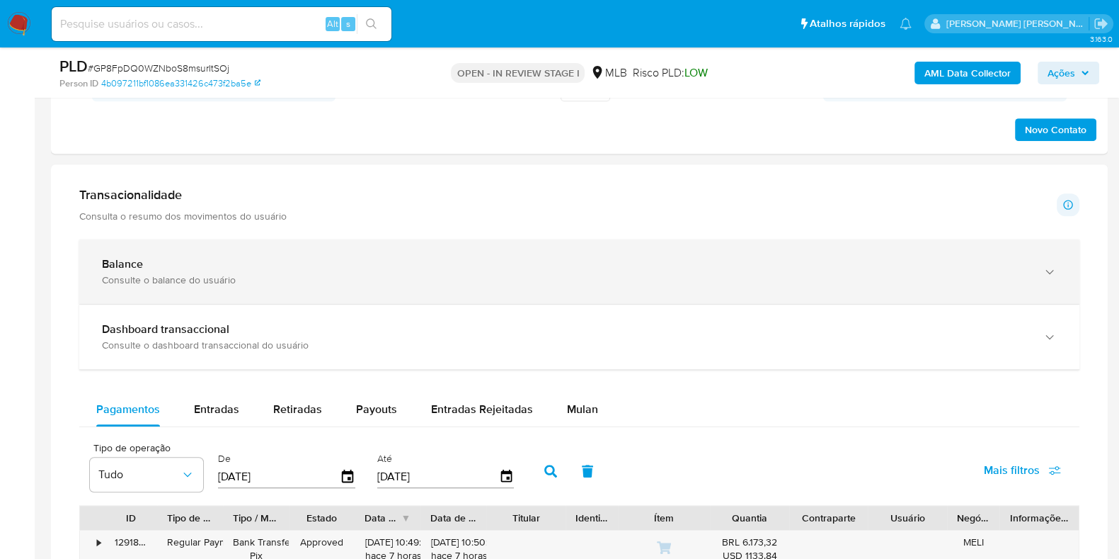
scroll to position [797, 0]
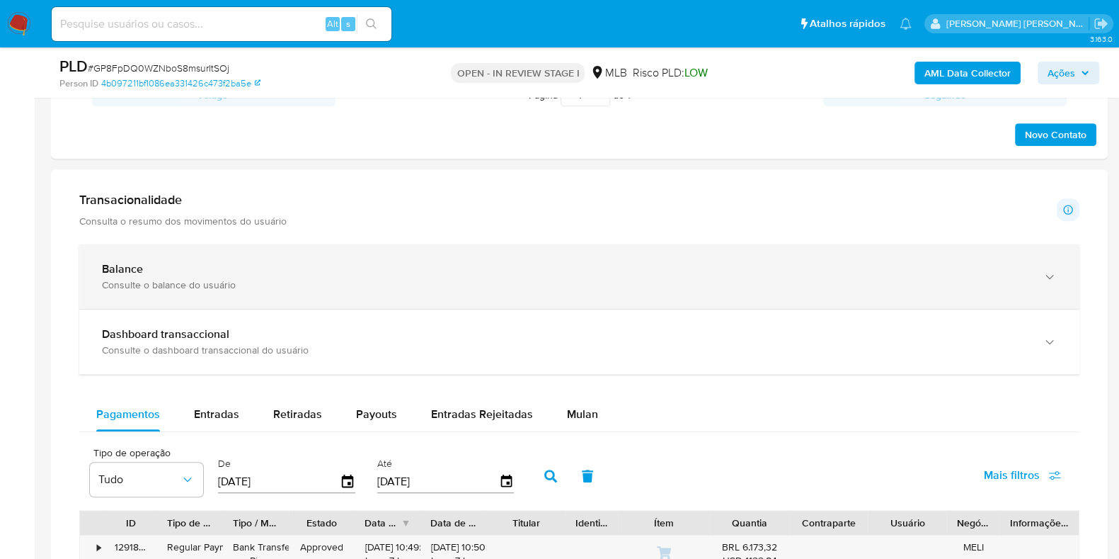
click at [300, 270] on div "Balance" at bounding box center [565, 269] width 927 height 14
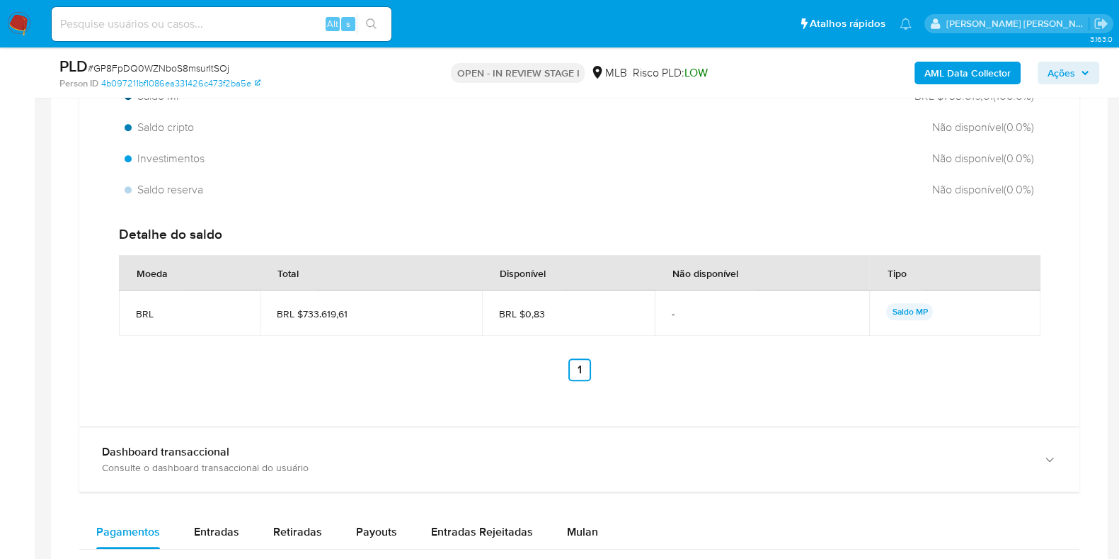
scroll to position [974, 0]
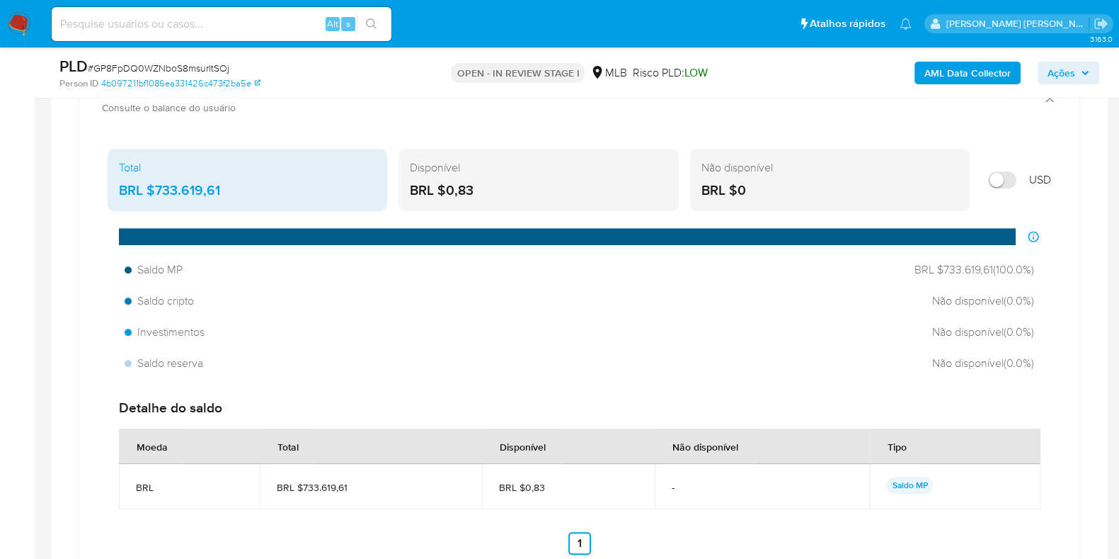
drag, startPoint x: 862, startPoint y: 180, endPoint x: 659, endPoint y: 179, distance: 203.2
click at [850, 179] on div "Não disponível BRL $0" at bounding box center [830, 180] width 280 height 62
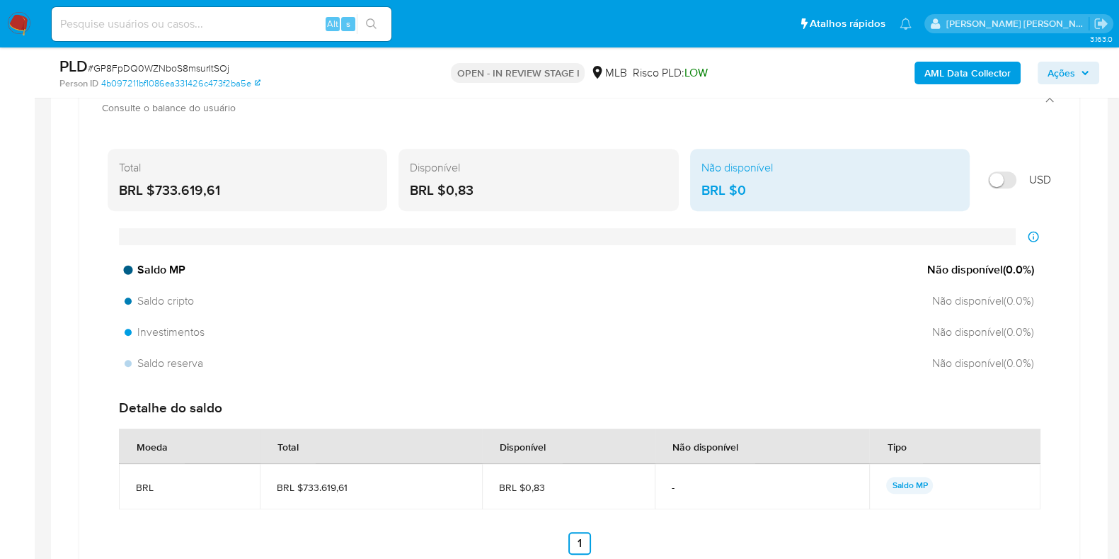
click at [877, 260] on div "Saldo MP Não disponível ( 0.0 %)" at bounding box center [579, 269] width 921 height 27
click at [209, 188] on div "BRL $733.619,61" at bounding box center [247, 190] width 257 height 18
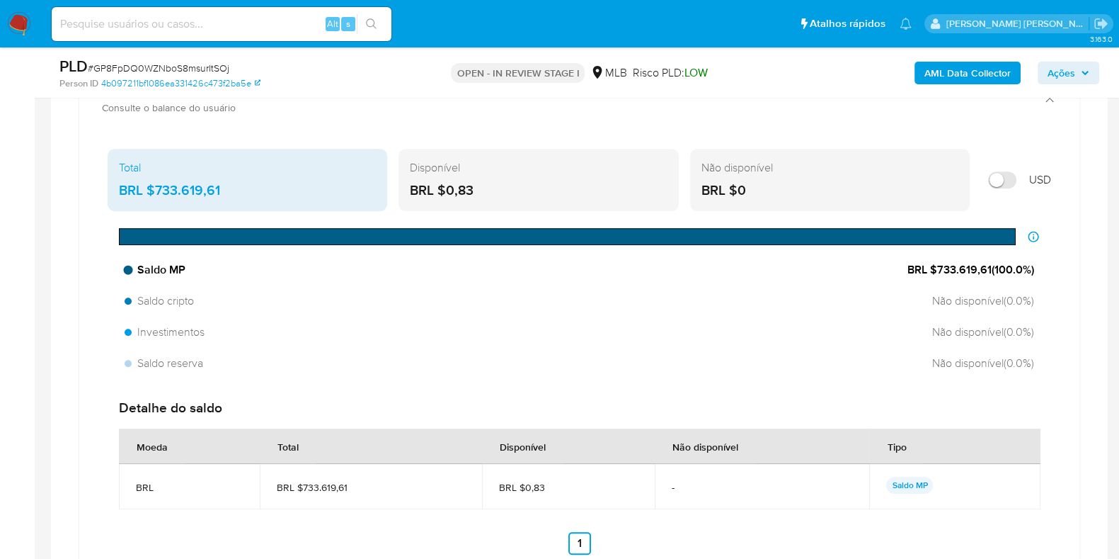
click at [453, 270] on div "Saldo MP BRL $733.619,61 ( 100.0 %)" at bounding box center [579, 269] width 921 height 27
click at [452, 263] on div "Saldo MP BRL $733.619,61 ( 100.0 %)" at bounding box center [579, 269] width 921 height 27
click at [974, 266] on span "BRL $733.619,61 ( 100.0 %)" at bounding box center [971, 270] width 127 height 16
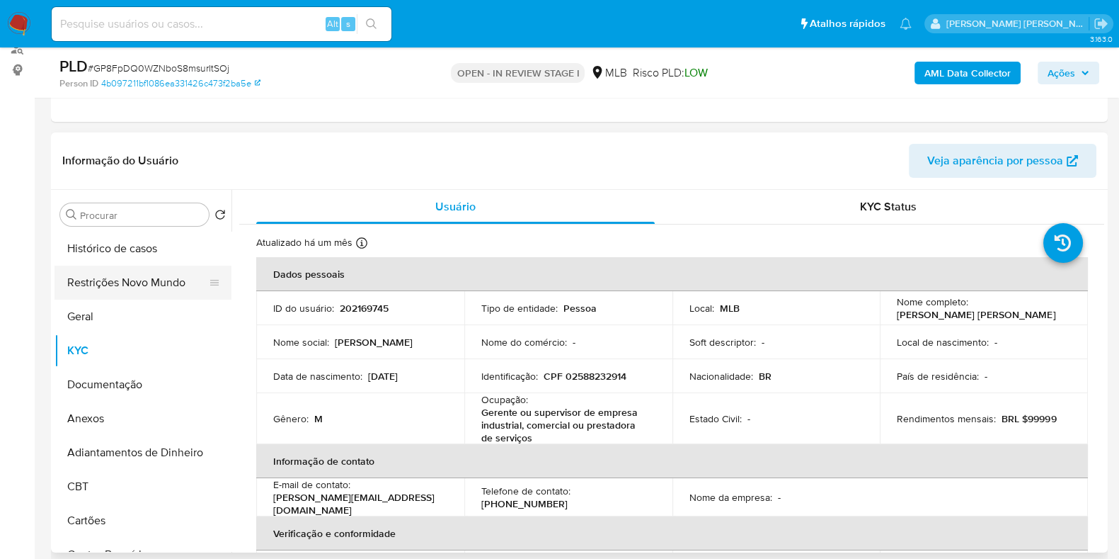
scroll to position [176, 0]
click at [113, 312] on button "Geral" at bounding box center [138, 318] width 166 height 34
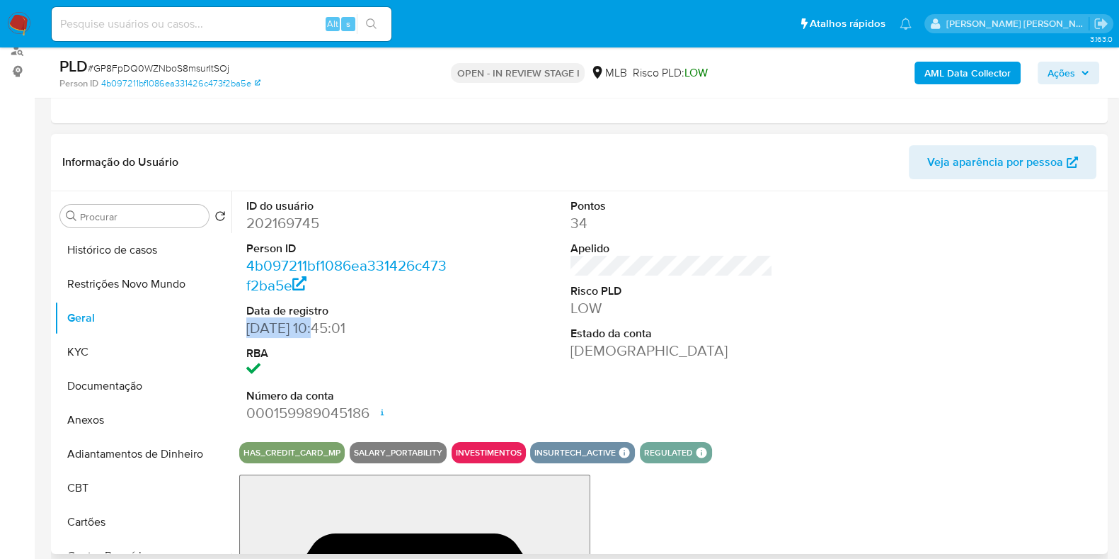
drag, startPoint x: 312, startPoint y: 327, endPoint x: 238, endPoint y: 331, distance: 73.7
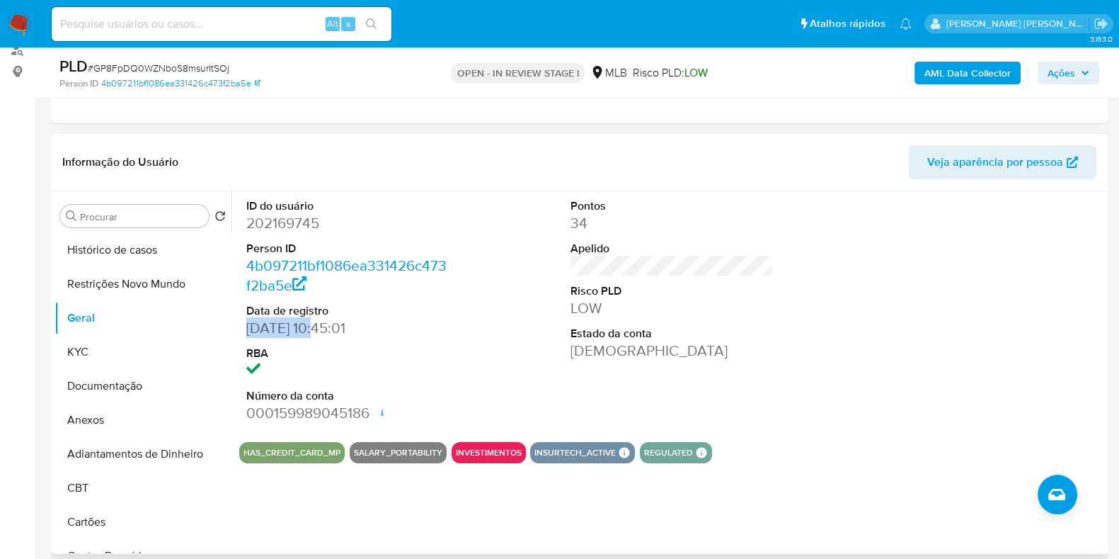
click at [238, 331] on div "ID do usuário 202169745 Person ID 4b097211bf1086ea331426c473f2ba5e Data de regi…" at bounding box center [668, 372] width 873 height 363
copy dd "31/12/2015"
click at [1068, 76] on span "Ações" at bounding box center [1062, 73] width 28 height 23
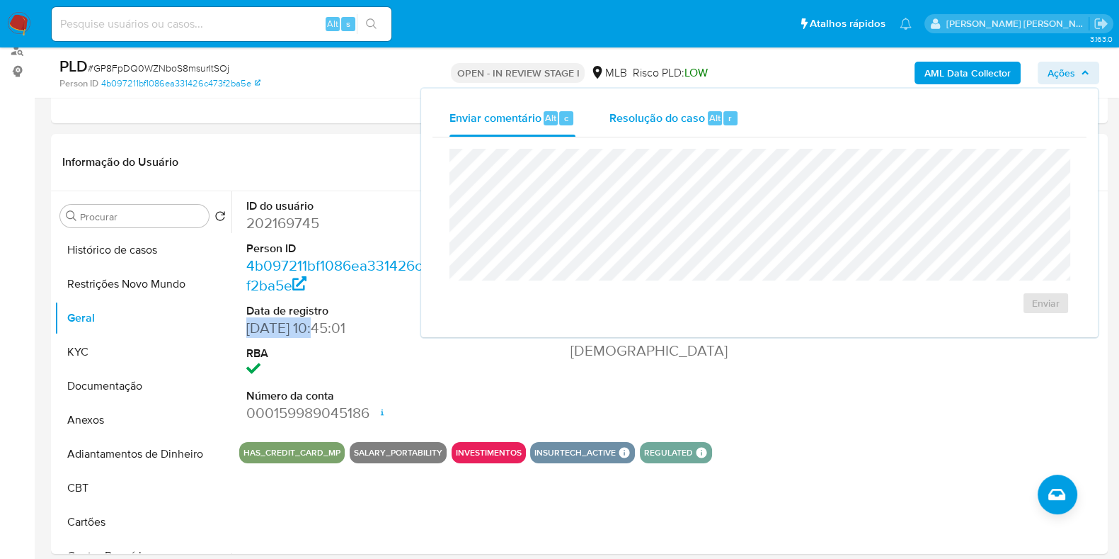
drag, startPoint x: 709, startPoint y: 125, endPoint x: 700, endPoint y: 127, distance: 8.6
click at [707, 125] on div "Resolução do caso Alt r" at bounding box center [675, 118] width 130 height 37
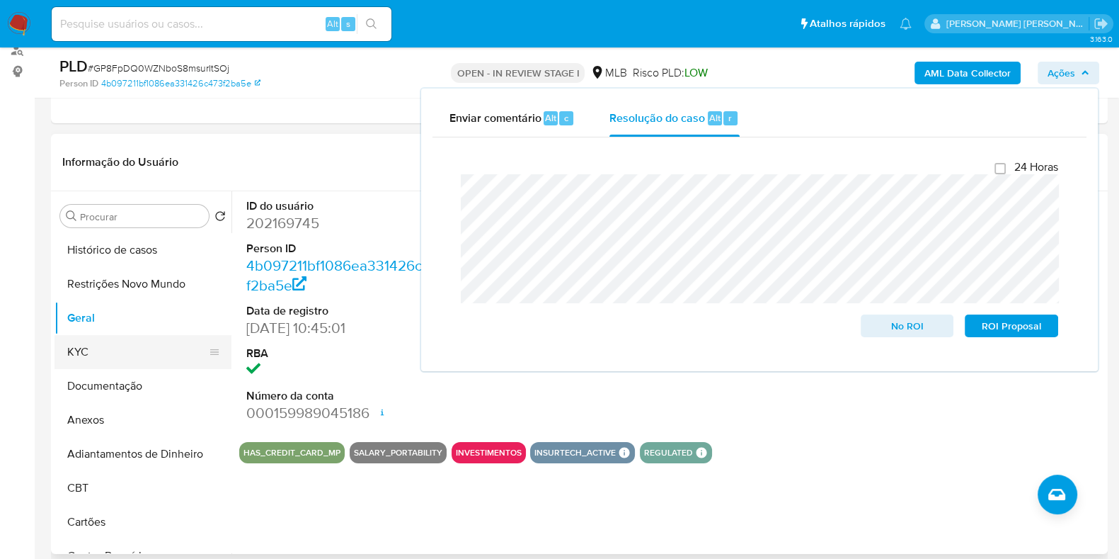
click at [105, 352] on button "KYC" at bounding box center [138, 352] width 166 height 34
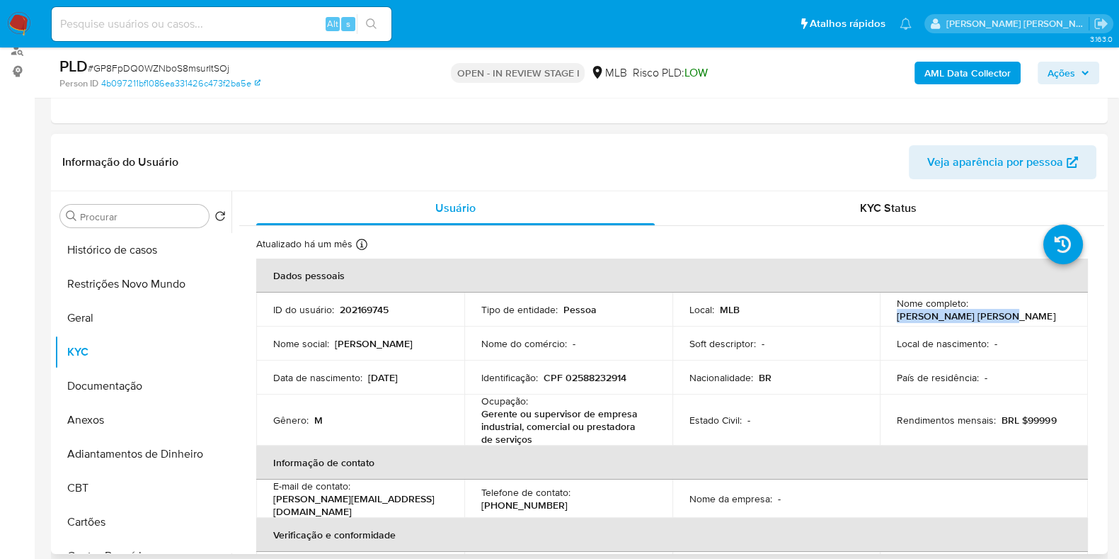
drag, startPoint x: 993, startPoint y: 316, endPoint x: 894, endPoint y: 318, distance: 99.1
click at [897, 318] on div "Nome completo : Roberto da Silva Rosa" at bounding box center [984, 309] width 174 height 25
copy p "[PERSON_NAME] [PERSON_NAME]"
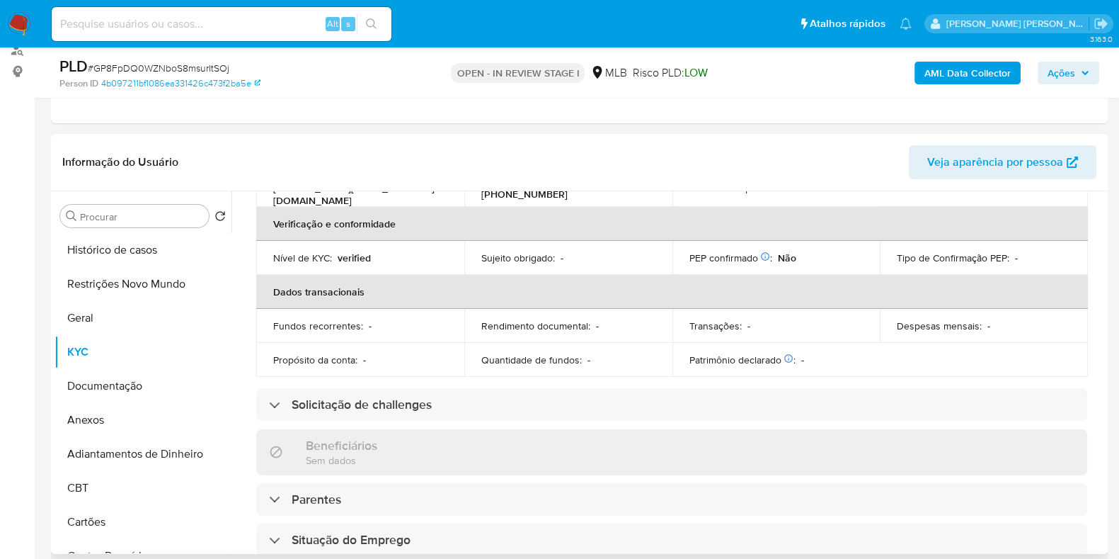
scroll to position [0, 0]
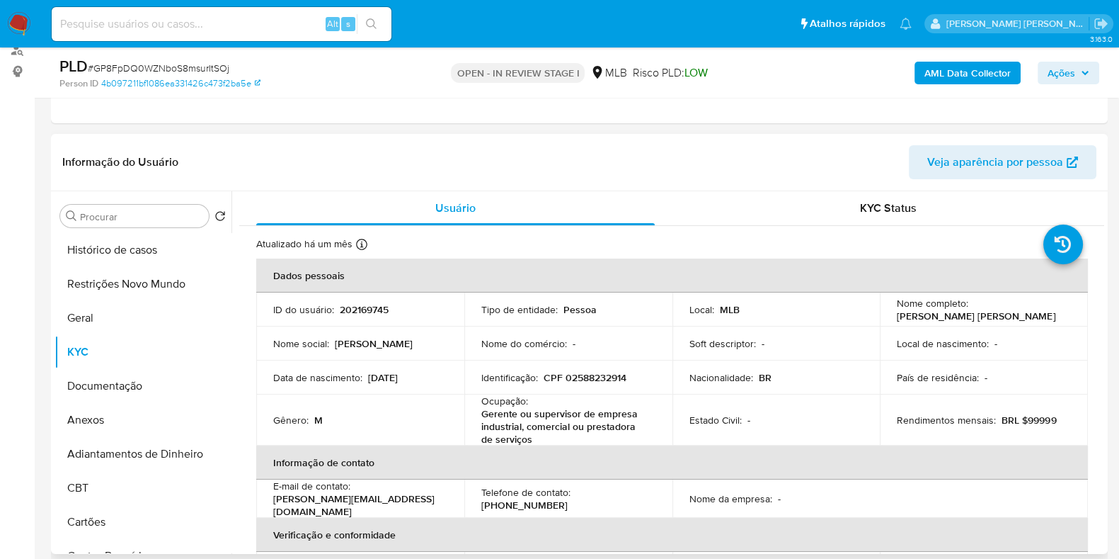
click at [593, 377] on p "CPF 02588232914" at bounding box center [585, 377] width 83 height 13
copy p "02588232914"
drag, startPoint x: 147, startPoint y: 262, endPoint x: 137, endPoint y: 273, distance: 14.6
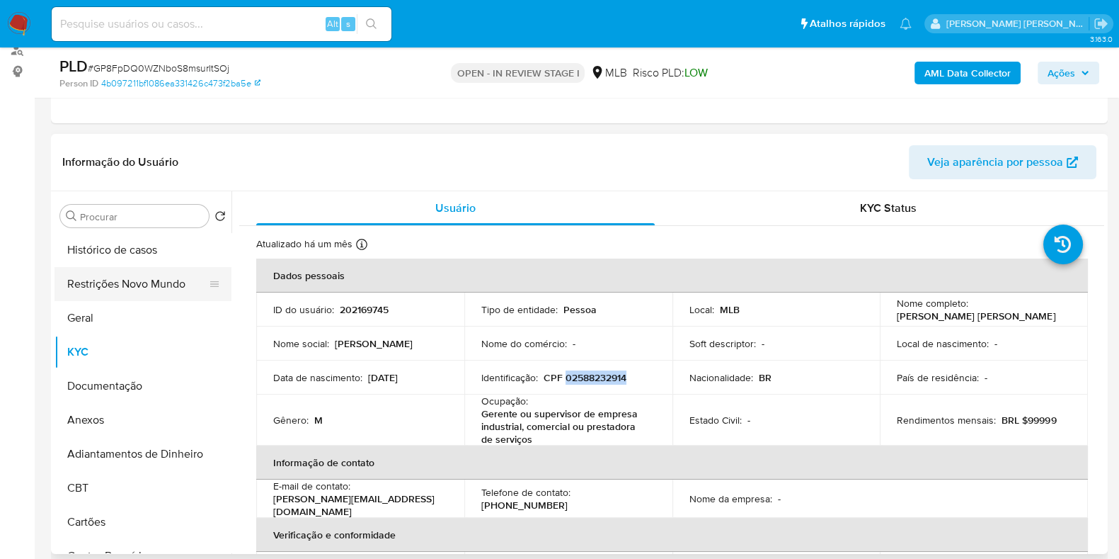
click at [138, 270] on ul "Histórico de casos Restrições Novo Mundo Geral KYC Documentação Anexos Adiantam…" at bounding box center [143, 392] width 177 height 319
click at [137, 273] on button "Restrições Novo Mundo" at bounding box center [138, 284] width 166 height 34
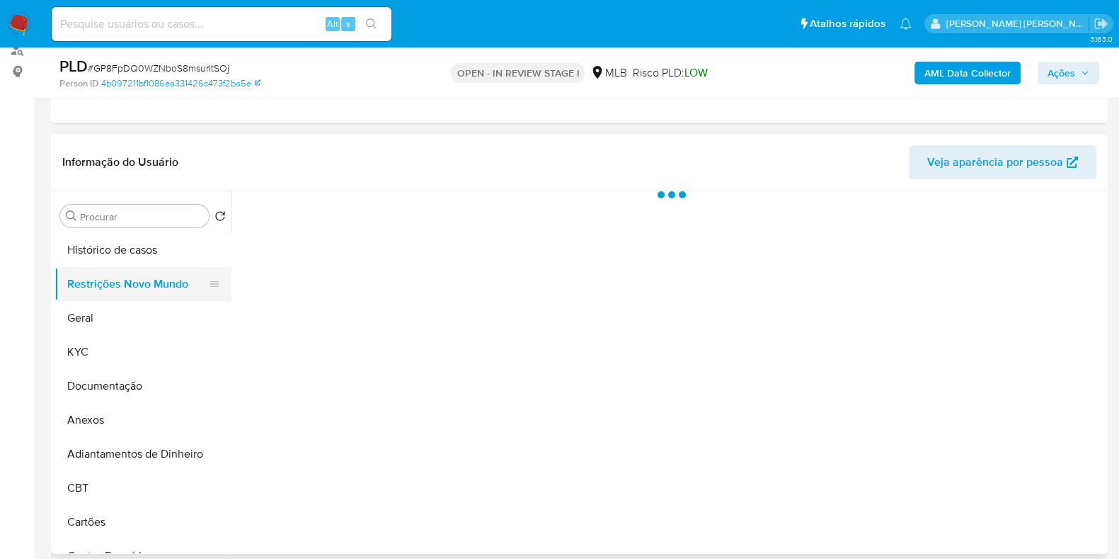
click at [137, 274] on button "Restrições Novo Mundo" at bounding box center [138, 284] width 166 height 34
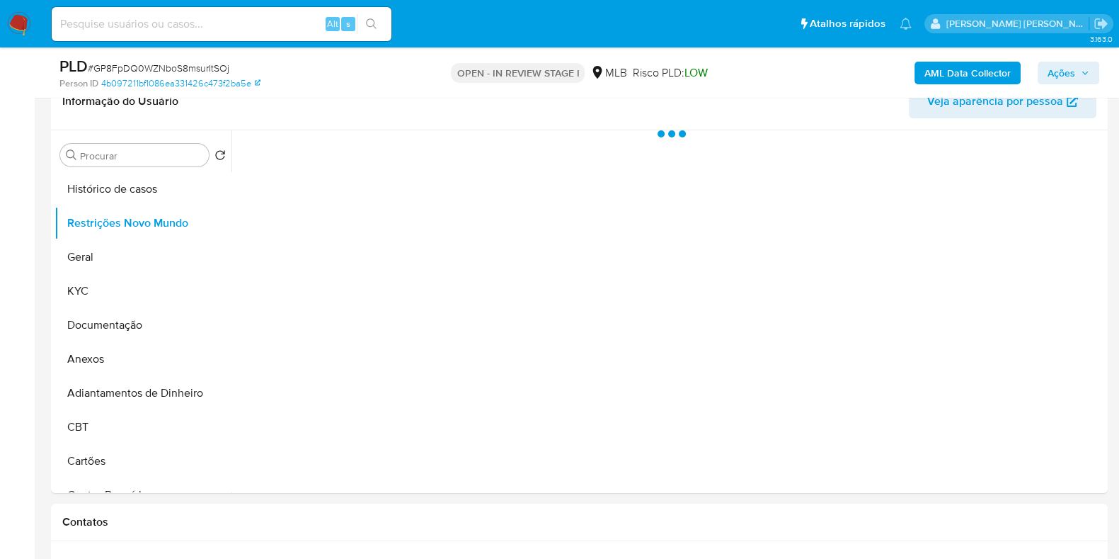
scroll to position [266, 0]
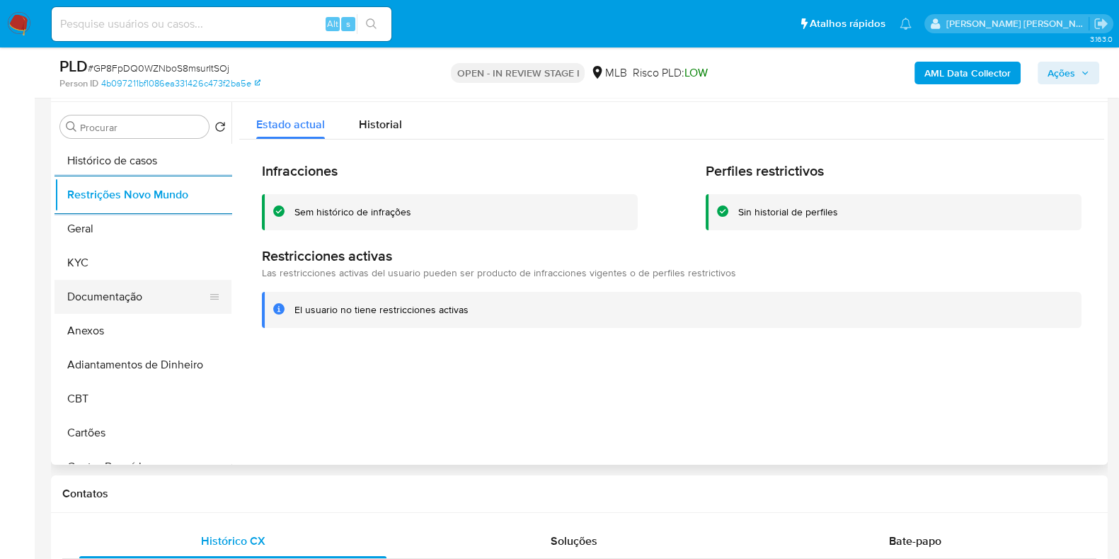
click at [128, 293] on button "Documentação" at bounding box center [138, 297] width 166 height 34
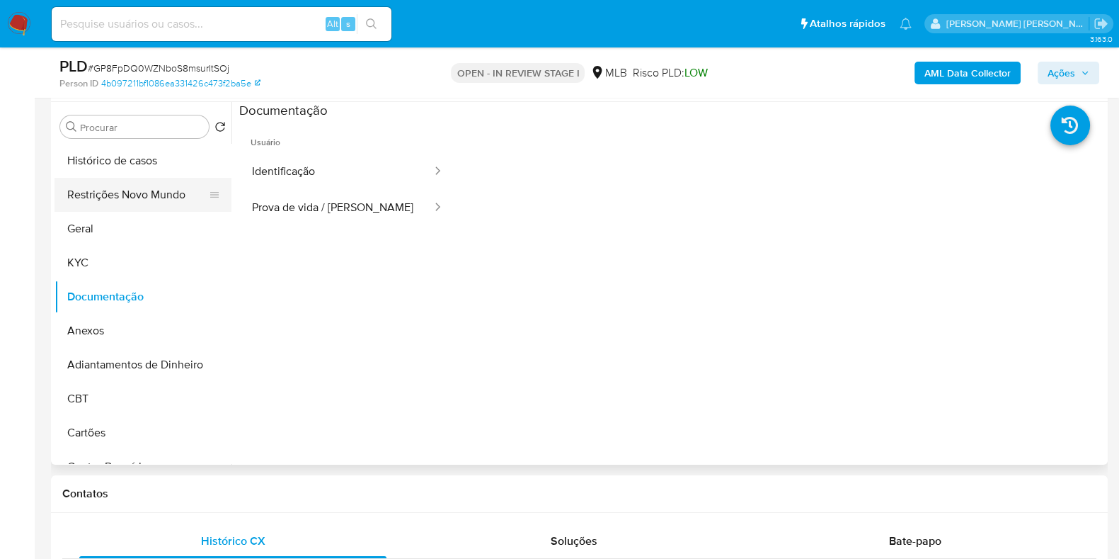
click at [147, 191] on button "Restrições Novo Mundo" at bounding box center [138, 195] width 166 height 34
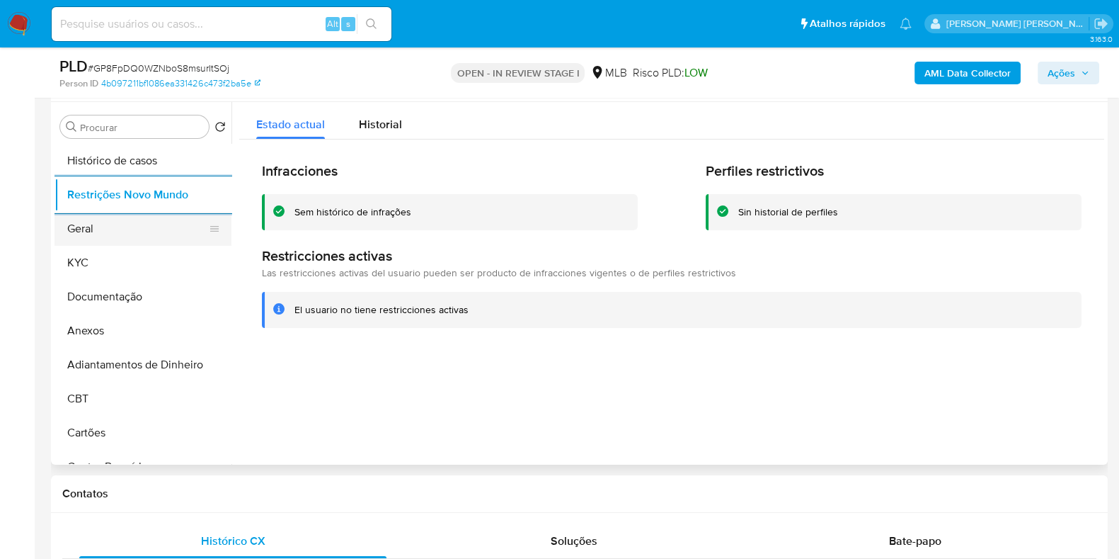
click at [99, 235] on button "Geral" at bounding box center [138, 229] width 166 height 34
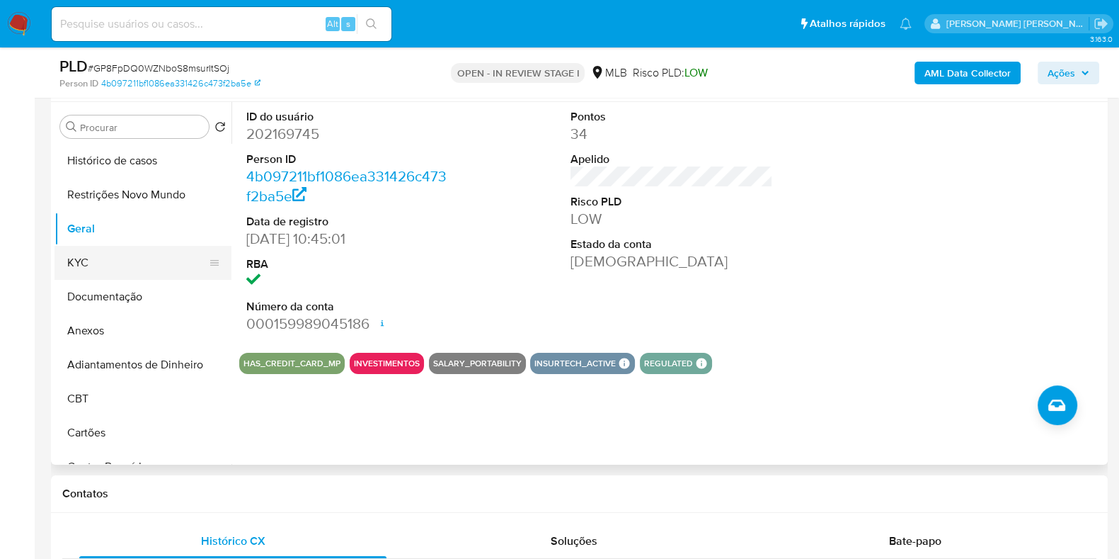
click at [85, 271] on button "KYC" at bounding box center [138, 263] width 166 height 34
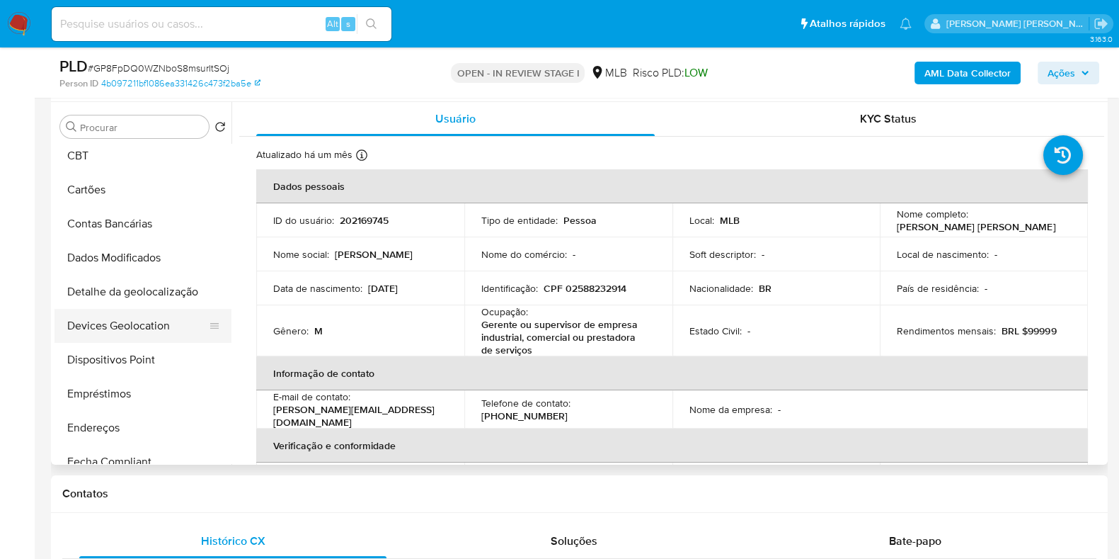
scroll to position [265, 0]
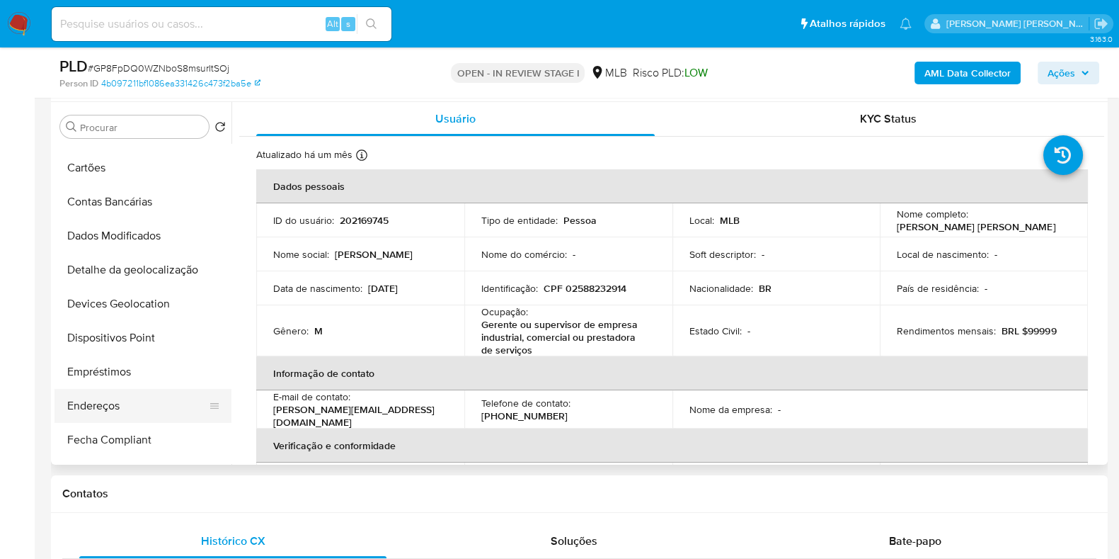
drag, startPoint x: 105, startPoint y: 397, endPoint x: 130, endPoint y: 396, distance: 24.1
click at [105, 398] on button "Endereços" at bounding box center [138, 406] width 166 height 34
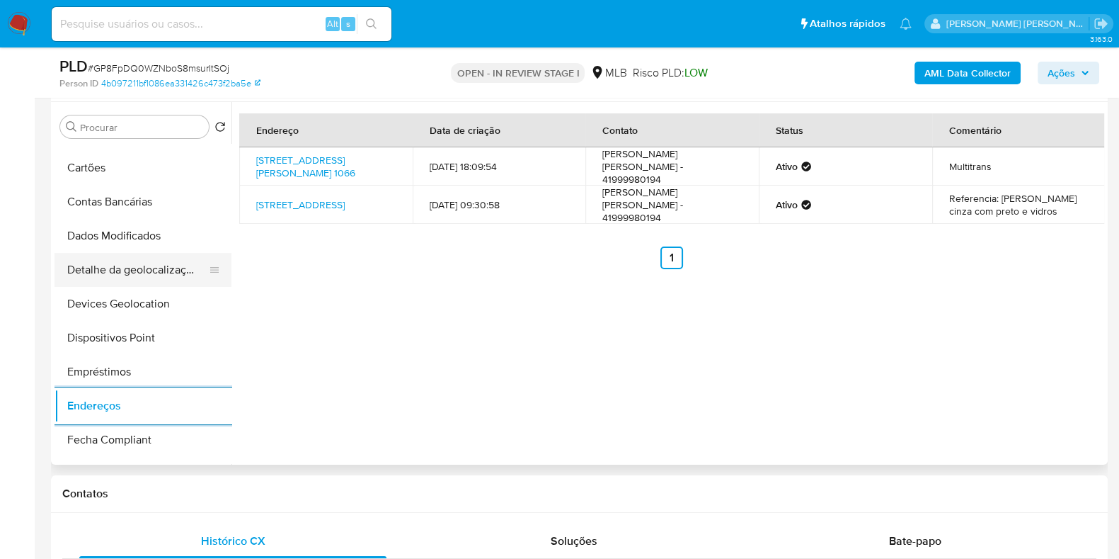
click at [145, 268] on button "Detalhe da geolocalização" at bounding box center [138, 270] width 166 height 34
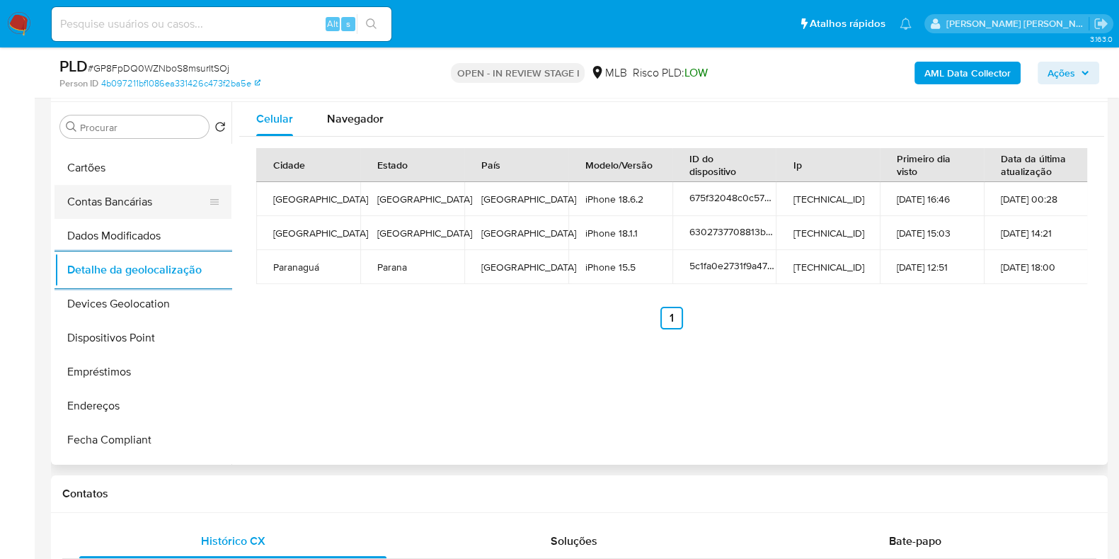
scroll to position [0, 0]
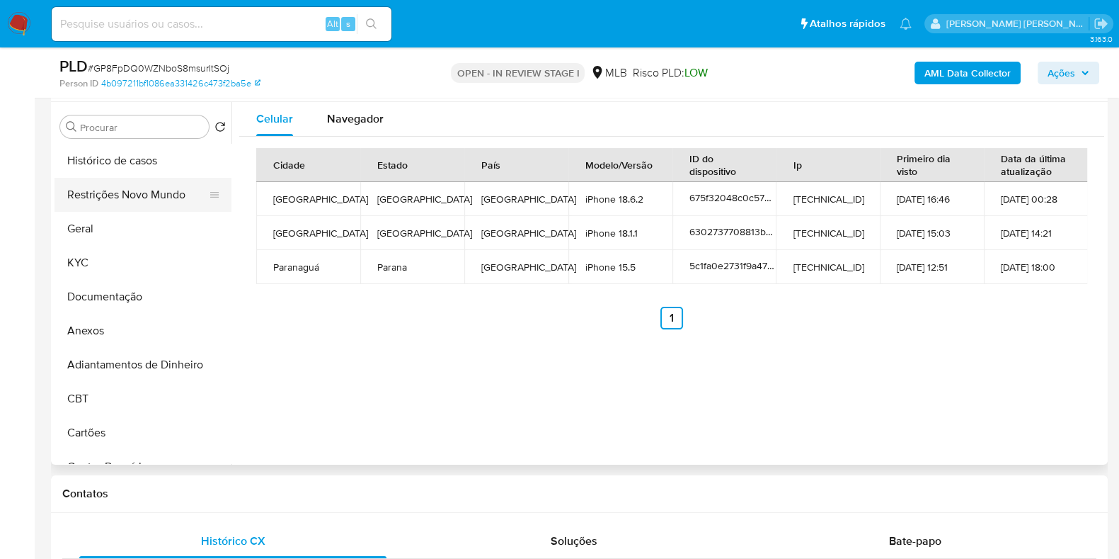
click at [135, 196] on button "Restrições Novo Mundo" at bounding box center [138, 195] width 166 height 34
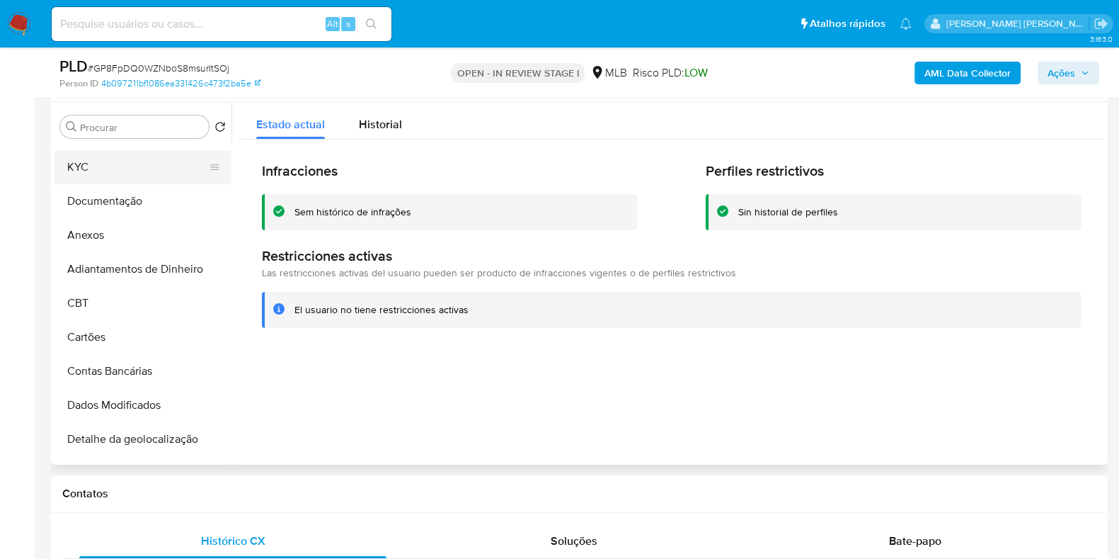
scroll to position [353, 0]
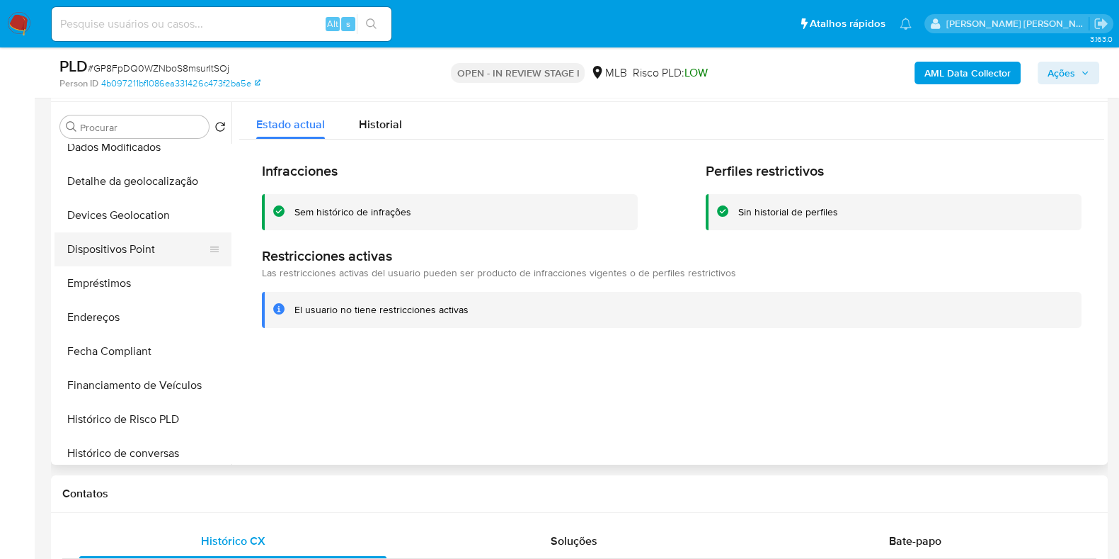
click at [139, 246] on button "Dispositivos Point" at bounding box center [138, 249] width 166 height 34
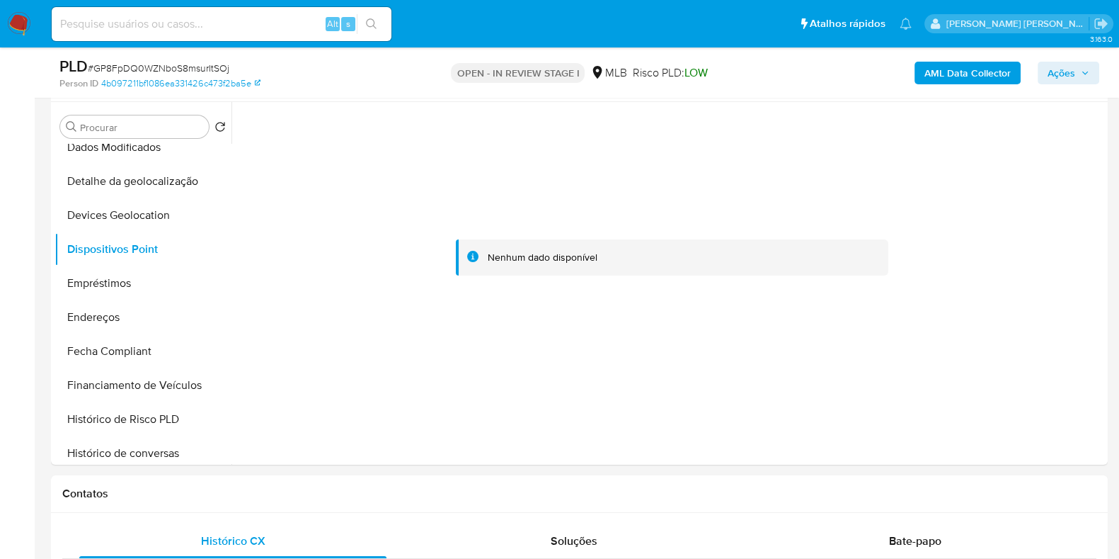
click at [971, 73] on b "AML Data Collector" at bounding box center [968, 73] width 86 height 23
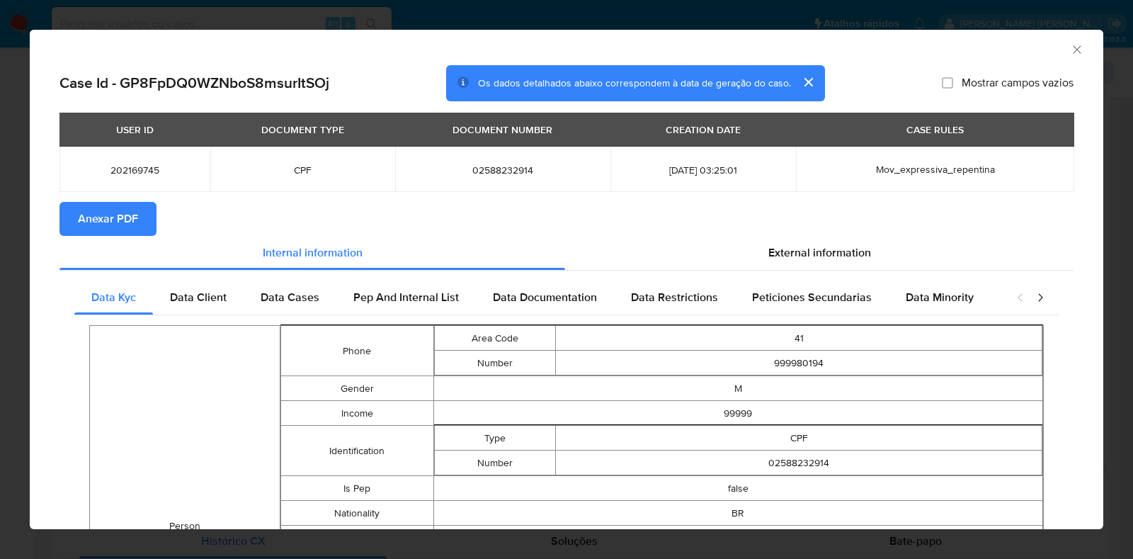
click at [128, 219] on span "Anexar PDF" at bounding box center [108, 218] width 60 height 31
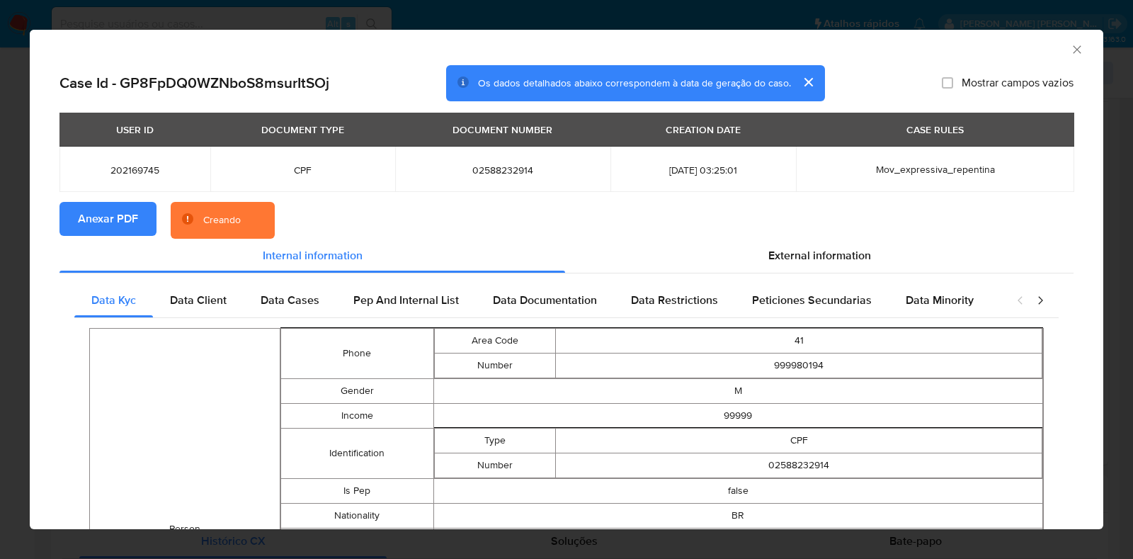
click at [11, 291] on div "AML Data Collector Case Id - GP8FpDQ0WZNboS8msurItSOj Os dados detalhados abaix…" at bounding box center [566, 279] width 1133 height 559
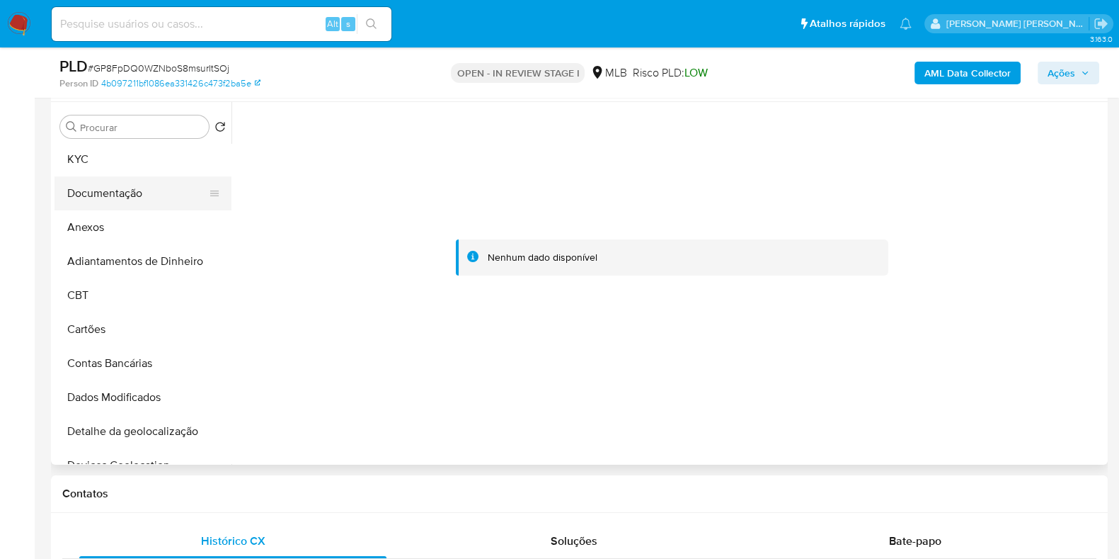
scroll to position [0, 0]
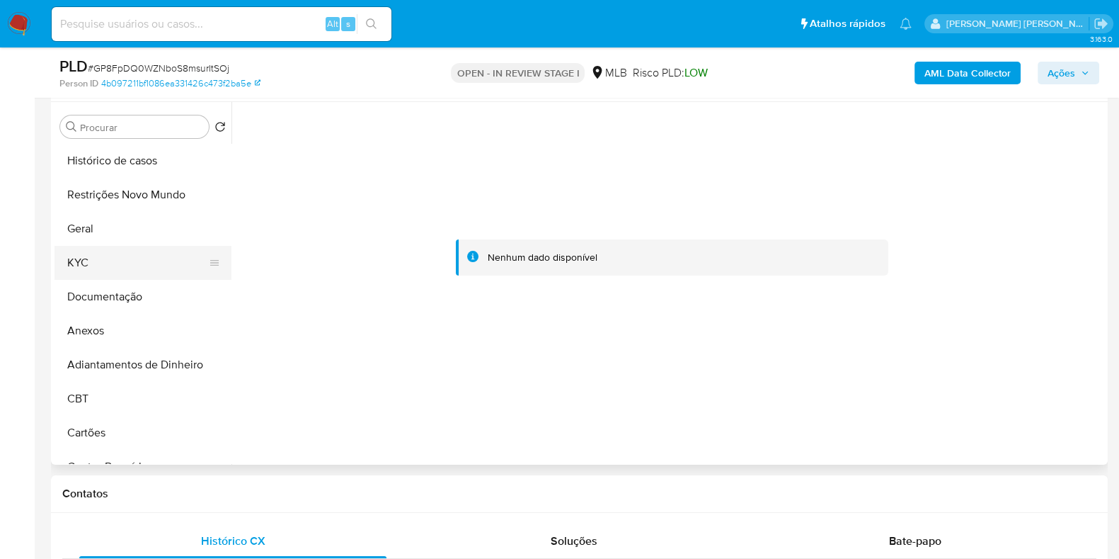
click at [107, 278] on button "KYC" at bounding box center [138, 263] width 166 height 34
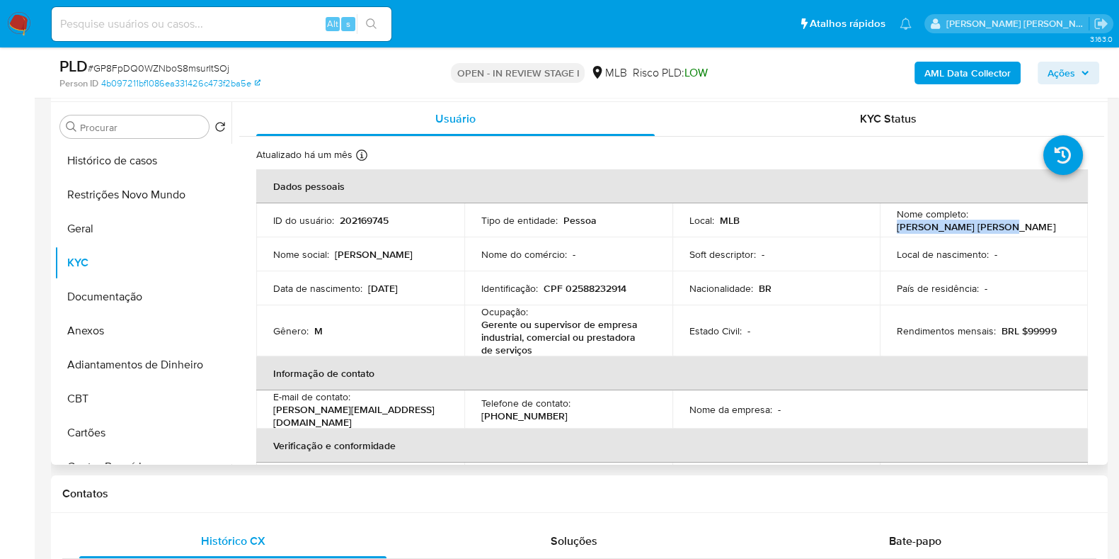
drag, startPoint x: 1002, startPoint y: 225, endPoint x: 878, endPoint y: 228, distance: 123.9
click at [880, 228] on td "Nome completo : Roberto da Silva Rosa" at bounding box center [984, 220] width 208 height 34
copy p "Roberto da Silva Rosa"
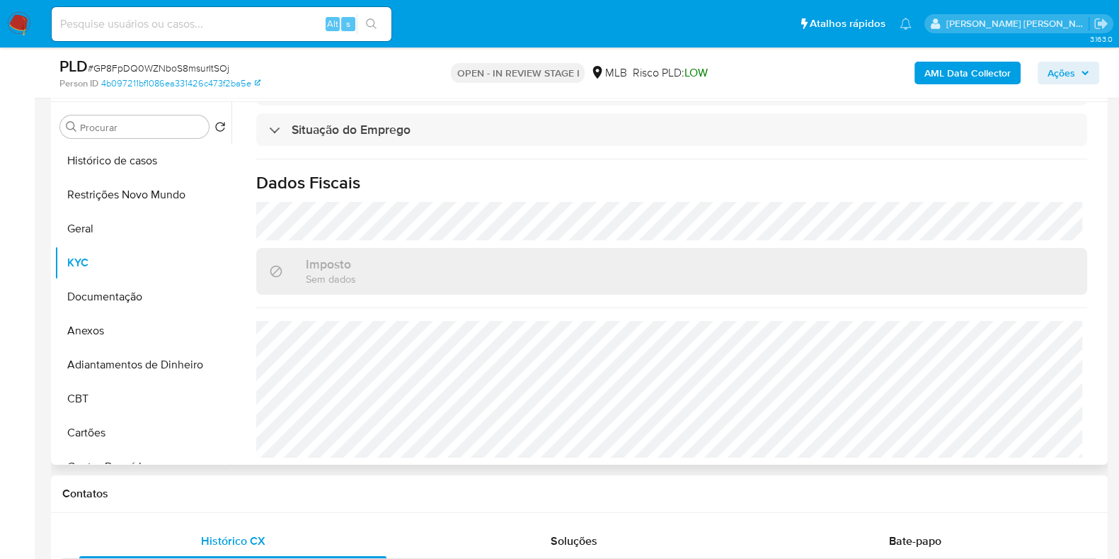
scroll to position [12, 0]
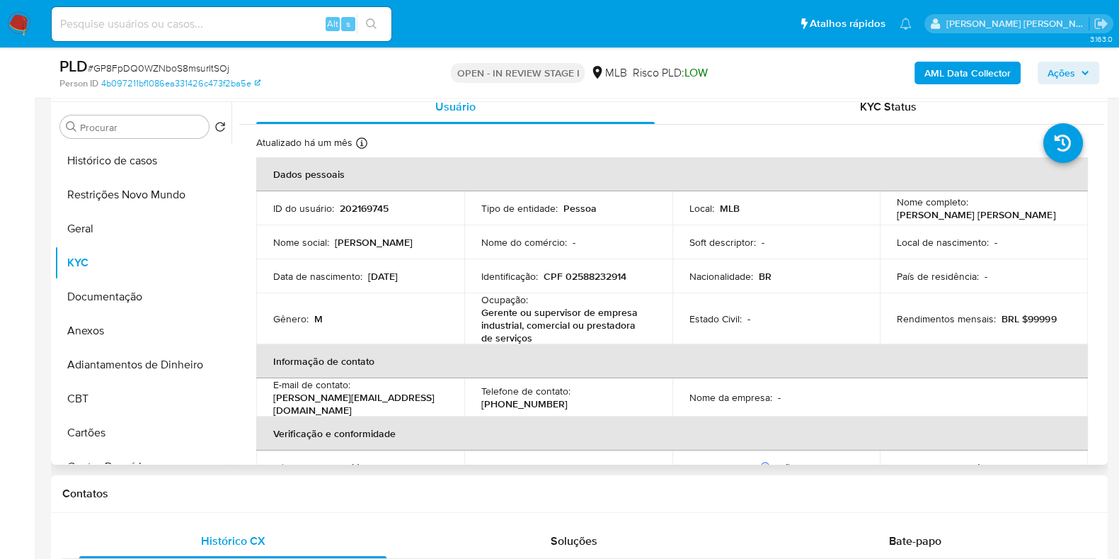
drag, startPoint x: 585, startPoint y: 268, endPoint x: 580, endPoint y: 273, distance: 7.5
click at [585, 270] on td "Identificação : CPF 02588232914" at bounding box center [568, 276] width 208 height 34
click at [580, 273] on p "CPF 02588232914" at bounding box center [585, 276] width 83 height 13
drag, startPoint x: 127, startPoint y: 333, endPoint x: 138, endPoint y: 333, distance: 10.6
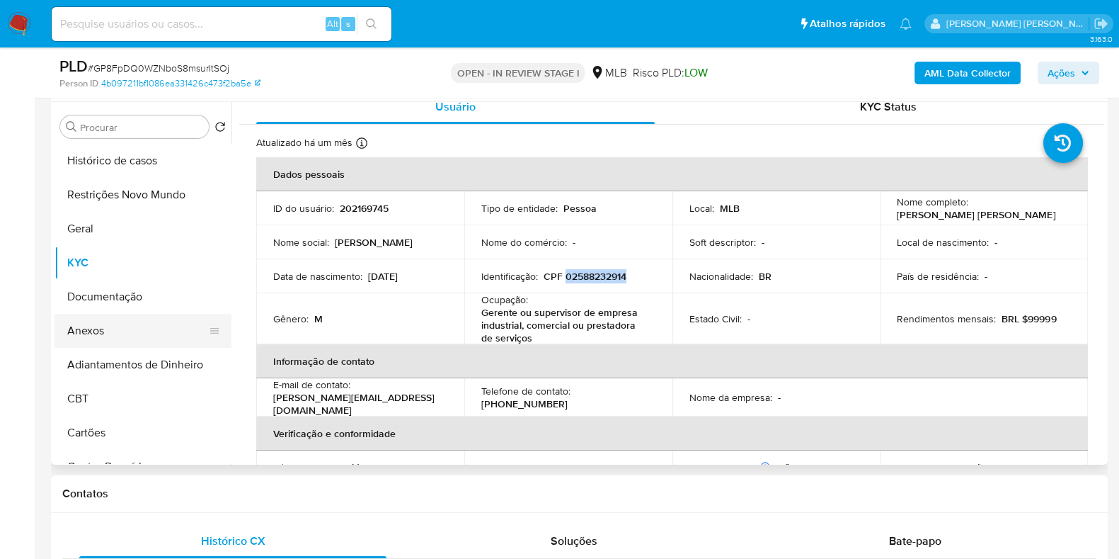
click at [127, 333] on button "Anexos" at bounding box center [138, 331] width 166 height 34
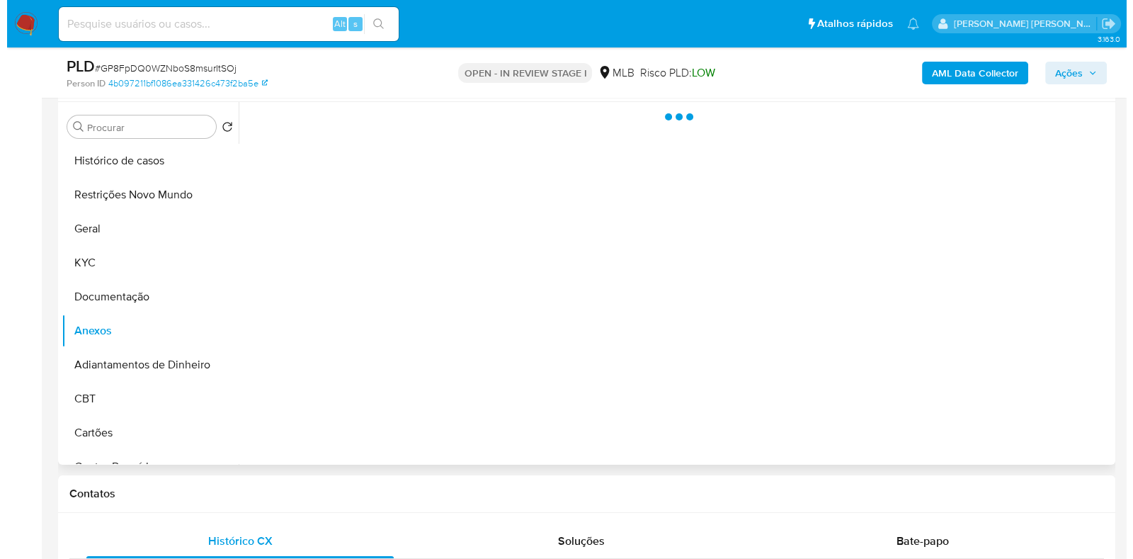
scroll to position [0, 0]
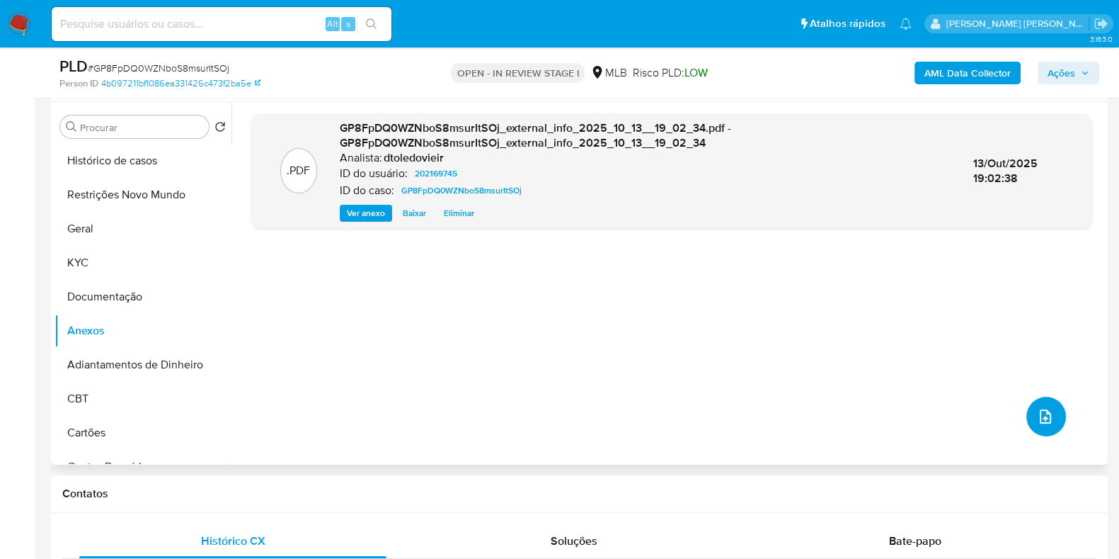
click at [1037, 412] on icon "upload-file" at bounding box center [1045, 416] width 17 height 17
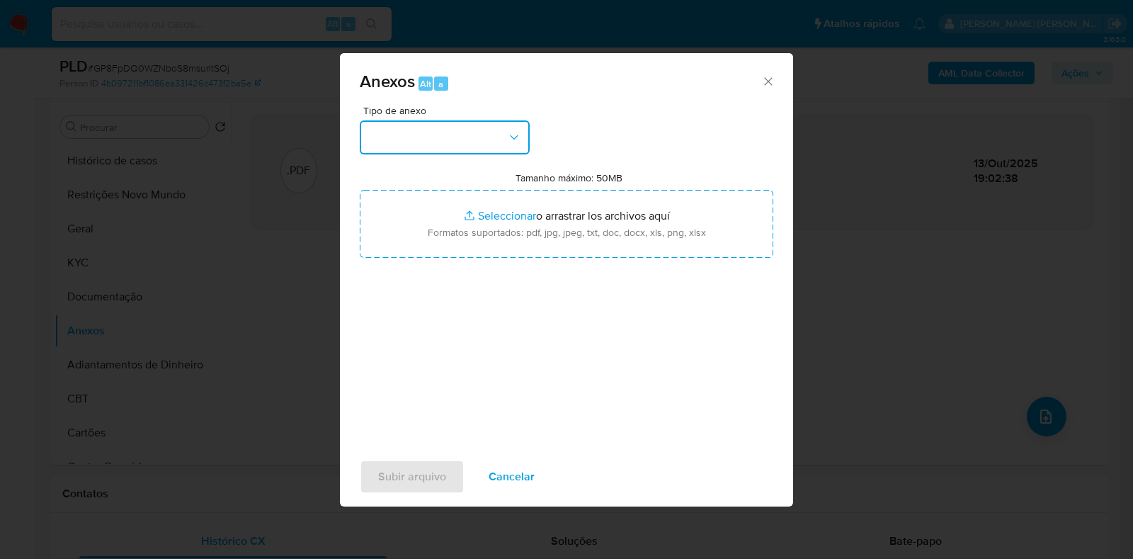
click at [451, 130] on button "button" at bounding box center [445, 137] width 170 height 34
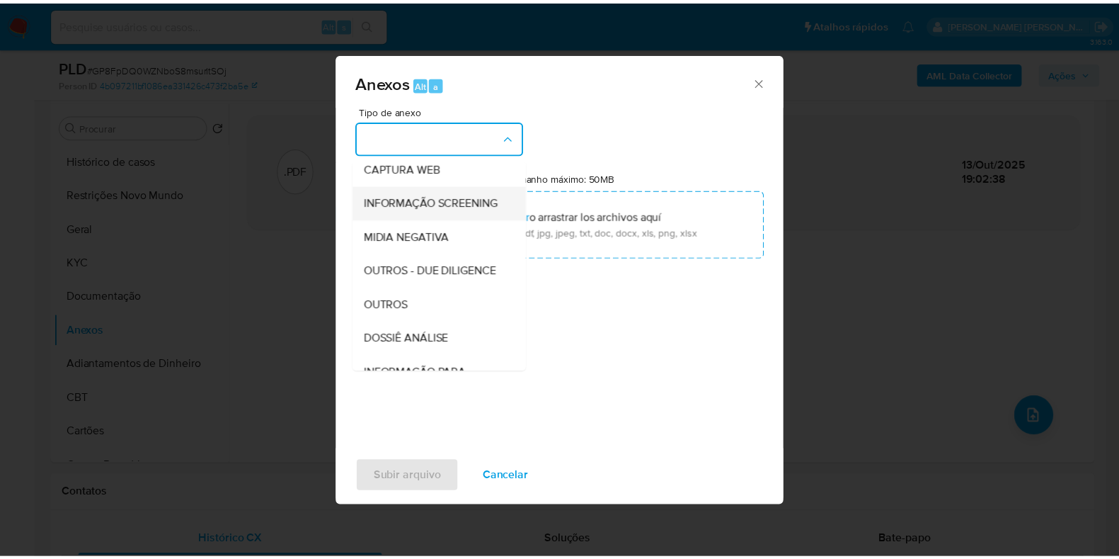
scroll to position [218, 0]
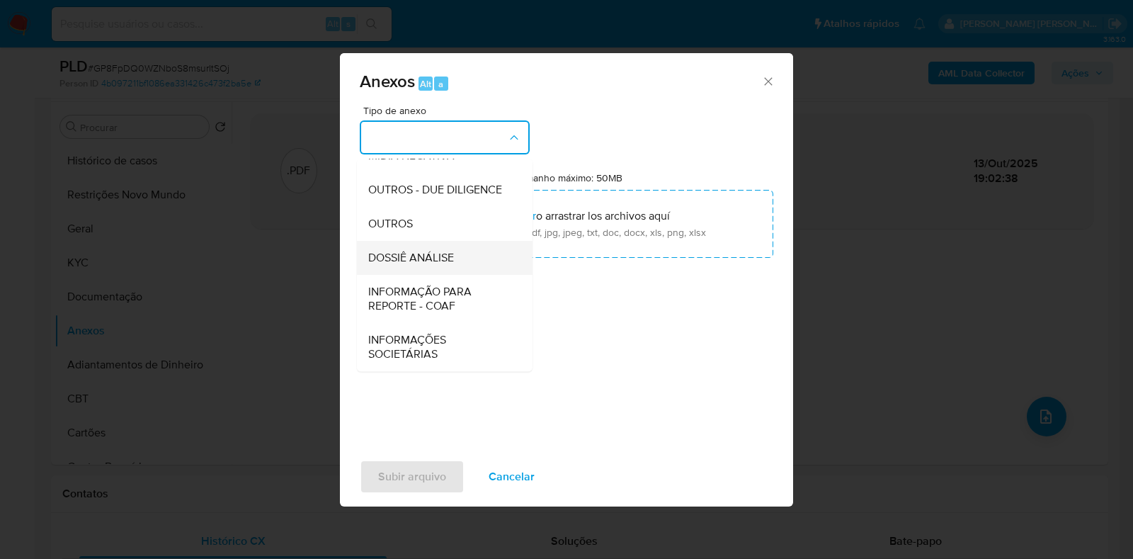
click at [448, 262] on span "DOSSIÊ ANÁLISE" at bounding box center [411, 258] width 86 height 14
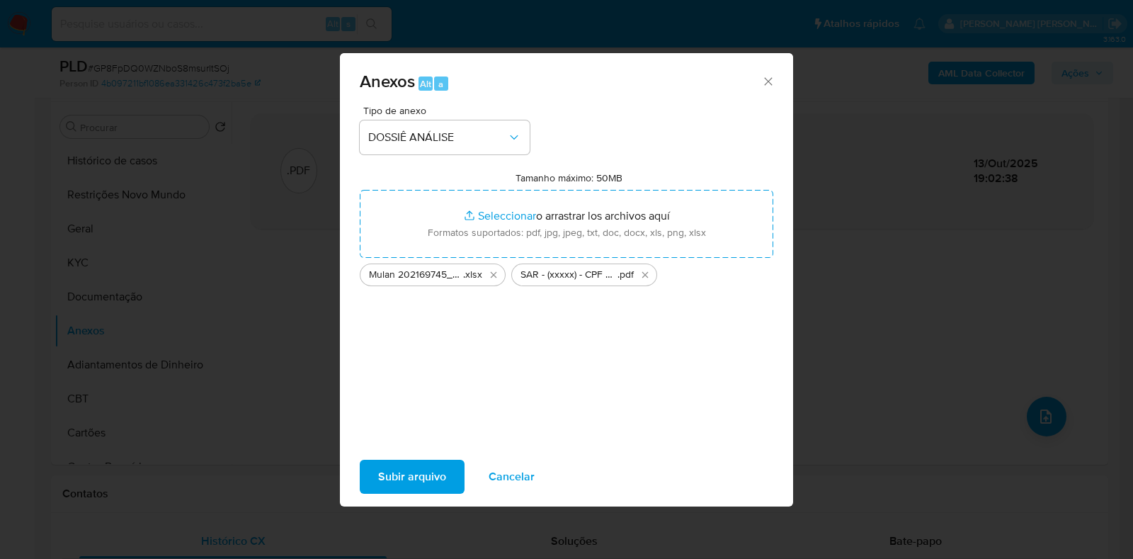
click at [413, 486] on span "Subir arquivo" at bounding box center [412, 476] width 68 height 31
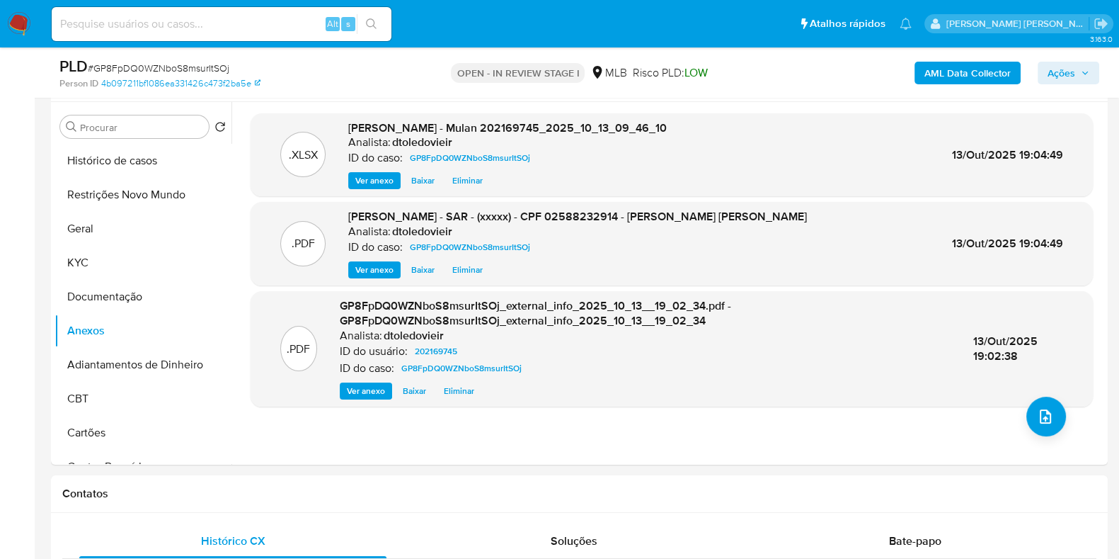
click at [1054, 69] on span "Ações" at bounding box center [1062, 73] width 28 height 23
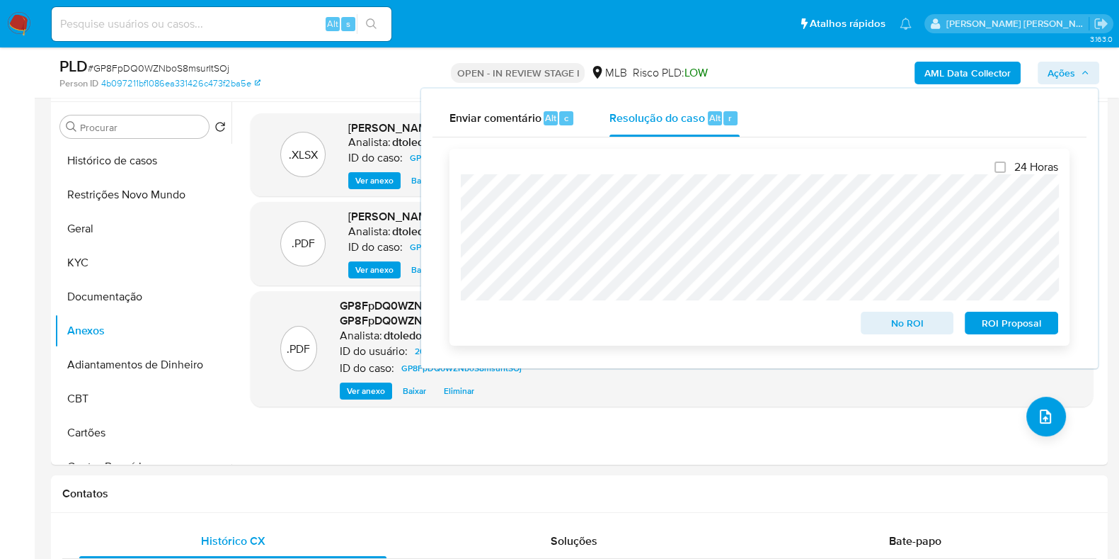
drag, startPoint x: 985, startPoint y: 323, endPoint x: 970, endPoint y: 306, distance: 22.6
click at [986, 324] on span "ROI Proposal" at bounding box center [1012, 323] width 74 height 20
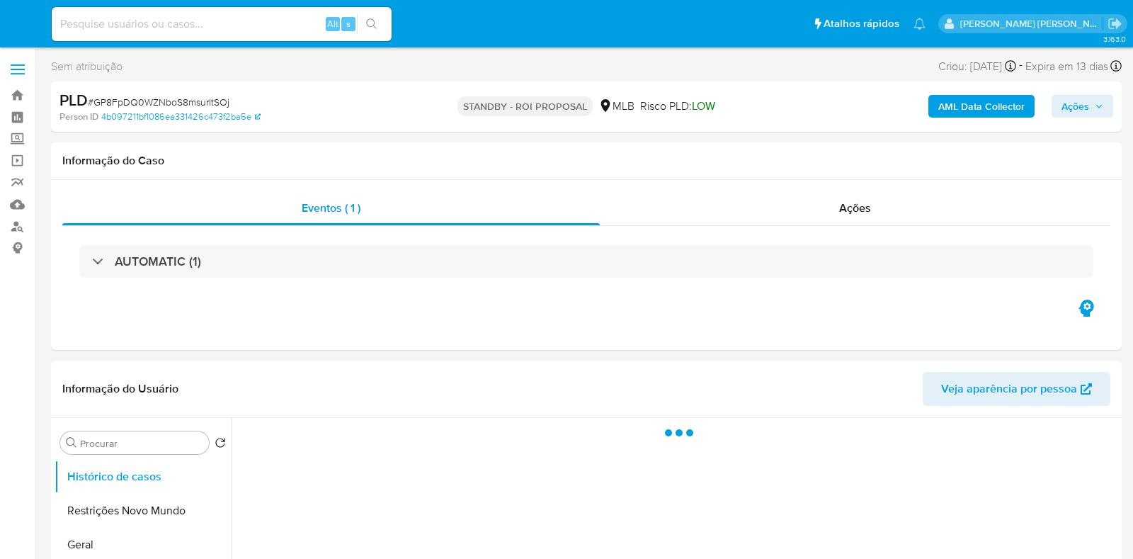
select select "10"
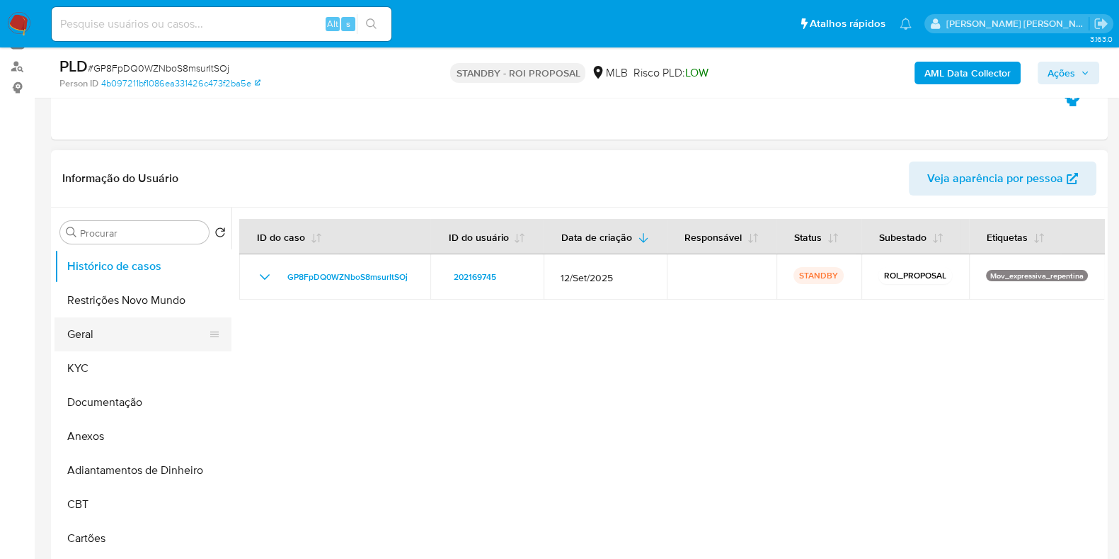
scroll to position [176, 0]
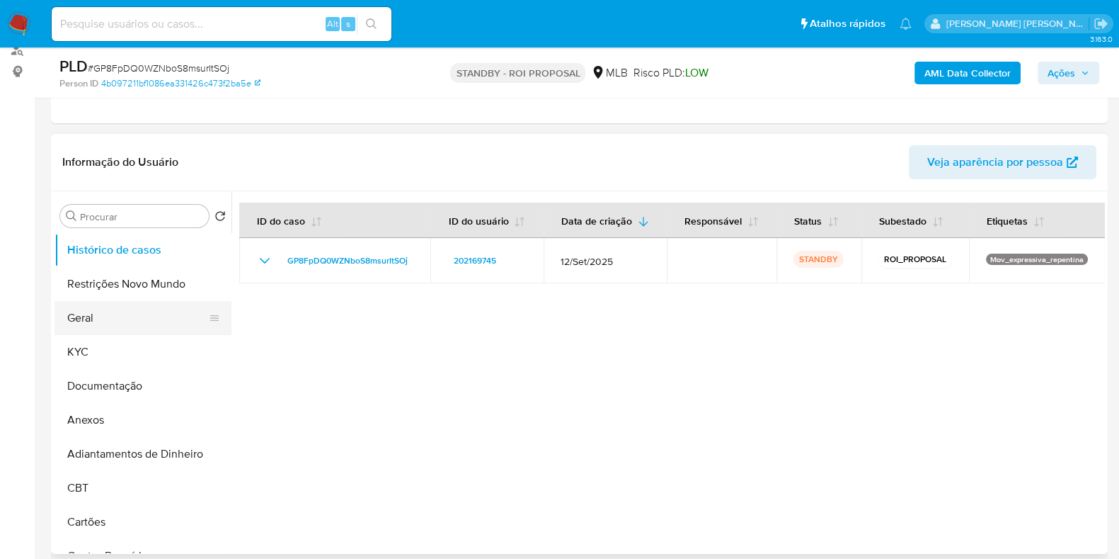
click at [138, 319] on button "Geral" at bounding box center [138, 318] width 166 height 34
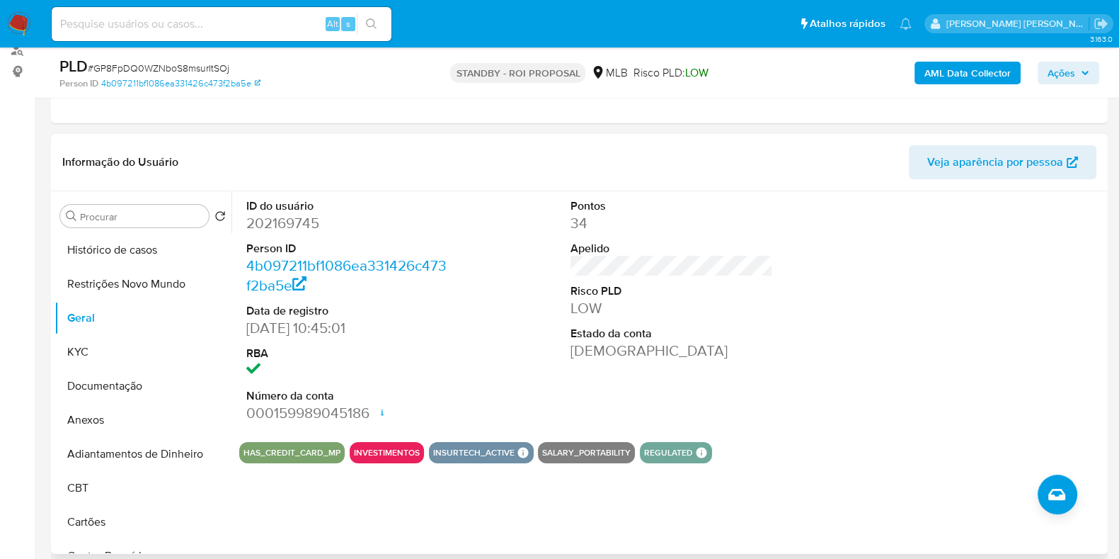
click at [273, 221] on dd "202169745" at bounding box center [347, 223] width 202 height 20
copy dd "202169745"
click at [283, 224] on dd "202169745" at bounding box center [347, 223] width 202 height 20
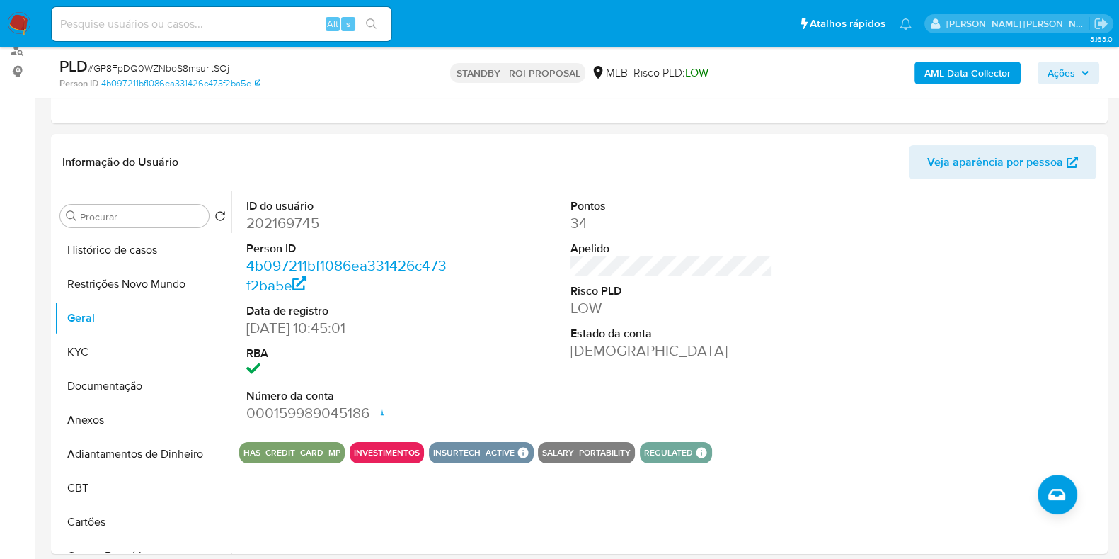
click at [266, 29] on input at bounding box center [222, 24] width 340 height 18
paste input "567087594"
type input "567087594"
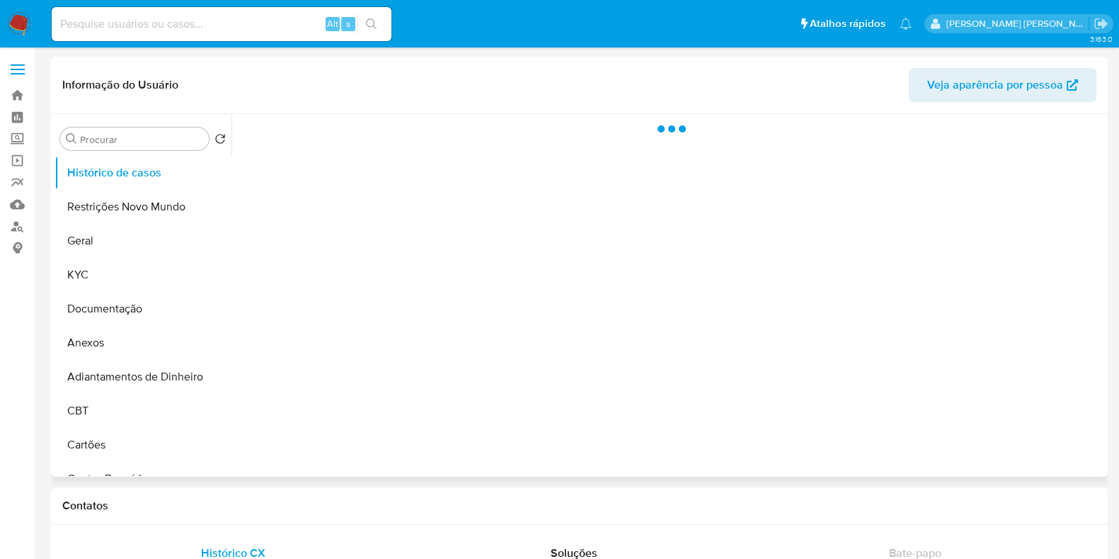
select select "10"
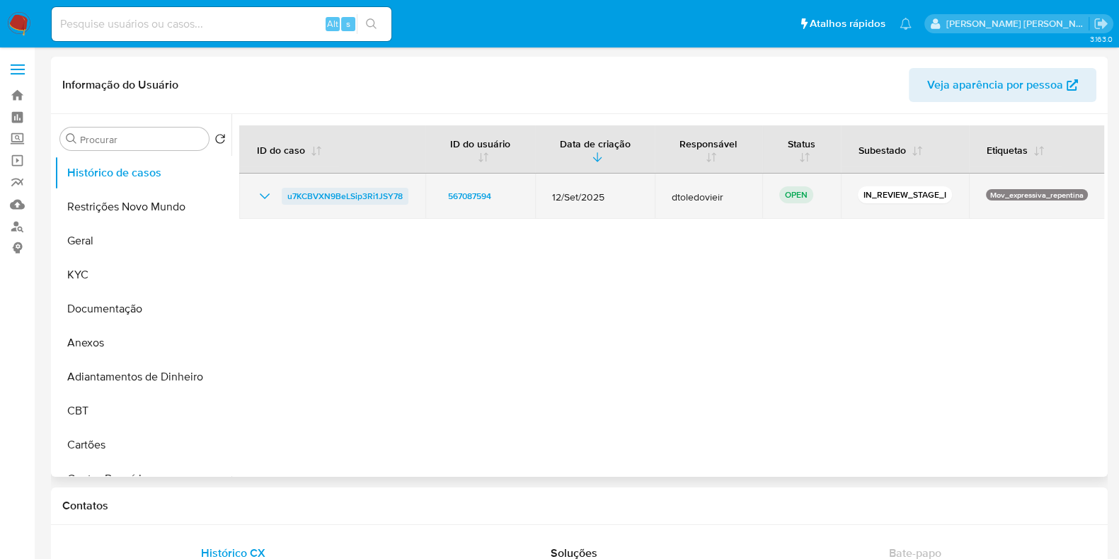
click at [343, 195] on span "u7KCBVXN9BeLSip3Ri1JSY78" at bounding box center [344, 196] width 115 height 17
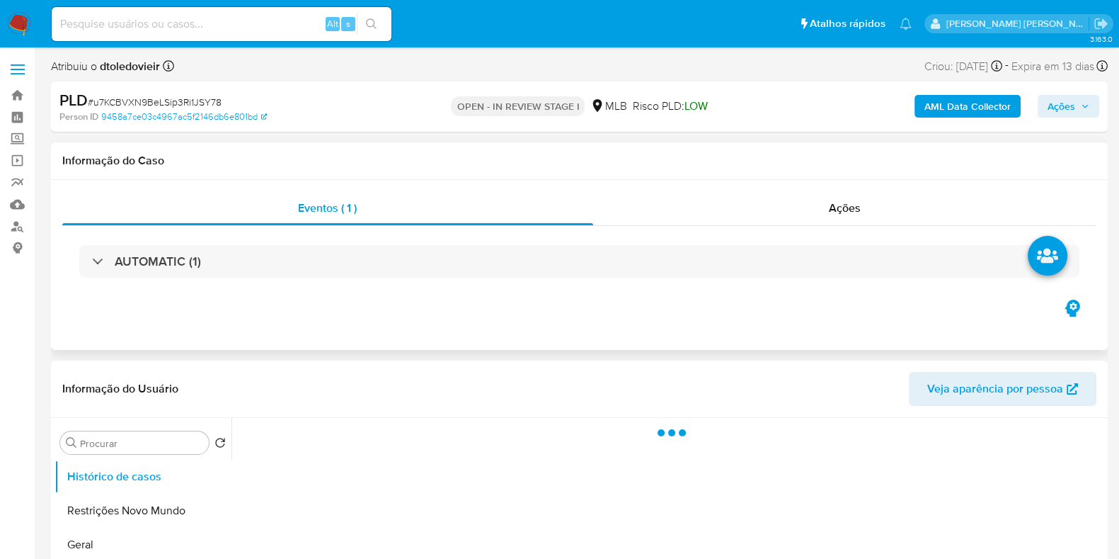
select select "10"
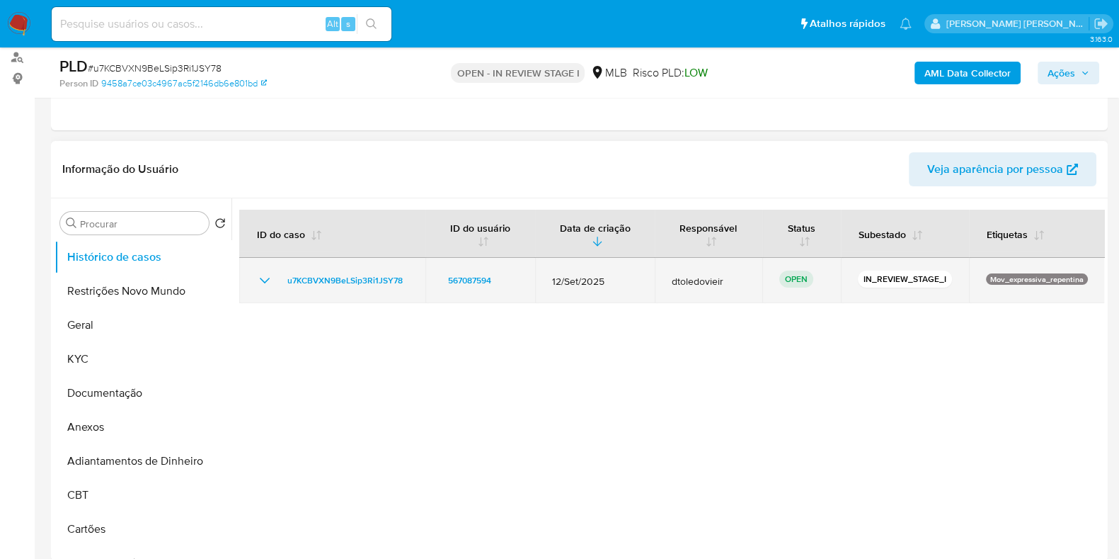
scroll to position [176, 0]
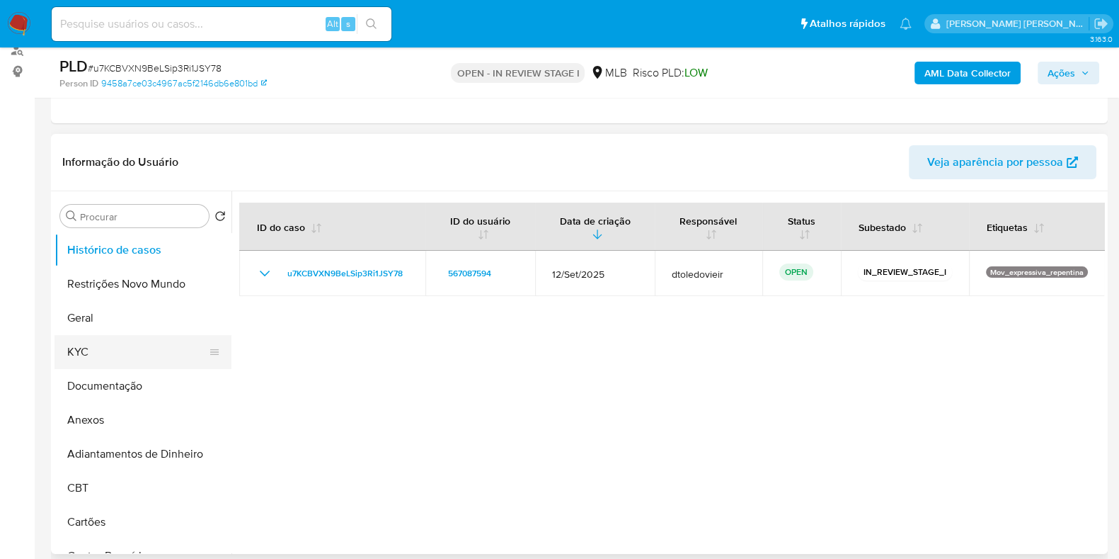
click at [81, 343] on button "KYC" at bounding box center [138, 352] width 166 height 34
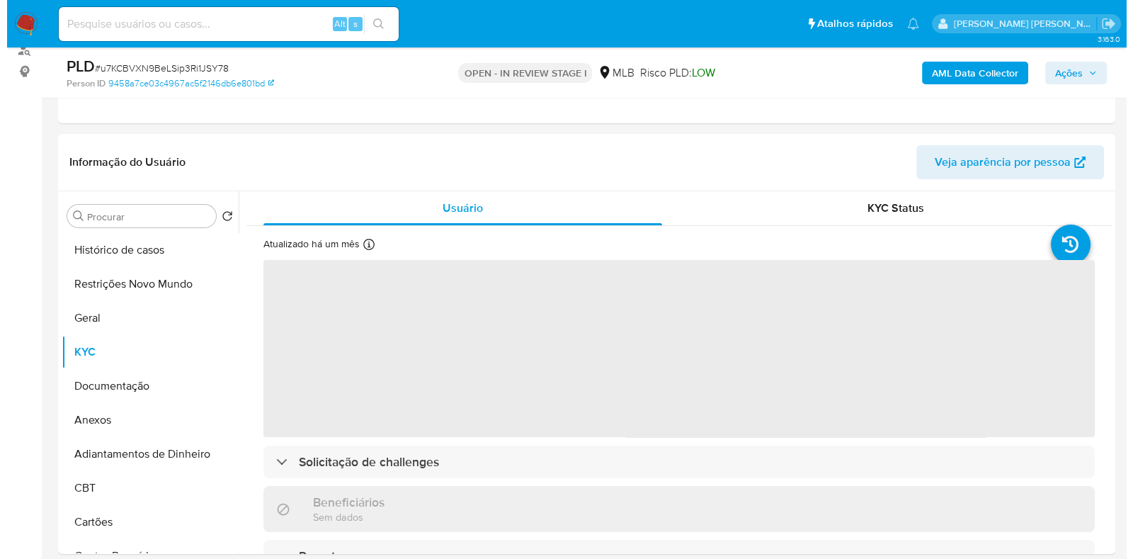
scroll to position [266, 0]
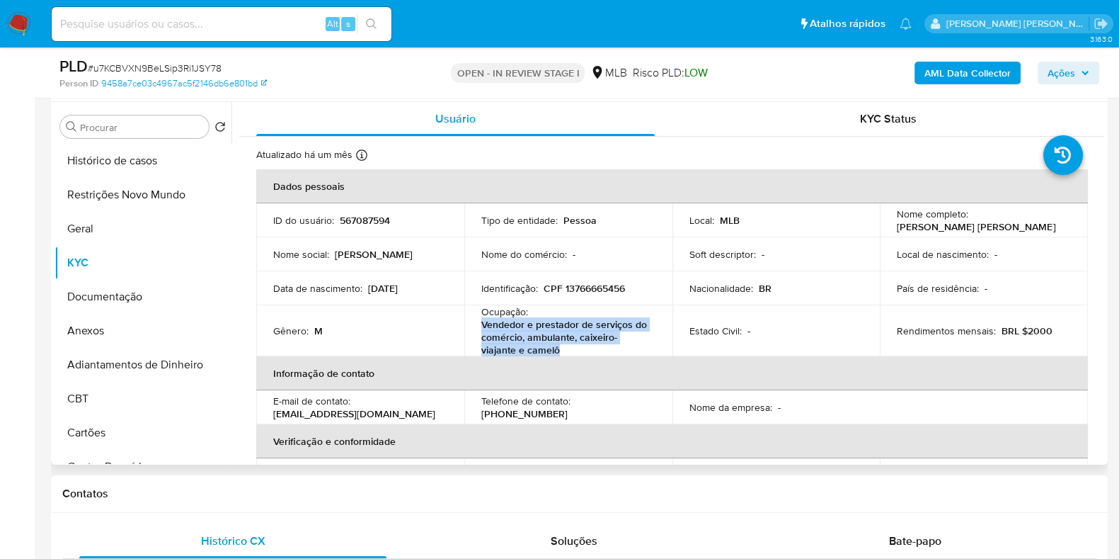
drag, startPoint x: 569, startPoint y: 351, endPoint x: 479, endPoint y: 324, distance: 94.1
click at [479, 324] on td "Ocupação : Vendedor e prestador de serviços do comércio, ambulante, caixeiro-vi…" at bounding box center [568, 330] width 208 height 51
copy p "Vendedor e prestador de serviços do comércio, ambulante, caixeiro-viajante e ca…"
click at [131, 292] on button "Documentação" at bounding box center [138, 297] width 166 height 34
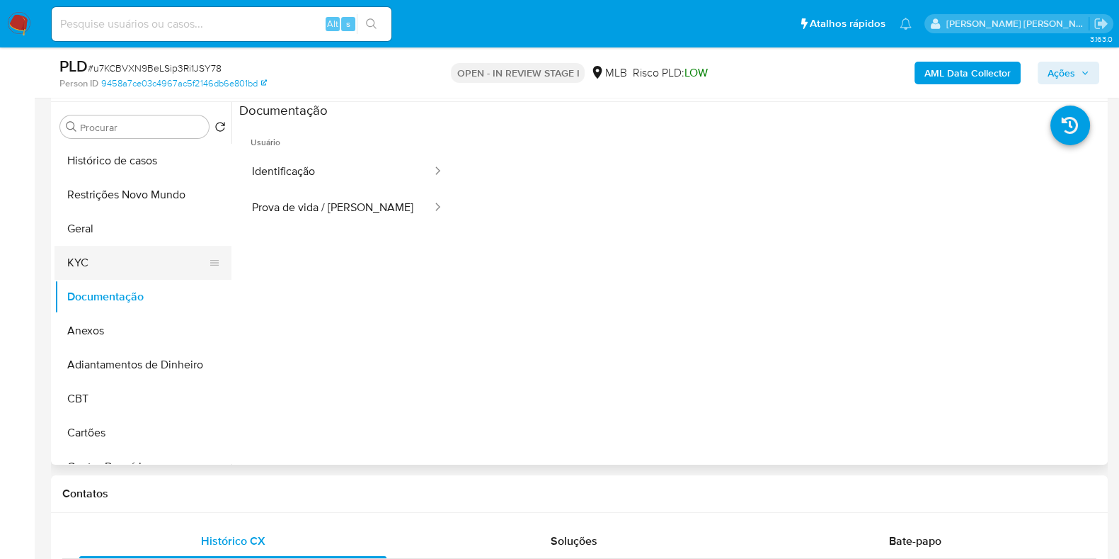
click at [110, 261] on button "KYC" at bounding box center [138, 263] width 166 height 34
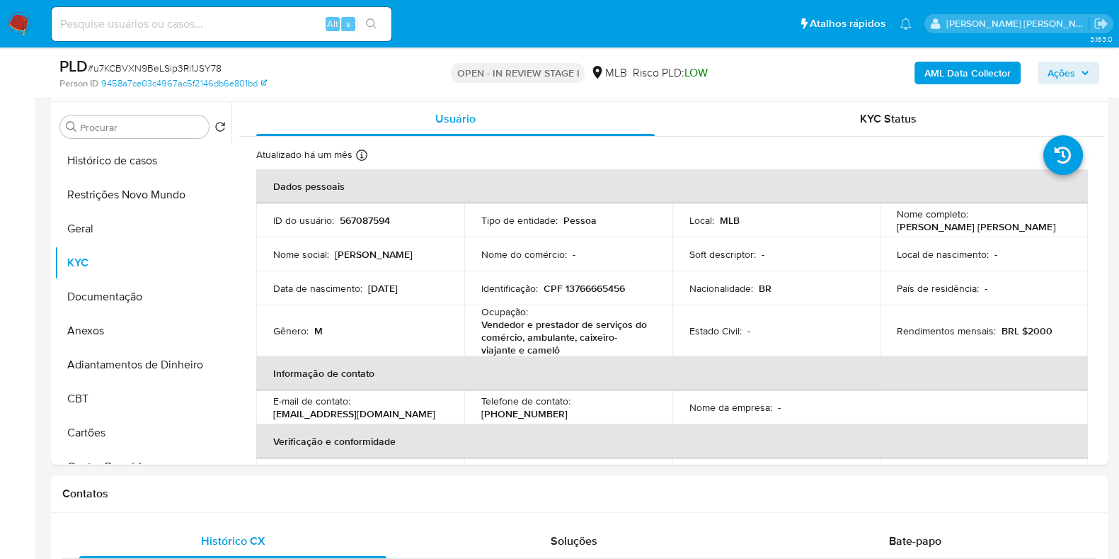
click at [971, 72] on b "AML Data Collector" at bounding box center [968, 73] width 86 height 23
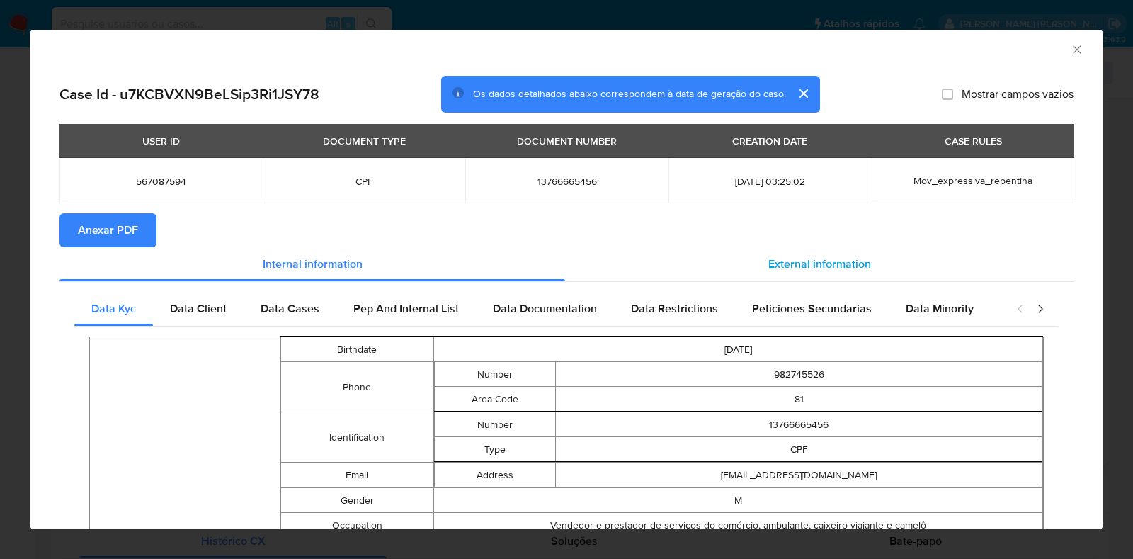
click at [793, 262] on span "External information" at bounding box center [819, 264] width 103 height 16
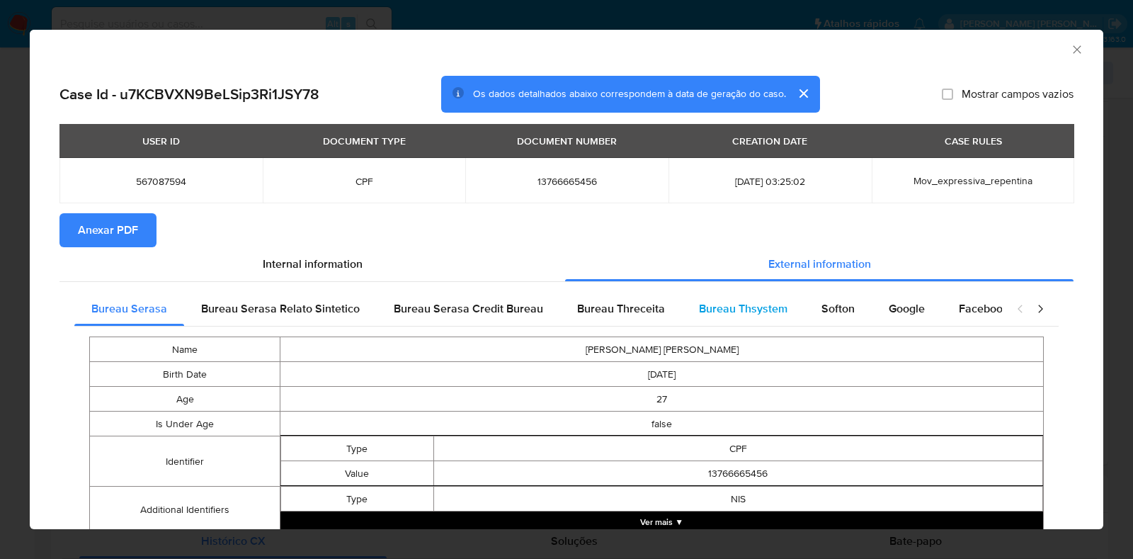
click at [722, 294] on div "Bureau Thsystem" at bounding box center [743, 309] width 122 height 34
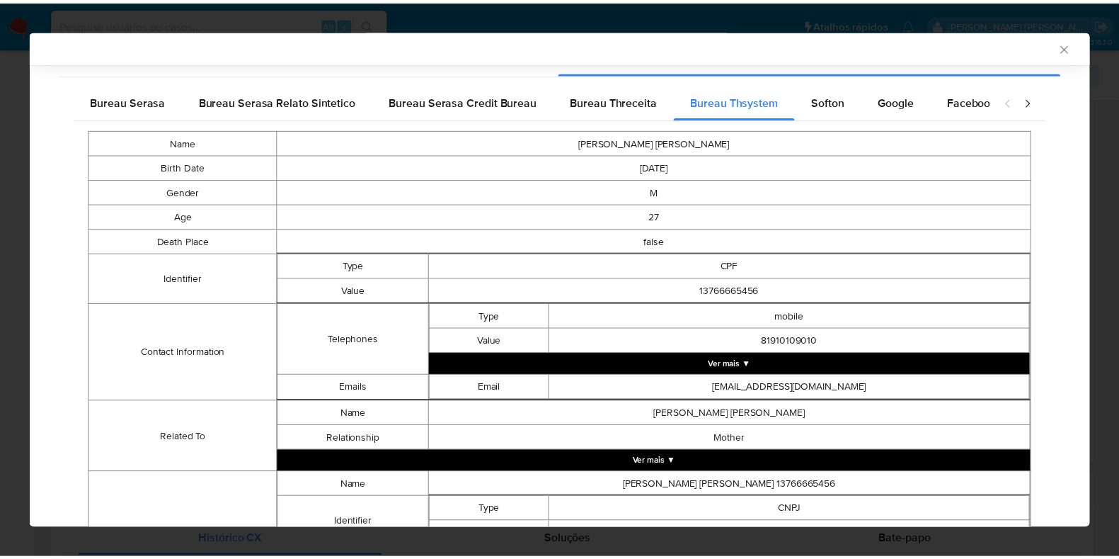
scroll to position [354, 0]
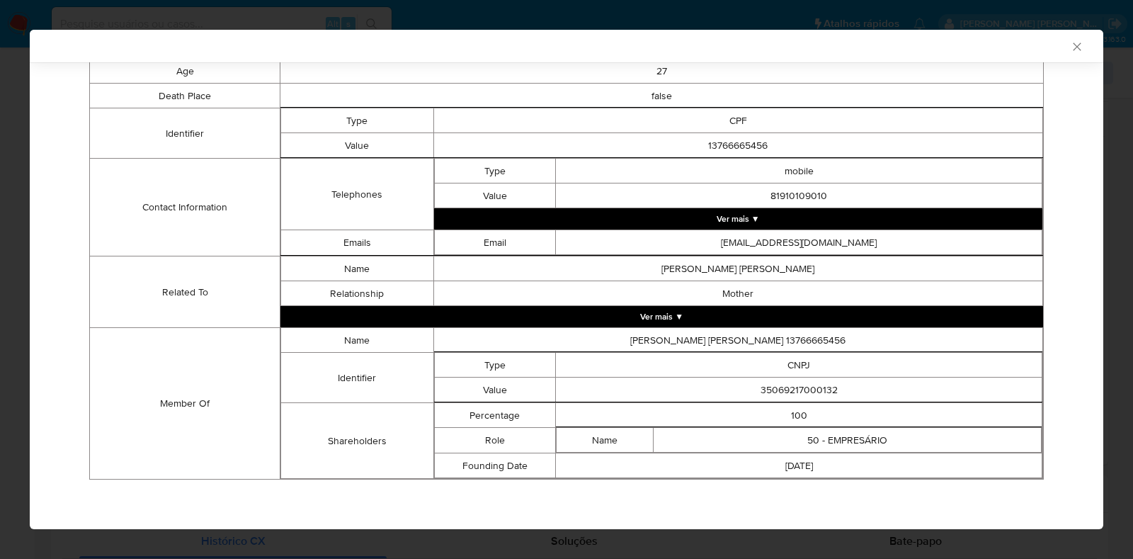
click at [808, 389] on td "35069217000132" at bounding box center [799, 389] width 486 height 25
copy td "35069217000132"
click at [0, 222] on div "AML Data Collector Case Id - u7KCBVXN9BeLSip3Ri1JSY78 Os dados detalhados abaix…" at bounding box center [566, 279] width 1133 height 559
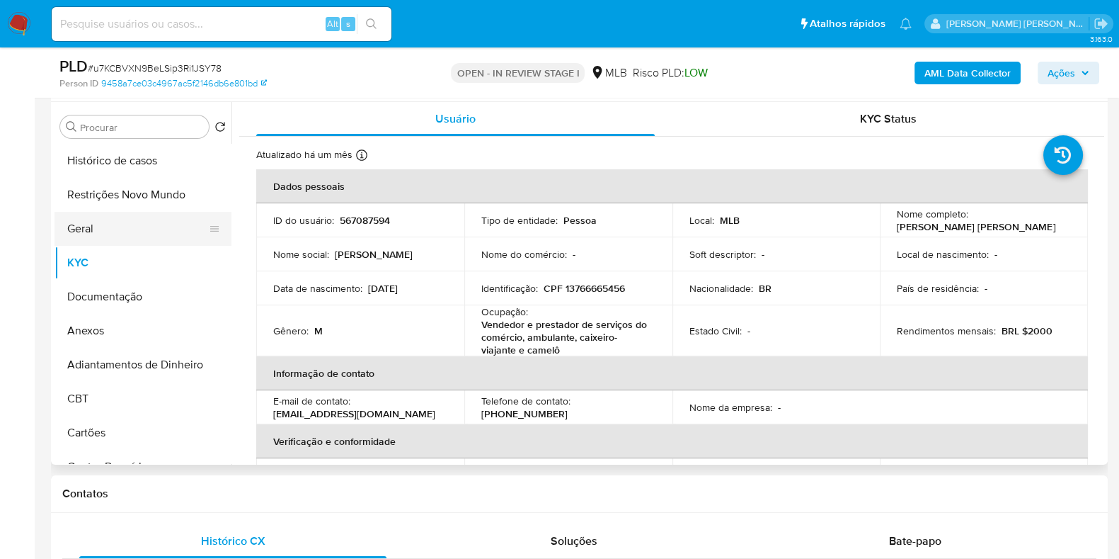
click at [124, 227] on button "Geral" at bounding box center [138, 229] width 166 height 34
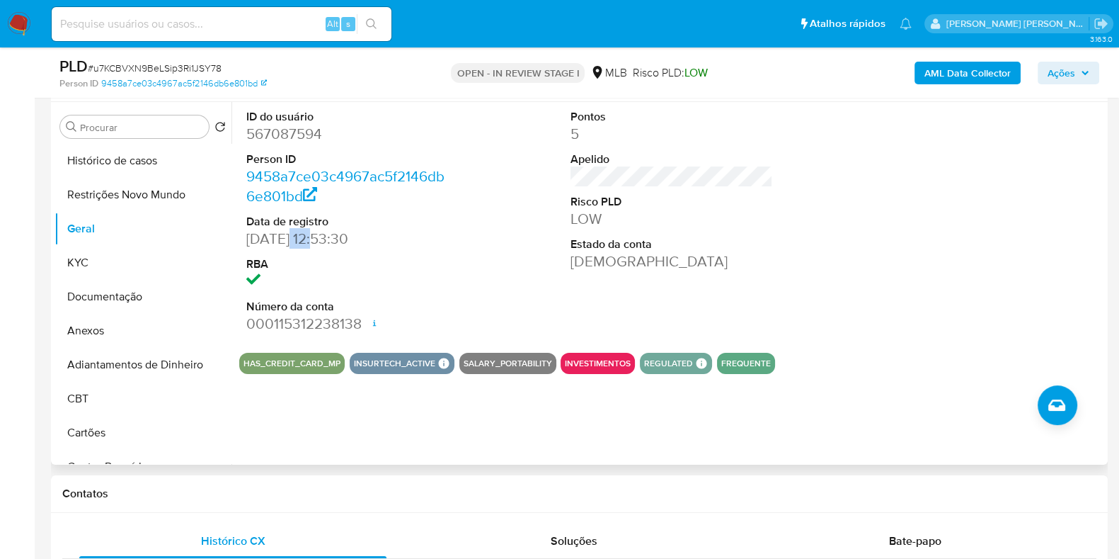
drag, startPoint x: 320, startPoint y: 235, endPoint x: 285, endPoint y: 246, distance: 37.0
click at [285, 246] on dd "[DATE] 12:53:30" at bounding box center [347, 239] width 202 height 20
copy dd "2020"
drag, startPoint x: 1088, startPoint y: 69, endPoint x: 981, endPoint y: 86, distance: 108.3
click at [1088, 67] on span "Ações" at bounding box center [1069, 73] width 42 height 20
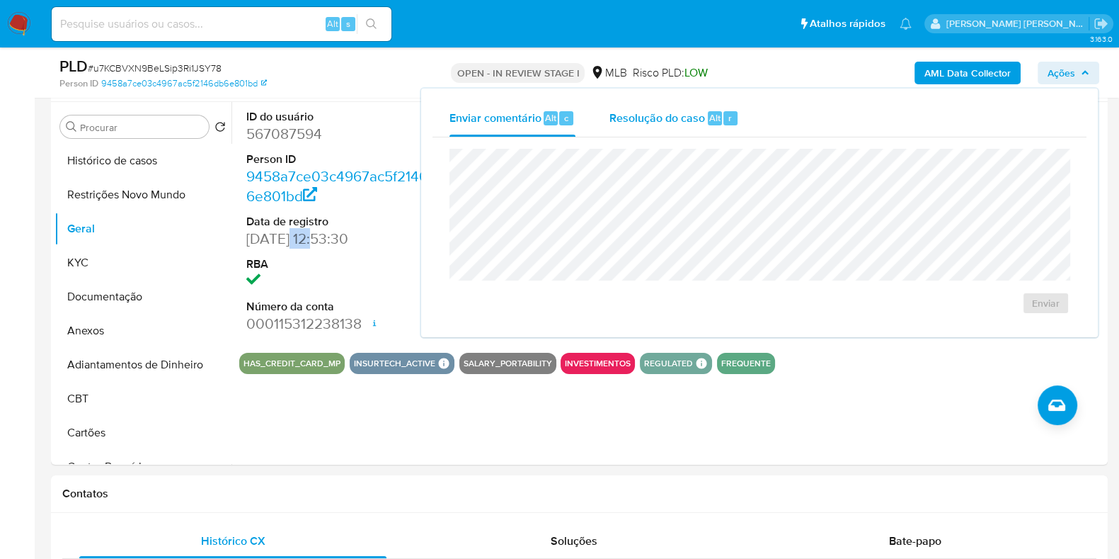
click at [693, 113] on span "Resolução do caso" at bounding box center [658, 117] width 96 height 16
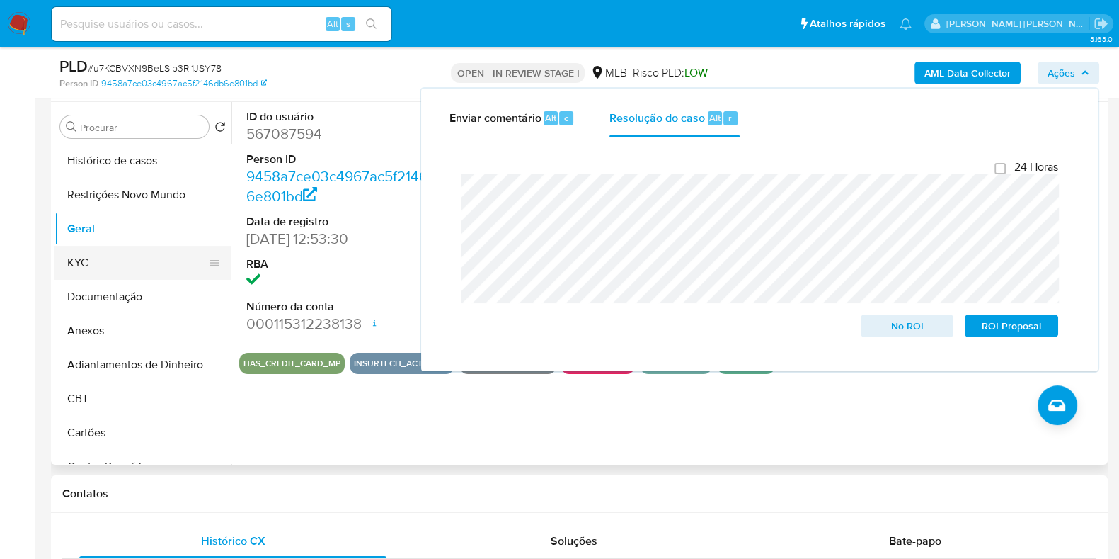
click at [106, 263] on button "KYC" at bounding box center [138, 263] width 166 height 34
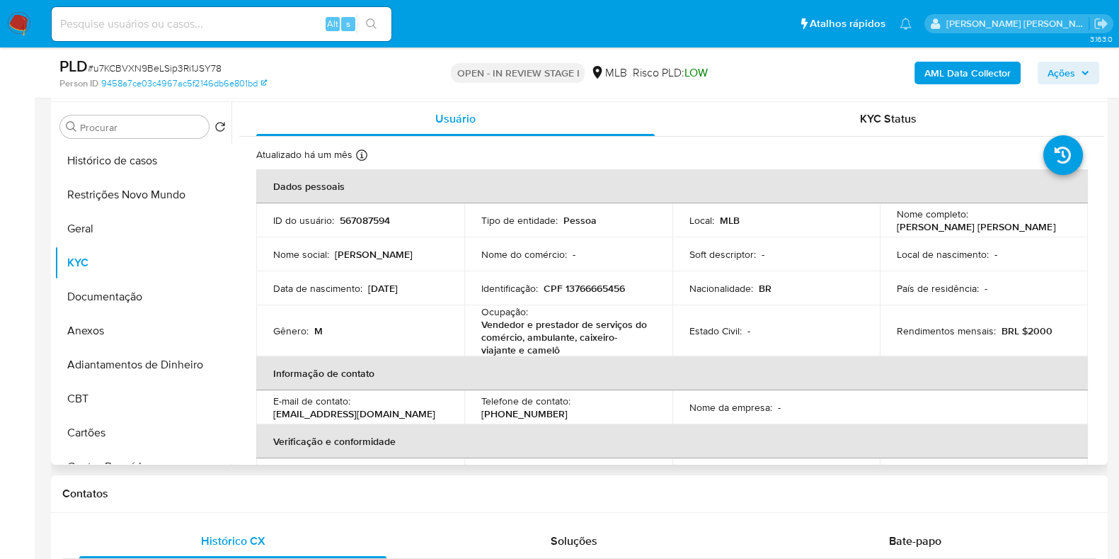
drag, startPoint x: 1003, startPoint y: 228, endPoint x: 886, endPoint y: 229, distance: 116.8
click at [886, 229] on td "Nome completo : [PERSON_NAME] [PERSON_NAME]" at bounding box center [984, 220] width 208 height 34
copy p "[PERSON_NAME] [PERSON_NAME]"
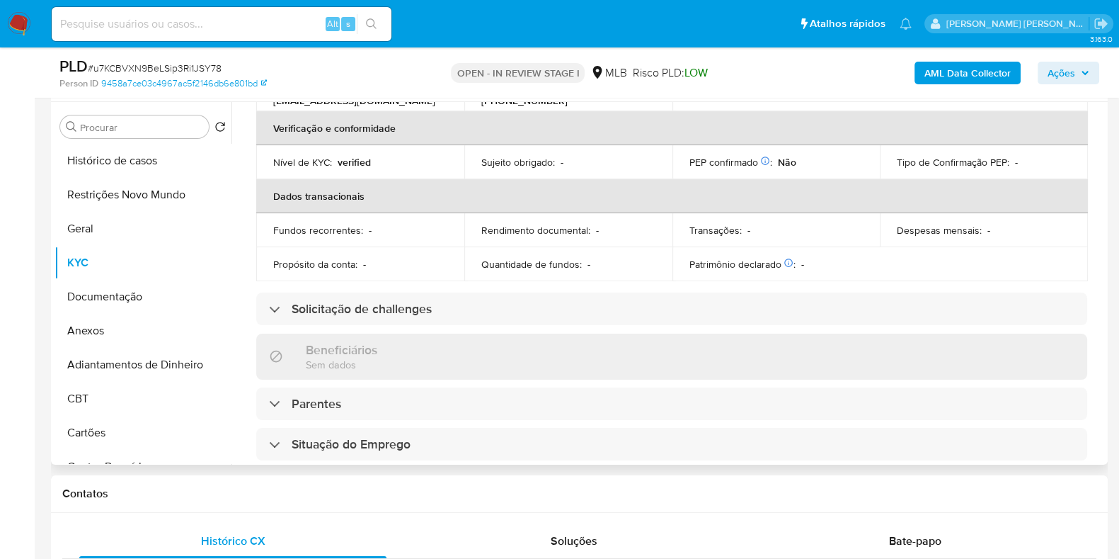
scroll to position [0, 0]
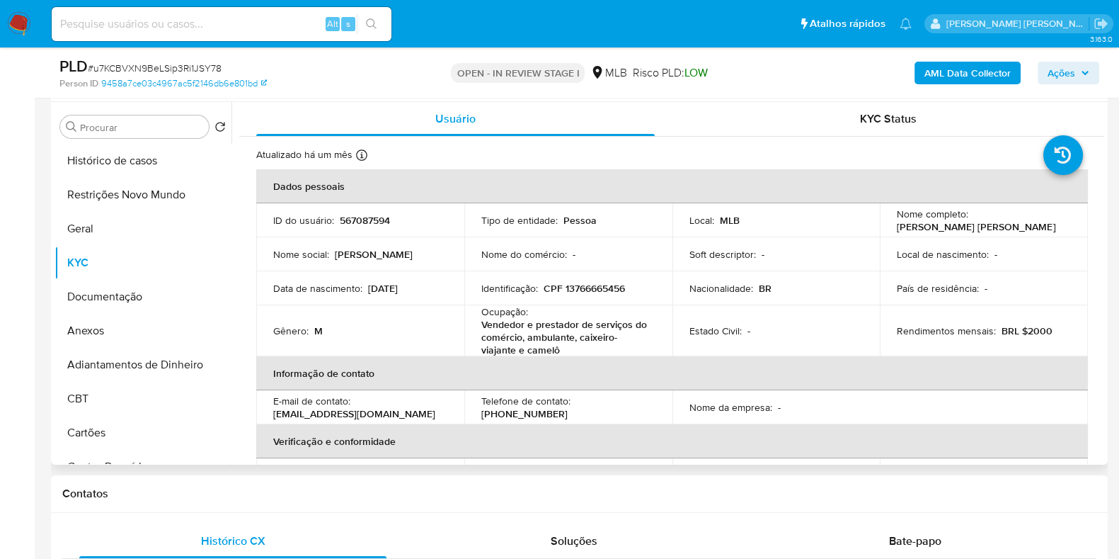
click at [602, 290] on p "CPF 13766665456" at bounding box center [584, 288] width 81 height 13
copy p "13766665456"
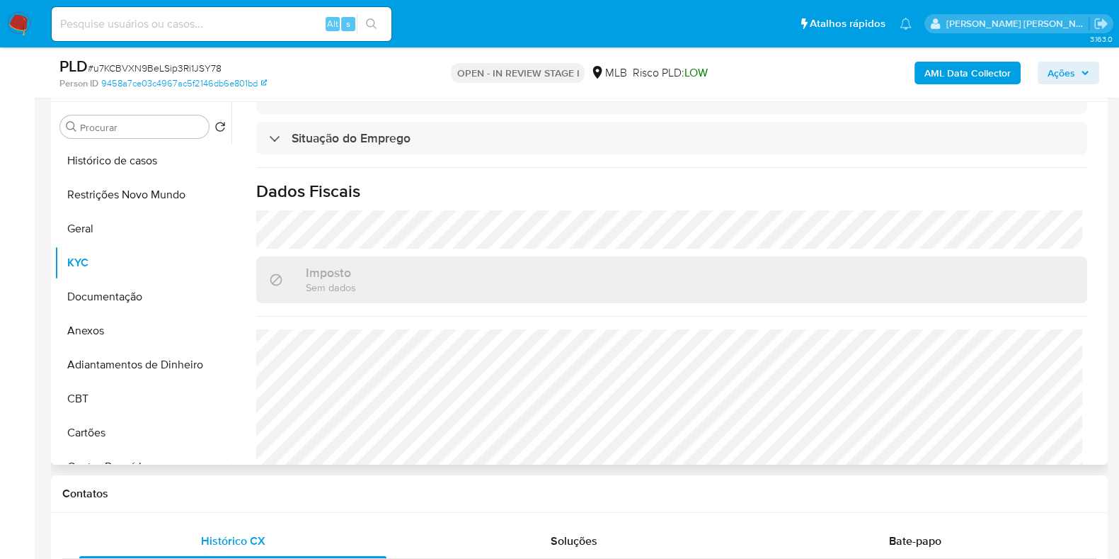
scroll to position [88, 0]
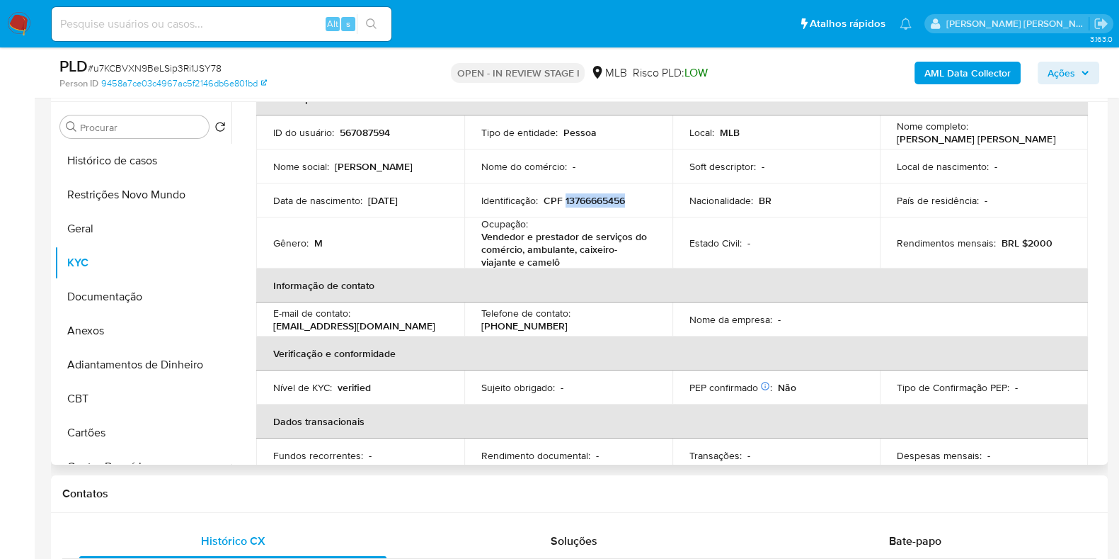
copy p "13766665456"
click at [129, 198] on button "Restrições Novo Mundo" at bounding box center [138, 195] width 166 height 34
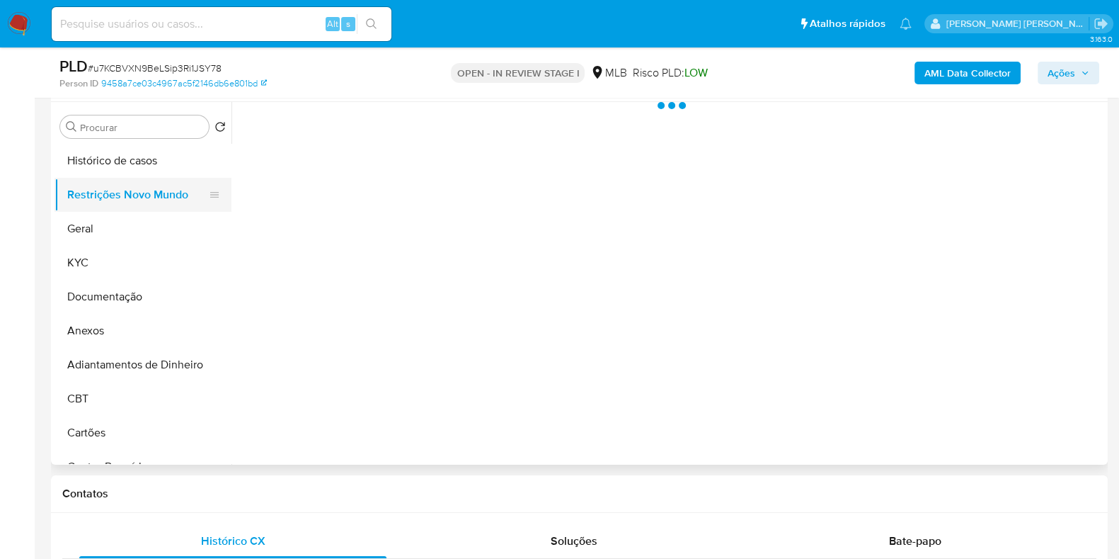
scroll to position [0, 0]
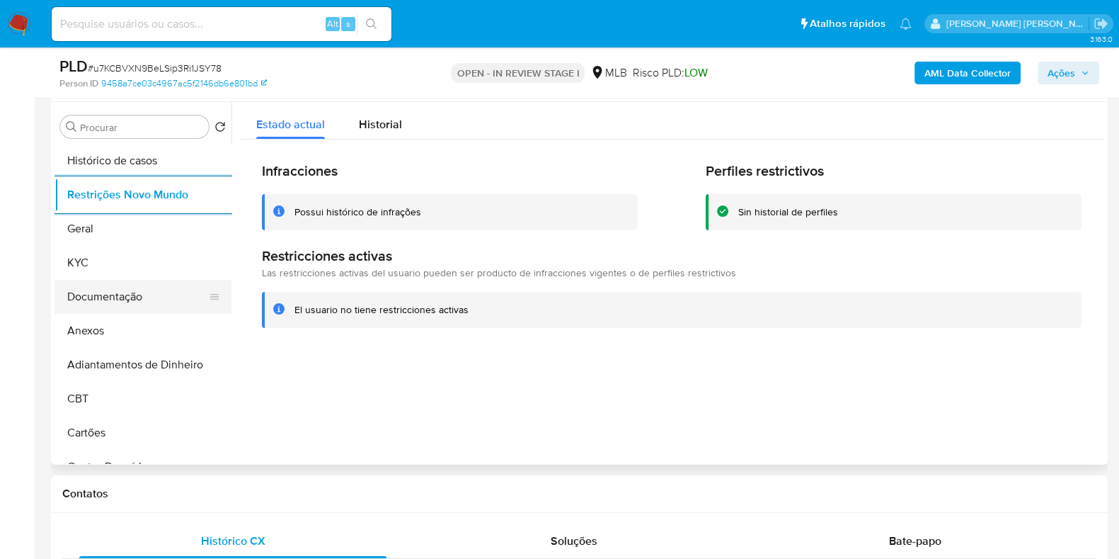
click at [130, 299] on button "Documentação" at bounding box center [138, 297] width 166 height 34
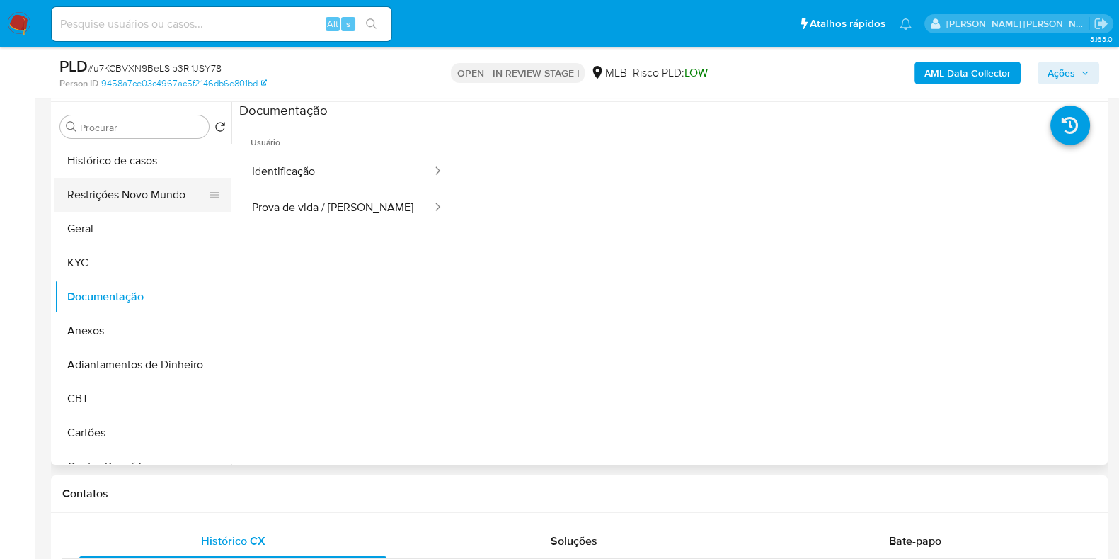
click at [119, 190] on button "Restrições Novo Mundo" at bounding box center [138, 195] width 166 height 34
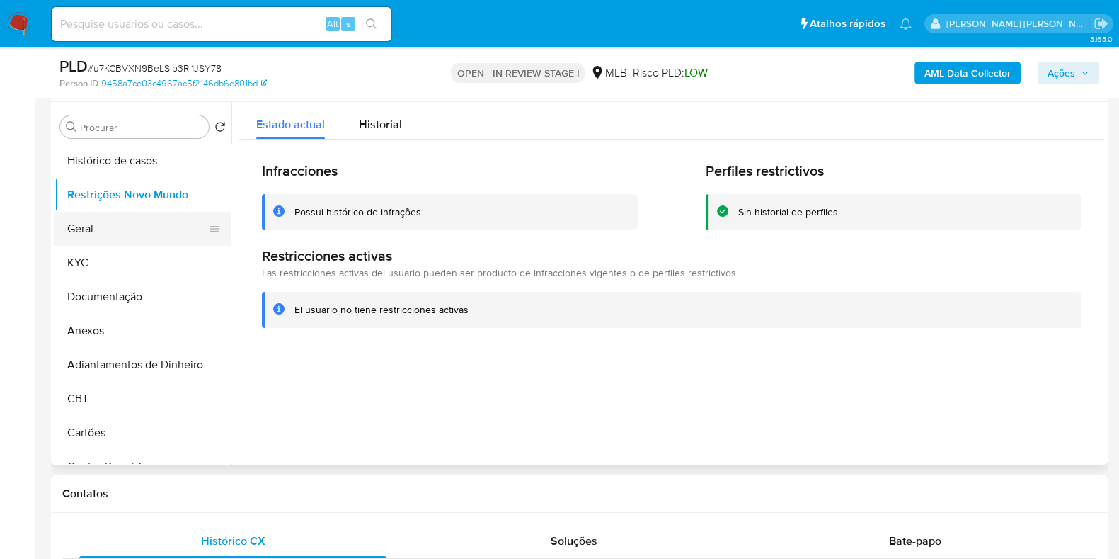
click at [130, 230] on button "Geral" at bounding box center [138, 229] width 166 height 34
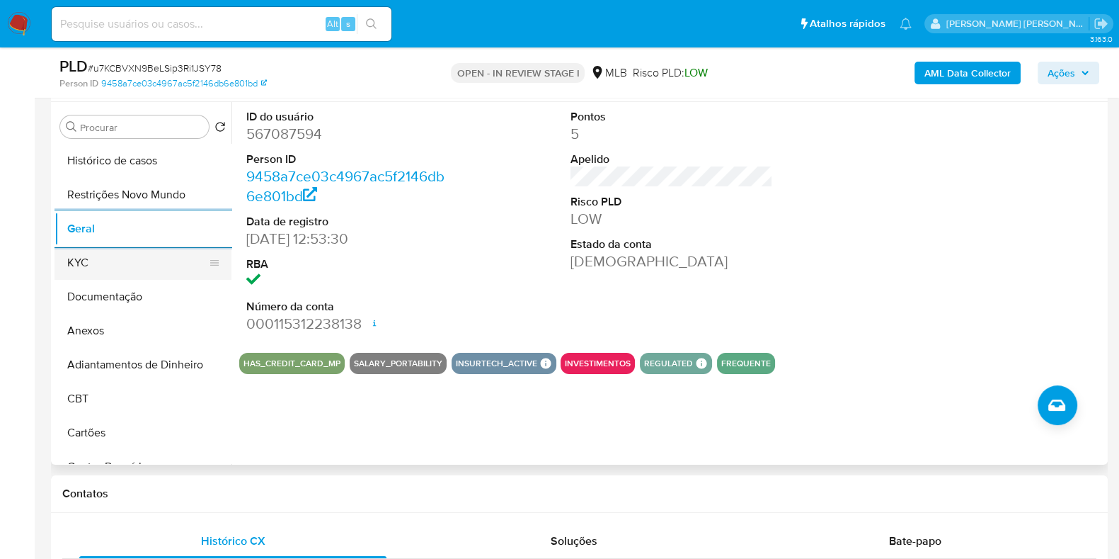
click at [106, 253] on button "KYC" at bounding box center [138, 263] width 166 height 34
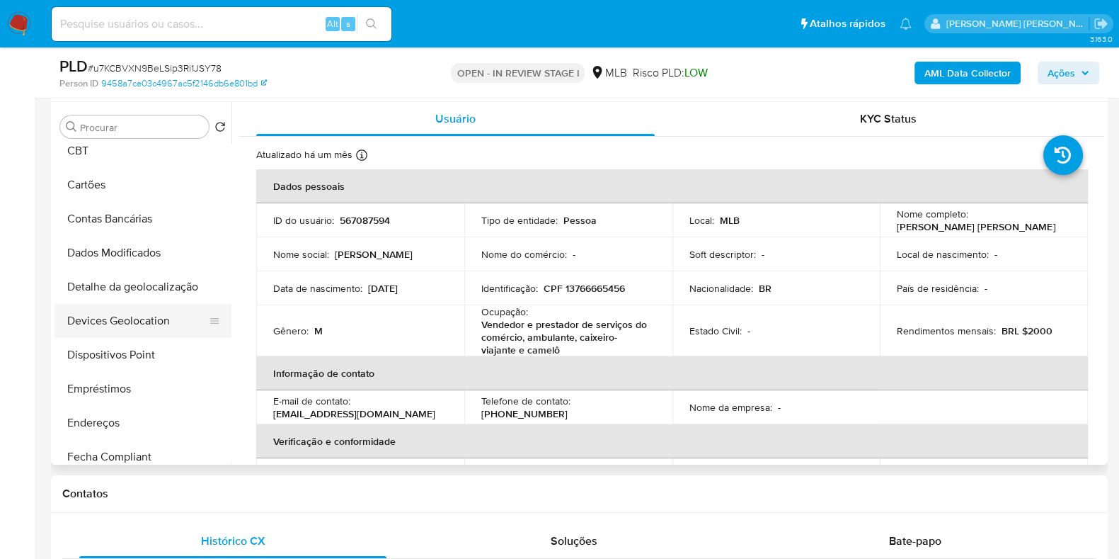
scroll to position [266, 0]
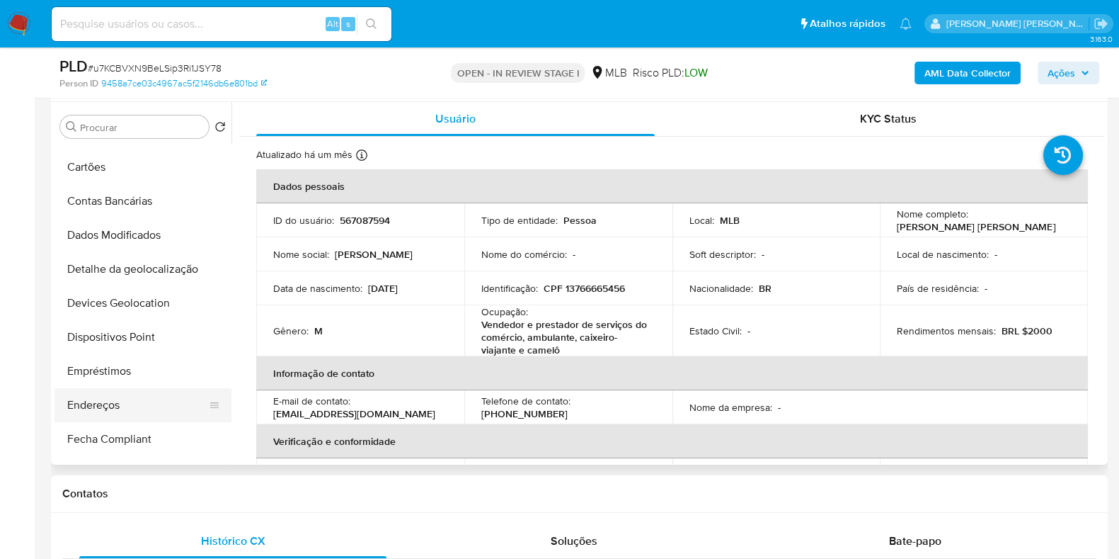
drag, startPoint x: 105, startPoint y: 402, endPoint x: 113, endPoint y: 403, distance: 7.8
click at [106, 403] on button "Endereços" at bounding box center [138, 405] width 166 height 34
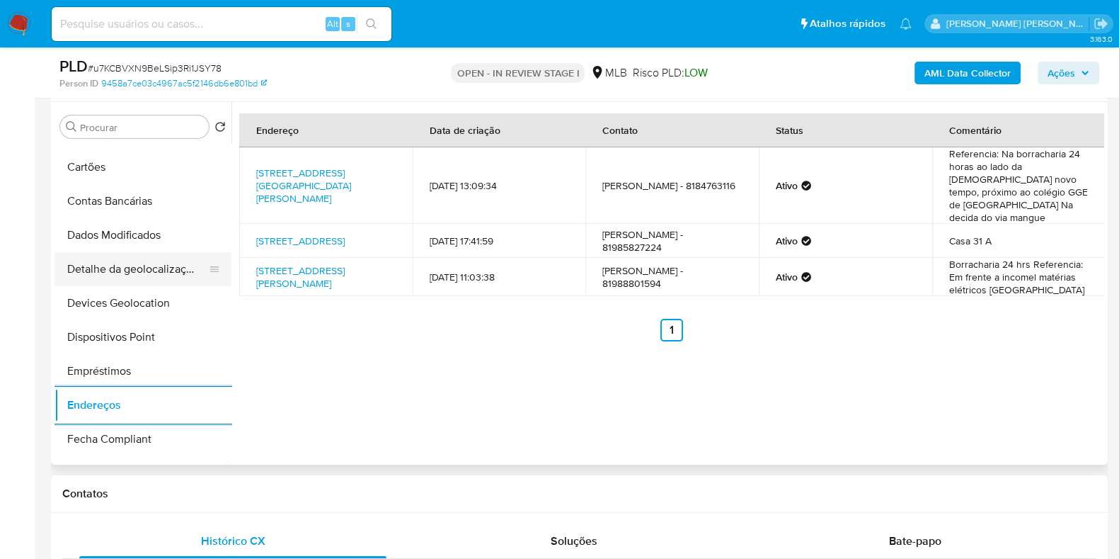
click at [135, 270] on button "Detalhe da geolocalização" at bounding box center [138, 269] width 166 height 34
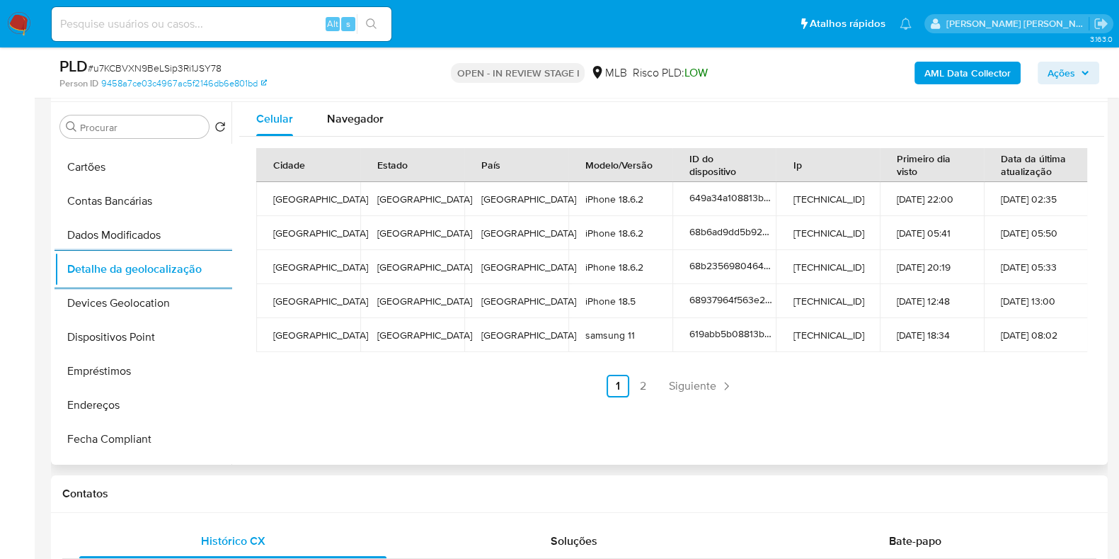
scroll to position [0, 0]
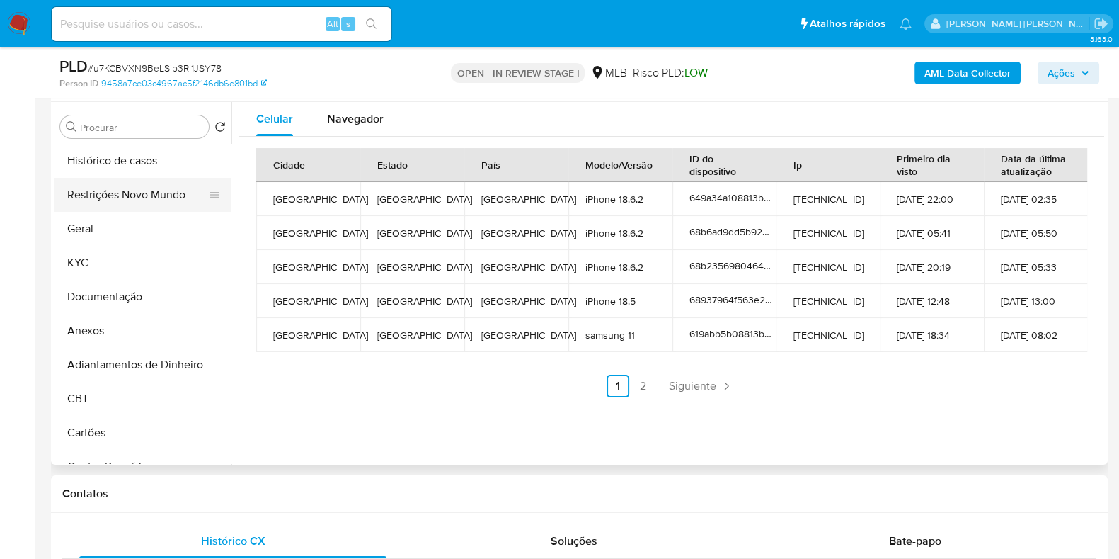
click at [125, 186] on button "Restrições Novo Mundo" at bounding box center [138, 195] width 166 height 34
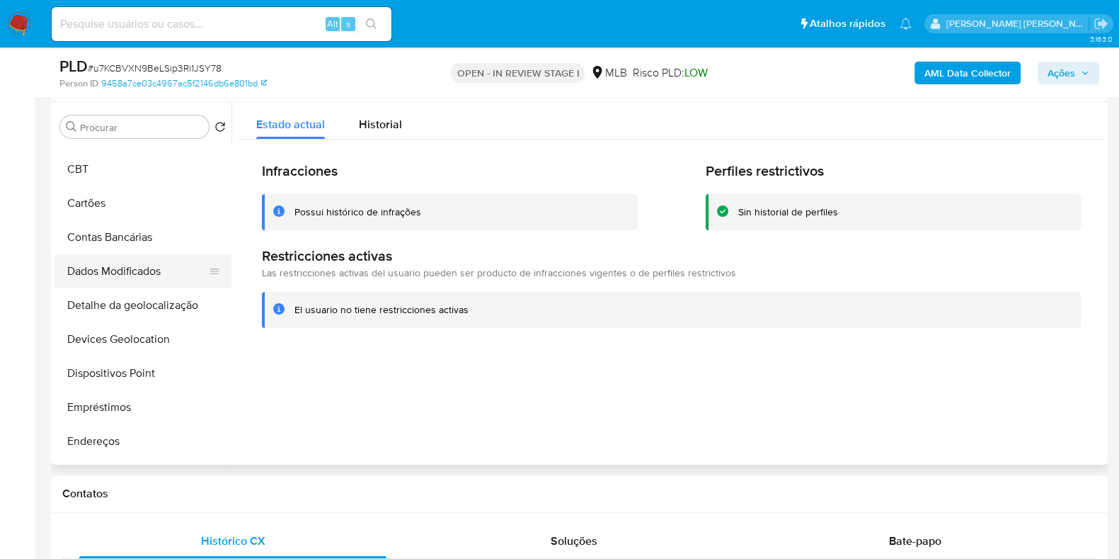
scroll to position [265, 0]
click at [131, 339] on button "Dispositivos Point" at bounding box center [138, 338] width 166 height 34
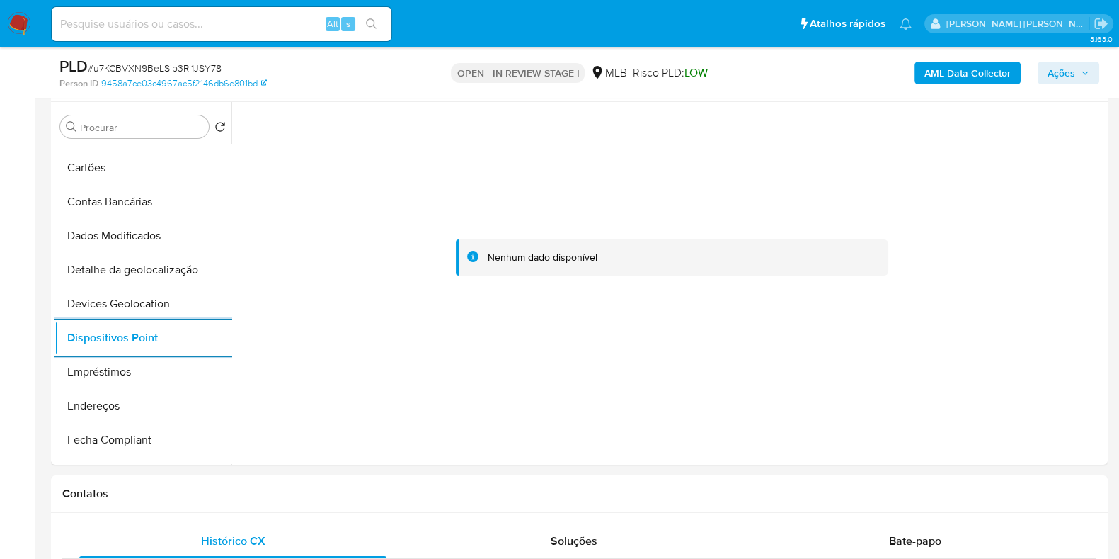
click at [963, 72] on b "AML Data Collector" at bounding box center [968, 73] width 86 height 23
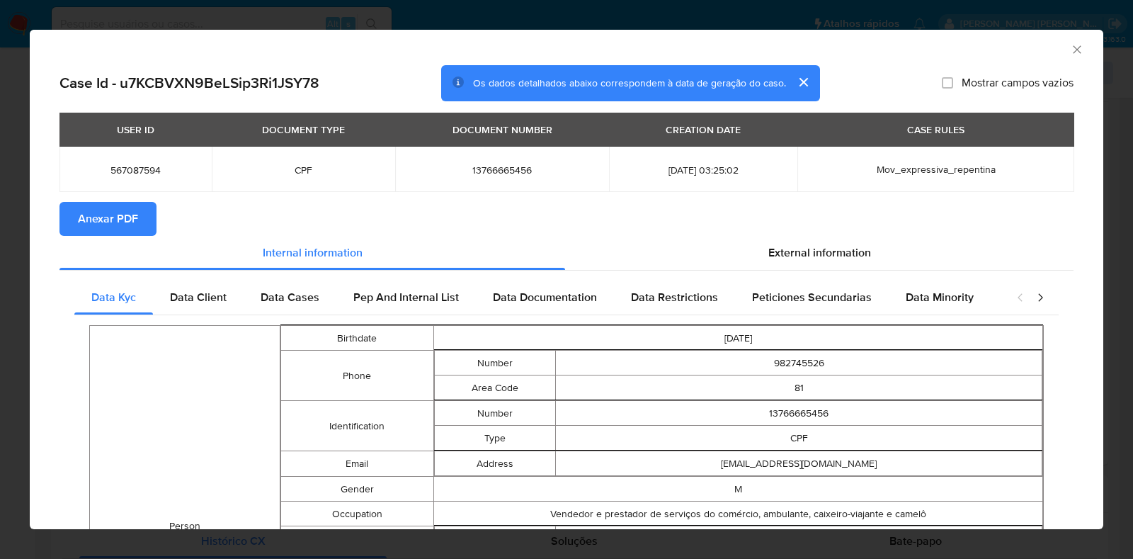
click at [113, 215] on span "Anexar PDF" at bounding box center [108, 218] width 60 height 31
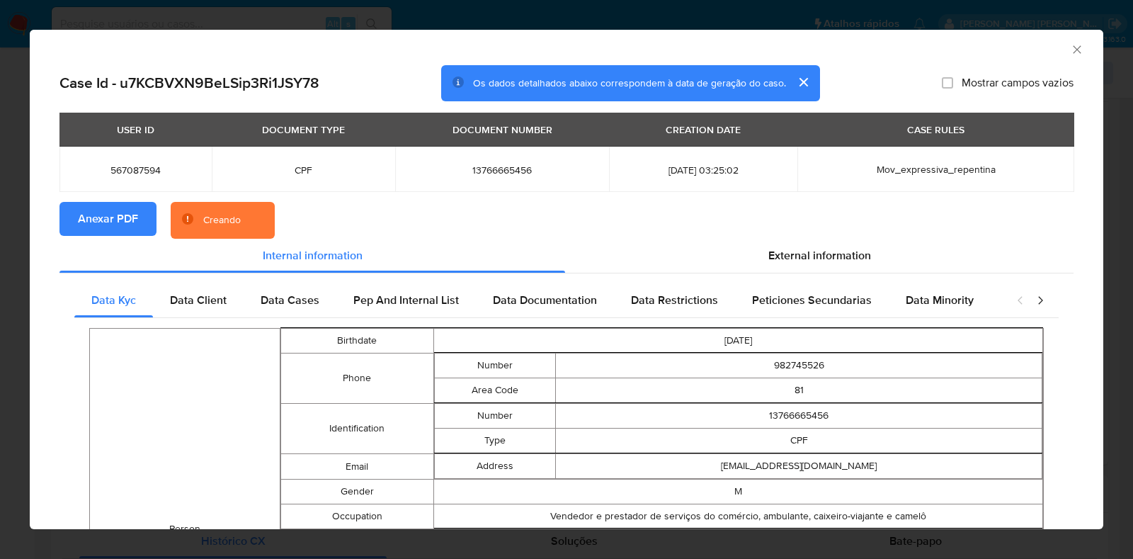
click at [0, 244] on div "AML Data Collector Case Id - u7KCBVXN9BeLSip3Ri1JSY78 Os dados detalhados abaix…" at bounding box center [566, 279] width 1133 height 559
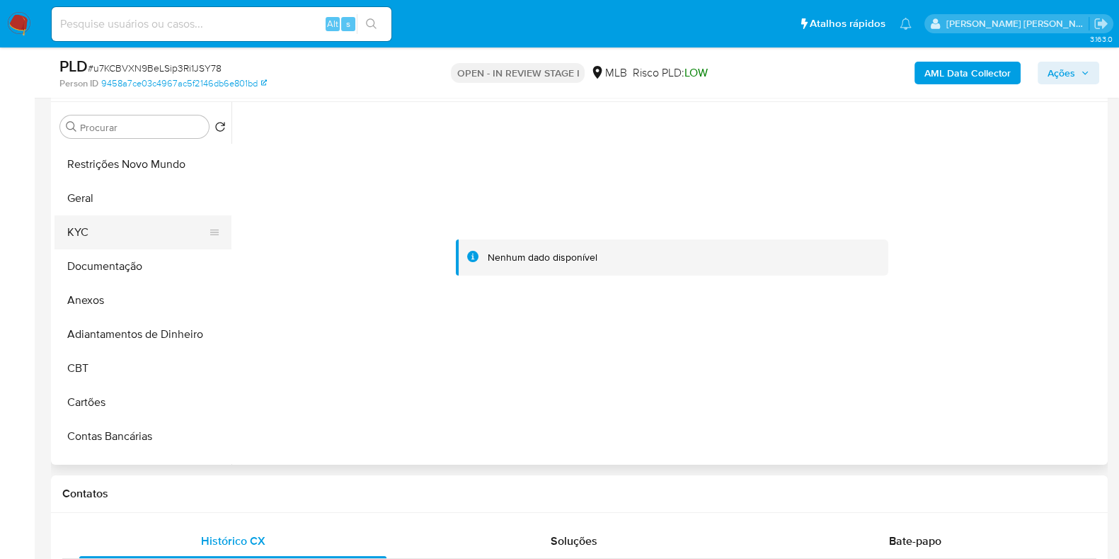
scroll to position [0, 0]
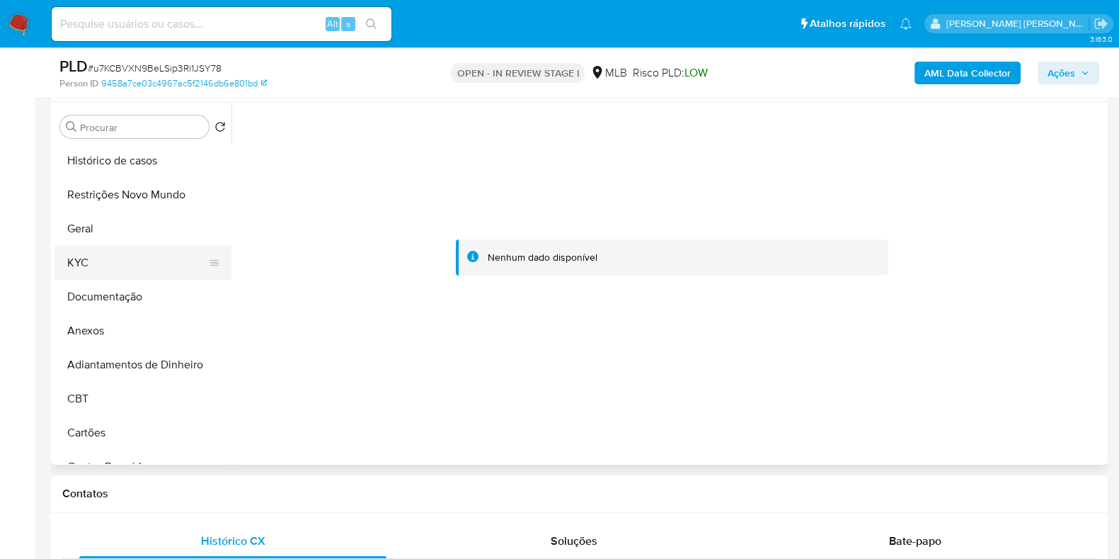
click at [96, 269] on button "KYC" at bounding box center [138, 263] width 166 height 34
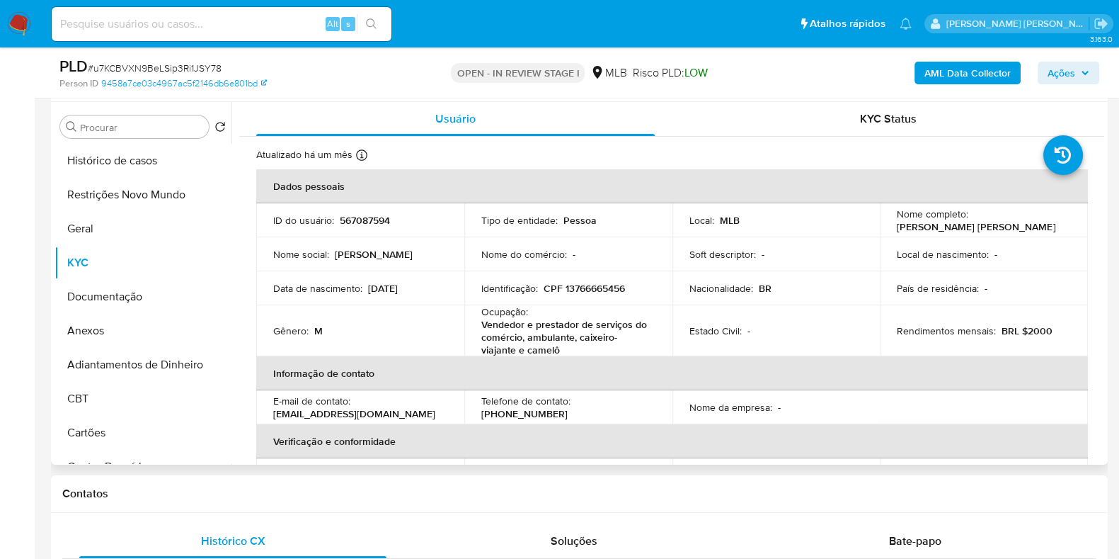
drag, startPoint x: 1040, startPoint y: 224, endPoint x: 885, endPoint y: 229, distance: 155.1
click at [885, 229] on td "Nome completo : Yan Fabio Laurentino da Rocha" at bounding box center [984, 220] width 208 height 34
copy p "Yan Fabio Laurentino da Rocha"
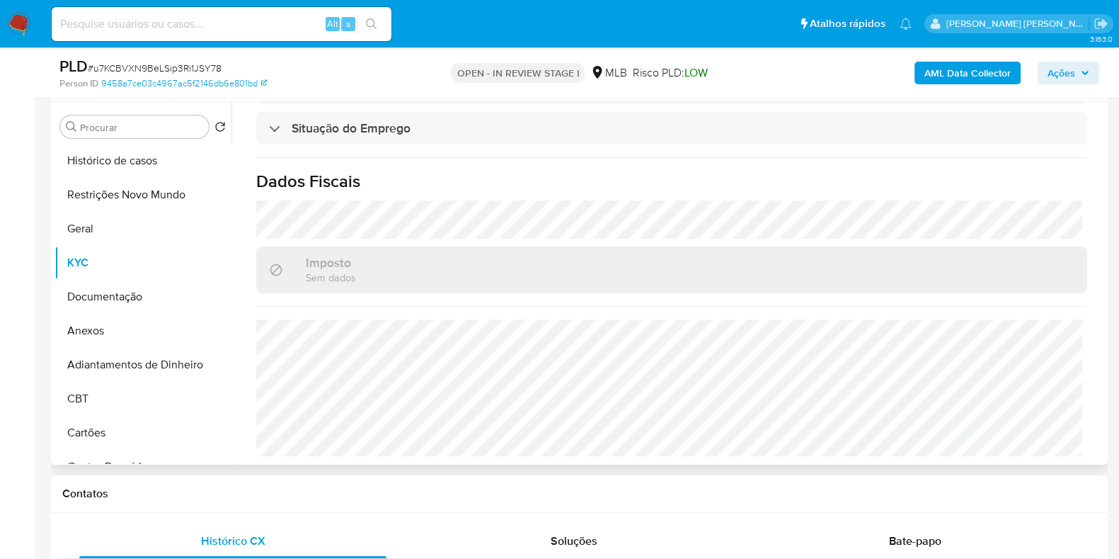
scroll to position [632, 0]
click at [134, 345] on button "Anexos" at bounding box center [138, 331] width 166 height 34
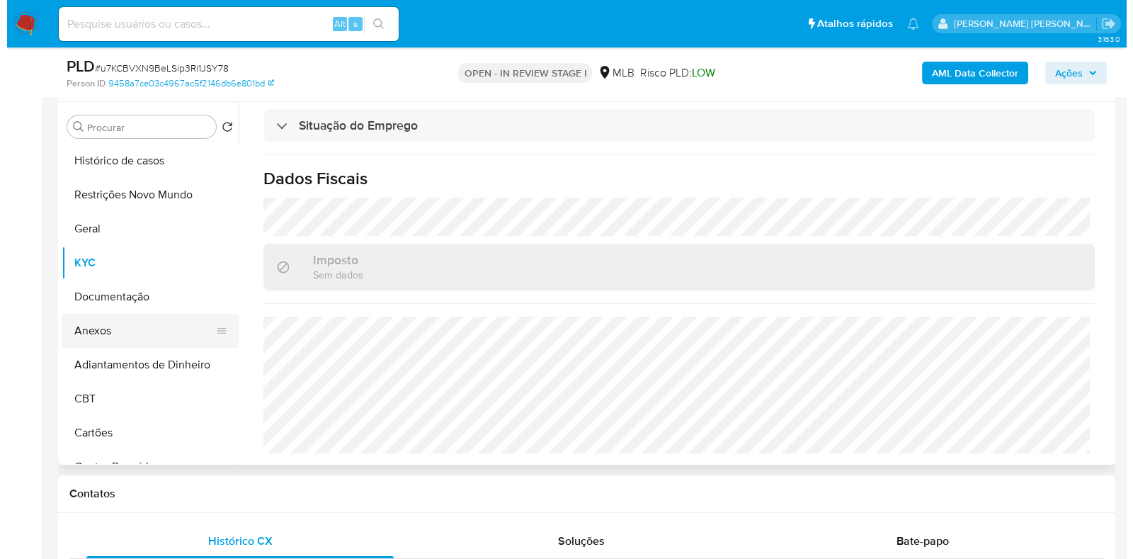
scroll to position [0, 0]
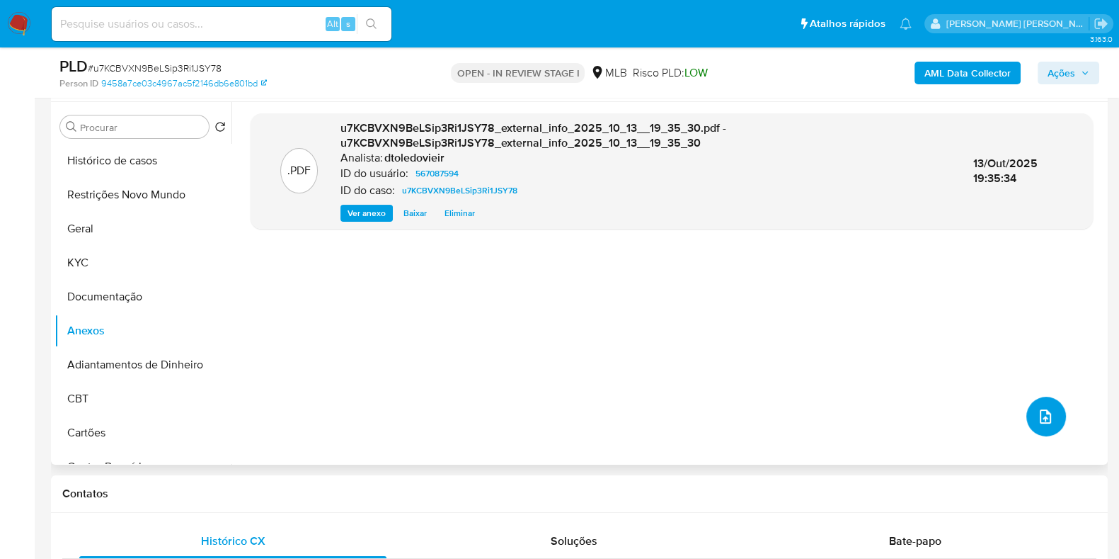
click at [1037, 411] on icon "upload-file" at bounding box center [1045, 416] width 17 height 17
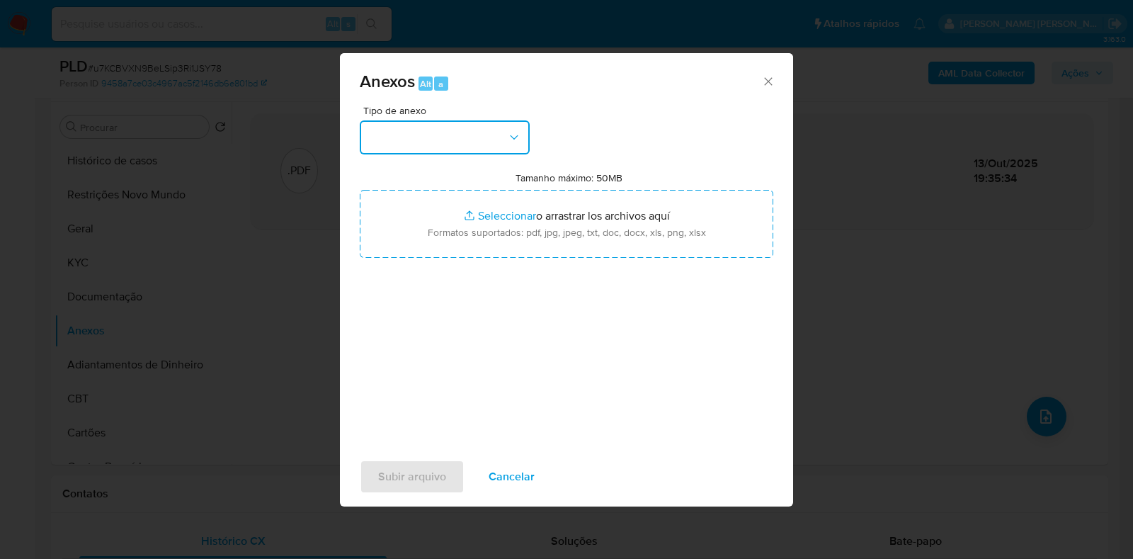
click at [473, 132] on button "button" at bounding box center [445, 137] width 170 height 34
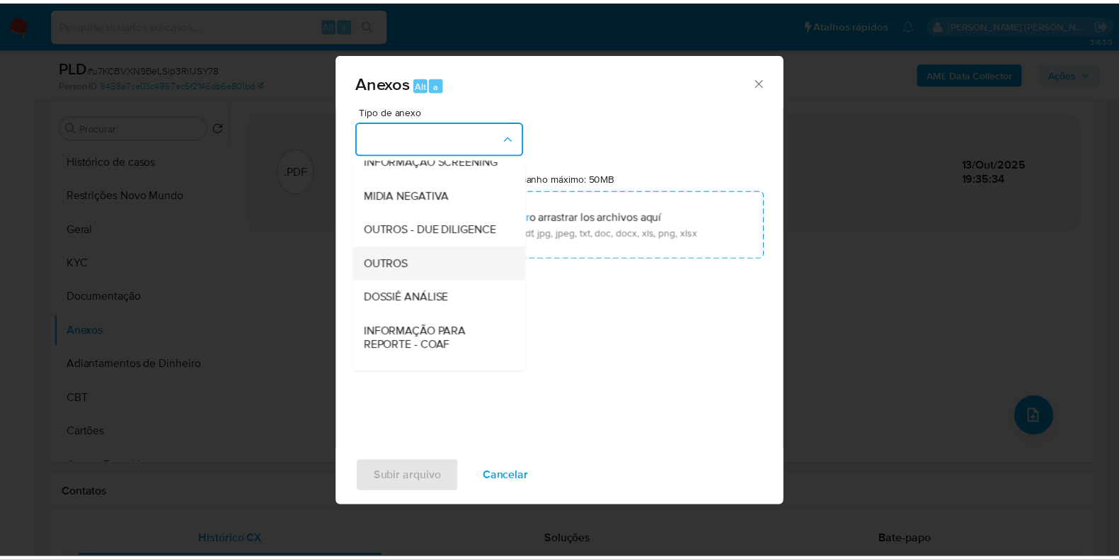
scroll to position [218, 0]
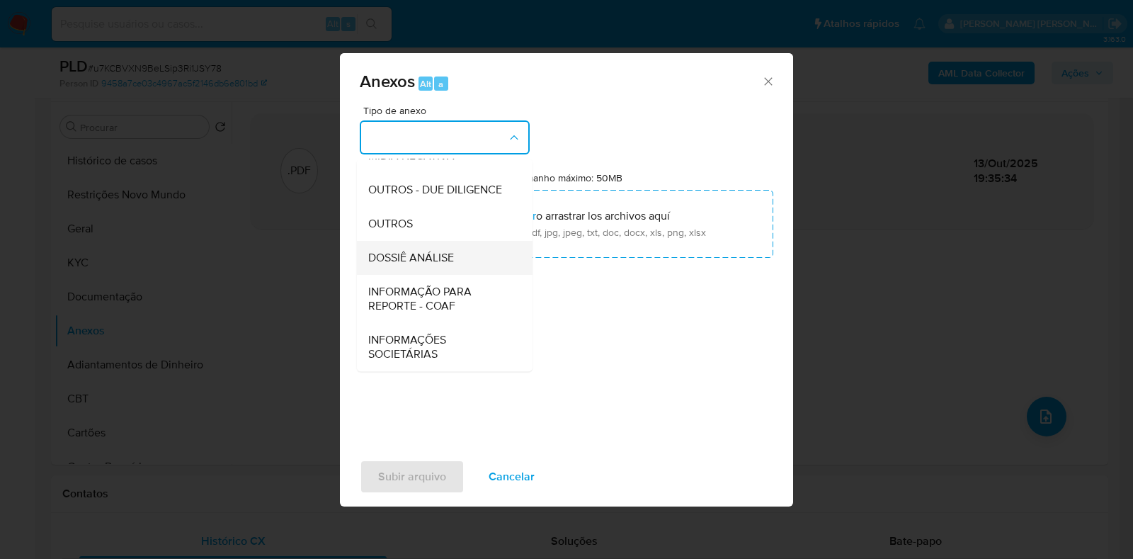
click at [414, 253] on span "DOSSIÊ ANÁLISE" at bounding box center [411, 258] width 86 height 14
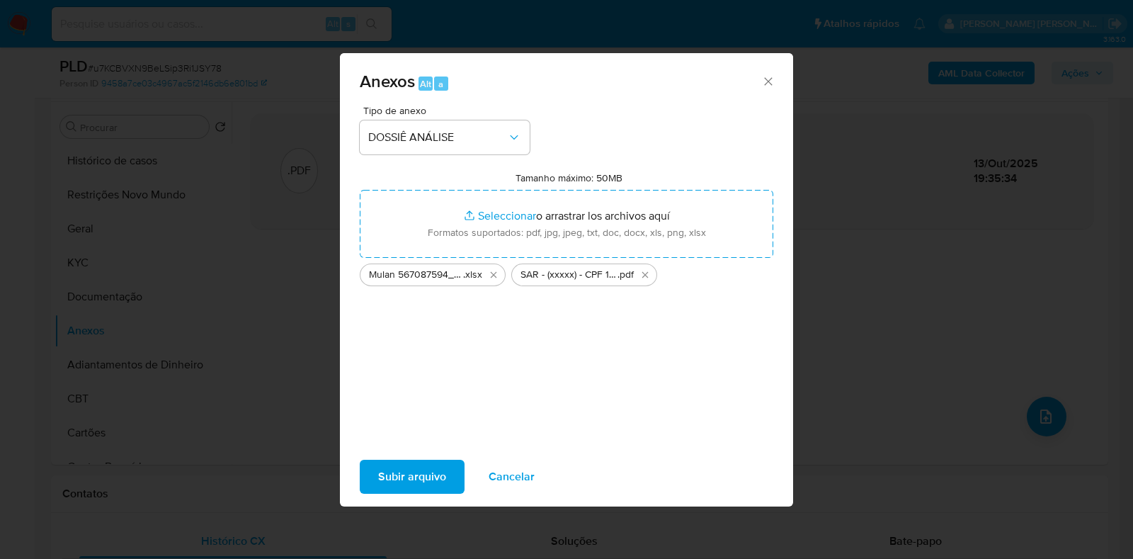
click at [379, 476] on span "Subir arquivo" at bounding box center [412, 476] width 68 height 31
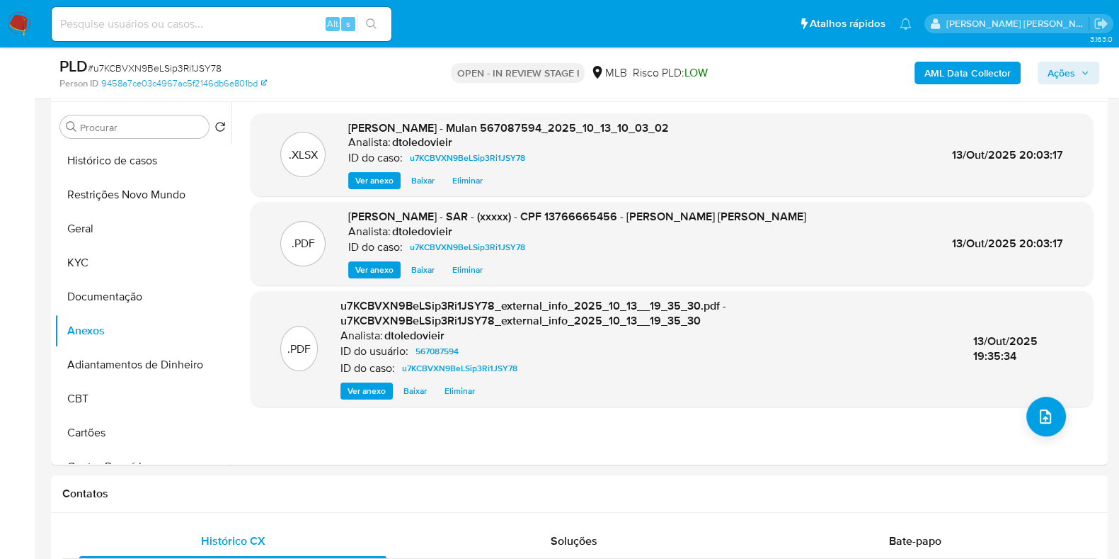
click at [1055, 75] on span "Ações" at bounding box center [1062, 73] width 28 height 23
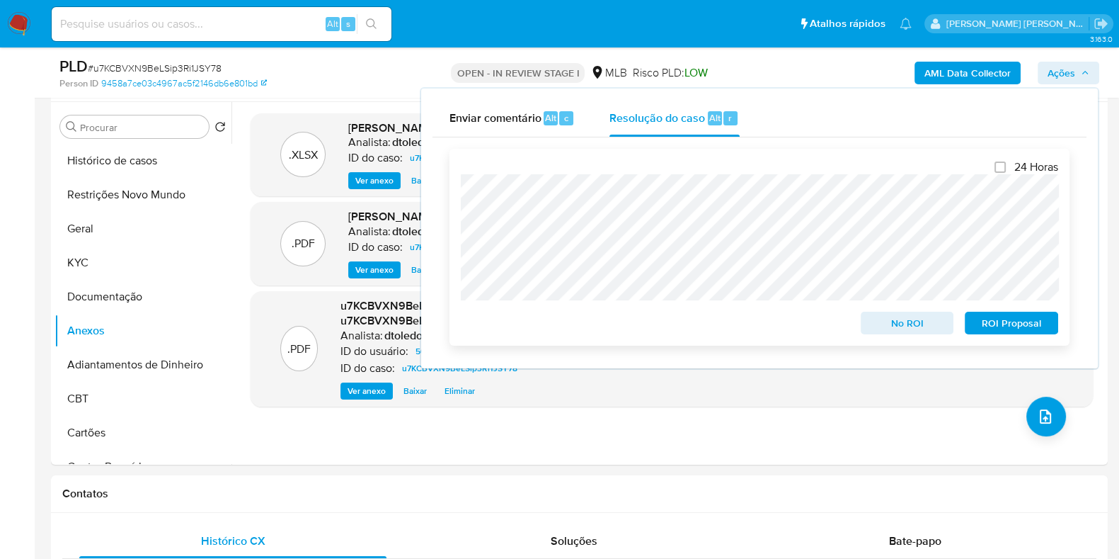
click at [1025, 321] on span "ROI Proposal" at bounding box center [1012, 323] width 74 height 20
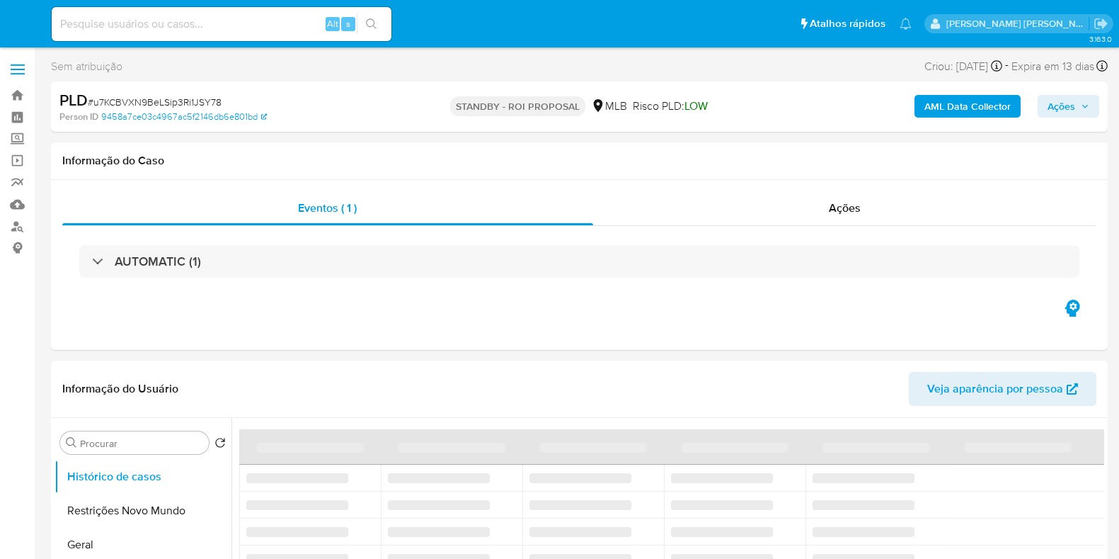
select select "10"
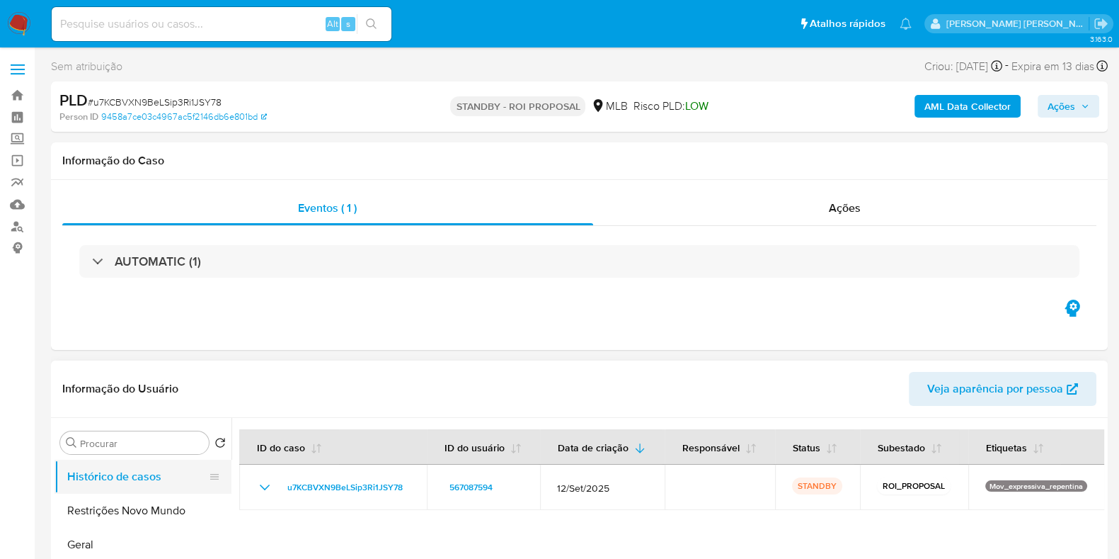
scroll to position [176, 0]
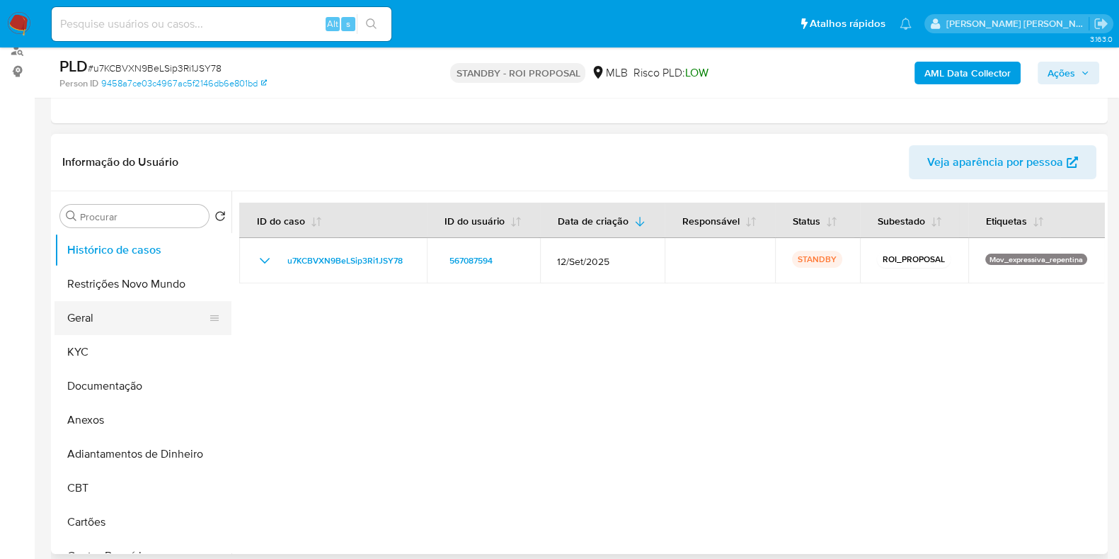
click at [96, 309] on button "Geral" at bounding box center [138, 318] width 166 height 34
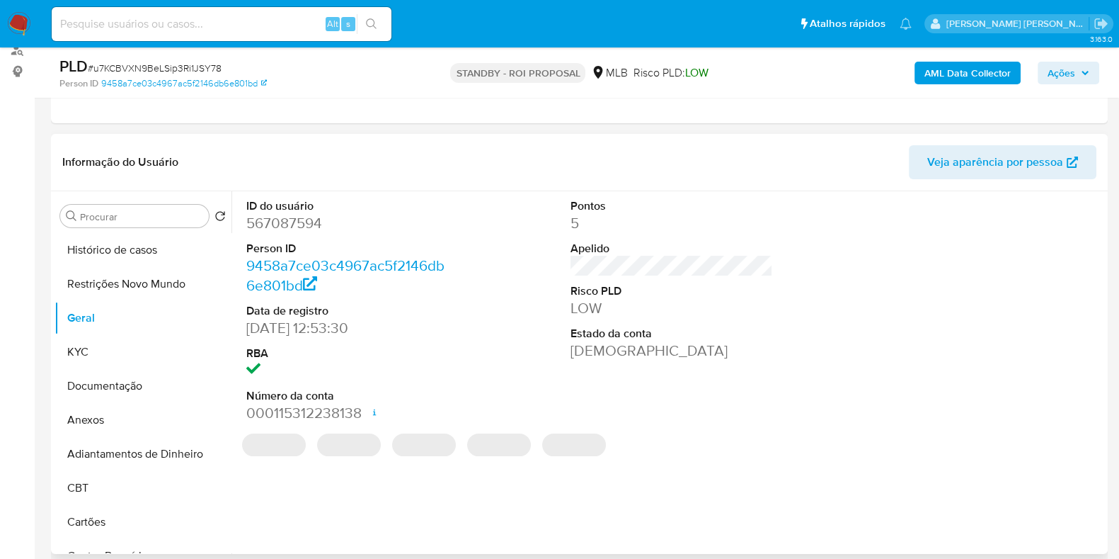
click at [296, 231] on dd "567087594" at bounding box center [347, 223] width 202 height 20
click at [296, 230] on dd "567087594" at bounding box center [347, 223] width 202 height 20
copy dd "567087594"
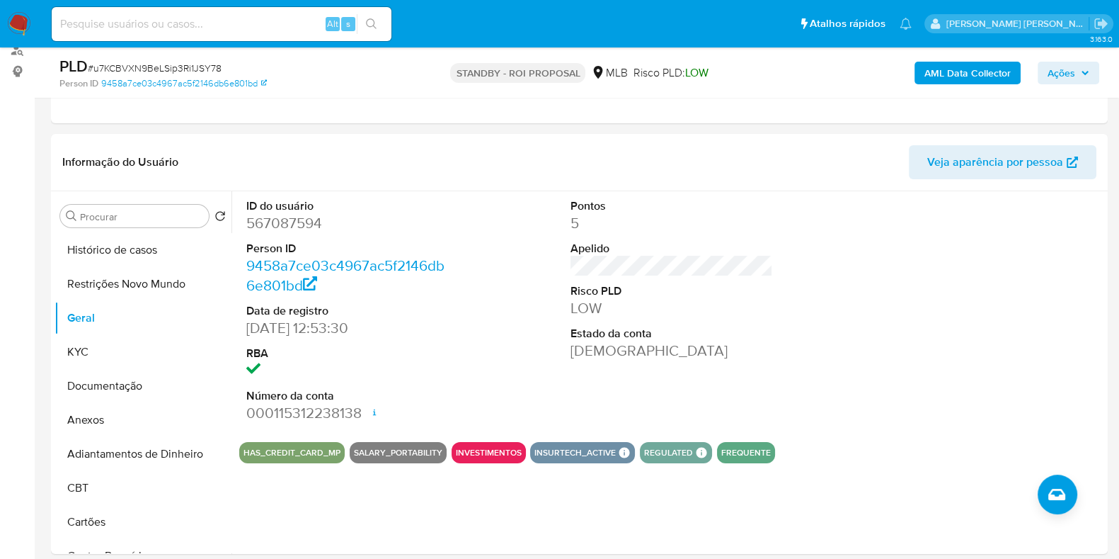
drag, startPoint x: 209, startPoint y: 10, endPoint x: 198, endPoint y: 16, distance: 12.4
click at [202, 12] on div "Alt s" at bounding box center [222, 24] width 340 height 34
click at [195, 21] on input at bounding box center [222, 24] width 340 height 18
paste input "2614259000"
type input "2614259000"
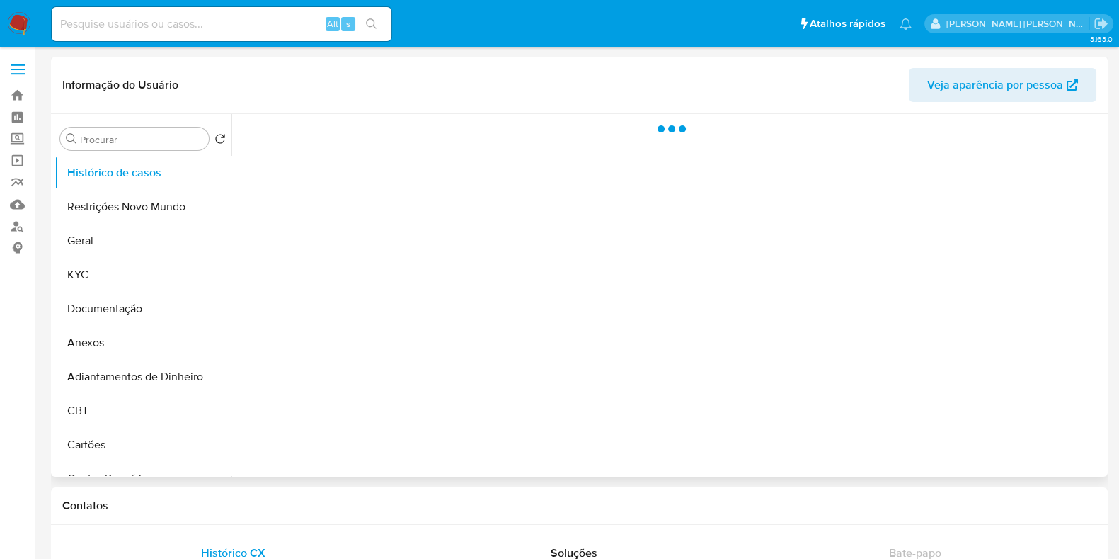
select select "10"
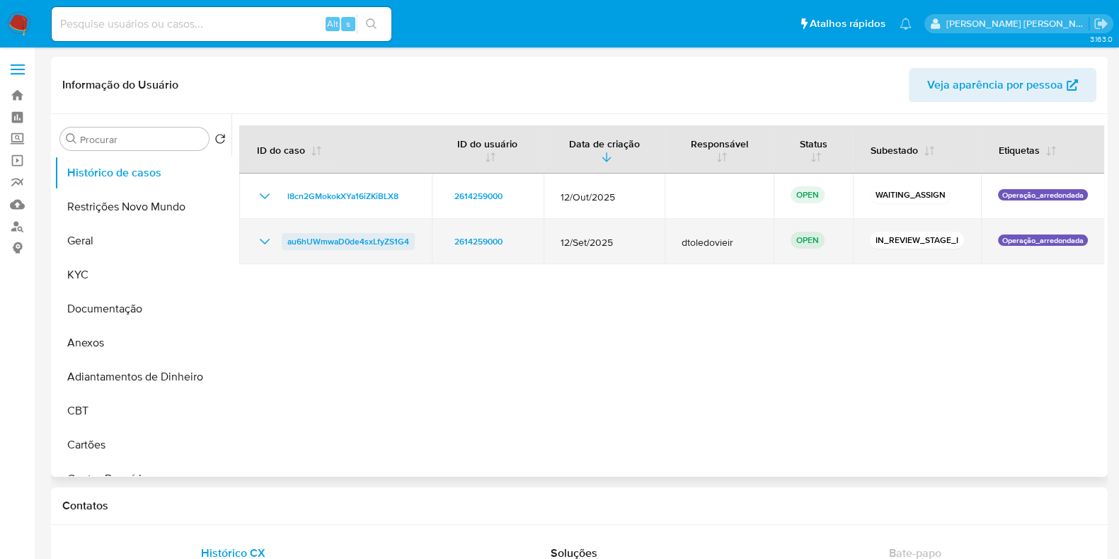
click at [340, 241] on span "au6hUWmwaD0de4sxLfyZS1G4" at bounding box center [348, 241] width 122 height 17
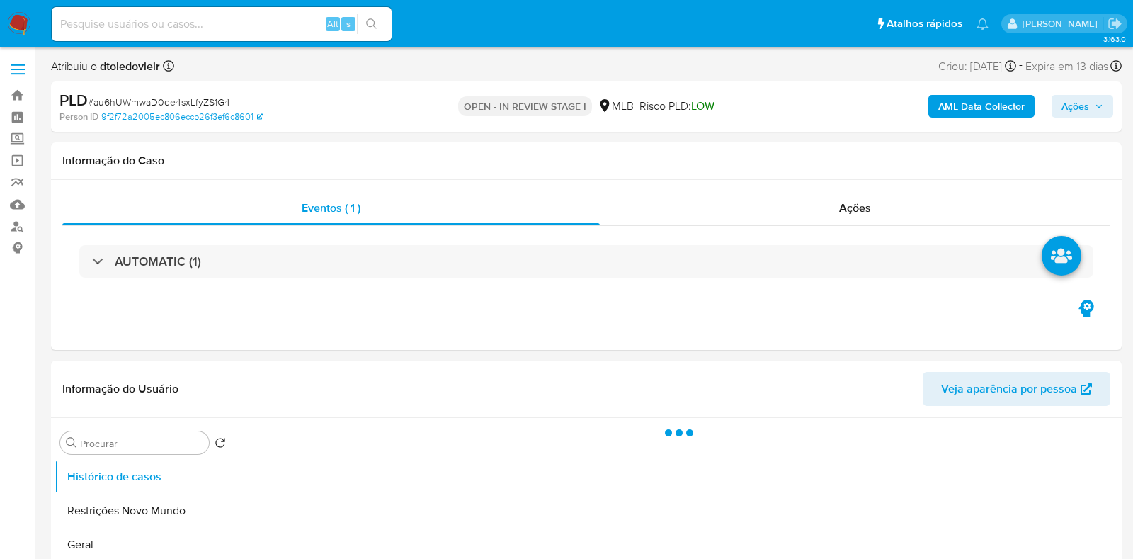
select select "10"
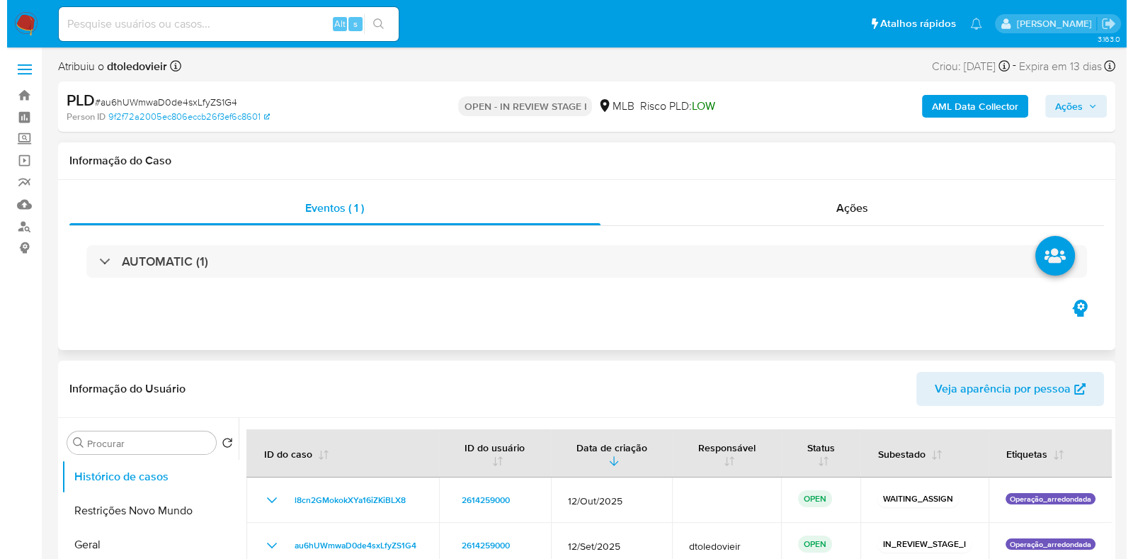
scroll to position [176, 0]
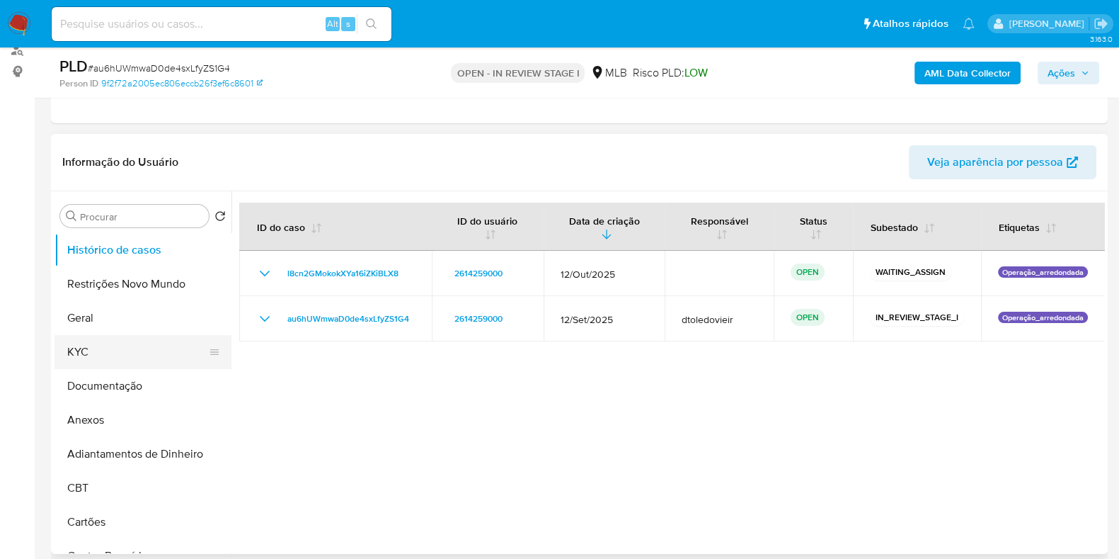
click at [135, 351] on button "KYC" at bounding box center [138, 352] width 166 height 34
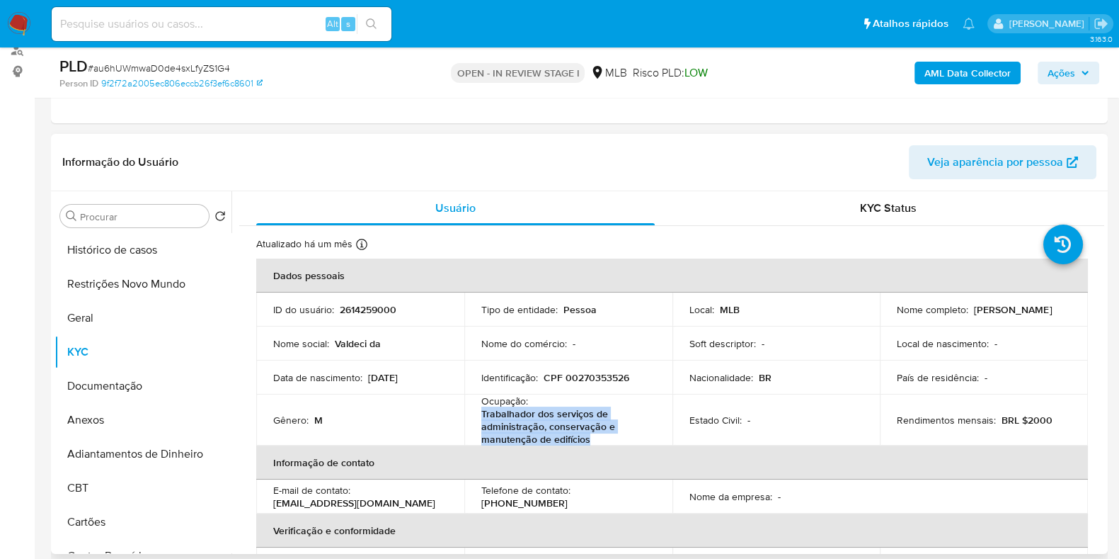
drag, startPoint x: 588, startPoint y: 437, endPoint x: 472, endPoint y: 422, distance: 117.1
click at [472, 422] on td "Ocupação : Trabalhador dos serviços de administração, conservação e manutenção …" at bounding box center [568, 419] width 208 height 51
copy p "Trabalhador dos serviços de administração, conservação e manutenção de edifícios"
click at [106, 395] on button "Documentação" at bounding box center [138, 386] width 166 height 34
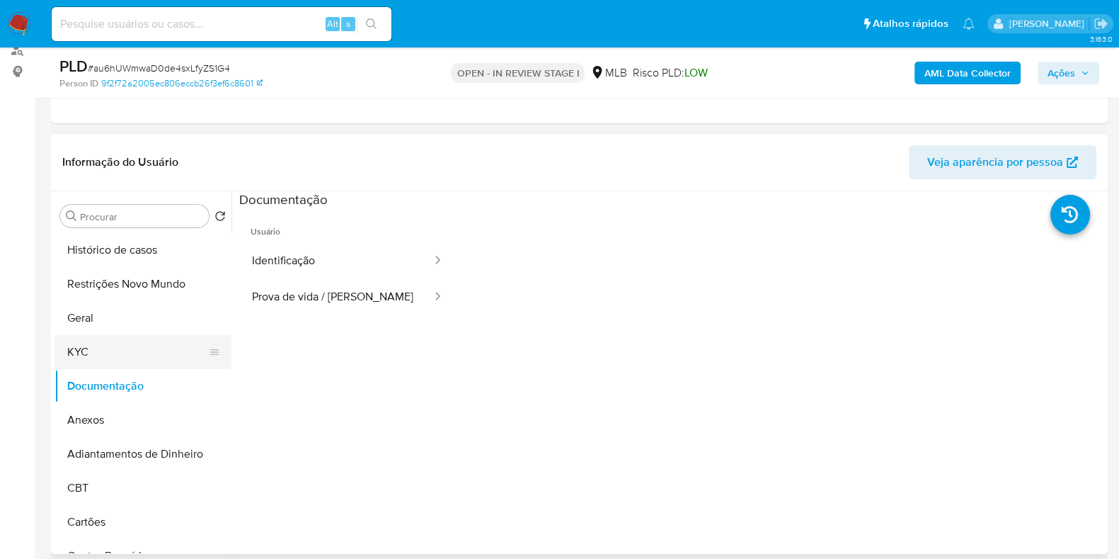
click at [108, 343] on button "KYC" at bounding box center [138, 352] width 166 height 34
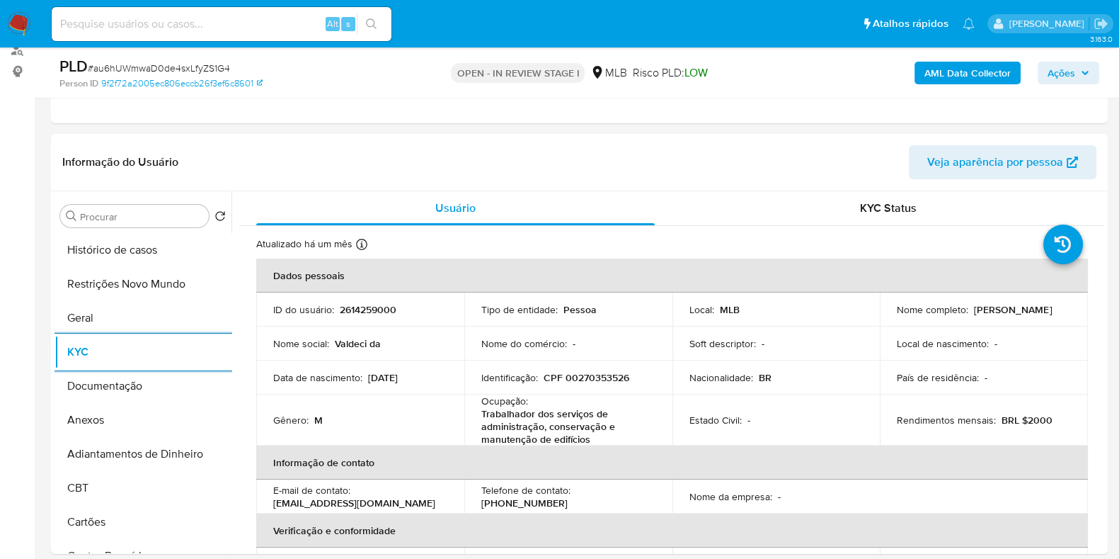
click at [971, 65] on b "AML Data Collector" at bounding box center [968, 73] width 86 height 23
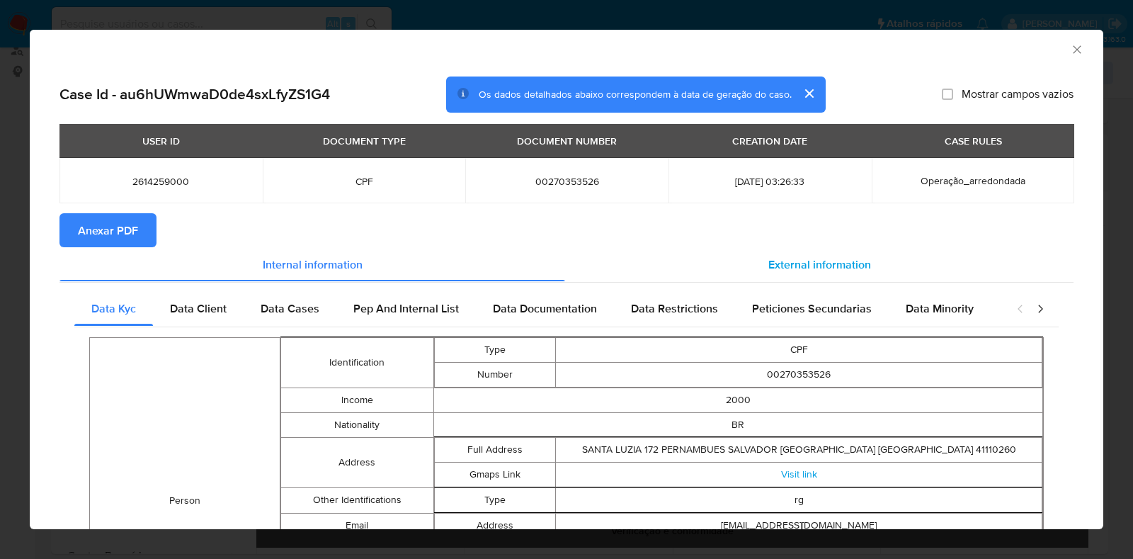
click at [794, 272] on div "External information" at bounding box center [819, 264] width 508 height 34
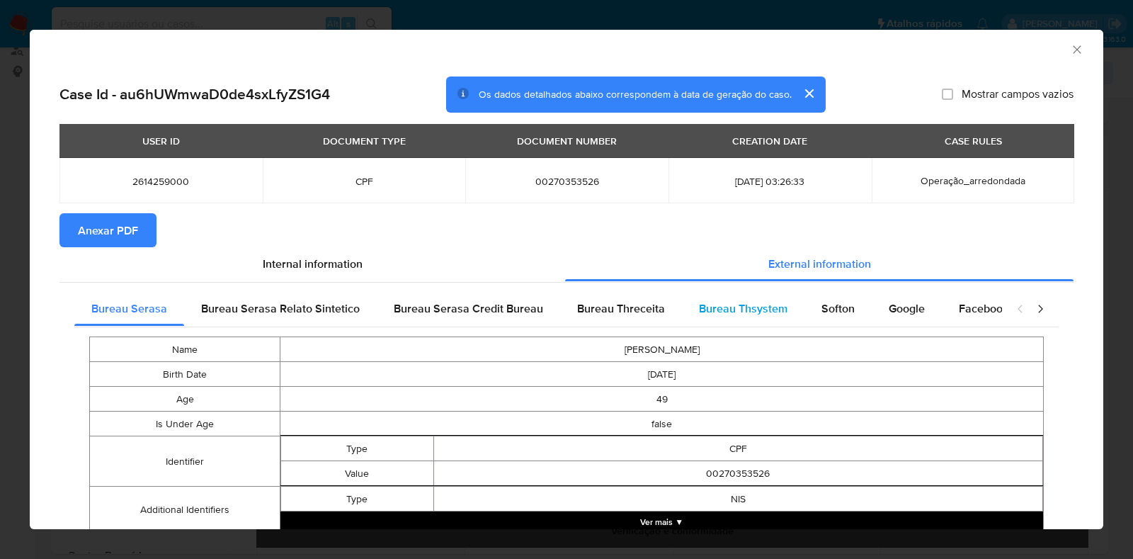
click at [787, 313] on div "Bureau Thsystem" at bounding box center [743, 309] width 122 height 34
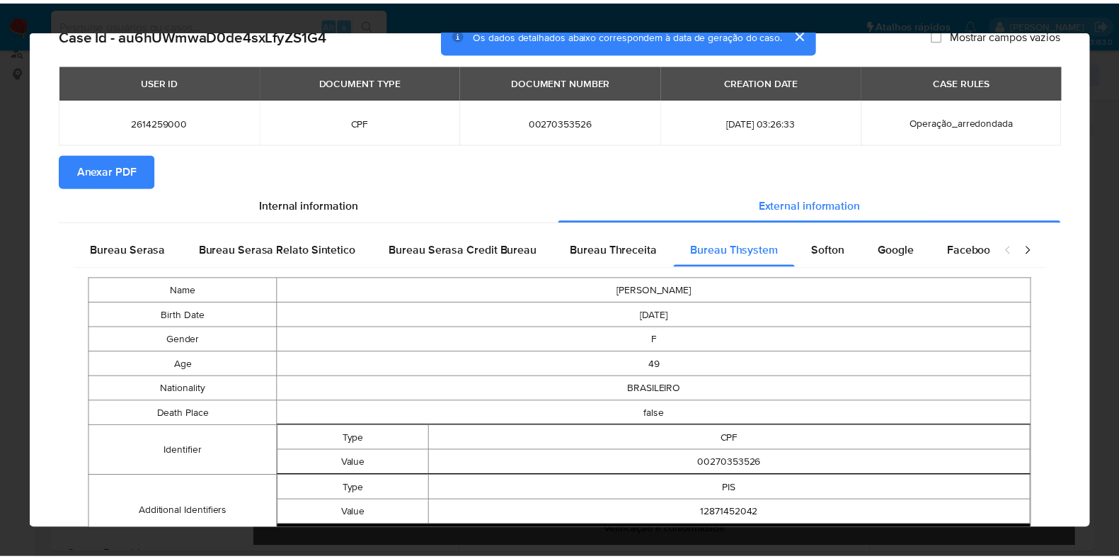
scroll to position [0, 0]
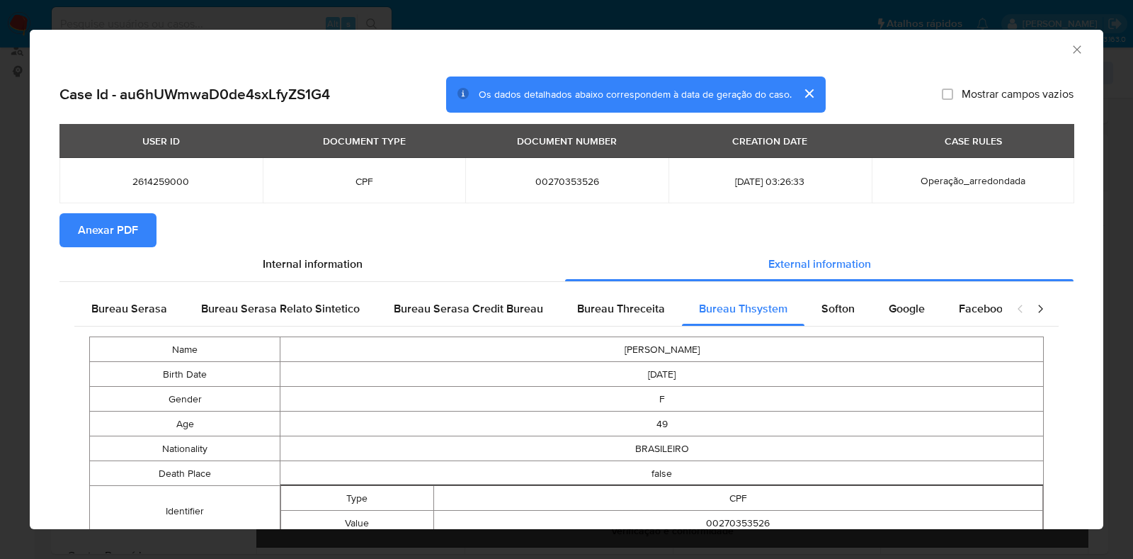
click at [582, 186] on span "00270353526" at bounding box center [566, 181] width 169 height 13
copy span "00270353526"
click at [4, 284] on div "AML Data Collector Case Id - au6hUWmwaD0de4sxLfyZS1G4 Os dados detalhados abaix…" at bounding box center [566, 279] width 1133 height 559
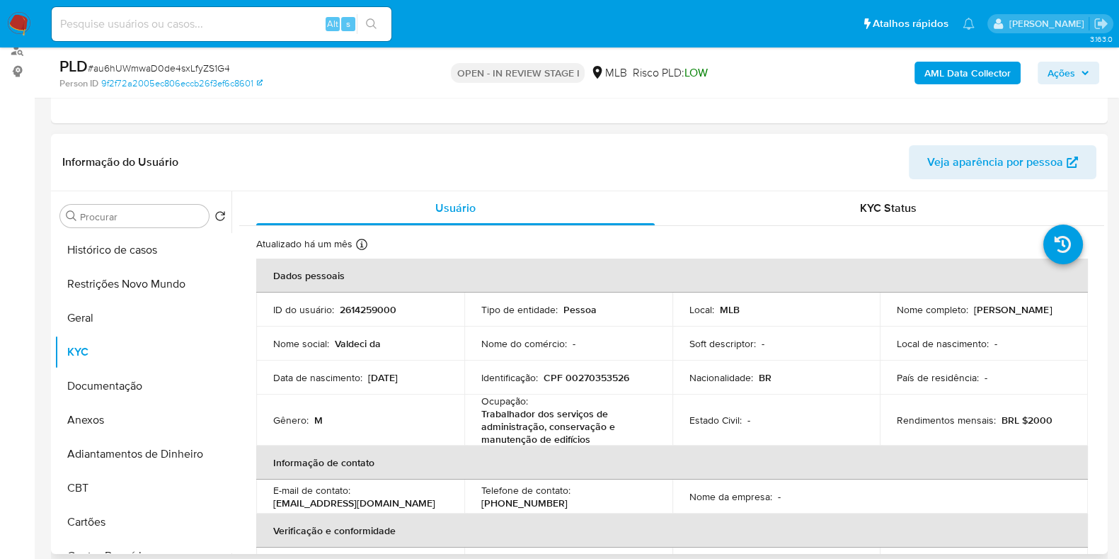
drag, startPoint x: 1005, startPoint y: 319, endPoint x: 885, endPoint y: 314, distance: 120.5
click at [885, 314] on td "Nome completo : Valdeci da Silva Souza" at bounding box center [984, 309] width 208 height 34
copy p "Valdeci da Silva Souza"
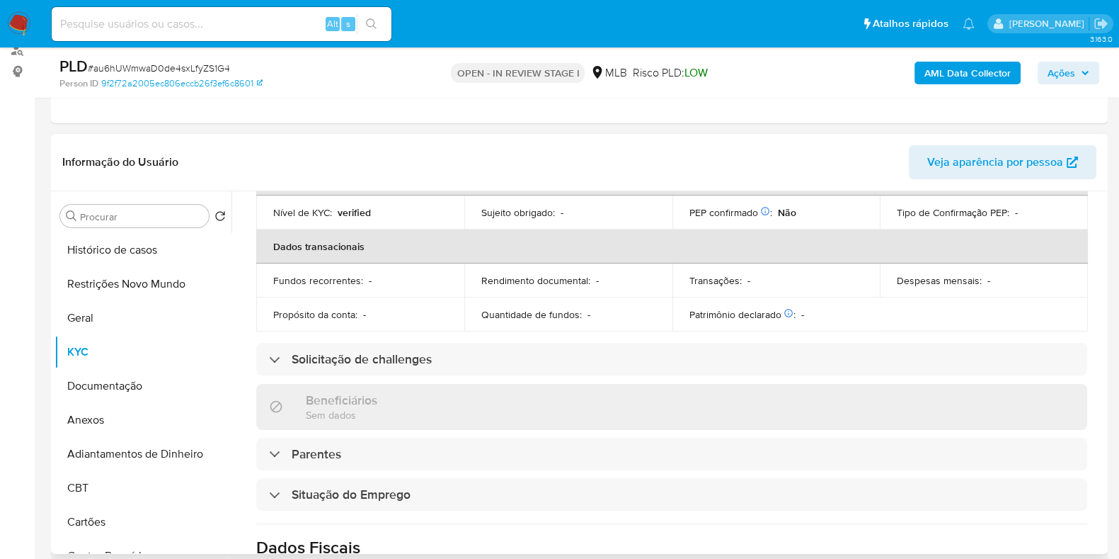
scroll to position [101, 0]
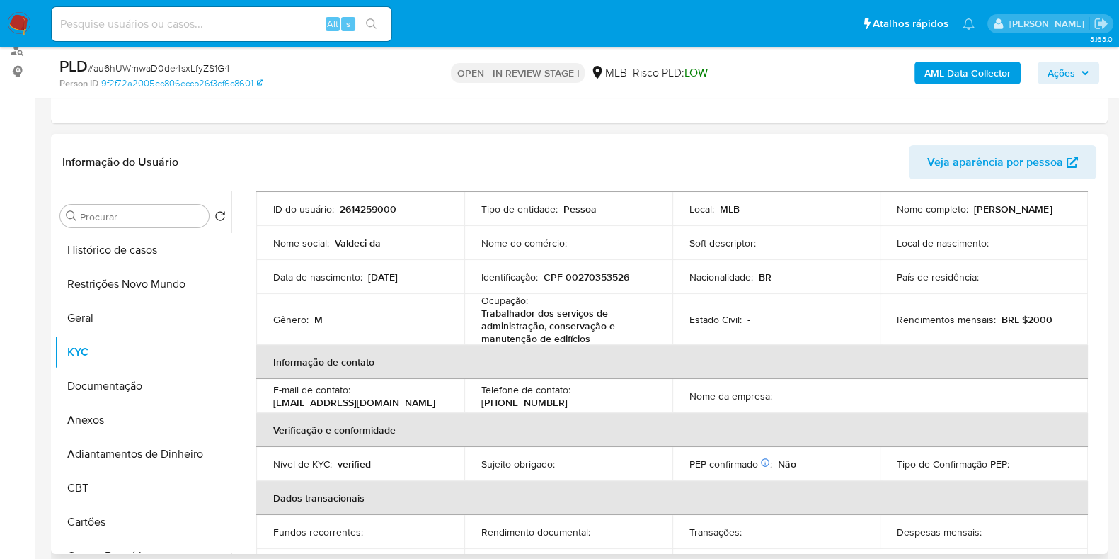
click at [605, 284] on td "Identificação : CPF 00270353526" at bounding box center [568, 277] width 208 height 34
click at [606, 277] on p "CPF 00270353526" at bounding box center [587, 276] width 86 height 13
copy p "00270353526"
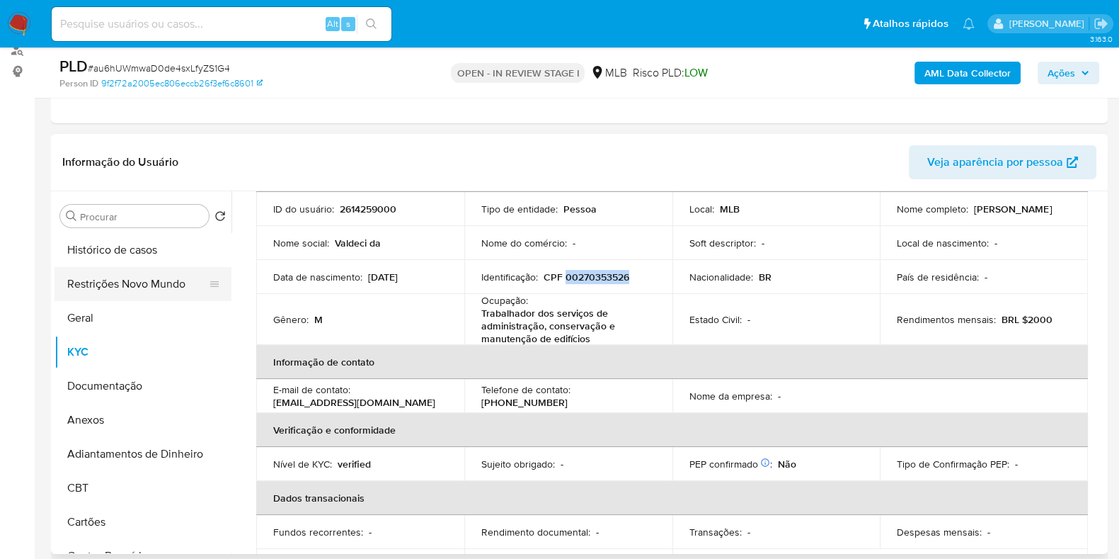
click at [81, 278] on button "Restrições Novo Mundo" at bounding box center [138, 284] width 166 height 34
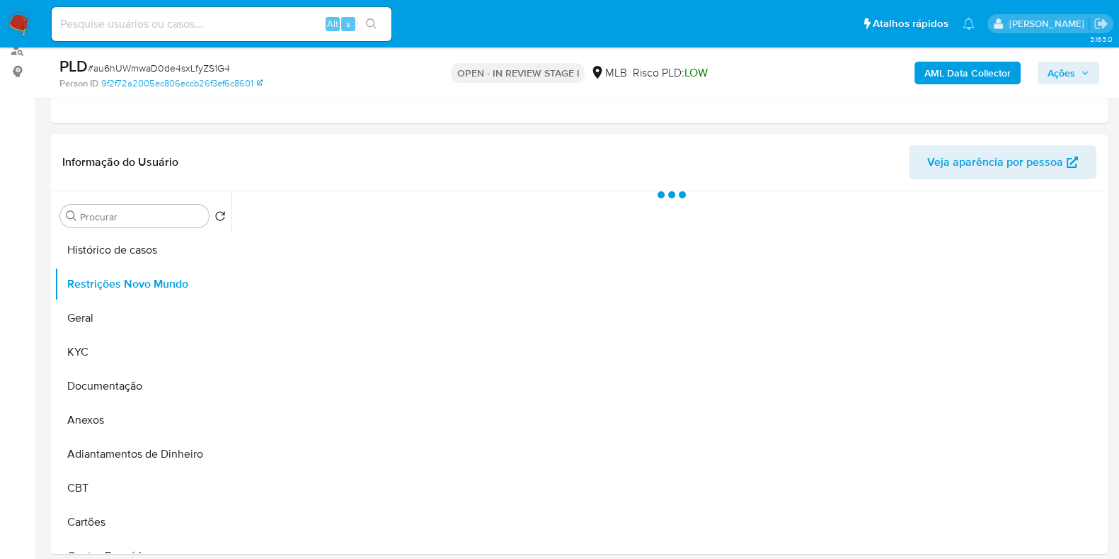
scroll to position [266, 0]
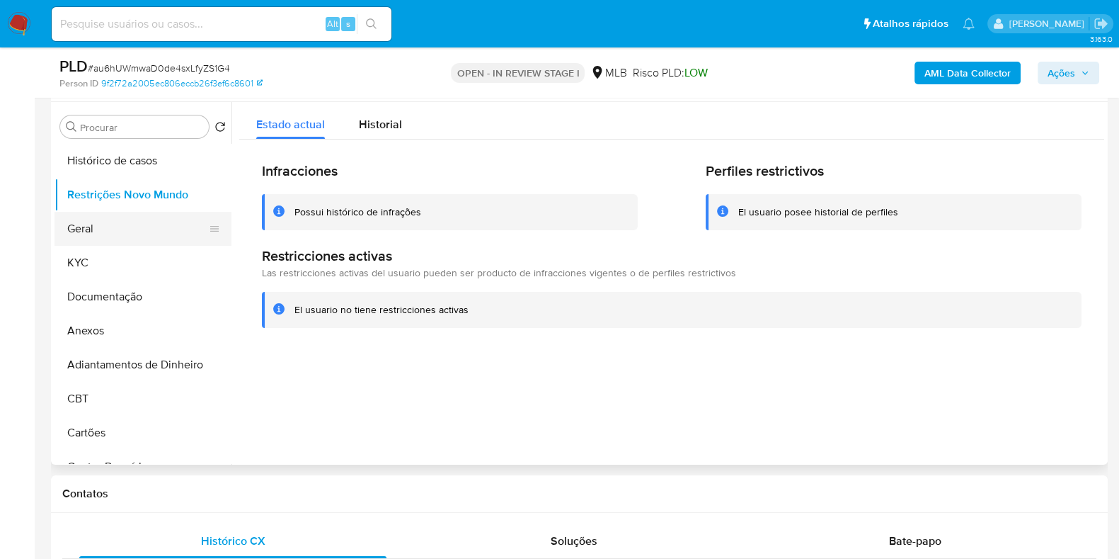
click at [118, 236] on button "Geral" at bounding box center [138, 229] width 166 height 34
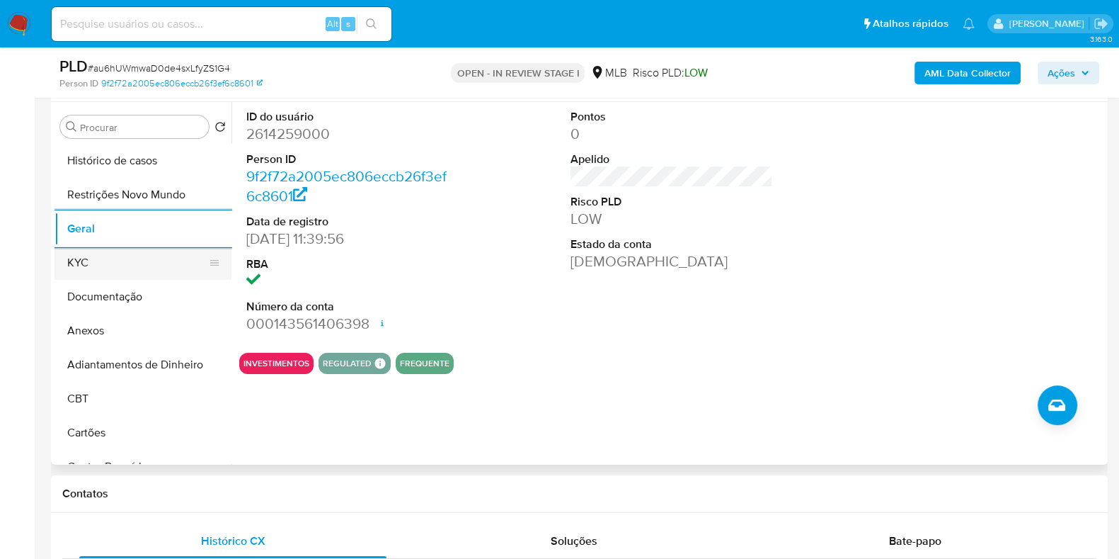
click at [127, 263] on button "KYC" at bounding box center [138, 263] width 166 height 34
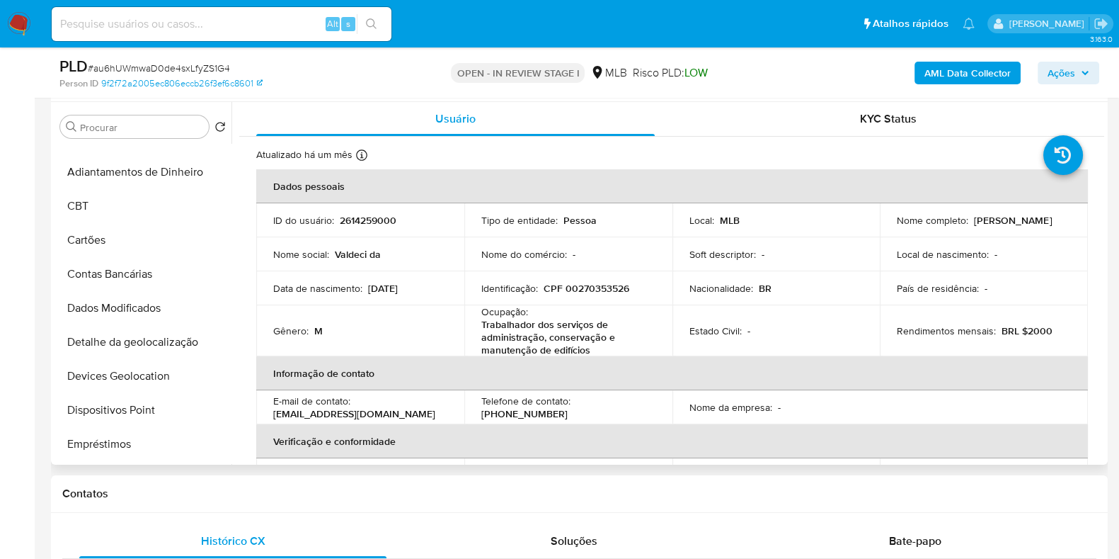
scroll to position [353, 0]
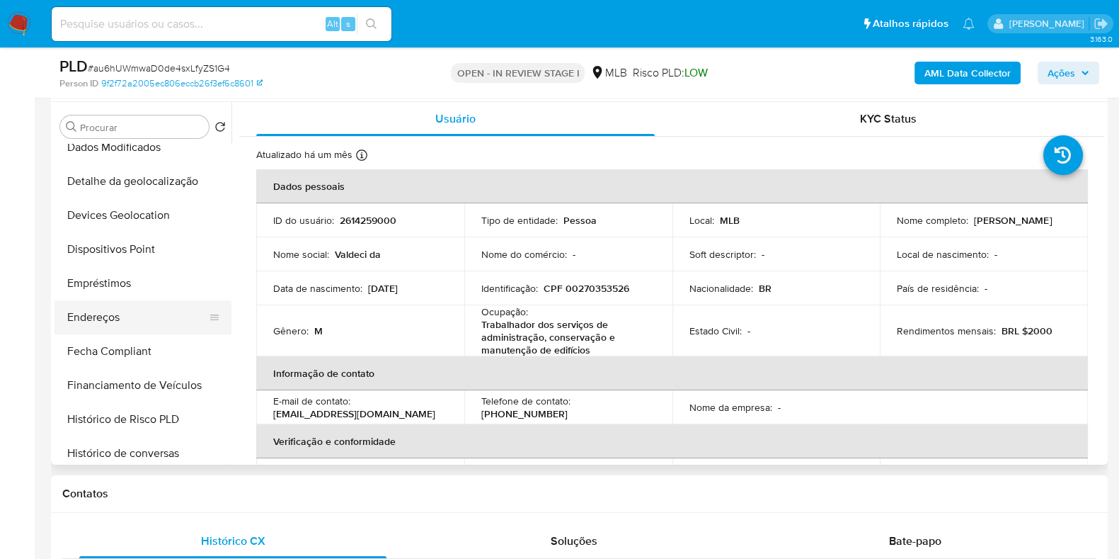
click at [127, 315] on button "Endereços" at bounding box center [138, 317] width 166 height 34
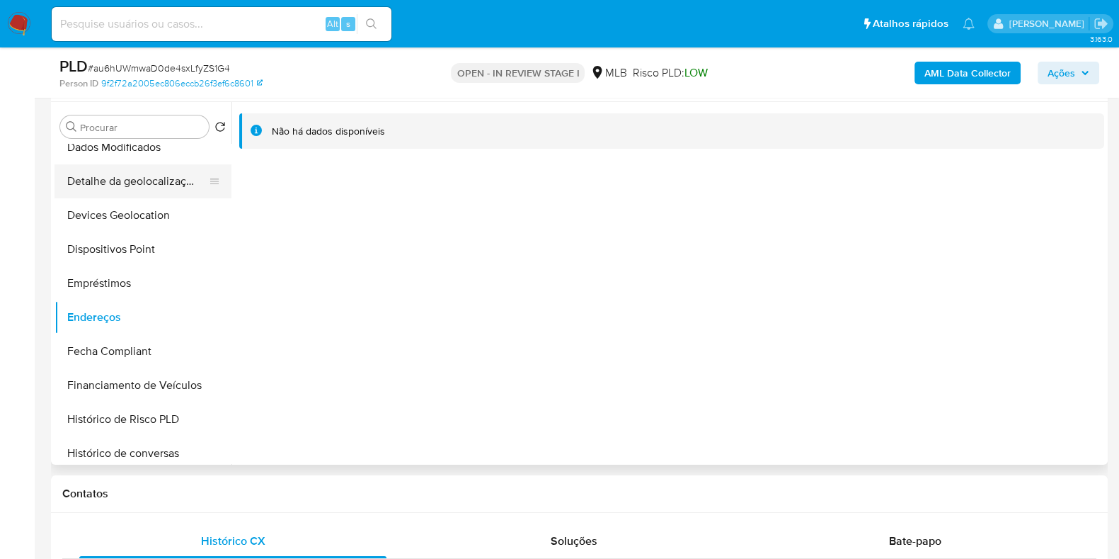
click at [131, 184] on button "Detalhe da geolocalização" at bounding box center [138, 181] width 166 height 34
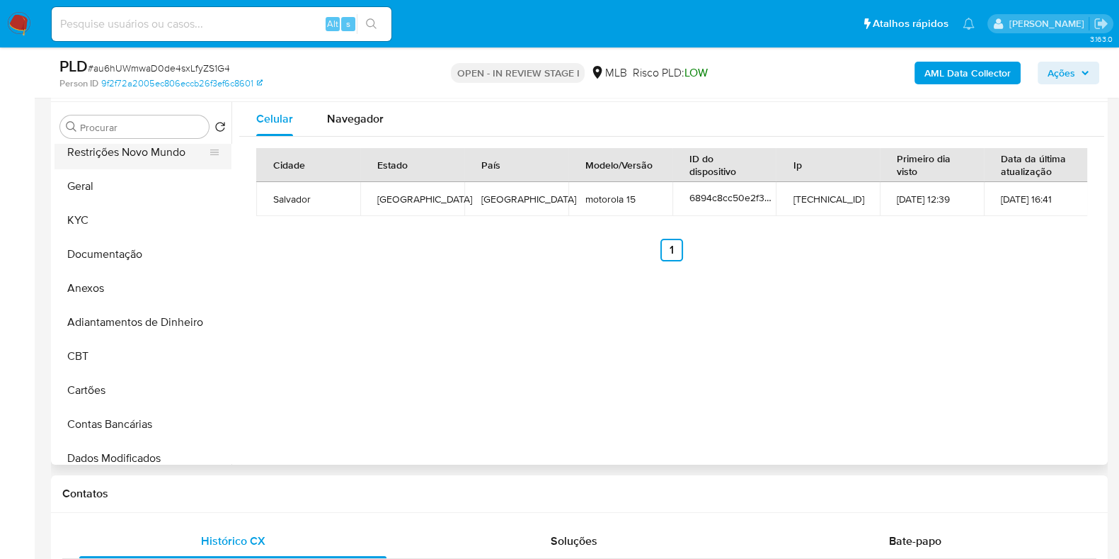
scroll to position [0, 0]
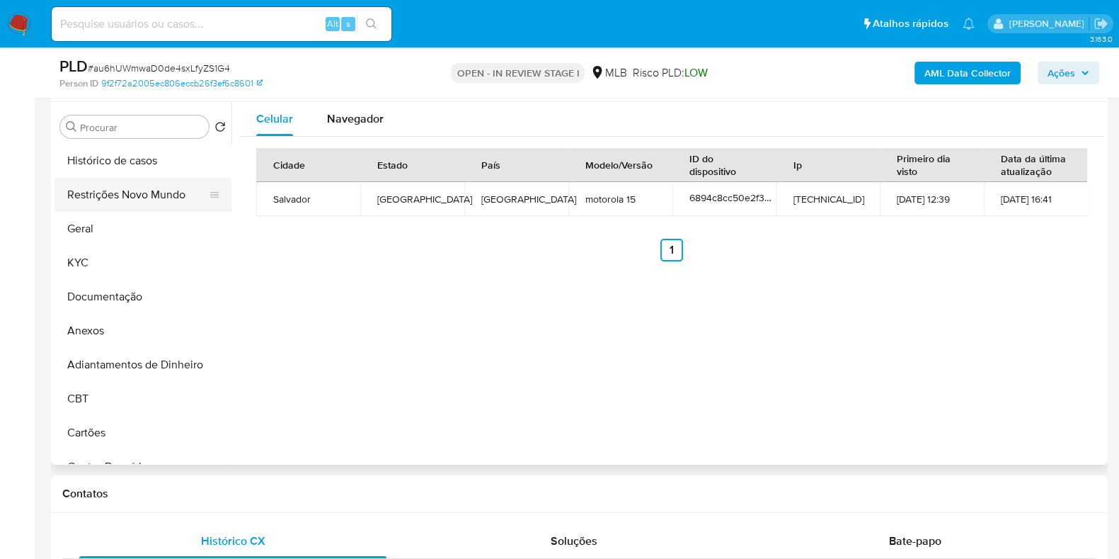
click at [145, 193] on button "Restrições Novo Mundo" at bounding box center [138, 195] width 166 height 34
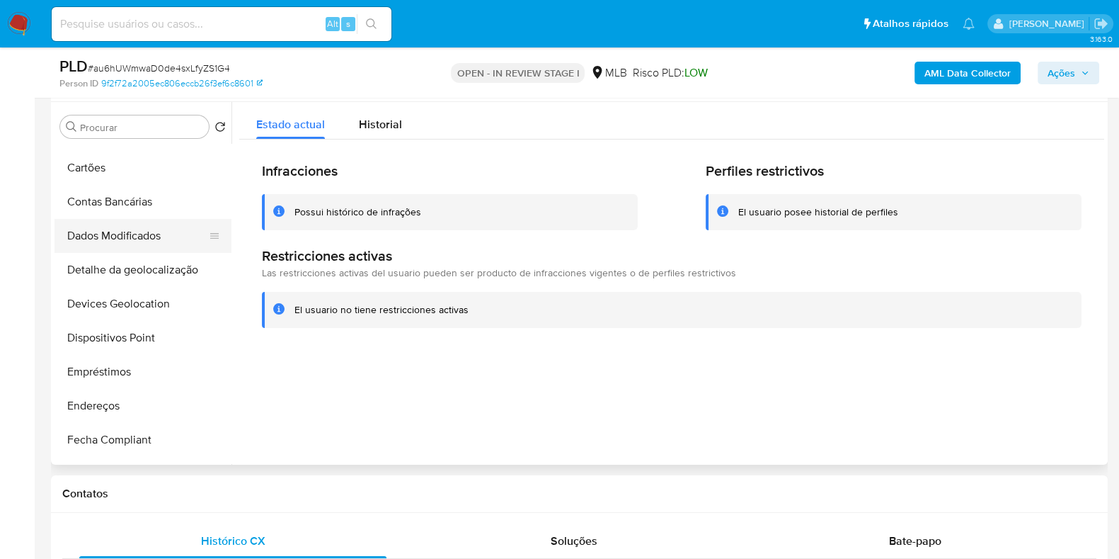
scroll to position [266, 0]
click at [121, 331] on button "Dispositivos Point" at bounding box center [138, 337] width 166 height 34
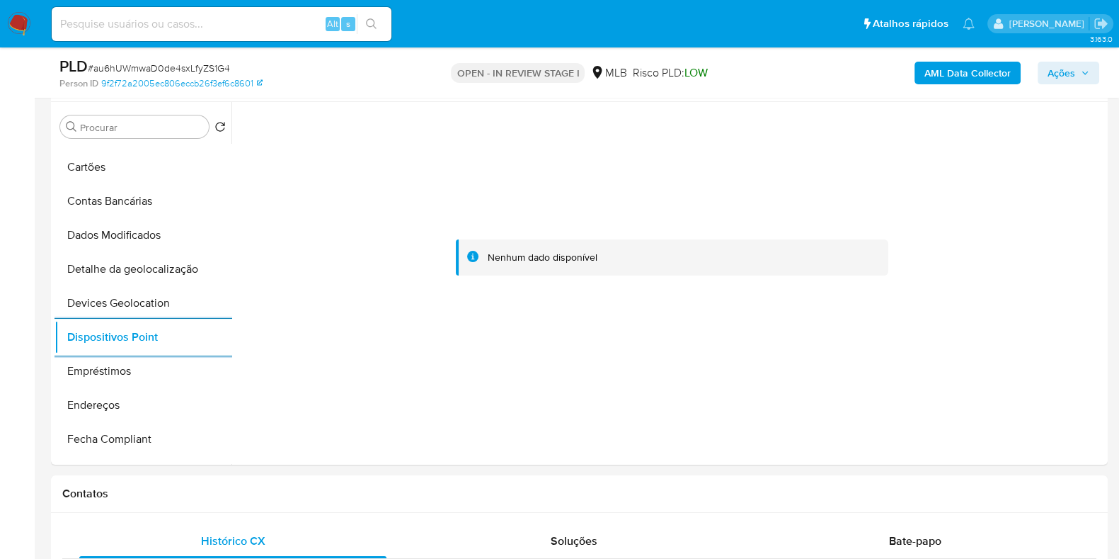
click at [942, 74] on b "AML Data Collector" at bounding box center [968, 73] width 86 height 23
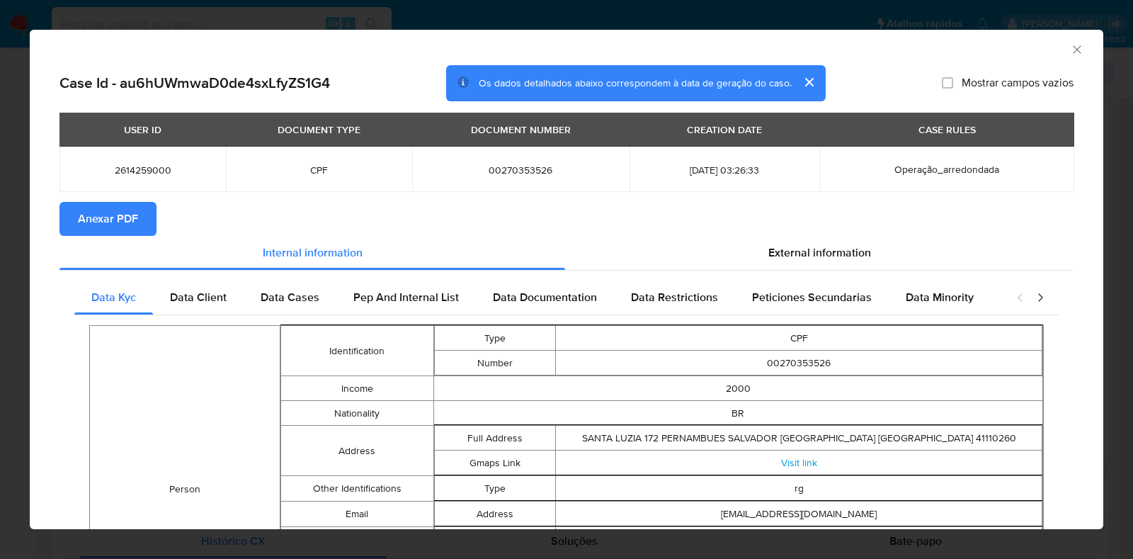
click at [108, 217] on span "Anexar PDF" at bounding box center [108, 218] width 60 height 31
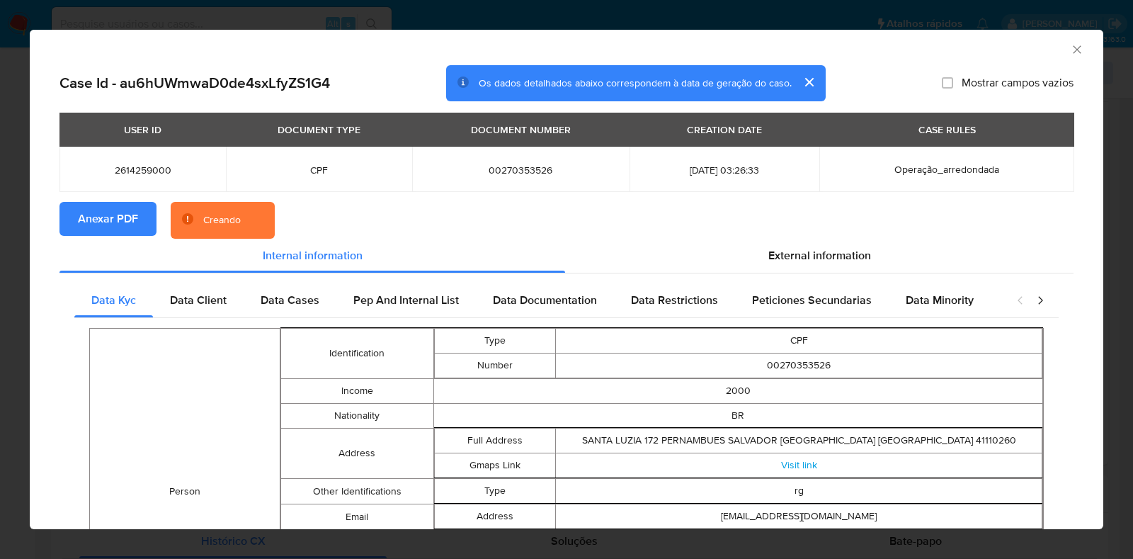
click at [0, 224] on div "AML Data Collector Case Id - au6hUWmwaD0de4sxLfyZS1G4 Os dados detalhados abaix…" at bounding box center [566, 279] width 1133 height 559
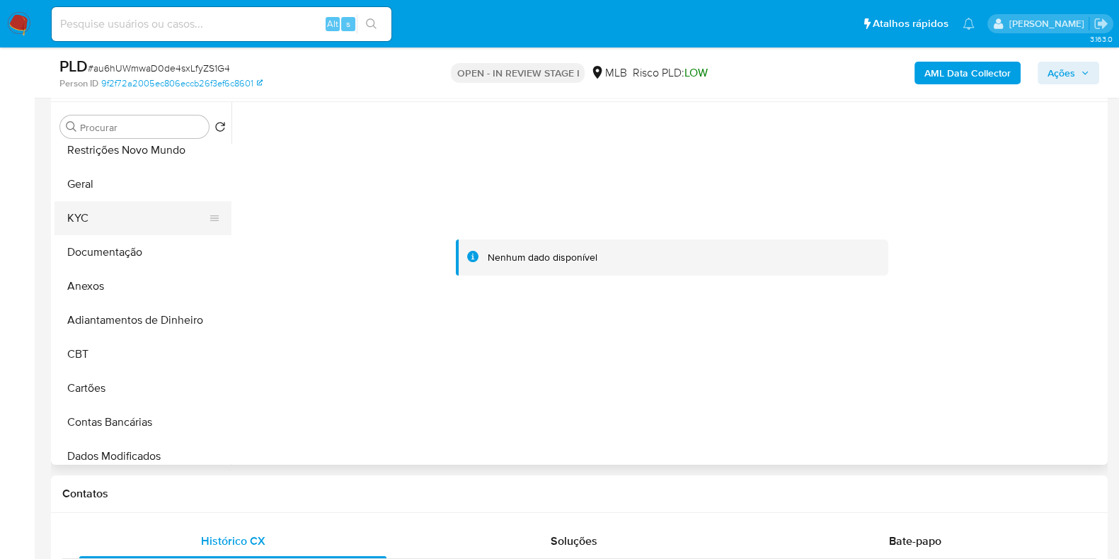
scroll to position [0, 0]
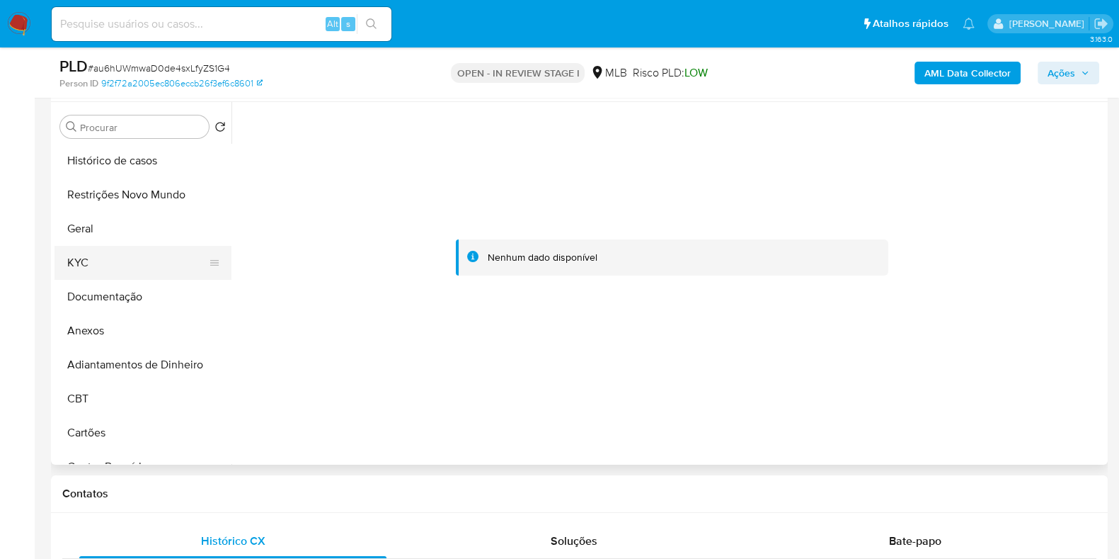
click at [124, 261] on button "KYC" at bounding box center [138, 263] width 166 height 34
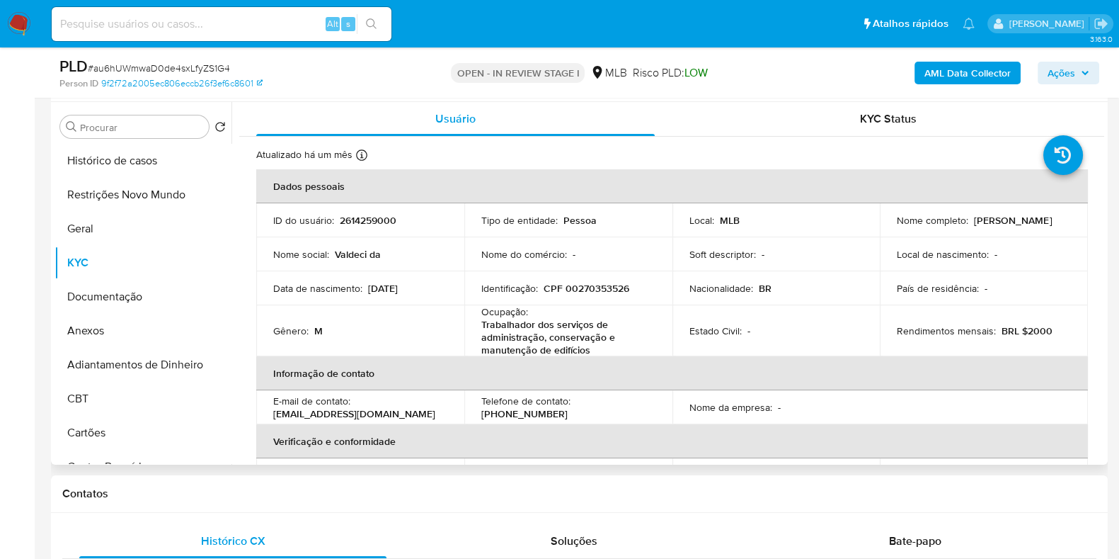
drag, startPoint x: 1007, startPoint y: 224, endPoint x: 874, endPoint y: 232, distance: 133.4
click at [874, 232] on tr "ID do usuário : 2614259000 Tipo de entidade : Pessoa Local : MLB Nome completo …" at bounding box center [672, 220] width 832 height 34
click at [1018, 216] on div "Nome completo : Valdeci da Silva Souza" at bounding box center [984, 220] width 174 height 13
drag, startPoint x: 1008, startPoint y: 227, endPoint x: 883, endPoint y: 228, distance: 124.6
click at [883, 228] on td "Nome completo : Valdeci da Silva Souza" at bounding box center [984, 220] width 208 height 34
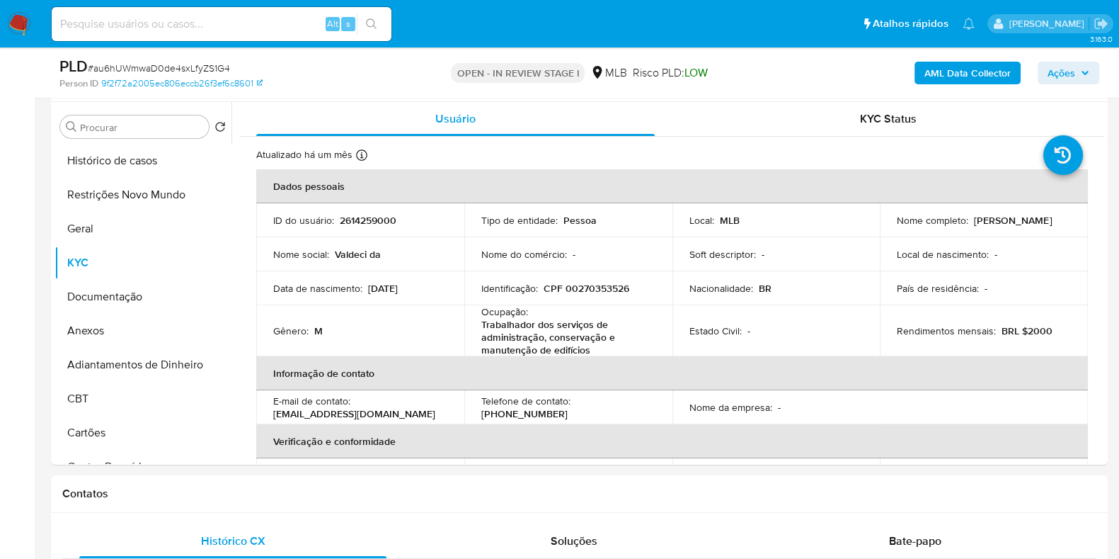
copy p "[PERSON_NAME] [PERSON_NAME]"
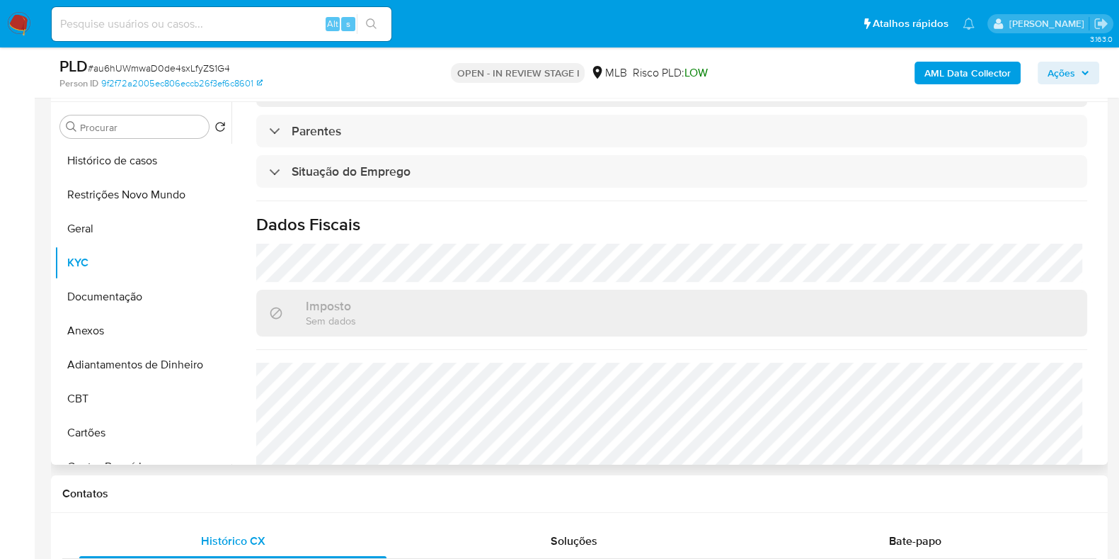
scroll to position [632, 0]
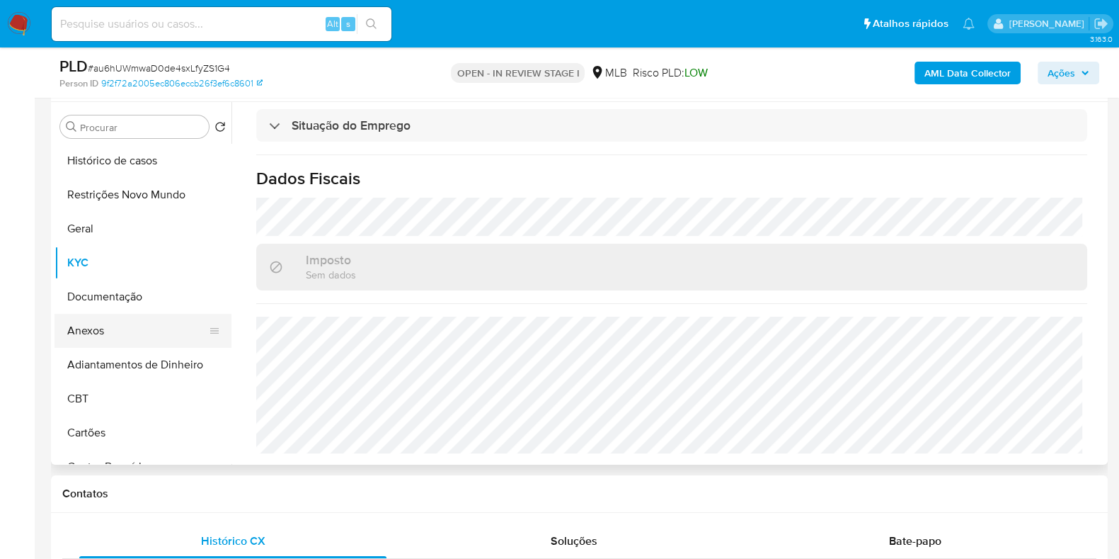
click at [115, 336] on button "Anexos" at bounding box center [138, 331] width 166 height 34
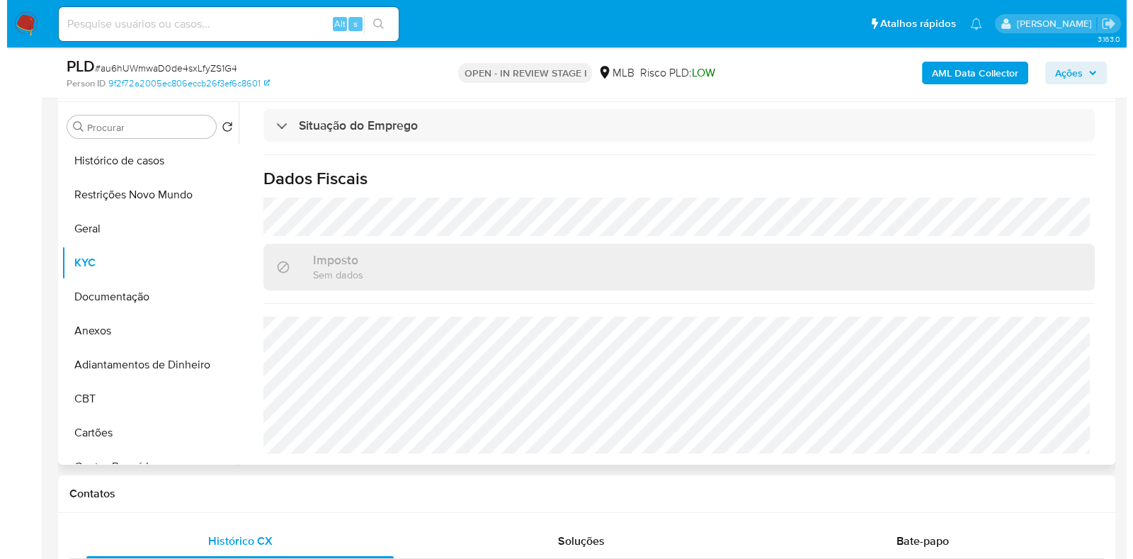
scroll to position [0, 0]
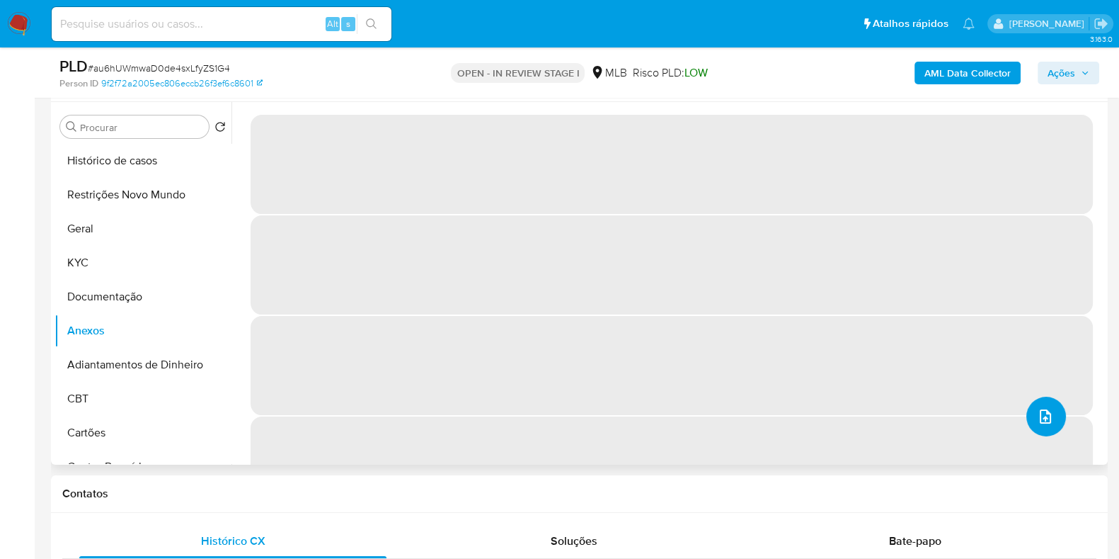
click at [1039, 423] on icon "upload-file" at bounding box center [1045, 416] width 17 height 17
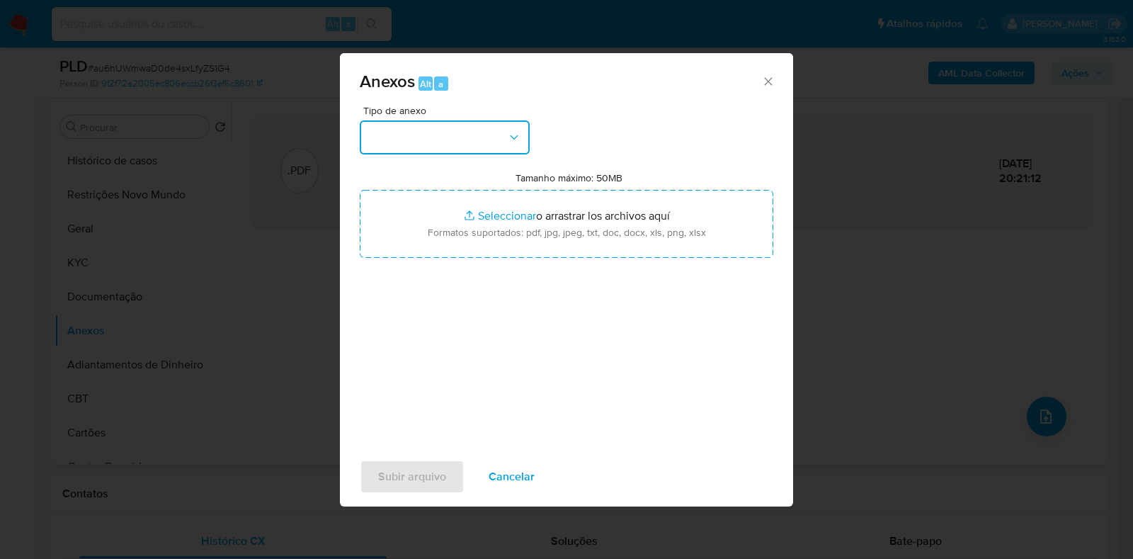
click at [478, 133] on button "button" at bounding box center [445, 137] width 170 height 34
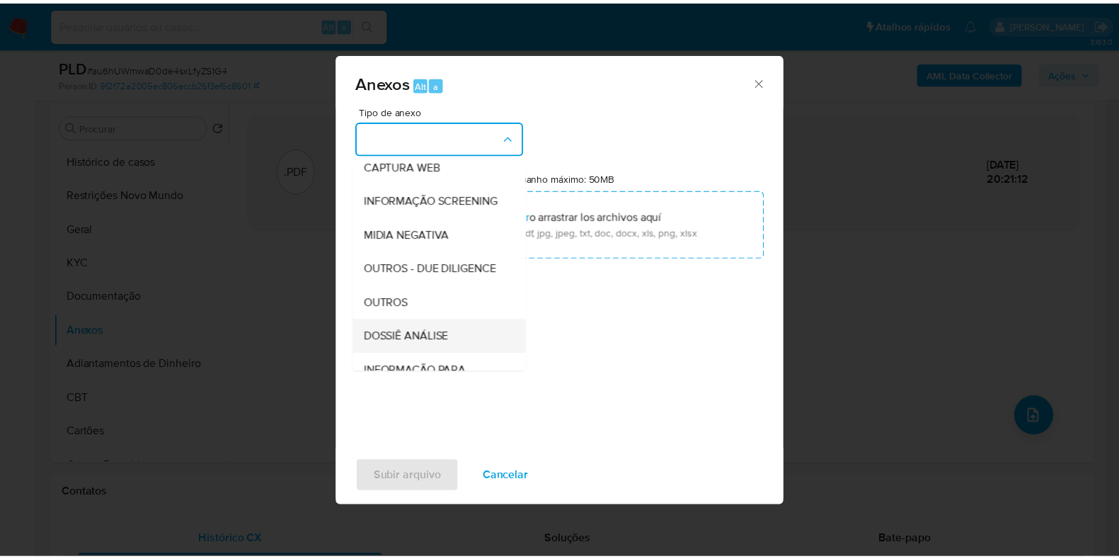
scroll to position [218, 0]
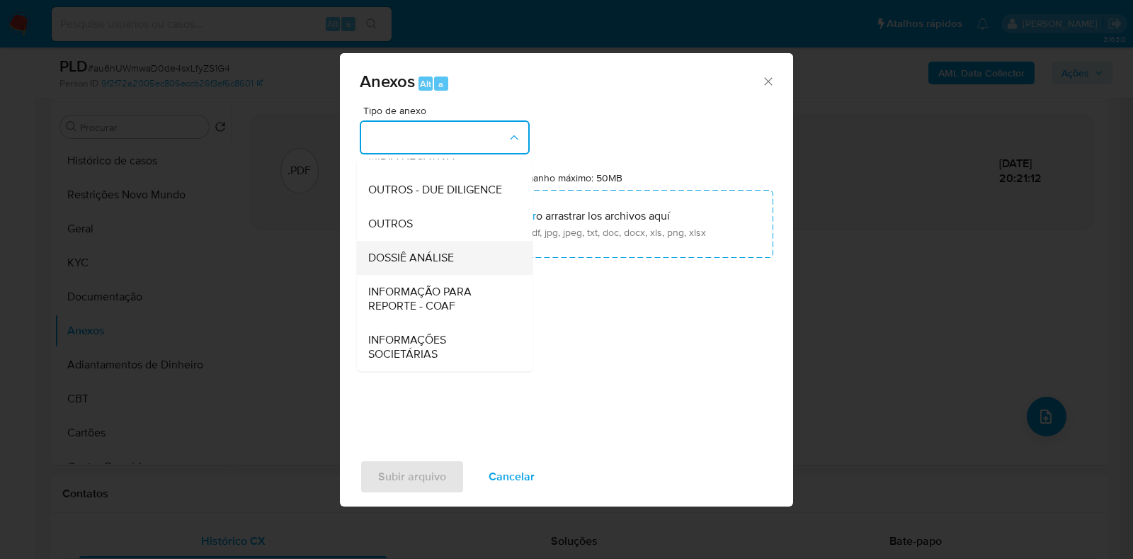
click at [450, 257] on span "DOSSIÊ ANÁLISE" at bounding box center [411, 258] width 86 height 14
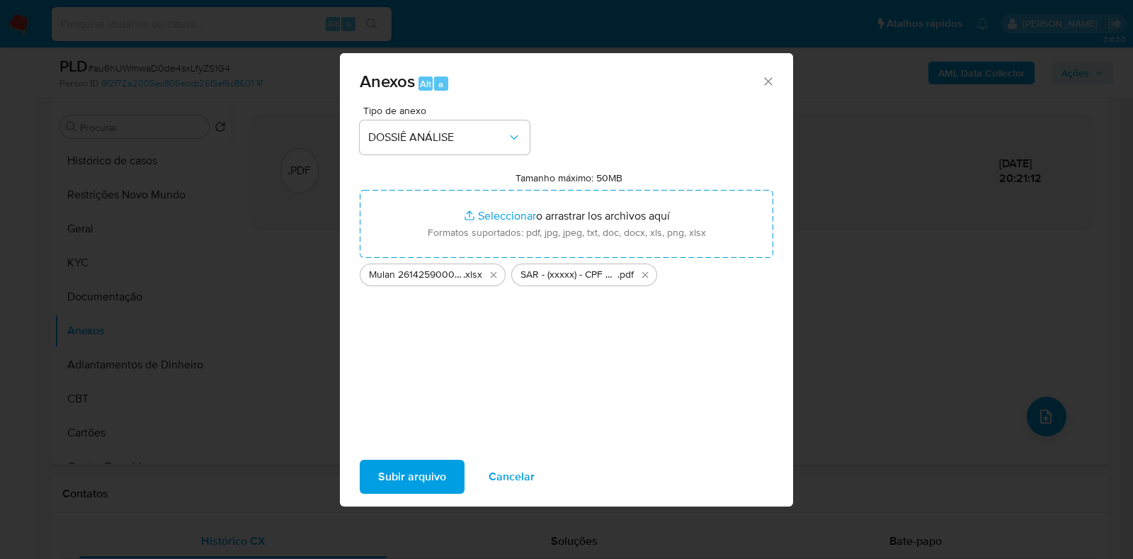
click at [426, 486] on span "Subir arquivo" at bounding box center [412, 476] width 68 height 31
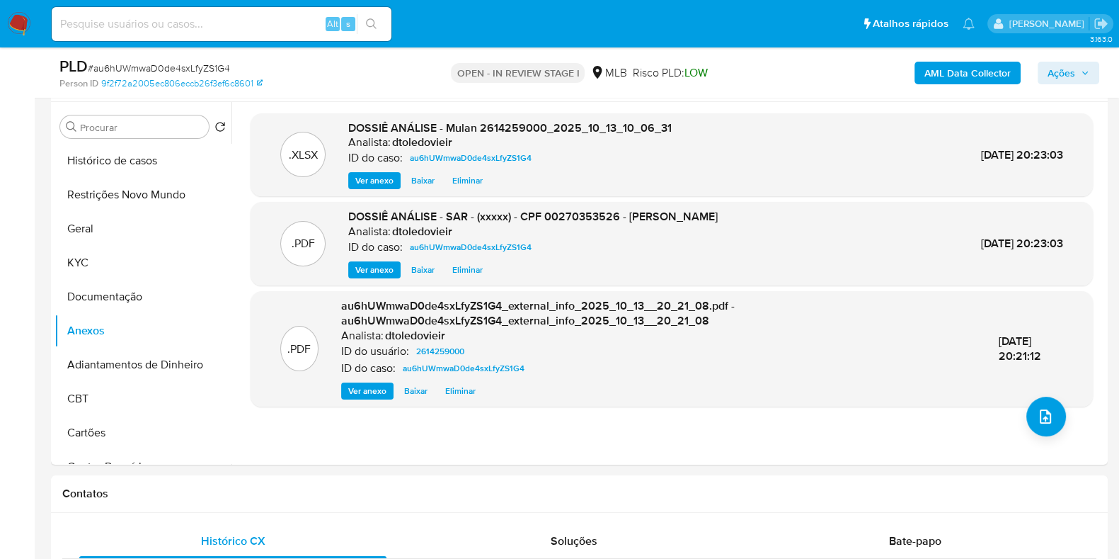
click at [1078, 72] on span "Ações" at bounding box center [1069, 73] width 42 height 20
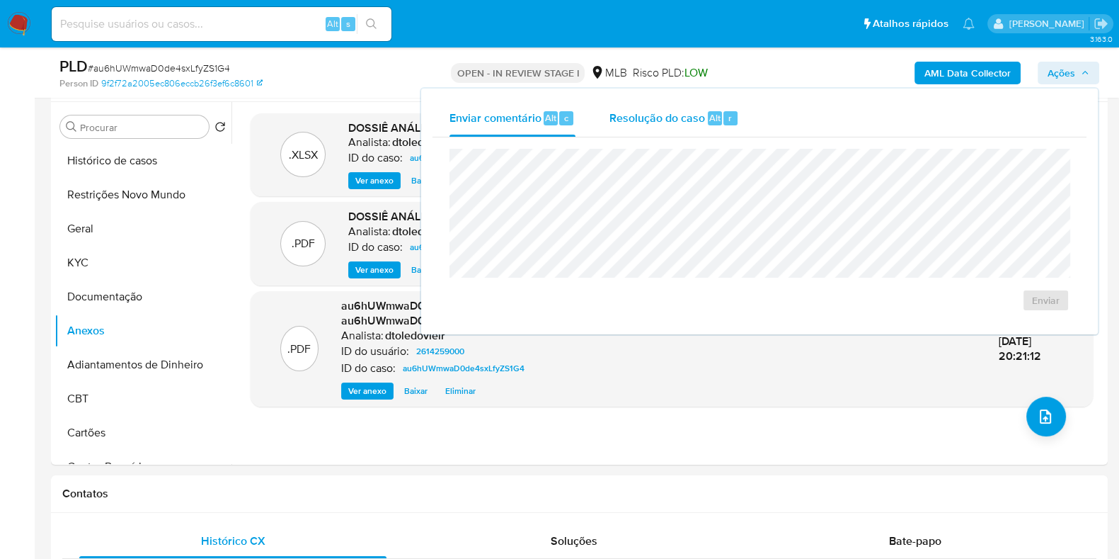
click at [667, 120] on span "Resolução do caso" at bounding box center [658, 117] width 96 height 16
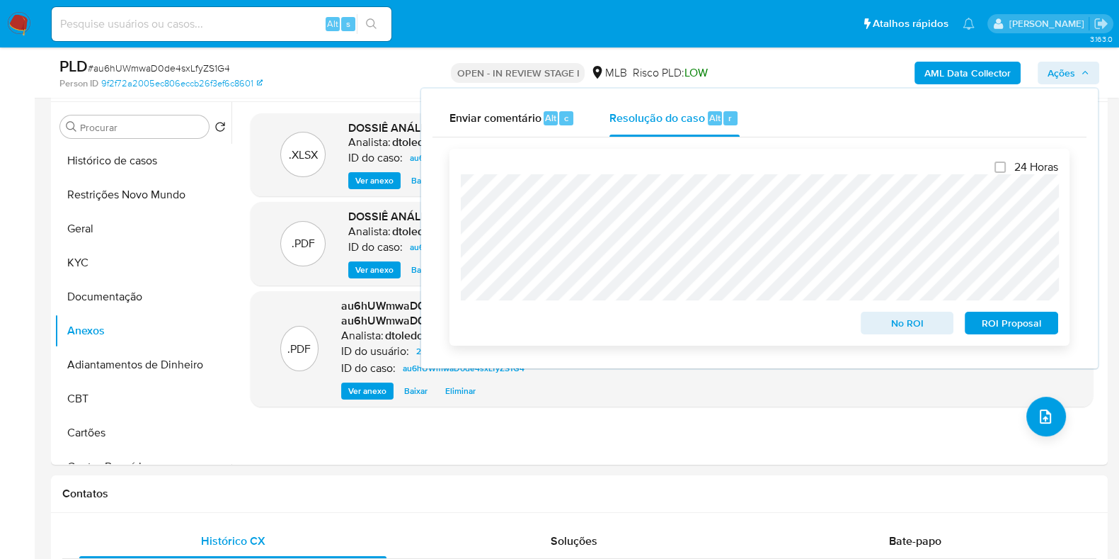
click at [1017, 327] on span "ROI Proposal" at bounding box center [1012, 323] width 74 height 20
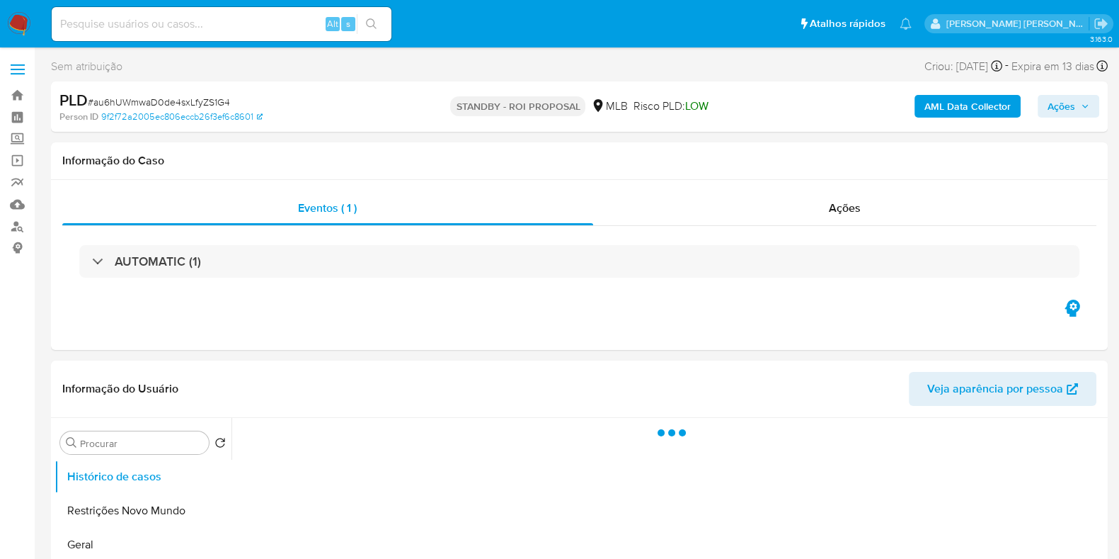
select select "10"
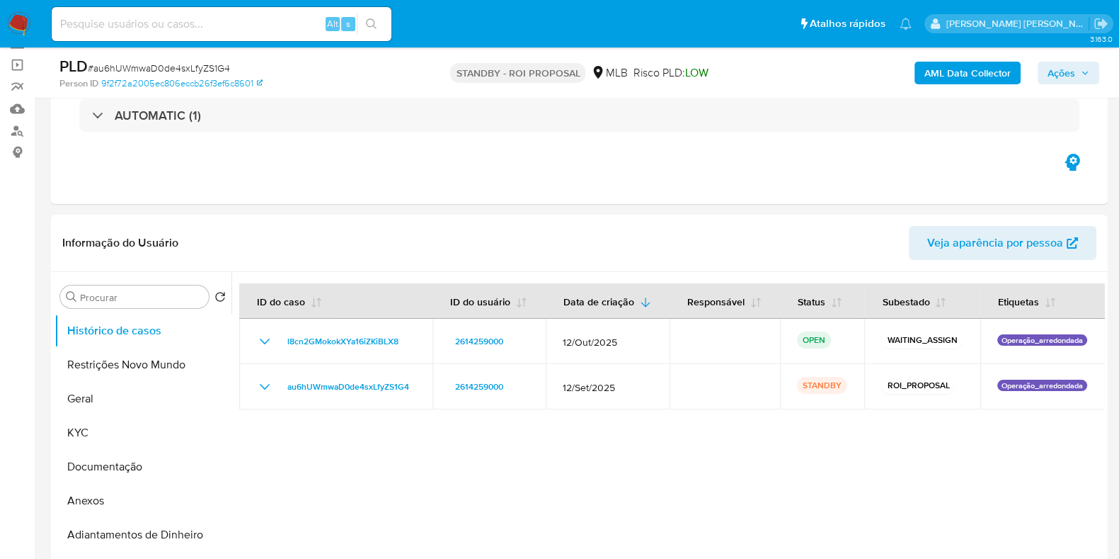
scroll to position [176, 0]
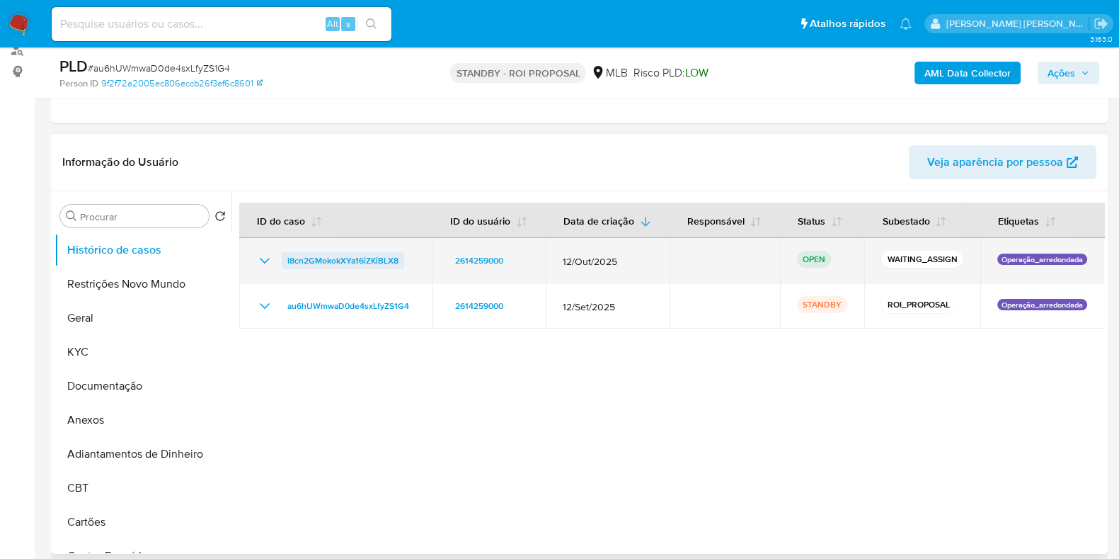
drag, startPoint x: 377, startPoint y: 261, endPoint x: 287, endPoint y: 264, distance: 90.0
click at [287, 264] on td "l8cn2GMokokXYa16iZKiBLX8" at bounding box center [335, 260] width 193 height 45
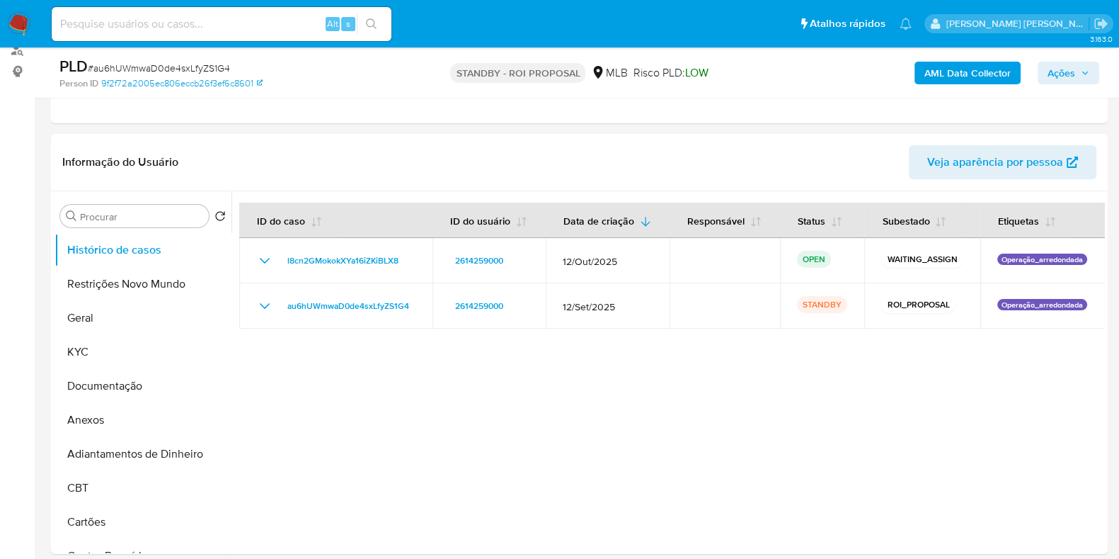
click at [18, 23] on img at bounding box center [19, 24] width 24 height 24
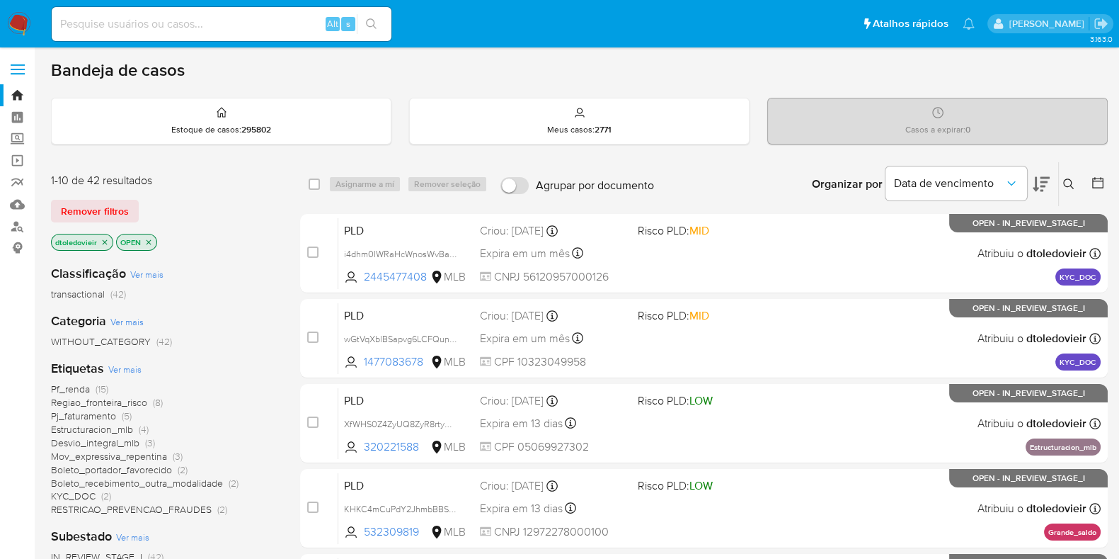
click at [105, 240] on icon "close-filter" at bounding box center [105, 241] width 5 height 5
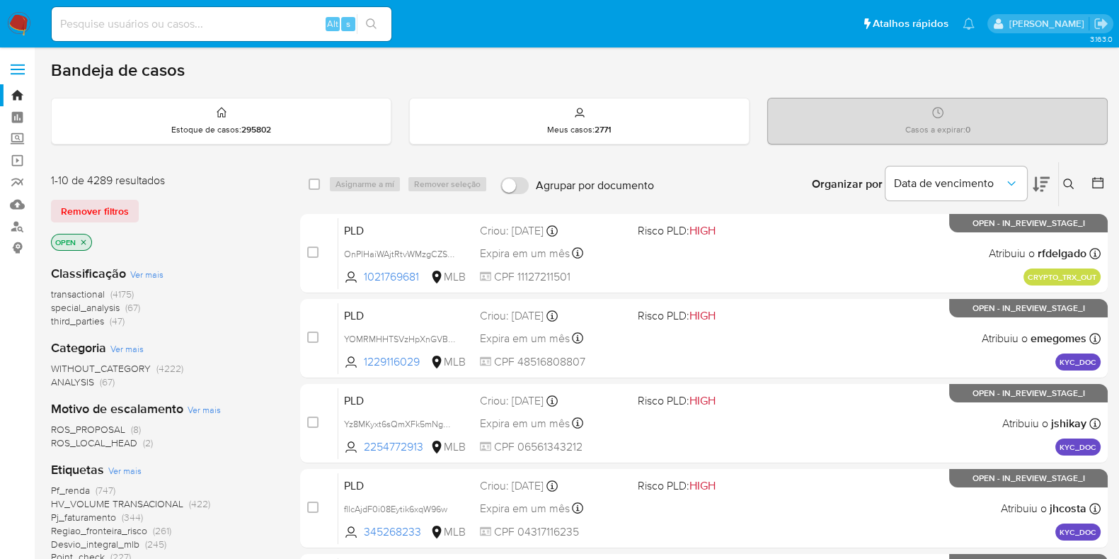
click at [1064, 181] on icon at bounding box center [1068, 183] width 11 height 11
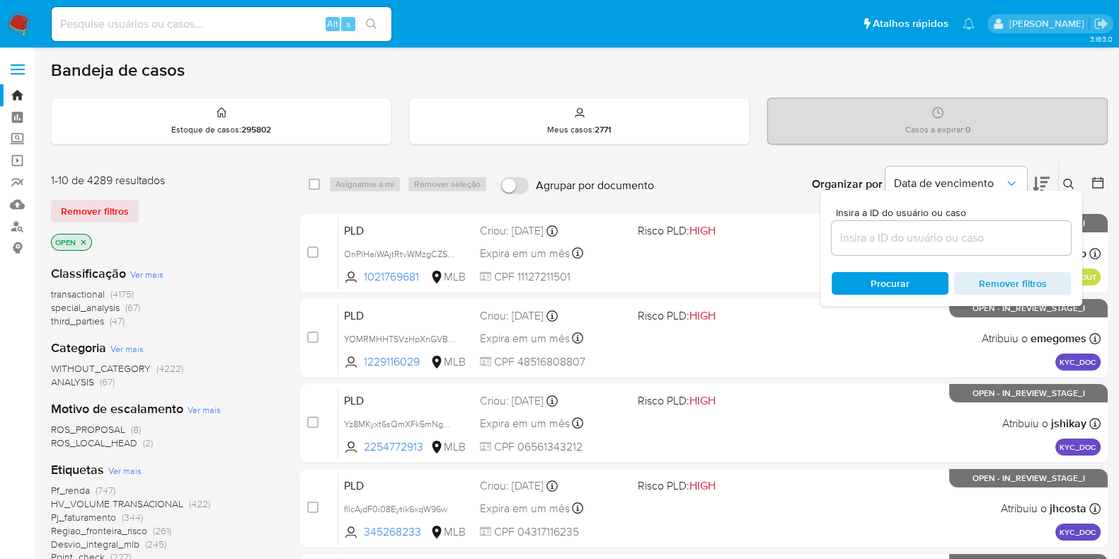
click at [883, 249] on div at bounding box center [951, 238] width 239 height 34
click at [883, 241] on input at bounding box center [951, 238] width 239 height 18
paste input "l8cn2GMokokXYa16iZKiBLX8"
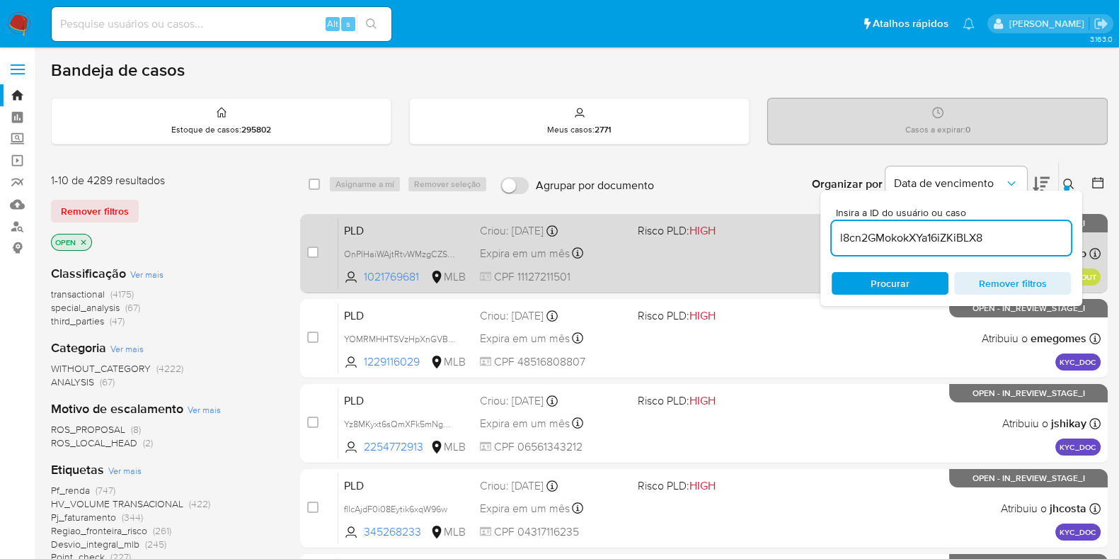
type input "l8cn2GMokokXYa16iZKiBLX8"
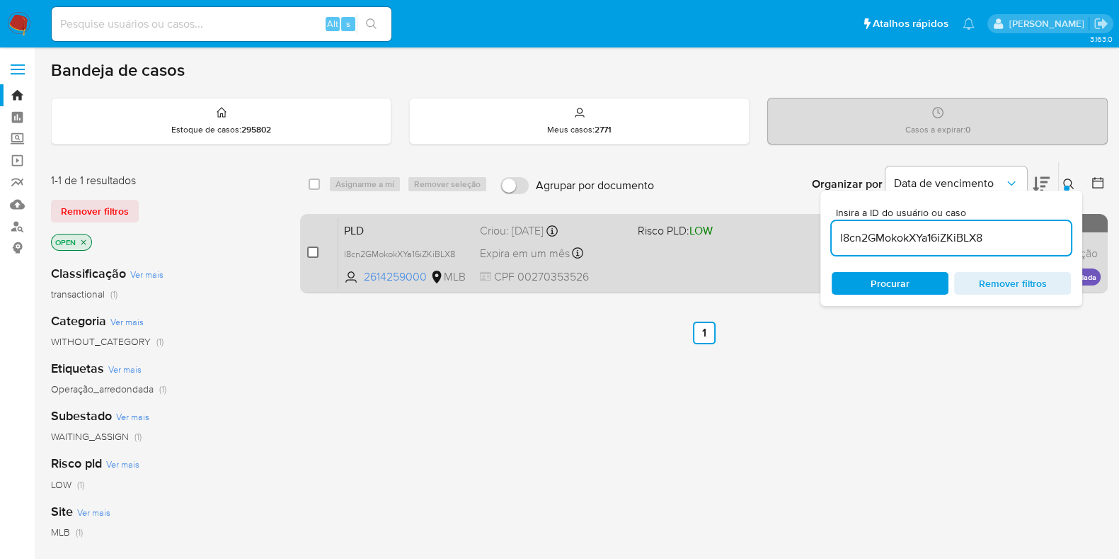
click at [309, 249] on input "checkbox" at bounding box center [312, 251] width 11 height 11
checkbox input "true"
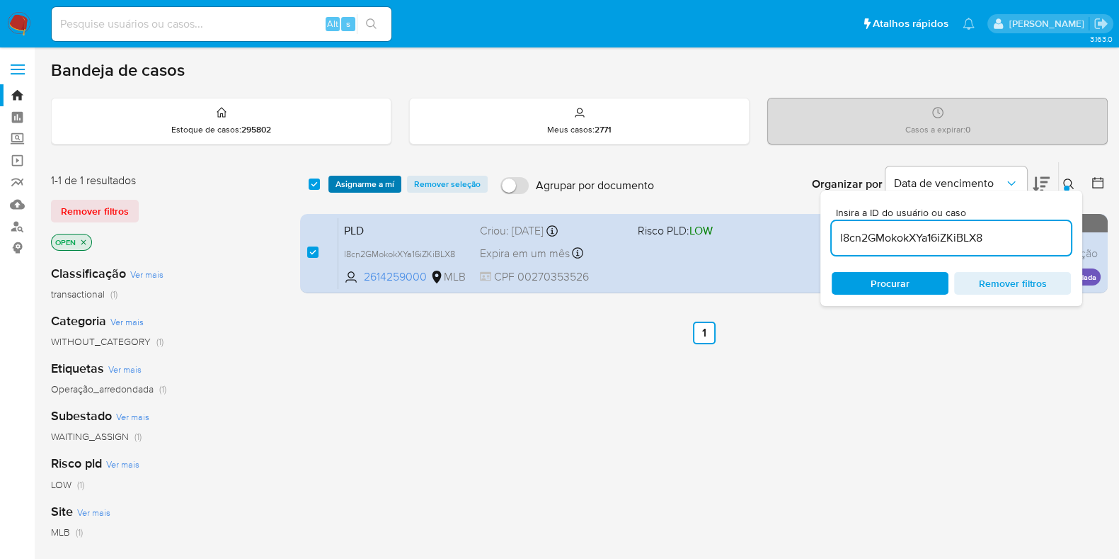
click at [365, 184] on span "Asignarme a mí" at bounding box center [365, 184] width 59 height 14
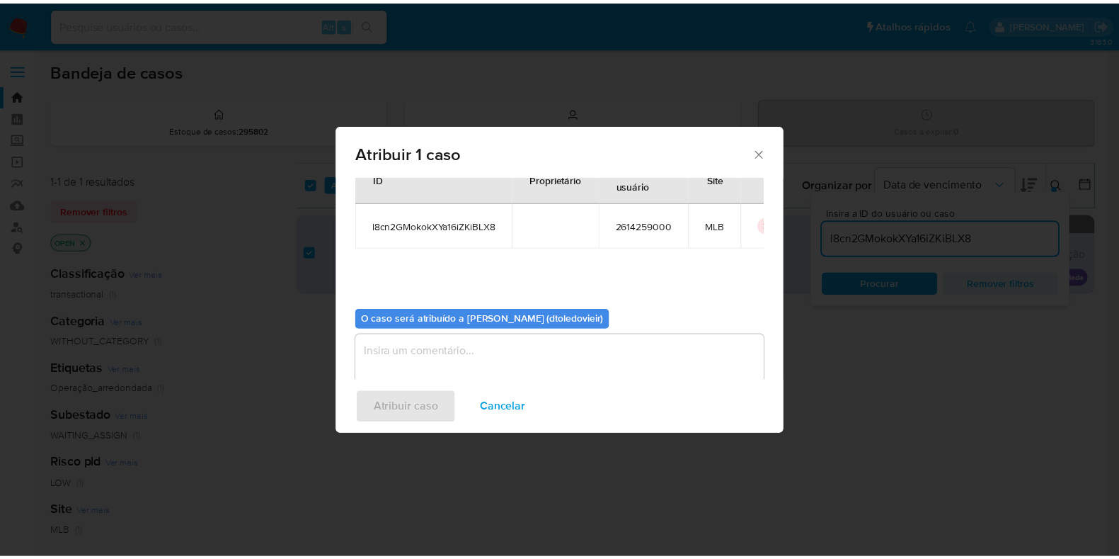
scroll to position [73, 0]
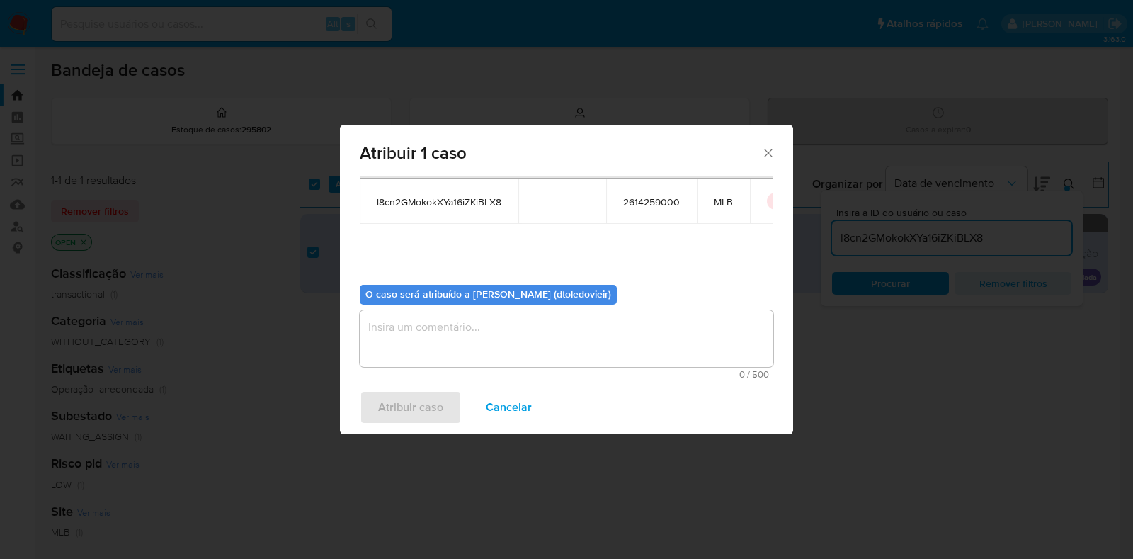
drag, startPoint x: 443, startPoint y: 323, endPoint x: 432, endPoint y: 355, distance: 34.5
click at [443, 325] on textarea "assign-modal" at bounding box center [566, 338] width 413 height 57
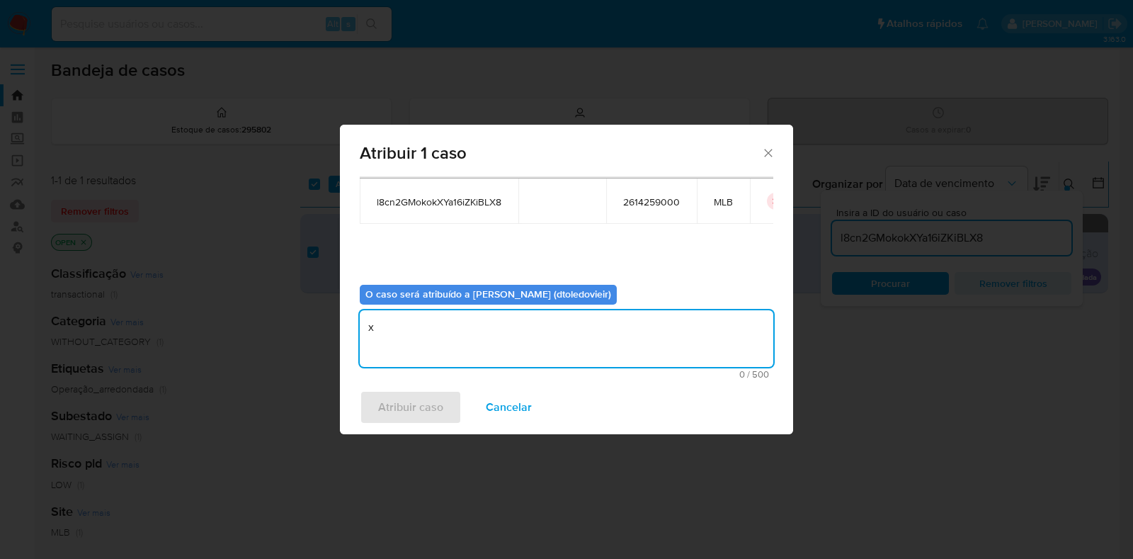
type textarea "x"
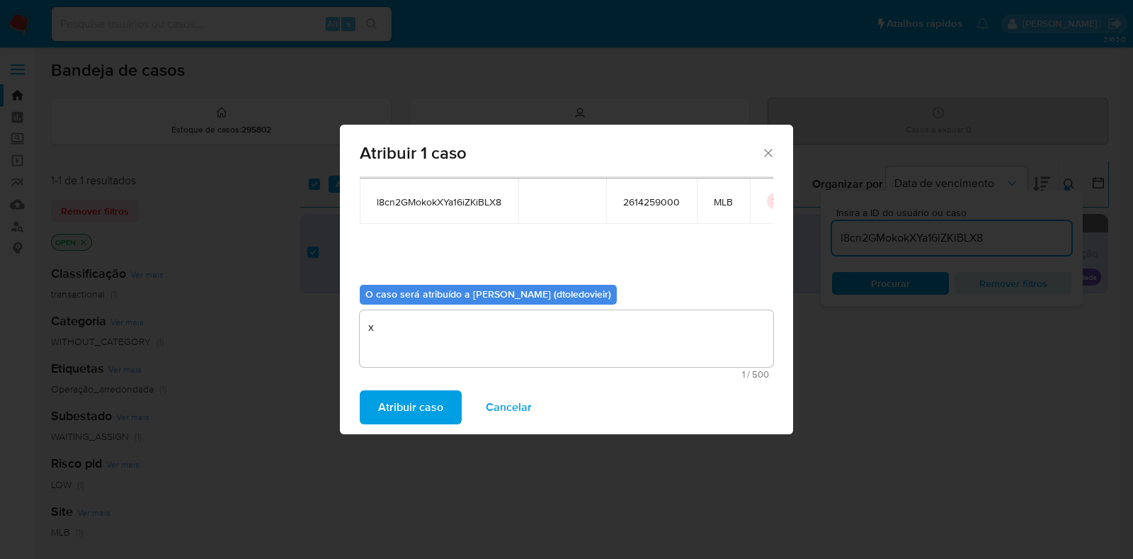
click at [409, 393] on span "Atribuir caso" at bounding box center [410, 407] width 65 height 31
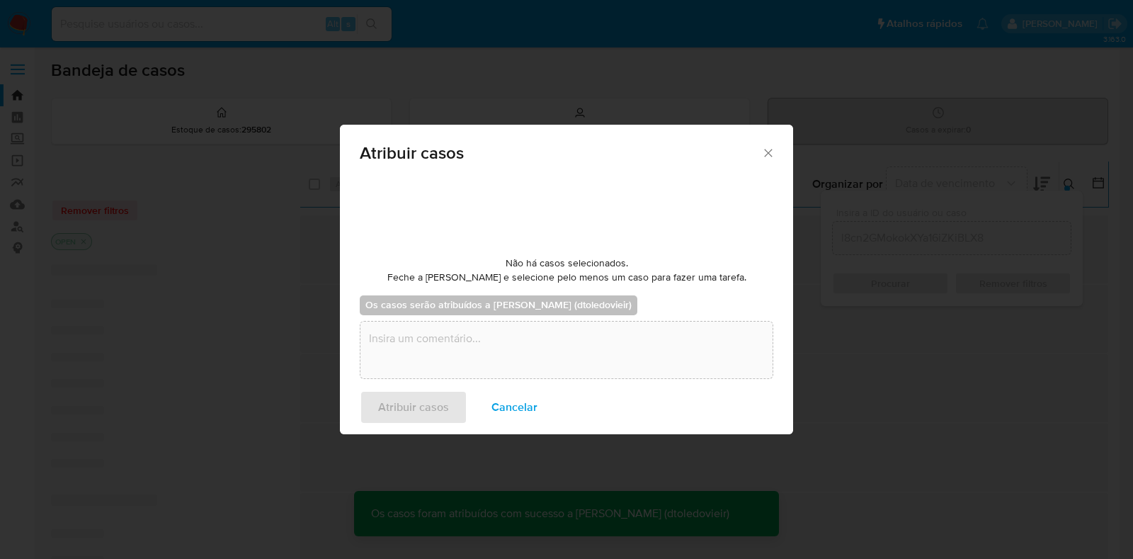
checkbox input "false"
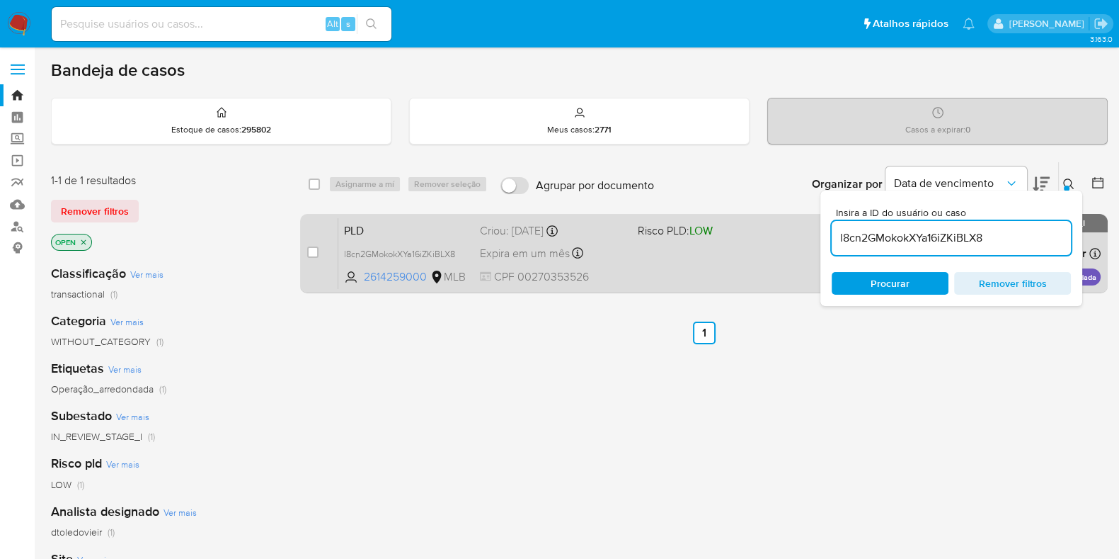
click at [435, 236] on span "PLD" at bounding box center [406, 229] width 125 height 18
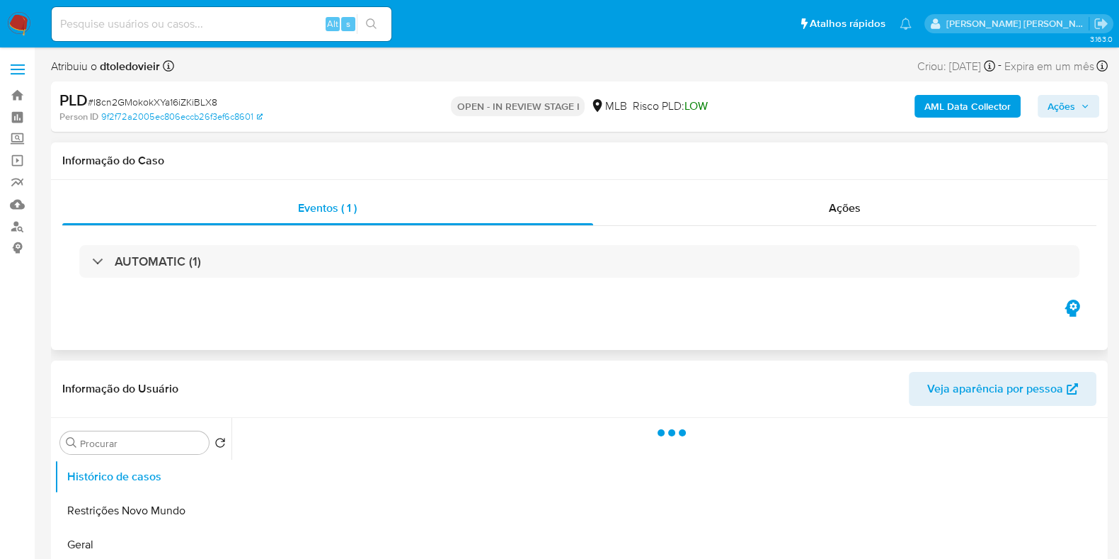
select select "10"
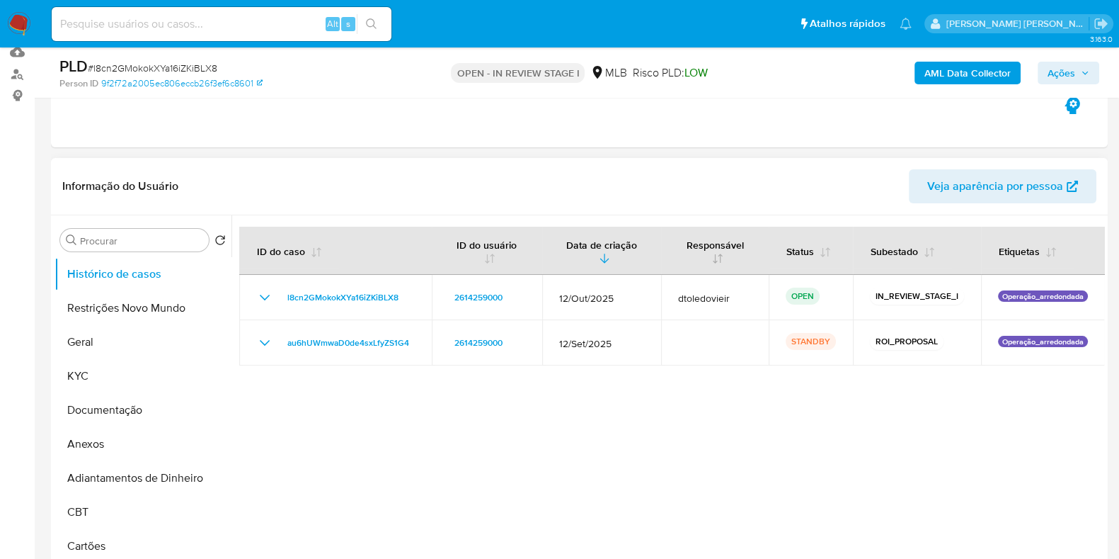
scroll to position [176, 0]
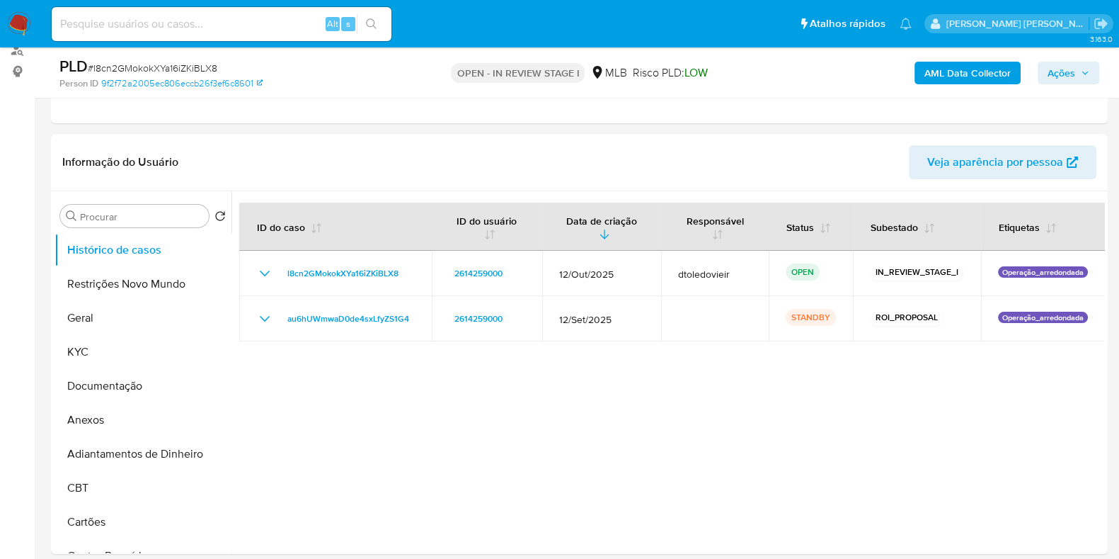
click at [195, 67] on span "# l8cn2GMokokXYa16iZKiBLX8" at bounding box center [153, 68] width 130 height 14
copy span "l8cn2GMokokXYa16iZKiBLX8"
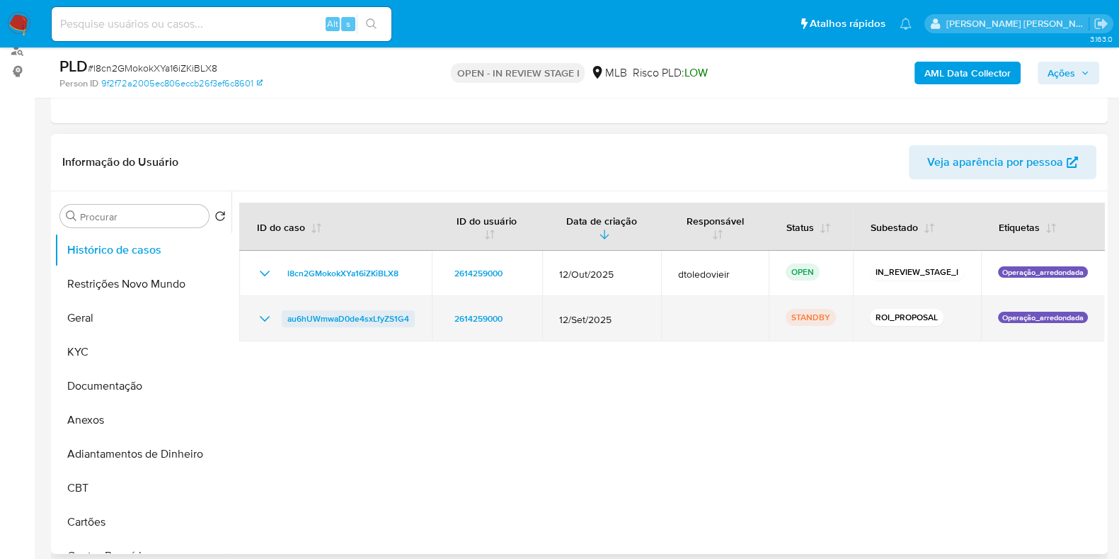
drag, startPoint x: 417, startPoint y: 316, endPoint x: 285, endPoint y: 320, distance: 131.7
click at [285, 320] on td "au6hUWmwaD0de4sxLfyZS1G4" at bounding box center [335, 318] width 193 height 45
click at [259, 316] on icon "Mostrar/Ocultar" at bounding box center [264, 318] width 17 height 17
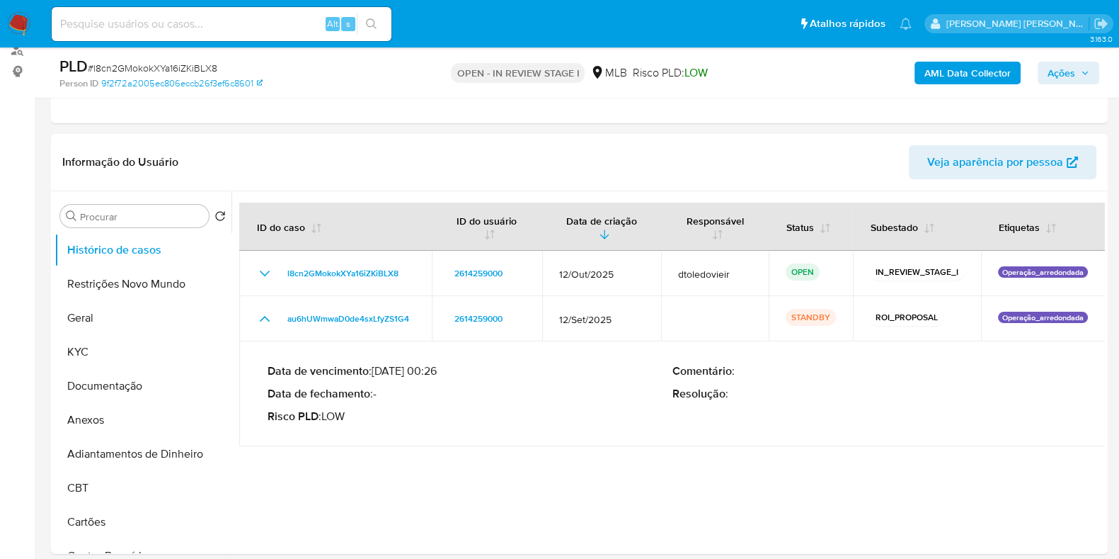
click at [1061, 72] on span "Ações" at bounding box center [1062, 73] width 28 height 23
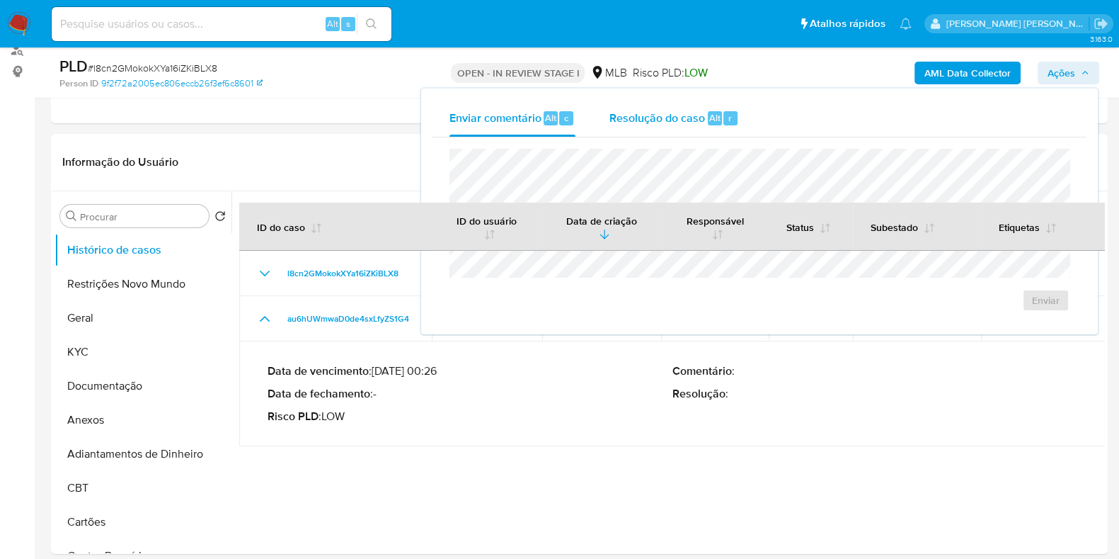
click at [673, 120] on span "Resolução do caso" at bounding box center [658, 117] width 96 height 16
click at [655, 217] on button "Data de criação" at bounding box center [602, 226] width 118 height 47
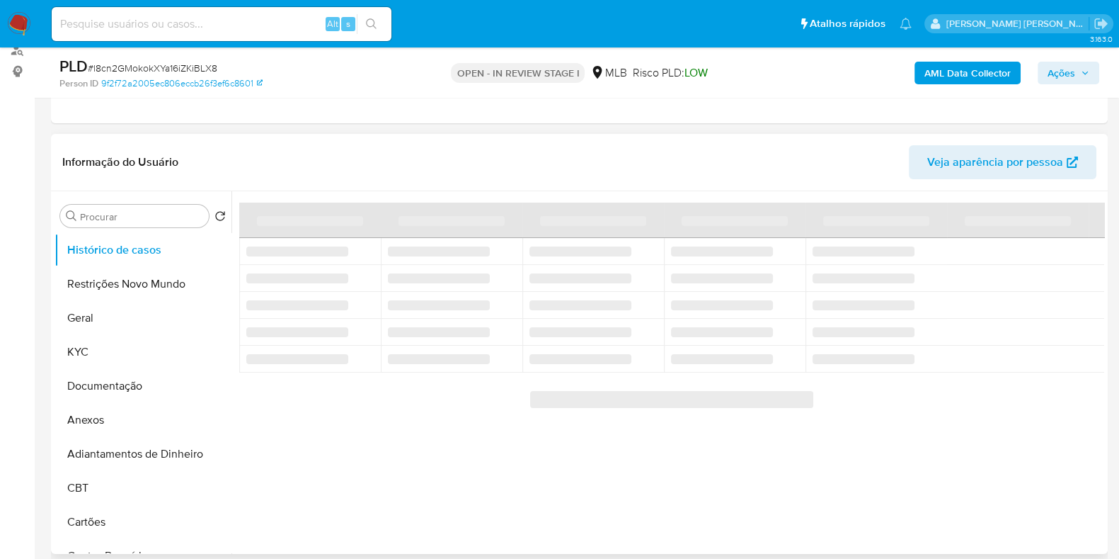
click at [644, 179] on div "Informação do Usuário Veja aparência por pessoa" at bounding box center [579, 162] width 1057 height 57
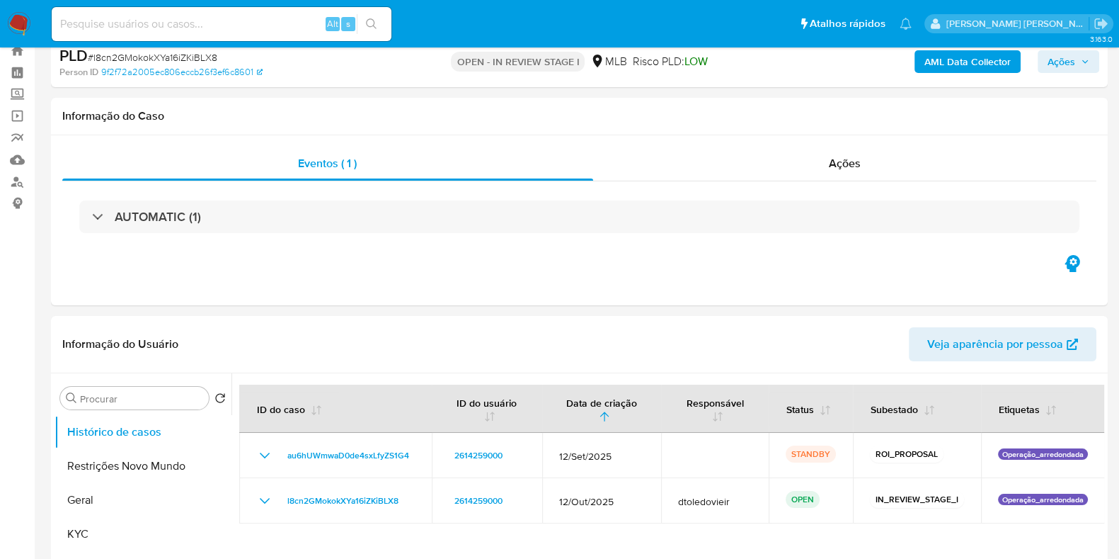
scroll to position [0, 0]
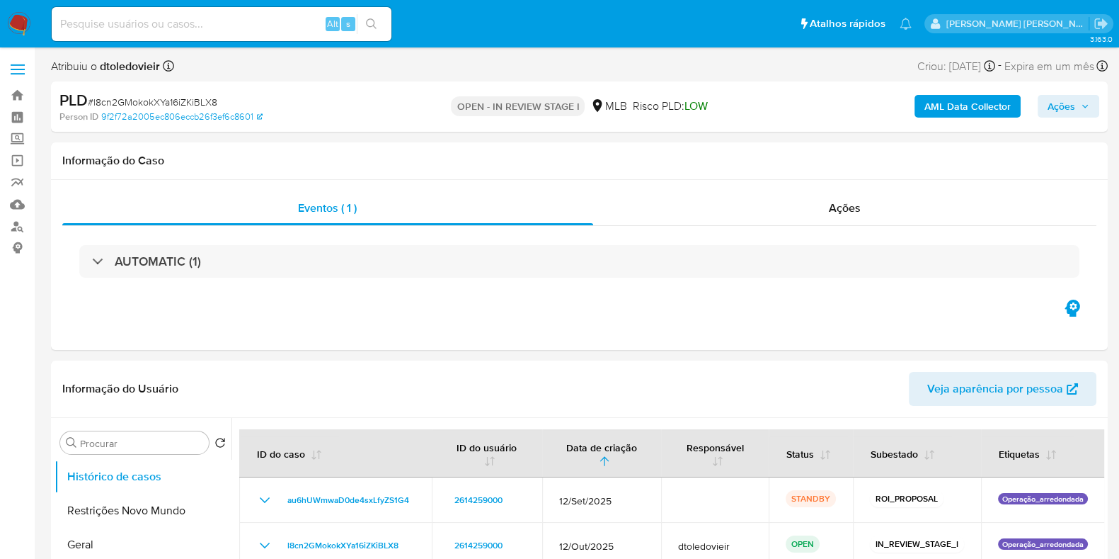
click at [1072, 108] on span "Ações" at bounding box center [1062, 106] width 28 height 23
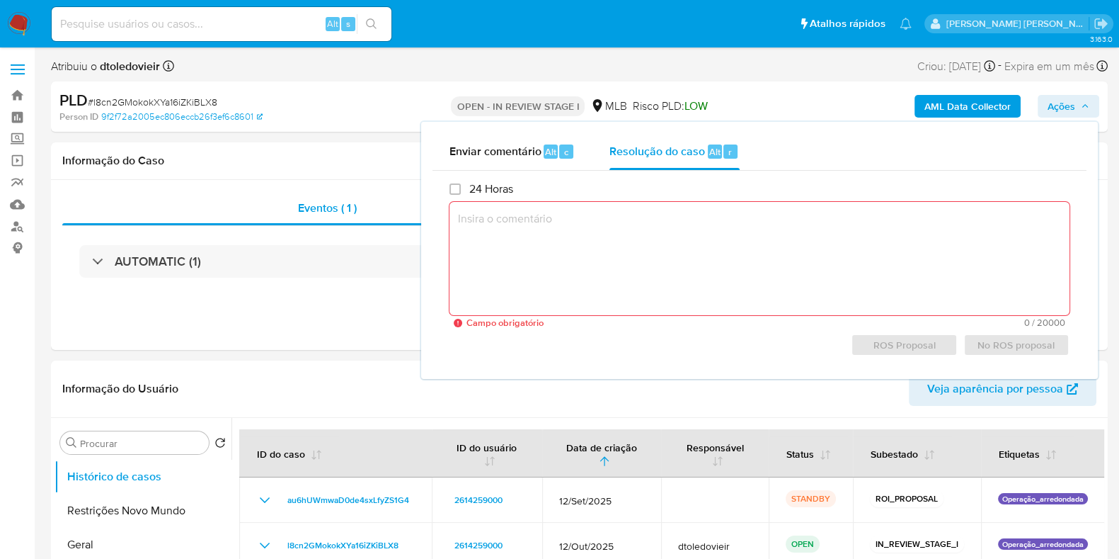
drag, startPoint x: 646, startPoint y: 138, endPoint x: 606, endPoint y: 227, distance: 97.3
click at [646, 139] on div "Resolução do caso Alt r" at bounding box center [675, 151] width 130 height 37
click at [598, 234] on textarea at bounding box center [760, 258] width 620 height 113
paste textarea "Em suma, as informações que resultam neste declínio são: Cliente já analisado n…"
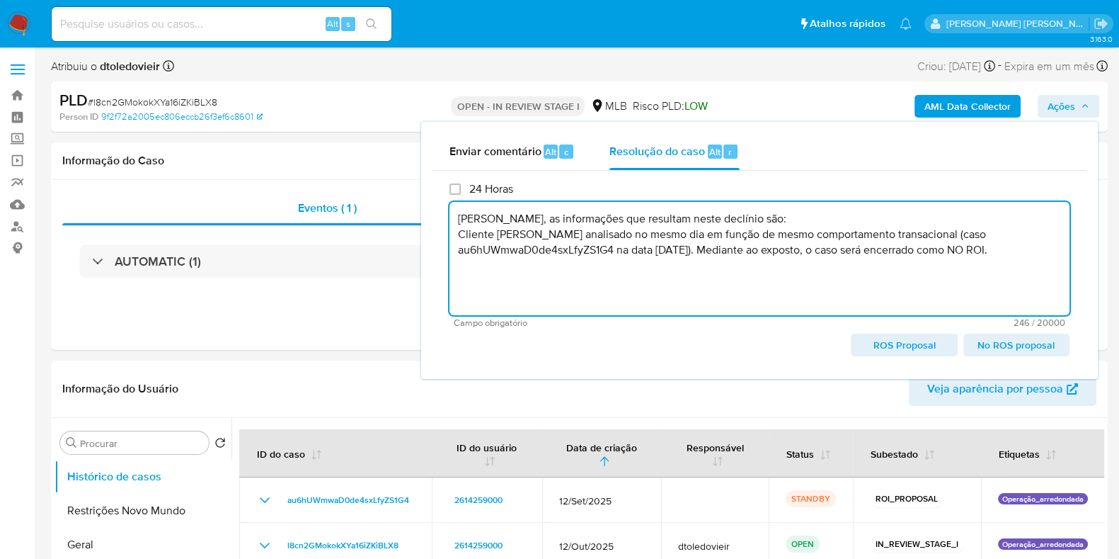
type textarea "Em suma, as informações que resultam neste declínio são: Cliente já analisado n…"
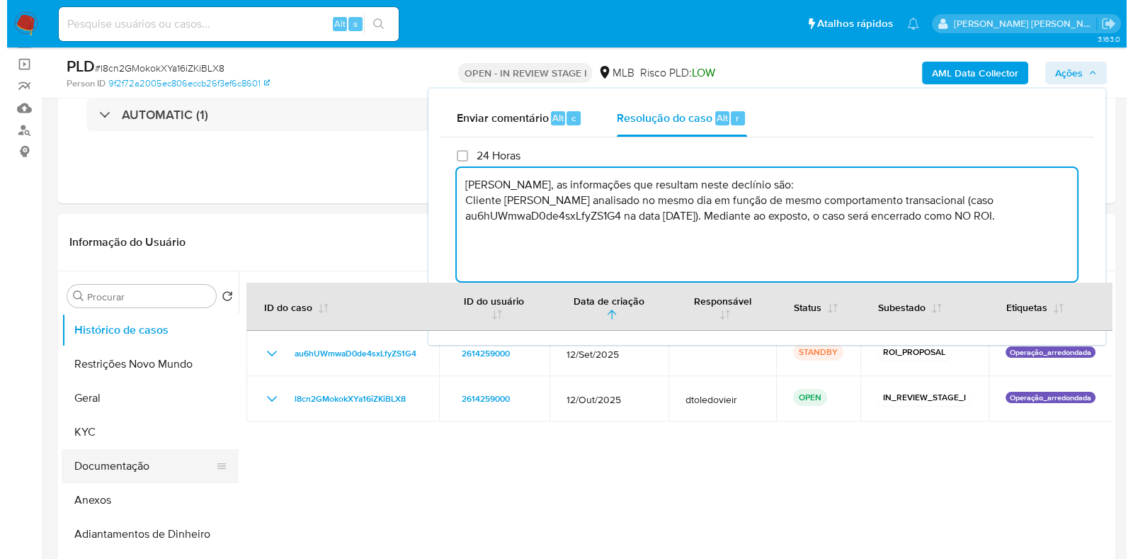
scroll to position [266, 0]
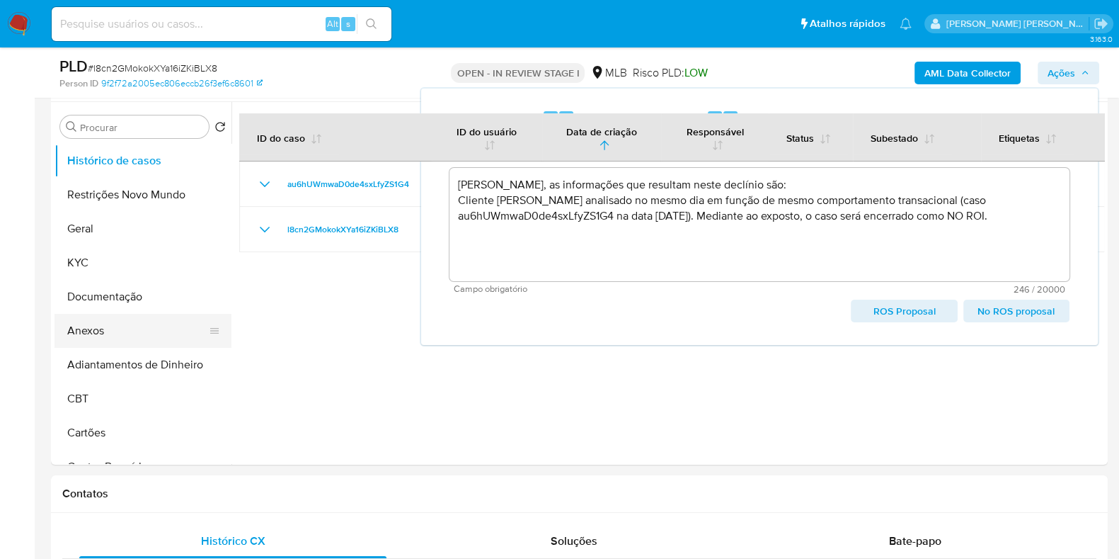
drag, startPoint x: 120, startPoint y: 338, endPoint x: 139, endPoint y: 338, distance: 19.8
click at [120, 338] on button "Anexos" at bounding box center [138, 331] width 166 height 34
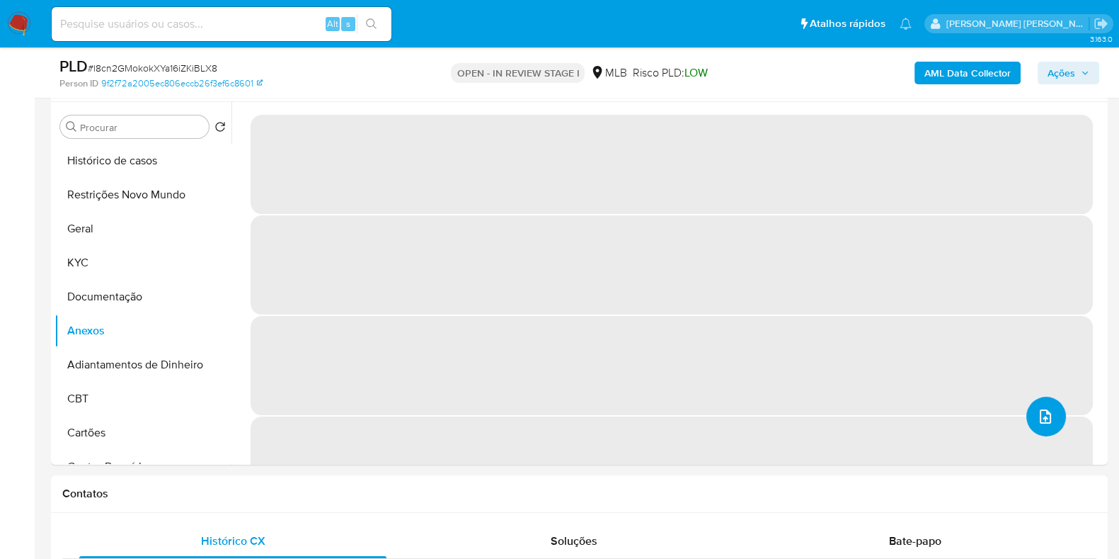
click at [1040, 418] on icon "upload-file" at bounding box center [1045, 416] width 11 height 14
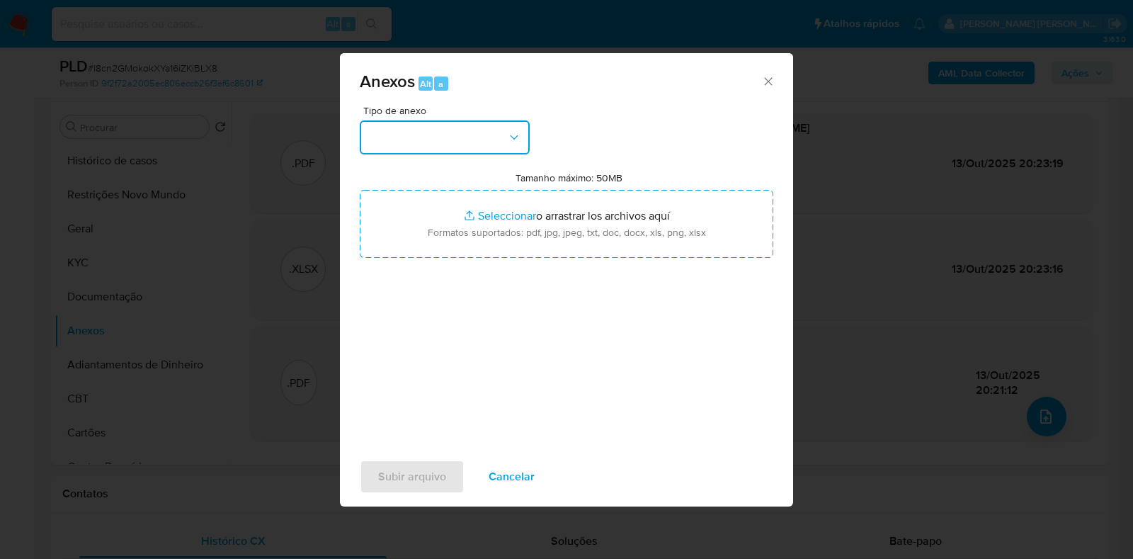
click at [459, 120] on button "button" at bounding box center [445, 137] width 170 height 34
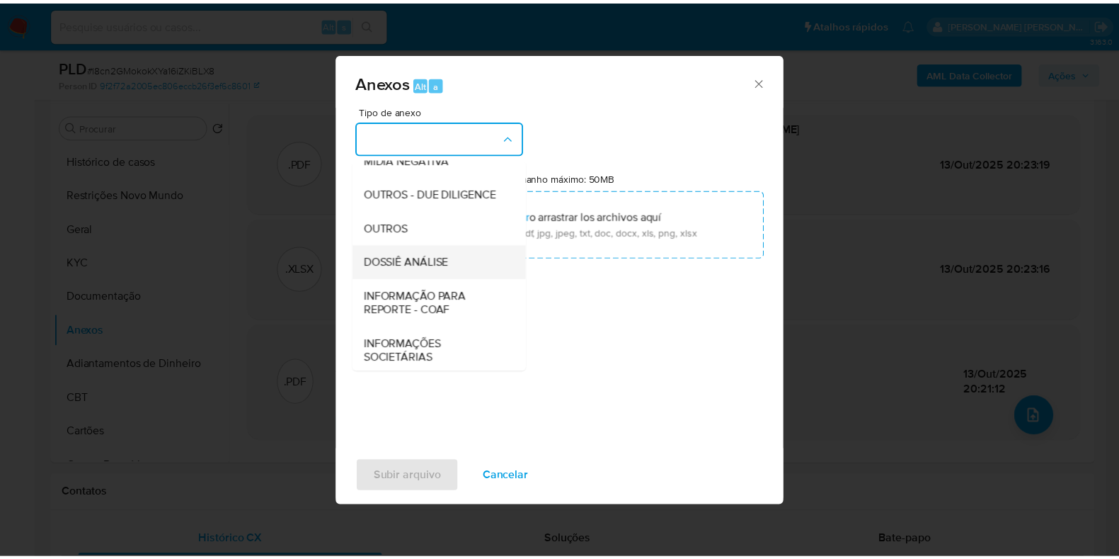
scroll to position [218, 0]
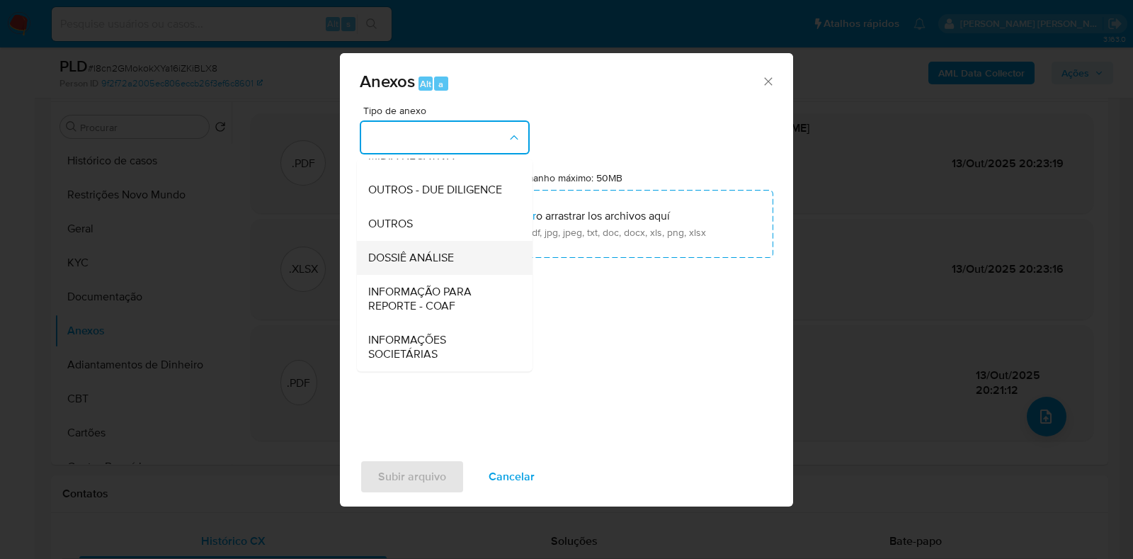
click at [440, 262] on span "DOSSIÊ ANÁLISE" at bounding box center [411, 258] width 86 height 14
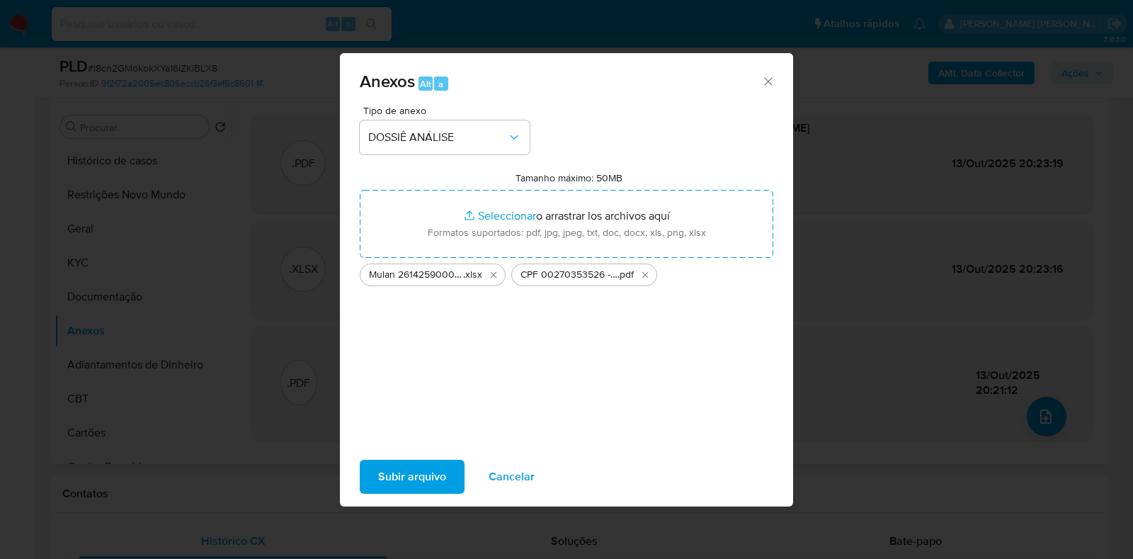
click at [442, 472] on span "Subir arquivo" at bounding box center [412, 476] width 68 height 31
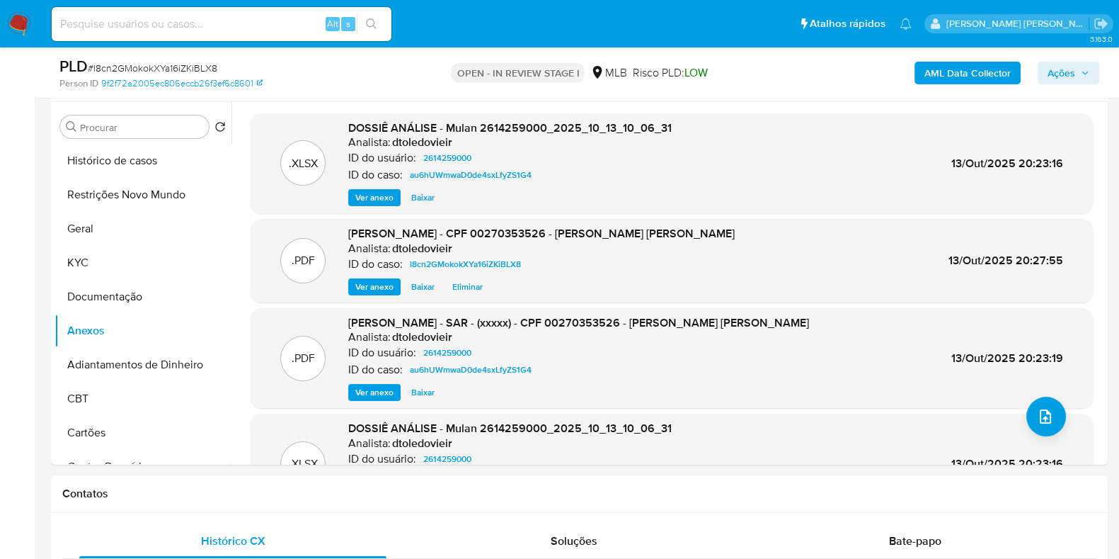
click at [1066, 73] on span "Ações" at bounding box center [1062, 73] width 28 height 23
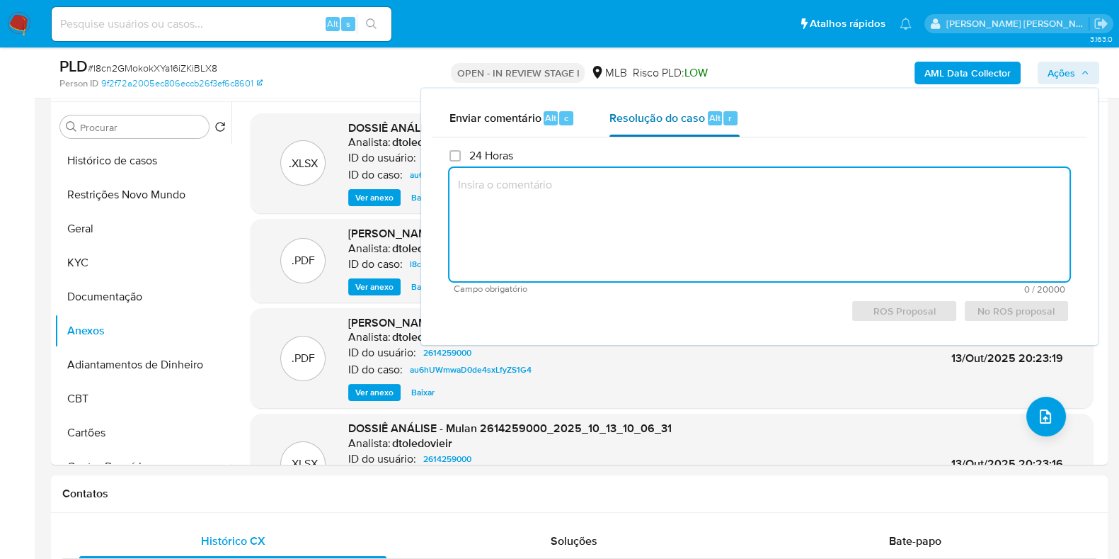
click at [708, 119] on div "Alt" at bounding box center [715, 118] width 14 height 14
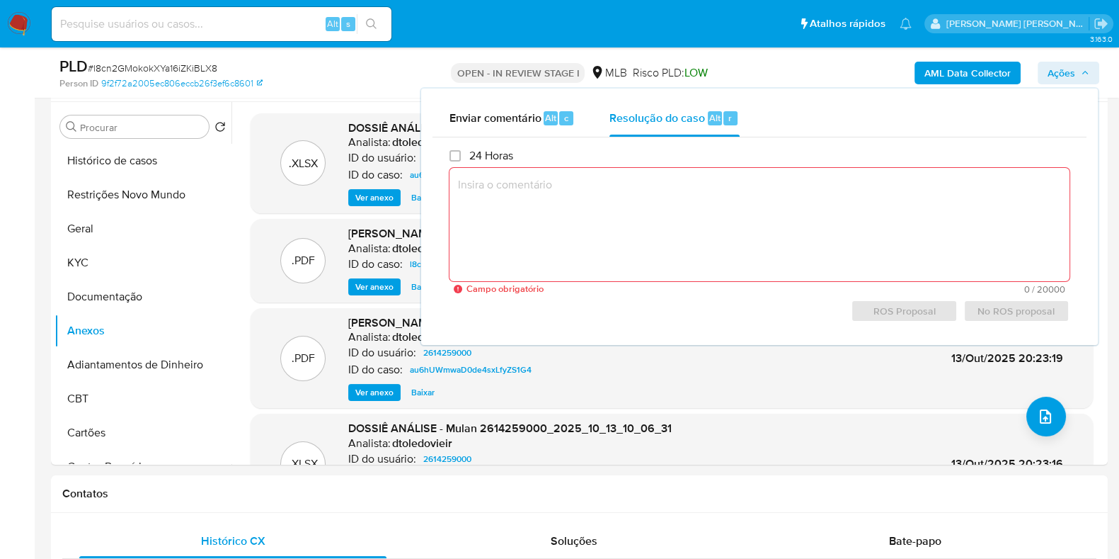
click at [668, 210] on textarea at bounding box center [760, 224] width 620 height 113
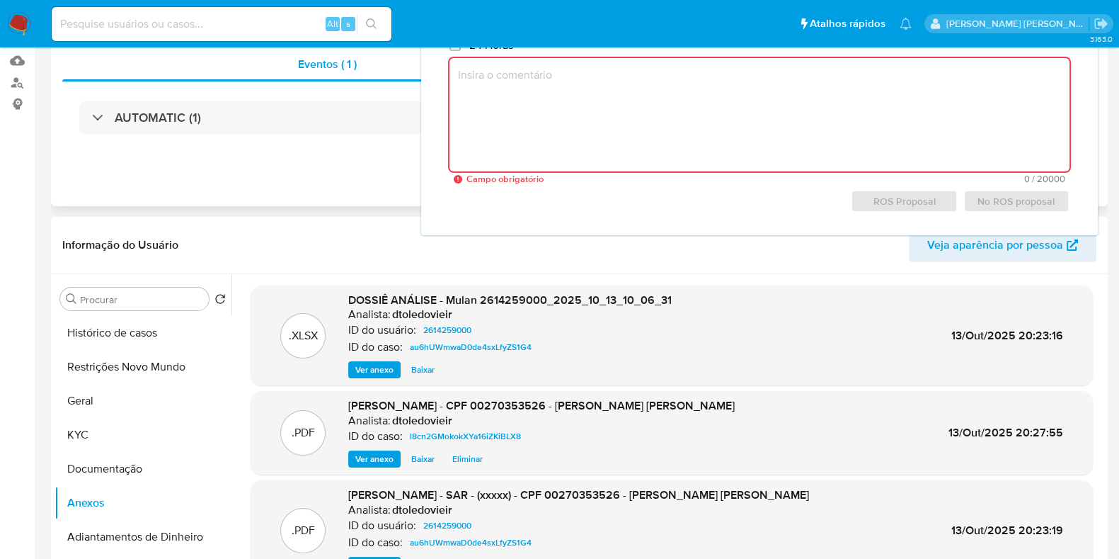
scroll to position [0, 0]
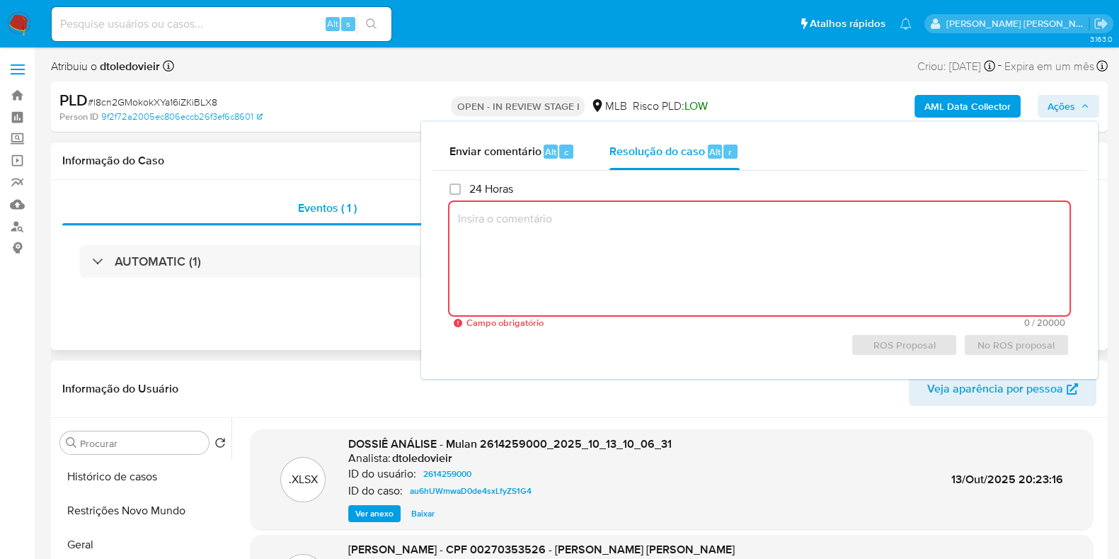
click at [382, 149] on div "Informação do Caso" at bounding box center [579, 161] width 1057 height 38
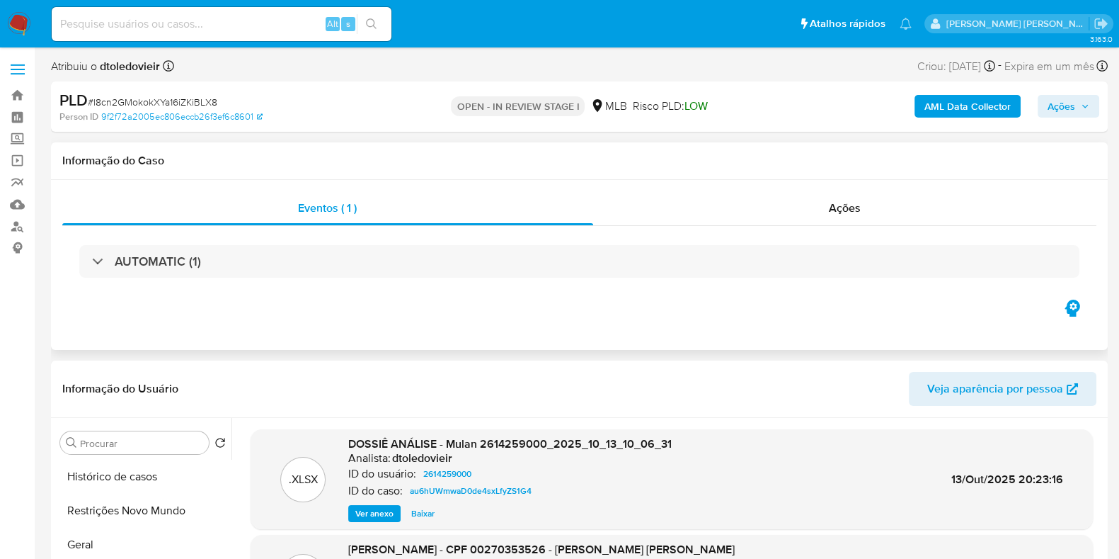
click at [843, 227] on div "AUTOMATIC (1)" at bounding box center [579, 261] width 1034 height 71
click at [853, 217] on div "Ações" at bounding box center [845, 208] width 504 height 34
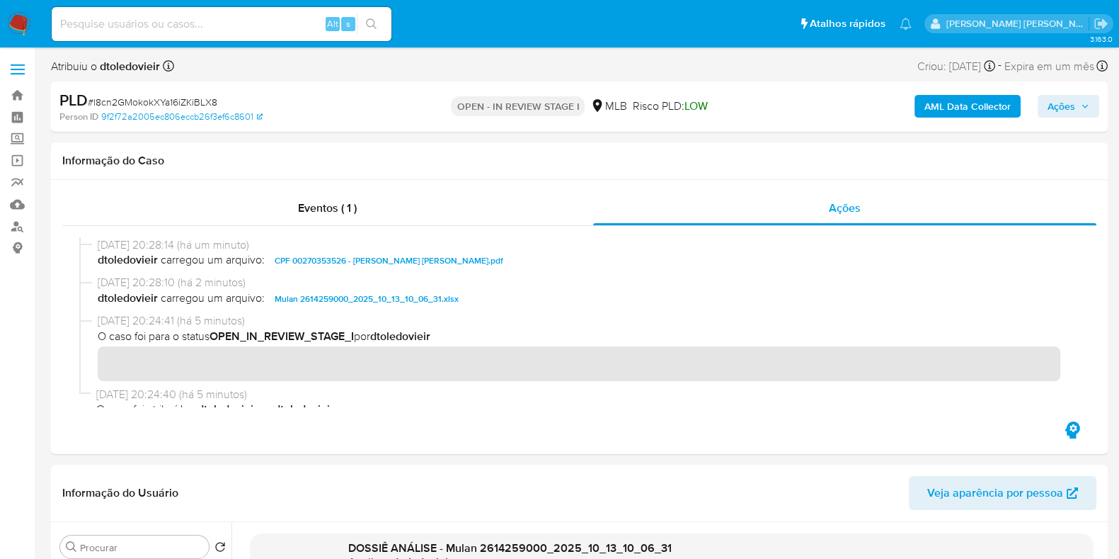
click at [1081, 108] on icon "button" at bounding box center [1085, 106] width 8 height 8
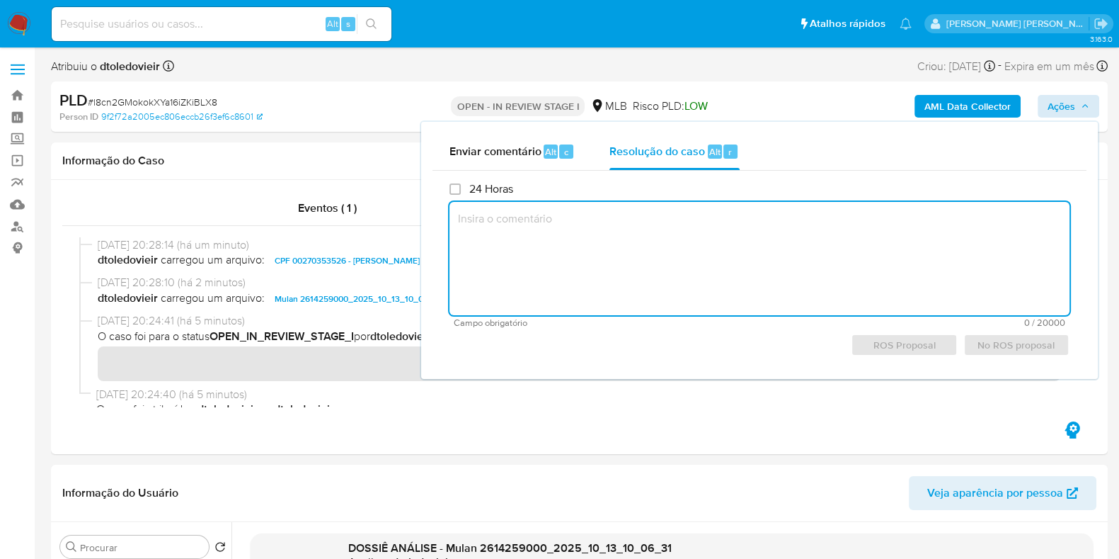
click at [623, 251] on textarea at bounding box center [760, 258] width 620 height 113
paste textarea "Em suma, as informações que resultam neste declínio são: Cliente já analisado n…"
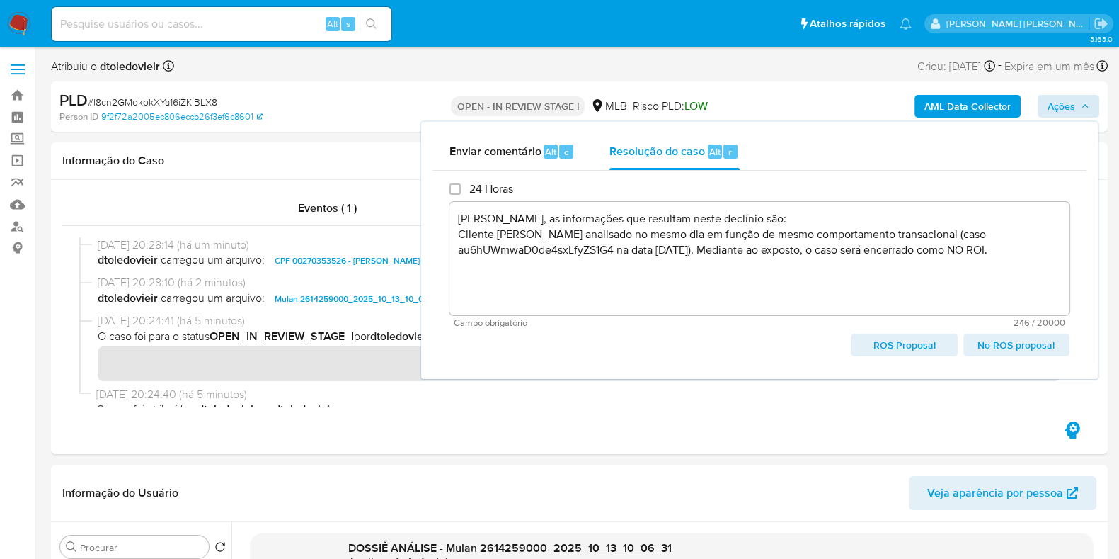
drag, startPoint x: 872, startPoint y: 345, endPoint x: 765, endPoint y: 338, distance: 107.1
click at [714, 341] on div "ROS Proposal No ROS proposal" at bounding box center [760, 344] width 620 height 23
click at [1036, 345] on span "No ROS proposal" at bounding box center [1017, 345] width 86 height 20
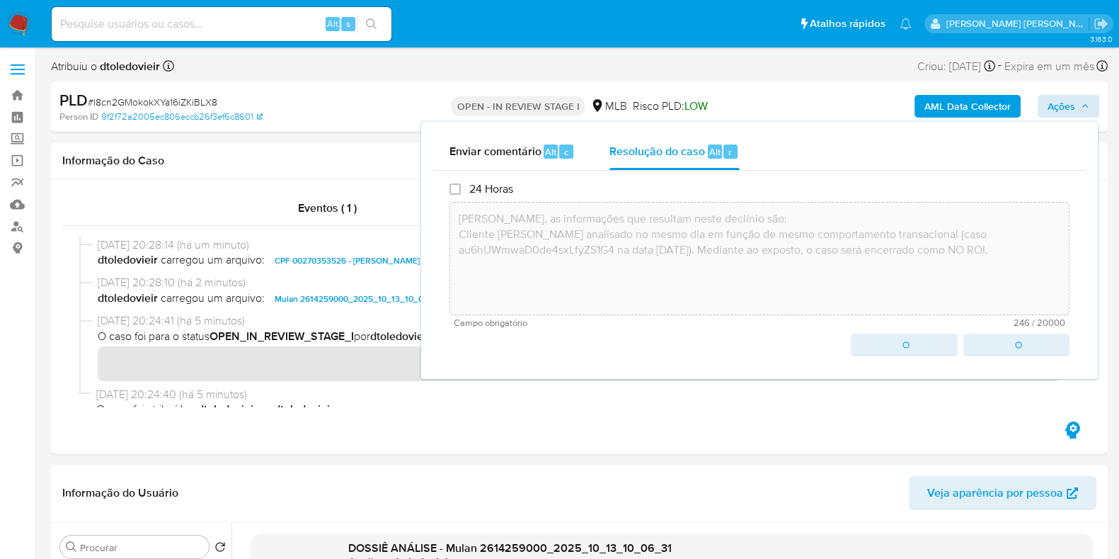
type textarea "Em suma, as informações que resultam neste declínio são: Cliente já analisado n…"
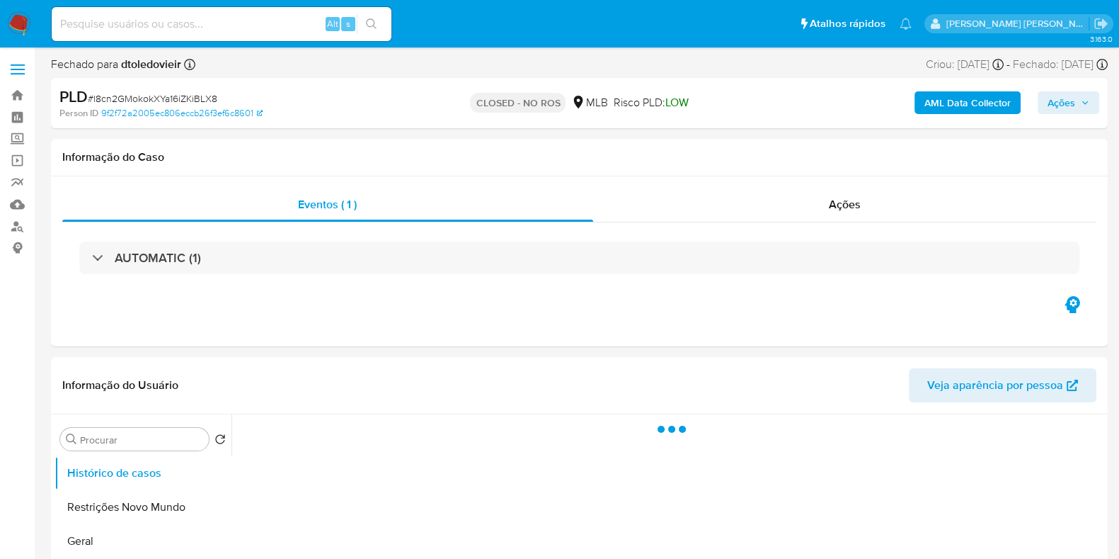
select select "10"
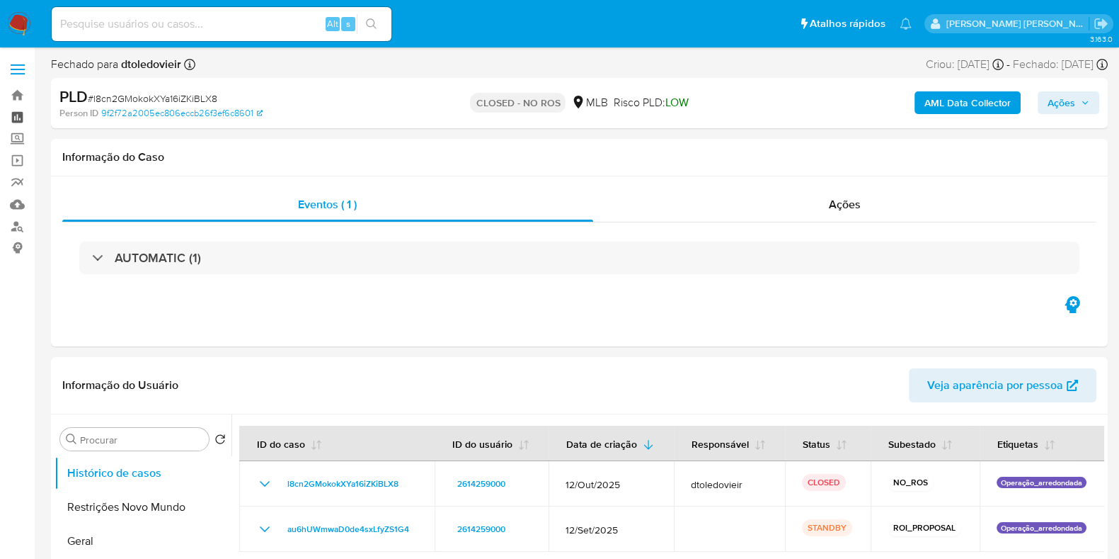
click at [11, 108] on link "Painel" at bounding box center [84, 117] width 169 height 22
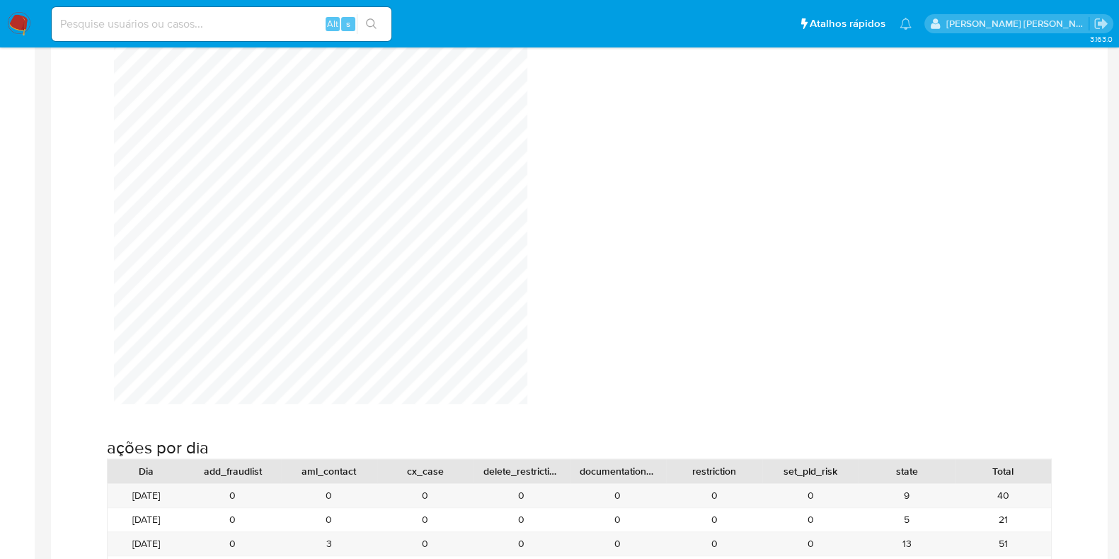
scroll to position [1415, 0]
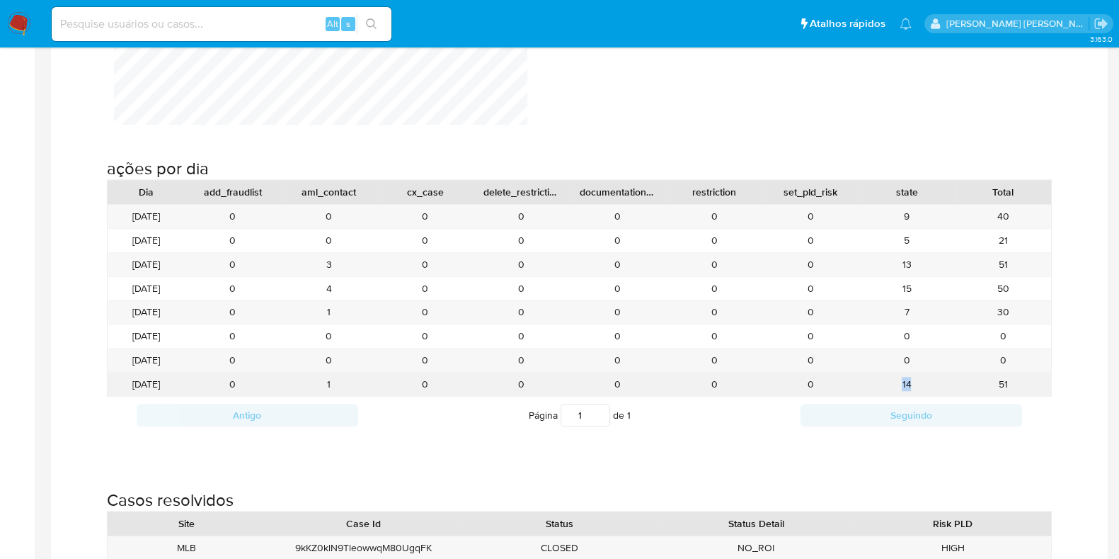
drag, startPoint x: 918, startPoint y: 379, endPoint x: 891, endPoint y: 382, distance: 27.1
click at [892, 382] on div "14" at bounding box center [907, 383] width 96 height 23
click at [888, 382] on div "14" at bounding box center [907, 383] width 96 height 23
drag, startPoint x: 932, startPoint y: 382, endPoint x: 874, endPoint y: 382, distance: 58.1
click at [874, 382] on div "14" at bounding box center [907, 383] width 96 height 23
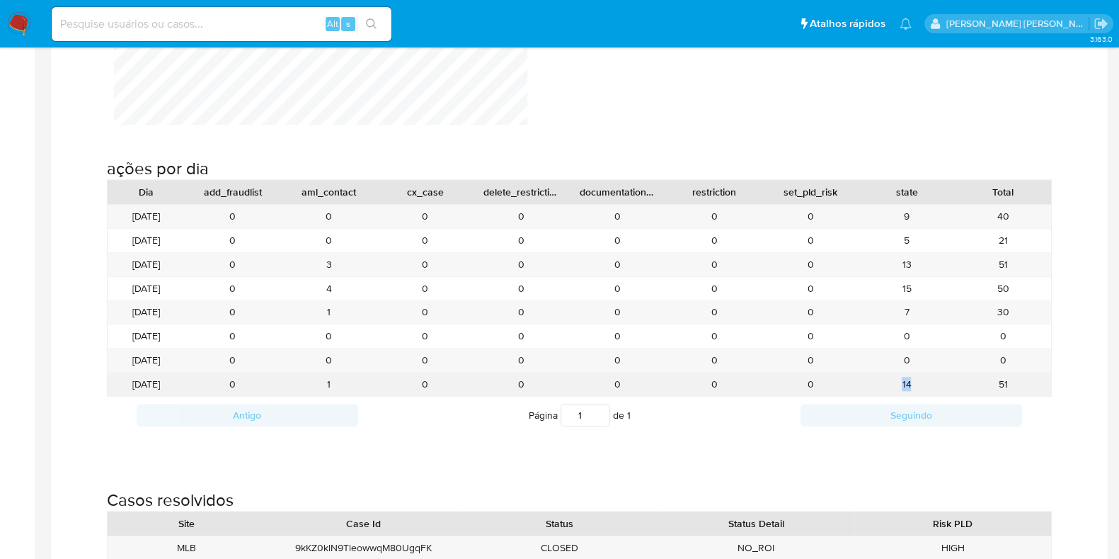
click at [874, 382] on div "14" at bounding box center [907, 383] width 96 height 23
drag, startPoint x: 918, startPoint y: 382, endPoint x: 935, endPoint y: 382, distance: 16.3
click at [935, 382] on div "14" at bounding box center [907, 383] width 96 height 23
click at [875, 384] on div "14" at bounding box center [907, 383] width 96 height 23
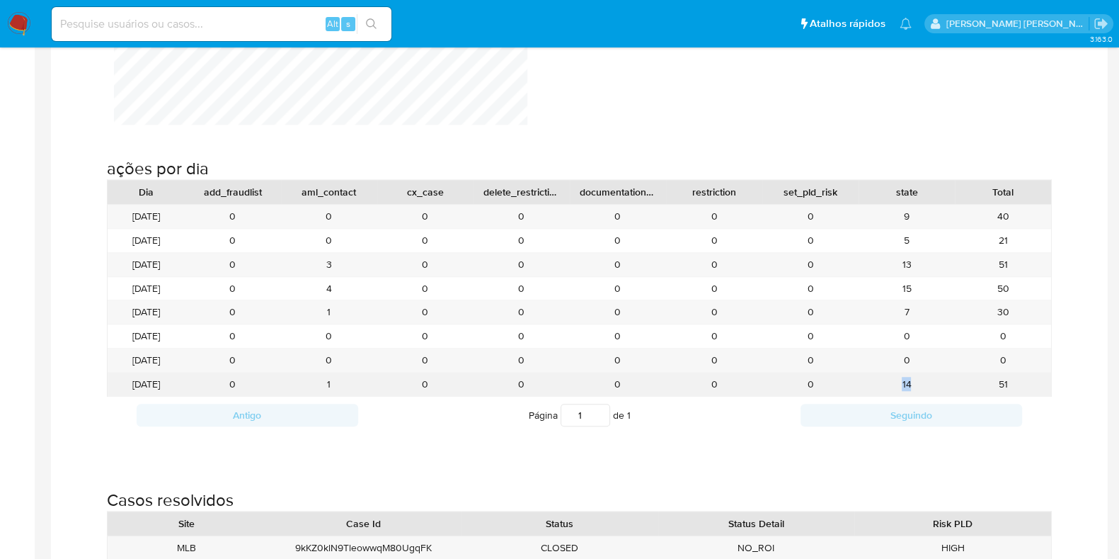
click at [961, 381] on div "13/10/2025 0 1 0 0 0 0 0 14 51" at bounding box center [580, 383] width 944 height 23
click at [961, 381] on div "51" at bounding box center [1003, 383] width 96 height 23
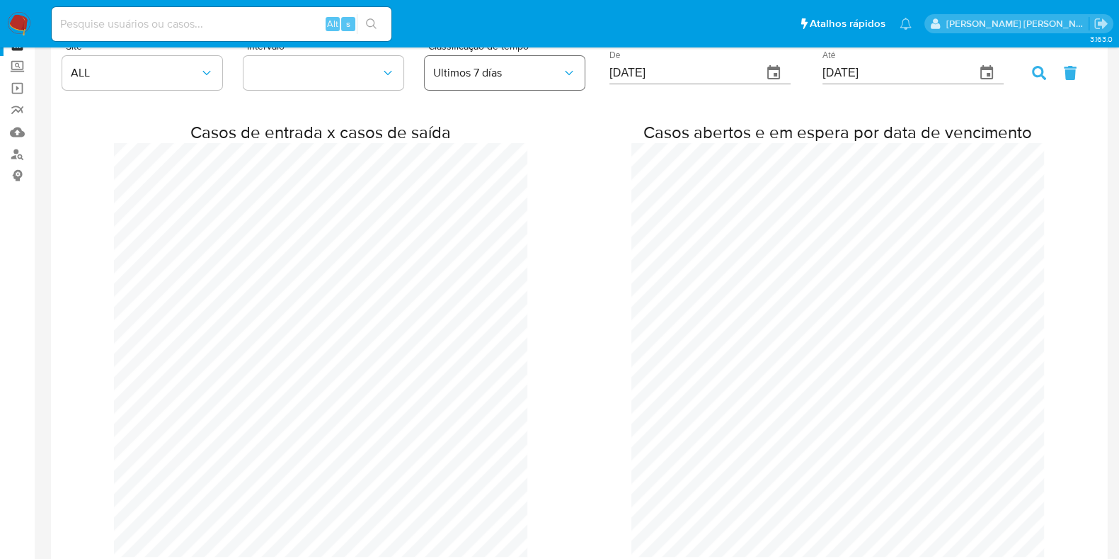
scroll to position [0, 0]
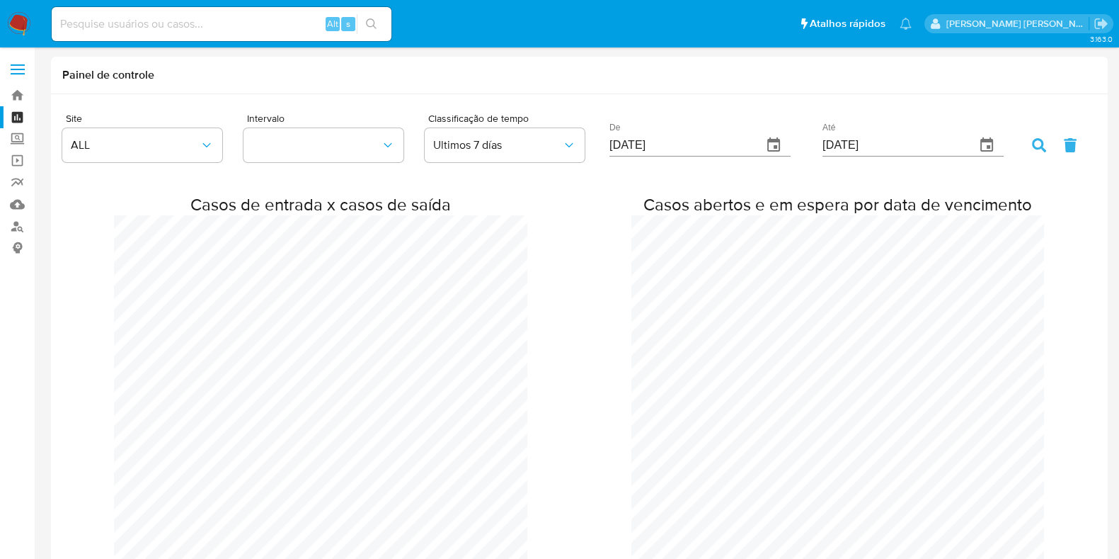
click at [21, 23] on img at bounding box center [19, 24] width 24 height 24
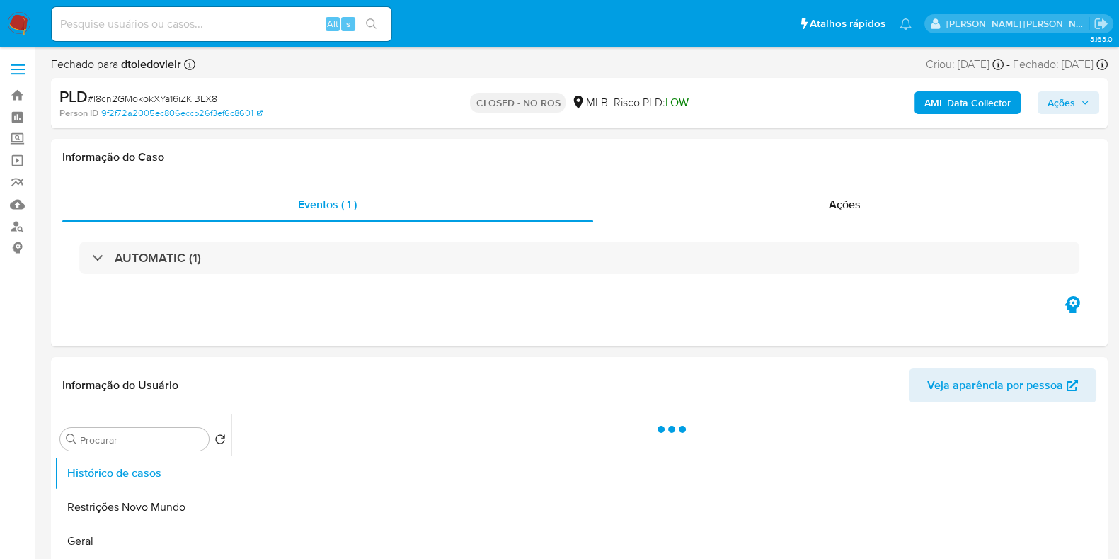
select select "10"
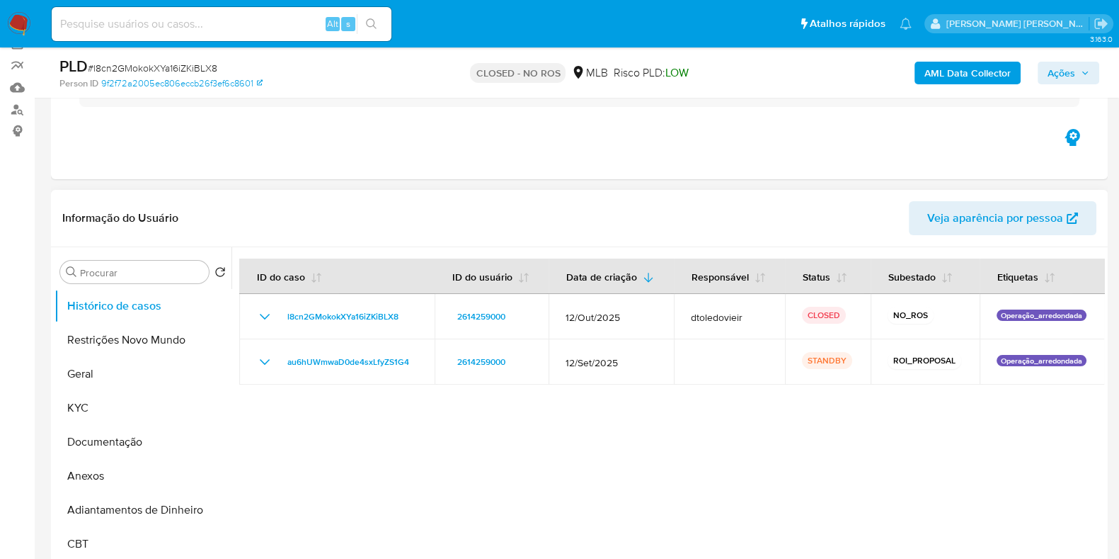
scroll to position [176, 0]
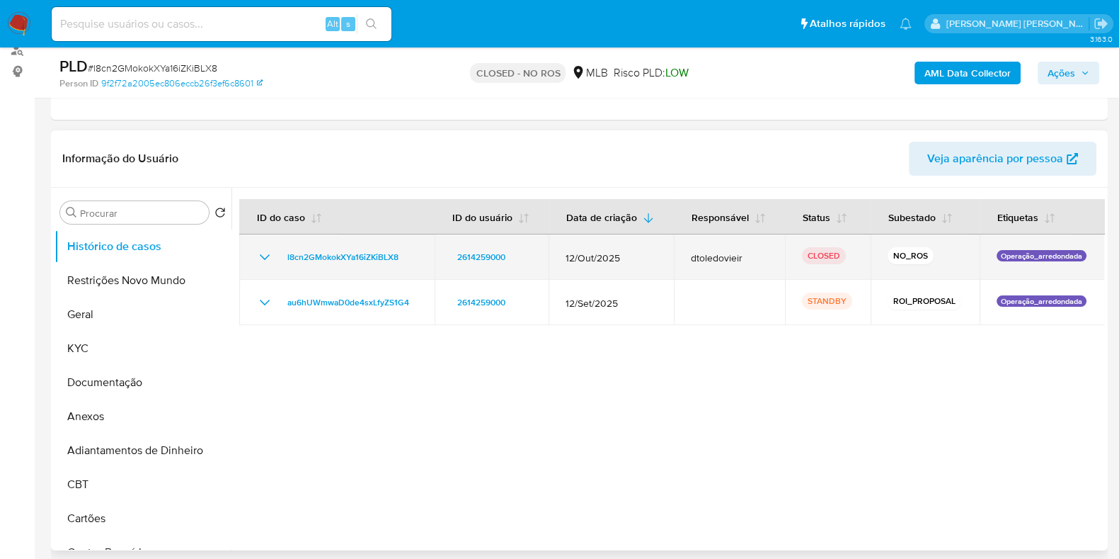
drag, startPoint x: 558, startPoint y: 258, endPoint x: 621, endPoint y: 256, distance: 63.0
click at [620, 256] on td "12/Out/2025" at bounding box center [611, 256] width 125 height 45
click at [637, 256] on span "12/Out/2025" at bounding box center [611, 257] width 91 height 13
drag, startPoint x: 644, startPoint y: 256, endPoint x: 566, endPoint y: 258, distance: 77.2
click at [566, 258] on span "12/Out/2025" at bounding box center [611, 257] width 91 height 13
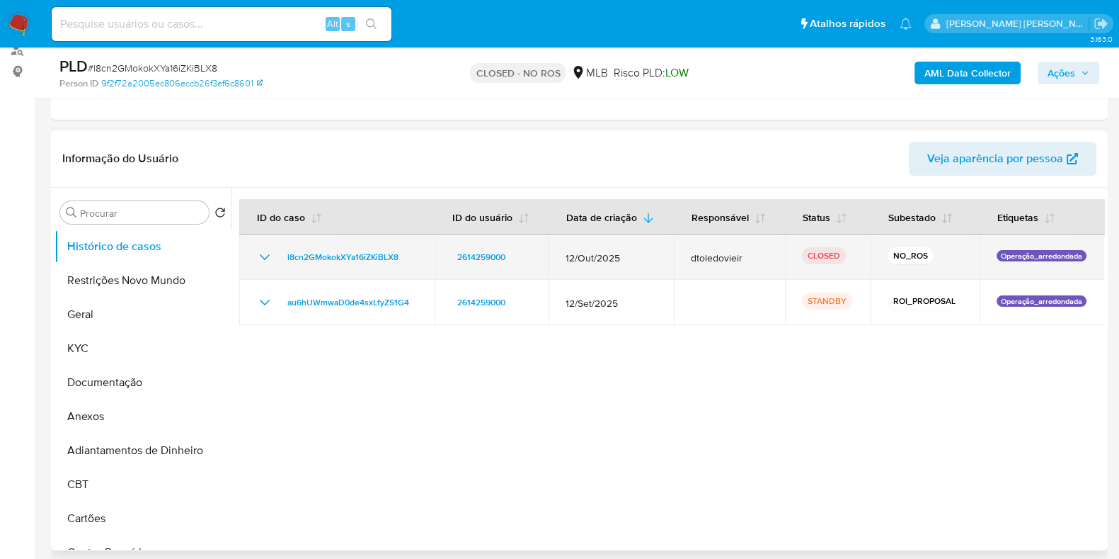
click at [641, 257] on span "12/Out/2025" at bounding box center [611, 257] width 91 height 13
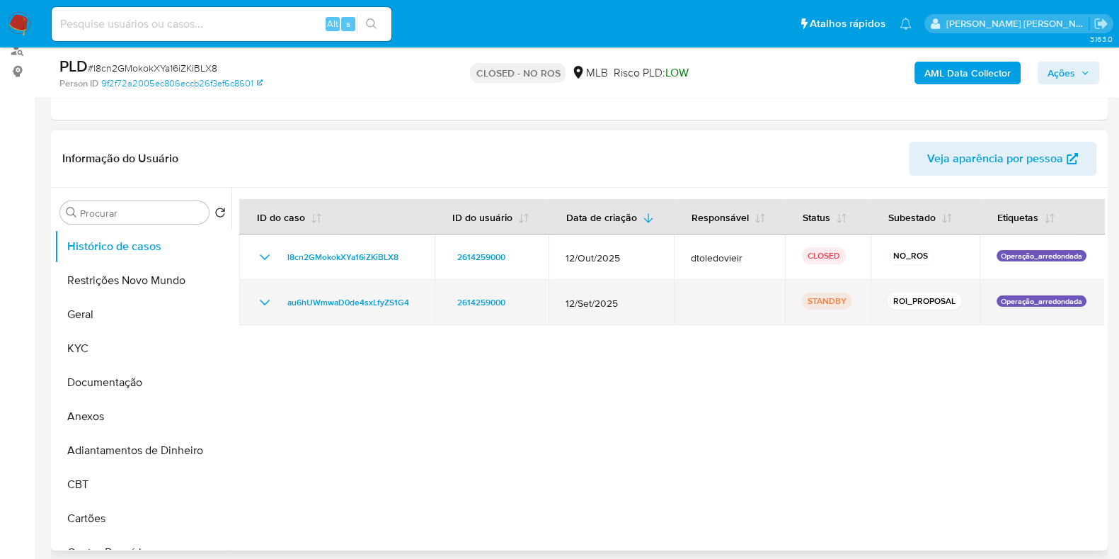
drag, startPoint x: 627, startPoint y: 302, endPoint x: 577, endPoint y: 304, distance: 49.6
click at [577, 304] on span "12/Set/2025" at bounding box center [611, 303] width 91 height 13
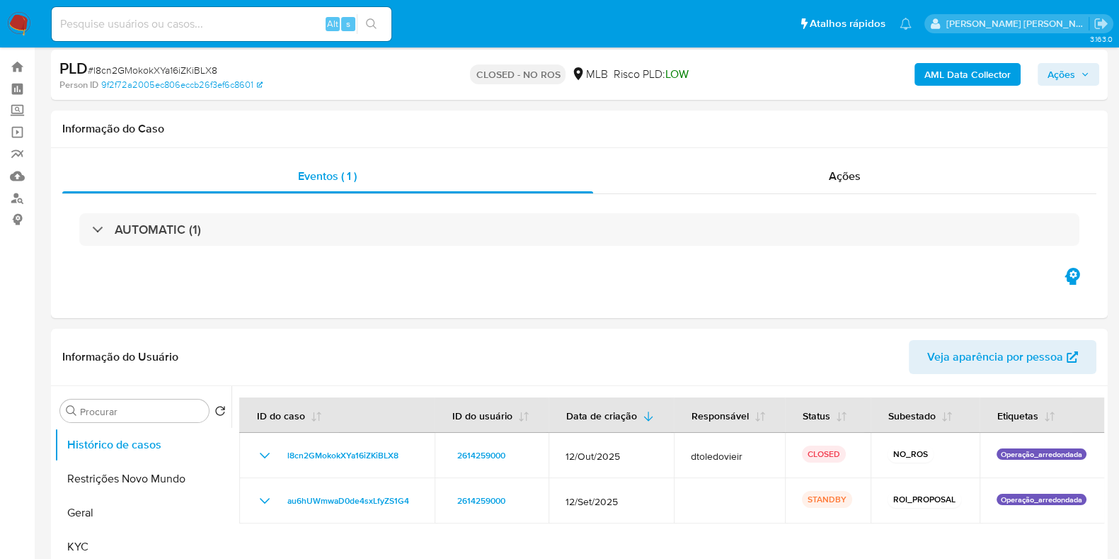
scroll to position [0, 0]
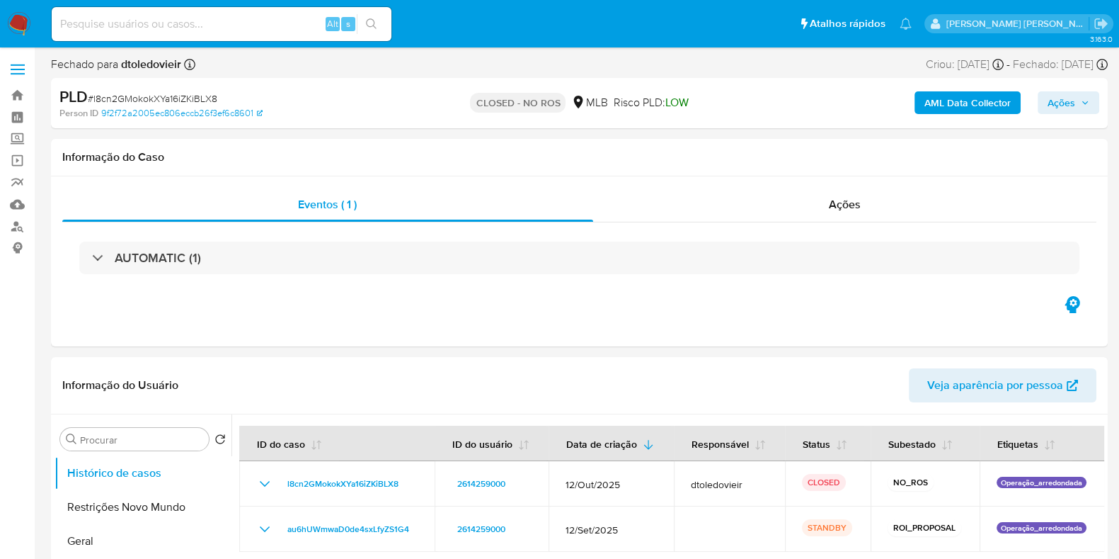
click at [7, 23] on img at bounding box center [19, 24] width 24 height 24
